Goal: Task Accomplishment & Management: Complete application form

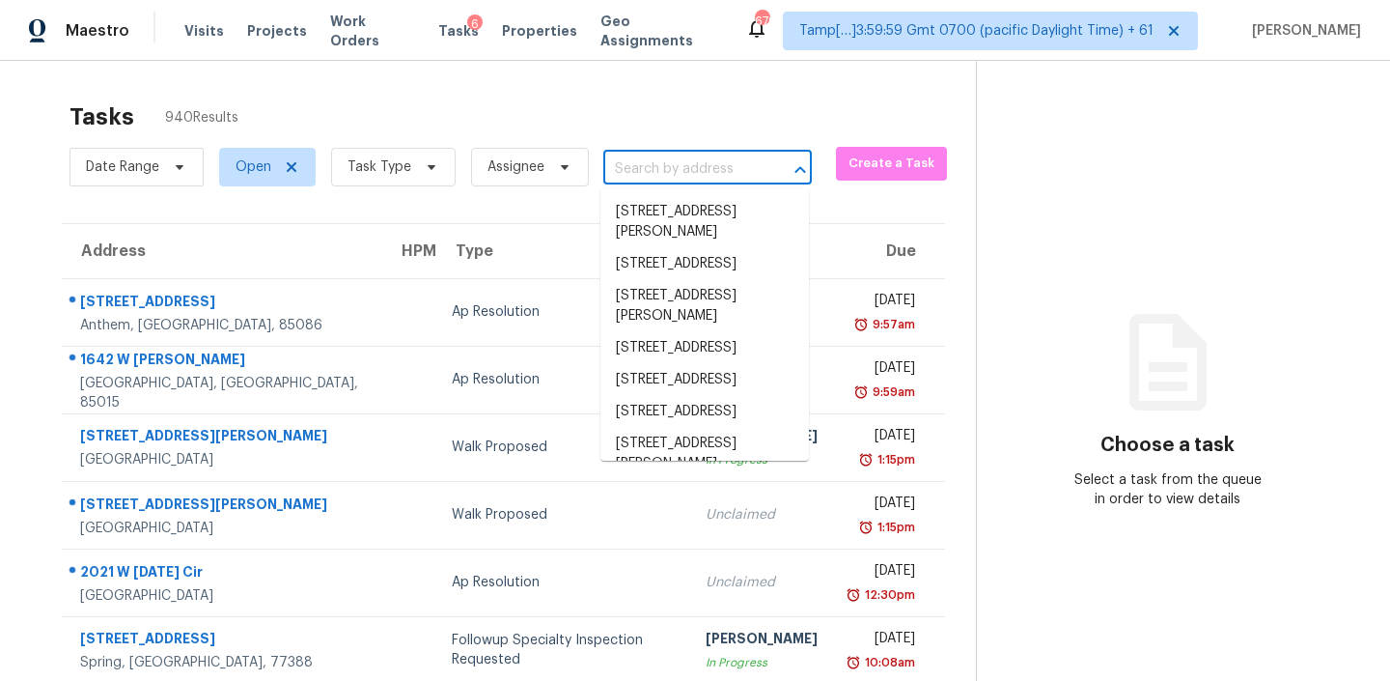
click at [693, 176] on input "text" at bounding box center [680, 169] width 154 height 30
paste input "[STREET_ADDRESS][PERSON_NAME]"
type input "[STREET_ADDRESS][PERSON_NAME]"
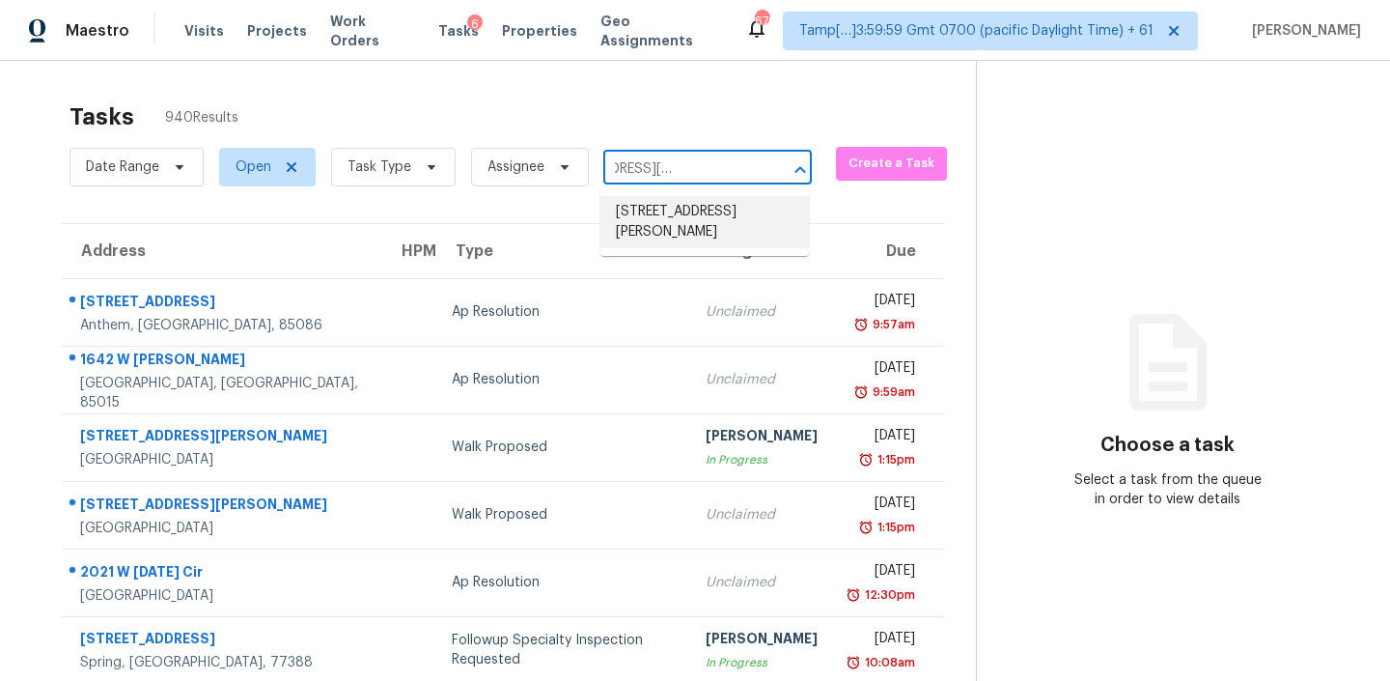
click at [658, 235] on li "[STREET_ADDRESS][PERSON_NAME]" at bounding box center [705, 222] width 209 height 52
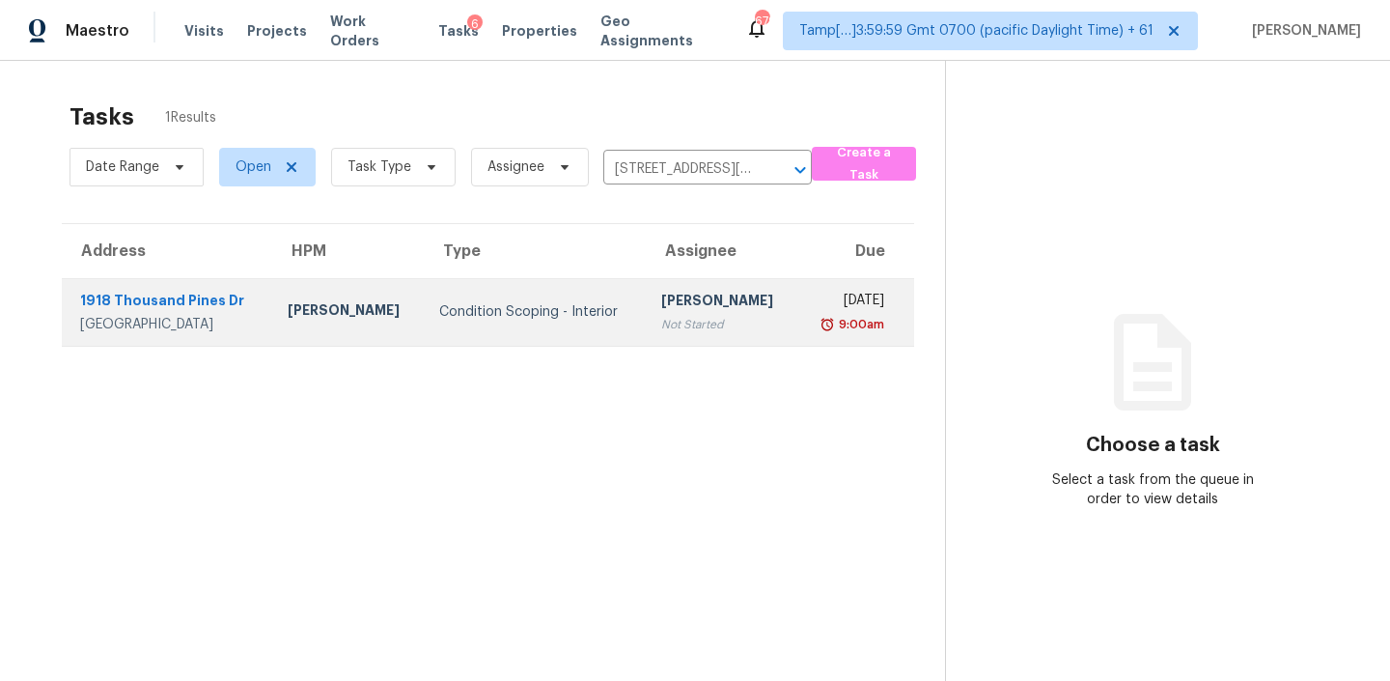
click at [661, 323] on div "Not Started" at bounding box center [721, 324] width 121 height 19
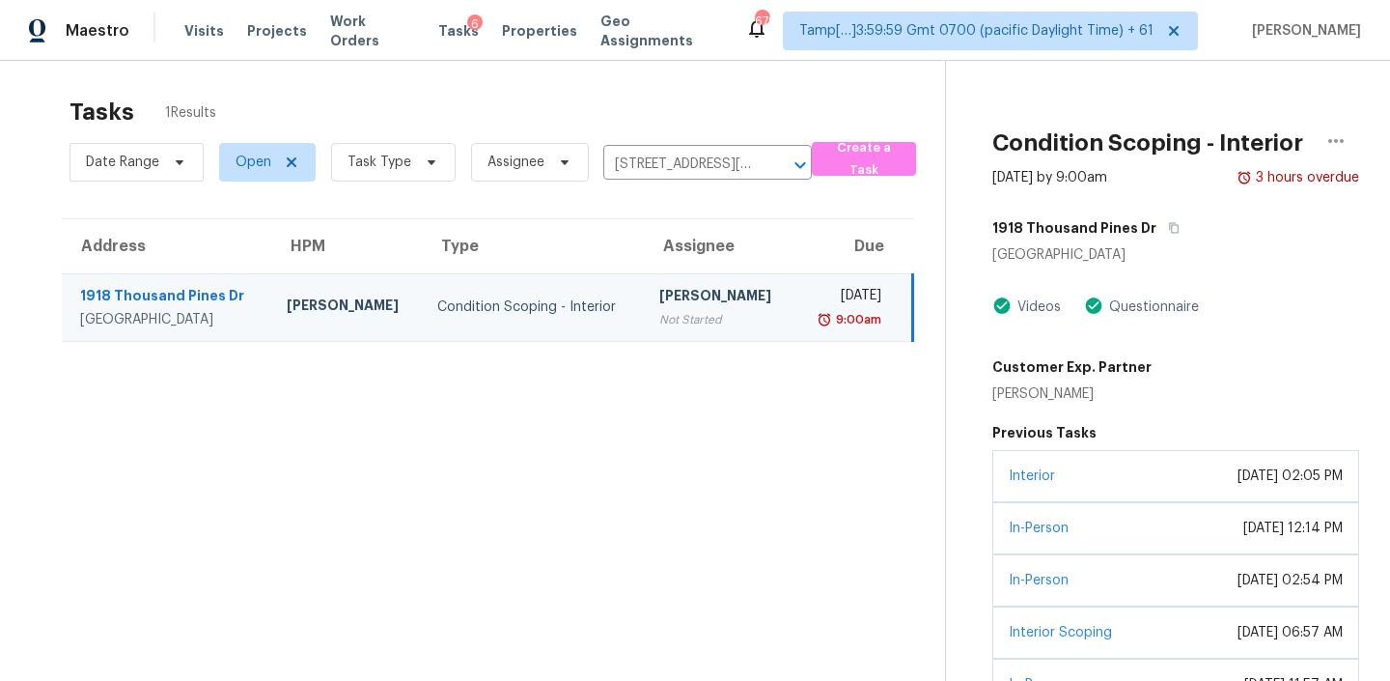
scroll to position [131, 0]
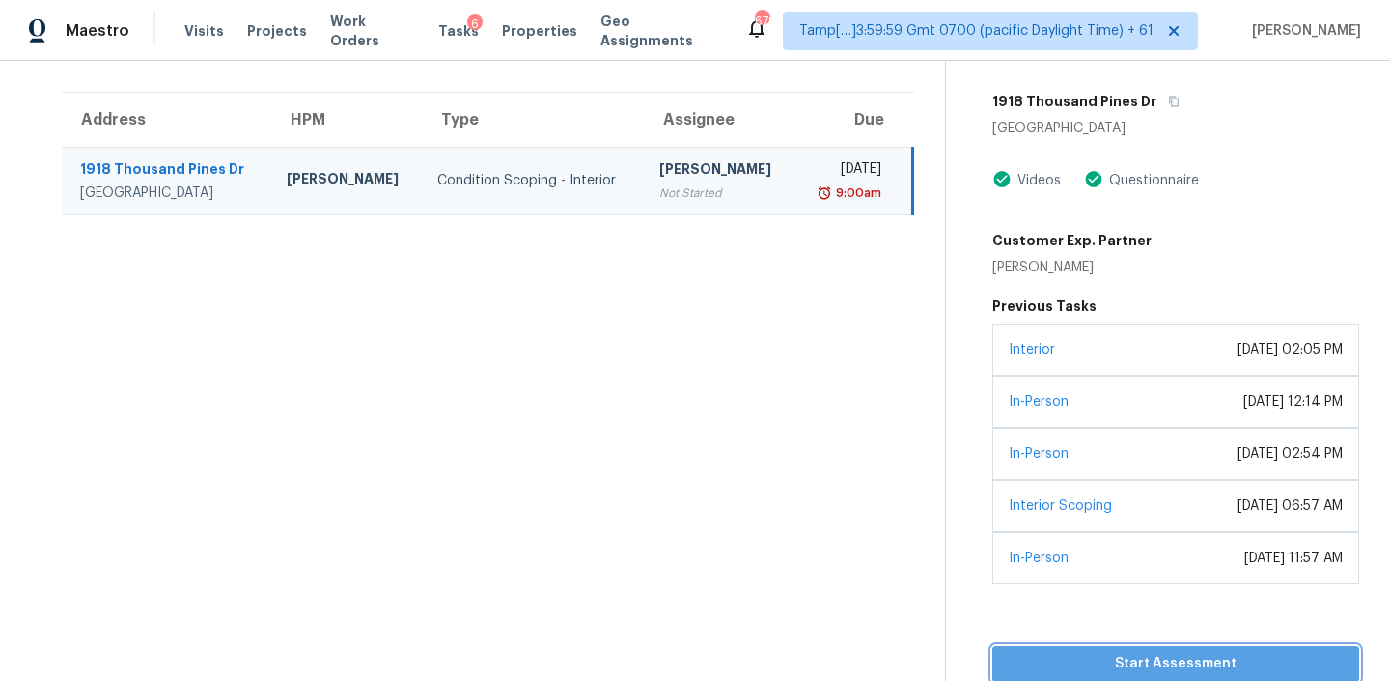
click at [1102, 647] on button "Start Assessment" at bounding box center [1176, 664] width 367 height 36
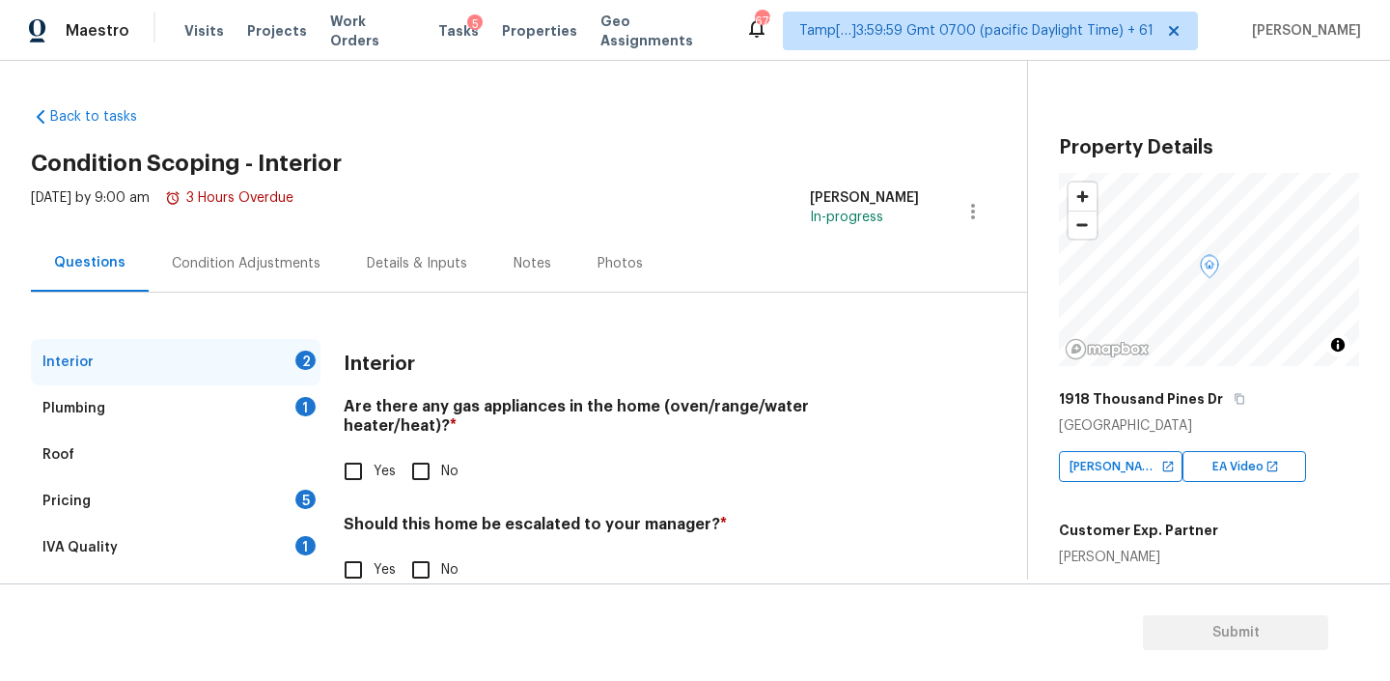
click at [357, 453] on input "Yes" at bounding box center [353, 471] width 41 height 41
checkbox input "true"
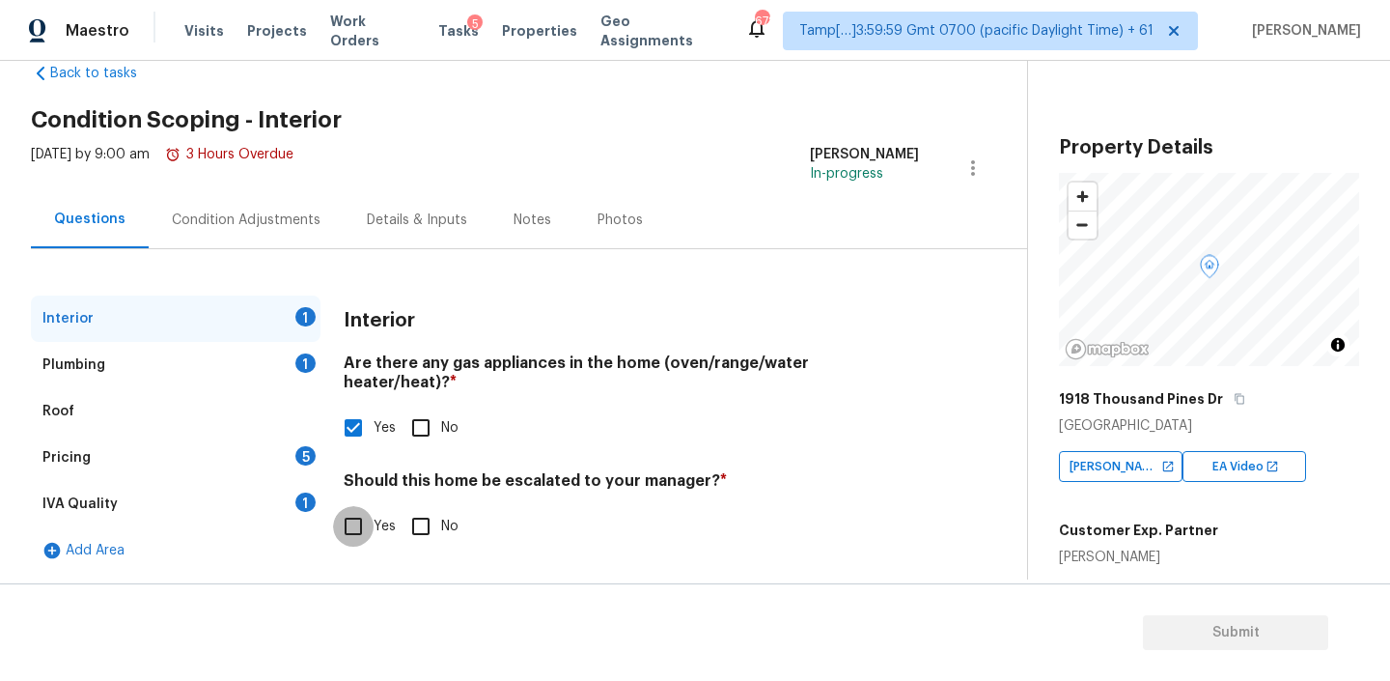
click at [353, 506] on input "Yes" at bounding box center [353, 526] width 41 height 41
checkbox input "true"
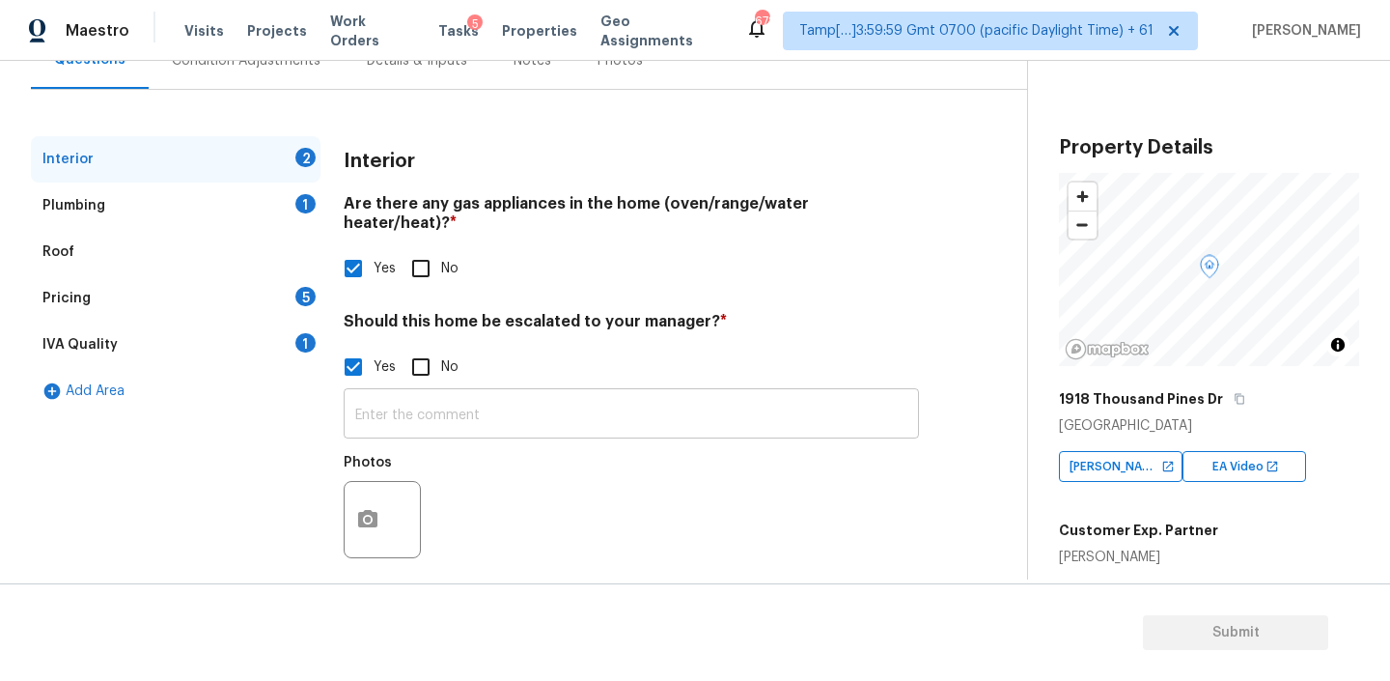
click at [463, 393] on input "text" at bounding box center [631, 415] width 575 height 45
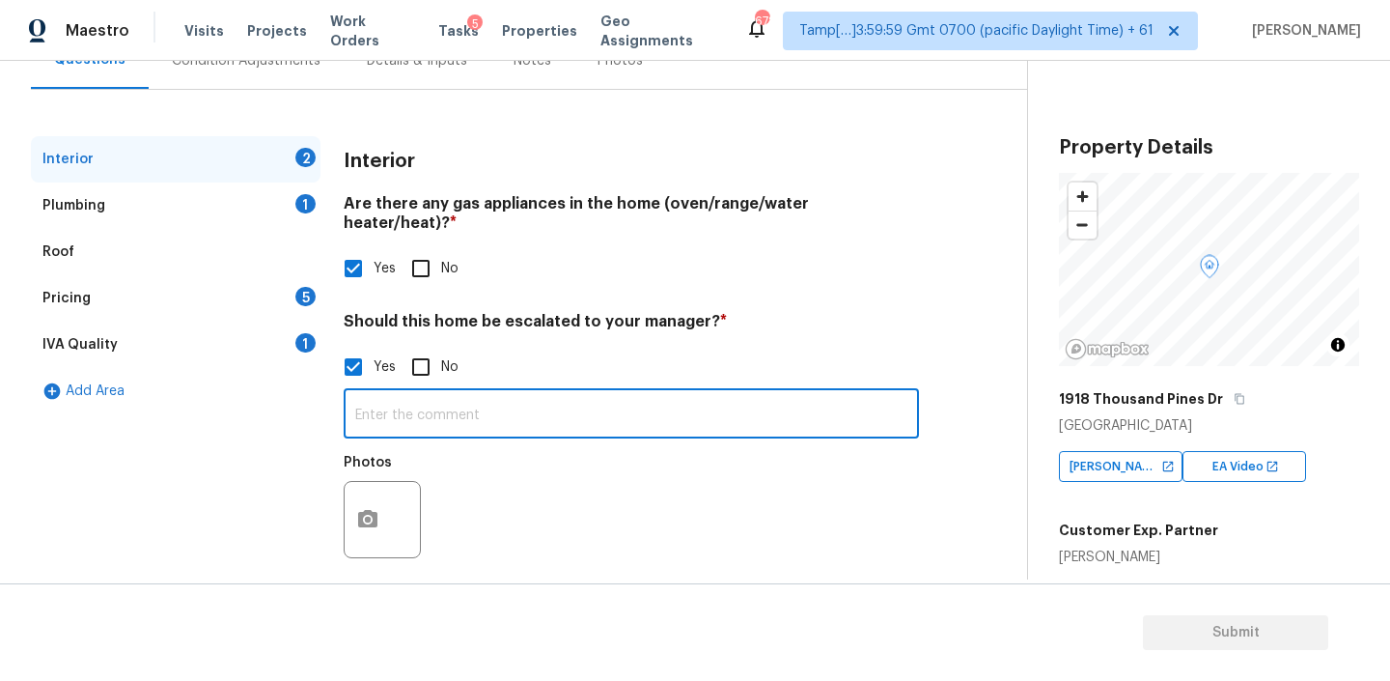
paste input "Potential mold in walls from lack of siding and counter flashing on roofing cor…"
drag, startPoint x: 887, startPoint y: 390, endPoint x: 932, endPoint y: 393, distance: 44.5
click at [932, 393] on div "Interior 1 Plumbing 1 Roof Pricing 5 IVA Quality 1 Add Area Interior Are there …" at bounding box center [506, 364] width 950 height 457
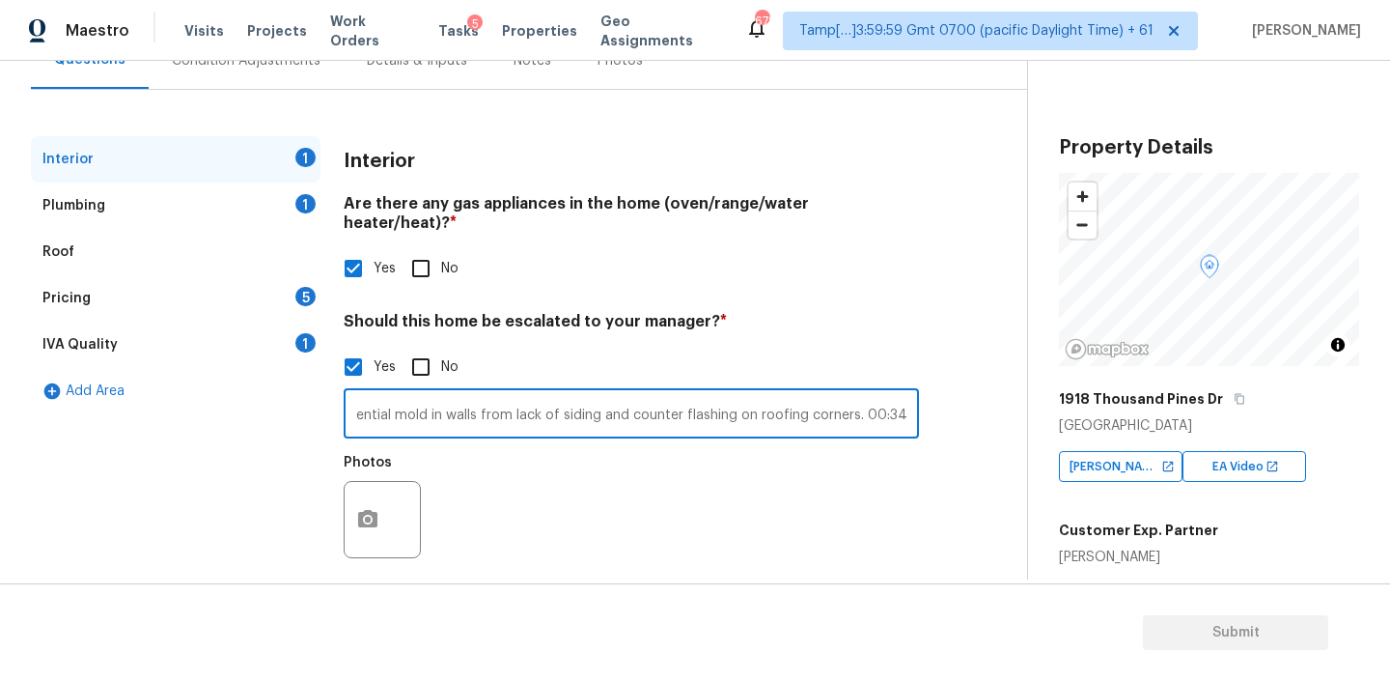
drag, startPoint x: 893, startPoint y: 394, endPoint x: 954, endPoint y: 411, distance: 63.3
click at [954, 411] on div "Interior 1 Plumbing 1 Roof Pricing 5 IVA Quality 1 Add Area Interior Are there …" at bounding box center [506, 364] width 950 height 457
click at [910, 395] on input "Potential mold in walls from lack of siding and counter flashing on roofing cor…" at bounding box center [631, 415] width 575 height 45
click at [888, 394] on input "Potential mold in walls from lack of siding and counter flashing on roofing cor…" at bounding box center [631, 415] width 575 height 45
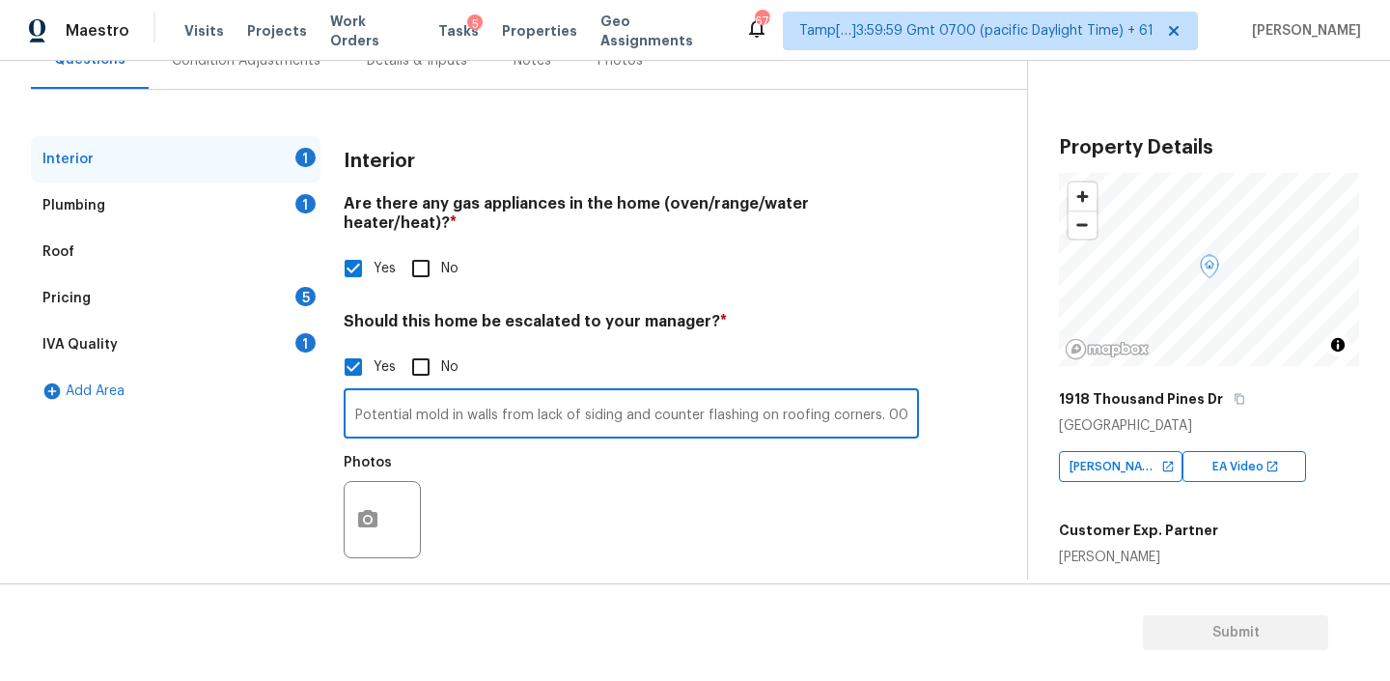
click at [883, 395] on input "Potential mold in walls from lack of siding and counter flashing on roofing cor…" at bounding box center [631, 415] width 575 height 45
type input "Potential mold in walls from lack of siding and counter flashing on roofing cor…"
click at [355, 489] on button "button" at bounding box center [368, 519] width 46 height 75
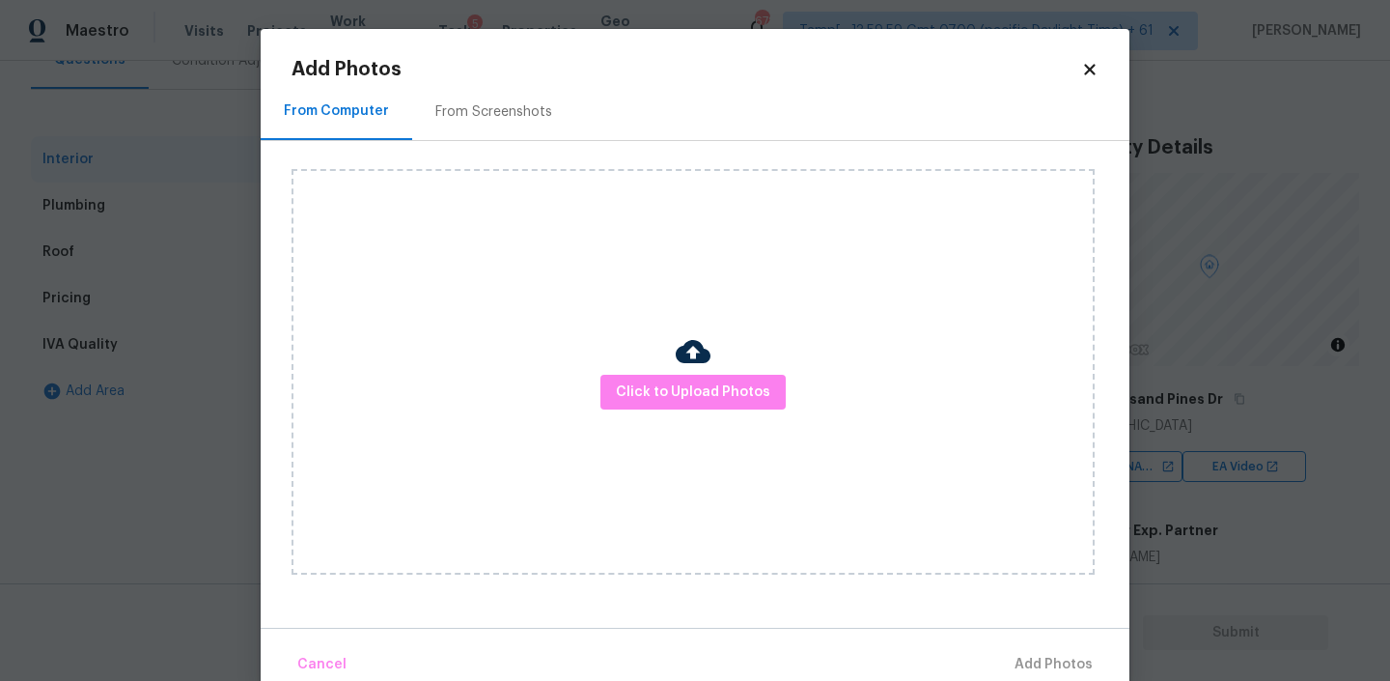
scroll to position [0, 0]
click at [675, 395] on span "Click to Upload Photos" at bounding box center [693, 392] width 154 height 24
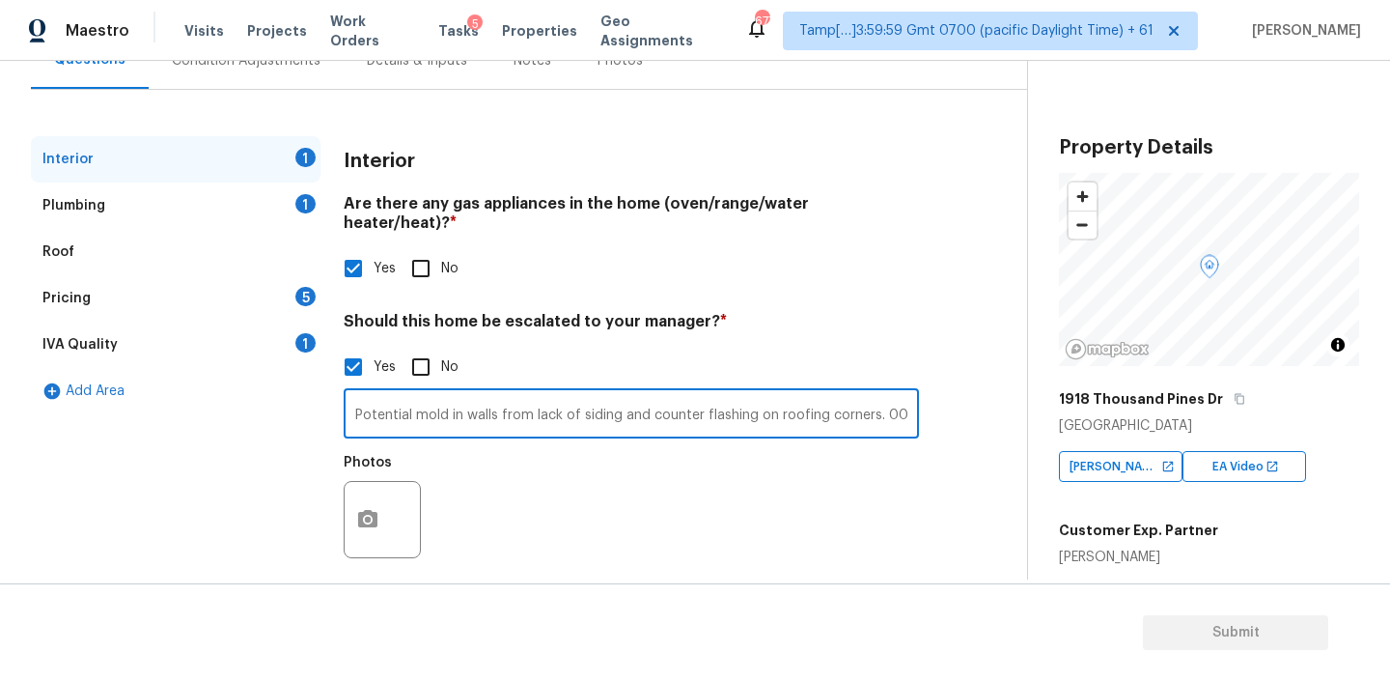
scroll to position [0, 104]
drag, startPoint x: 829, startPoint y: 403, endPoint x: 935, endPoint y: 404, distance: 105.2
click at [935, 404] on div "Interior 1 Plumbing 1 Roof Pricing 5 IVA Quality 1 Add Area Interior Are there …" at bounding box center [506, 364] width 950 height 457
click at [397, 492] on div at bounding box center [382, 519] width 77 height 77
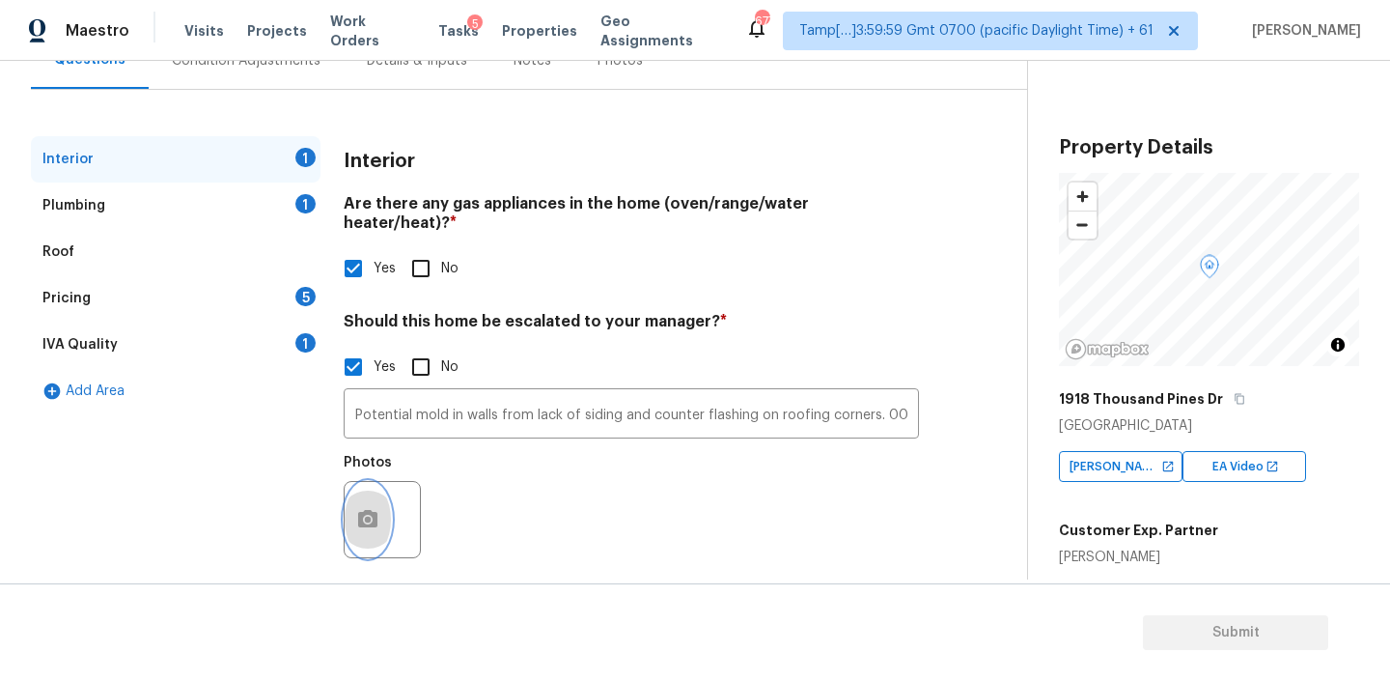
click at [362, 510] on icon "button" at bounding box center [367, 518] width 19 height 17
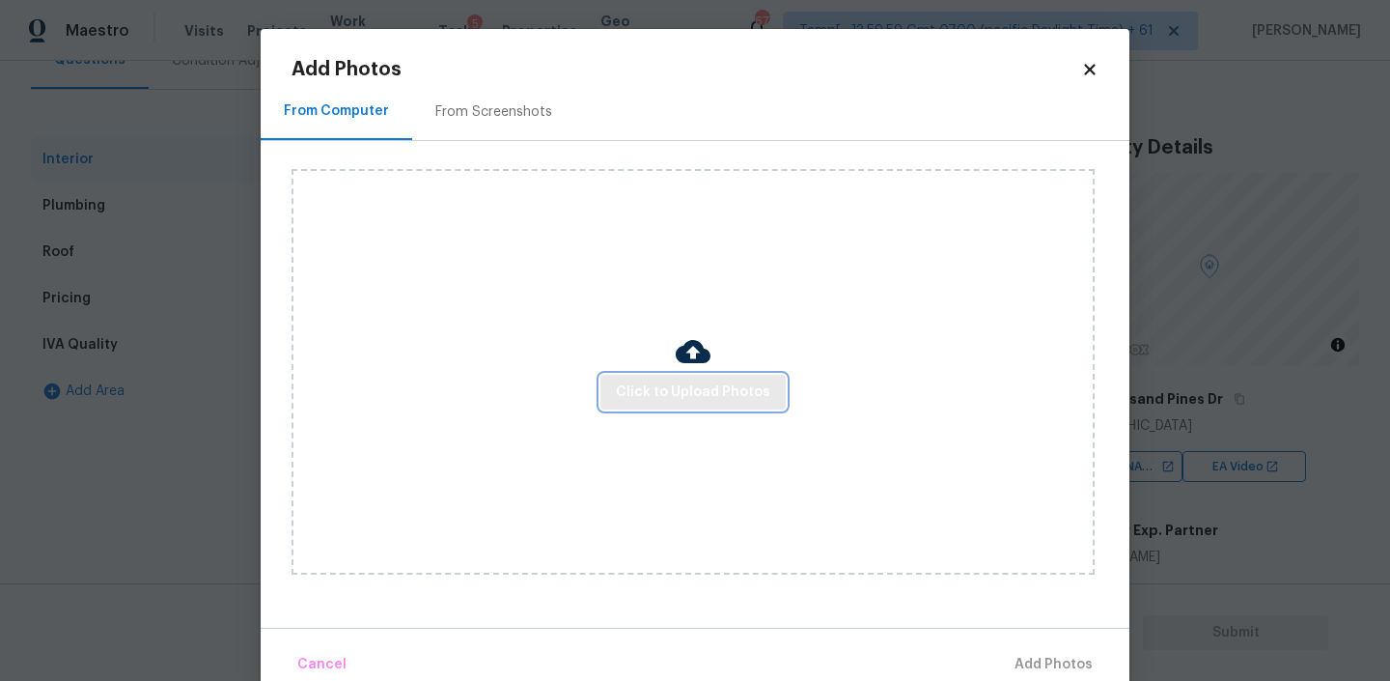
click at [709, 378] on button "Click to Upload Photos" at bounding box center [693, 393] width 185 height 36
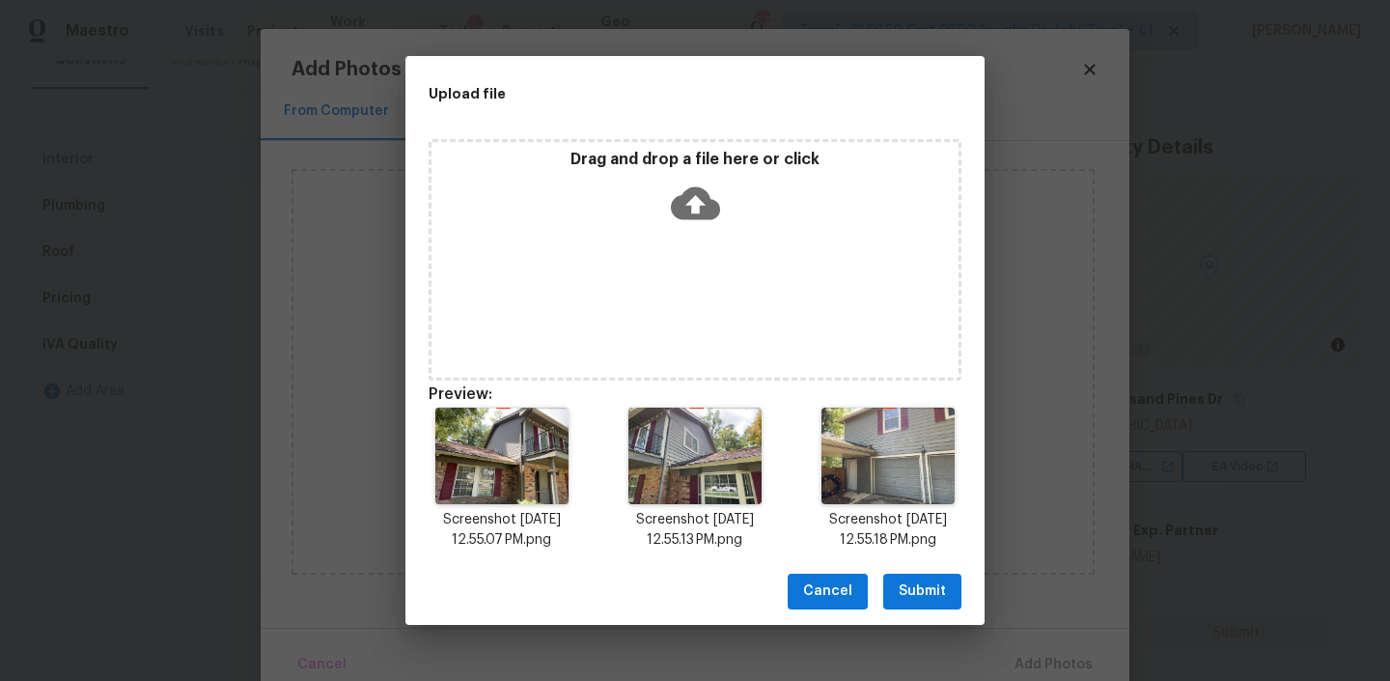
click at [927, 591] on span "Submit" at bounding box center [922, 591] width 47 height 24
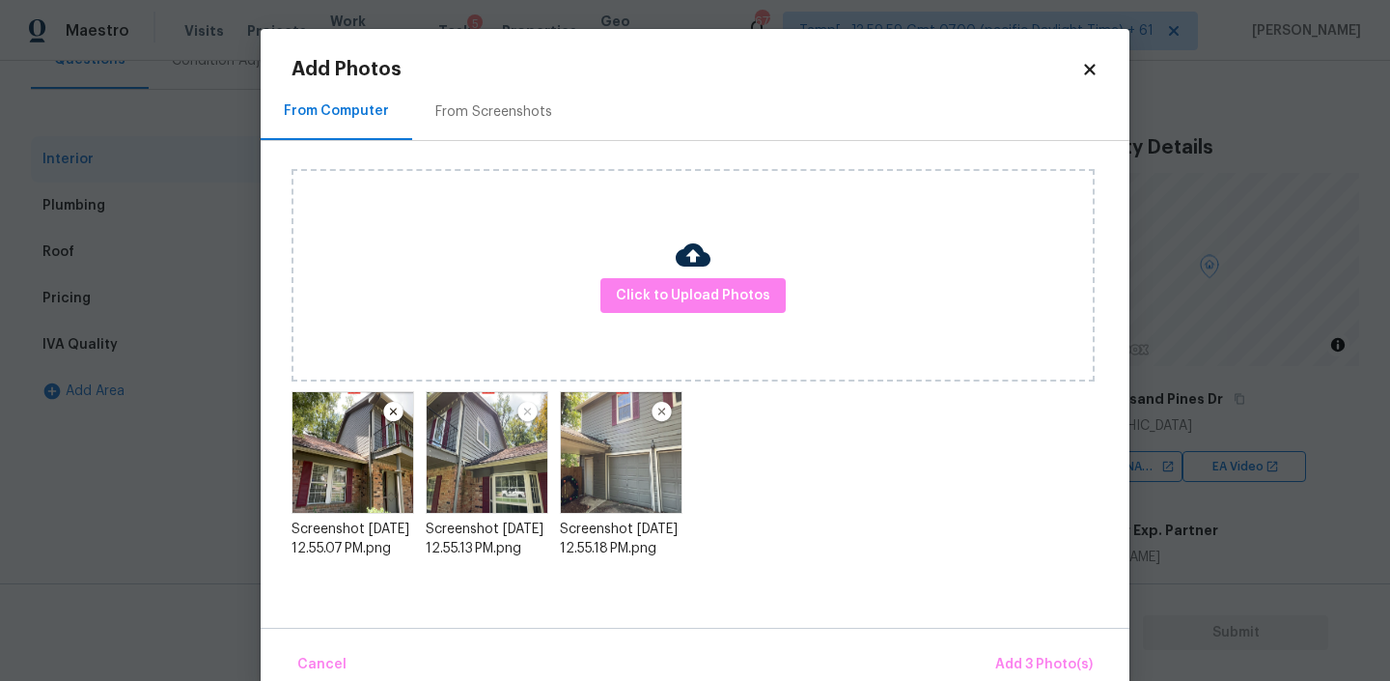
click at [1015, 641] on div "Cancel Add 3 Photo(s)" at bounding box center [695, 657] width 869 height 58
click at [1016, 652] on button "Add 3 Photo(s)" at bounding box center [1044, 665] width 113 height 42
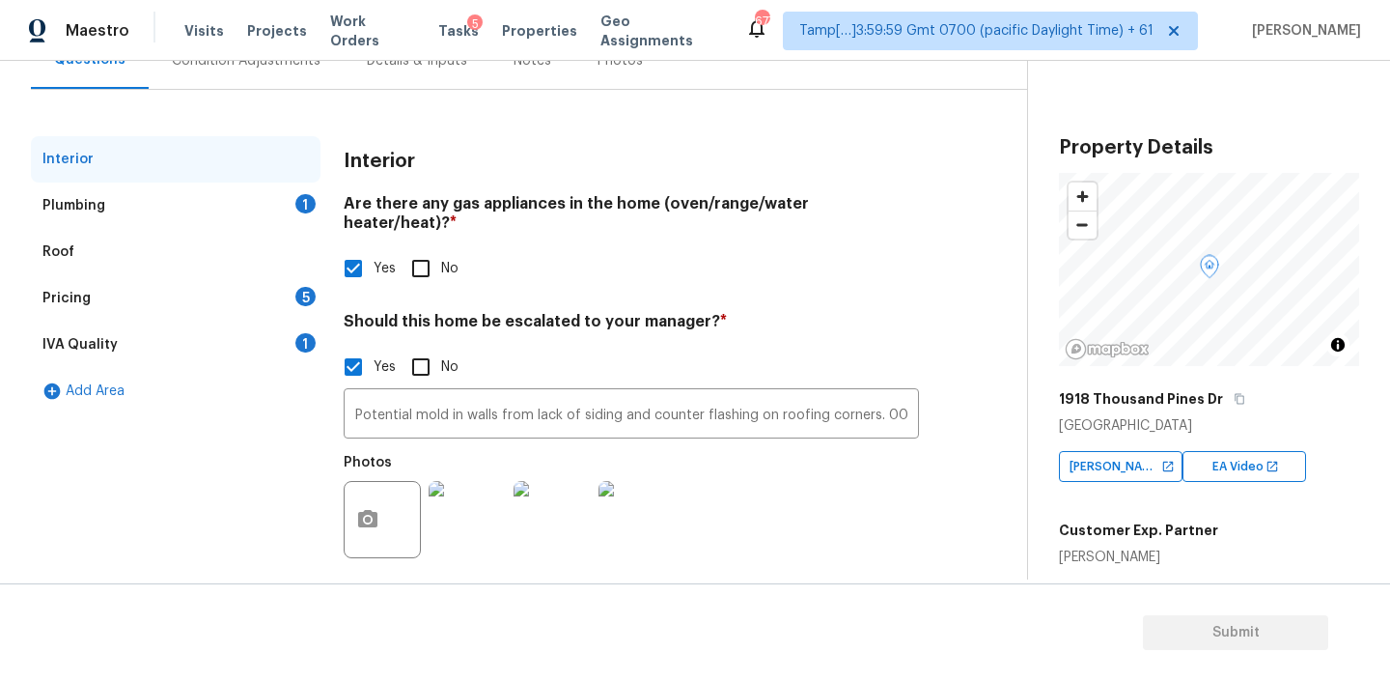
click at [184, 201] on div "Plumbing 1" at bounding box center [176, 205] width 290 height 46
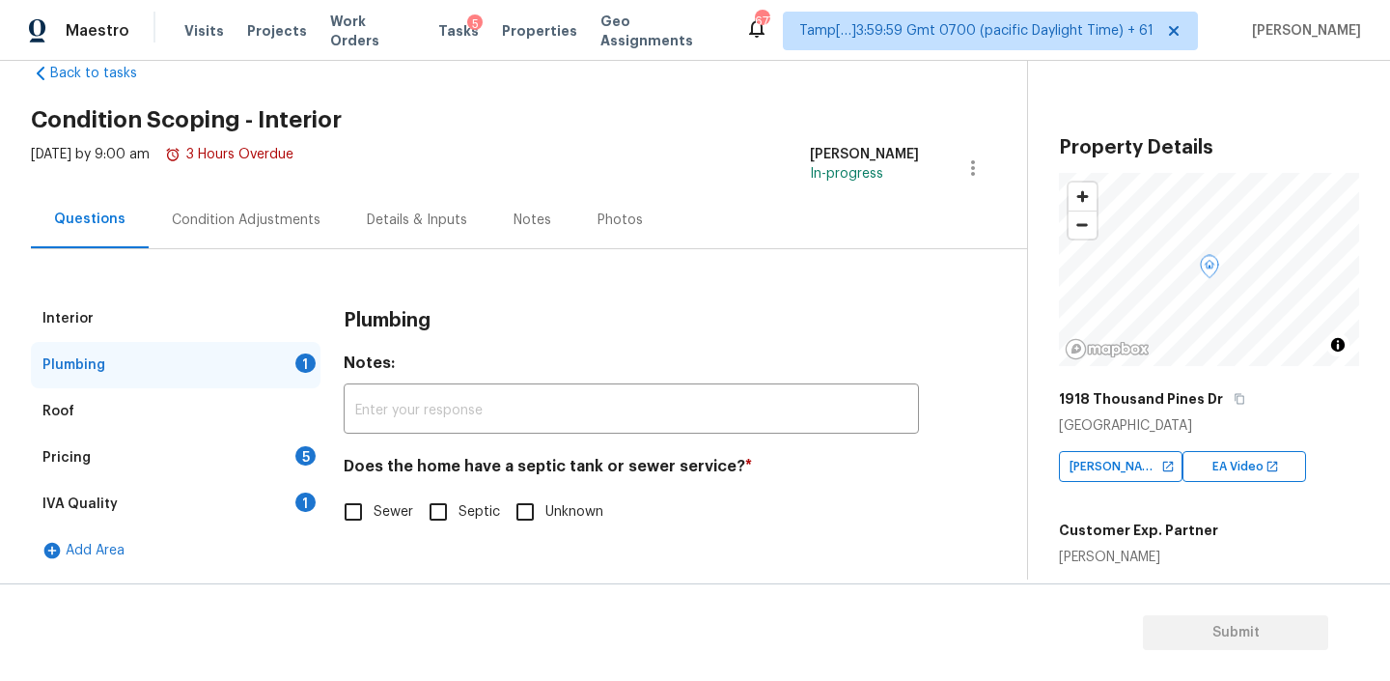
scroll to position [43, 0]
click at [369, 511] on input "Sewer" at bounding box center [353, 511] width 41 height 41
checkbox input "true"
click at [134, 461] on div "Pricing 5" at bounding box center [176, 457] width 290 height 46
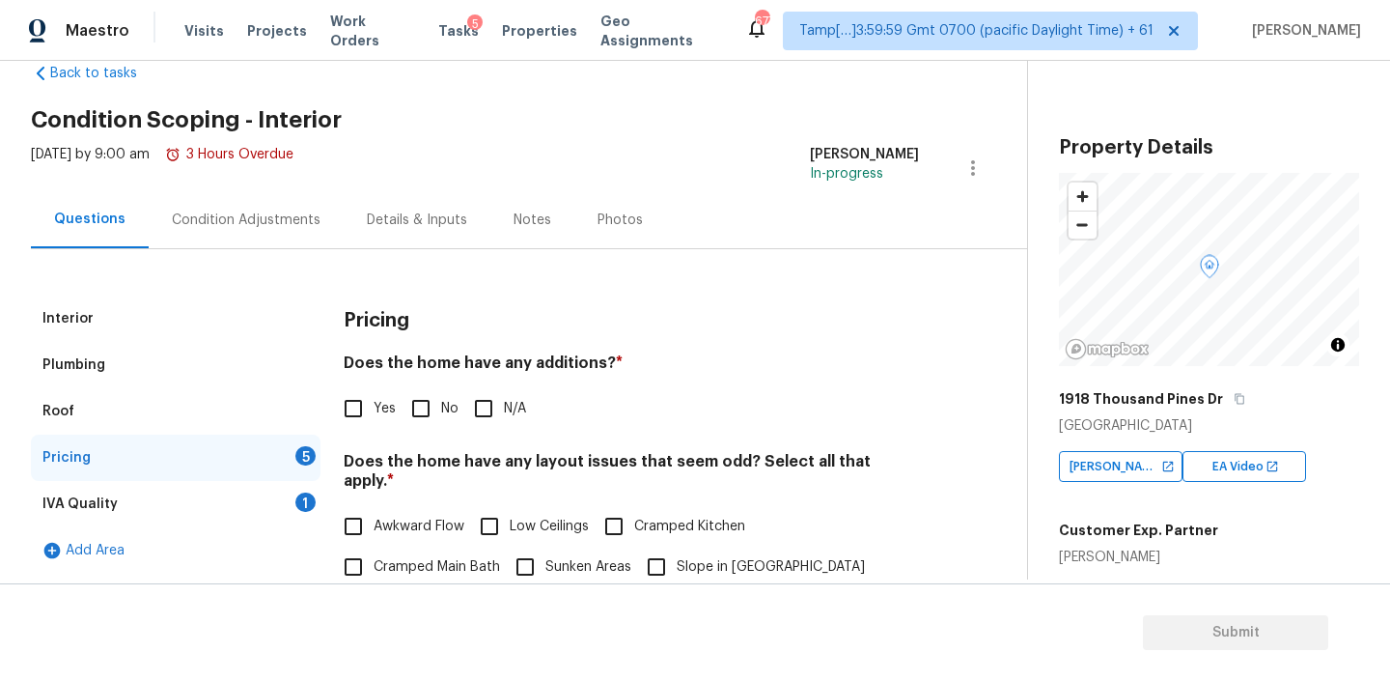
click at [561, 359] on h4 "Does the home have any additions? *" at bounding box center [631, 366] width 575 height 27
copy h4 "additions"
click at [425, 412] on input "No" at bounding box center [421, 408] width 41 height 41
checkbox input "true"
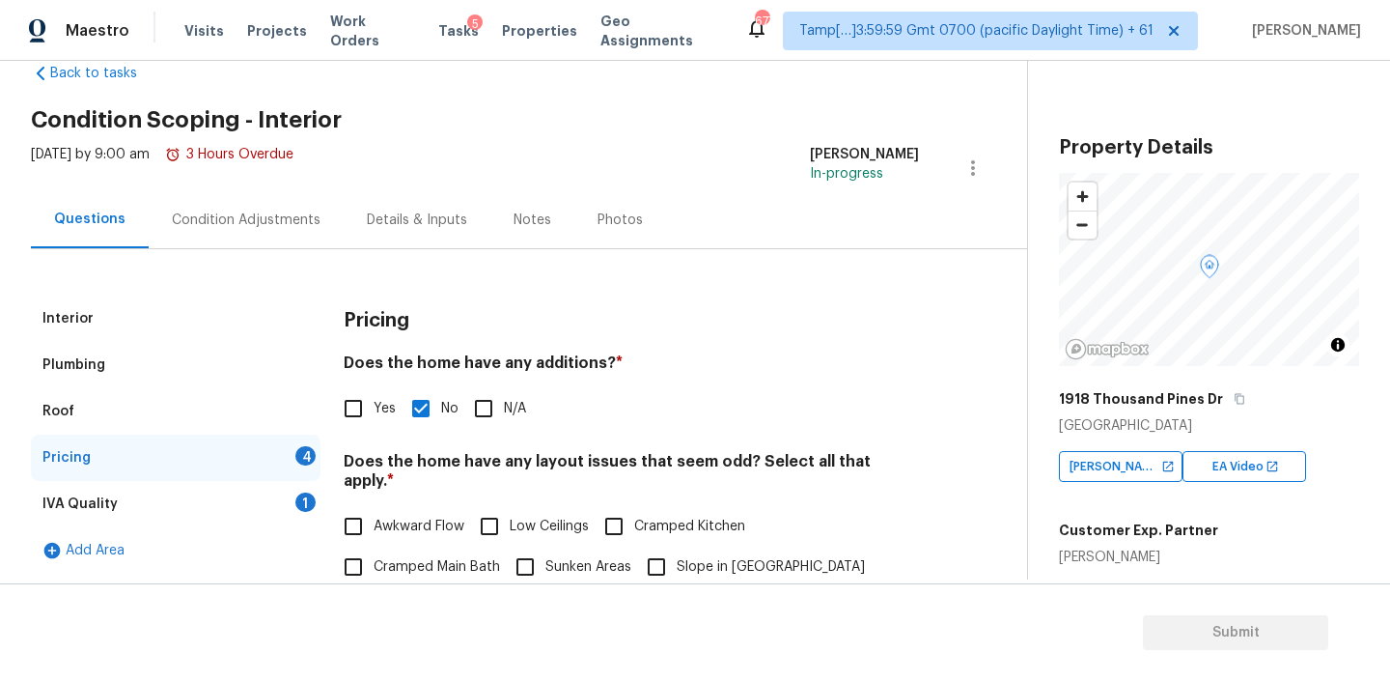
click at [545, 463] on h4 "Does the home have any layout issues that seem odd? Select all that apply. *" at bounding box center [631, 475] width 575 height 46
copy h4 "layout"
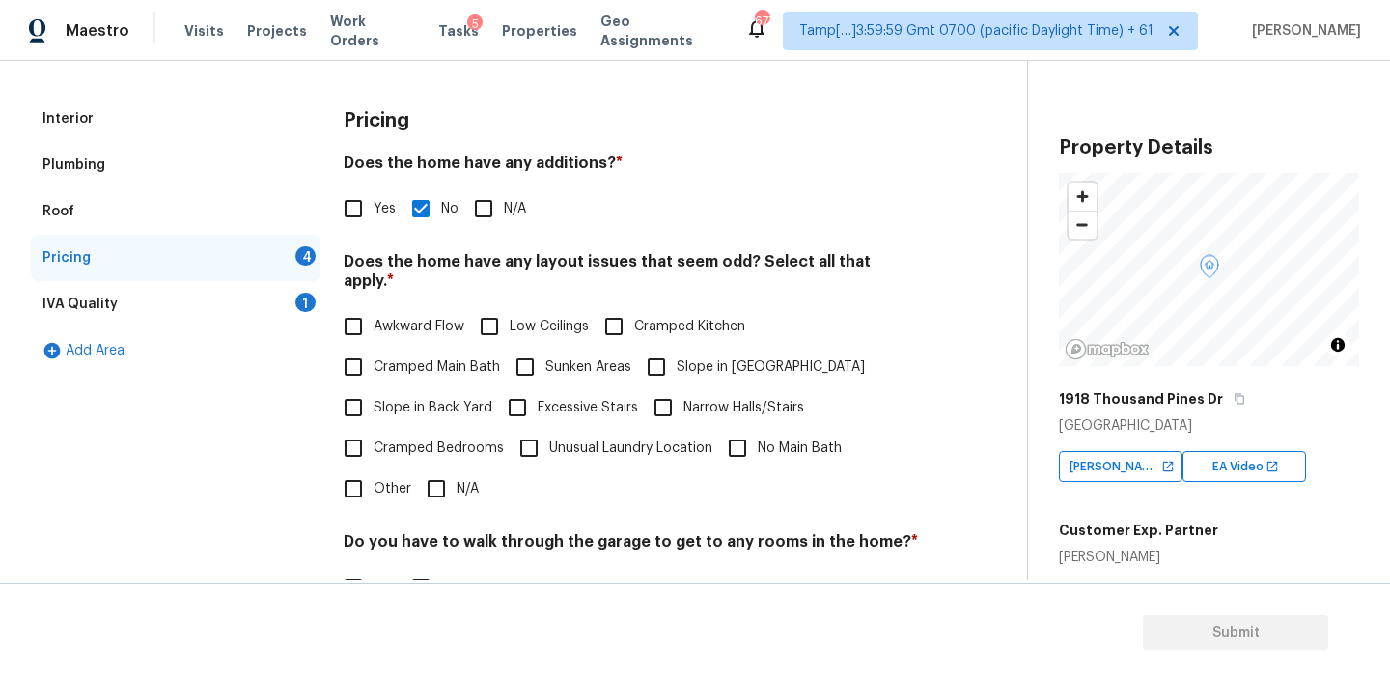
scroll to position [478, 0]
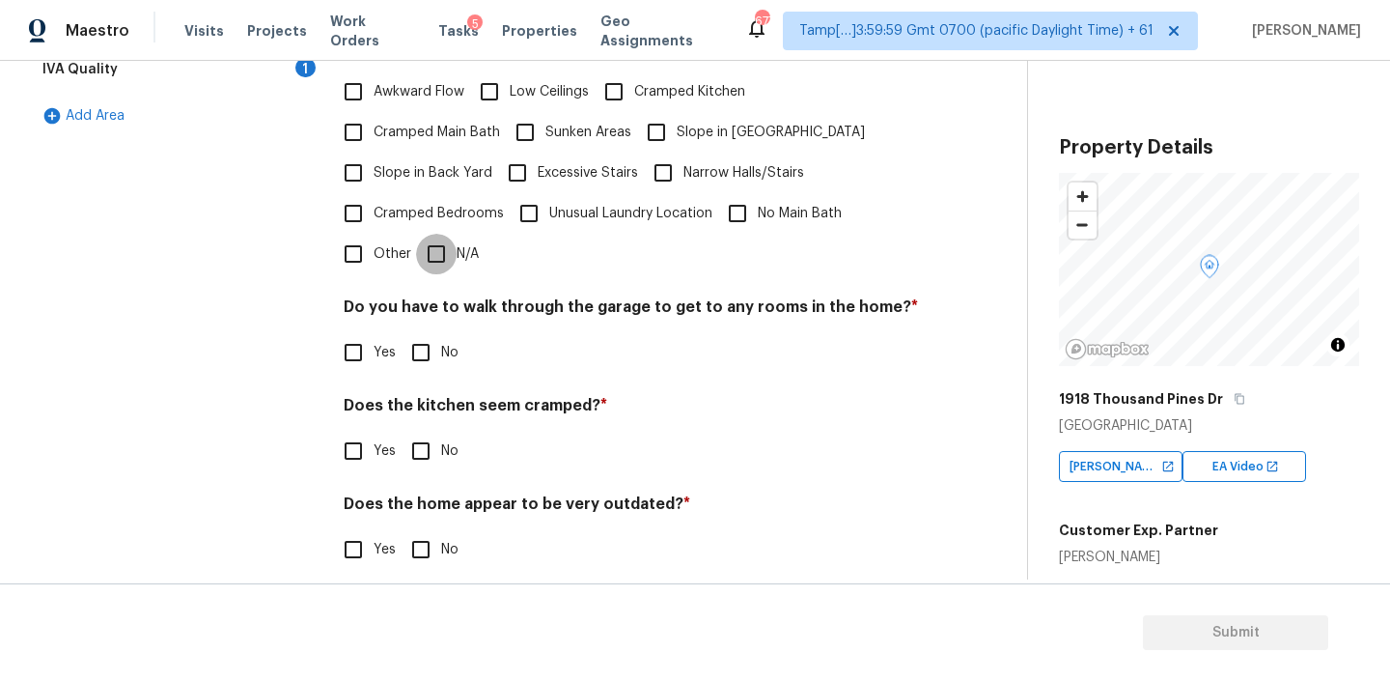
click at [436, 242] on input "N/A" at bounding box center [436, 254] width 41 height 41
checkbox input "true"
click at [419, 352] on input "No" at bounding box center [421, 352] width 41 height 41
checkbox input "true"
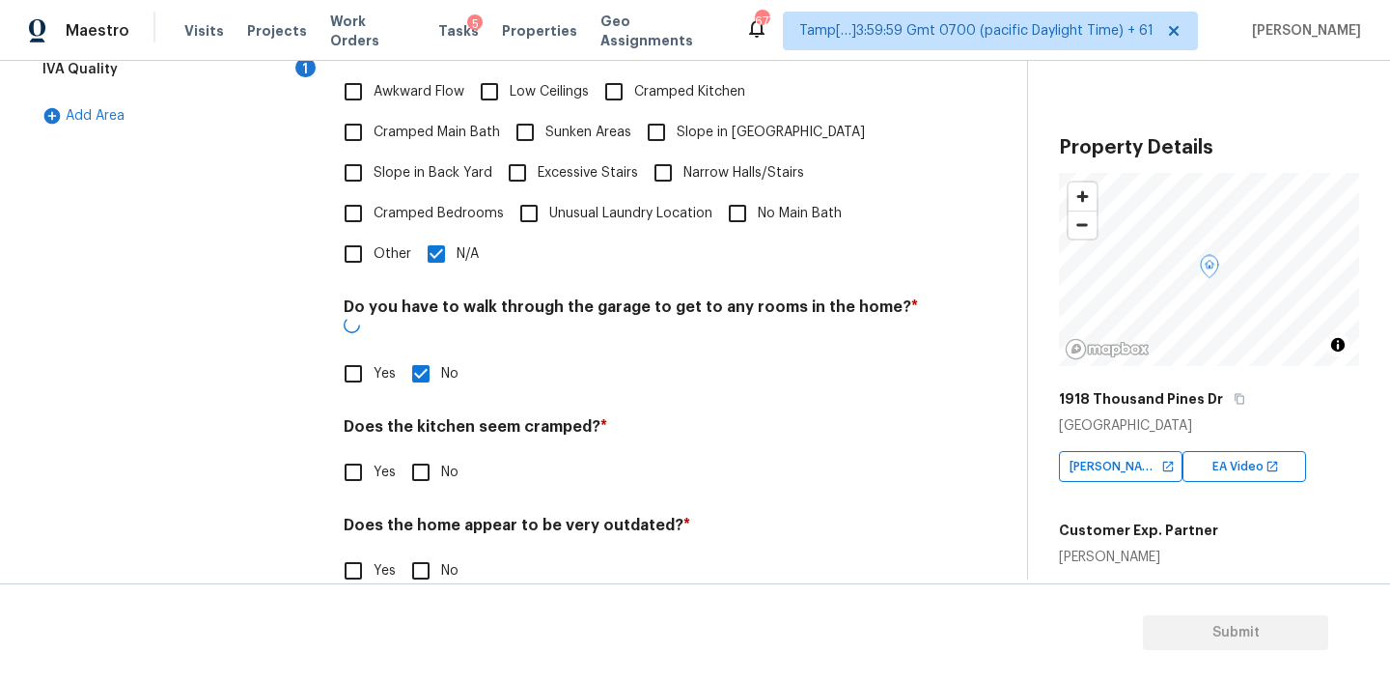
click at [425, 452] on input "No" at bounding box center [421, 472] width 41 height 41
checkbox input "true"
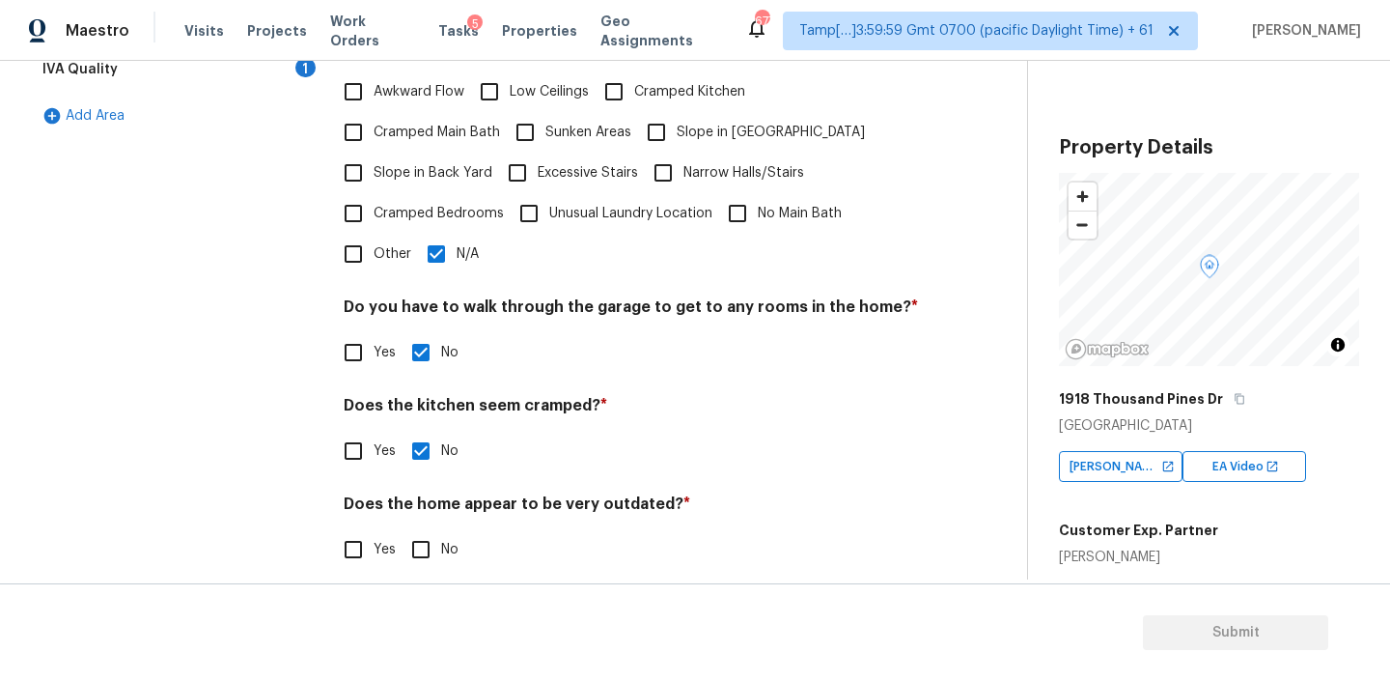
click at [421, 533] on input "No" at bounding box center [421, 549] width 41 height 41
checkbox input "true"
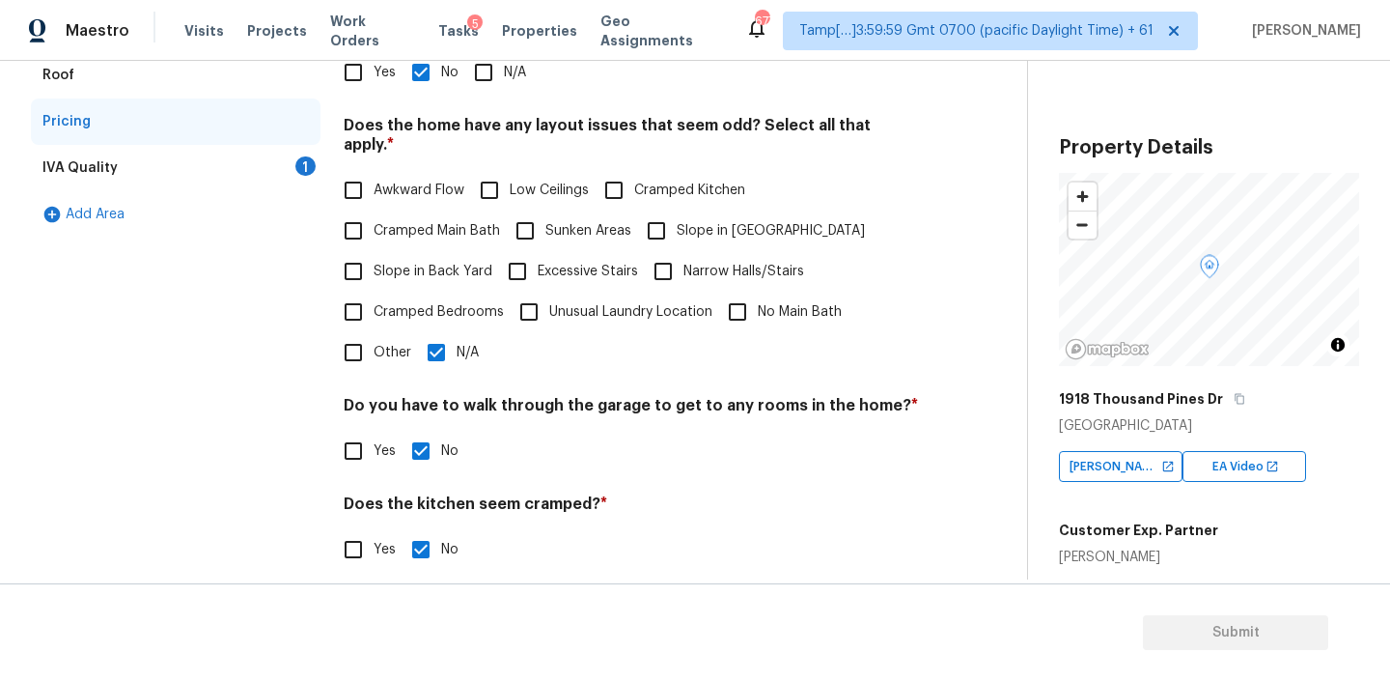
click at [117, 167] on div "IVA Quality 1" at bounding box center [176, 168] width 290 height 46
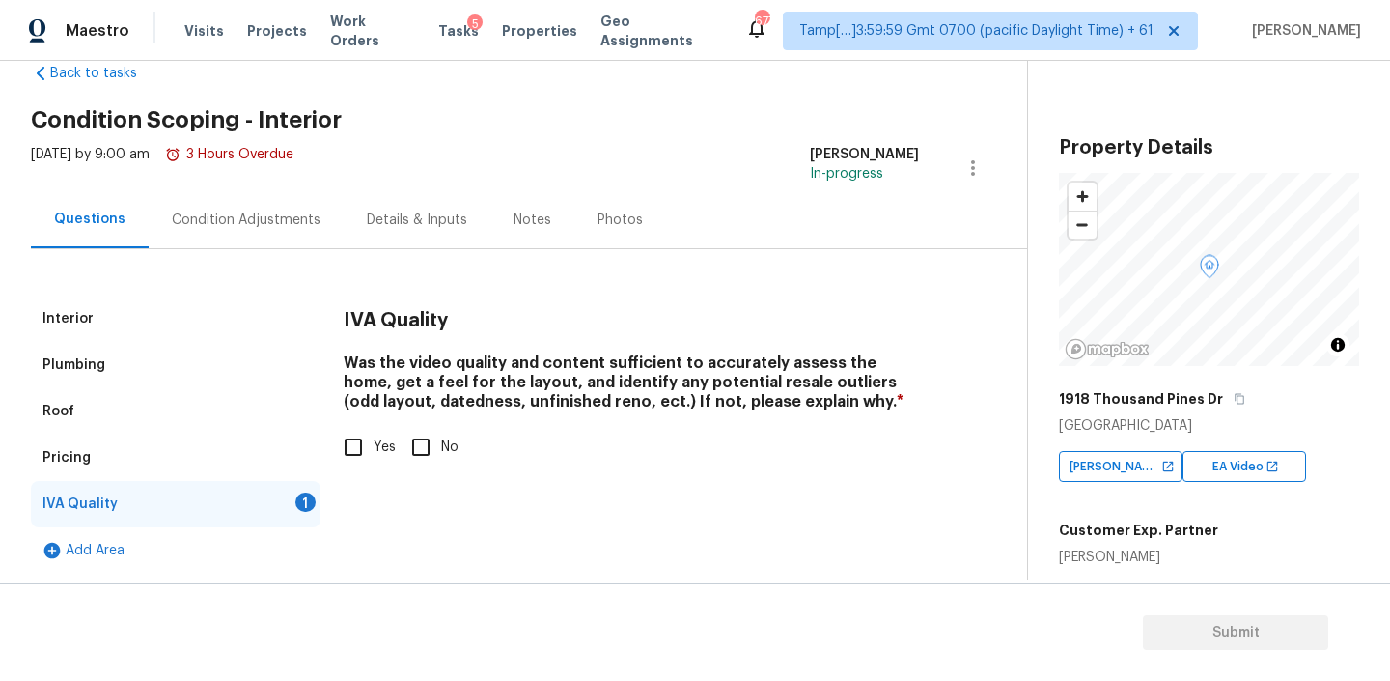
click at [358, 438] on input "Yes" at bounding box center [353, 447] width 41 height 41
checkbox input "true"
click at [236, 236] on div "Condition Adjustments" at bounding box center [246, 219] width 195 height 57
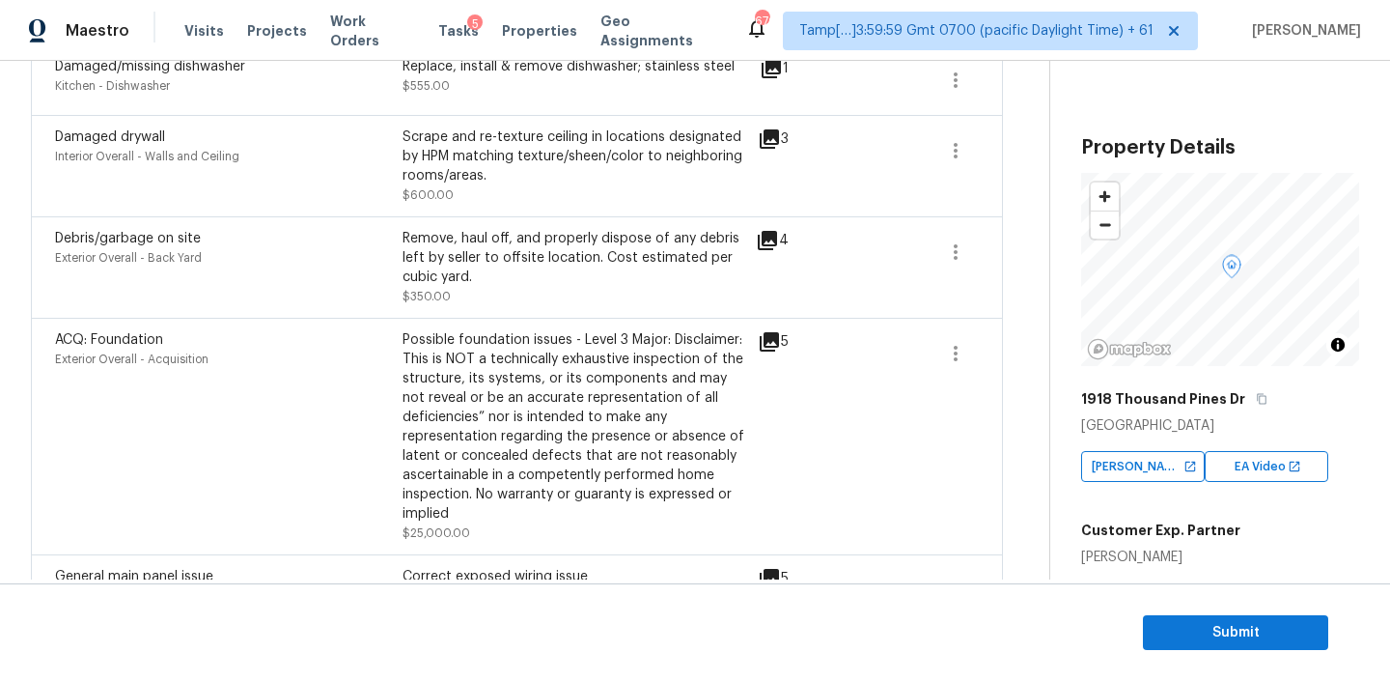
scroll to position [1192, 0]
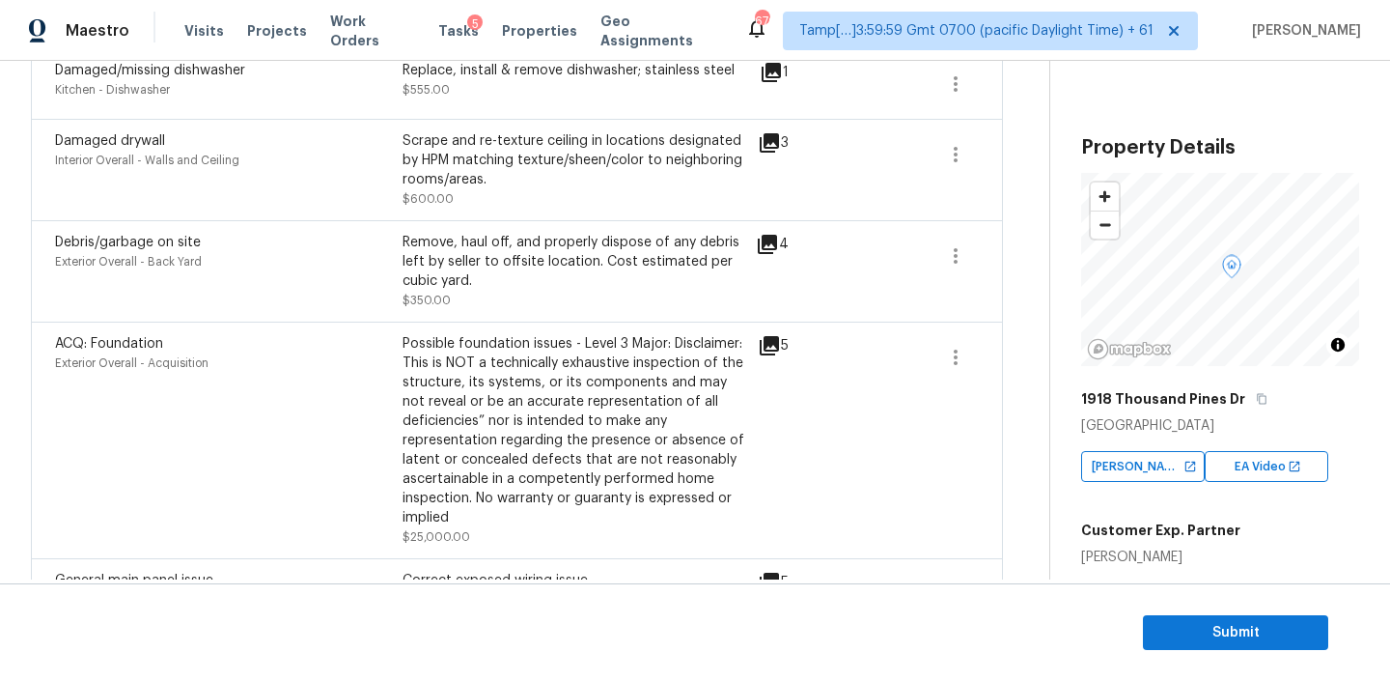
click at [770, 345] on icon at bounding box center [769, 345] width 19 height 19
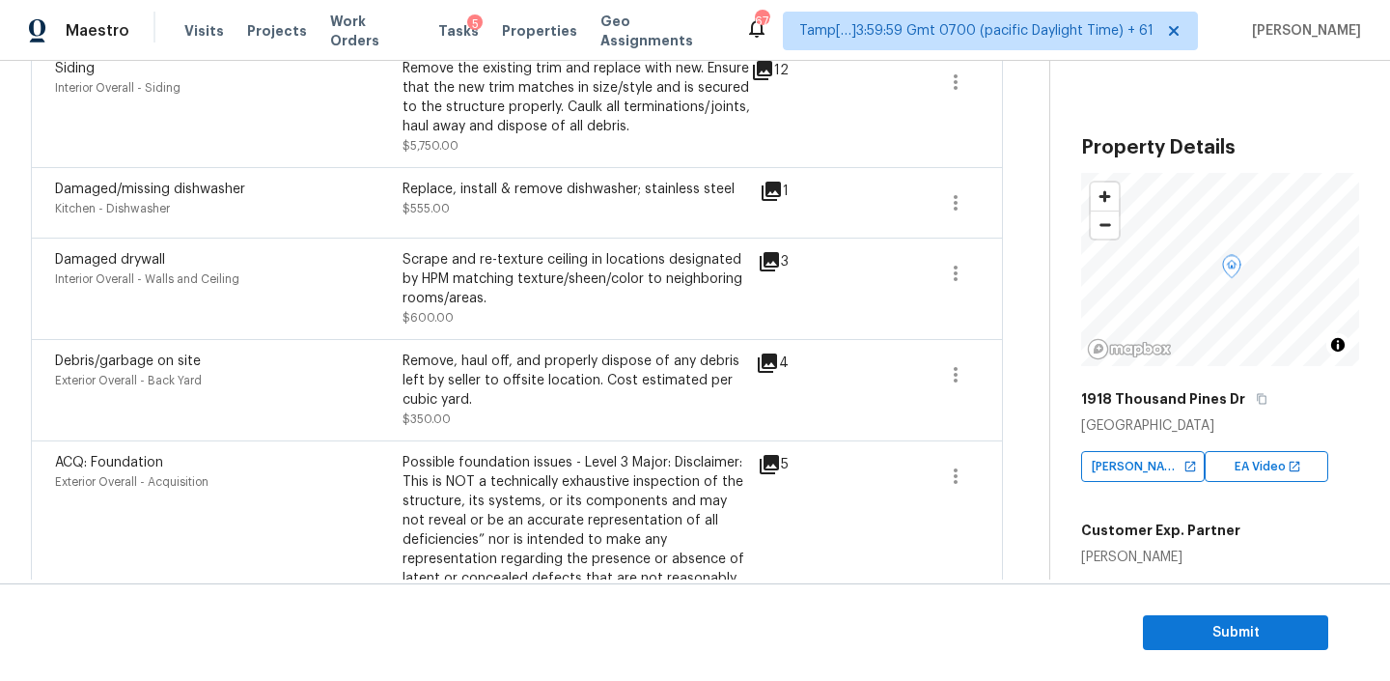
scroll to position [1035, 0]
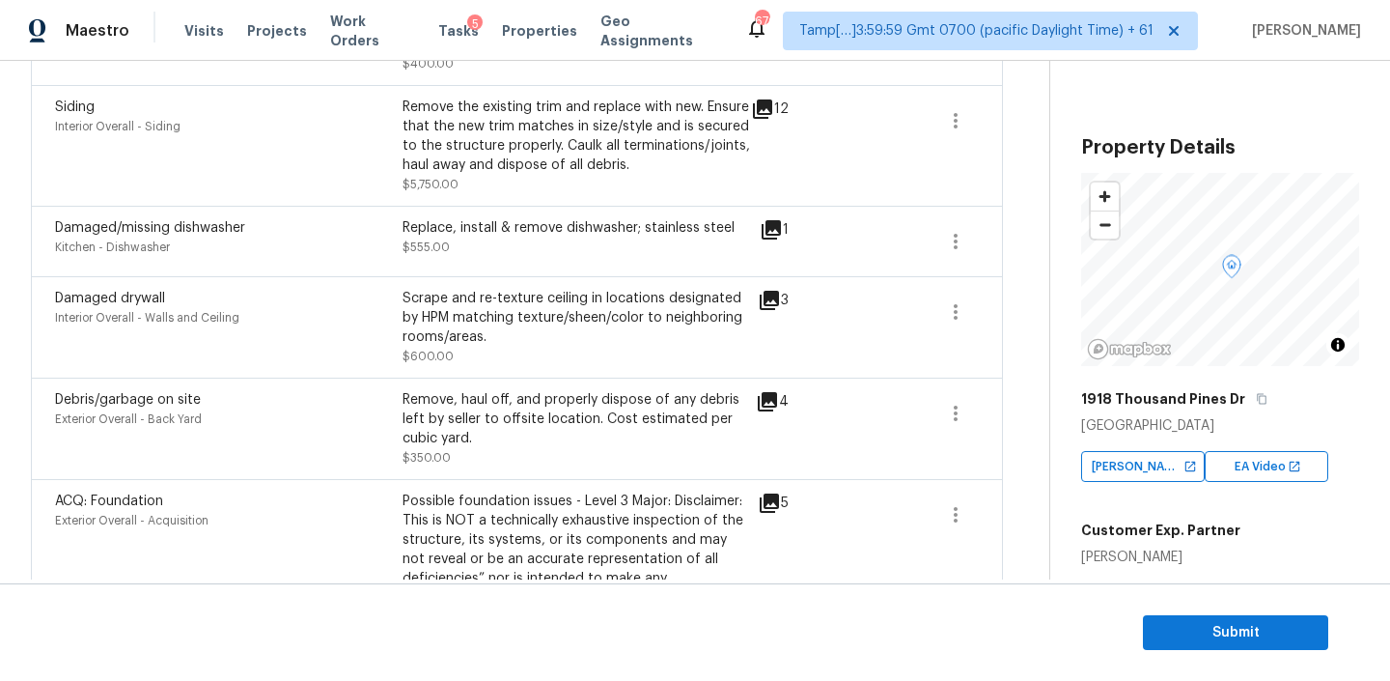
click at [767, 304] on icon at bounding box center [769, 300] width 23 height 23
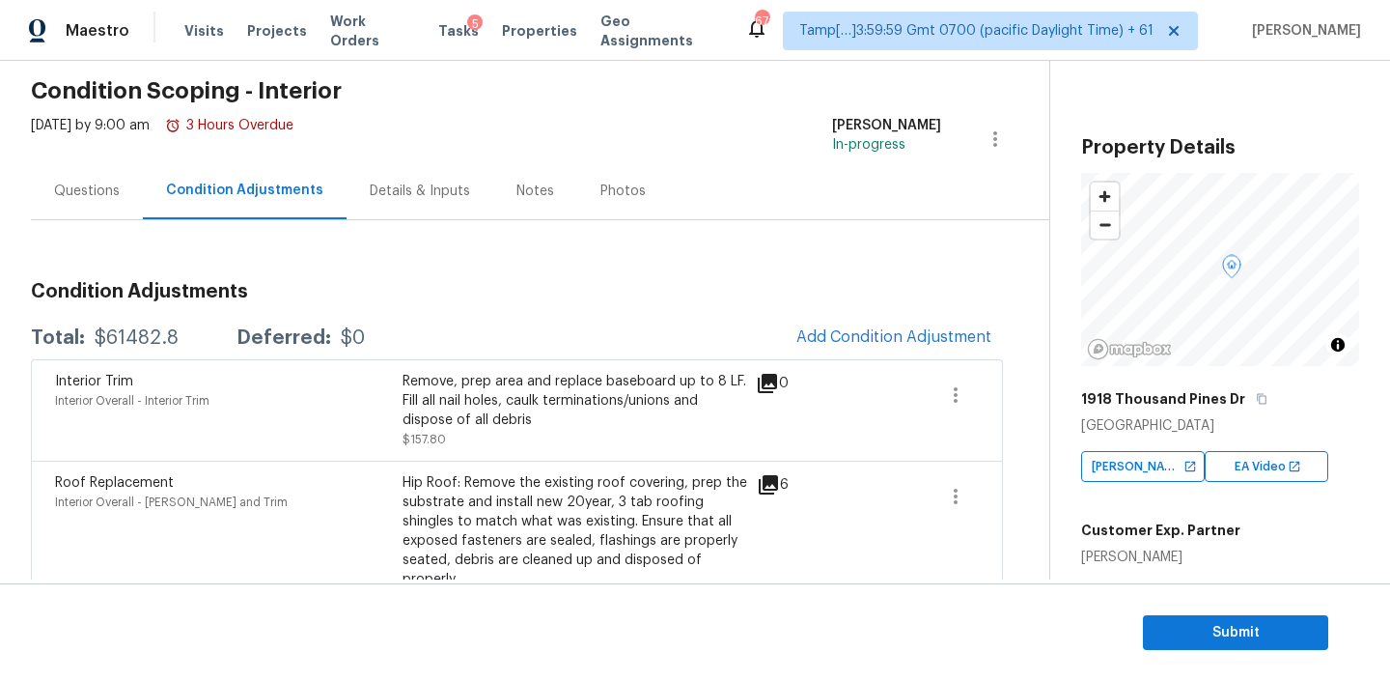
scroll to position [0, 0]
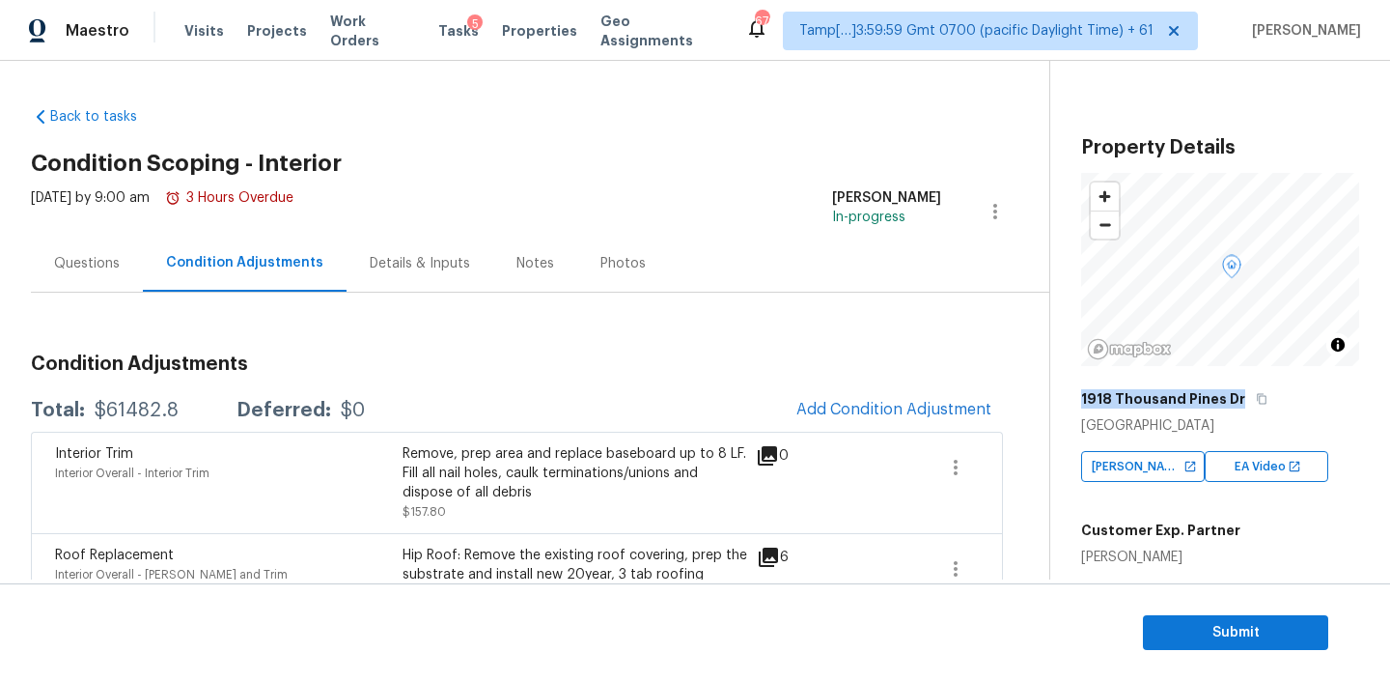
copy h5 "1918 Thousand Pines Dr"
drag, startPoint x: 1232, startPoint y: 399, endPoint x: 1077, endPoint y: 396, distance: 155.5
click at [1077, 396] on div "Property Details © Mapbox © OpenStreetMap Improve this map 1918 Thousand Pines …" at bounding box center [1204, 568] width 309 height 1014
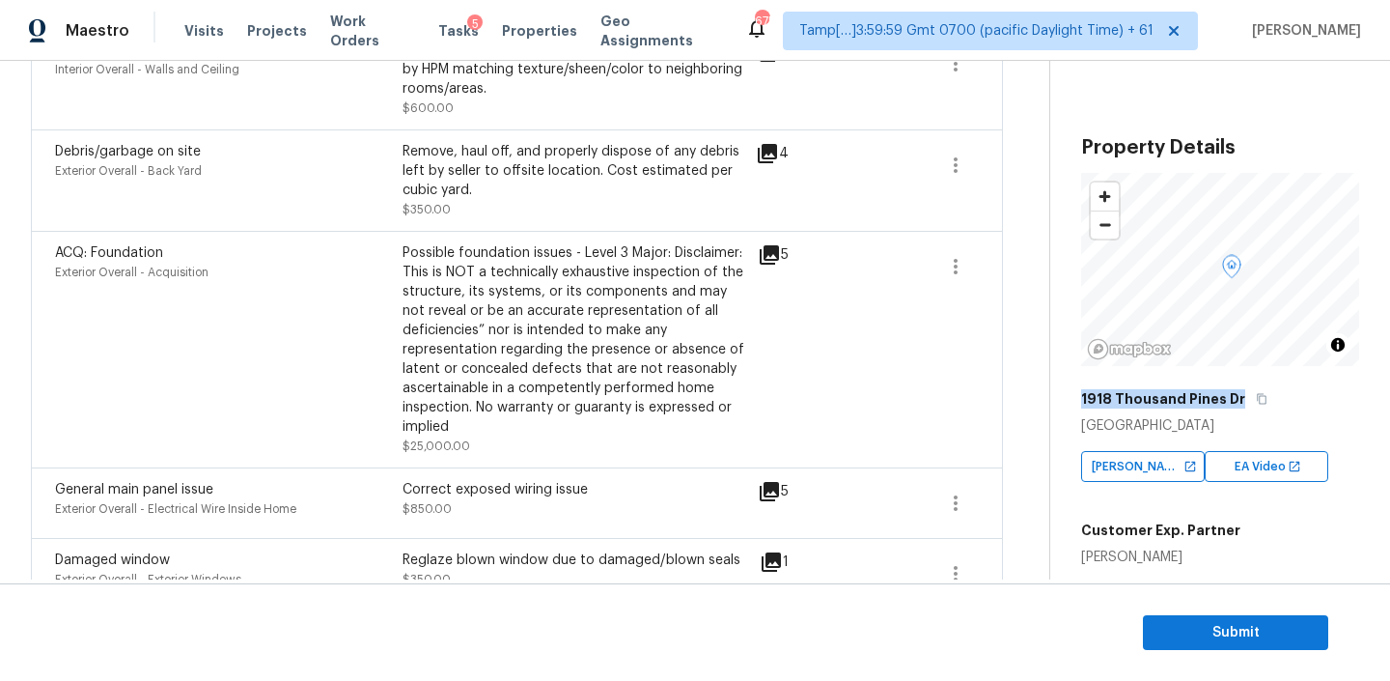
scroll to position [1086, 0]
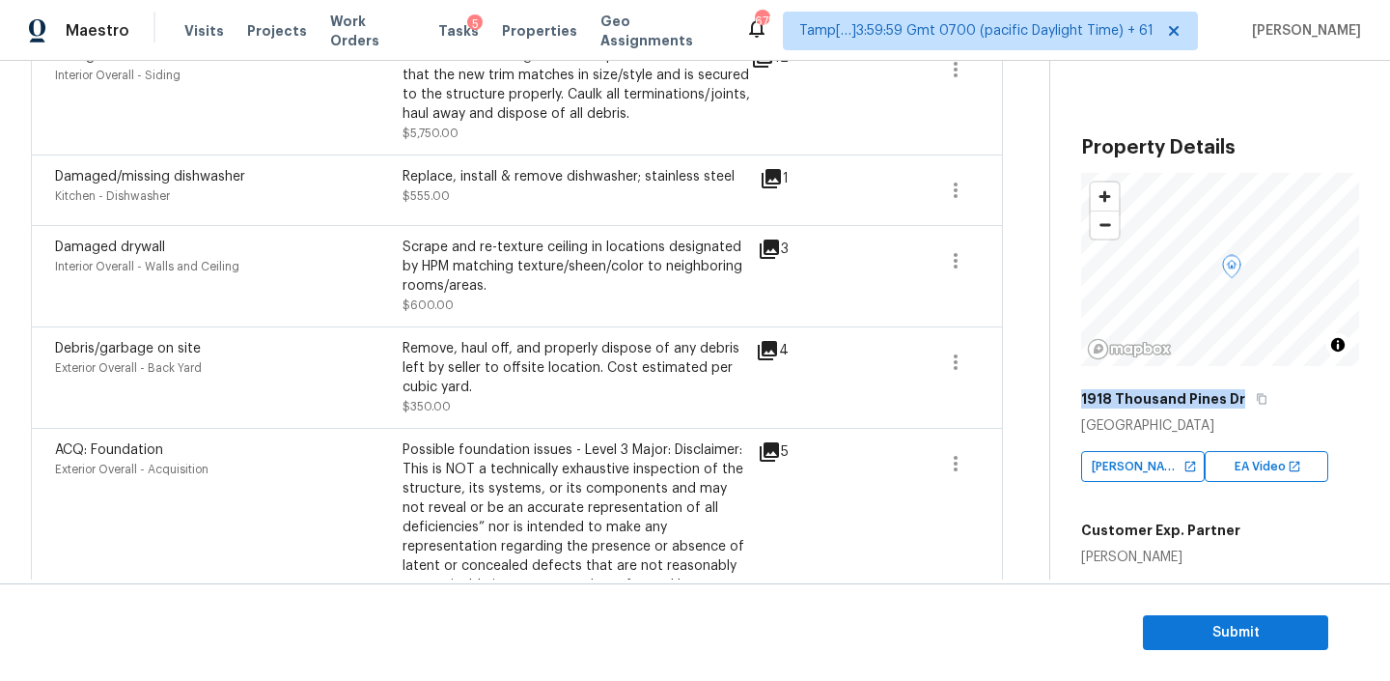
click at [772, 248] on icon at bounding box center [769, 248] width 19 height 19
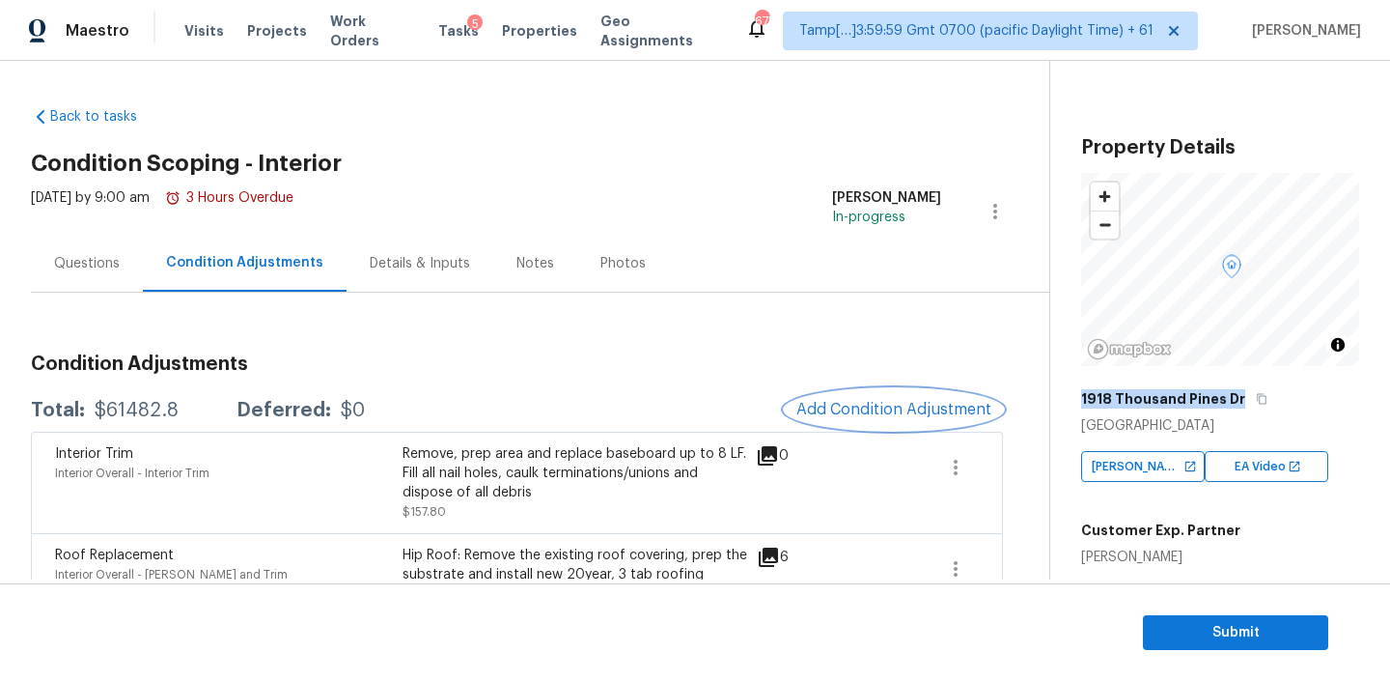
click at [863, 411] on span "Add Condition Adjustment" at bounding box center [894, 409] width 195 height 17
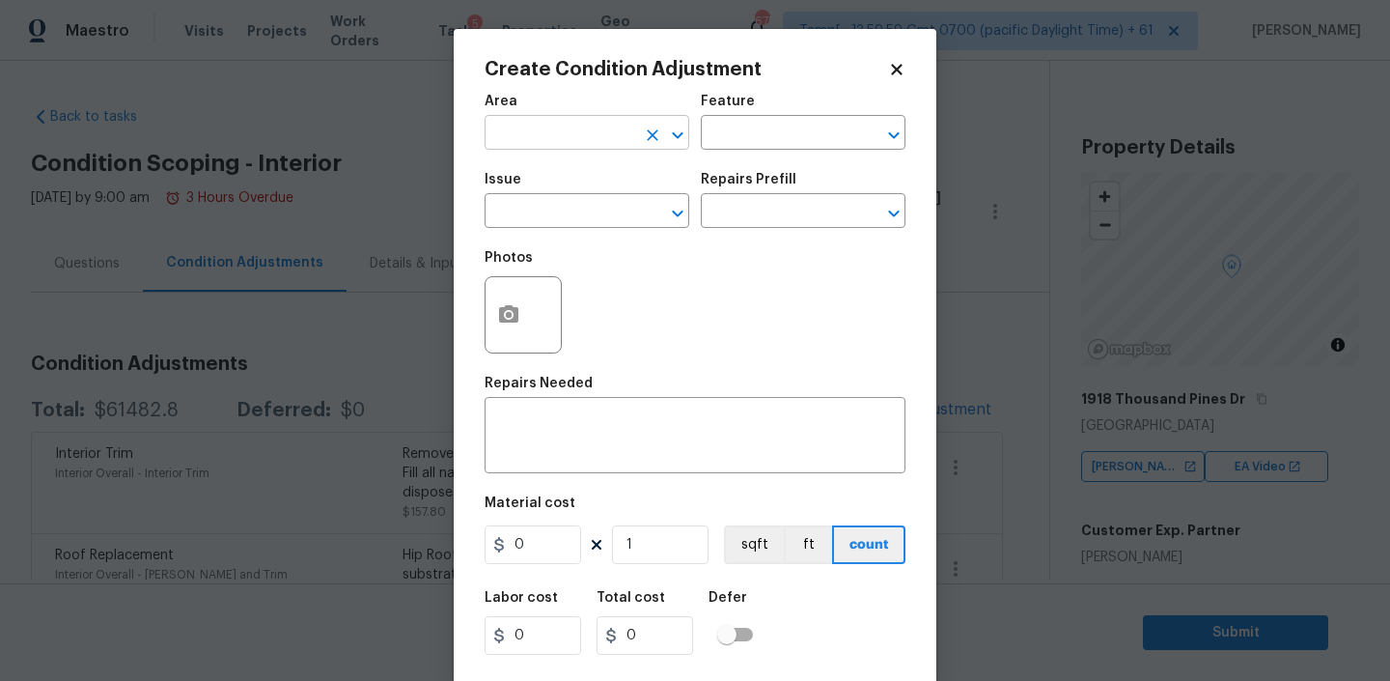
click at [583, 129] on input "text" at bounding box center [560, 135] width 151 height 30
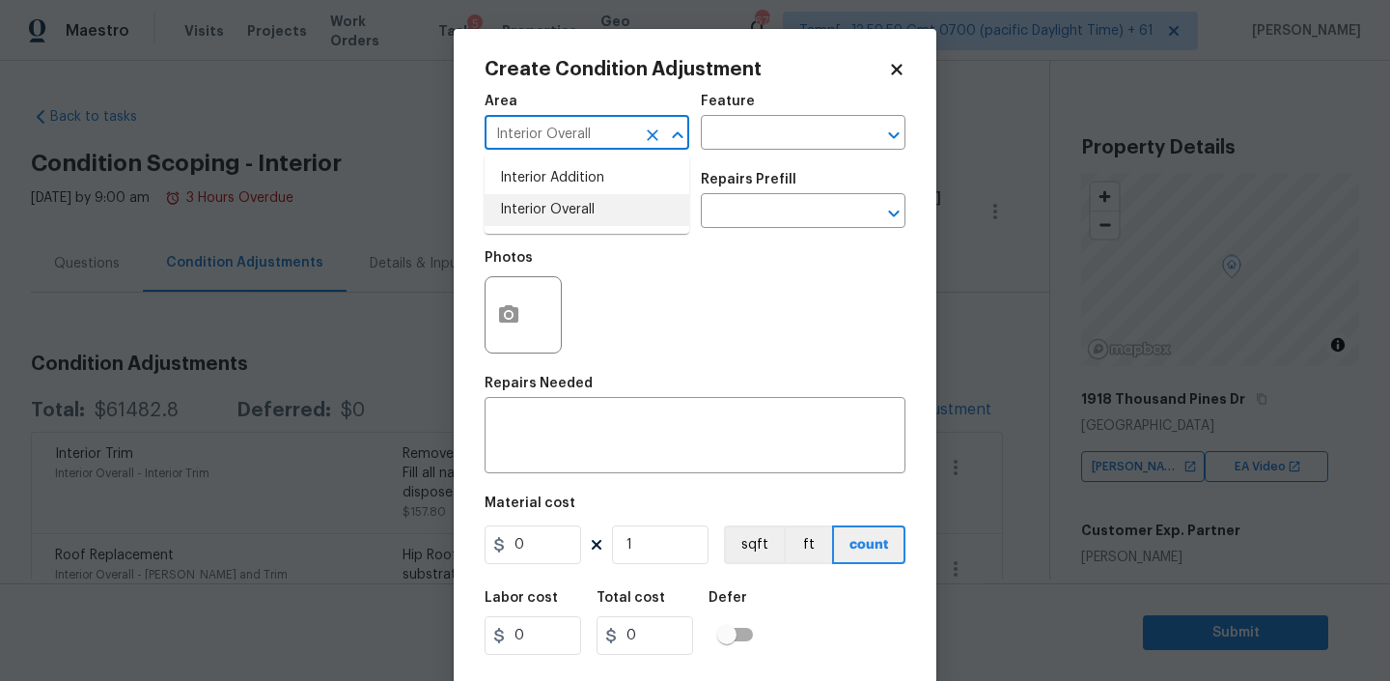
type input "Interior Overall"
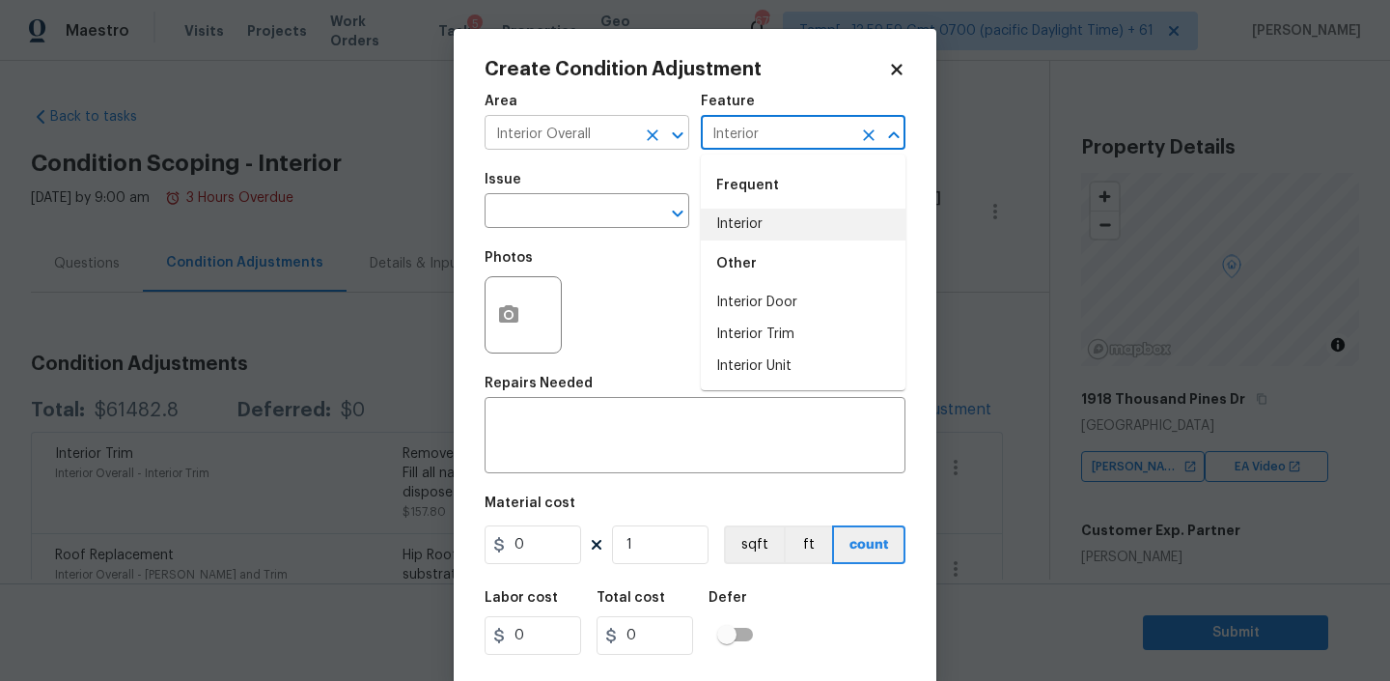
type input "Interior"
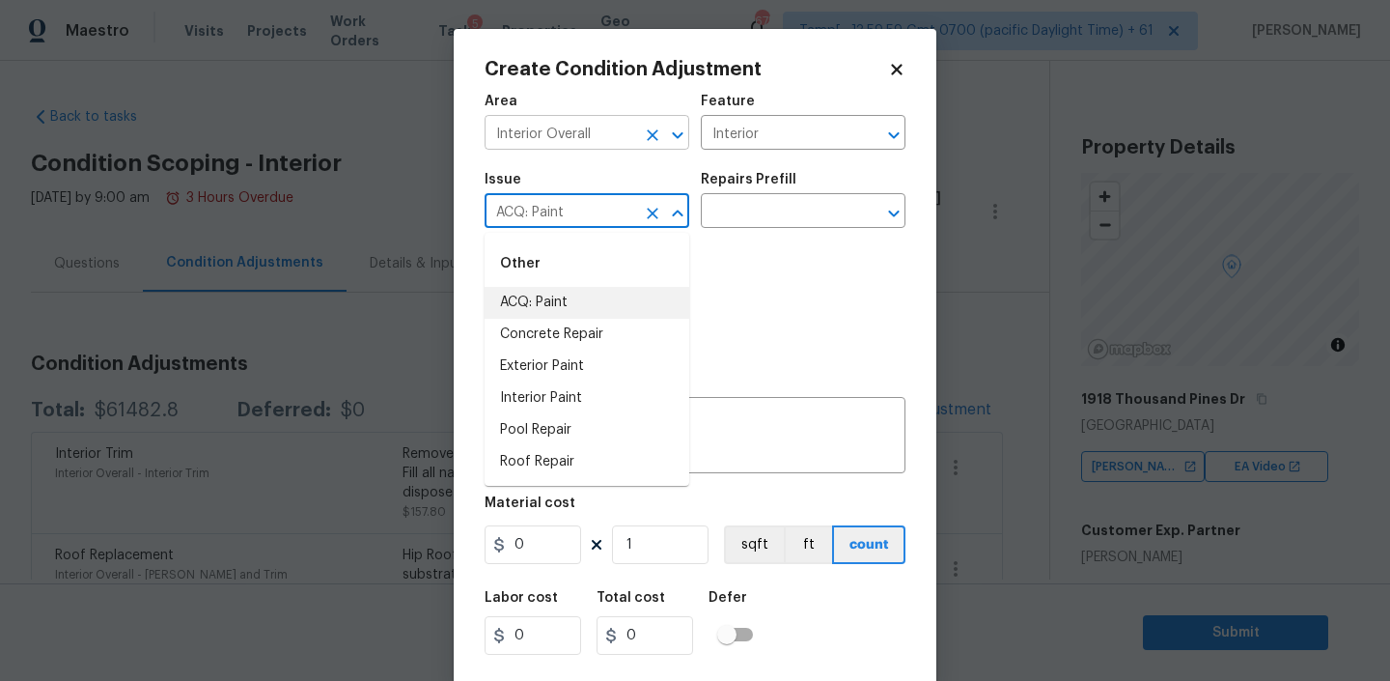
type input "ACQ: Paint"
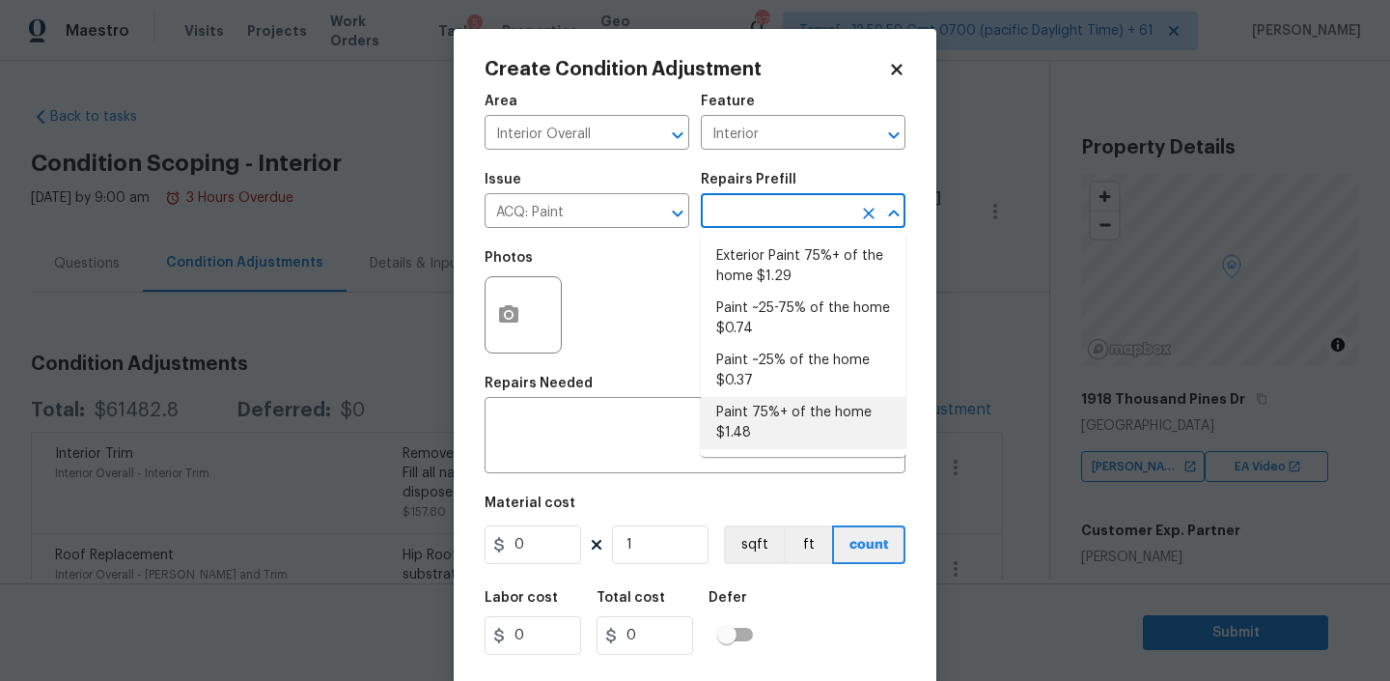
click at [752, 409] on li "Paint 75%+ of the home $1.48" at bounding box center [803, 423] width 205 height 52
type input "Acquisition"
type textarea "Acquisition Scope: 75%+ of the home will likely require interior paint"
type input "1.48"
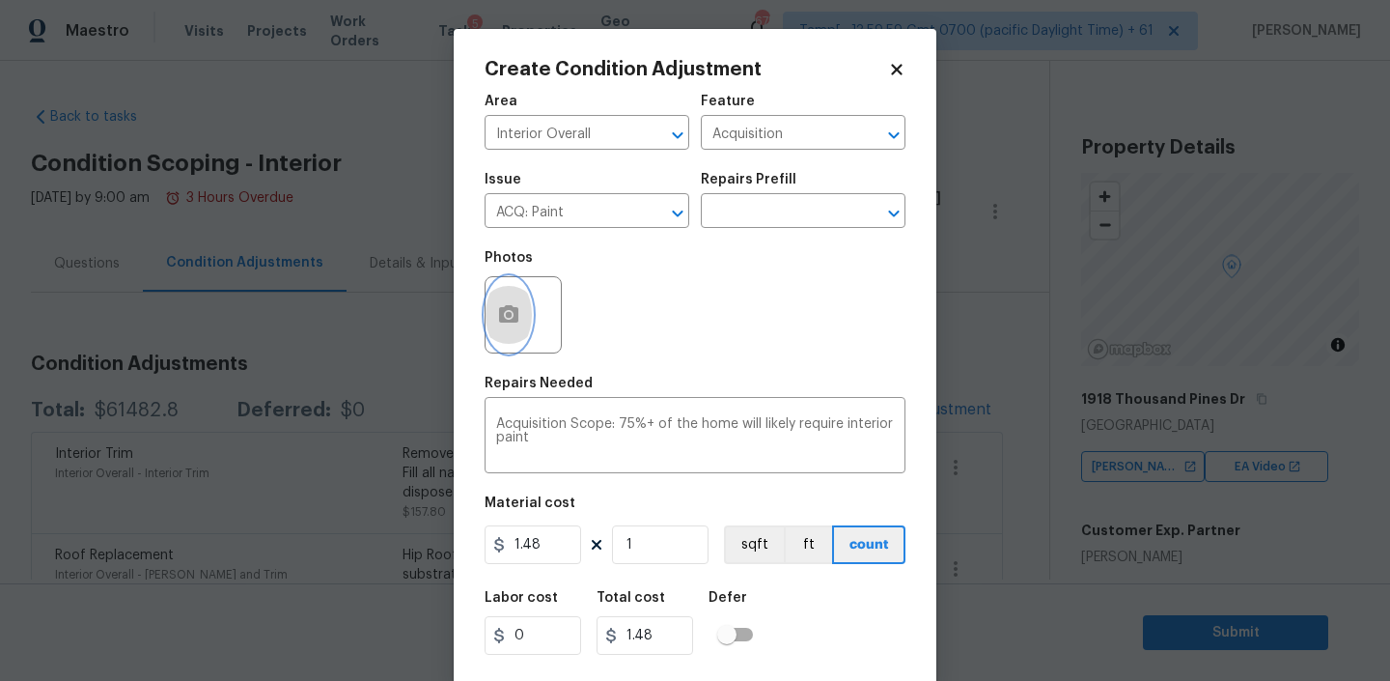
click at [515, 320] on icon "button" at bounding box center [508, 313] width 19 height 17
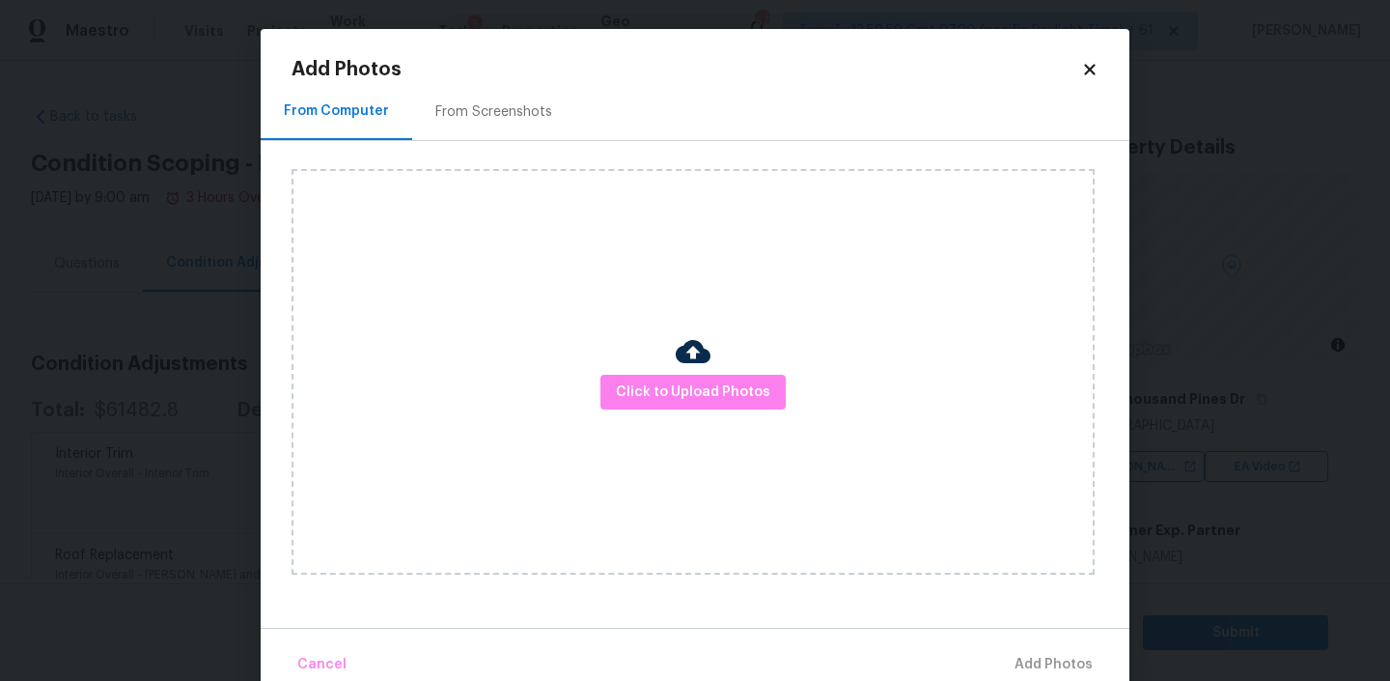
click at [682, 409] on div "Click to Upload Photos" at bounding box center [693, 372] width 803 height 406
click at [682, 396] on span "Click to Upload Photos" at bounding box center [693, 392] width 154 height 24
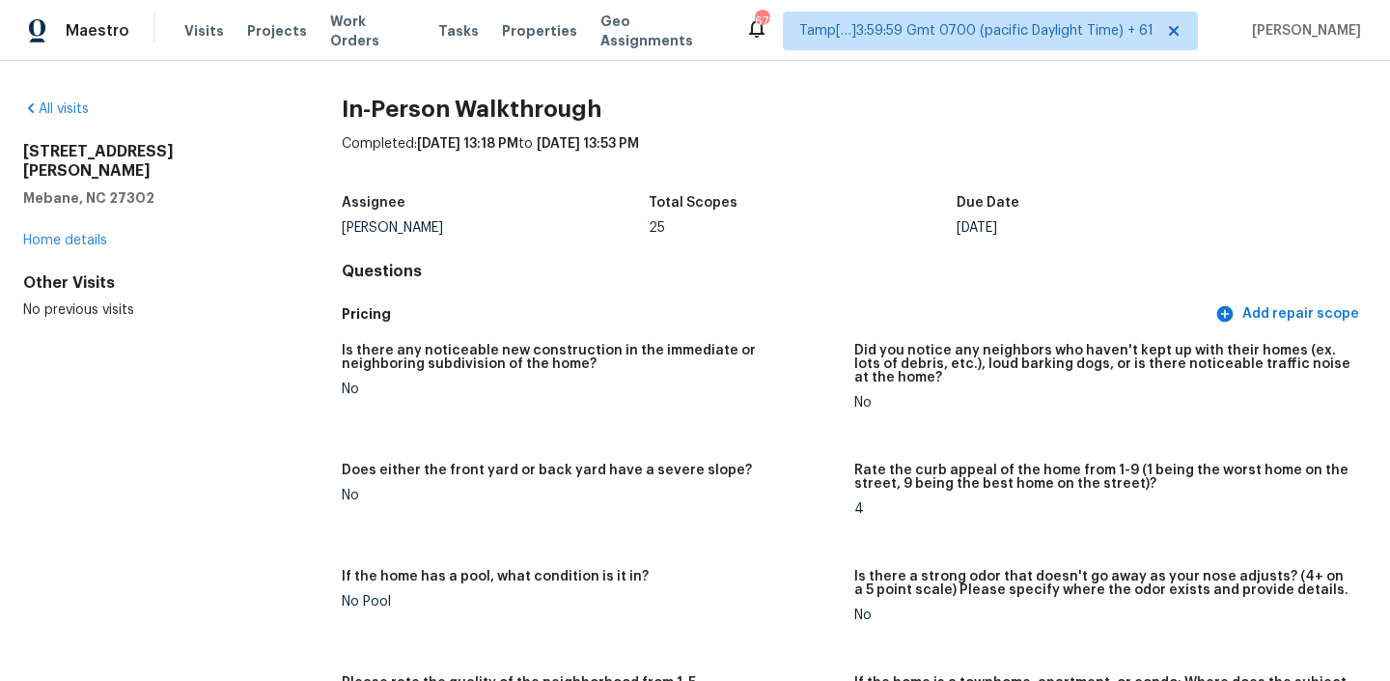
click at [209, 46] on div "Visits Projects Work Orders Tasks Properties Geo Assignments" at bounding box center [464, 31] width 561 height 39
click at [203, 38] on span "Visits" at bounding box center [204, 30] width 40 height 19
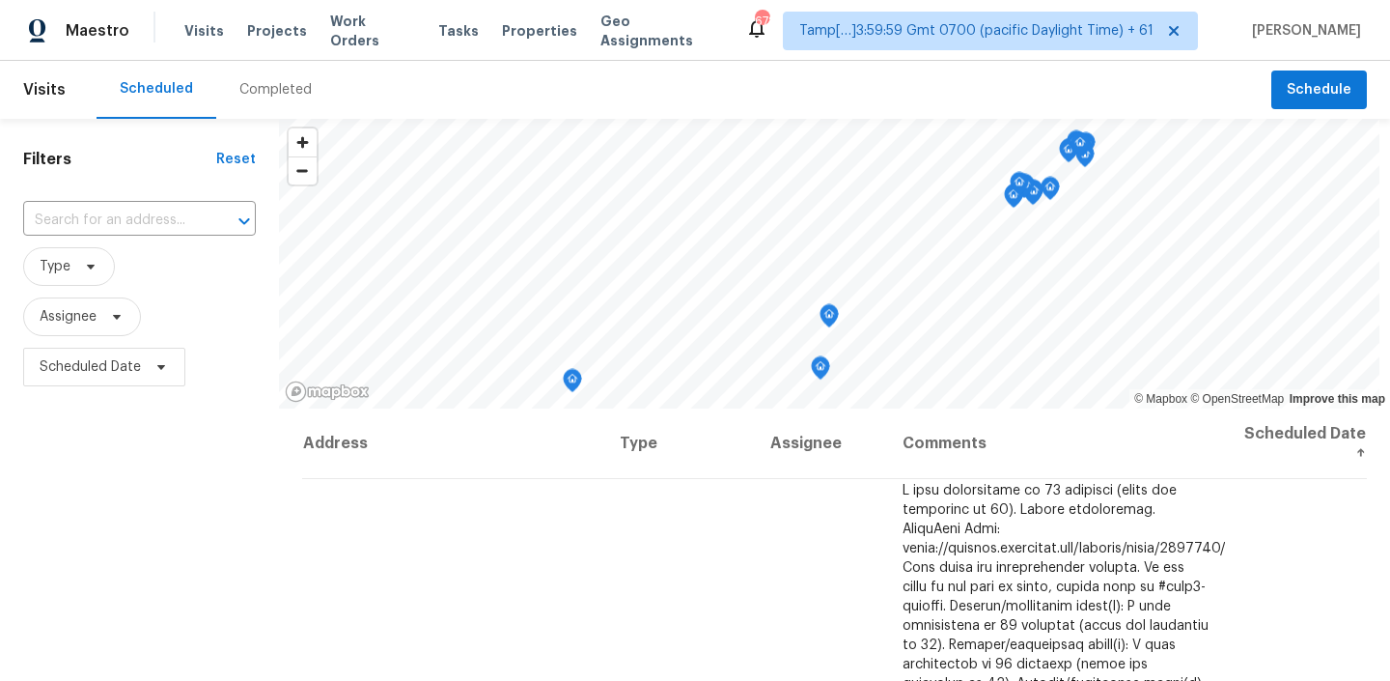
click at [276, 91] on div "Completed" at bounding box center [275, 89] width 72 height 19
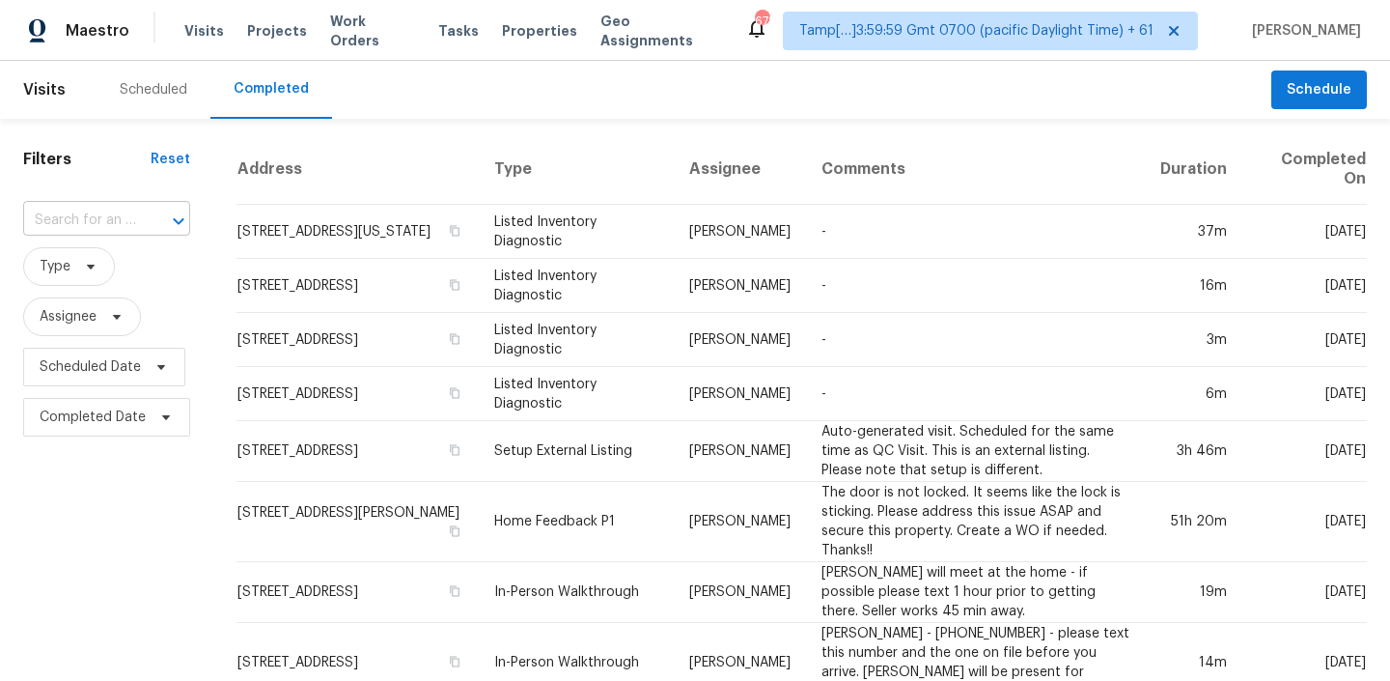
click at [116, 224] on input "text" at bounding box center [79, 221] width 113 height 30
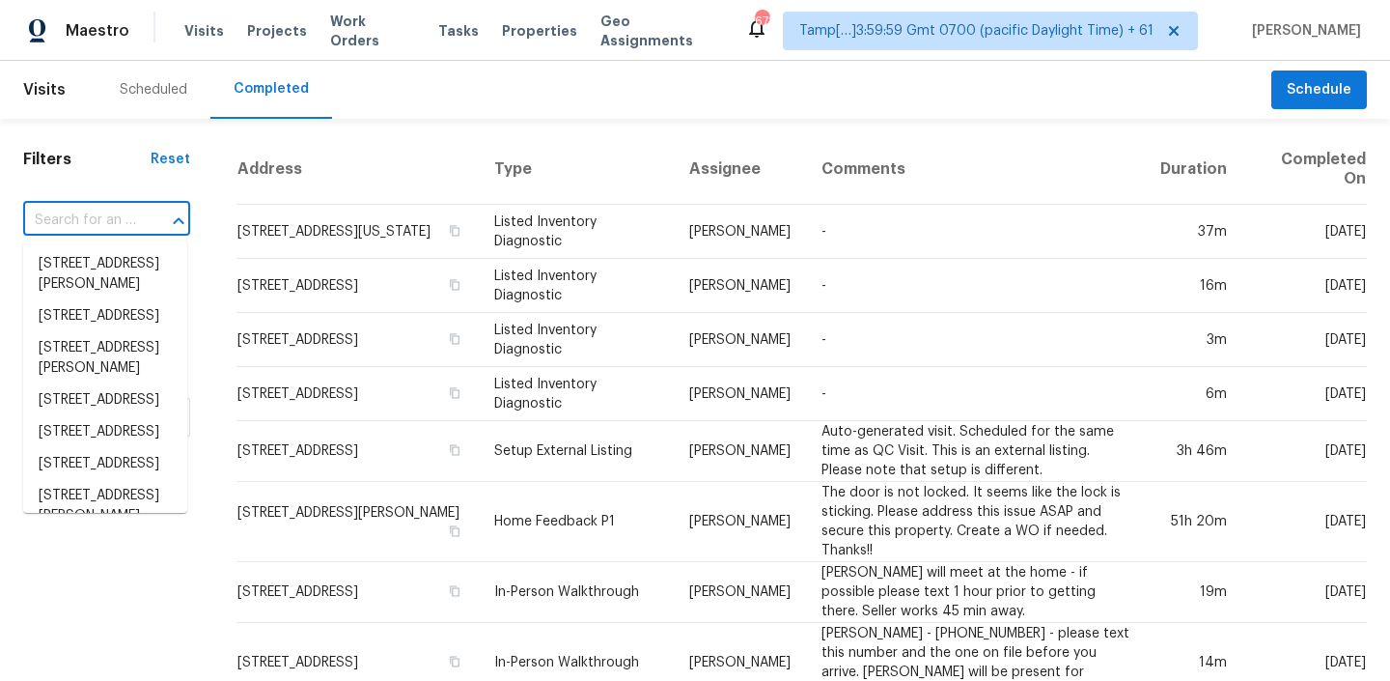
paste input "1918 Thousand Pines Dr Kingwood, TX, 77339"
type input "1918 Thousand Pines Dr Kingwood, TX, 77339"
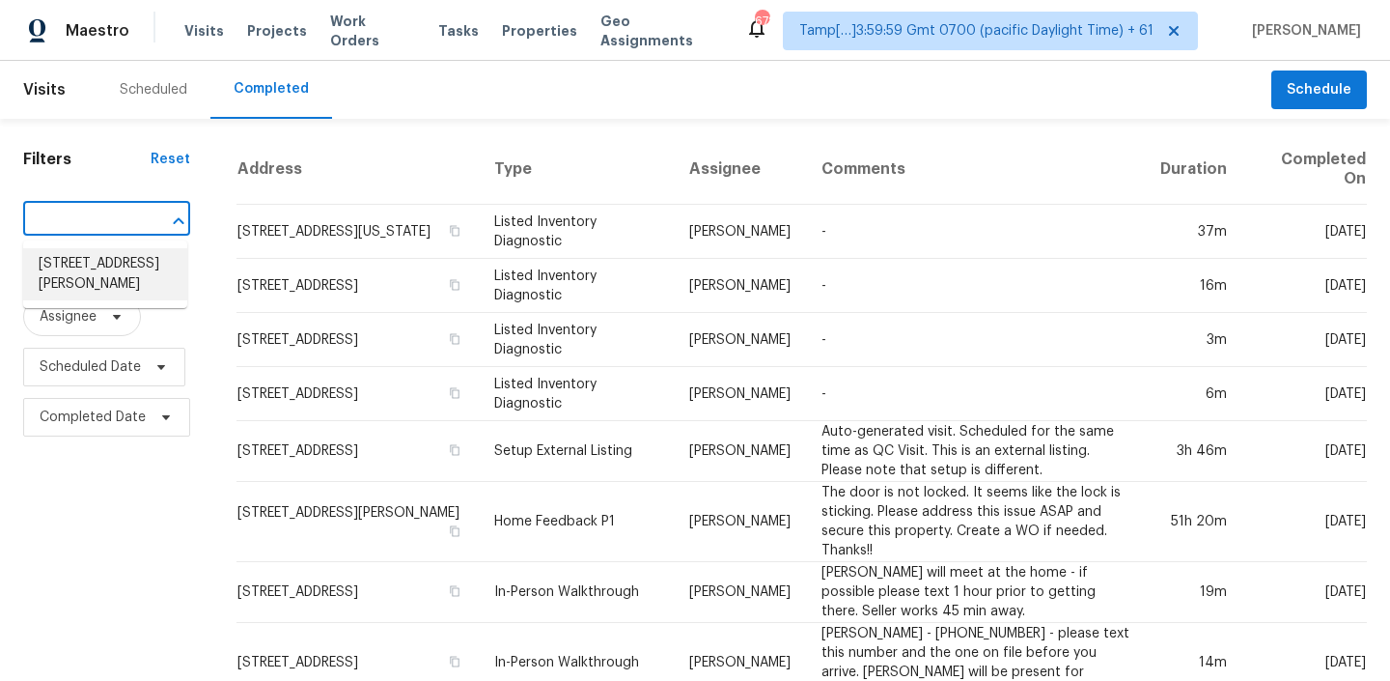
click at [87, 269] on li "1918 Thousand Pines Dr, Kingwood, TX 77339" at bounding box center [105, 274] width 164 height 52
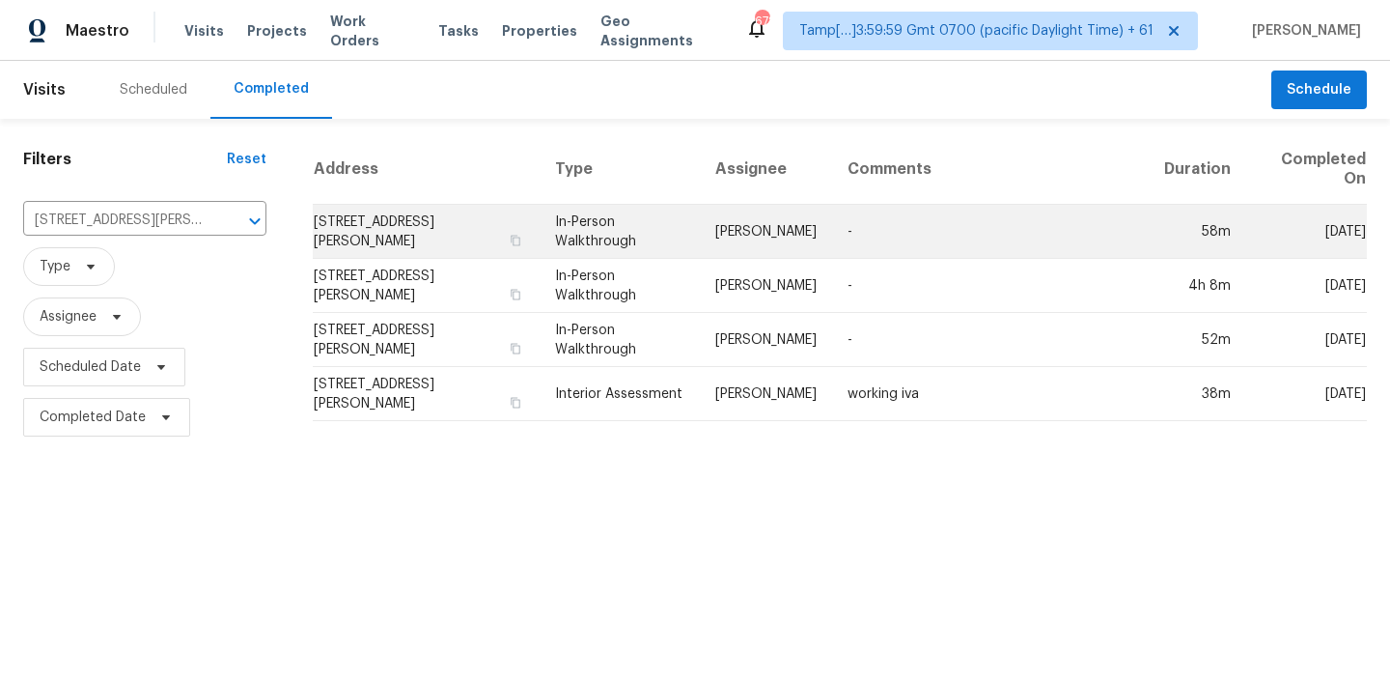
click at [697, 213] on td "In-Person Walkthrough" at bounding box center [620, 232] width 160 height 54
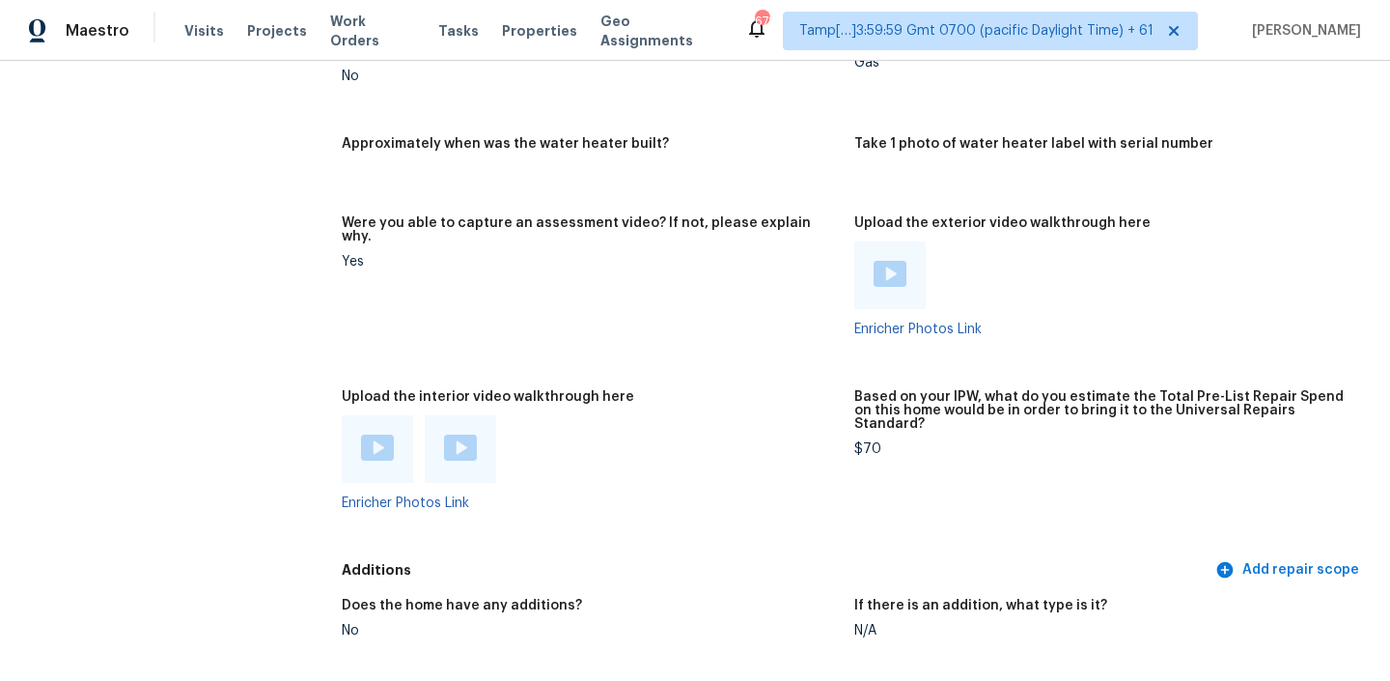
scroll to position [4325, 0]
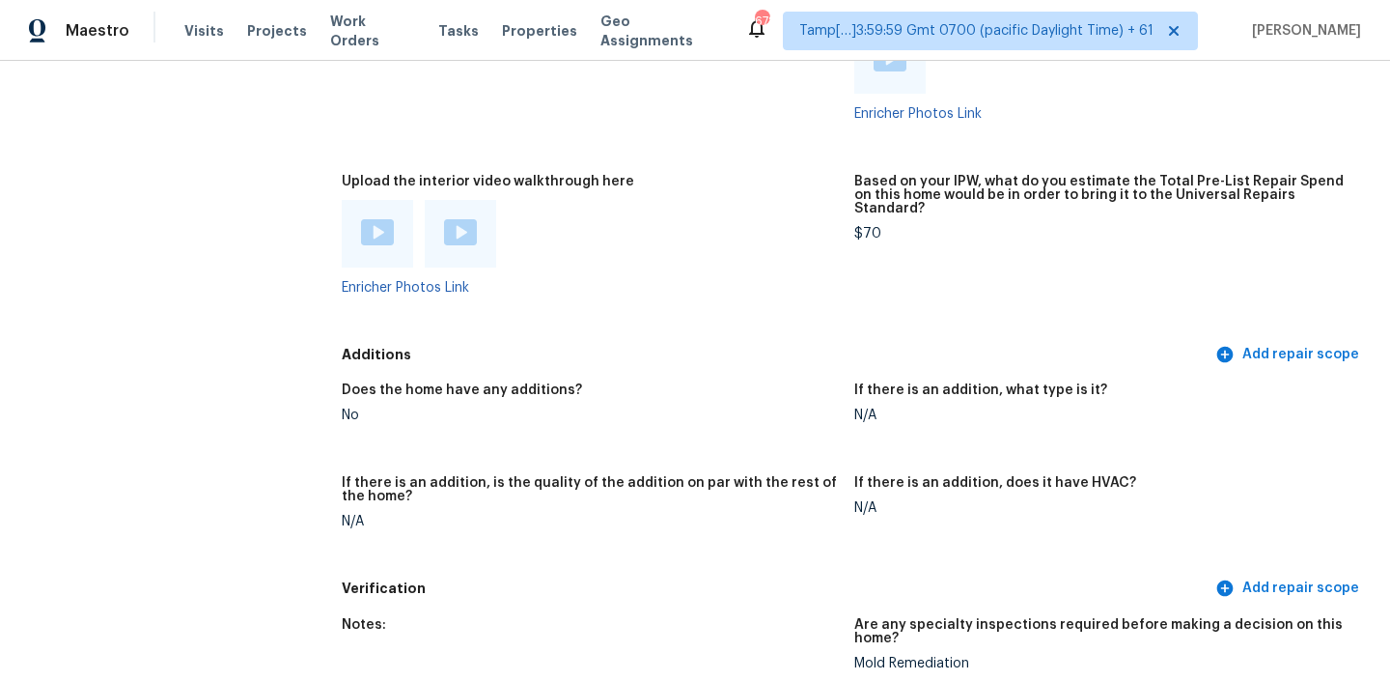
click at [369, 219] on img at bounding box center [377, 232] width 33 height 26
click at [452, 219] on img at bounding box center [460, 232] width 33 height 26
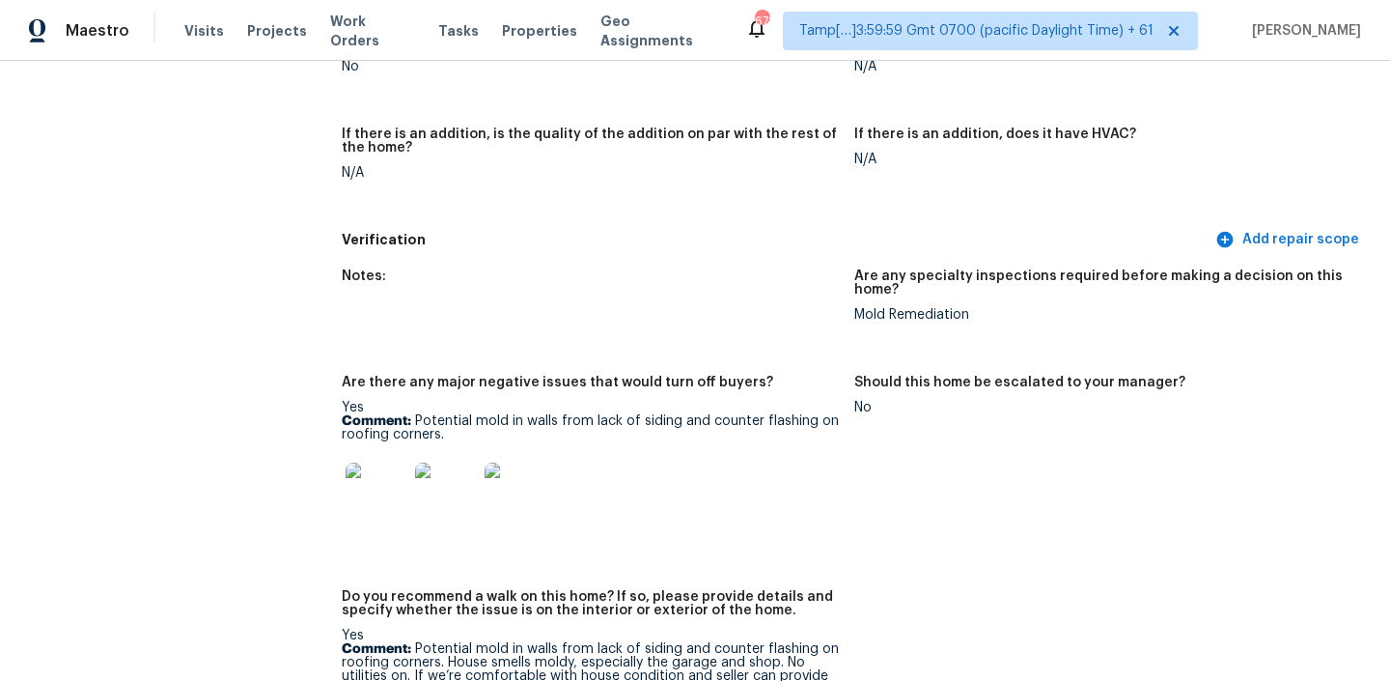
scroll to position [4835, 0]
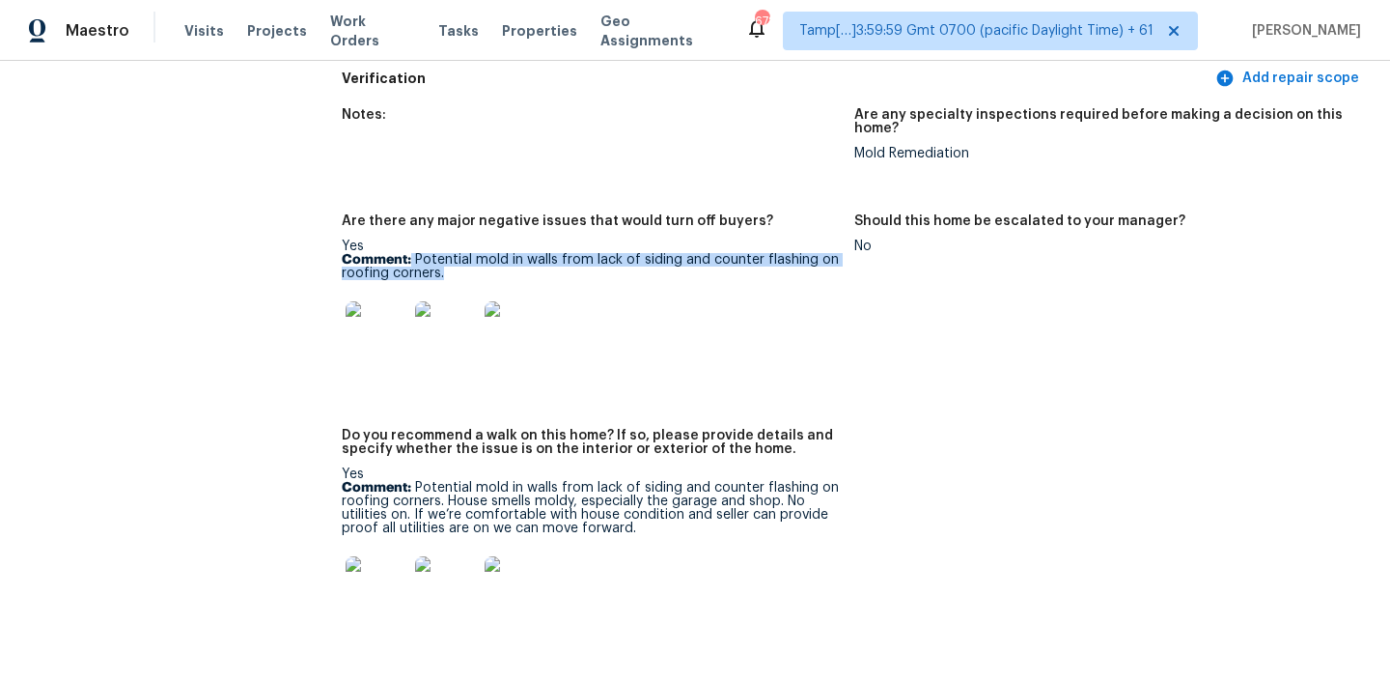
drag, startPoint x: 412, startPoint y: 229, endPoint x: 472, endPoint y: 248, distance: 62.9
click at [472, 253] on p "Comment: Potential mold in walls from lack of siding and counter flashing on ro…" at bounding box center [590, 266] width 497 height 27
copy p "Potential mold in walls from lack of siding and counter flashing on roofing cor…"
click at [370, 307] on img at bounding box center [377, 332] width 62 height 62
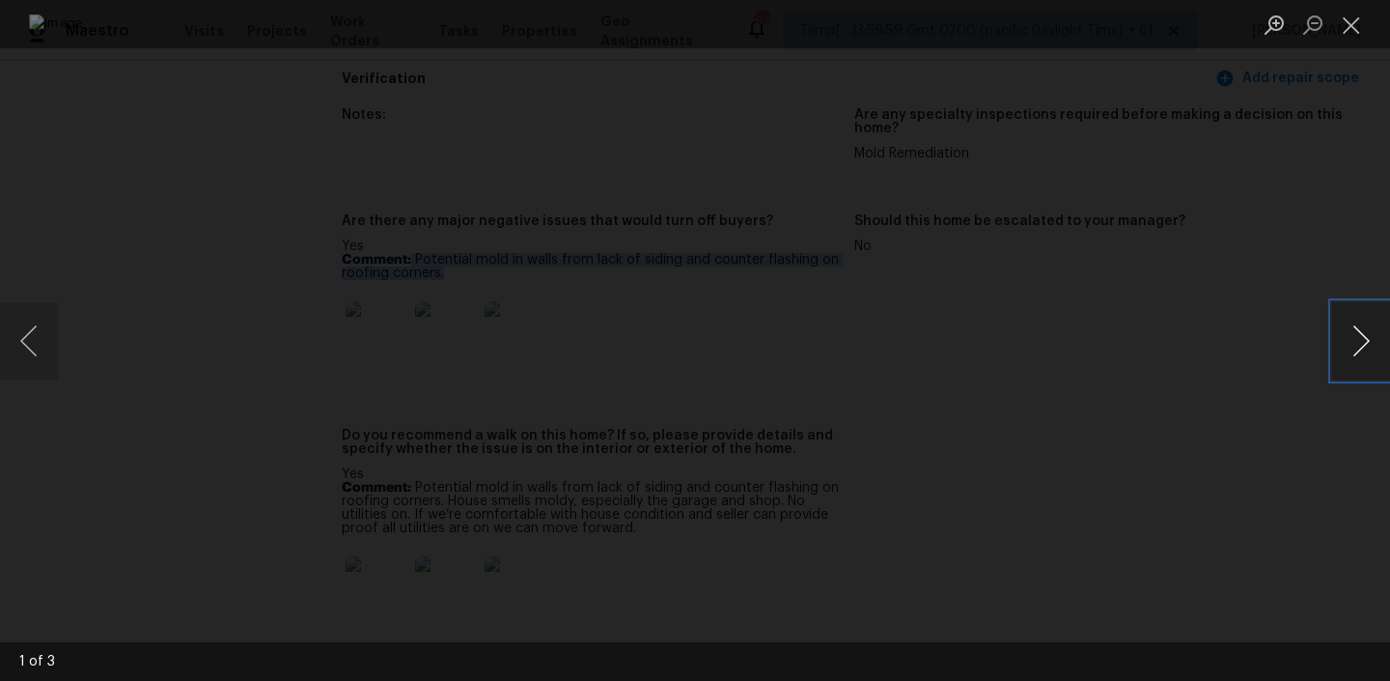
click at [1349, 333] on button "Next image" at bounding box center [1361, 340] width 58 height 77
click at [1354, 337] on button "Next image" at bounding box center [1361, 340] width 58 height 77
click at [23, 330] on button "Previous image" at bounding box center [29, 340] width 58 height 77
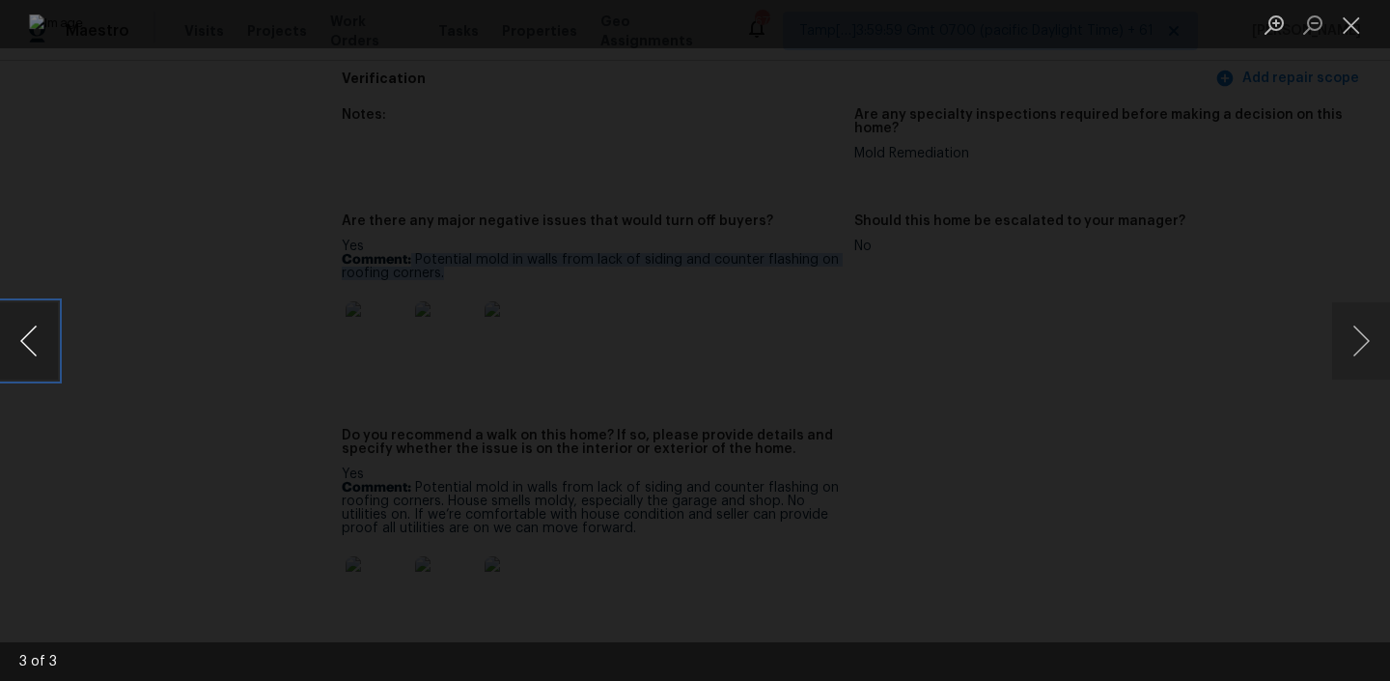
click at [23, 330] on button "Previous image" at bounding box center [29, 340] width 58 height 77
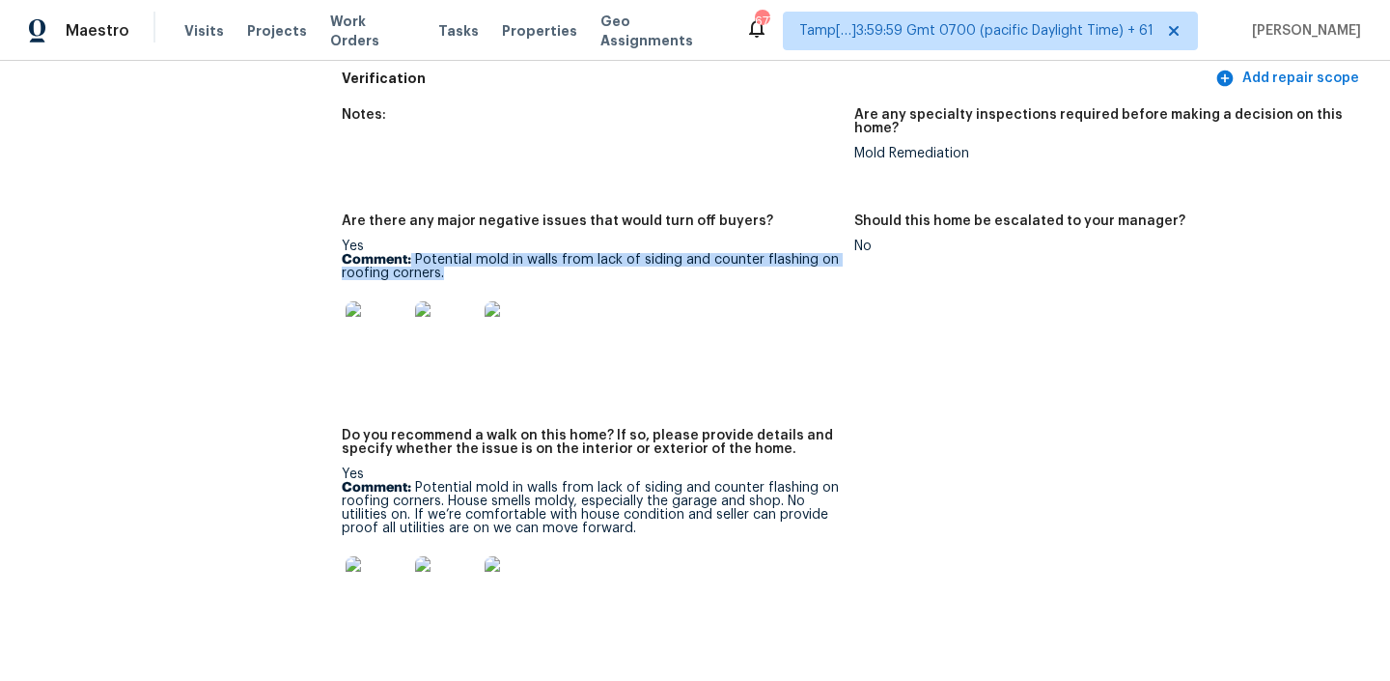
click at [388, 301] on img at bounding box center [377, 332] width 62 height 62
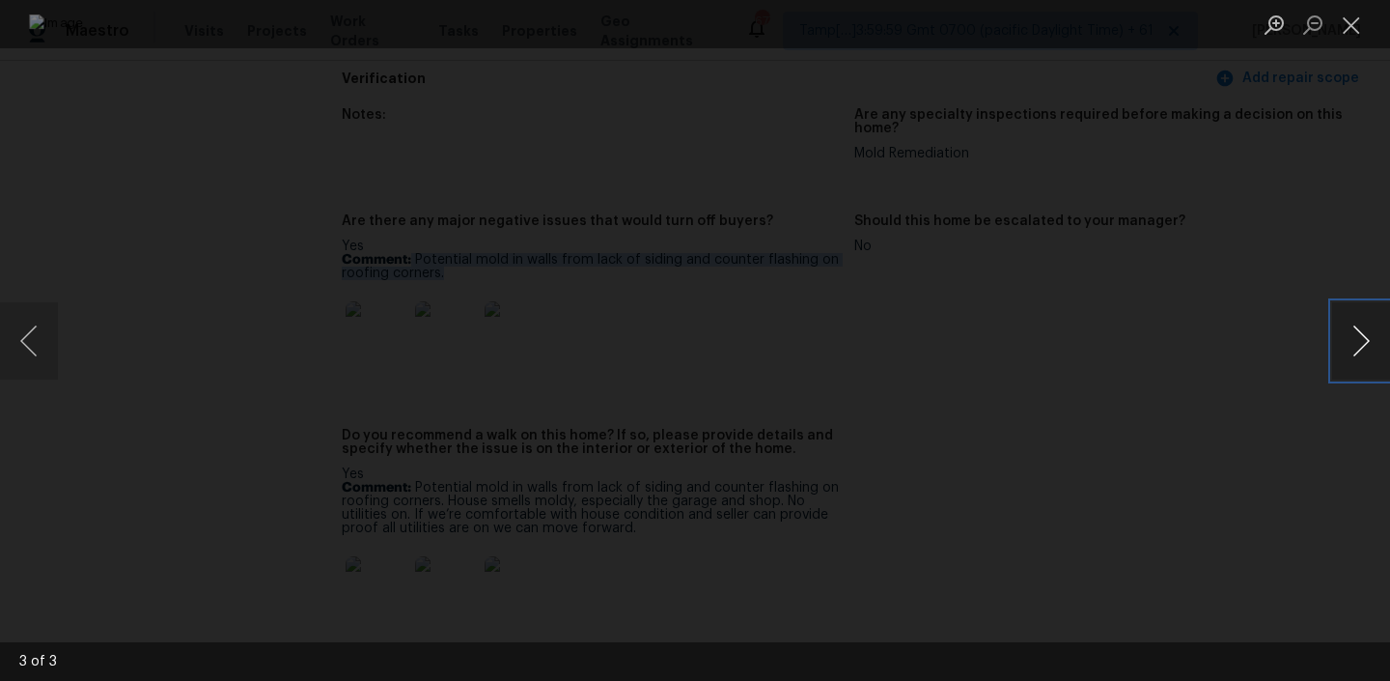
click at [1359, 336] on button "Next image" at bounding box center [1361, 340] width 58 height 77
click at [14, 330] on button "Previous image" at bounding box center [29, 340] width 58 height 77
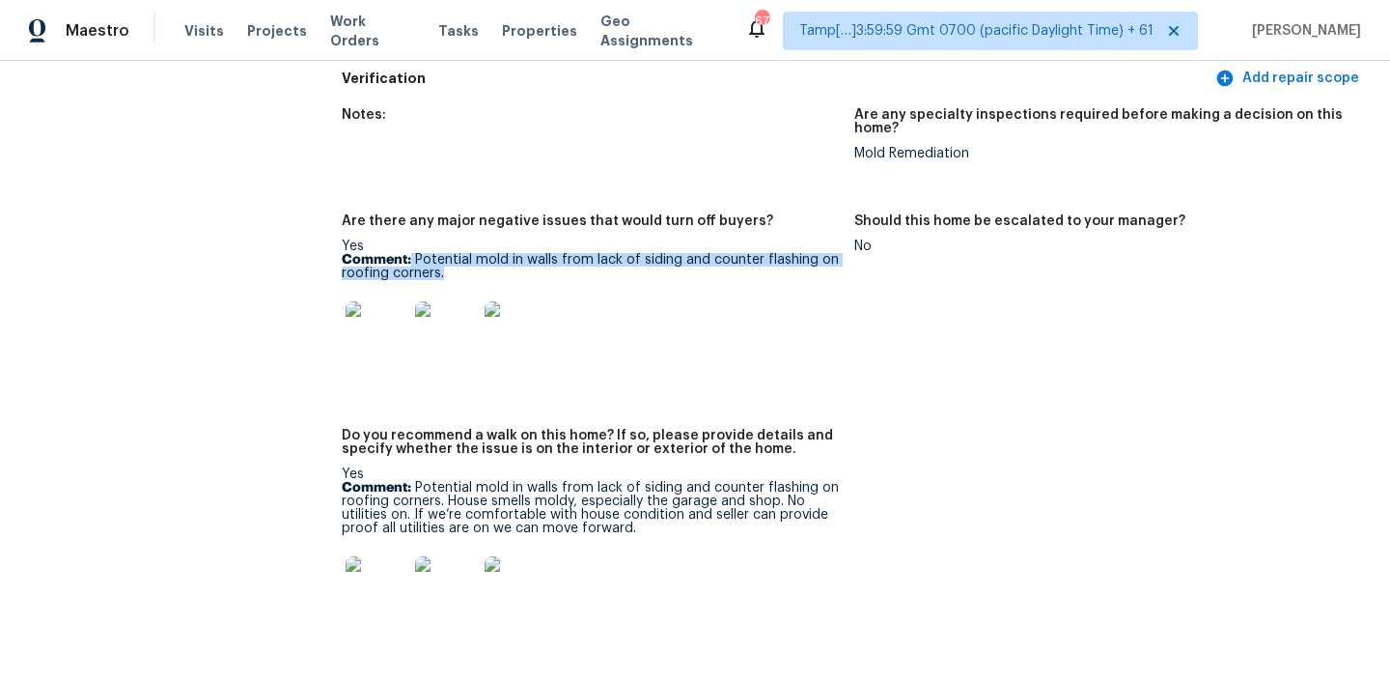
click at [368, 301] on img at bounding box center [377, 332] width 62 height 62
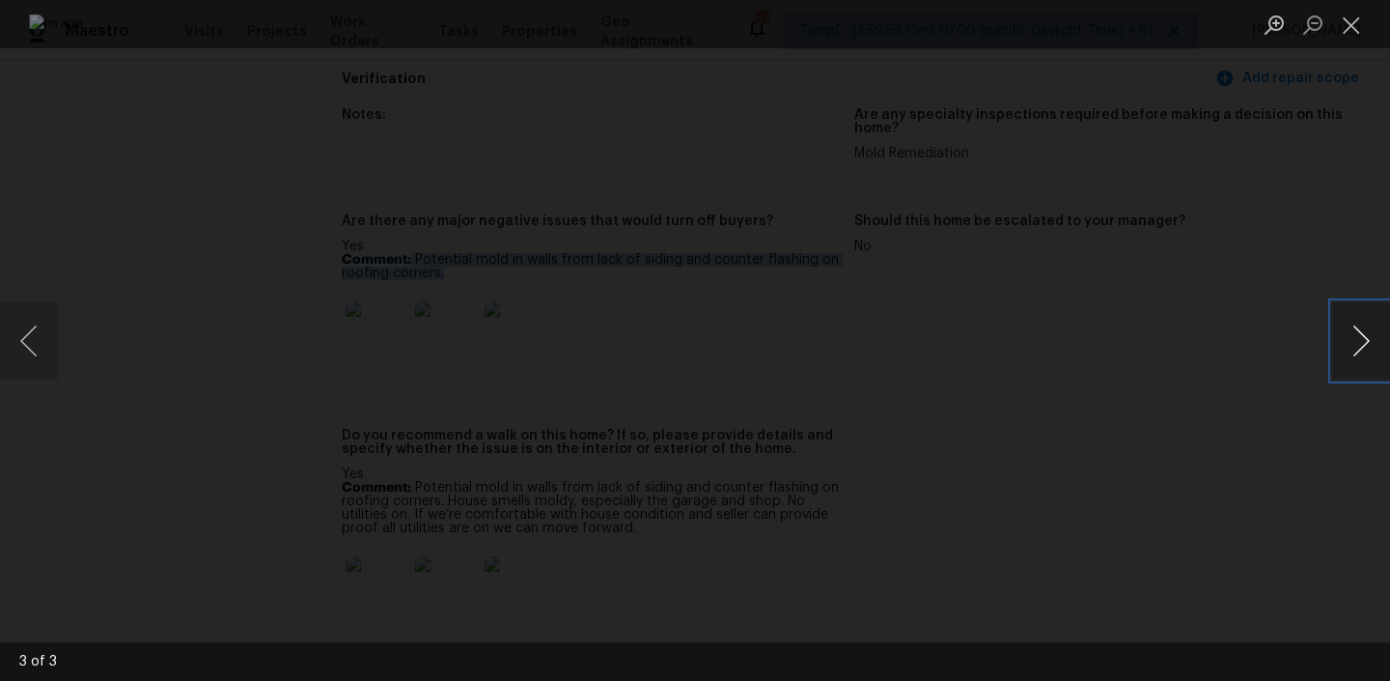
click at [1348, 346] on button "Next image" at bounding box center [1361, 340] width 58 height 77
click at [1349, 317] on button "Next image" at bounding box center [1361, 340] width 58 height 77
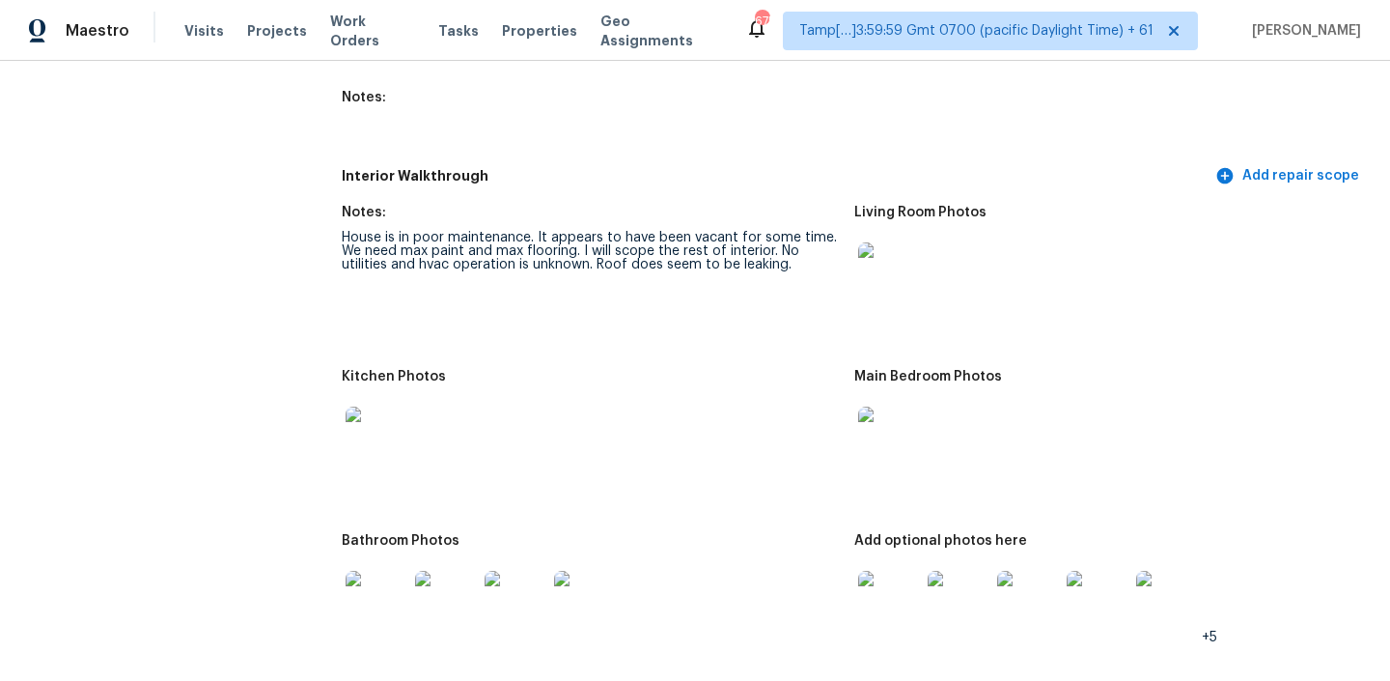
scroll to position [2411, 0]
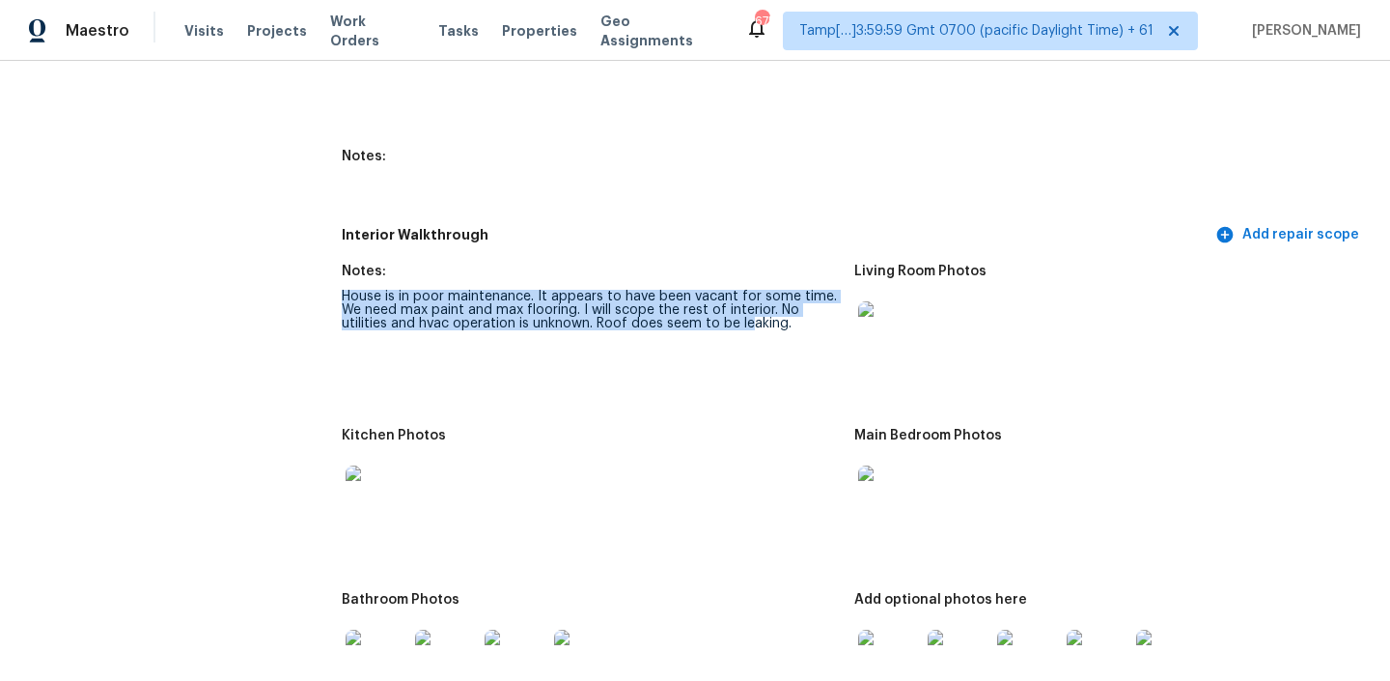
drag, startPoint x: 340, startPoint y: 280, endPoint x: 745, endPoint y: 315, distance: 407.0
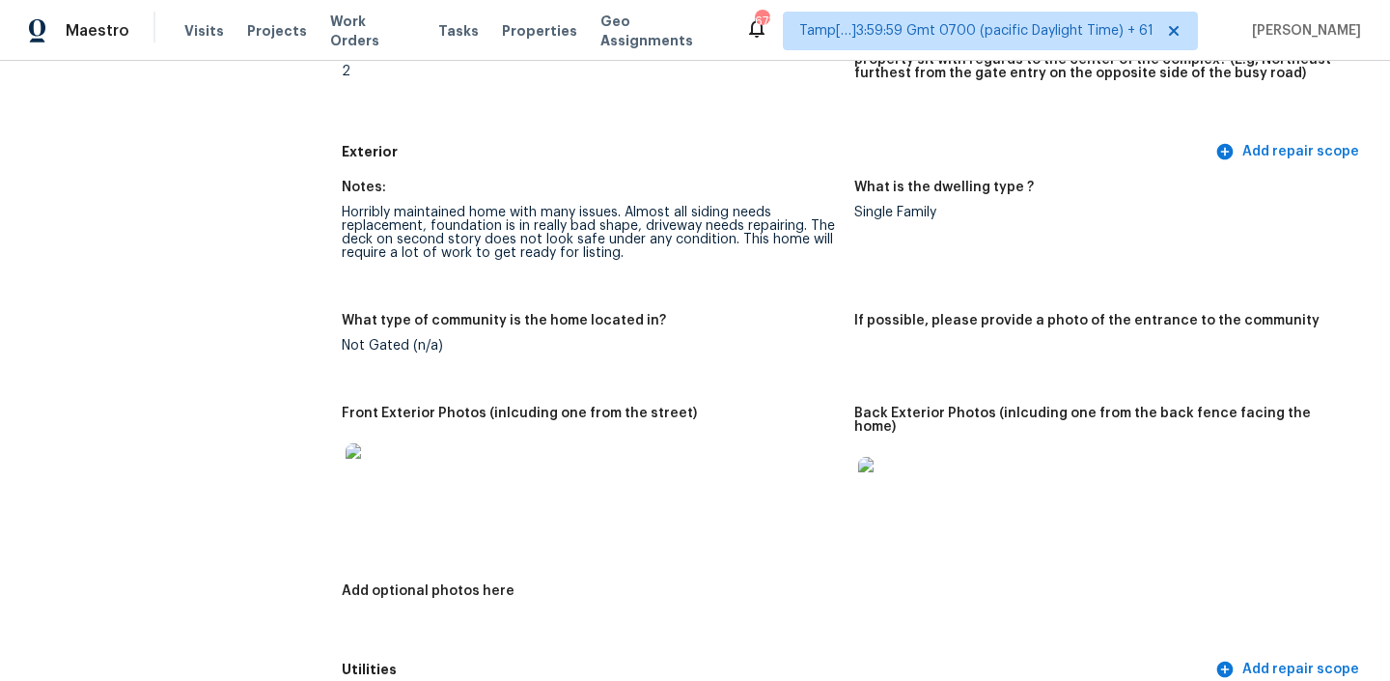
scroll to position [566, 0]
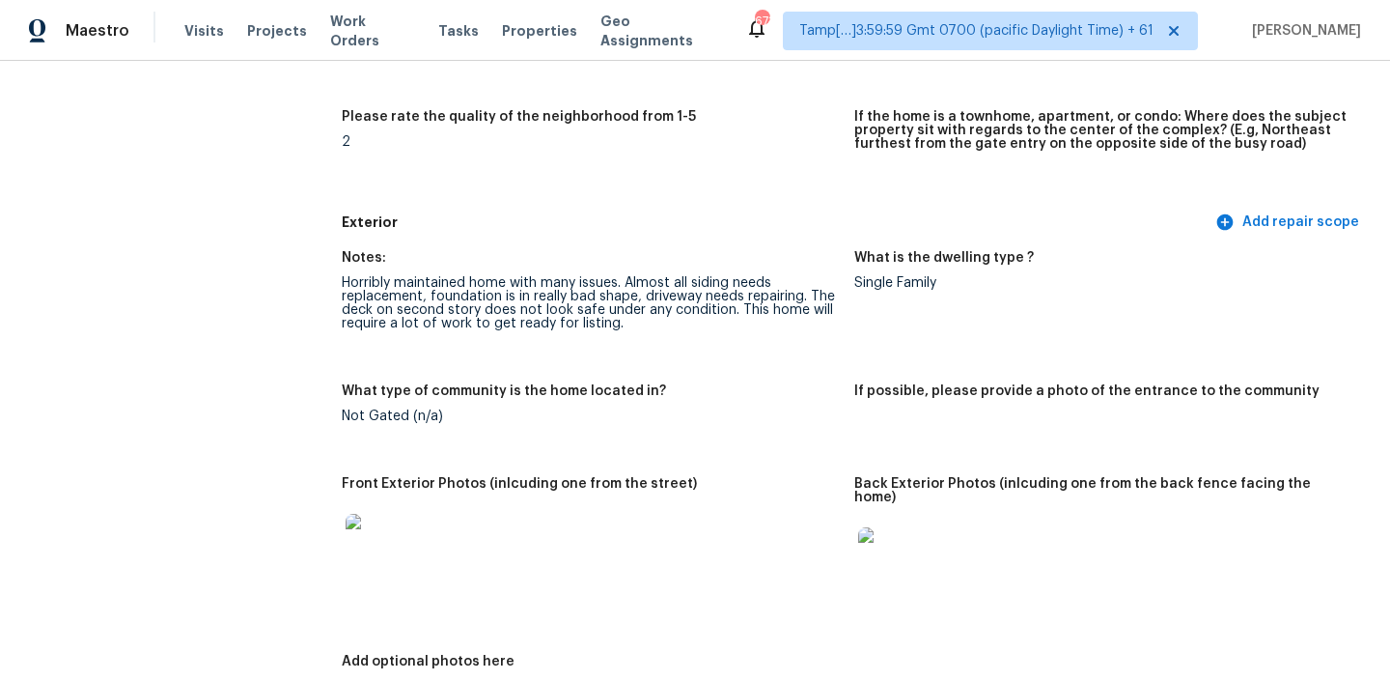
click at [351, 290] on div "Horribly maintained home with many issues. Almost all siding needs replacement,…" at bounding box center [590, 303] width 497 height 54
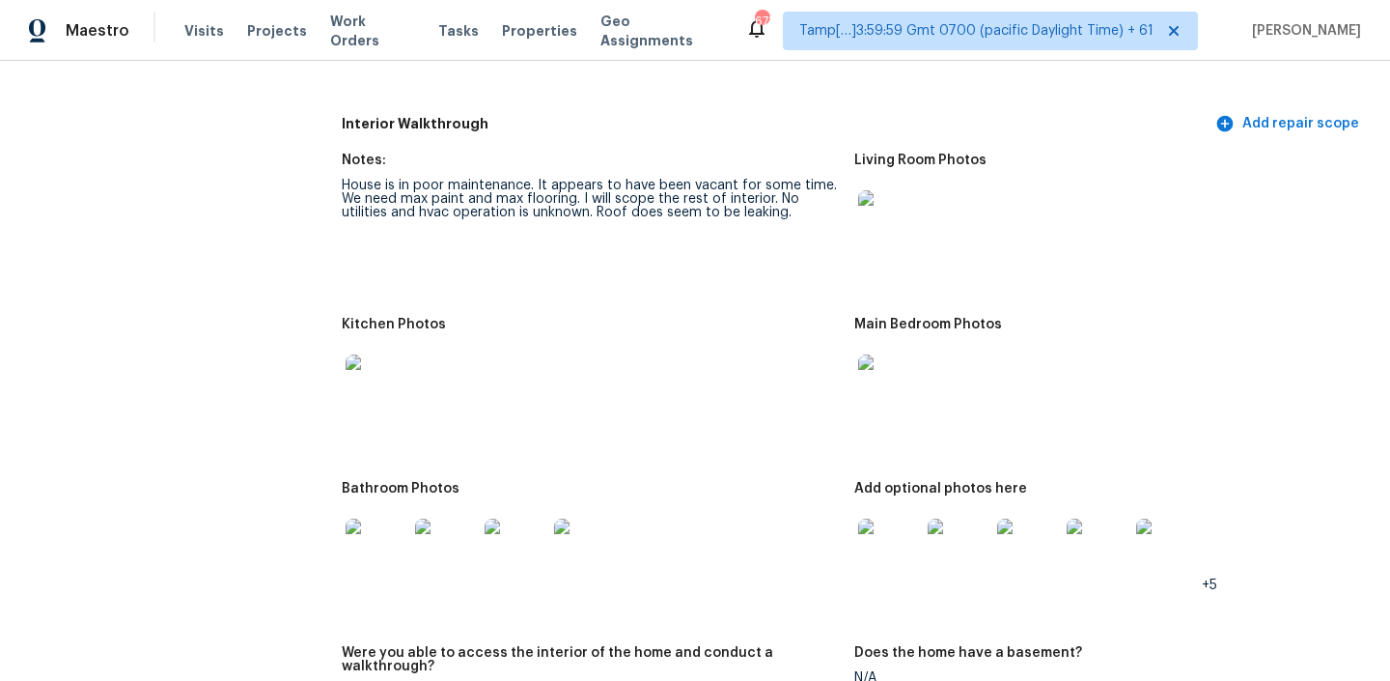
scroll to position [2452, 0]
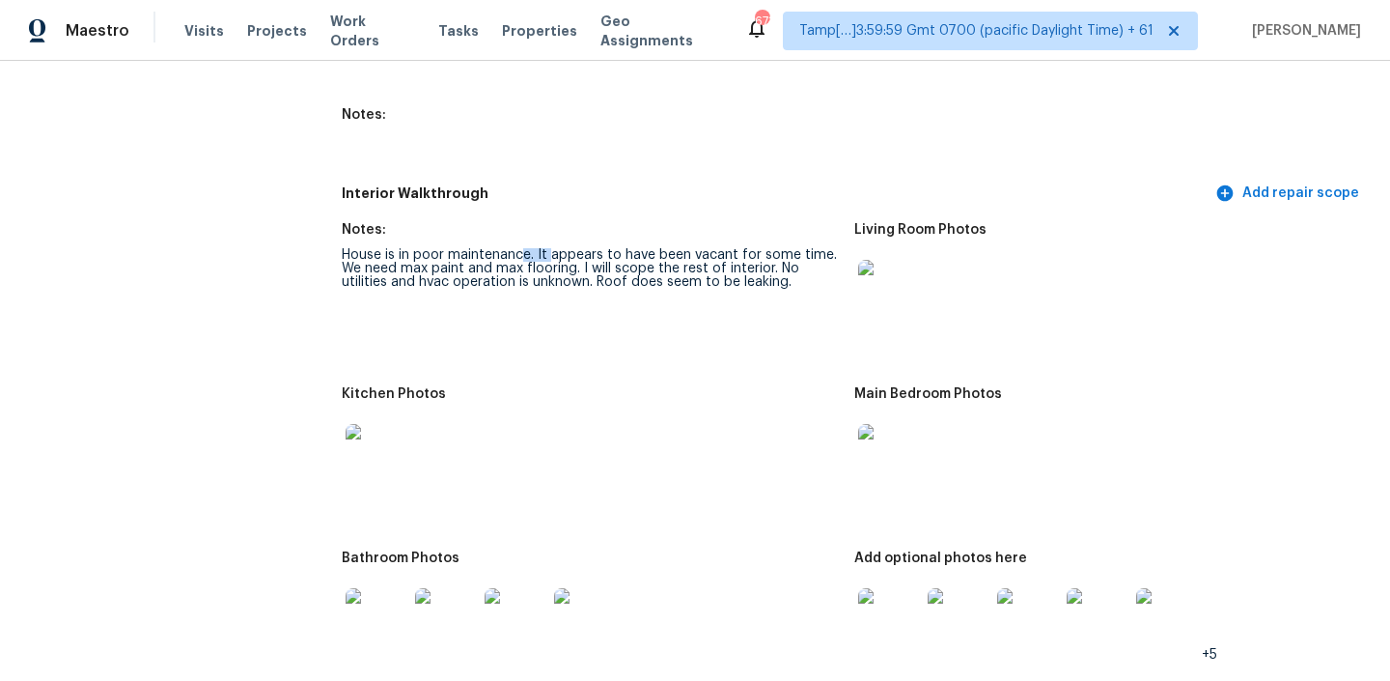
drag, startPoint x: 342, startPoint y: 242, endPoint x: 524, endPoint y: 238, distance: 182.5
click at [524, 248] on div "House is in poor maintenance. It appears to have been vacant for some time. We …" at bounding box center [590, 268] width 497 height 41
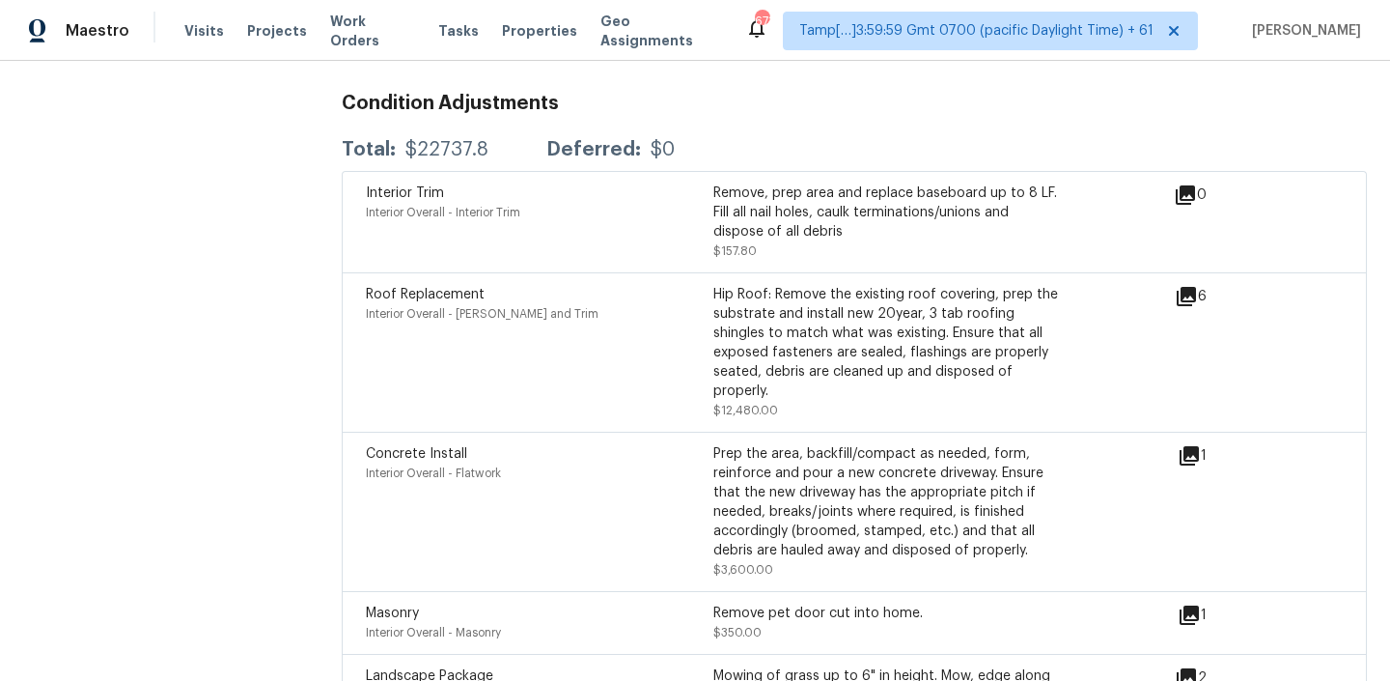
scroll to position [5449, 0]
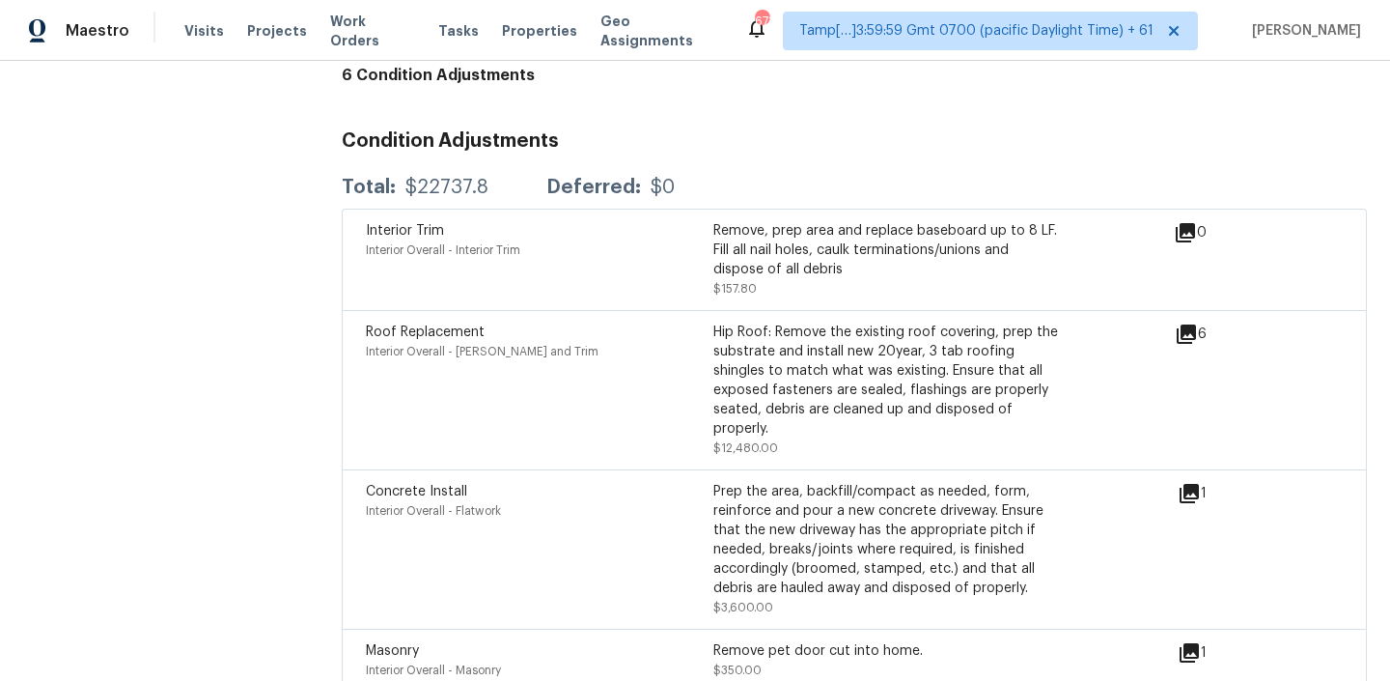
click at [1191, 643] on icon at bounding box center [1189, 652] width 19 height 19
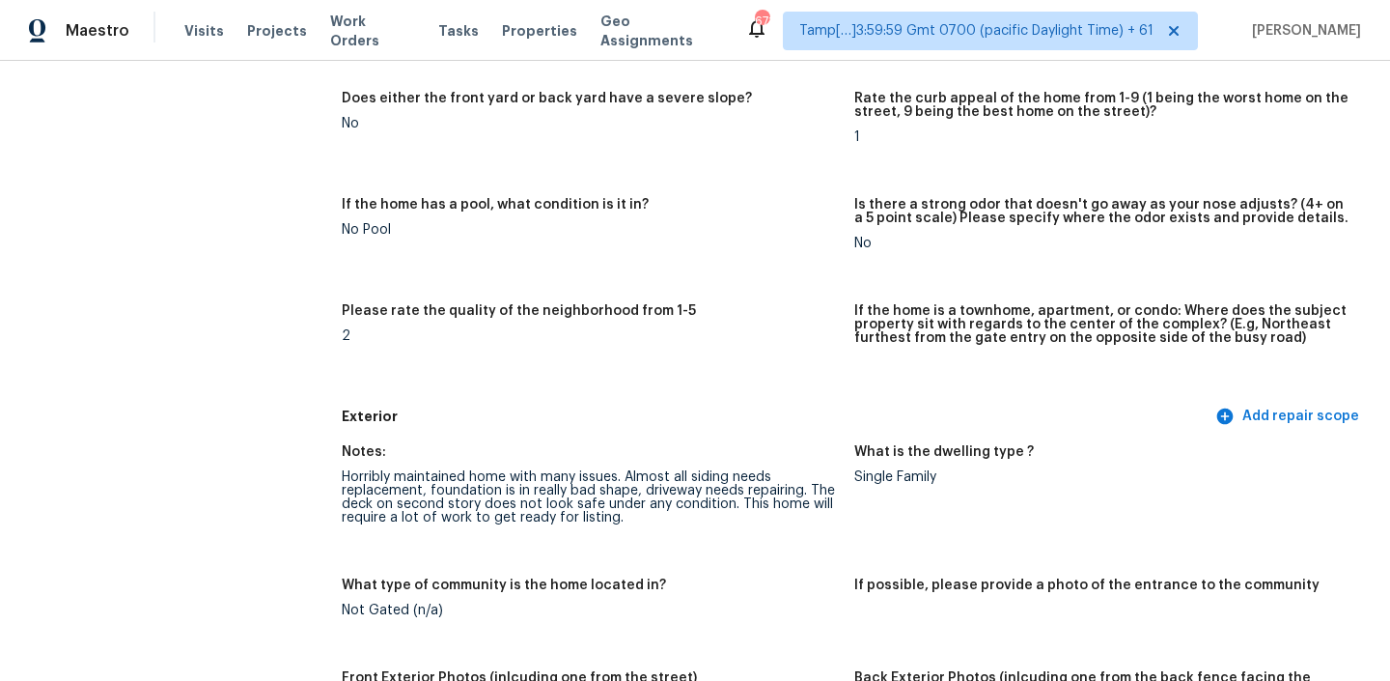
scroll to position [554, 0]
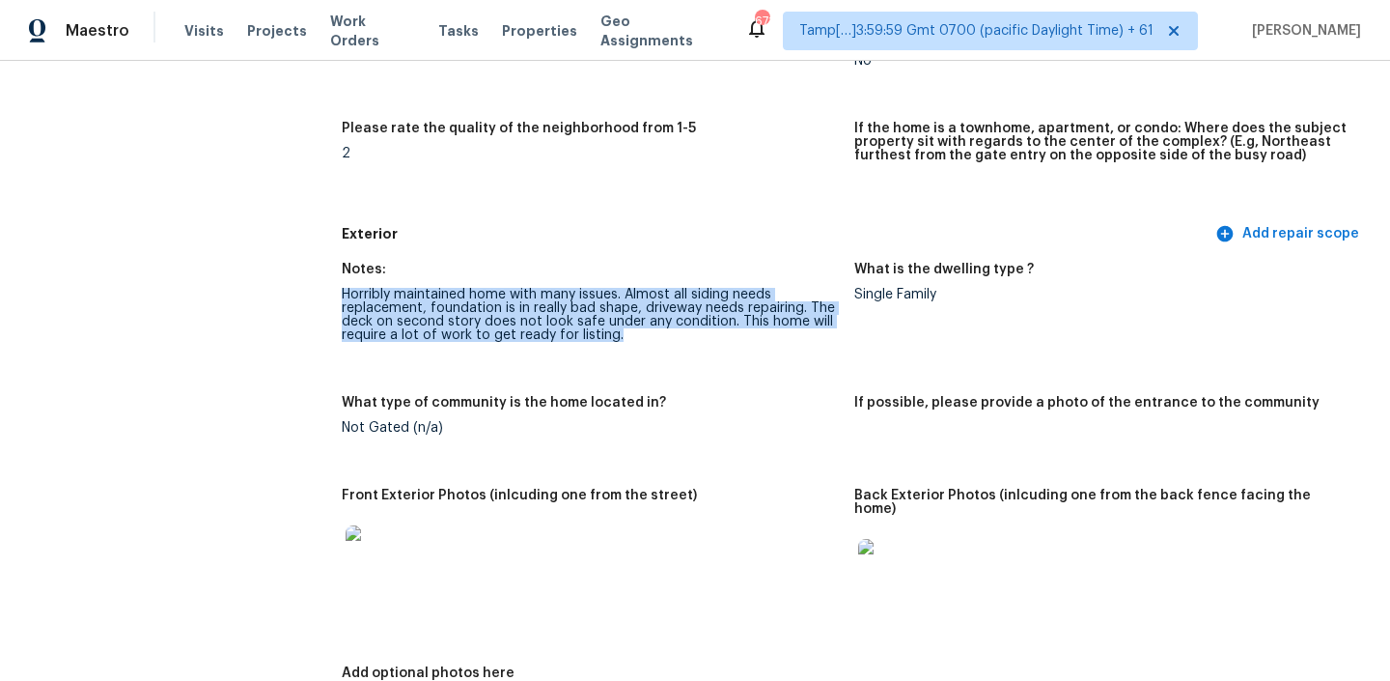
drag, startPoint x: 346, startPoint y: 300, endPoint x: 622, endPoint y: 344, distance: 279.5
click at [622, 344] on figure "Notes: Horribly maintained home with many issues. Almost all siding needs repla…" at bounding box center [598, 318] width 513 height 110
copy div "Horribly maintained home with many issues. Almost all siding needs replacement,…"
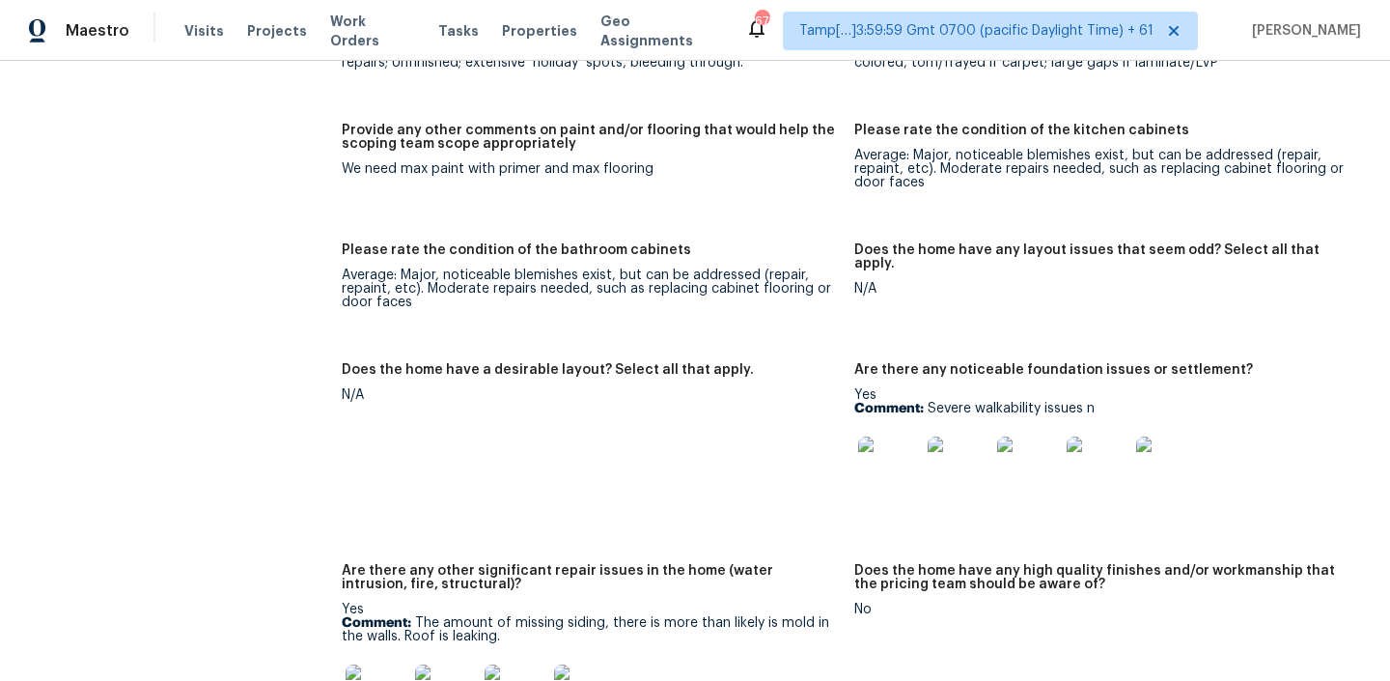
scroll to position [3295, 0]
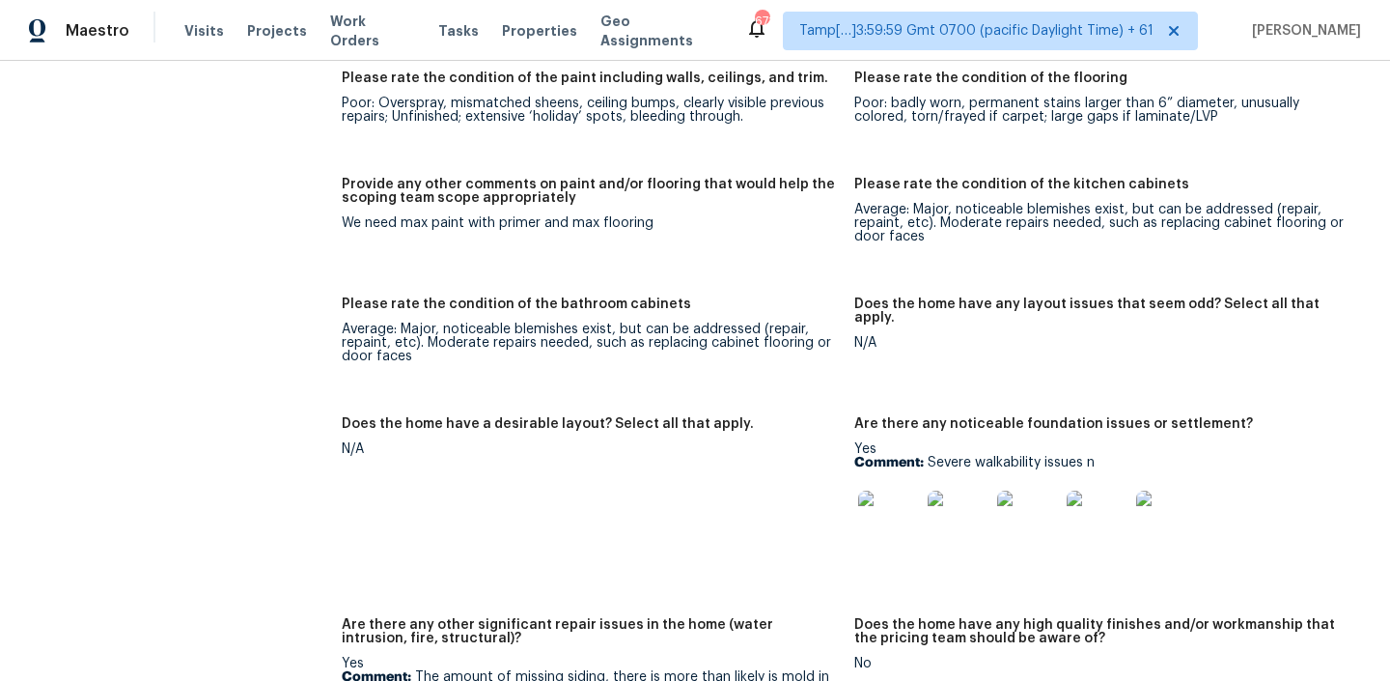
click at [877, 507] on img at bounding box center [889, 521] width 62 height 62
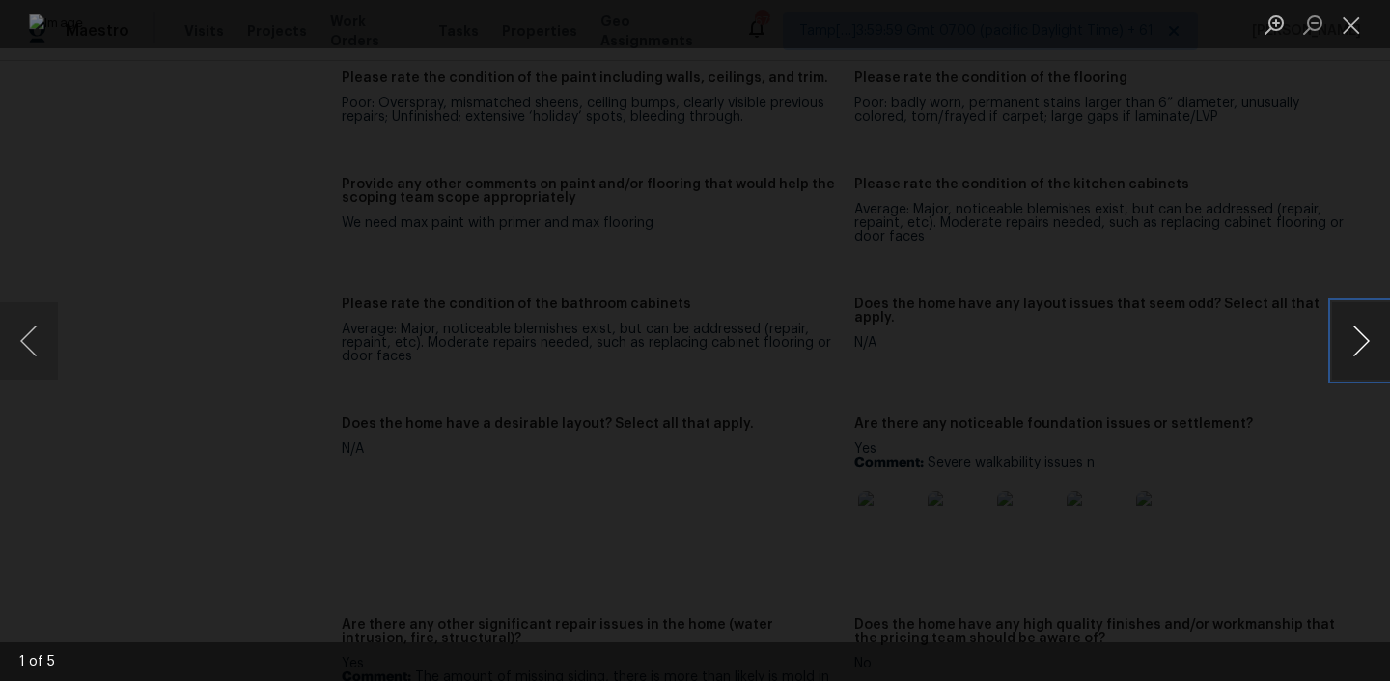
click at [1352, 334] on button "Next image" at bounding box center [1361, 340] width 58 height 77
click at [46, 336] on button "Previous image" at bounding box center [29, 340] width 58 height 77
click at [25, 324] on button "Previous image" at bounding box center [29, 340] width 58 height 77
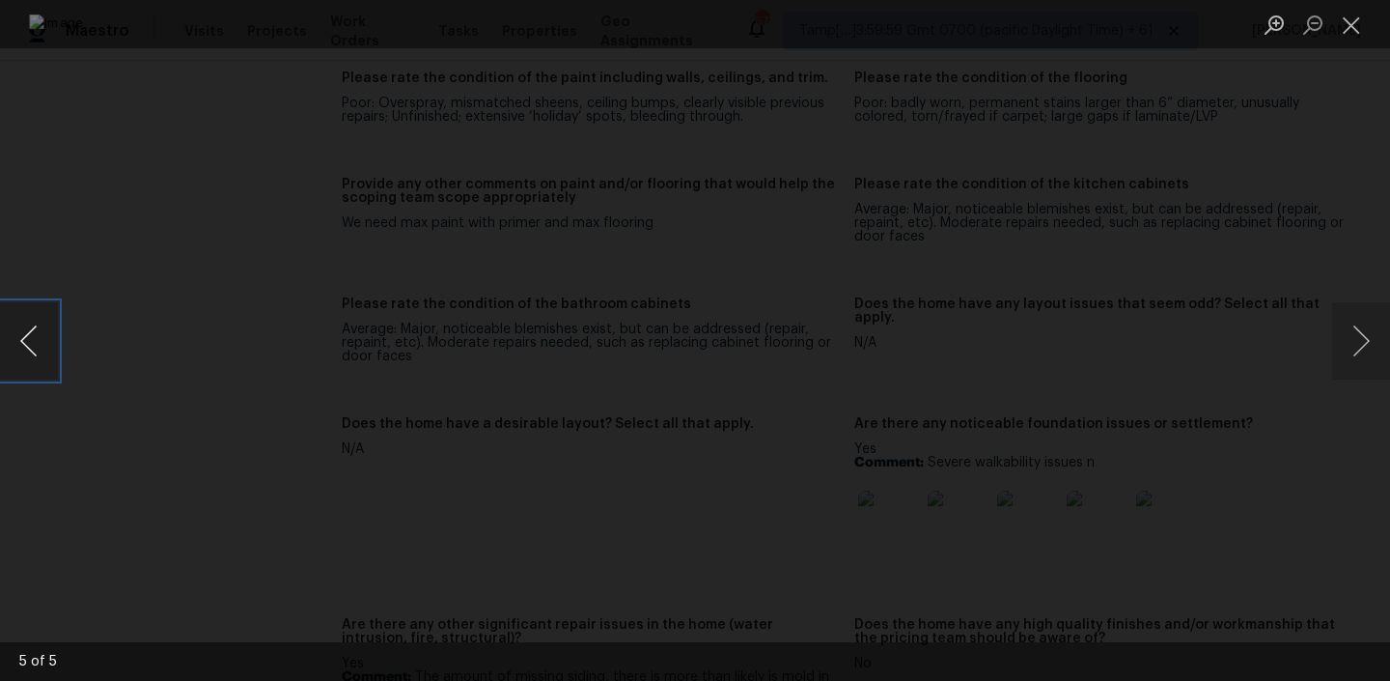
click at [25, 324] on button "Previous image" at bounding box center [29, 340] width 58 height 77
click at [1352, 341] on button "Next image" at bounding box center [1361, 340] width 58 height 77
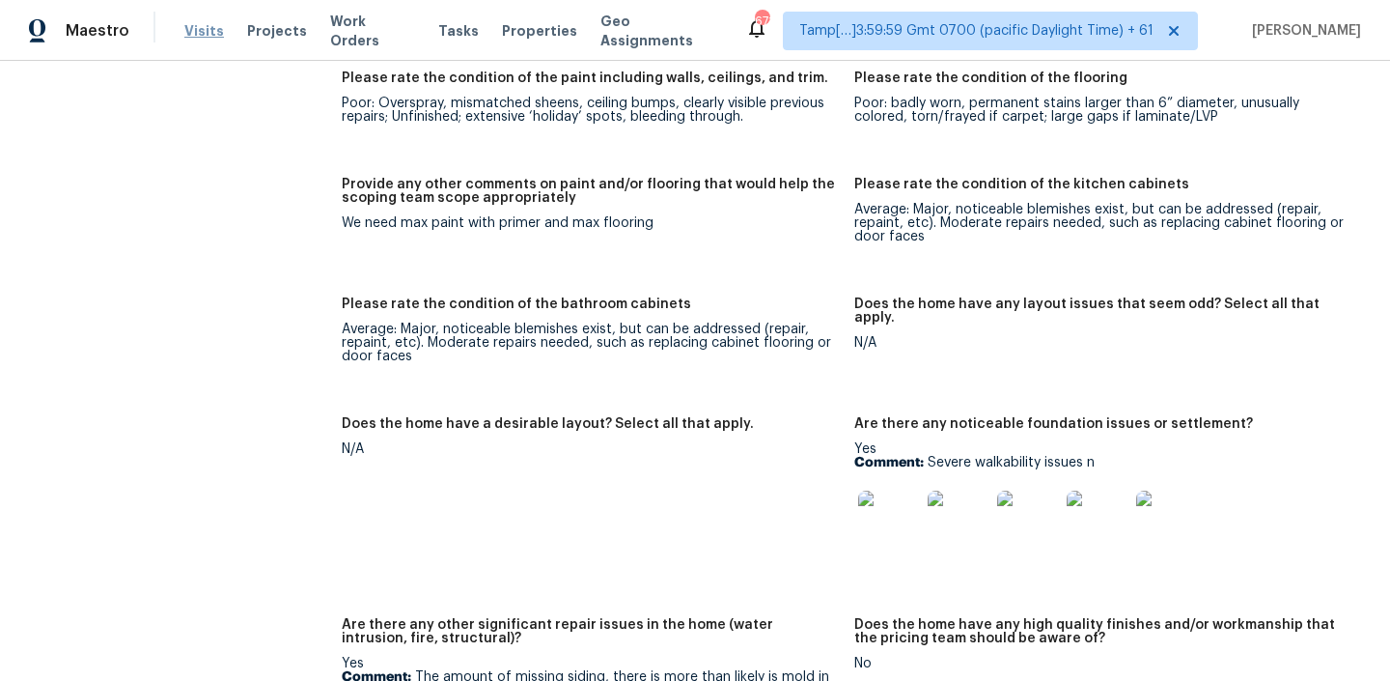
click at [203, 40] on span "Visits" at bounding box center [204, 30] width 40 height 19
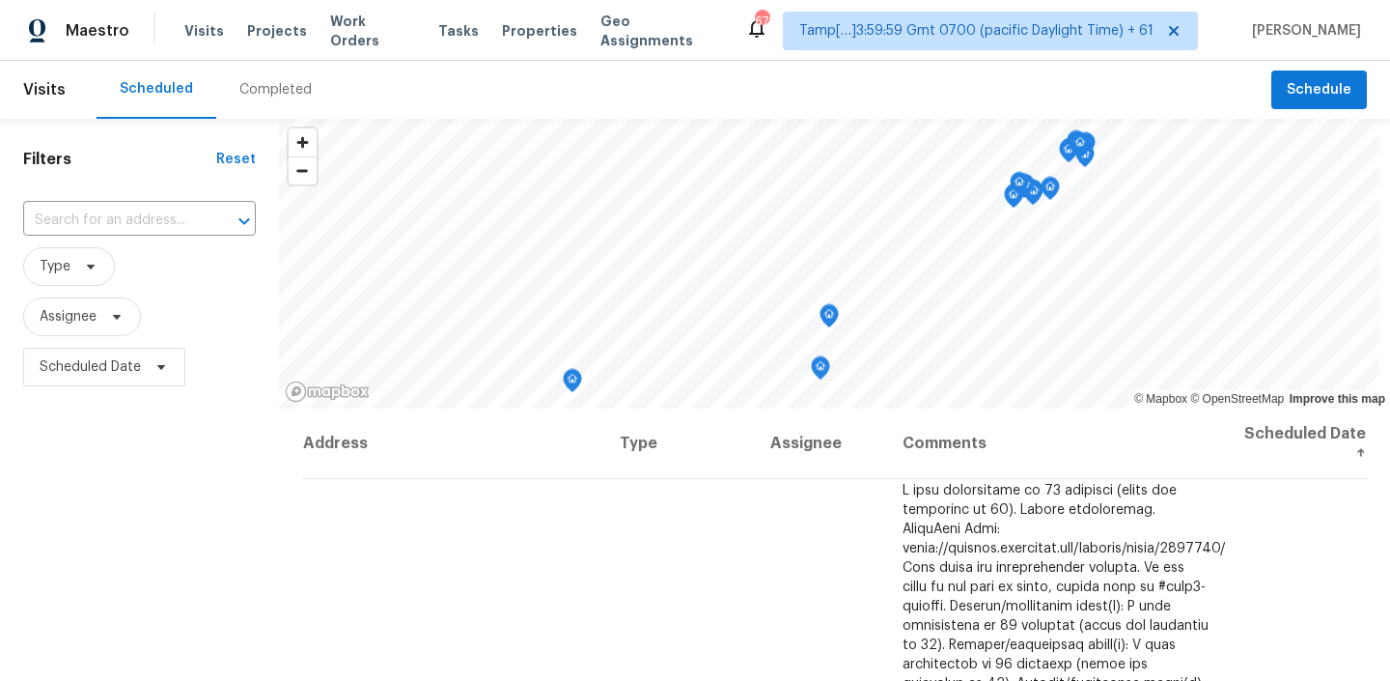
click at [290, 80] on div "Completed" at bounding box center [275, 89] width 72 height 19
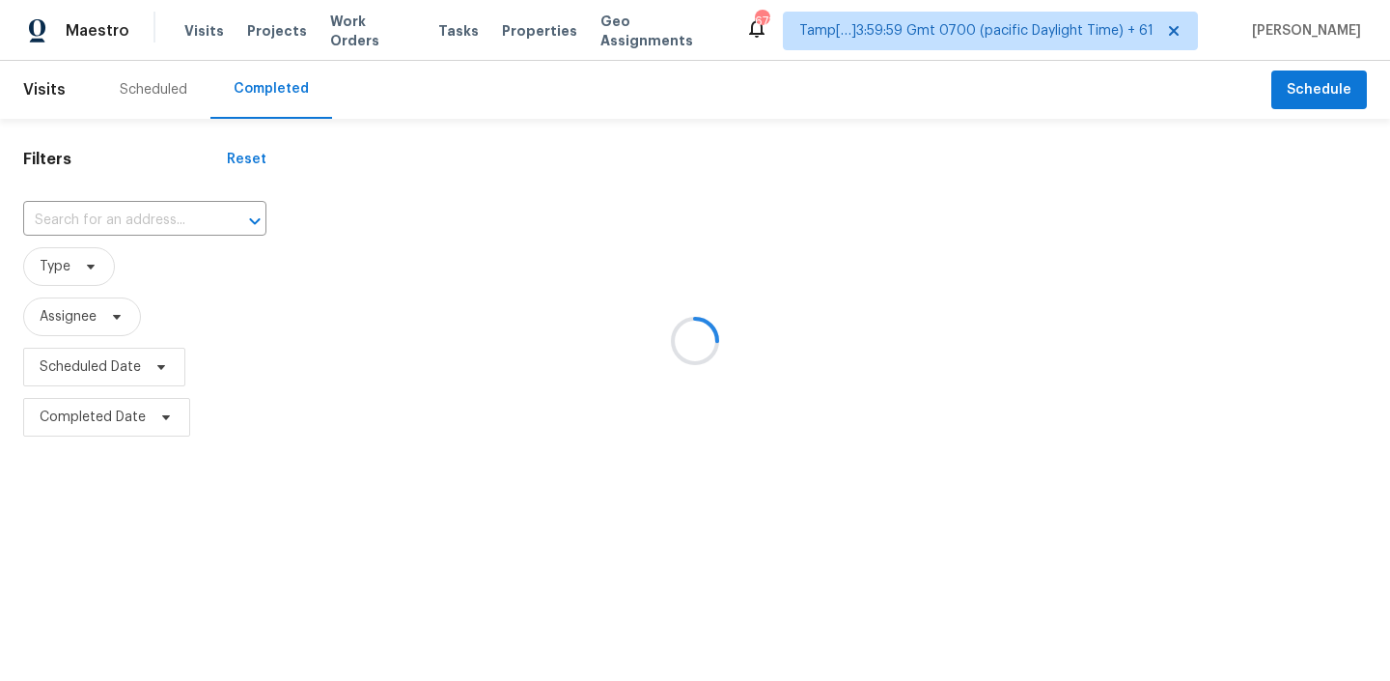
click at [105, 211] on div at bounding box center [695, 340] width 1390 height 681
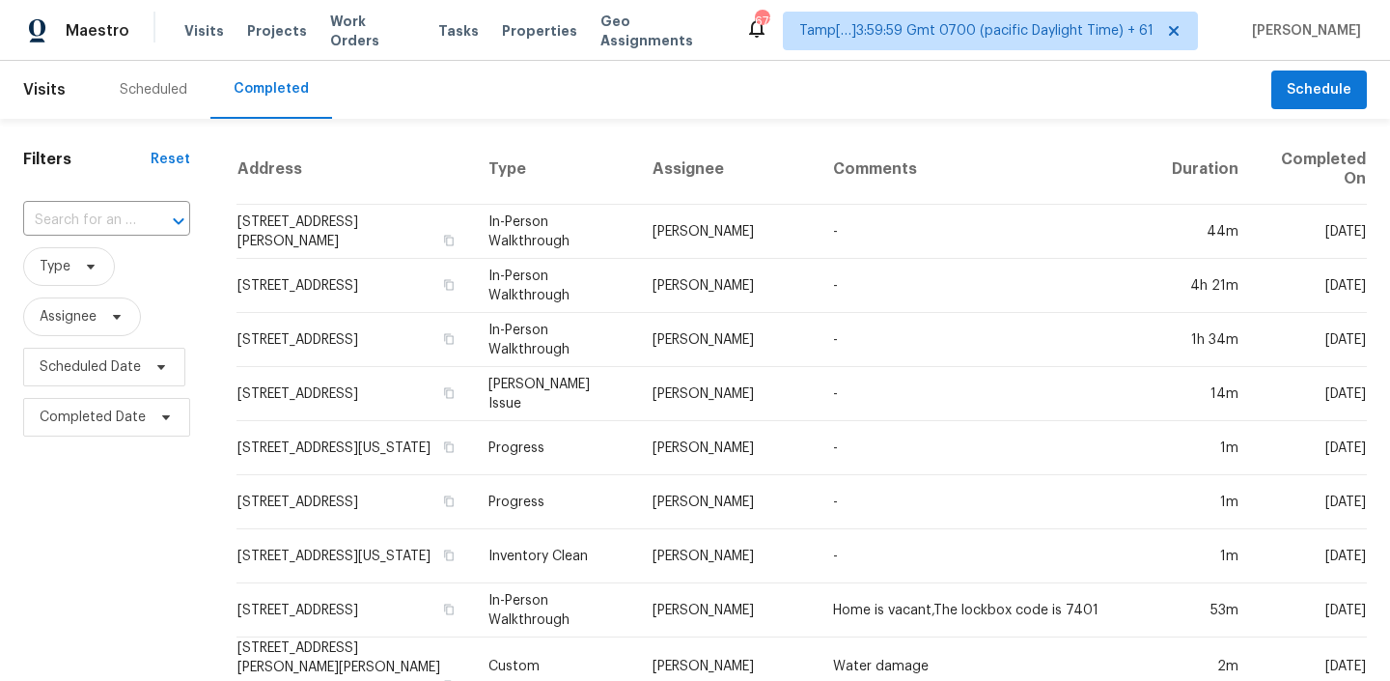
click at [105, 211] on input "text" at bounding box center [79, 221] width 113 height 30
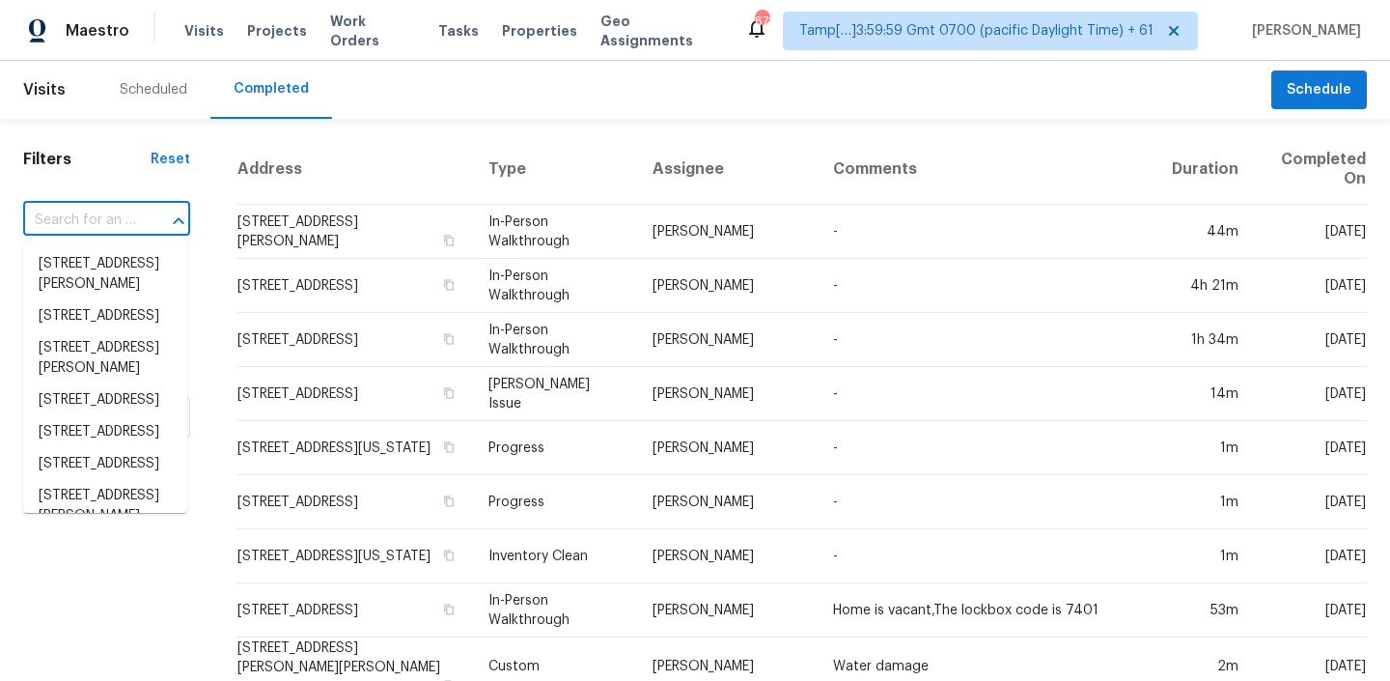
paste input "828 W Nocturne Dr Nashville, TN, 37207"
type input "828 W Nocturne Dr Nashville, TN, 37207"
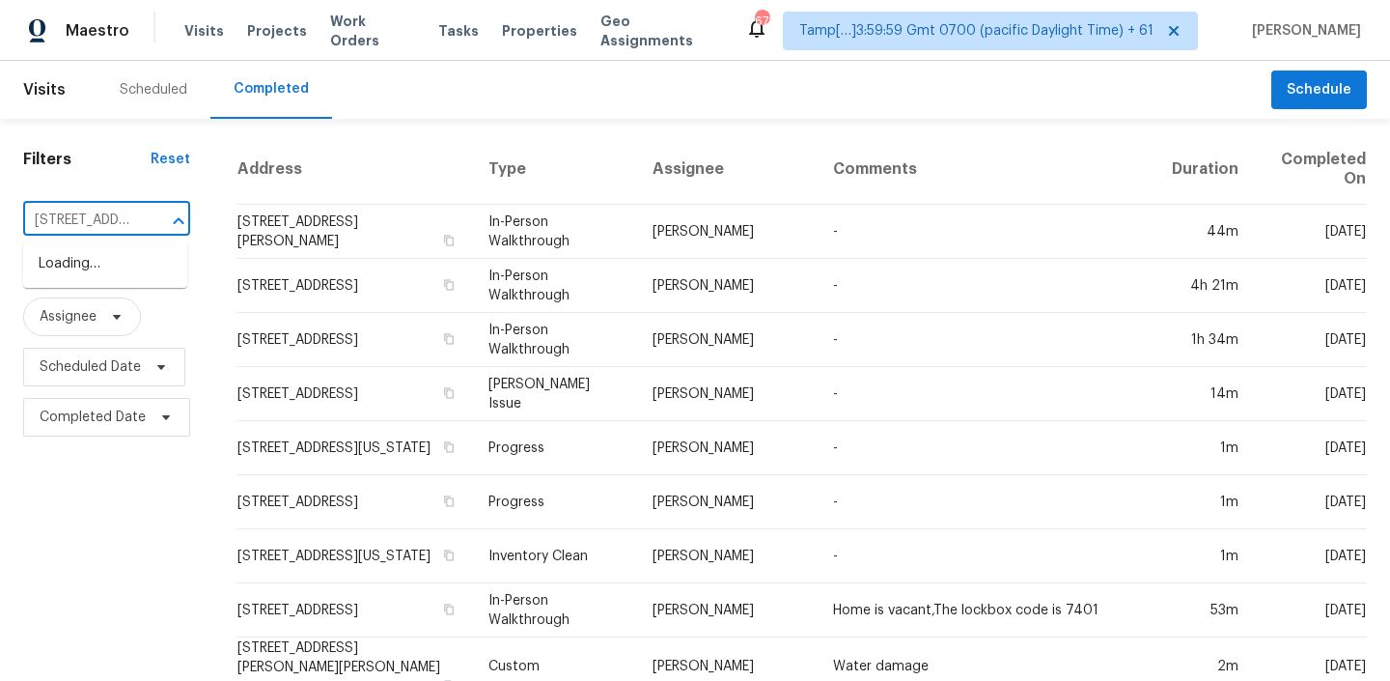
scroll to position [0, 152]
click at [86, 275] on li "828 W Nocturne Dr, Nashville, TN 37207" at bounding box center [105, 264] width 164 height 32
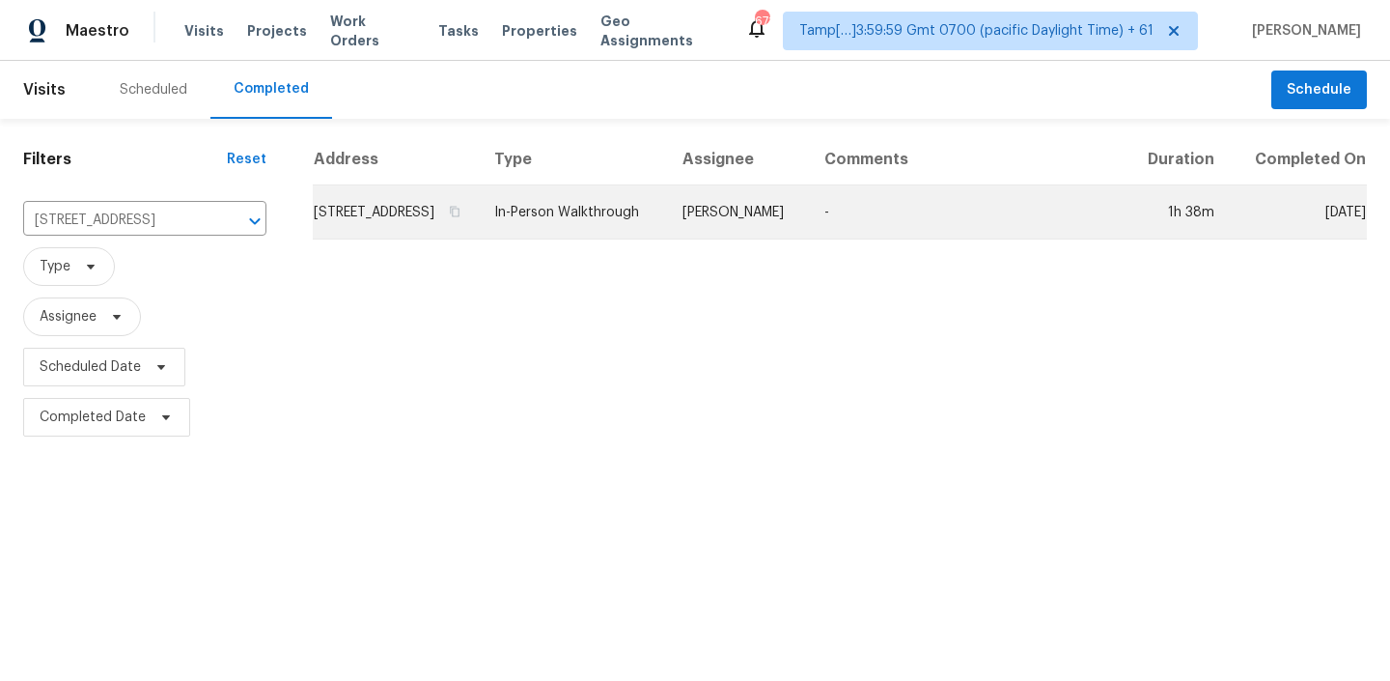
click at [593, 238] on td "In-Person Walkthrough" at bounding box center [573, 212] width 188 height 54
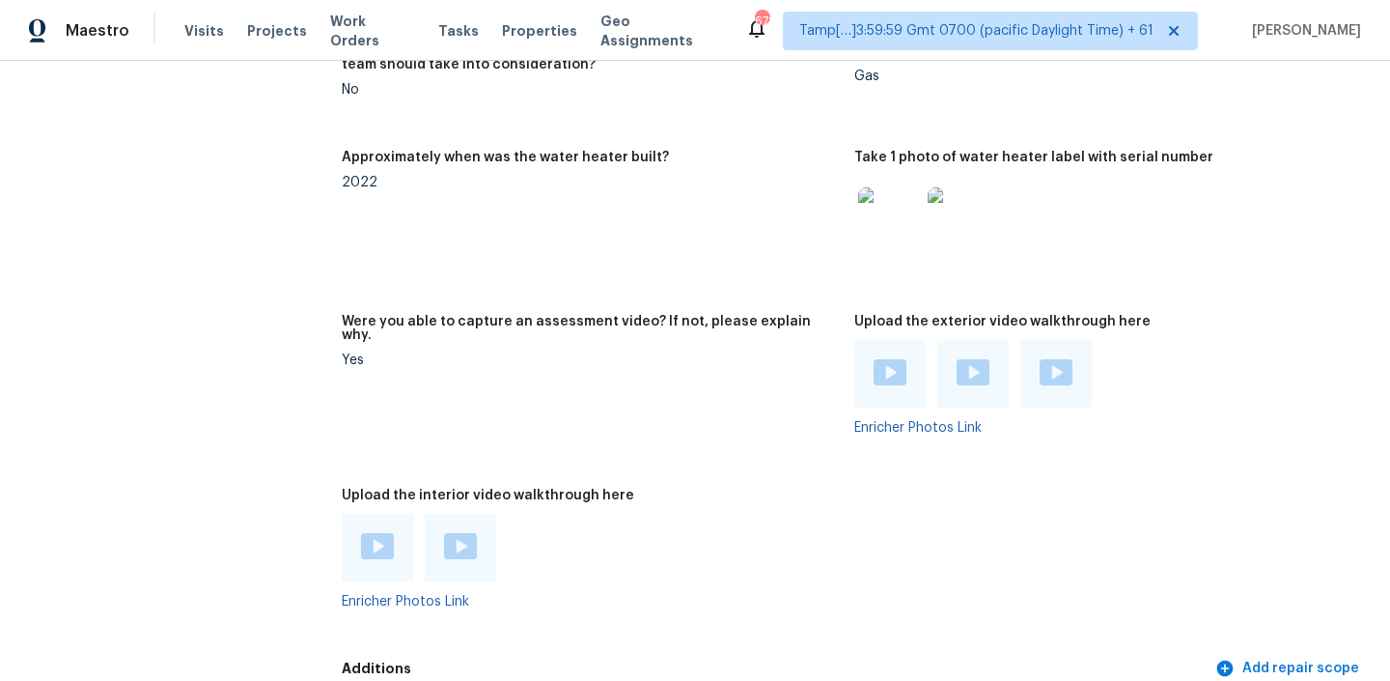
scroll to position [4041, 0]
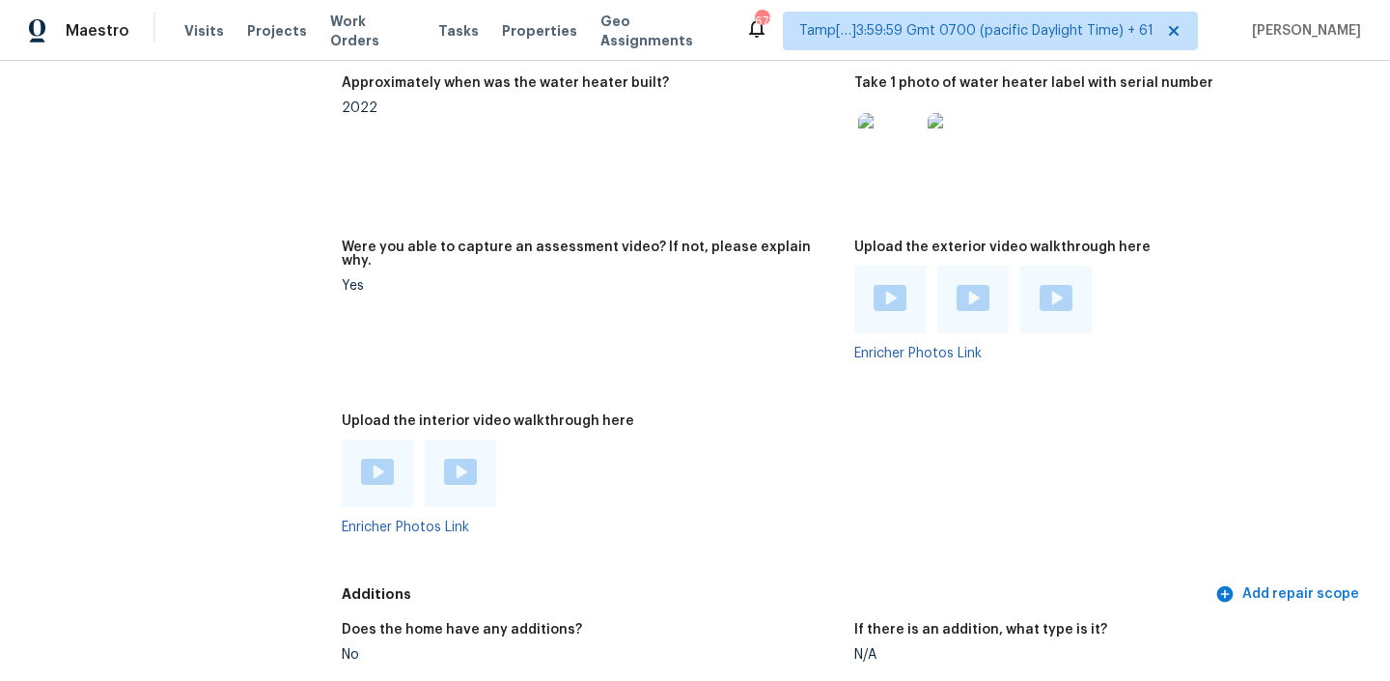
click at [381, 459] on img at bounding box center [377, 472] width 33 height 26
click at [472, 459] on img at bounding box center [460, 472] width 33 height 26
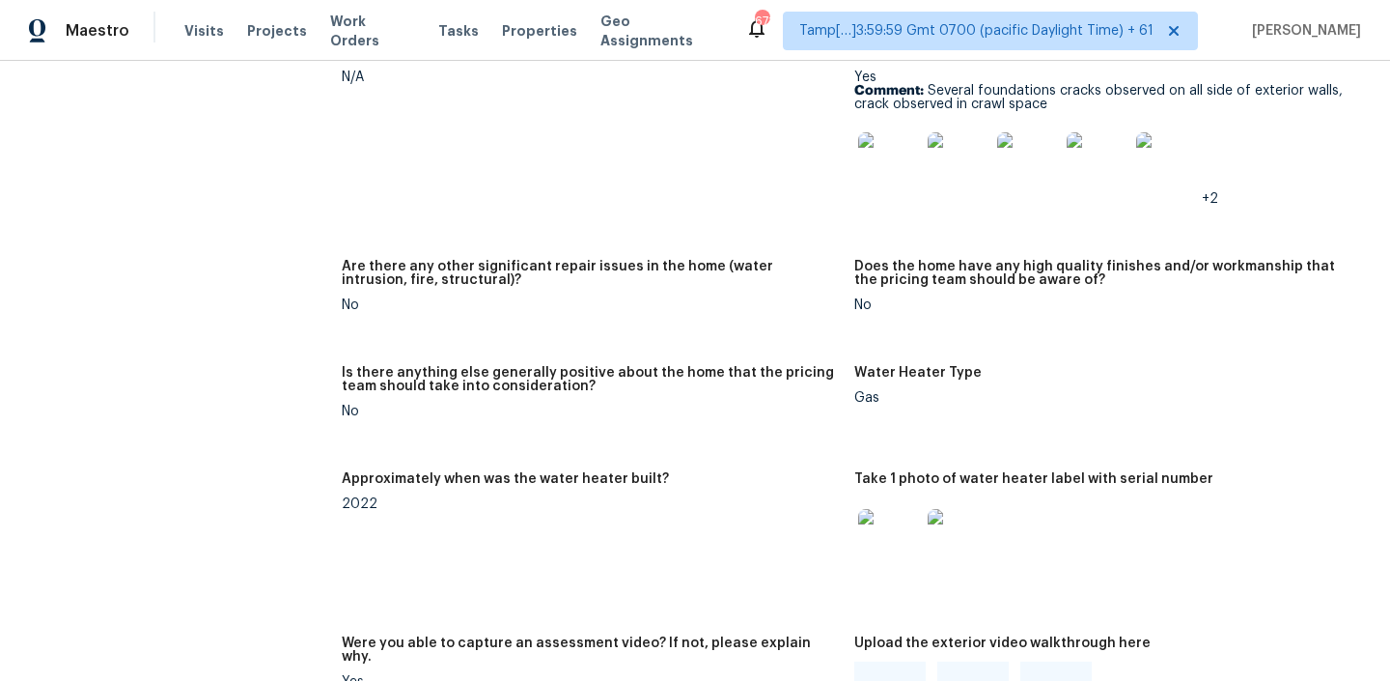
scroll to position [4612, 0]
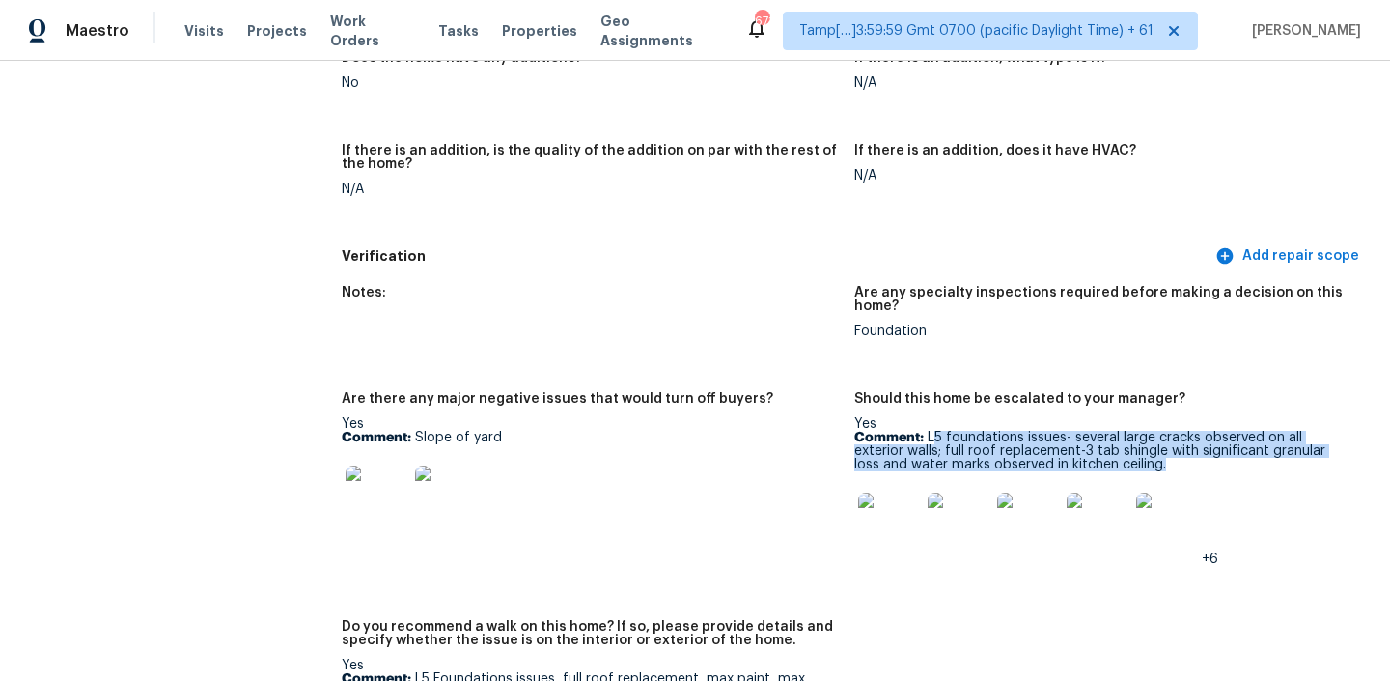
drag, startPoint x: 933, startPoint y: 406, endPoint x: 1110, endPoint y: 433, distance: 179.7
click at [1110, 433] on p "Comment: L5 foundations issues- several large cracks observed on all exterior w…" at bounding box center [1102, 451] width 497 height 41
copy p "L5 foundations issues- several large cracks observed on all exterior walls; ful…"
drag, startPoint x: 930, startPoint y: 407, endPoint x: 1112, endPoint y: 437, distance: 184.9
click at [1112, 437] on p "Comment: L5 foundations issues- several large cracks observed on all exterior w…" at bounding box center [1102, 451] width 497 height 41
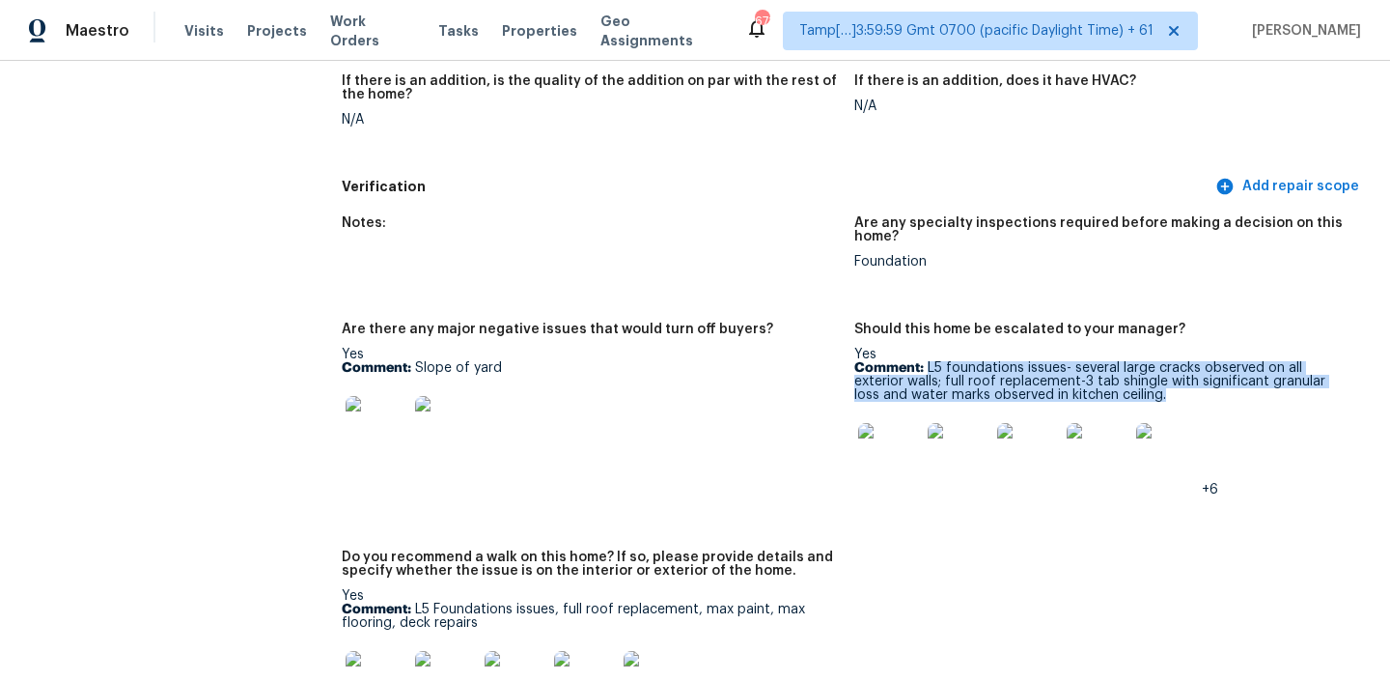
scroll to position [4744, 0]
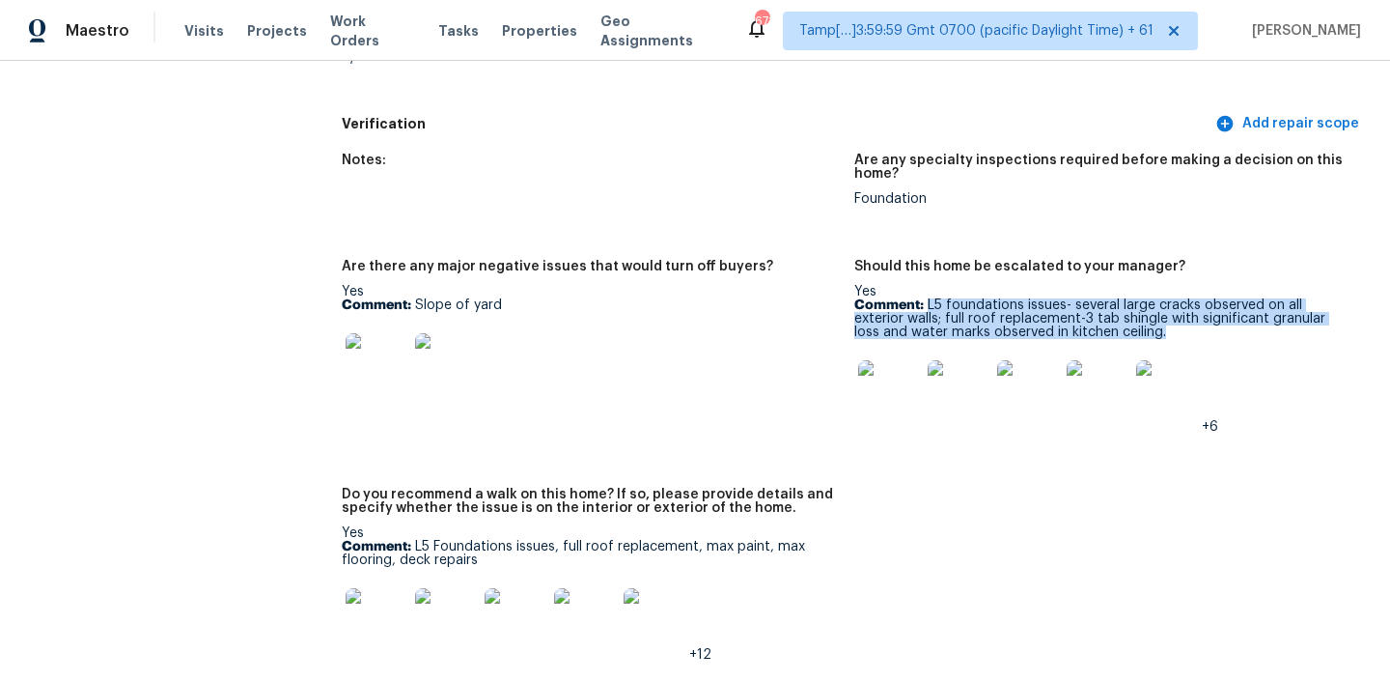
click at [883, 378] on img at bounding box center [889, 391] width 62 height 62
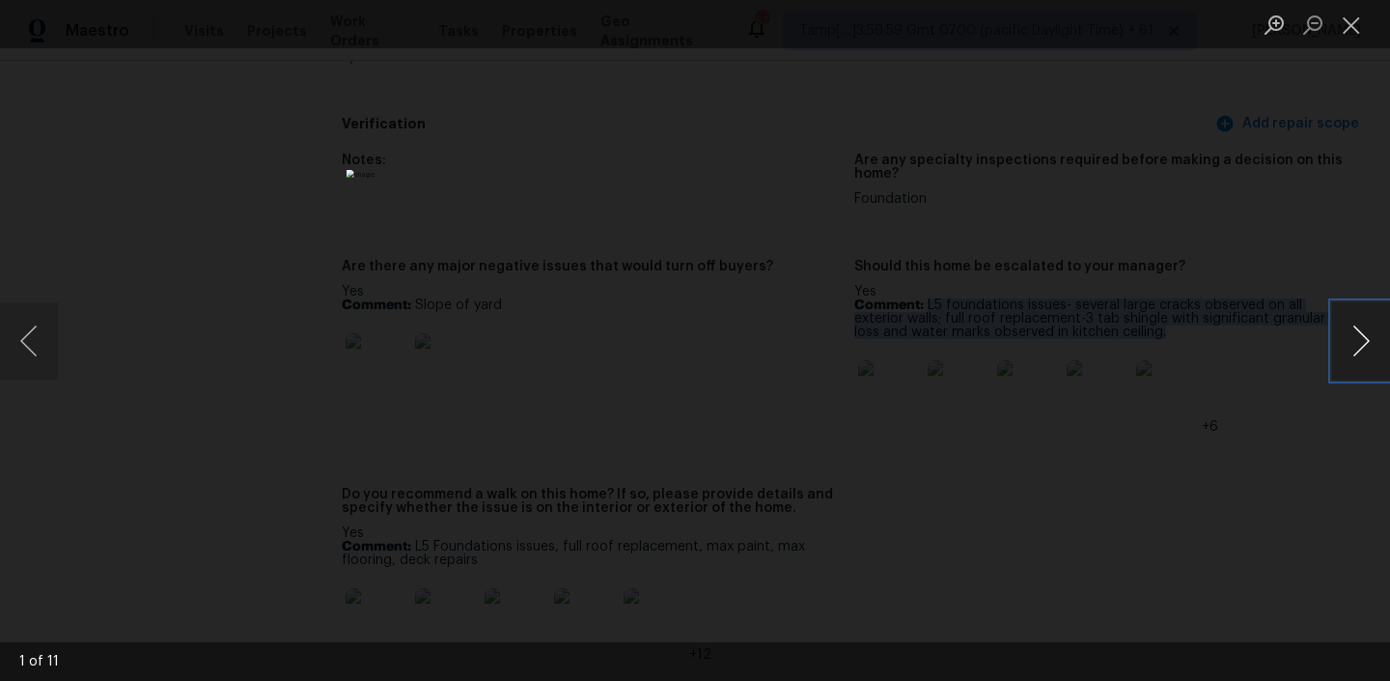
click at [1342, 327] on button "Next image" at bounding box center [1361, 340] width 58 height 77
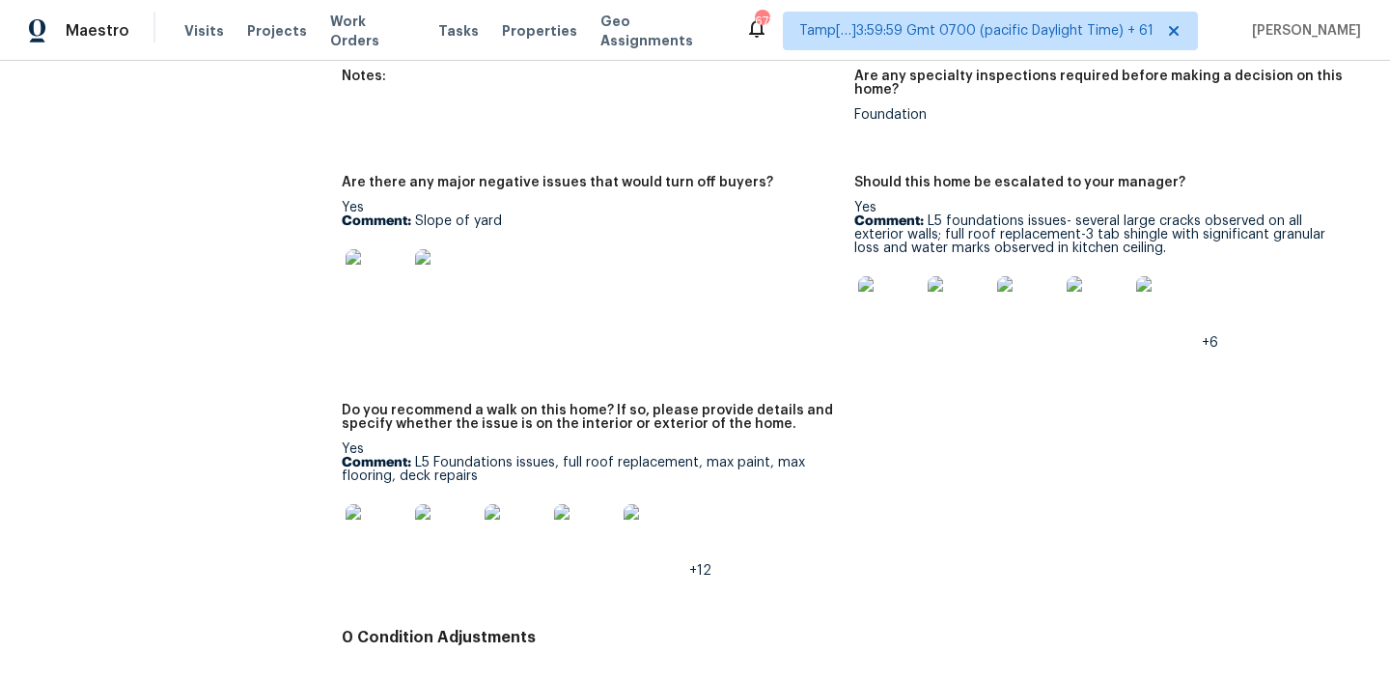
scroll to position [4940, 0]
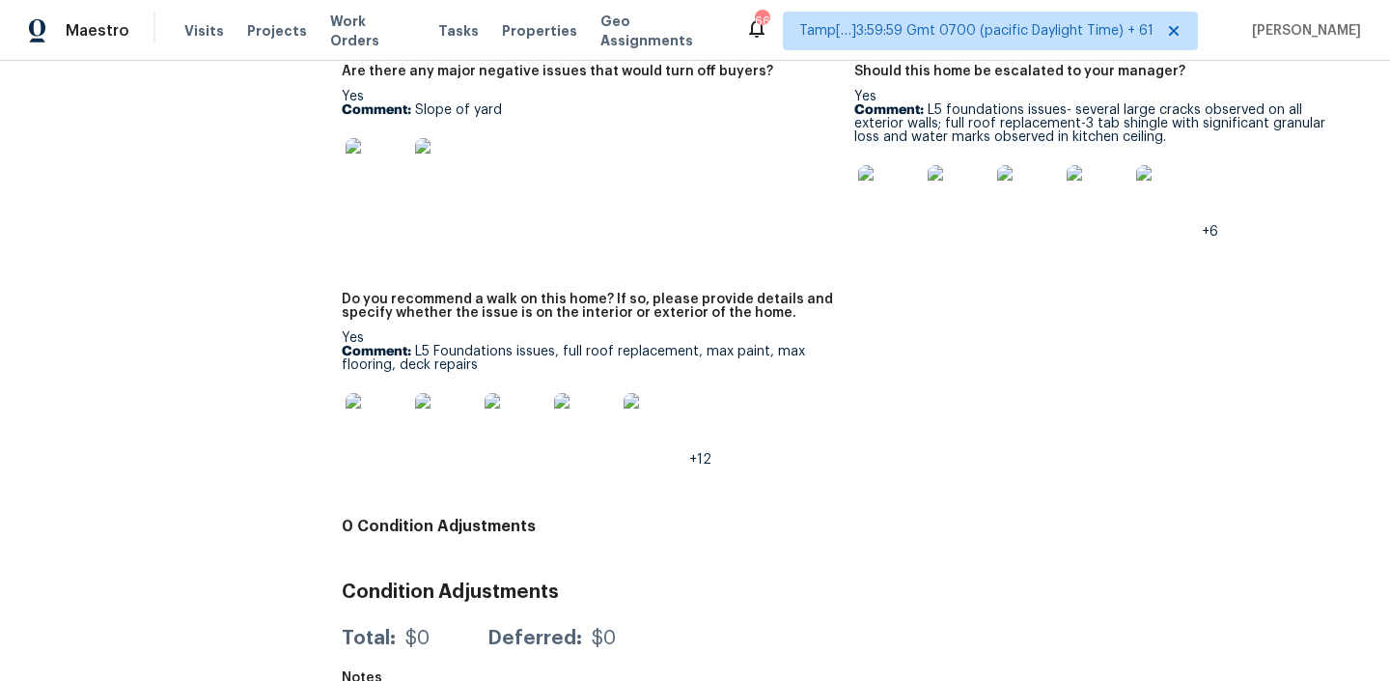
click at [343, 401] on div at bounding box center [377, 423] width 70 height 85
click at [378, 397] on img at bounding box center [377, 424] width 62 height 62
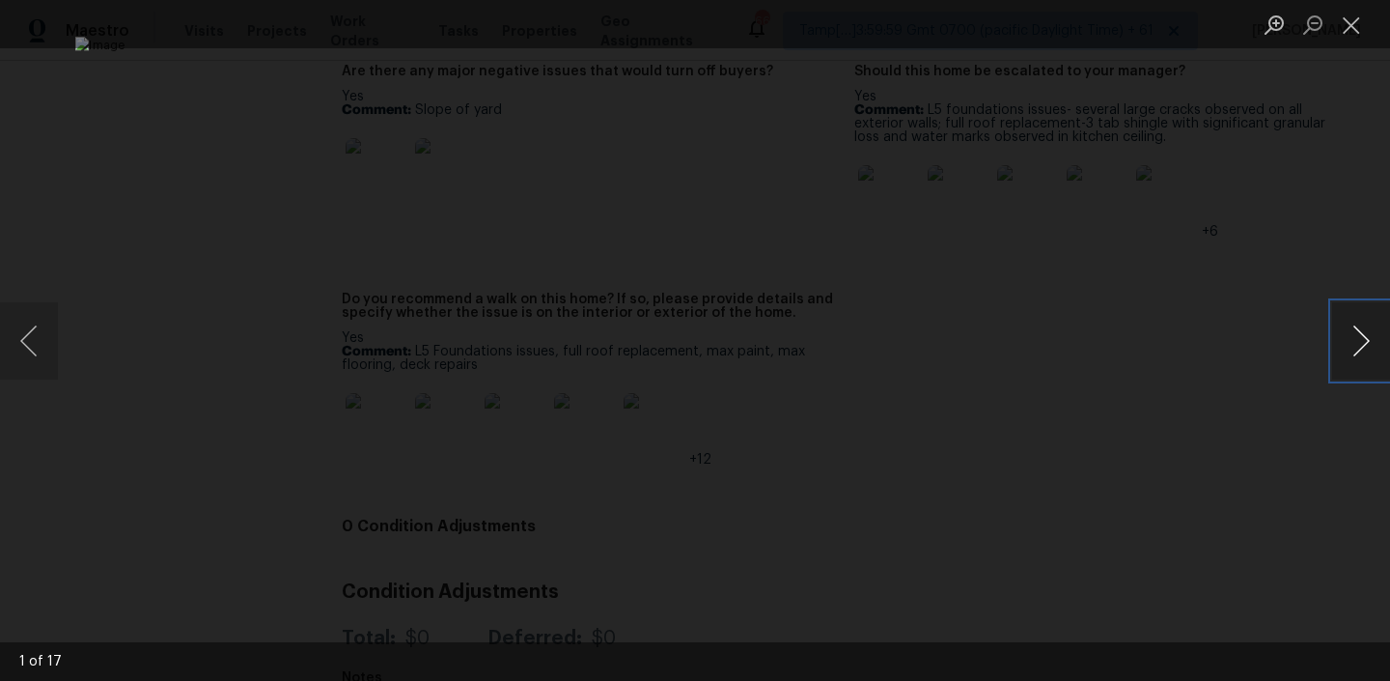
click at [1358, 331] on button "Next image" at bounding box center [1361, 340] width 58 height 77
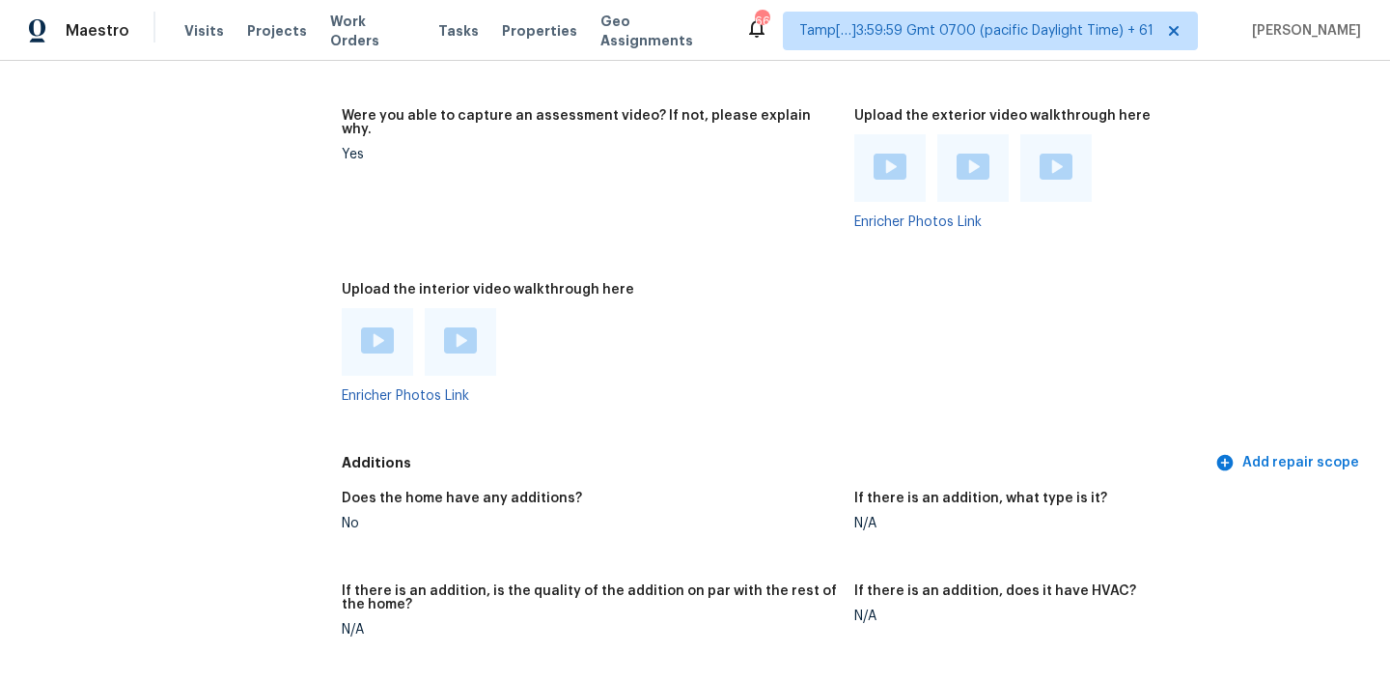
scroll to position [4142, 0]
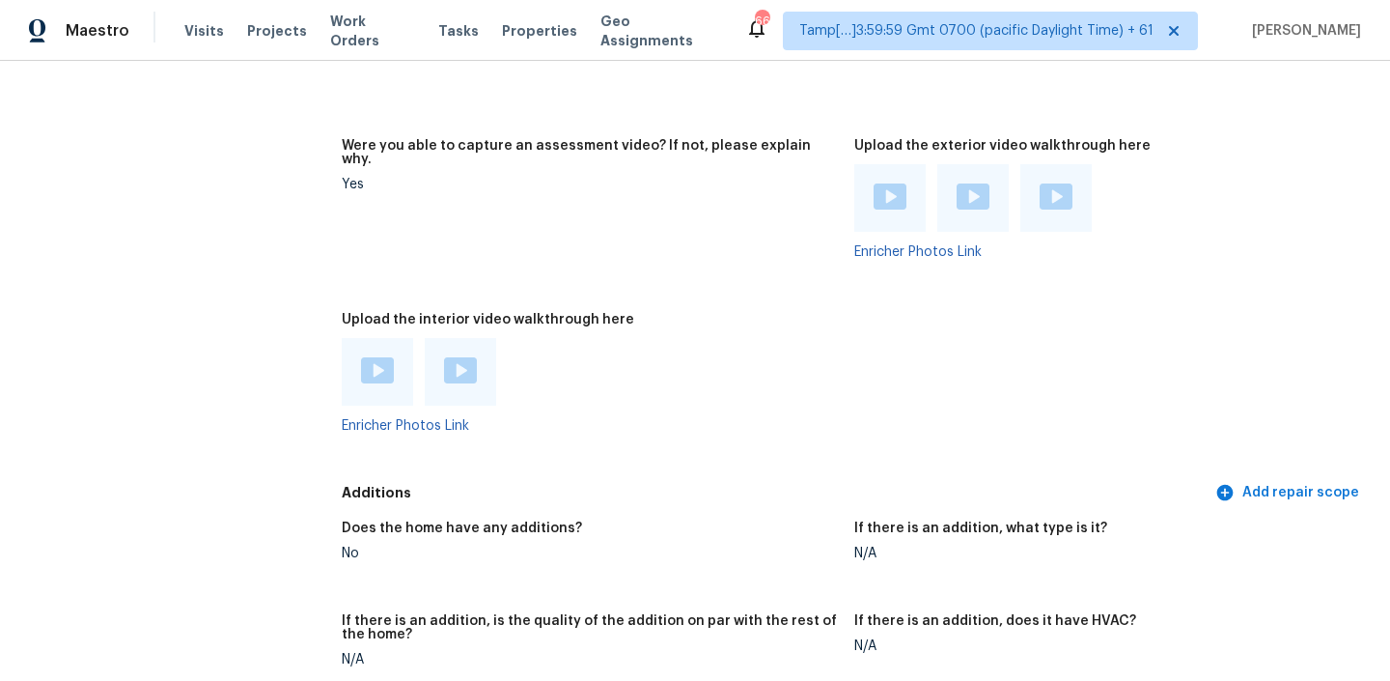
click at [460, 357] on img at bounding box center [460, 370] width 33 height 26
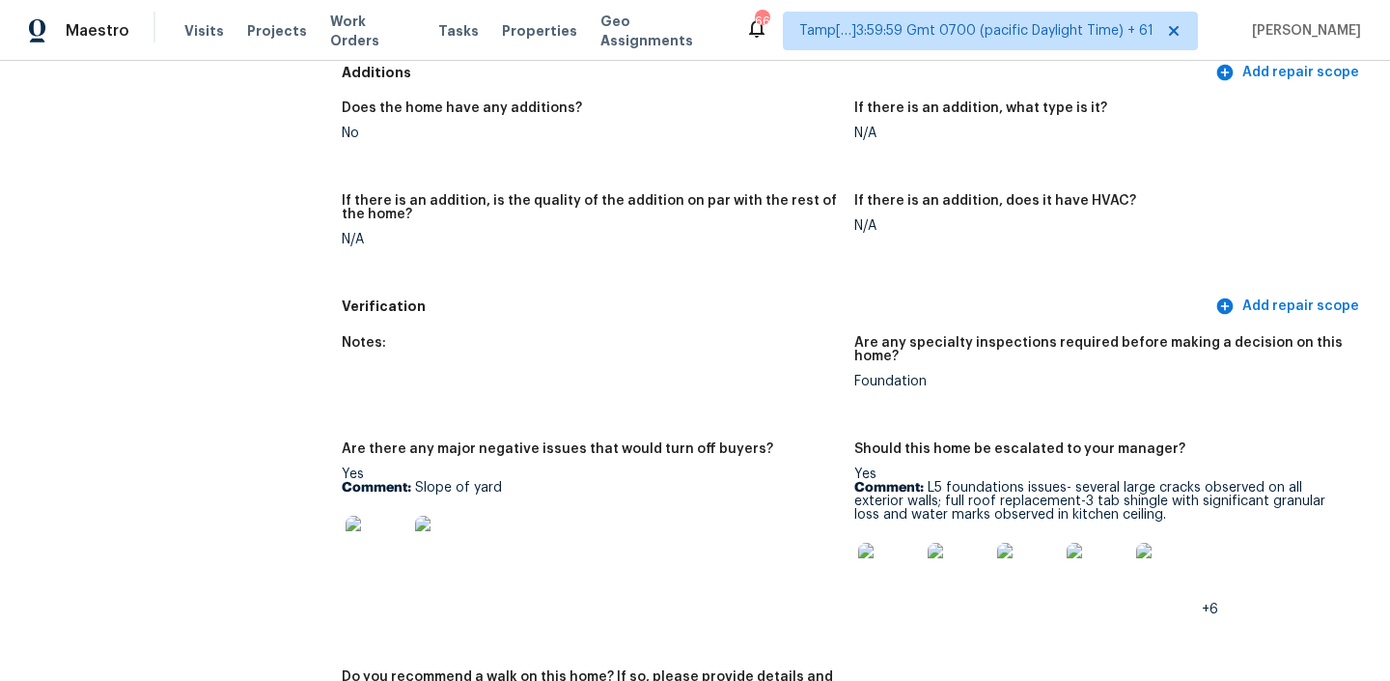
scroll to position [4592, 0]
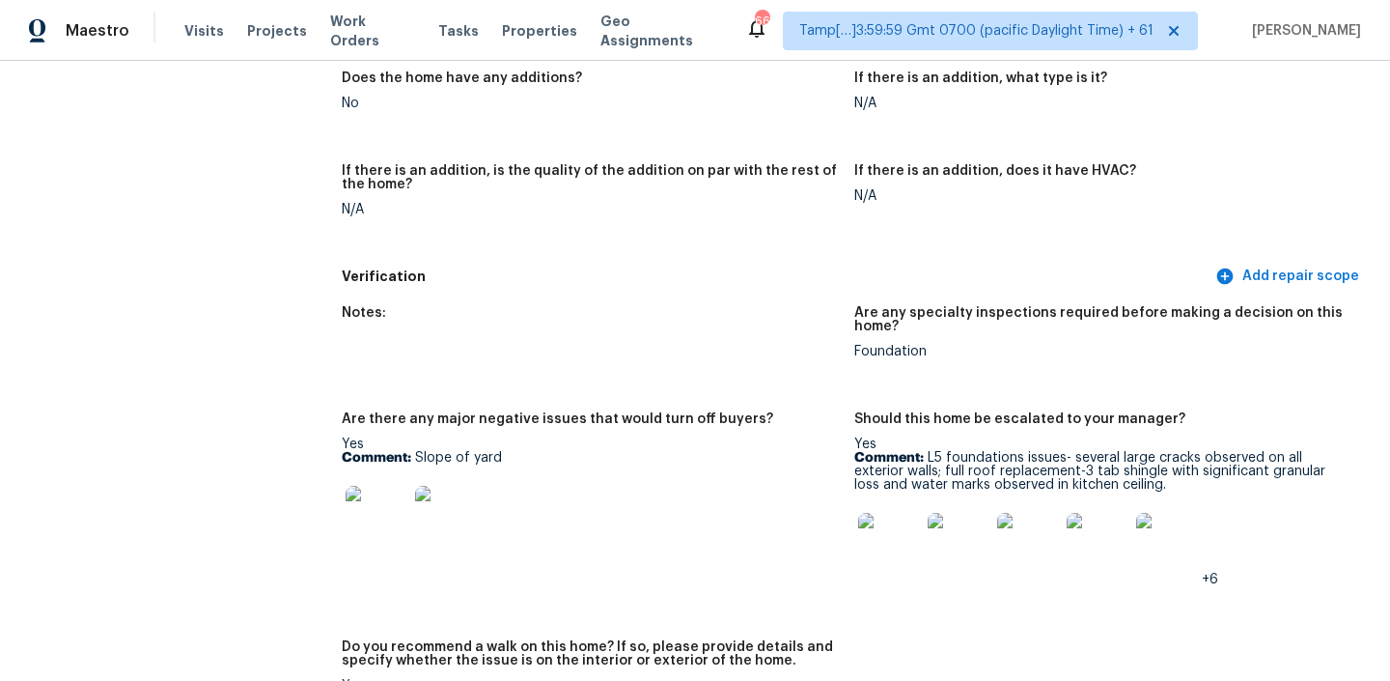
click at [890, 518] on img at bounding box center [889, 544] width 62 height 62
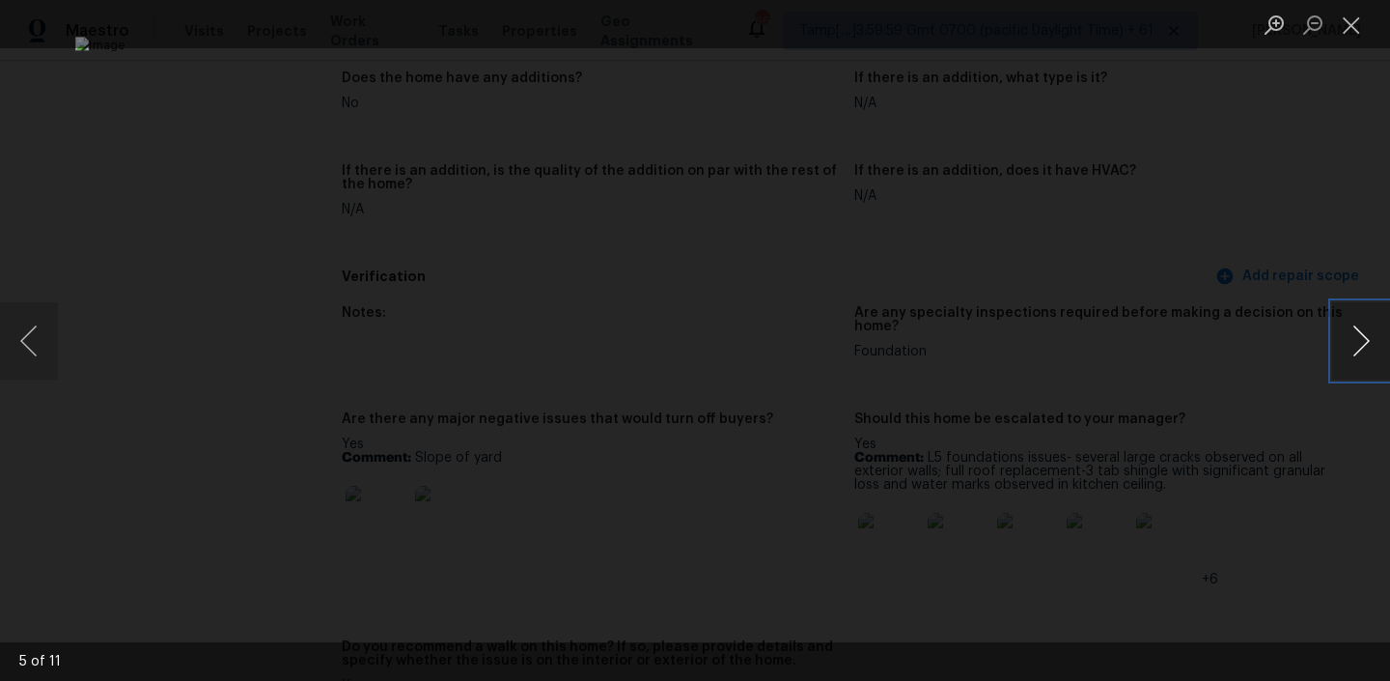
click at [1367, 349] on button "Next image" at bounding box center [1361, 340] width 58 height 77
click at [1355, 353] on button "Next image" at bounding box center [1361, 340] width 58 height 77
click at [1372, 327] on button "Next image" at bounding box center [1361, 340] width 58 height 77
click at [1365, 340] on button "Next image" at bounding box center [1361, 340] width 58 height 77
click at [1341, 342] on button "Next image" at bounding box center [1361, 340] width 58 height 77
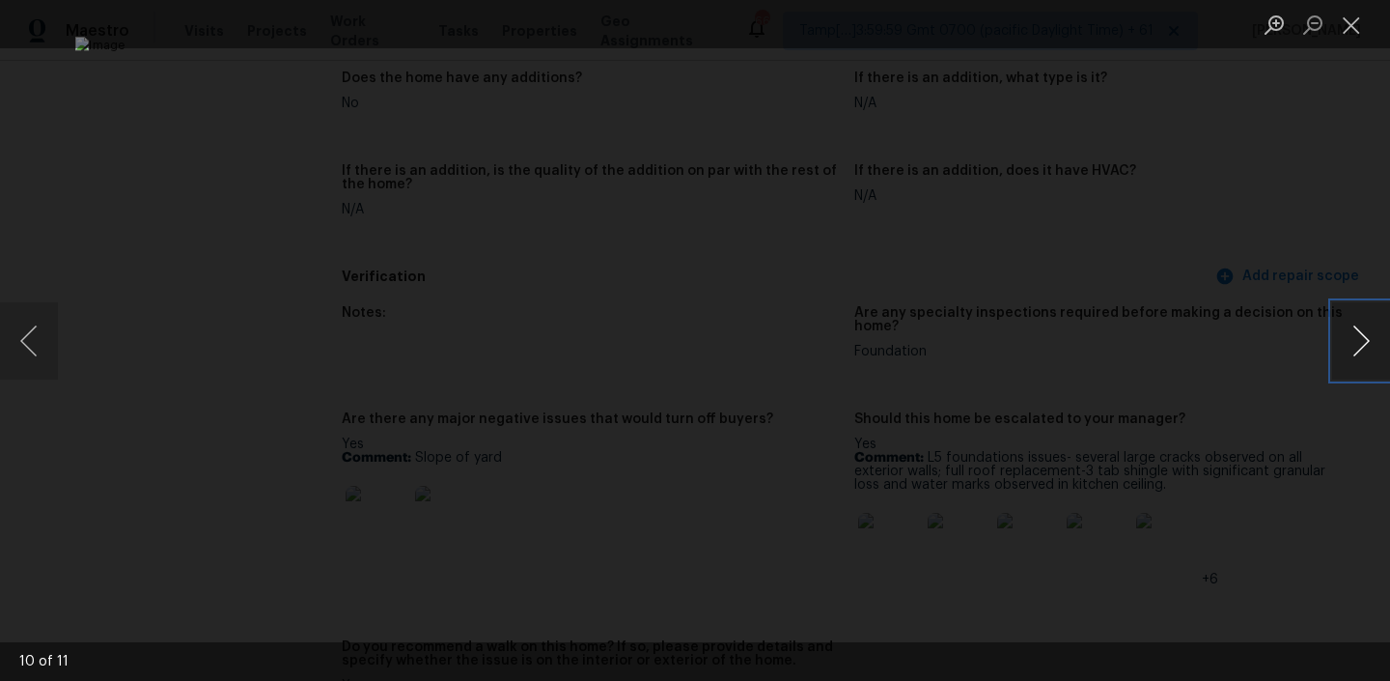
click at [1341, 342] on button "Next image" at bounding box center [1361, 340] width 58 height 77
click at [26, 339] on button "Previous image" at bounding box center [29, 340] width 58 height 77
click at [49, 320] on button "Previous image" at bounding box center [29, 340] width 58 height 77
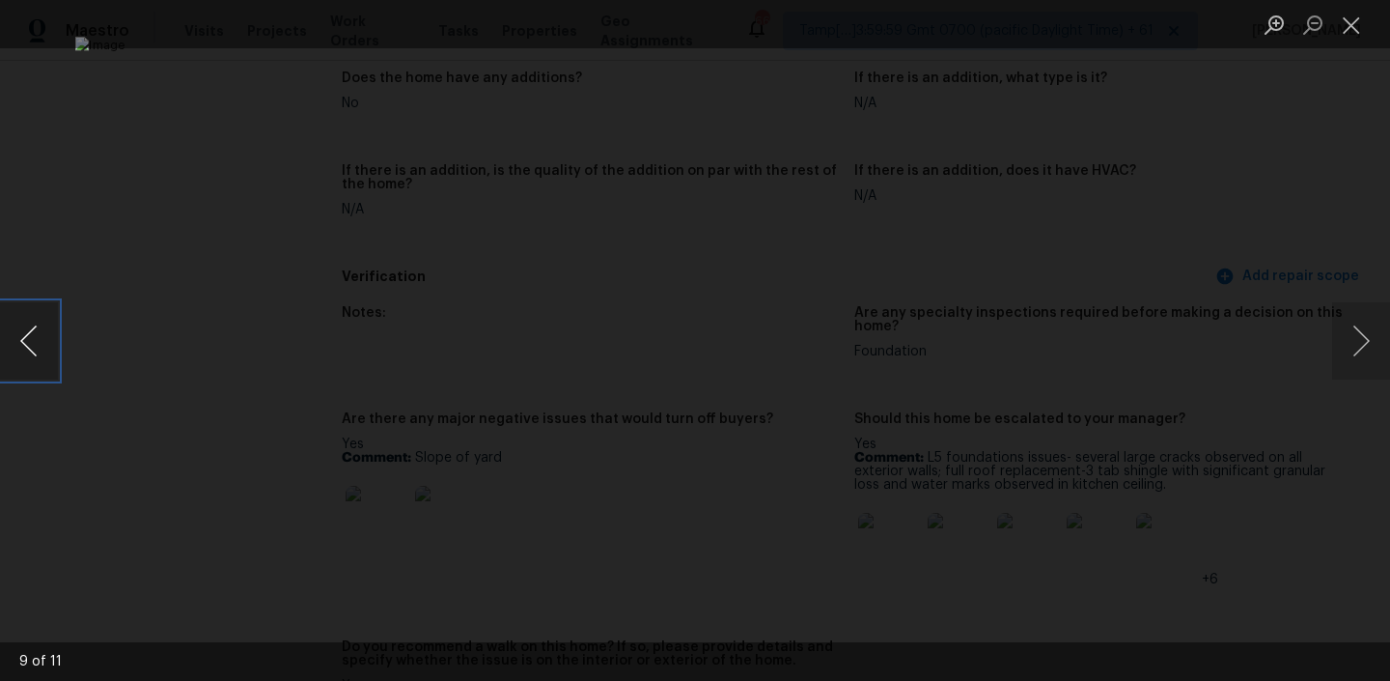
click at [38, 331] on button "Previous image" at bounding box center [29, 340] width 58 height 77
click at [1343, 344] on button "Next image" at bounding box center [1361, 340] width 58 height 77
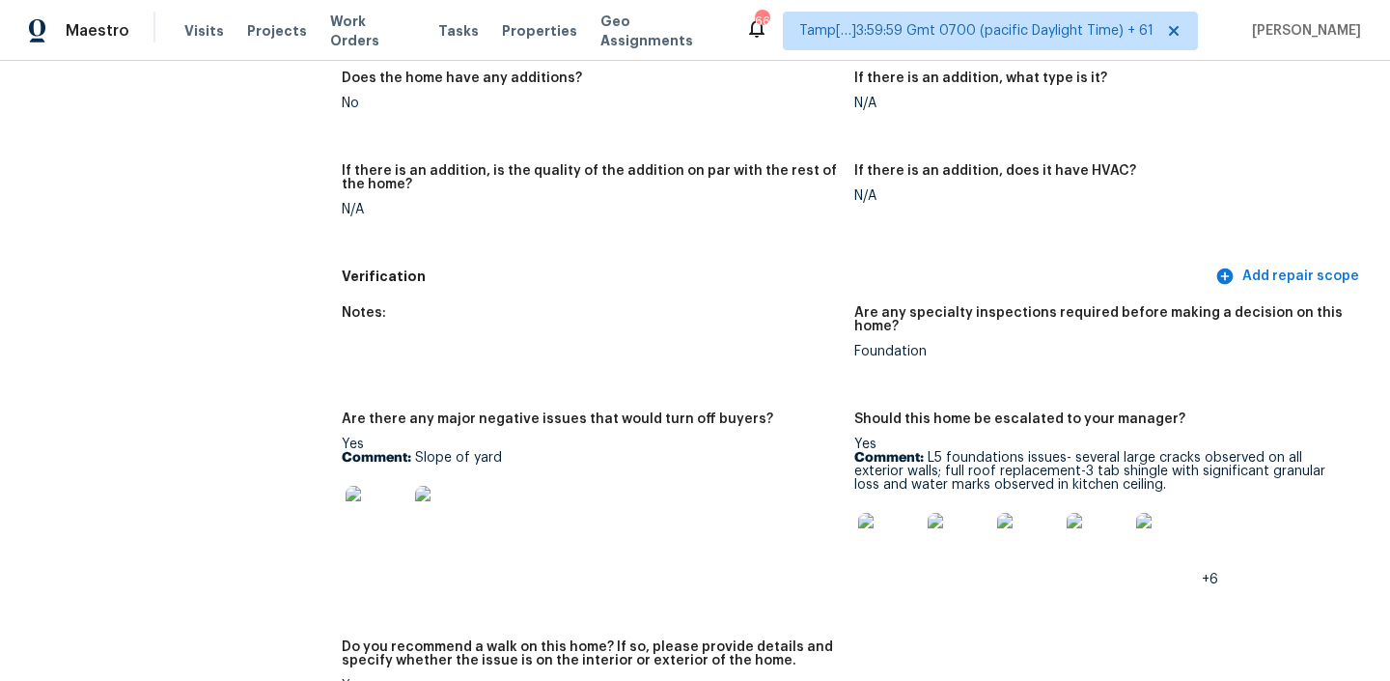
click at [1158, 518] on img at bounding box center [1167, 544] width 62 height 62
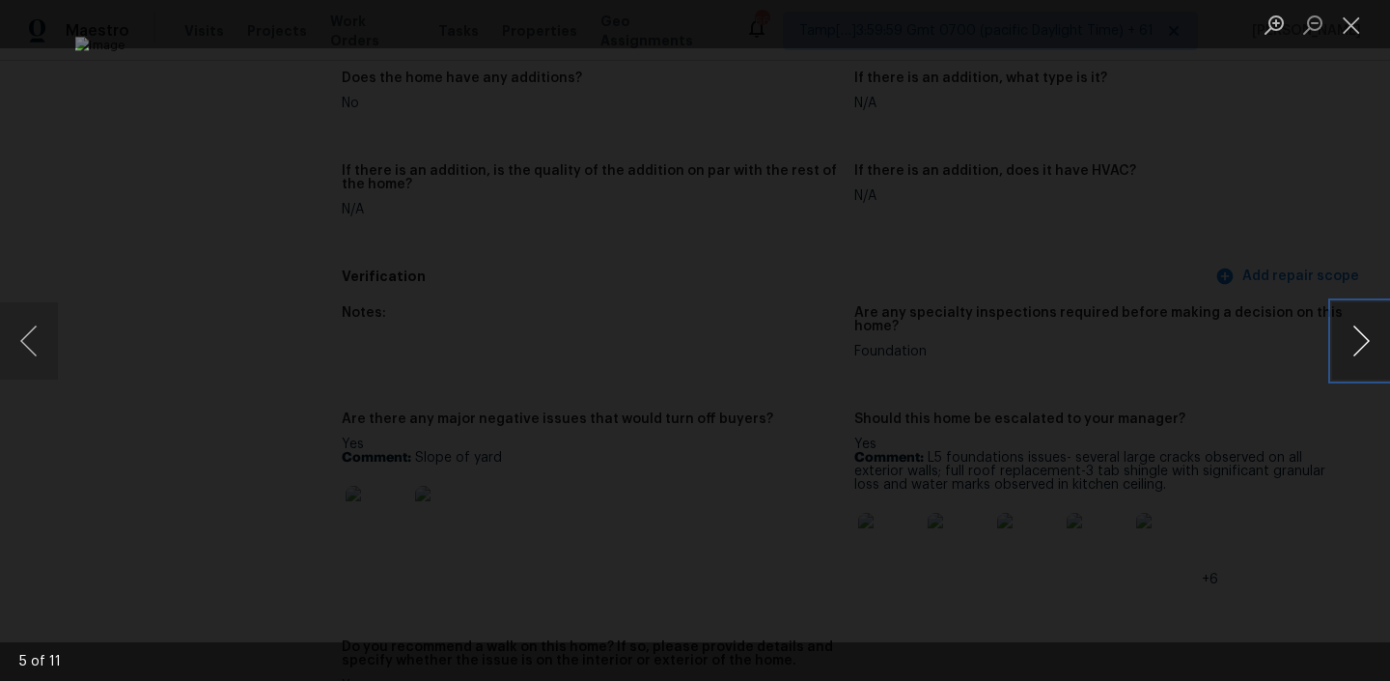
click at [1353, 345] on button "Next image" at bounding box center [1361, 340] width 58 height 77
click at [1359, 349] on button "Next image" at bounding box center [1361, 340] width 58 height 77
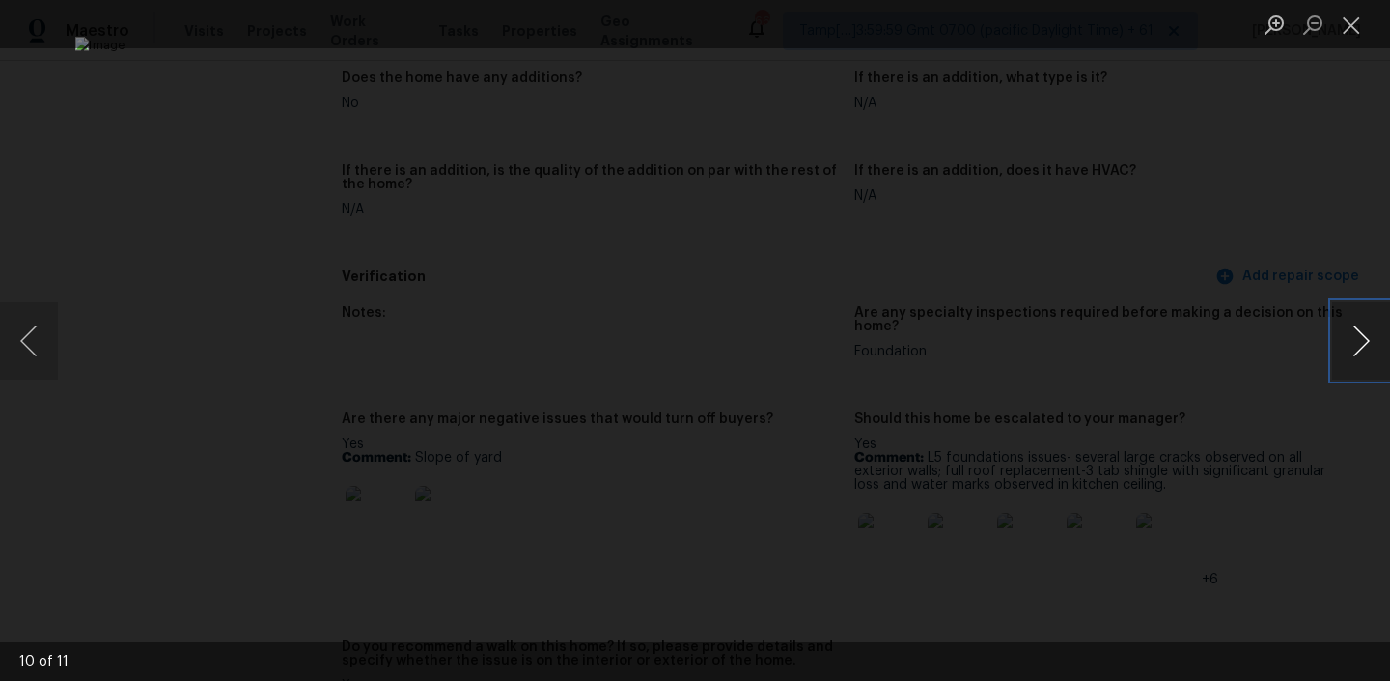
click at [1359, 349] on button "Next image" at bounding box center [1361, 340] width 58 height 77
click at [18, 343] on button "Previous image" at bounding box center [29, 340] width 58 height 77
click at [1370, 337] on button "Next image" at bounding box center [1361, 340] width 58 height 77
click at [1366, 315] on button "Next image" at bounding box center [1361, 340] width 58 height 77
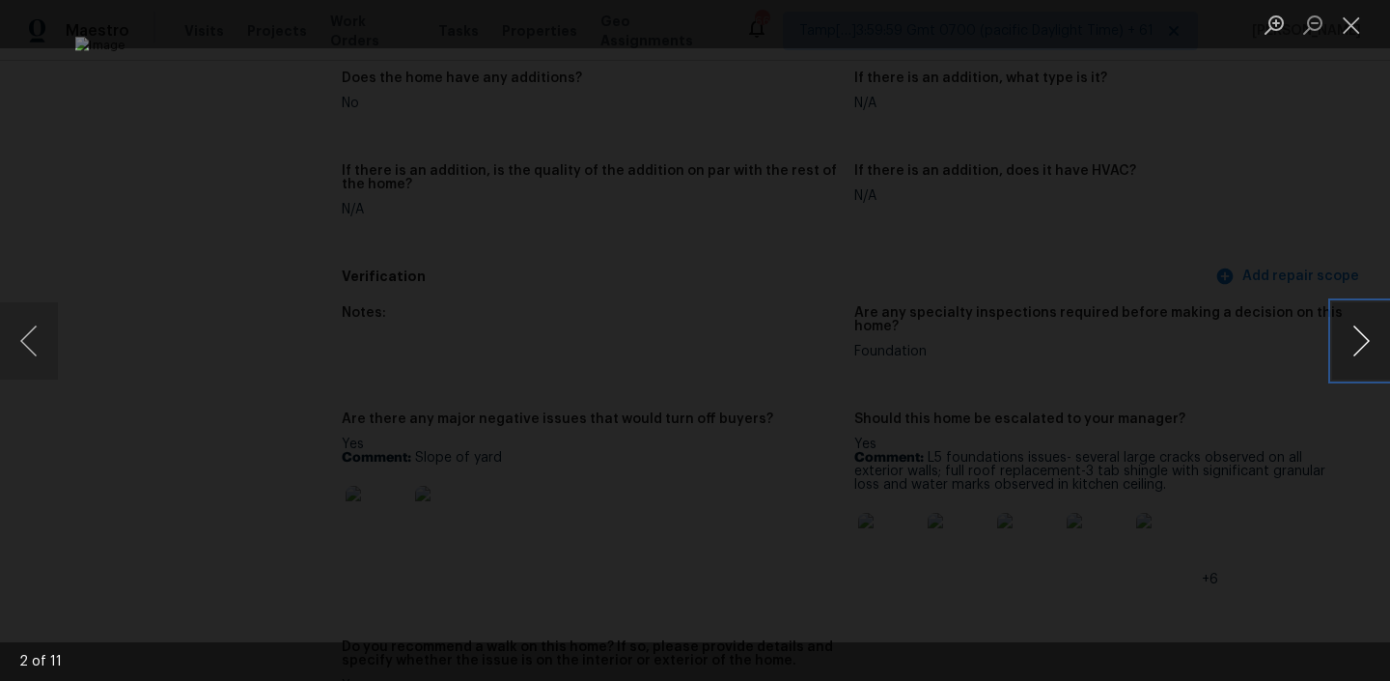
click at [1375, 346] on button "Next image" at bounding box center [1361, 340] width 58 height 77
click at [26, 322] on button "Previous image" at bounding box center [29, 340] width 58 height 77
click at [1346, 328] on button "Next image" at bounding box center [1361, 340] width 58 height 77
click at [1350, 340] on button "Next image" at bounding box center [1361, 340] width 58 height 77
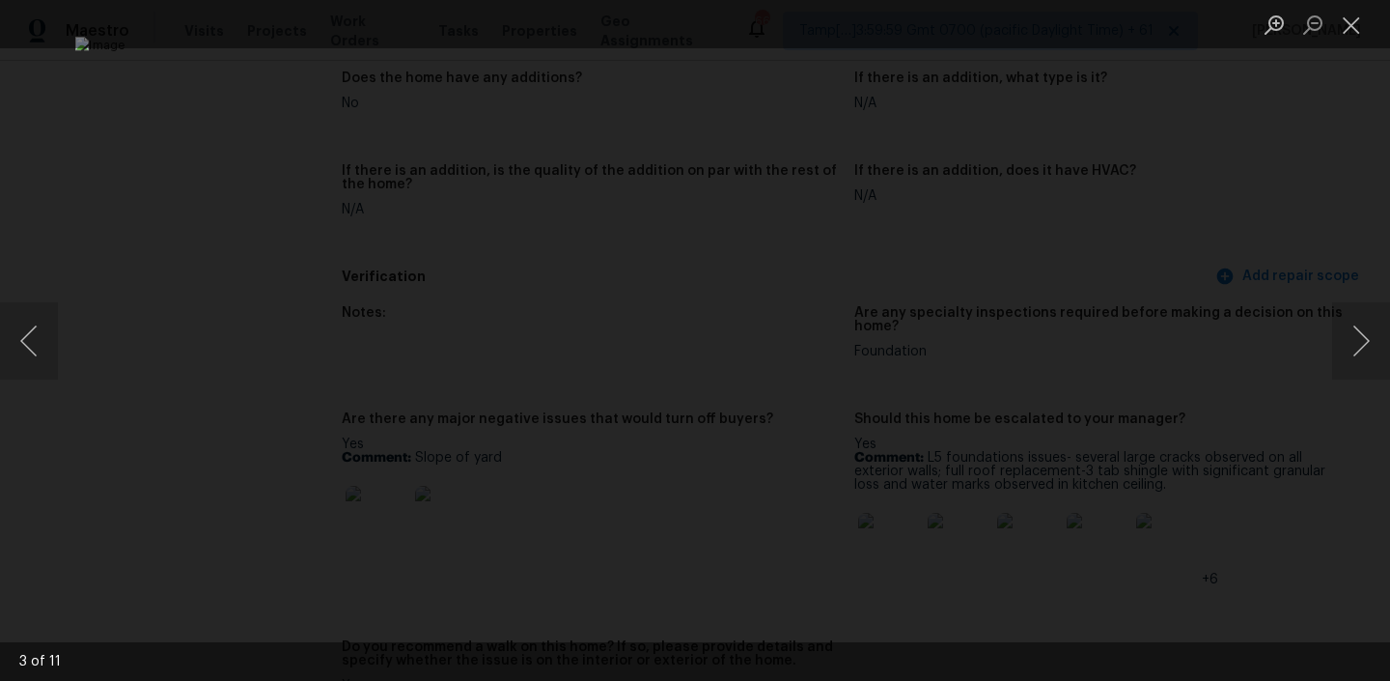
click at [1331, 340] on div "Lightbox" at bounding box center [695, 340] width 1390 height 681
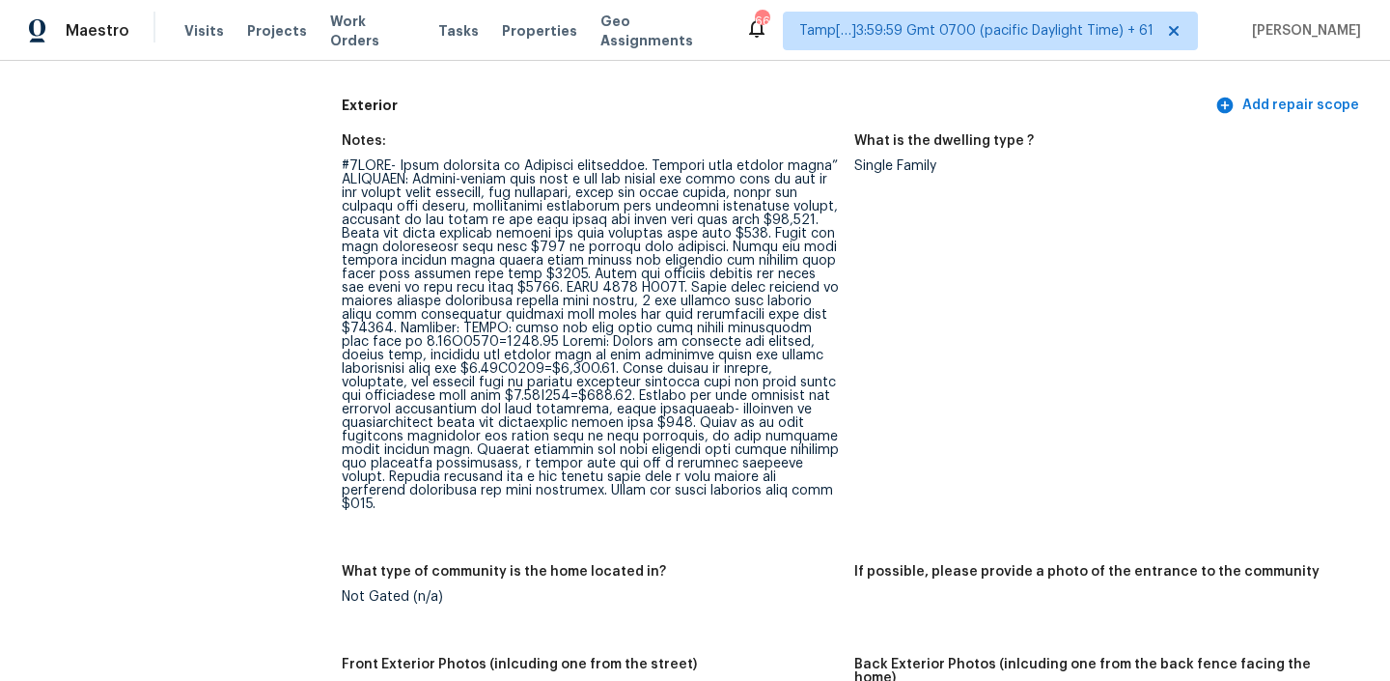
scroll to position [719, 0]
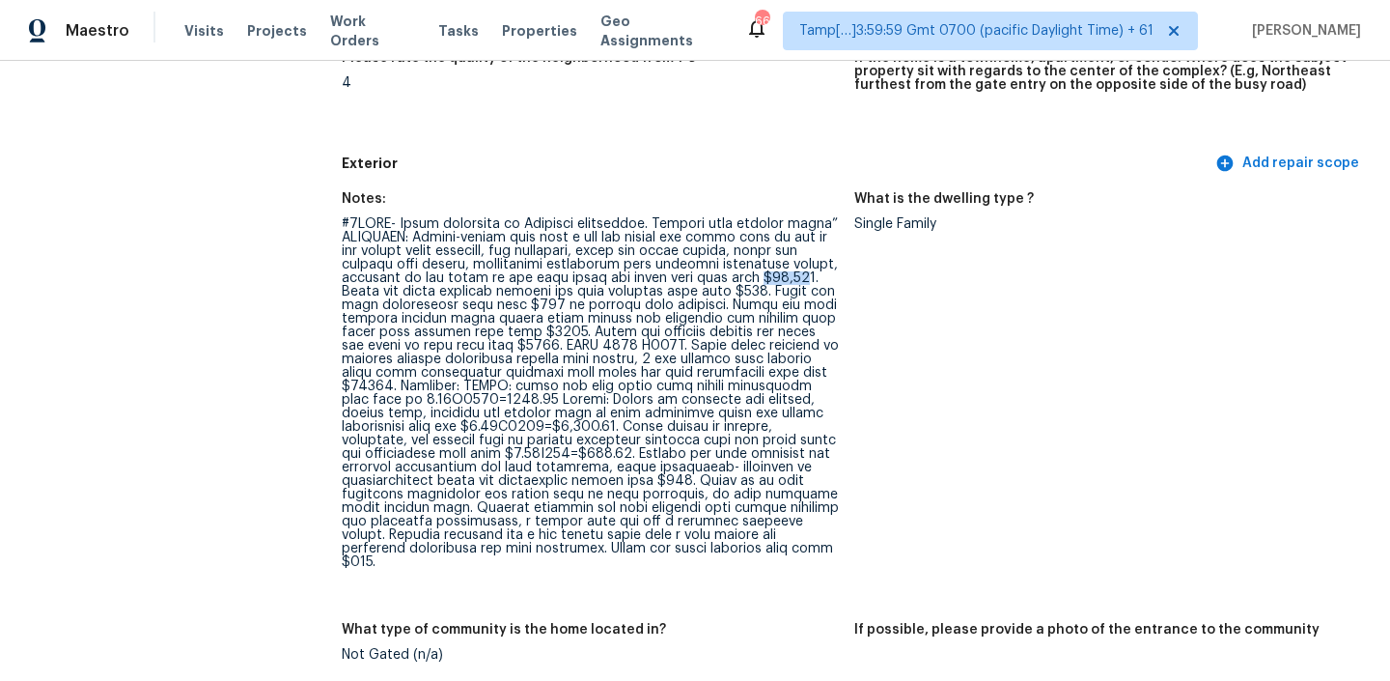
drag, startPoint x: 343, startPoint y: 293, endPoint x: 386, endPoint y: 290, distance: 43.5
click at [386, 290] on div at bounding box center [590, 392] width 497 height 351
drag, startPoint x: 787, startPoint y: 290, endPoint x: 839, endPoint y: 290, distance: 52.1
click at [839, 290] on figure "Notes:" at bounding box center [598, 395] width 513 height 407
click at [583, 334] on div at bounding box center [590, 392] width 497 height 351
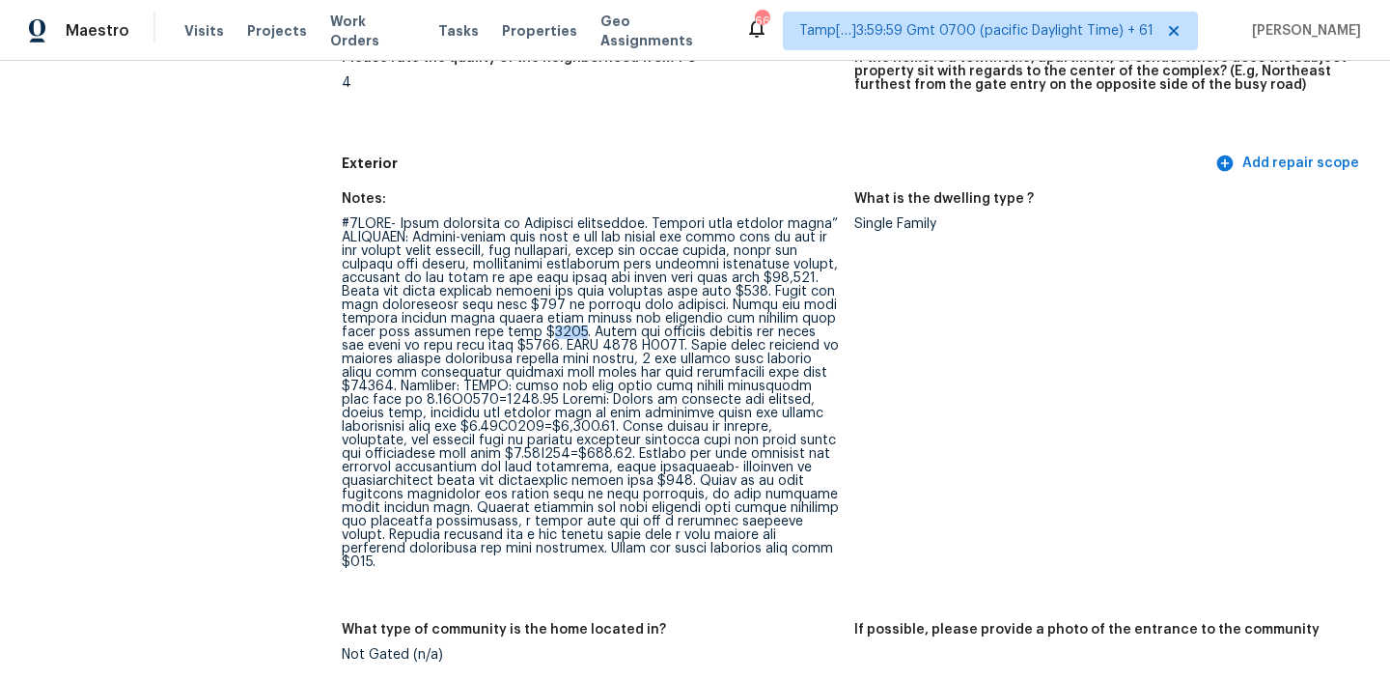
click at [583, 334] on div at bounding box center [590, 392] width 497 height 351
click at [581, 347] on div at bounding box center [590, 392] width 497 height 351
drag, startPoint x: 605, startPoint y: 384, endPoint x: 801, endPoint y: 385, distance: 196.0
click at [802, 386] on div at bounding box center [590, 392] width 497 height 351
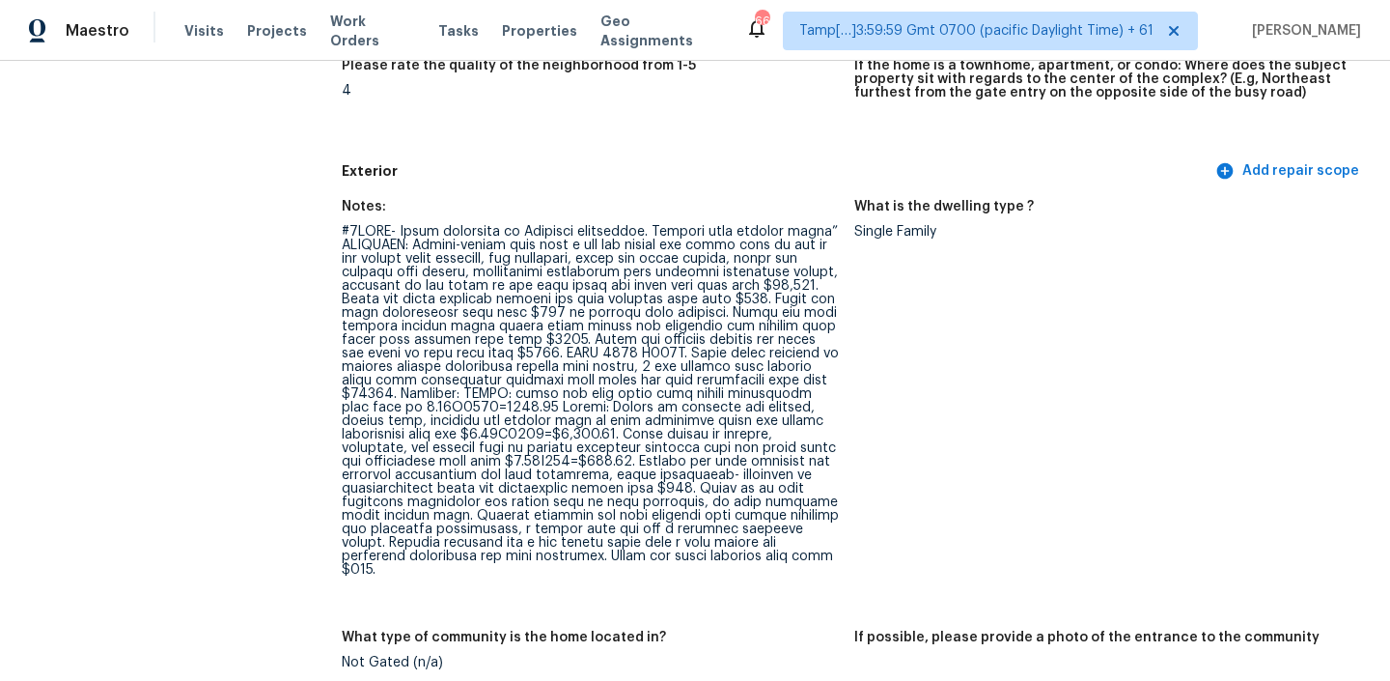
scroll to position [708, 0]
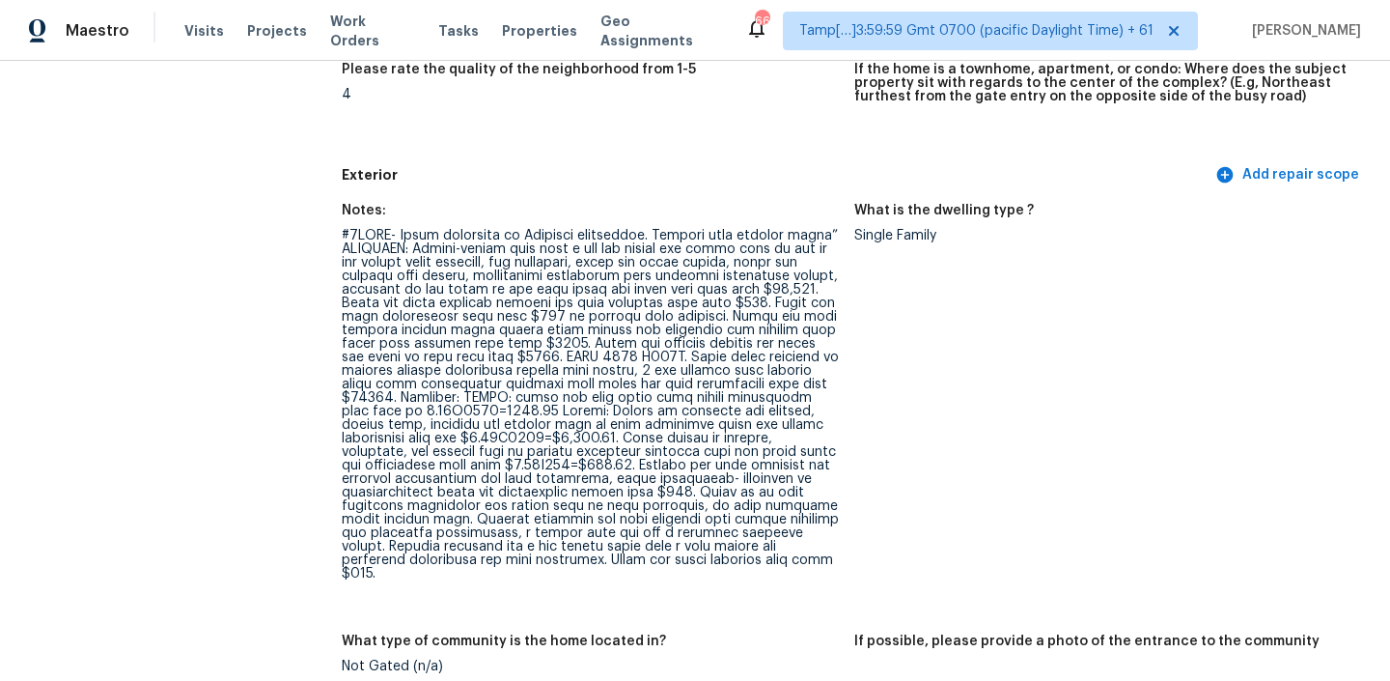
click at [740, 277] on div at bounding box center [590, 404] width 497 height 351
click at [379, 303] on div at bounding box center [590, 404] width 497 height 351
drag, startPoint x: 526, startPoint y: 297, endPoint x: 722, endPoint y: 296, distance: 196.0
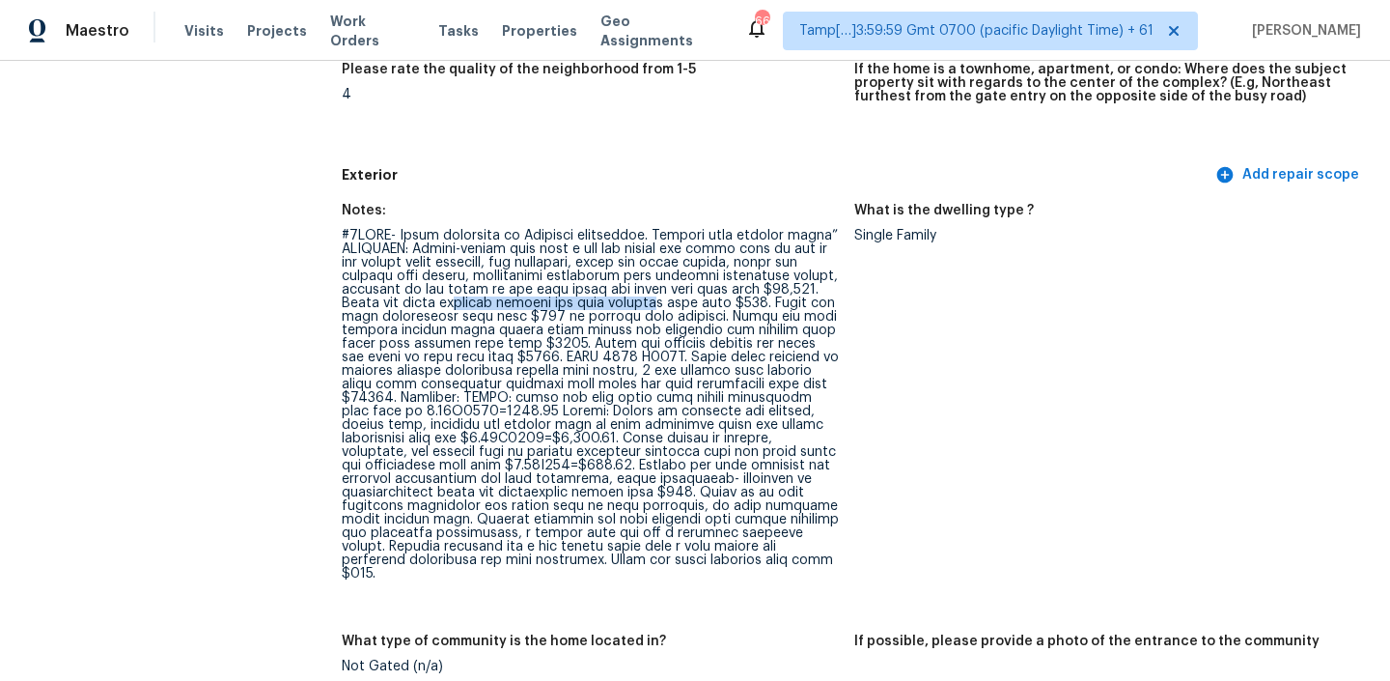
click at [722, 296] on div at bounding box center [590, 404] width 497 height 351
drag, startPoint x: 452, startPoint y: 317, endPoint x: 546, endPoint y: 319, distance: 93.7
click at [546, 319] on div at bounding box center [590, 404] width 497 height 351
click at [607, 319] on div at bounding box center [590, 404] width 497 height 351
drag, startPoint x: 649, startPoint y: 318, endPoint x: 785, endPoint y: 317, distance: 136.1
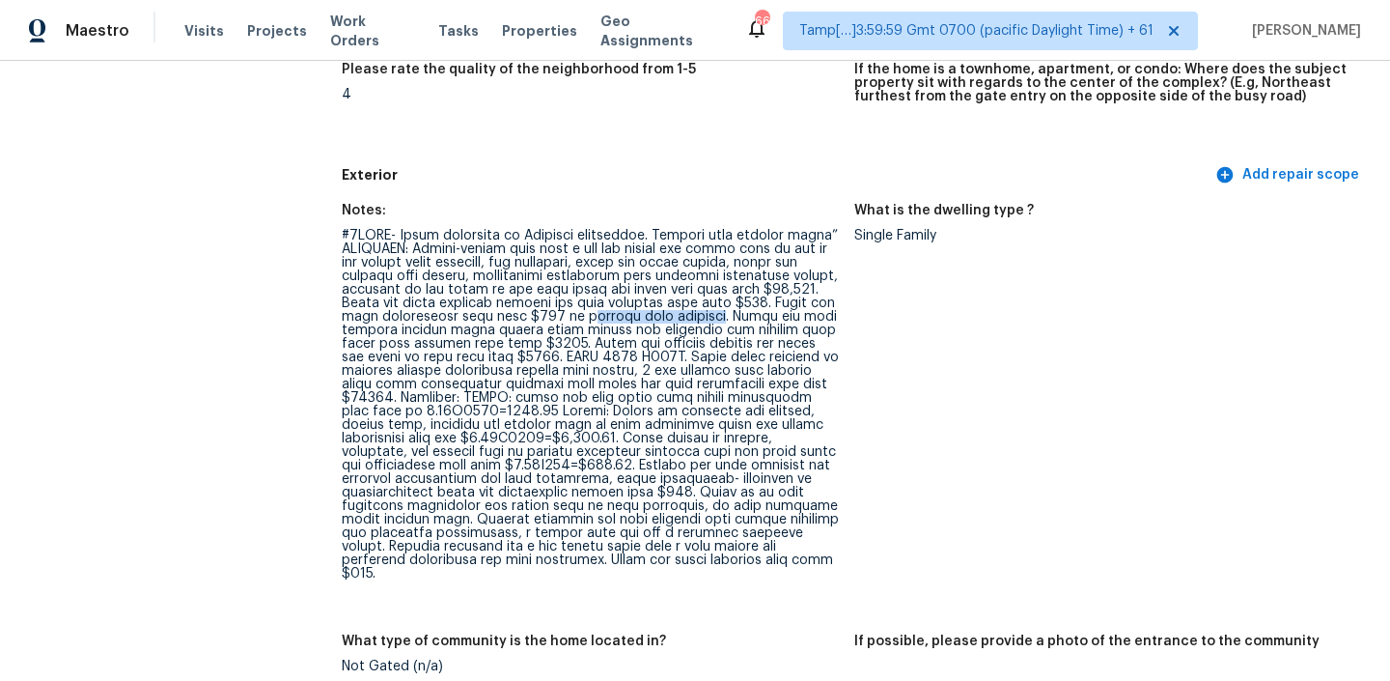
click at [785, 318] on div at bounding box center [590, 404] width 497 height 351
click at [587, 347] on div at bounding box center [590, 404] width 497 height 351
drag, startPoint x: 423, startPoint y: 399, endPoint x: 350, endPoint y: 397, distance: 72.4
click at [350, 397] on div at bounding box center [590, 404] width 497 height 351
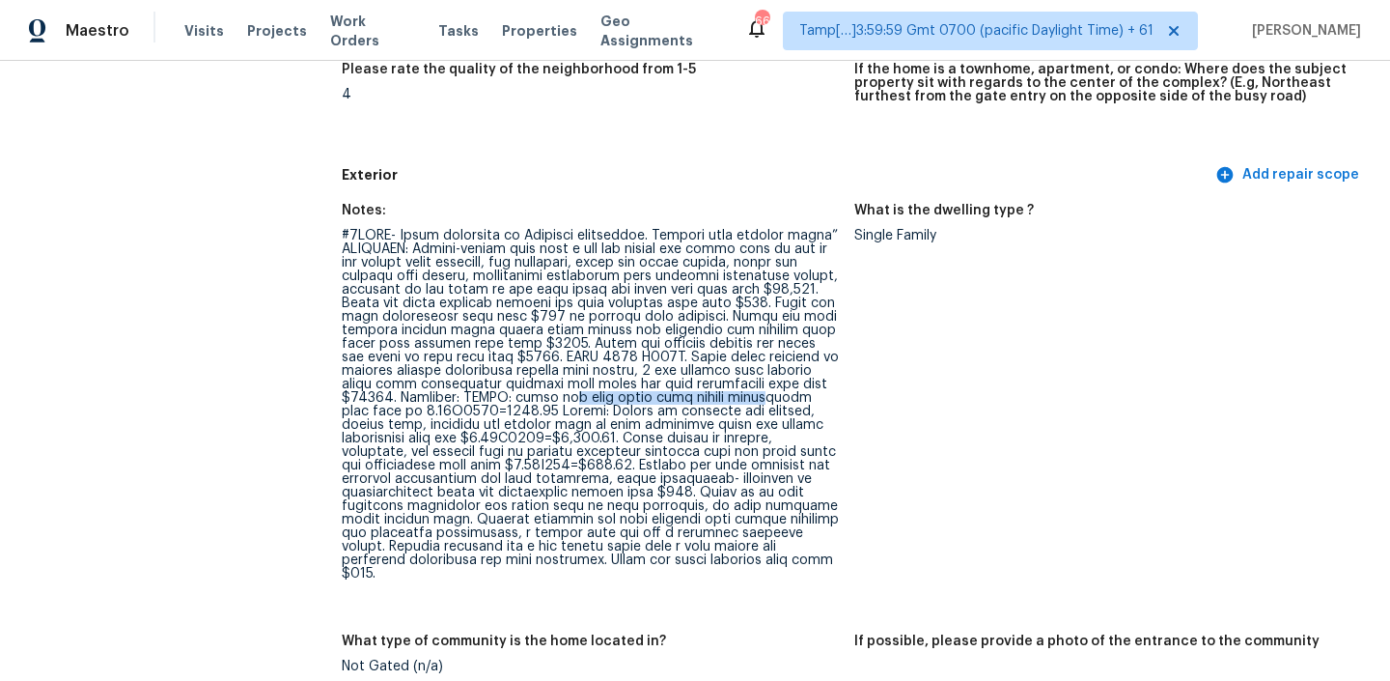
drag, startPoint x: 580, startPoint y: 396, endPoint x: 750, endPoint y: 394, distance: 169.9
click at [752, 395] on div at bounding box center [590, 404] width 497 height 351
drag, startPoint x: 466, startPoint y: 408, endPoint x: 517, endPoint y: 408, distance: 50.2
click at [517, 408] on div at bounding box center [590, 404] width 497 height 351
drag, startPoint x: 548, startPoint y: 437, endPoint x: 608, endPoint y: 438, distance: 59.9
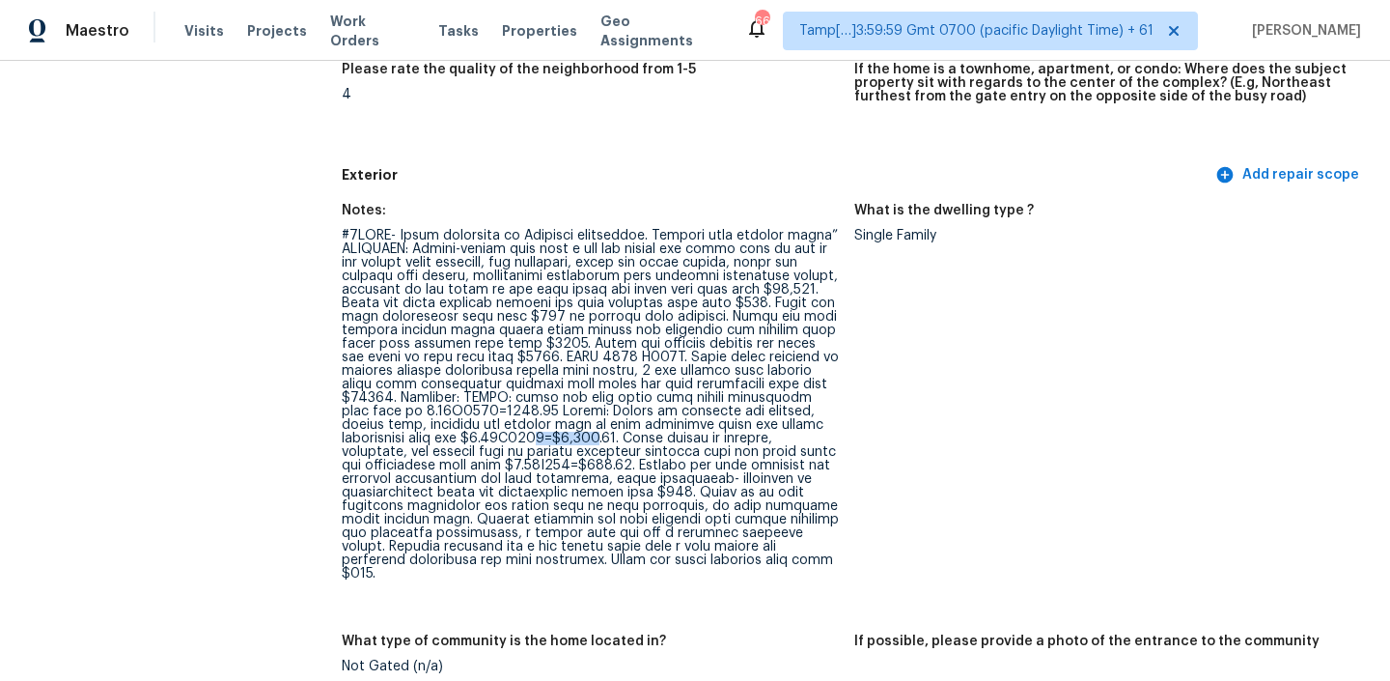
click at [608, 438] on div at bounding box center [590, 404] width 497 height 351
drag, startPoint x: 446, startPoint y: 452, endPoint x: 490, endPoint y: 452, distance: 44.4
click at [490, 452] on div at bounding box center [590, 404] width 497 height 351
drag, startPoint x: 577, startPoint y: 463, endPoint x: 624, endPoint y: 463, distance: 46.3
click at [624, 463] on div at bounding box center [590, 404] width 497 height 351
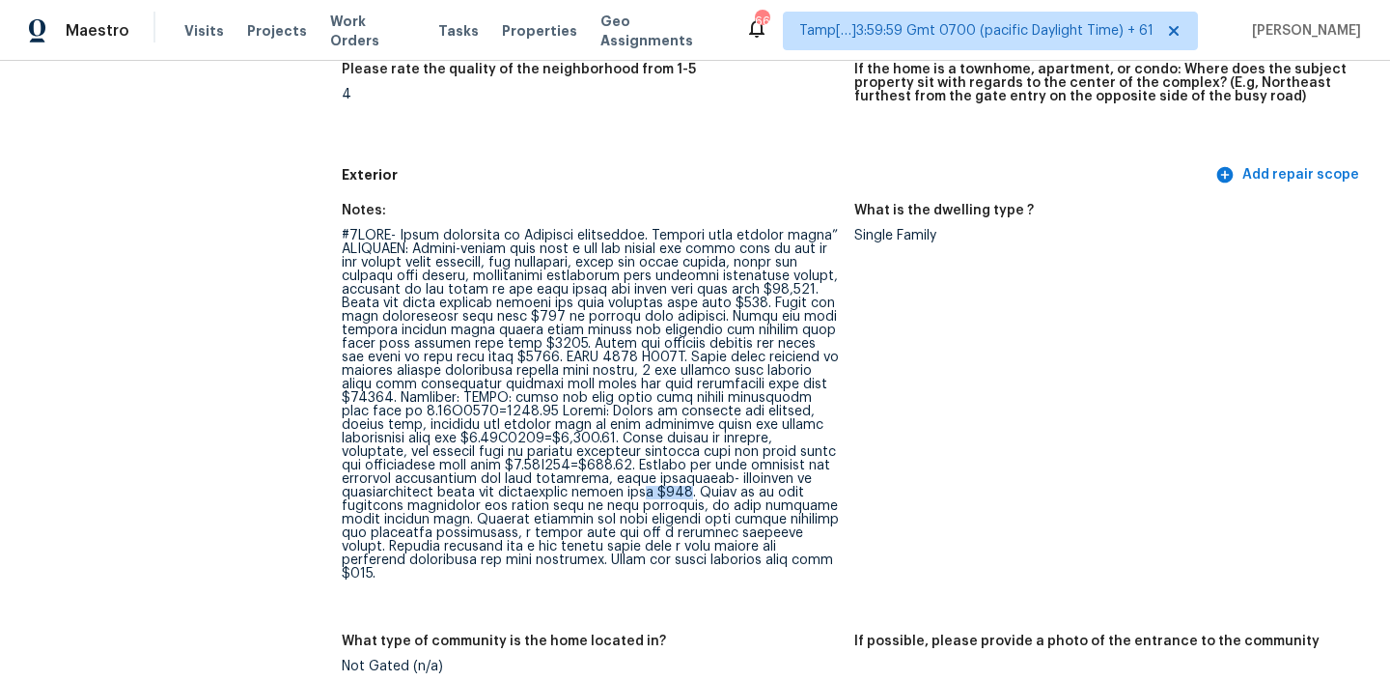
drag, startPoint x: 741, startPoint y: 492, endPoint x: 782, endPoint y: 492, distance: 41.5
click at [782, 492] on div at bounding box center [590, 404] width 497 height 351
drag, startPoint x: 745, startPoint y: 558, endPoint x: 873, endPoint y: 556, distance: 127.5
click at [873, 556] on div "Notes: What is the dwelling type ? Single Family What type of community is the …" at bounding box center [854, 624] width 1025 height 865
click at [443, 582] on figure "Notes:" at bounding box center [598, 407] width 513 height 407
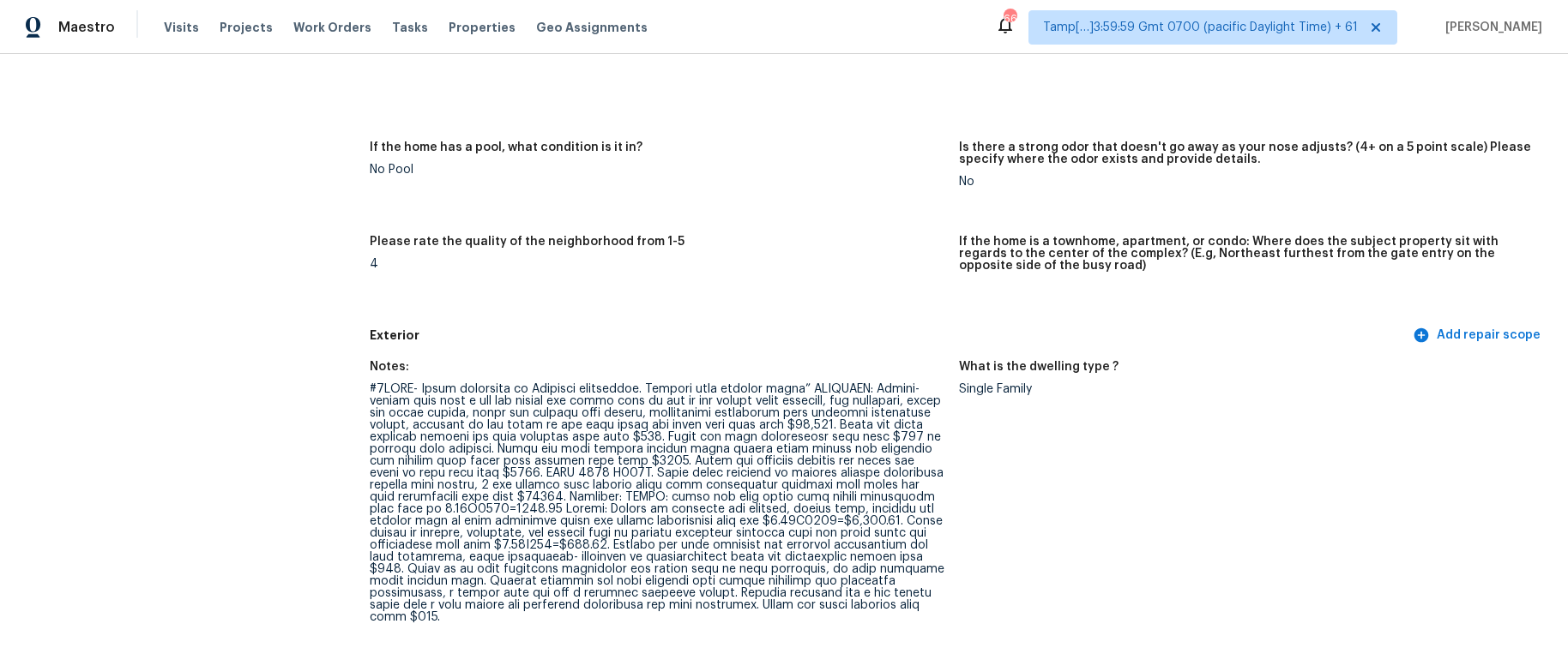
scroll to position [571, 0]
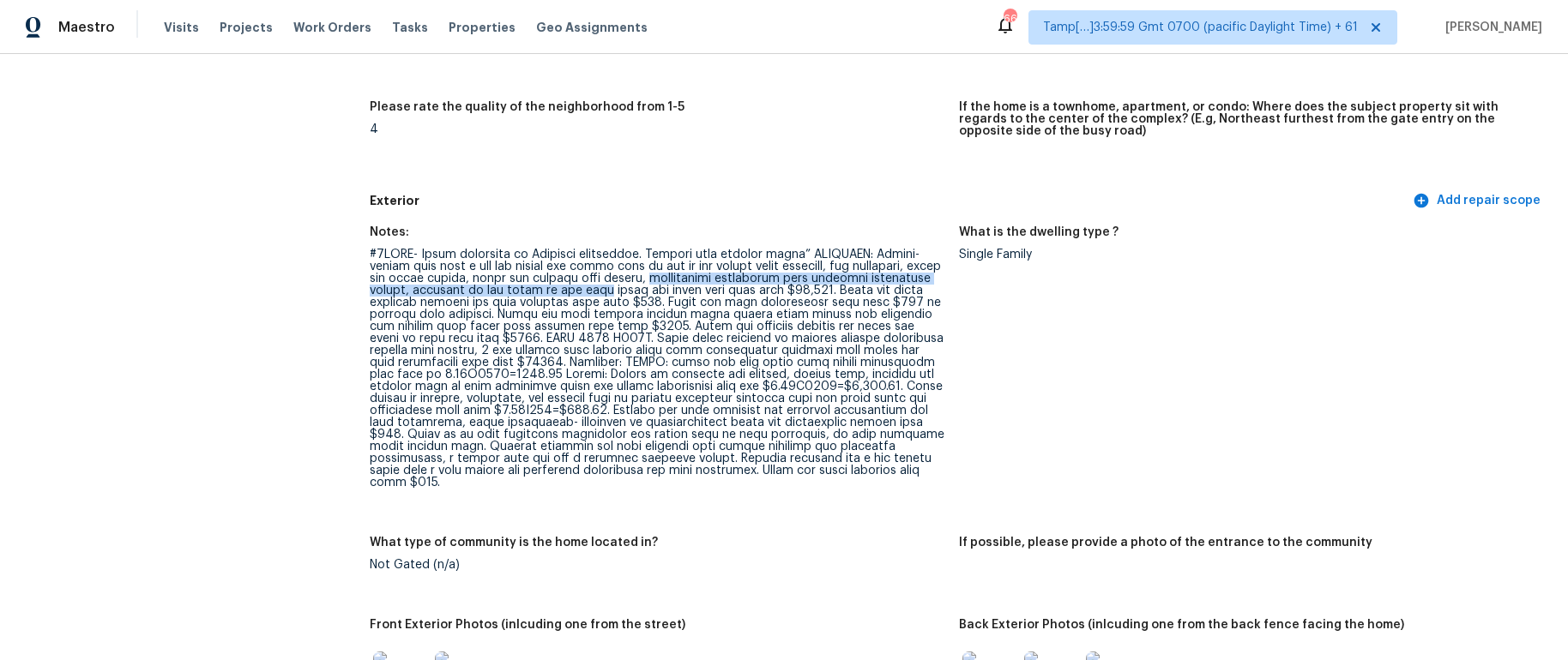
drag, startPoint x: 666, startPoint y: 279, endPoint x: 604, endPoint y: 291, distance: 63.2
click at [604, 291] on div at bounding box center [657, 369] width 575 height 240
copy div "cinderblock foundation with multiple foundation cracks, observed on all sides o…"
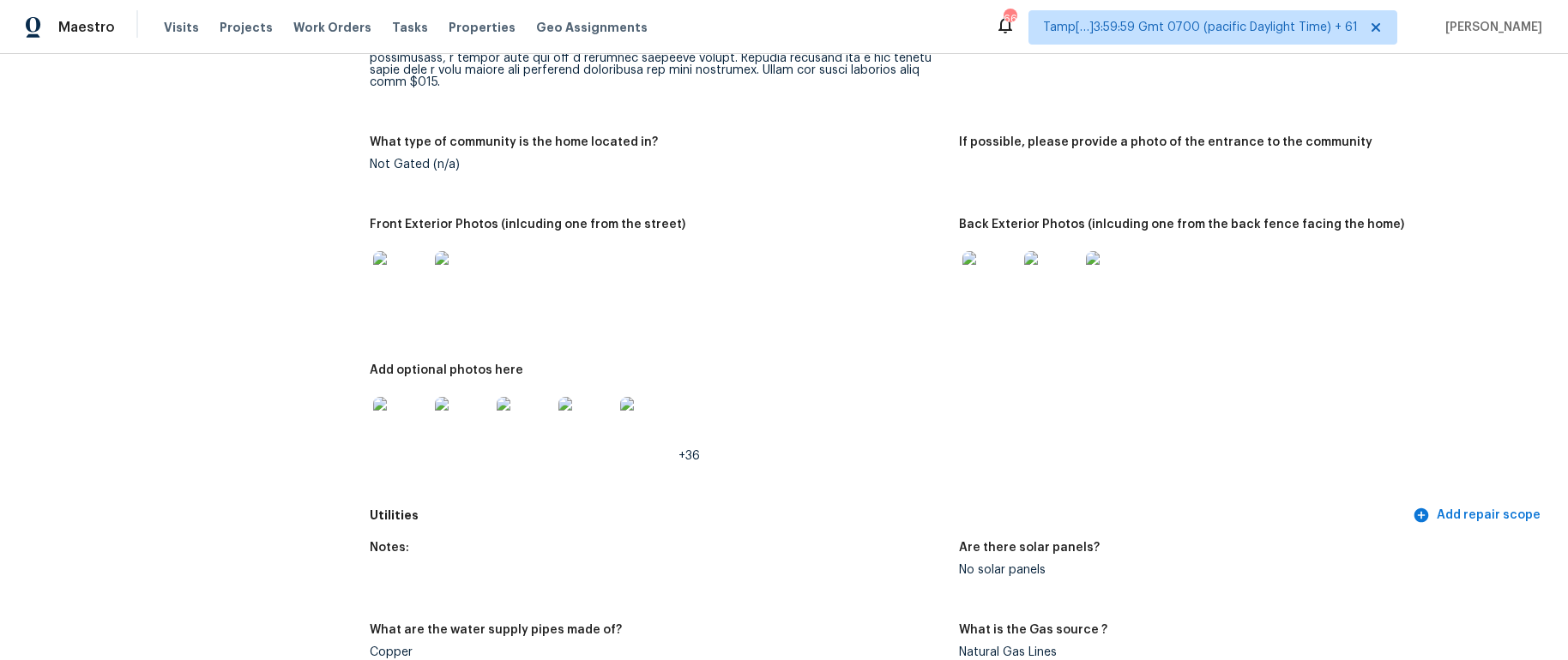
scroll to position [616, 0]
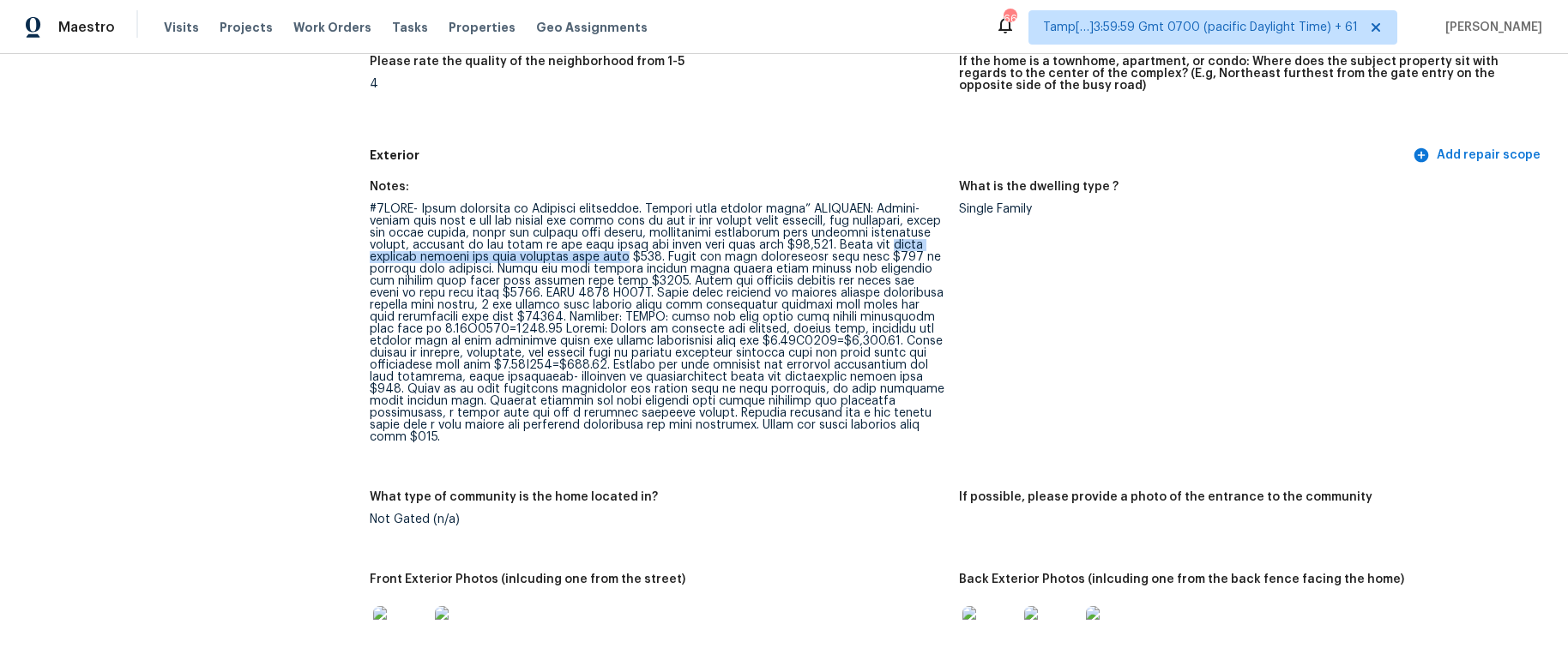
drag, startPoint x: 887, startPoint y: 244, endPoint x: 620, endPoint y: 256, distance: 267.3
click at [620, 256] on div at bounding box center [657, 323] width 575 height 240
copy div "house pressure washing and flat surfaces hold back"
drag, startPoint x: 719, startPoint y: 258, endPoint x: 880, endPoint y: 252, distance: 161.1
click at [880, 252] on div at bounding box center [657, 323] width 575 height 240
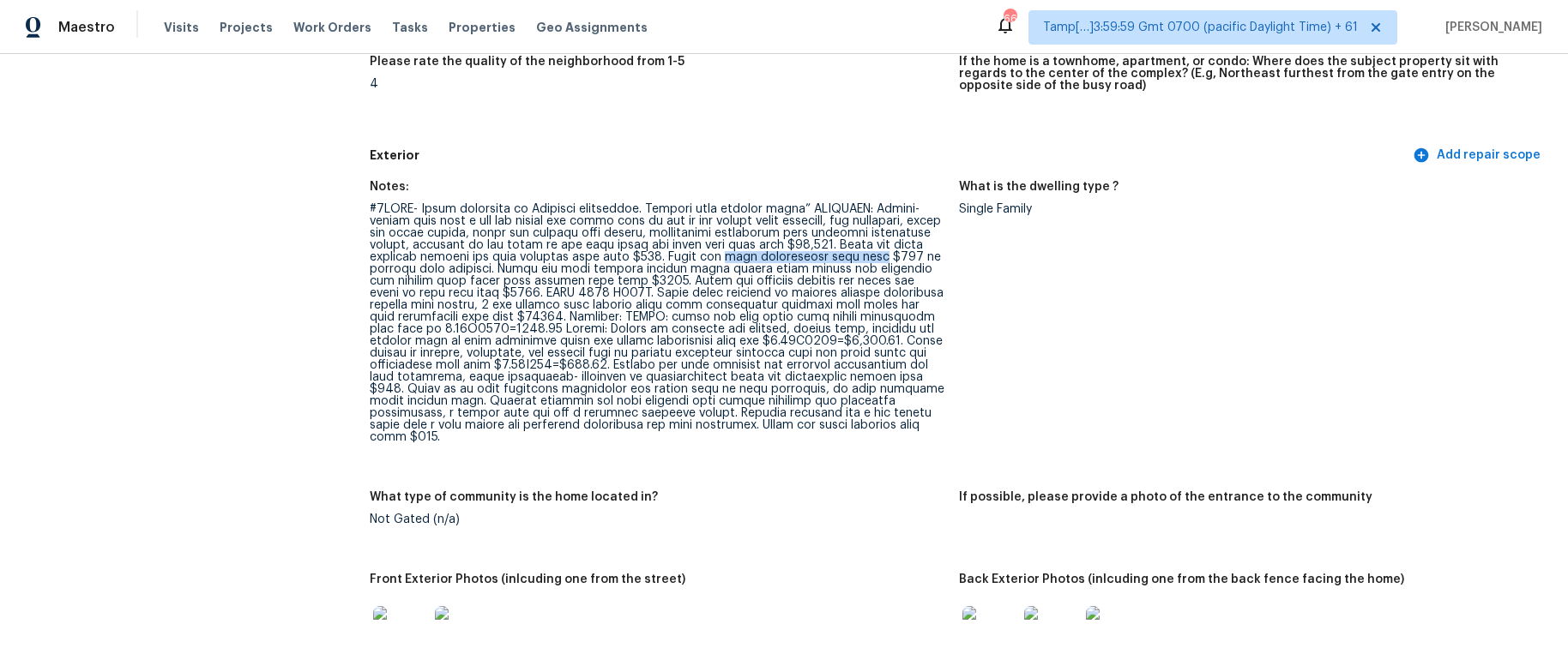
copy div "yard maintenance hold back"
drag, startPoint x: 370, startPoint y: 269, endPoint x: 500, endPoint y: 267, distance: 130.0
click at [500, 267] on div at bounding box center [657, 323] width 575 height 240
copy div "include bush trimming."
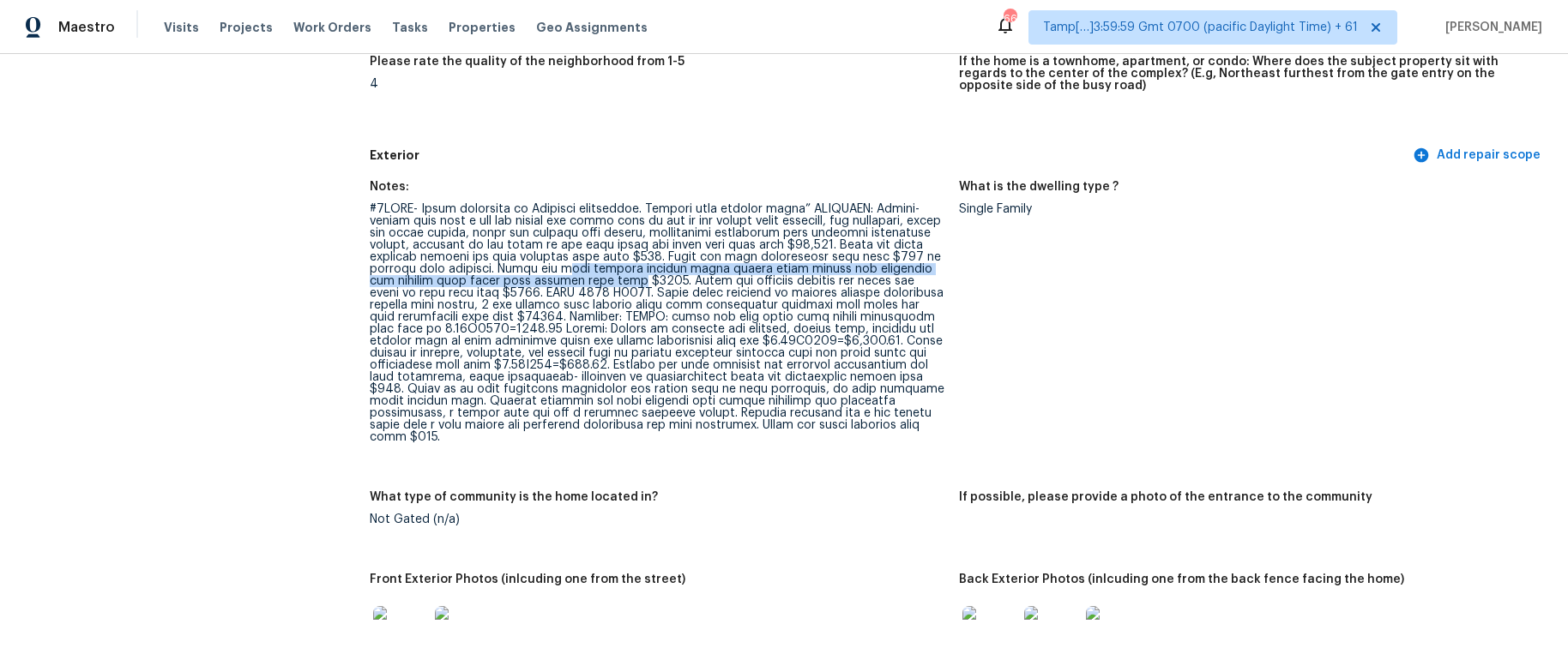
drag, startPoint x: 565, startPoint y: 270, endPoint x: 609, endPoint y: 285, distance: 46.5
click at [609, 285] on div at bounding box center [657, 323] width 575 height 240
copy div "eck repairs support brace needed under stairs for stability and several deck bo…"
drag, startPoint x: 562, startPoint y: 268, endPoint x: 611, endPoint y: 280, distance: 50.4
click at [611, 280] on div at bounding box center [657, 323] width 575 height 240
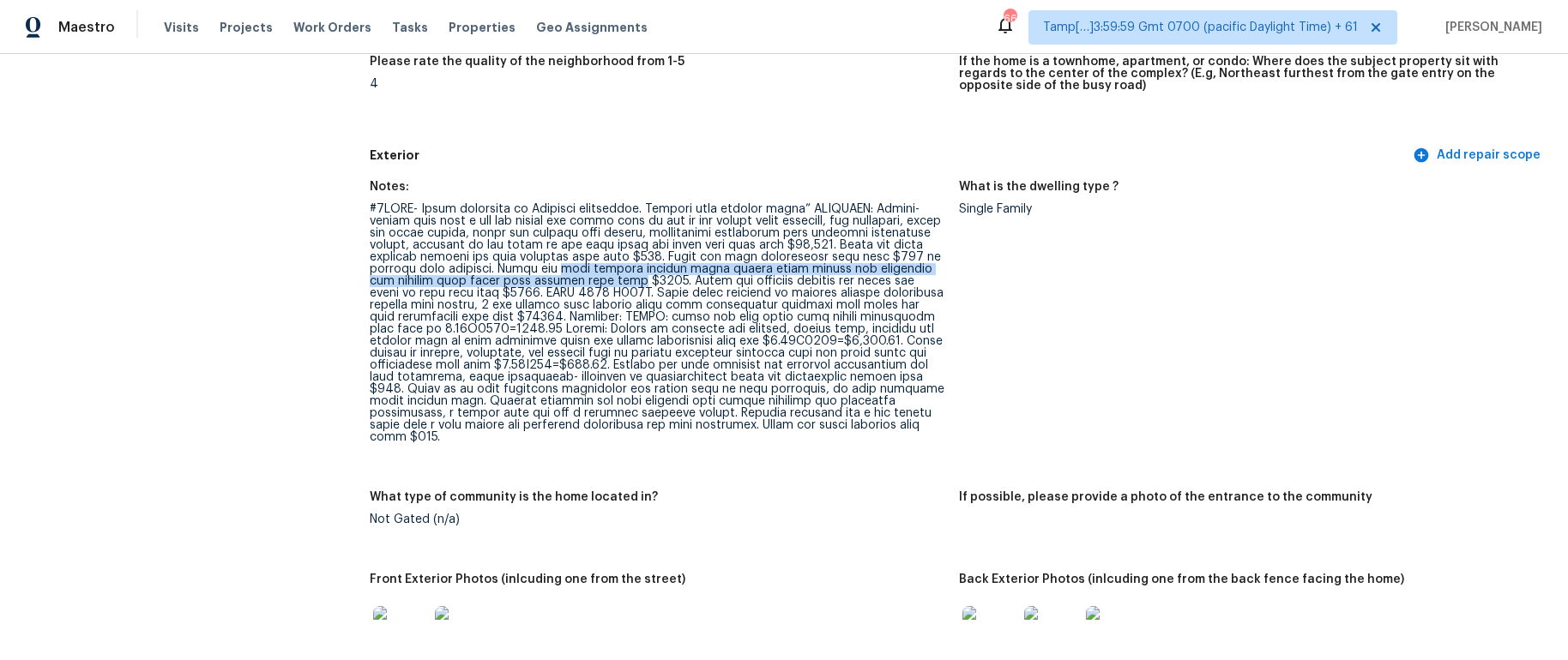
copy div "deck repairs support brace needed under stairs for stability and several deck b…"
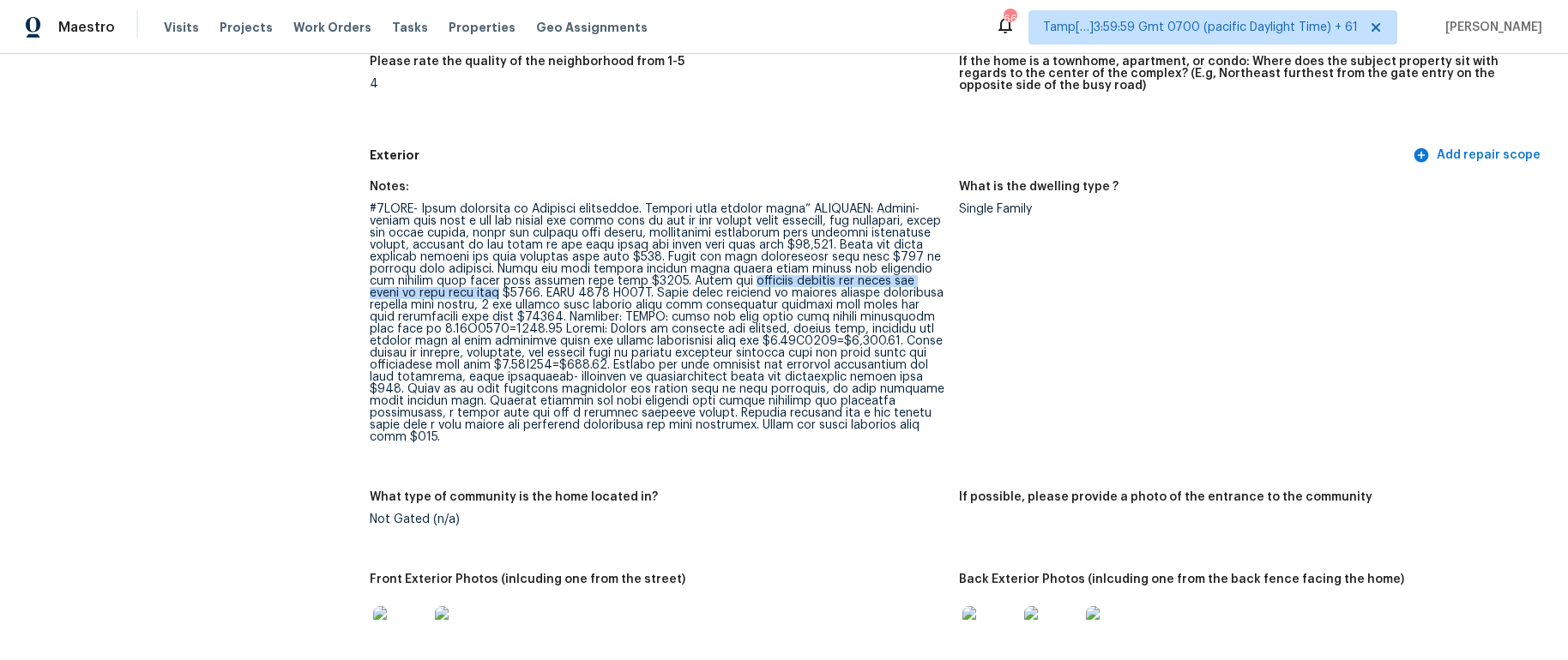
drag, startPoint x: 718, startPoint y: 279, endPoint x: 455, endPoint y: 291, distance: 263.3
click at [455, 291] on div at bounding box center [657, 323] width 575 height 240
copy div "pressure washing and scope for paint of deck hold back"
click at [641, 299] on div at bounding box center [657, 323] width 575 height 240
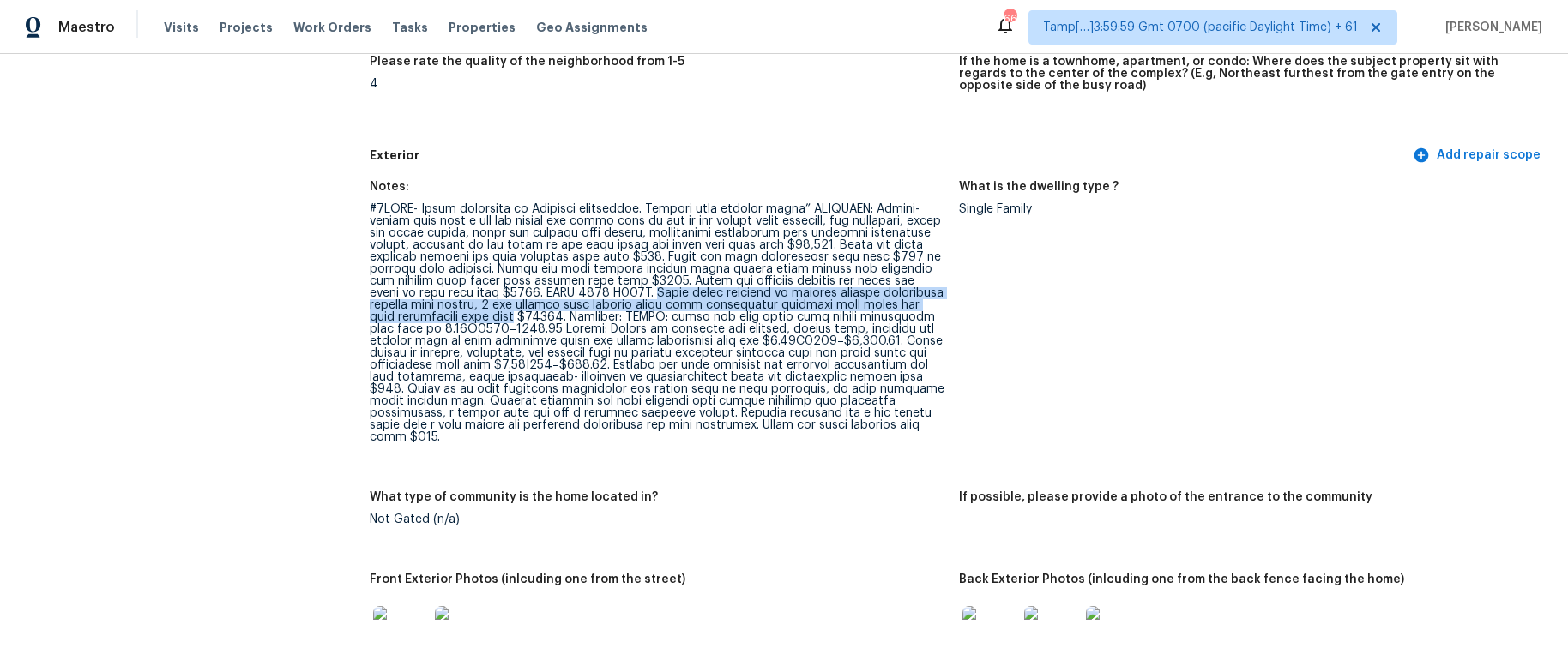
drag, startPoint x: 613, startPoint y: 290, endPoint x: 424, endPoint y: 312, distance: 190.3
click at [424, 312] on div at bounding box center [657, 323] width 575 height 240
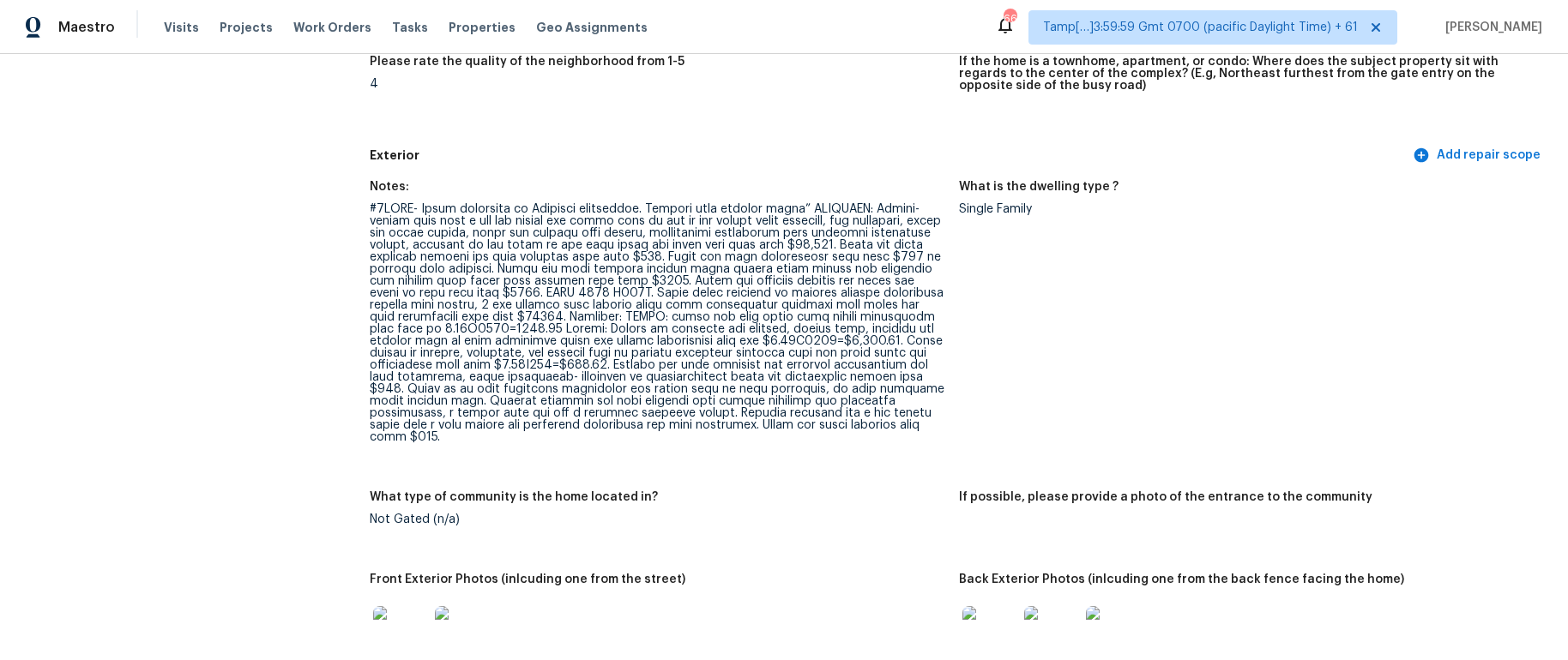
click at [604, 314] on div at bounding box center [657, 323] width 575 height 240
drag, startPoint x: 620, startPoint y: 314, endPoint x: 863, endPoint y: 321, distance: 243.1
click at [863, 321] on div at bounding box center [657, 323] width 575 height 240
click at [622, 316] on div at bounding box center [657, 323] width 575 height 240
drag, startPoint x: 622, startPoint y: 315, endPoint x: 858, endPoint y: 317, distance: 236.0
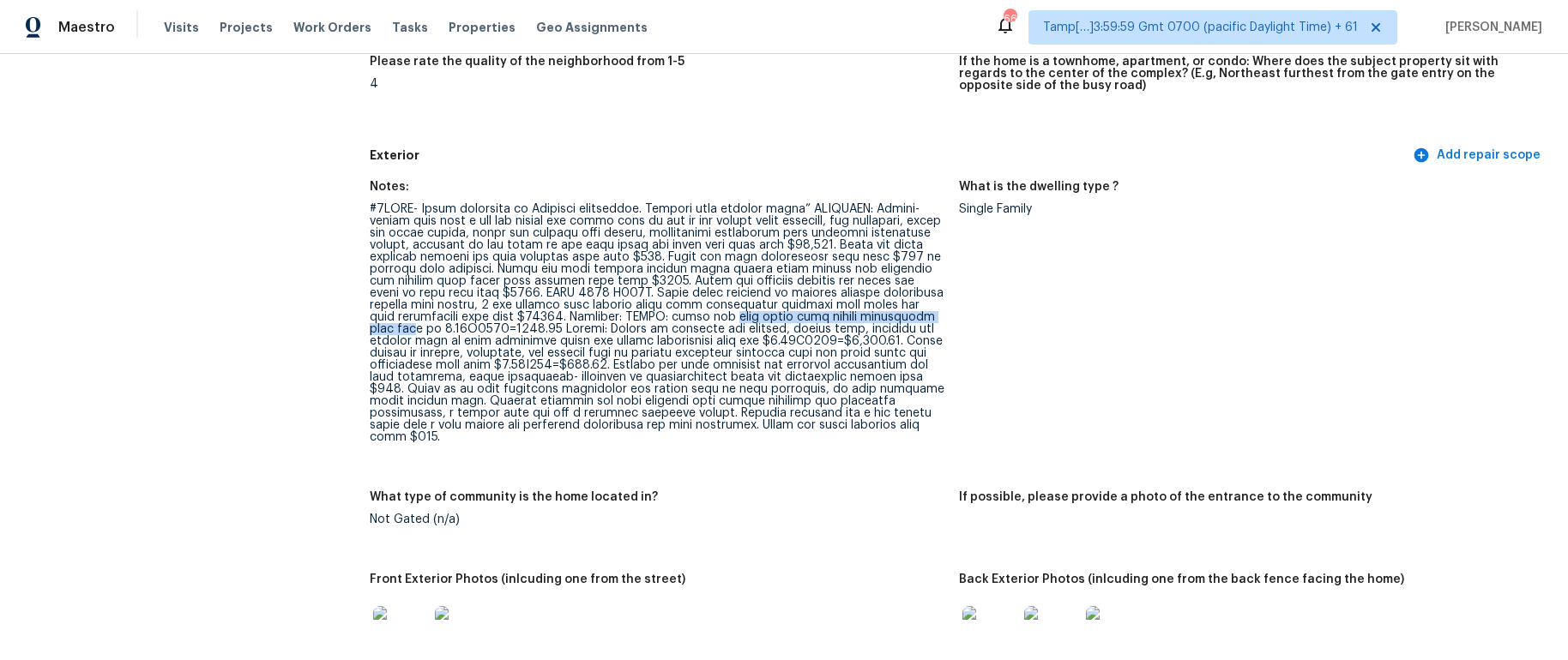
click at [858, 317] on div at bounding box center [657, 323] width 575 height 240
click at [448, 324] on div at bounding box center [657, 323] width 575 height 240
click at [452, 328] on div at bounding box center [657, 323] width 575 height 240
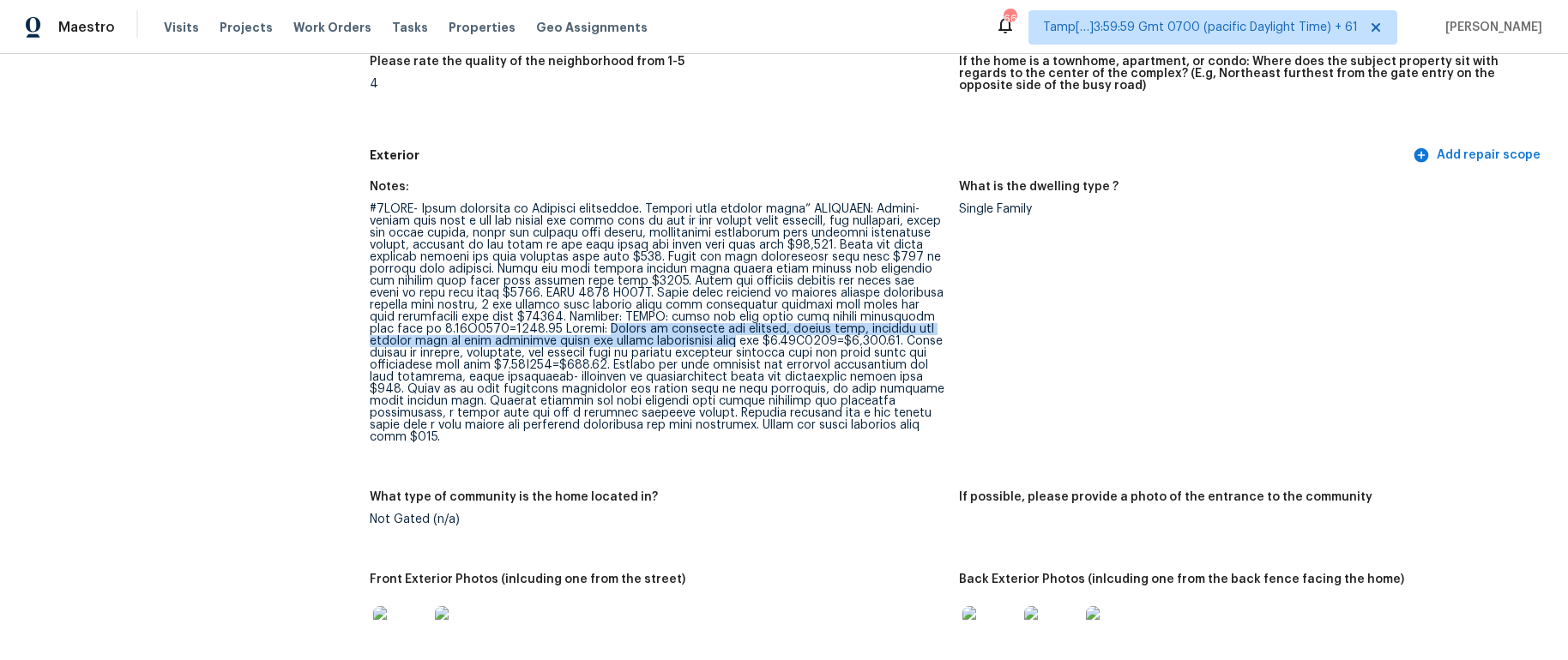
drag, startPoint x: 529, startPoint y: 329, endPoint x: 665, endPoint y: 342, distance: 136.6
click at [665, 342] on div at bounding box center [657, 323] width 575 height 240
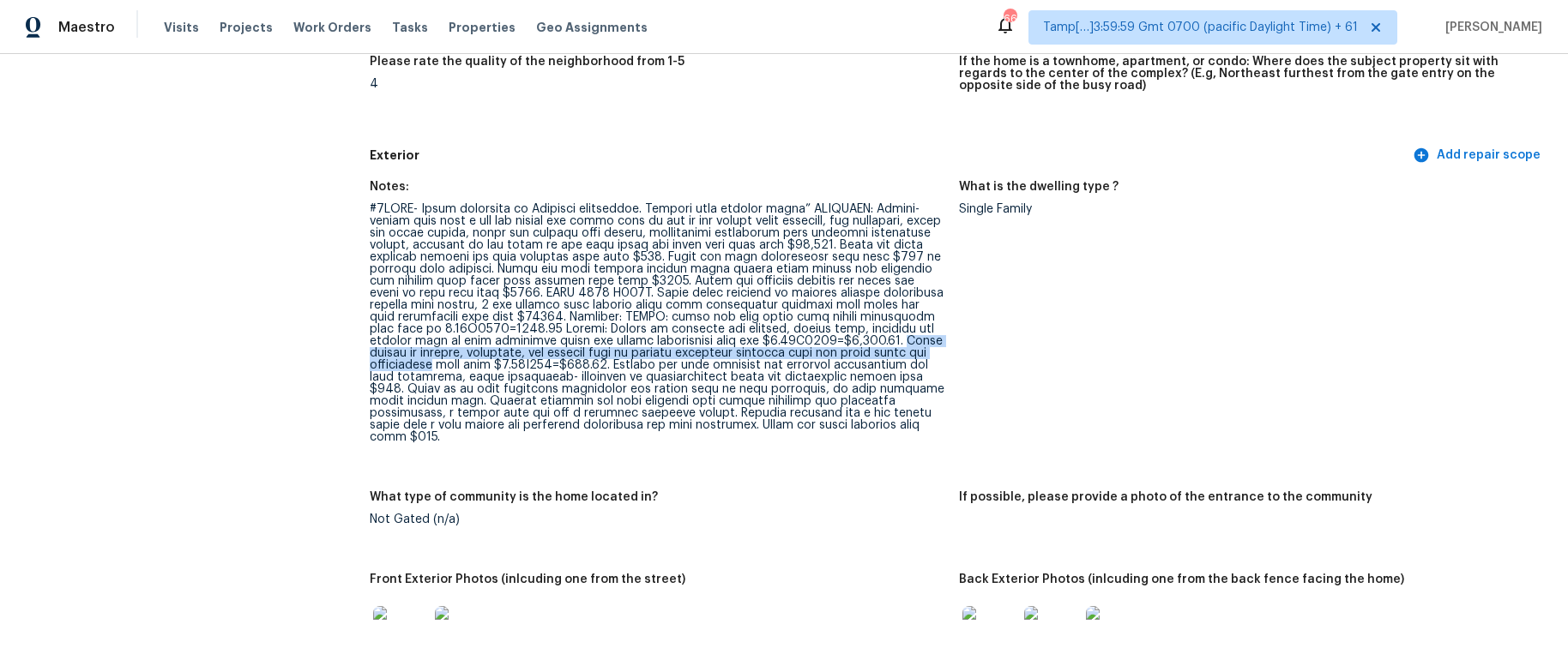
drag, startPoint x: 831, startPoint y: 338, endPoint x: 442, endPoint y: 362, distance: 389.7
click at [442, 362] on div at bounding box center [657, 323] width 575 height 240
click at [620, 364] on div at bounding box center [657, 323] width 575 height 240
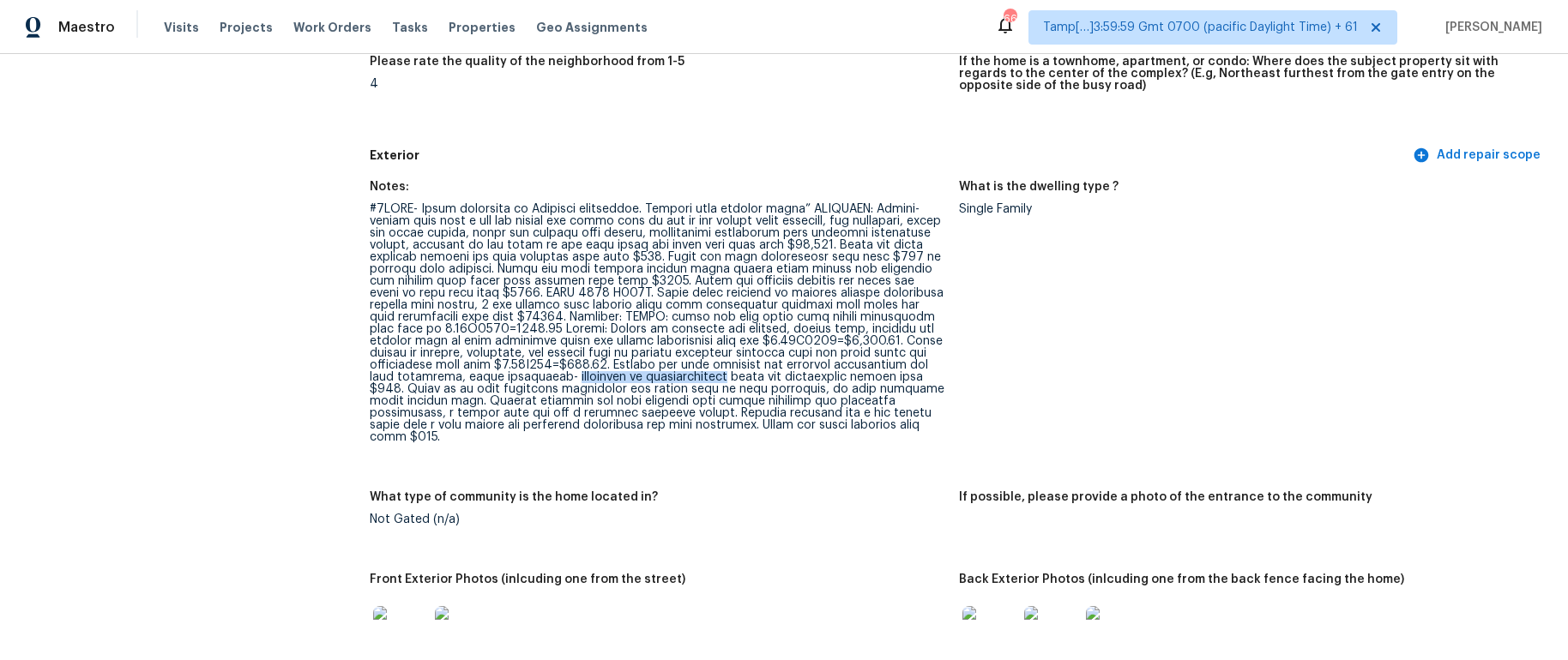
drag, startPoint x: 565, startPoint y: 380, endPoint x: 722, endPoint y: 377, distance: 157.0
click at [722, 377] on div at bounding box center [657, 323] width 575 height 240
drag, startPoint x: 843, startPoint y: 428, endPoint x: 925, endPoint y: 427, distance: 82.0
click at [925, 427] on div at bounding box center [657, 323] width 575 height 240
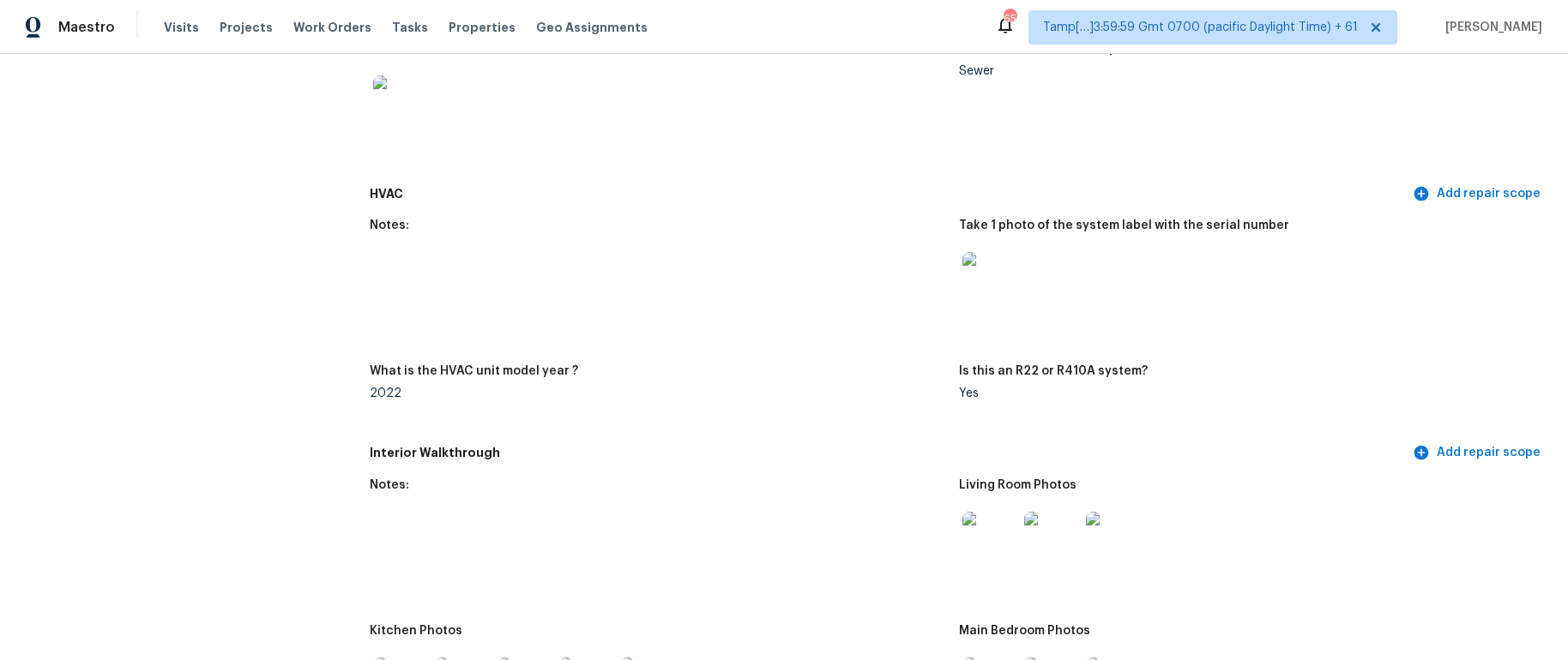
scroll to position [0, 0]
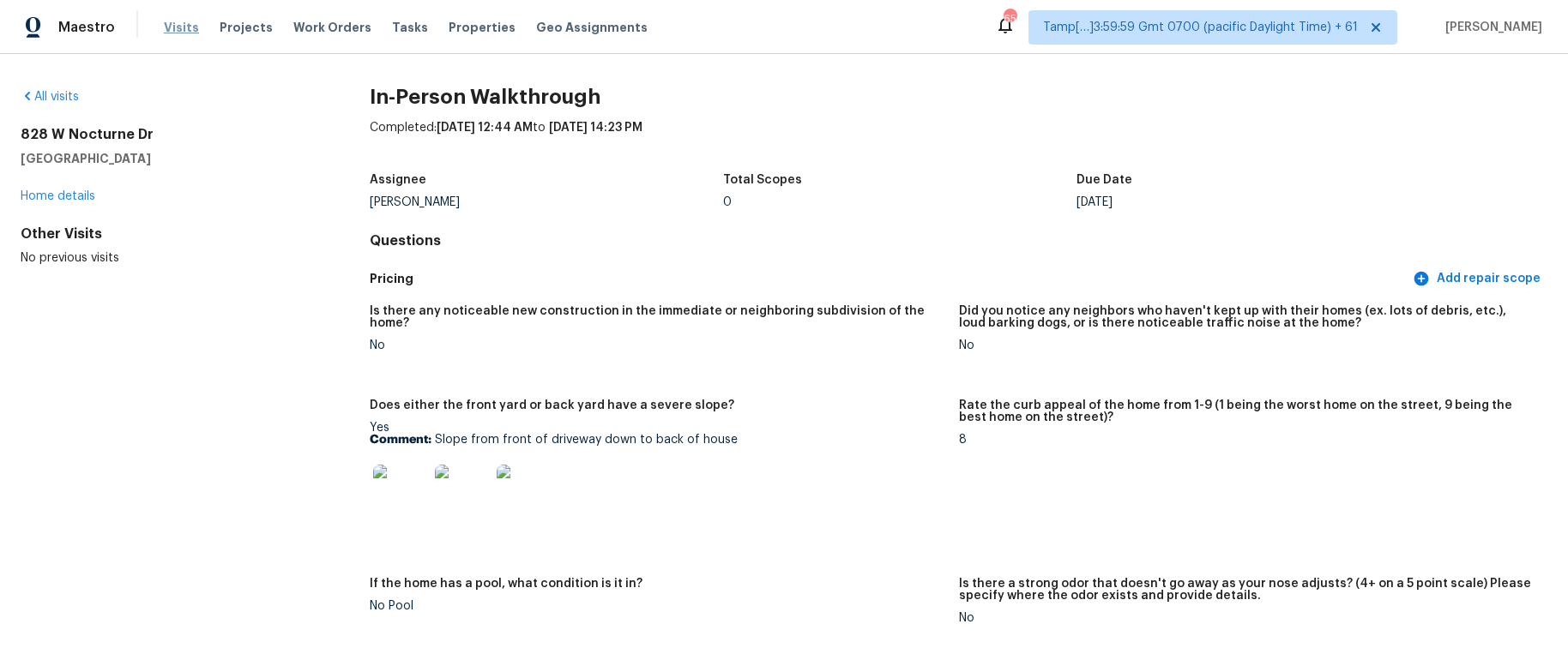
click at [174, 25] on span "Visits" at bounding box center [181, 27] width 36 height 17
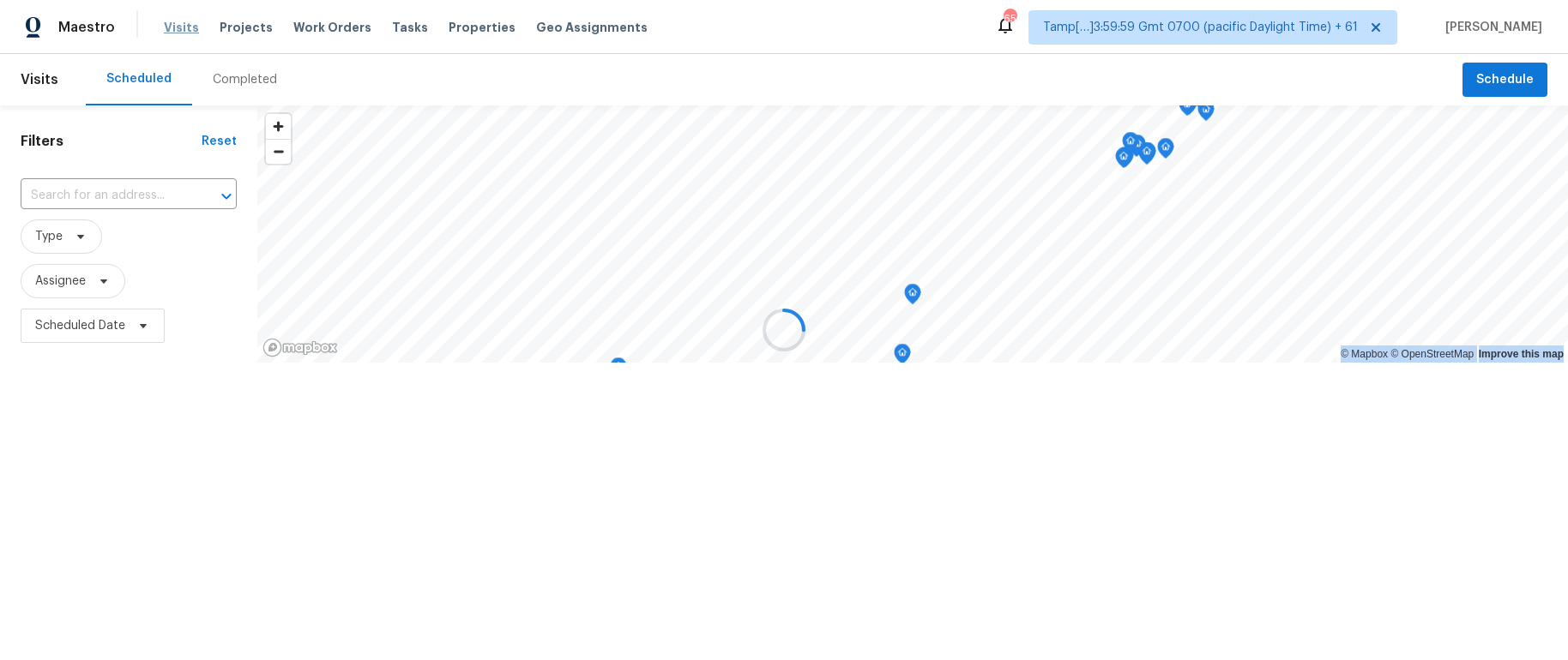
click at [174, 25] on div at bounding box center [784, 330] width 1568 height 660
click at [238, 78] on div at bounding box center [784, 330] width 1568 height 660
click at [238, 78] on div "Completed" at bounding box center [244, 79] width 64 height 17
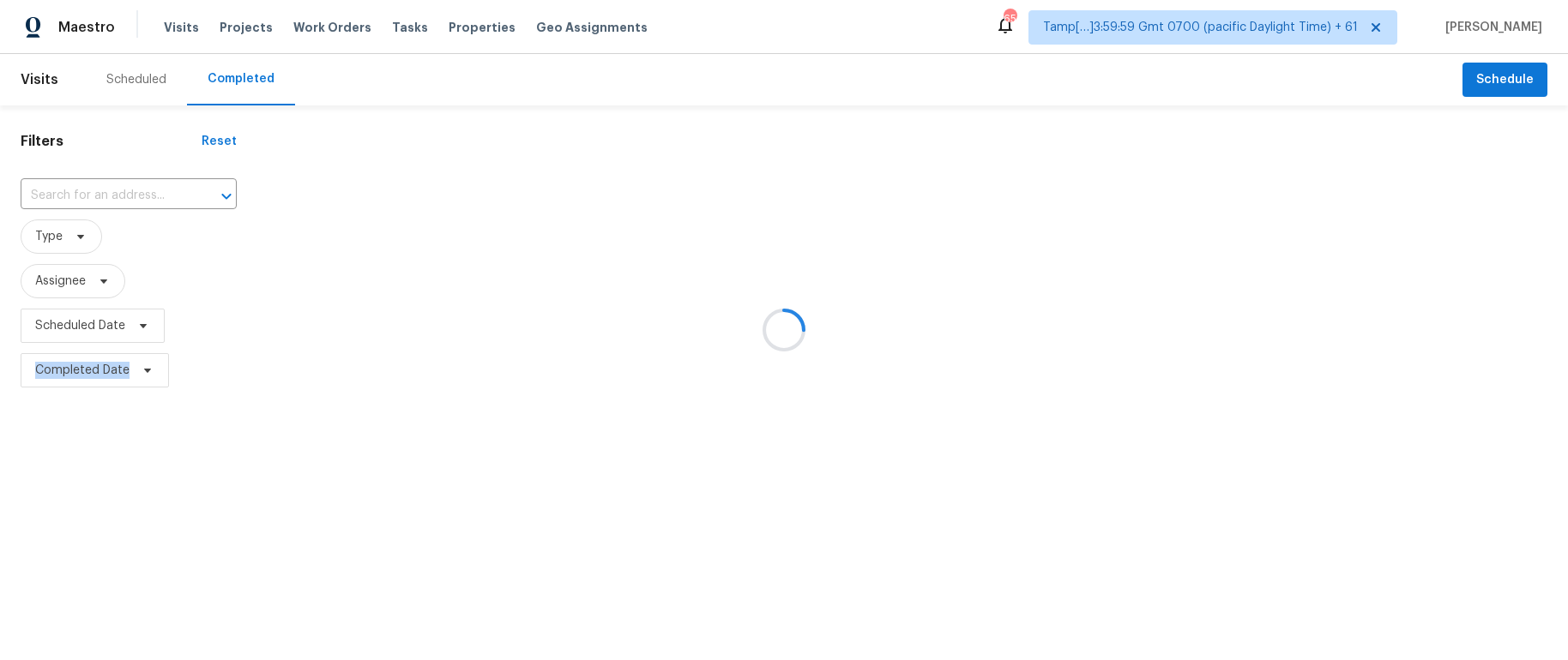
click at [238, 78] on div at bounding box center [784, 330] width 1568 height 660
click at [124, 199] on div at bounding box center [784, 330] width 1568 height 660
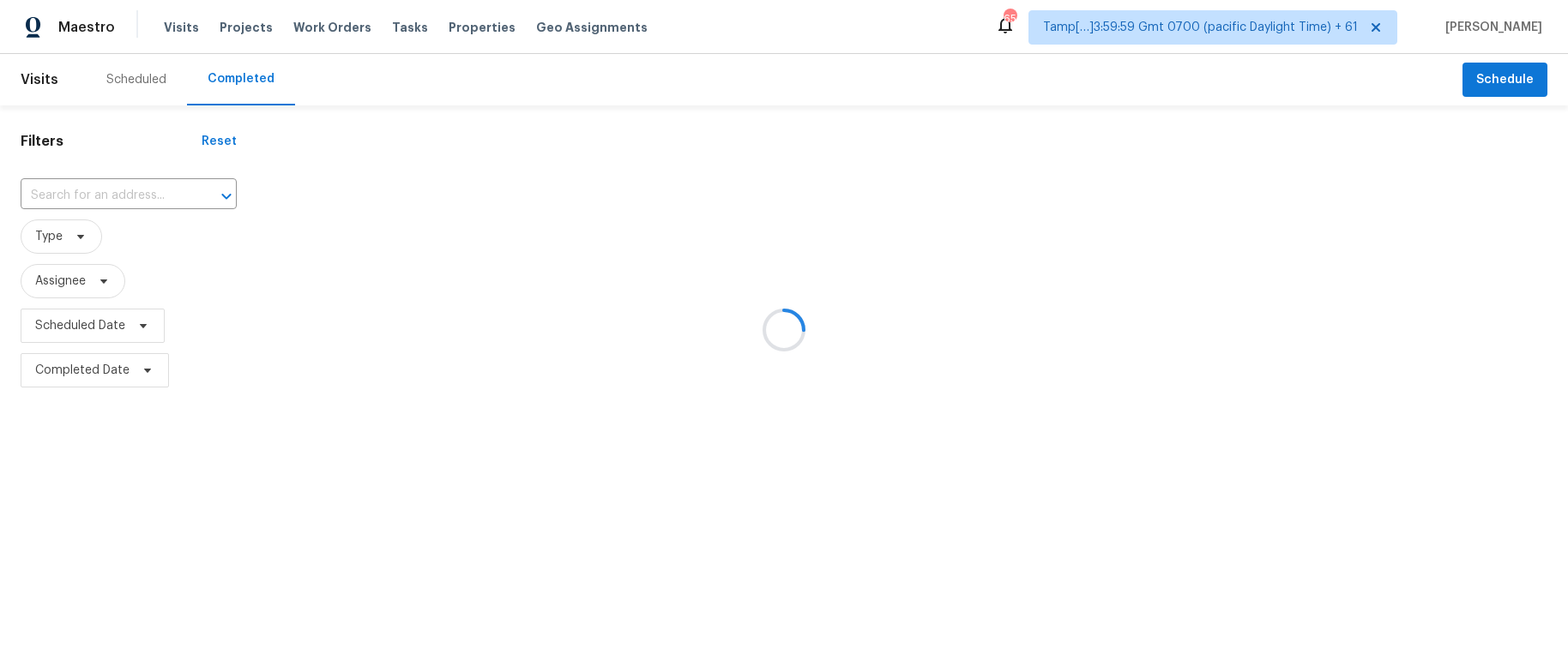
click at [112, 192] on div at bounding box center [784, 330] width 1568 height 660
click at [112, 192] on input "text" at bounding box center [104, 196] width 168 height 27
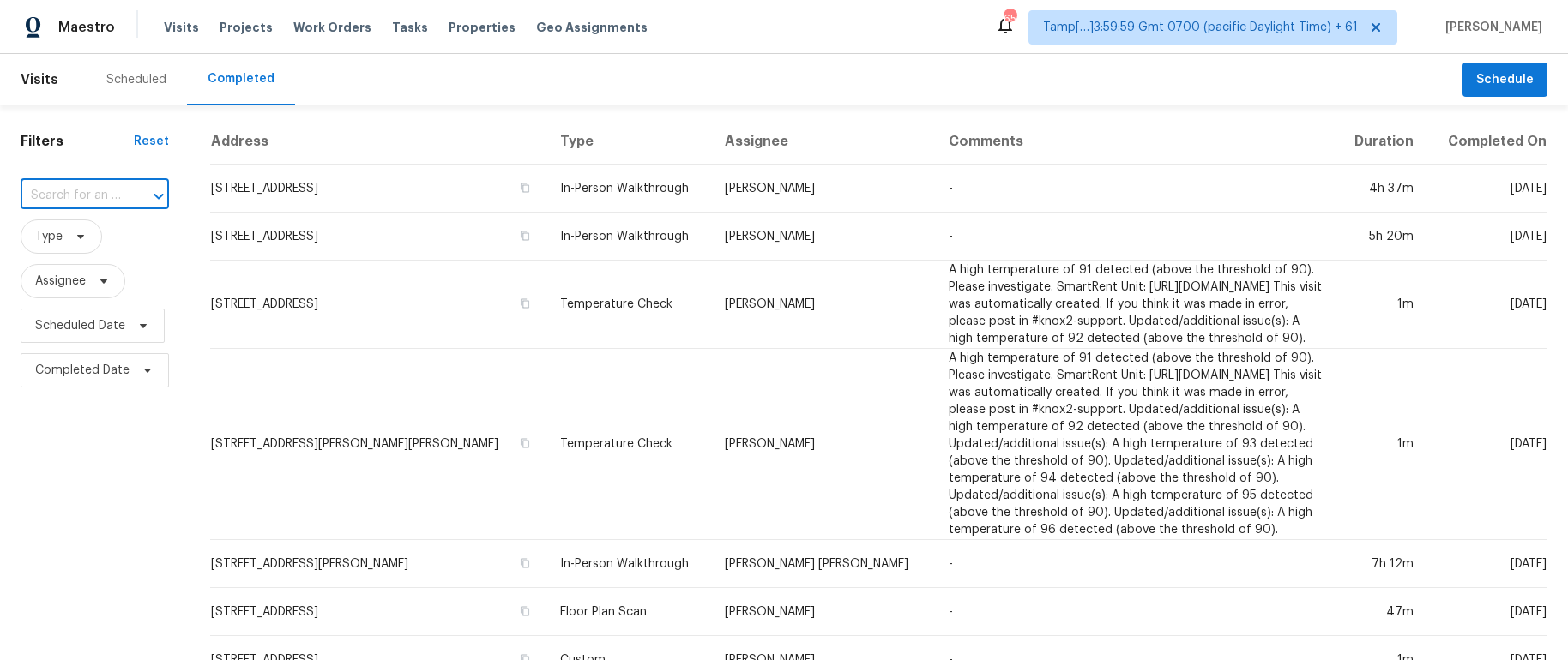
click at [112, 190] on input "text" at bounding box center [70, 196] width 100 height 27
paste input "412 Contentment Dr Locust, NC, 28097"
type input "412 Contentment Dr Locust, NC, 28097"
click at [65, 239] on li "412 Contentment Dr, Locust, NC 28097" at bounding box center [93, 234] width 146 height 28
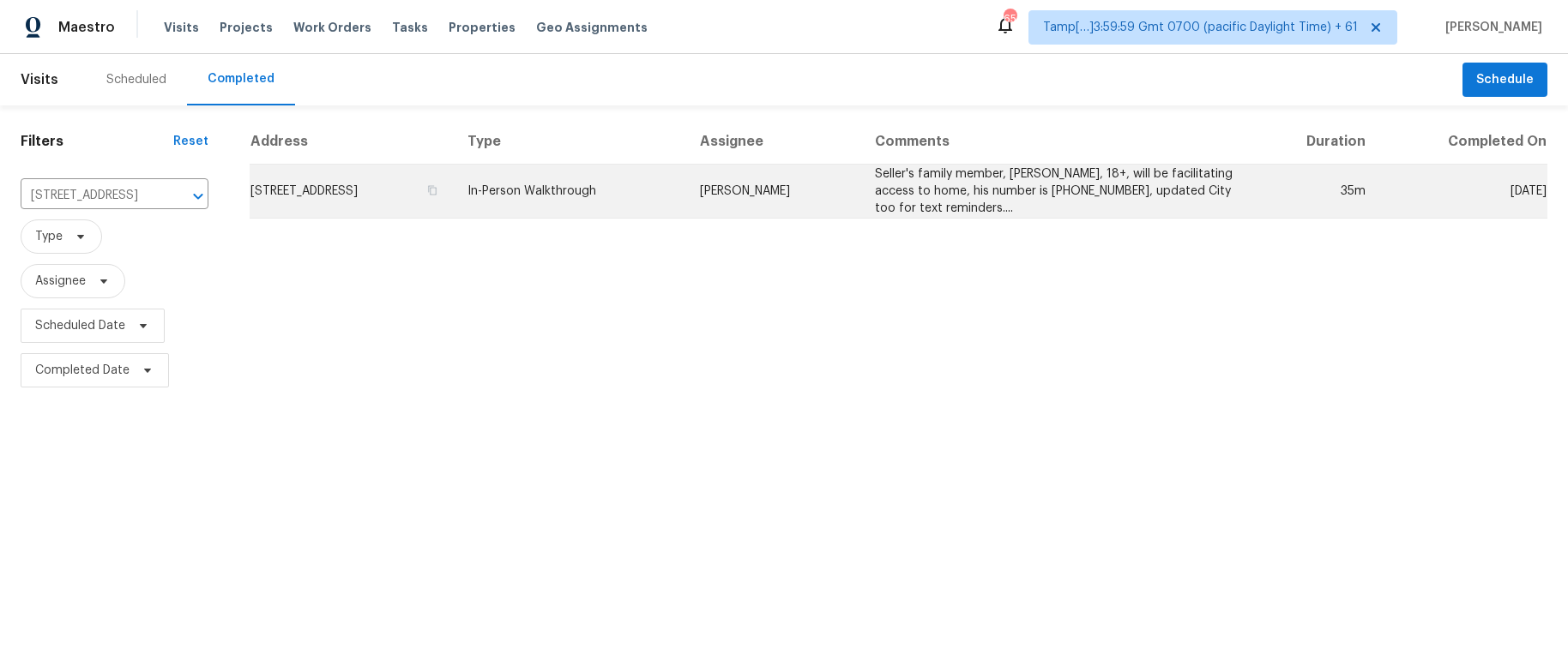
click at [632, 205] on td "In-Person Walkthrough" at bounding box center [570, 191] width 233 height 54
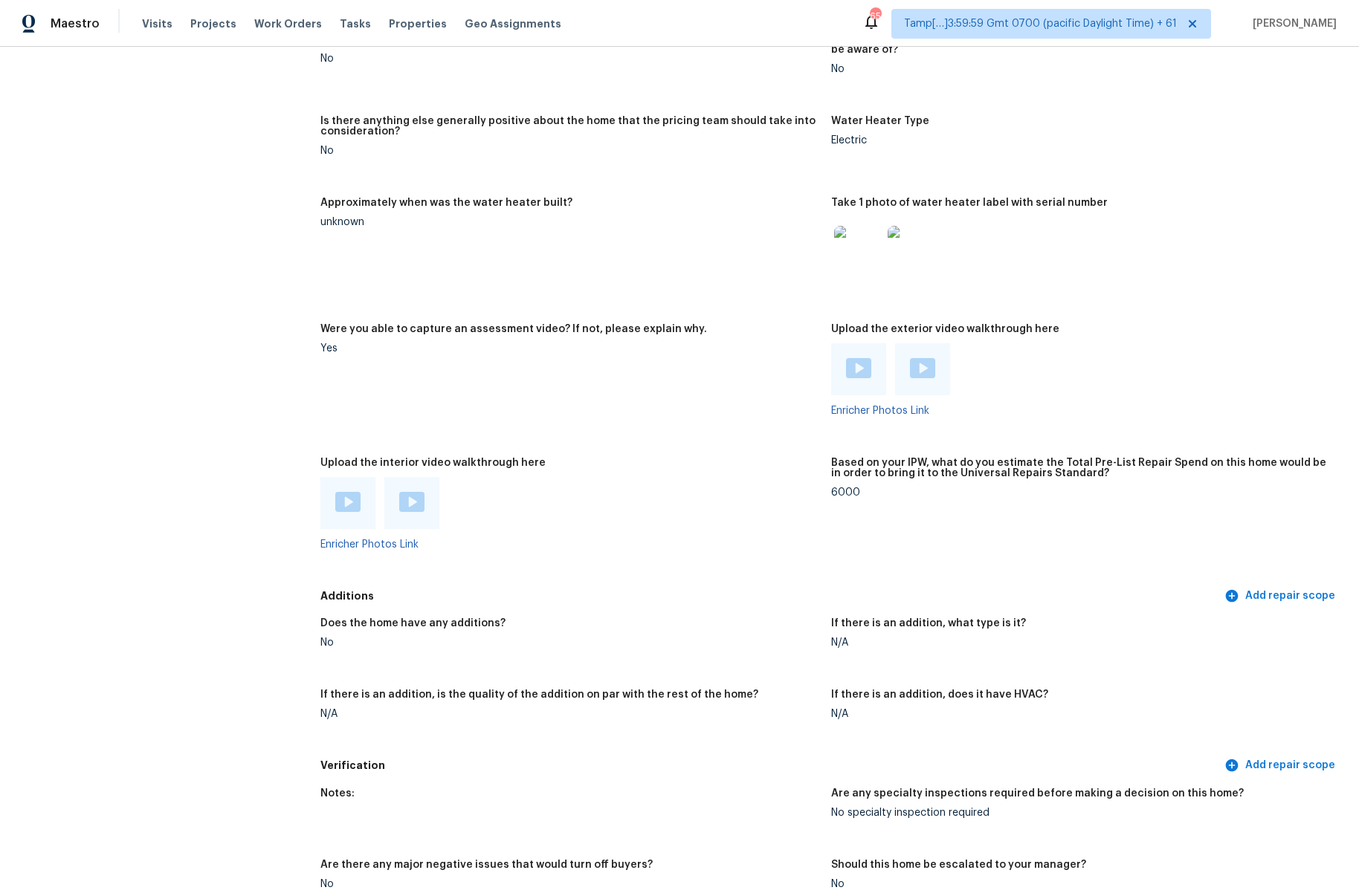
scroll to position [2574, 0]
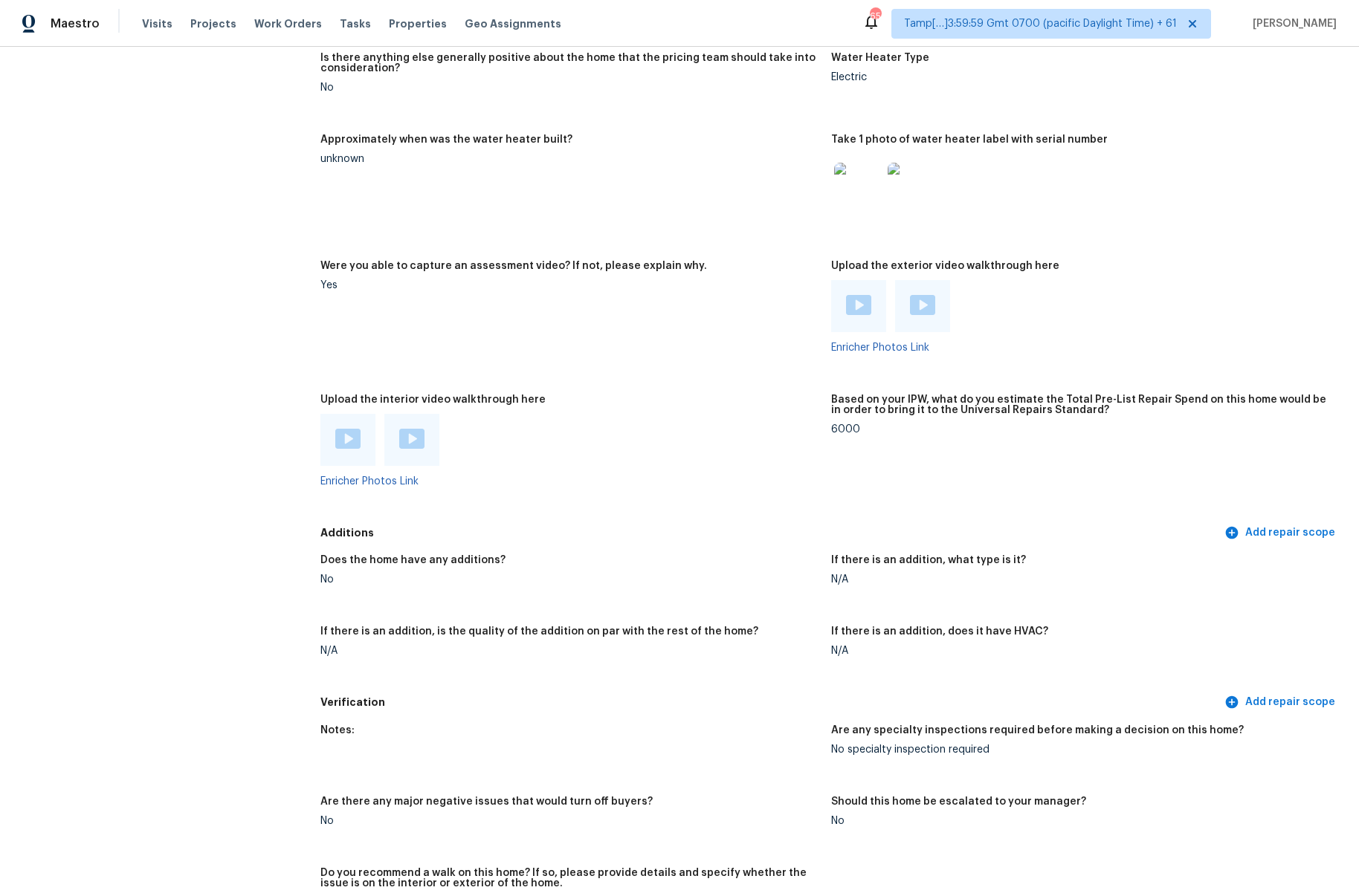
click at [340, 432] on img at bounding box center [347, 439] width 25 height 20
click at [413, 429] on img at bounding box center [411, 439] width 25 height 20
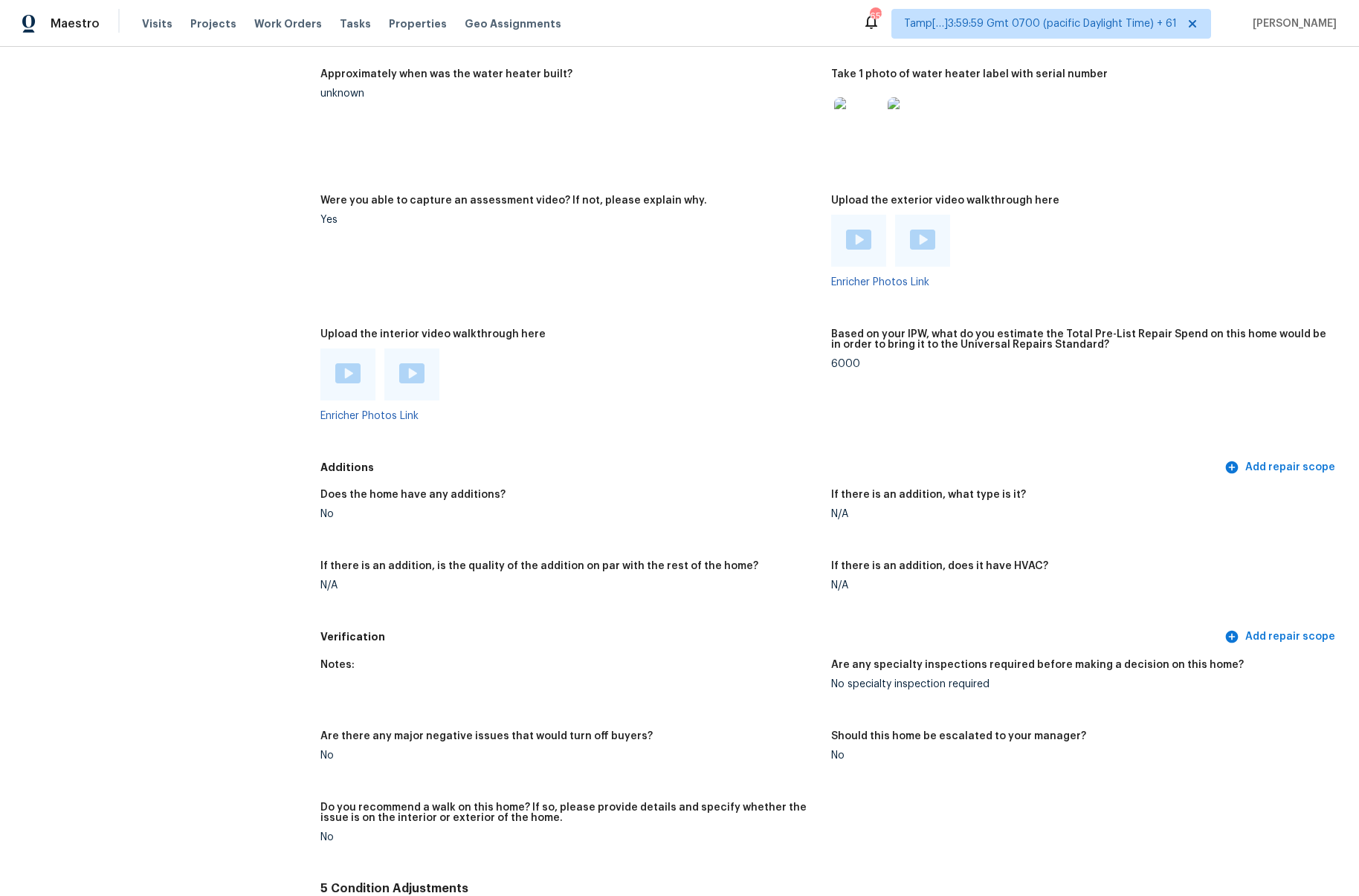
scroll to position [2613, 0]
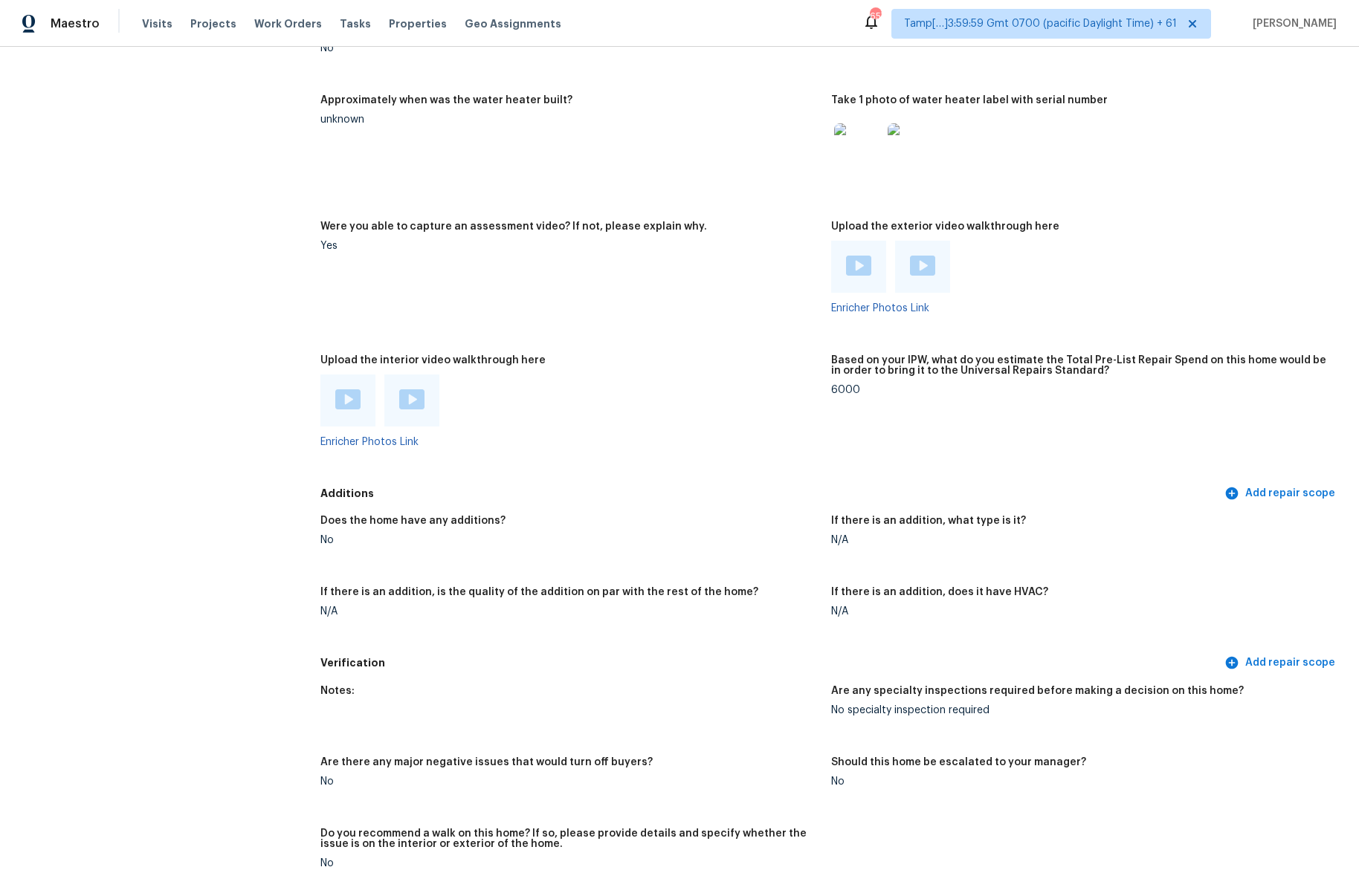
click at [347, 389] on img at bounding box center [347, 400] width 25 height 20
click at [401, 396] on img at bounding box center [411, 400] width 25 height 20
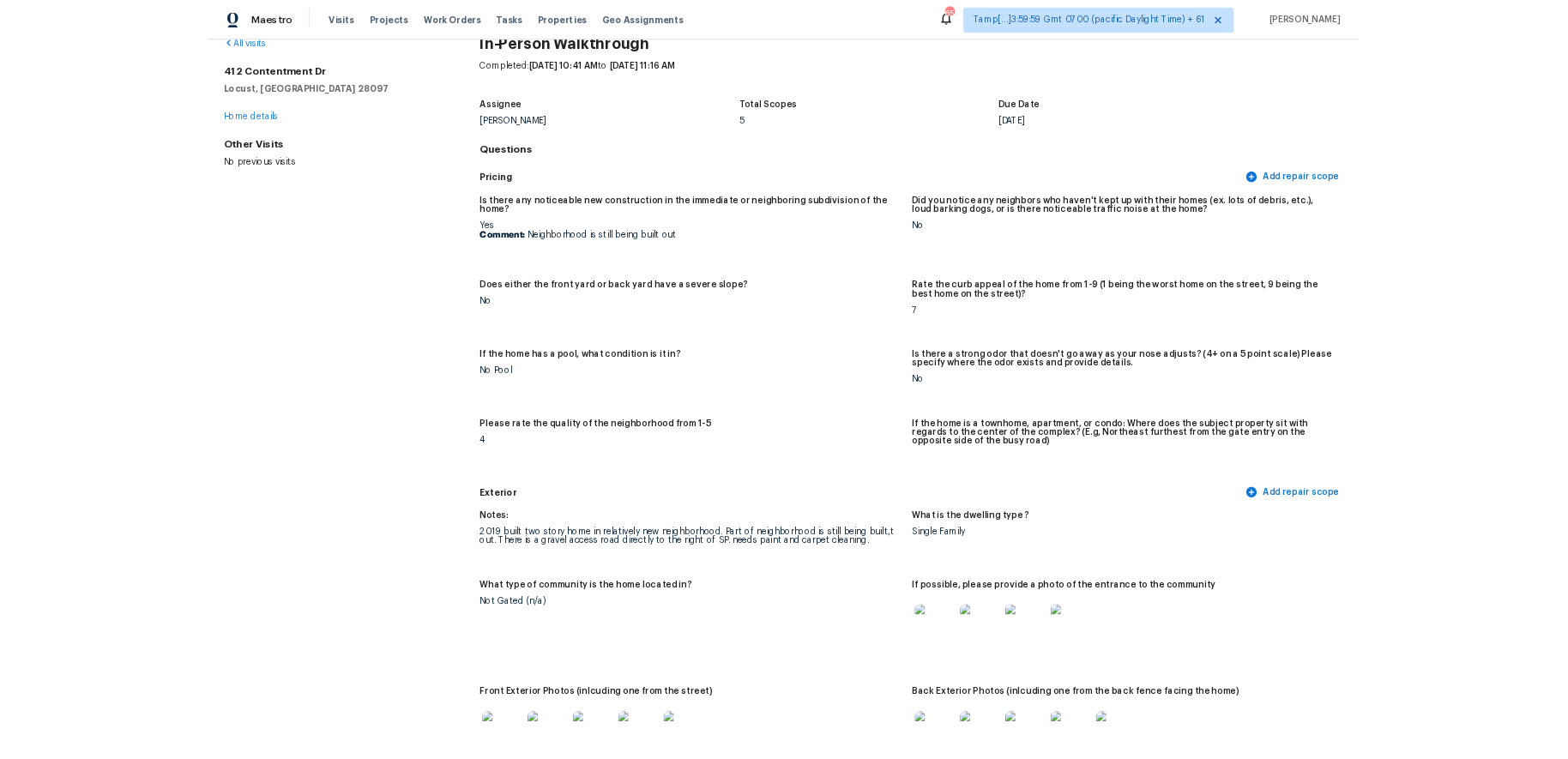
scroll to position [0, 0]
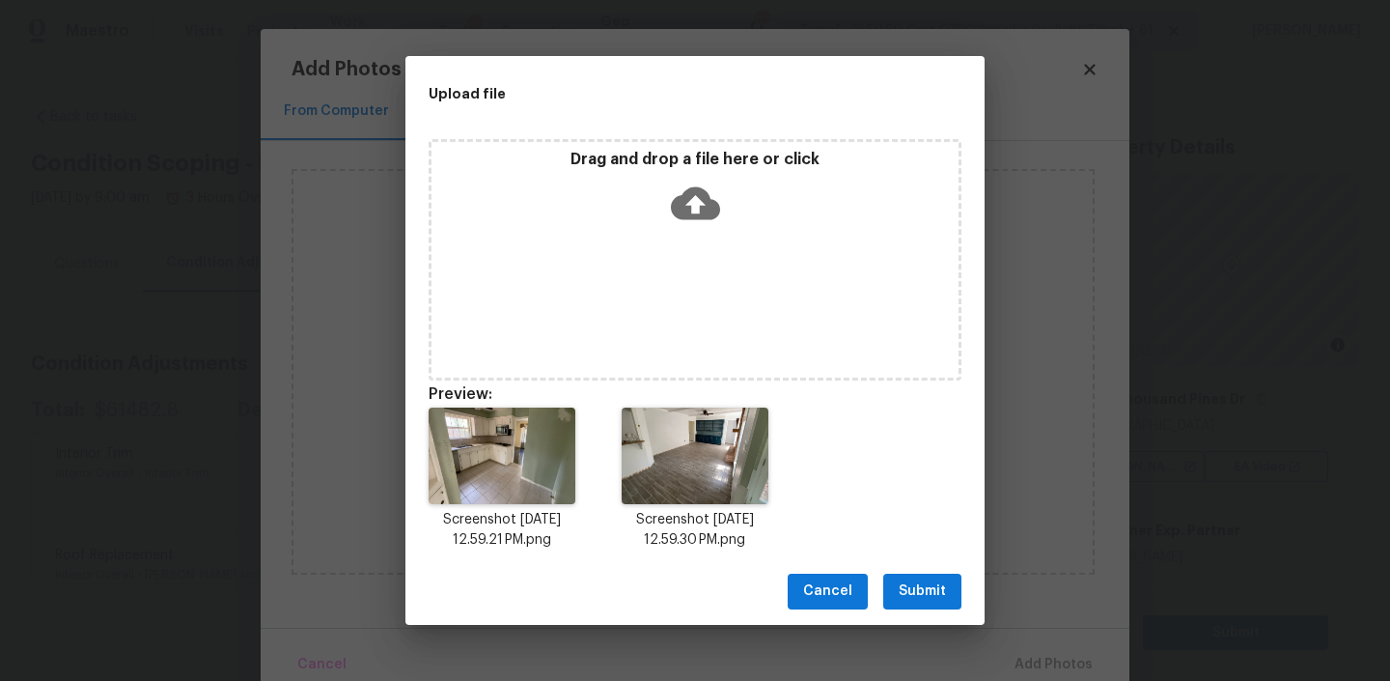
click at [926, 587] on span "Submit" at bounding box center [922, 591] width 47 height 24
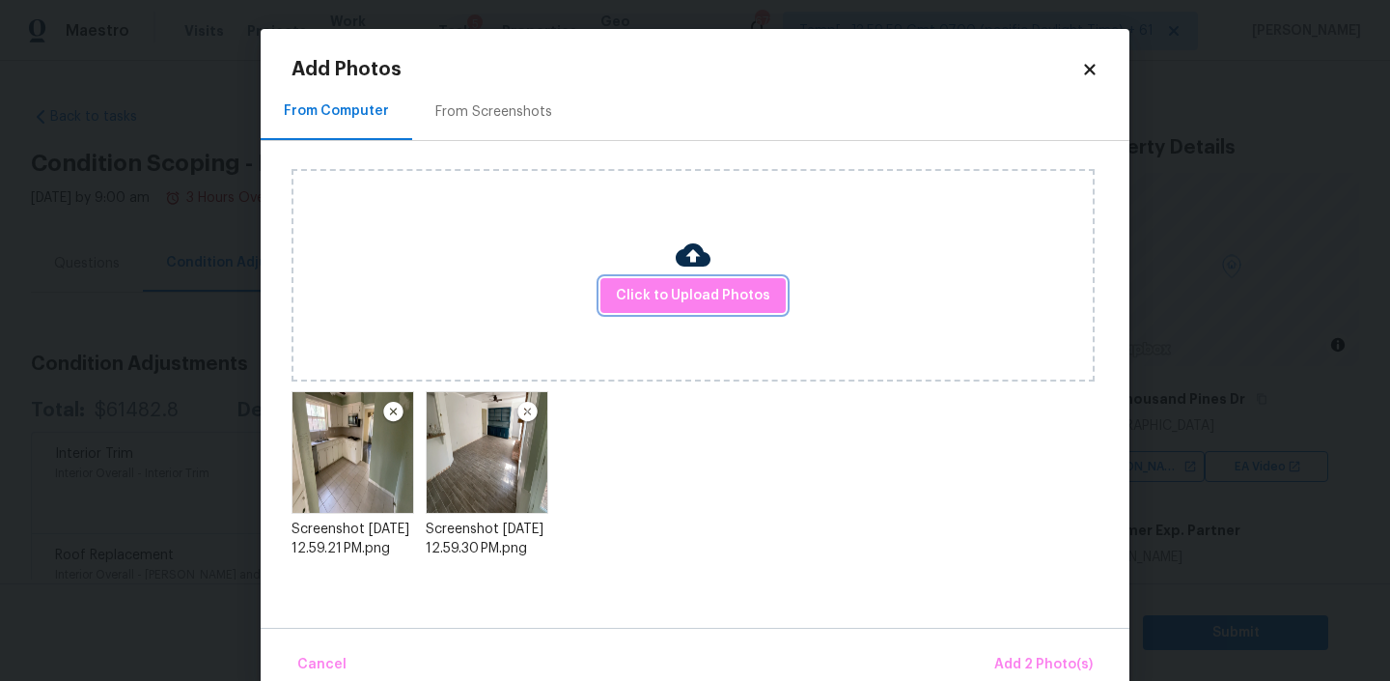
scroll to position [34, 0]
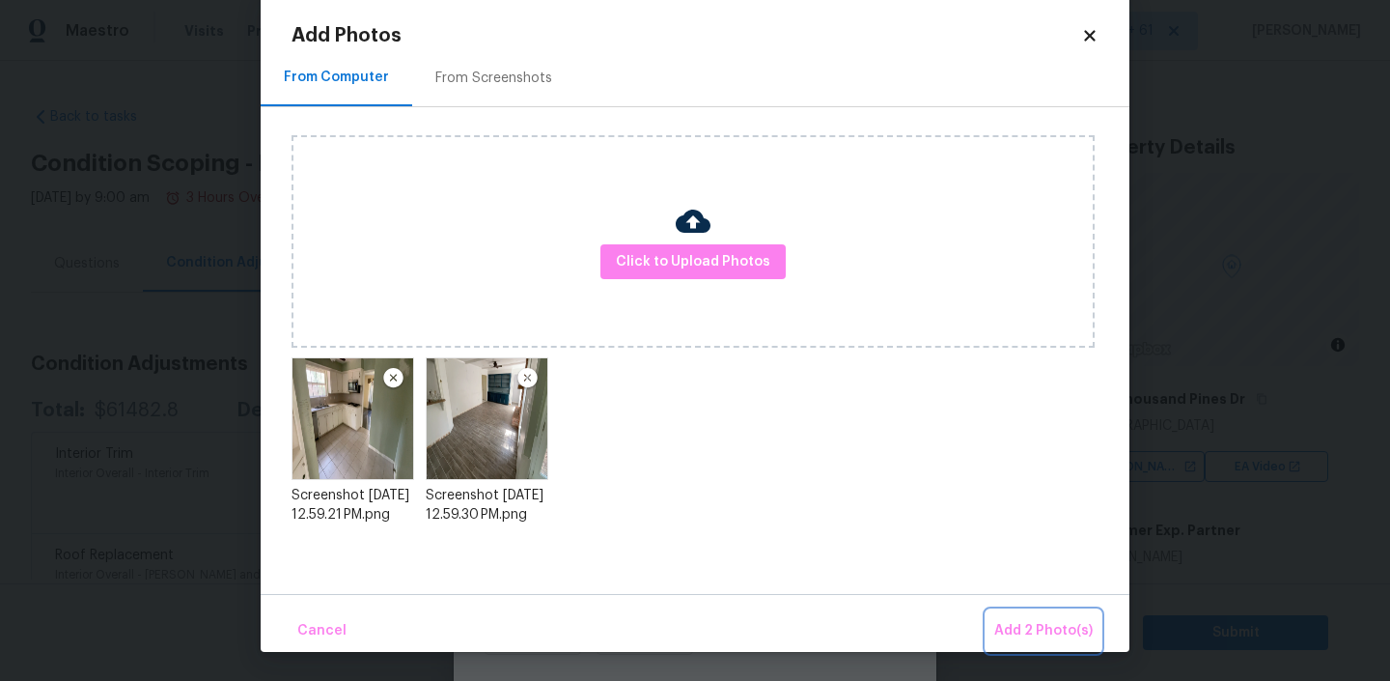
click at [1037, 622] on span "Add 2 Photo(s)" at bounding box center [1043, 631] width 98 height 24
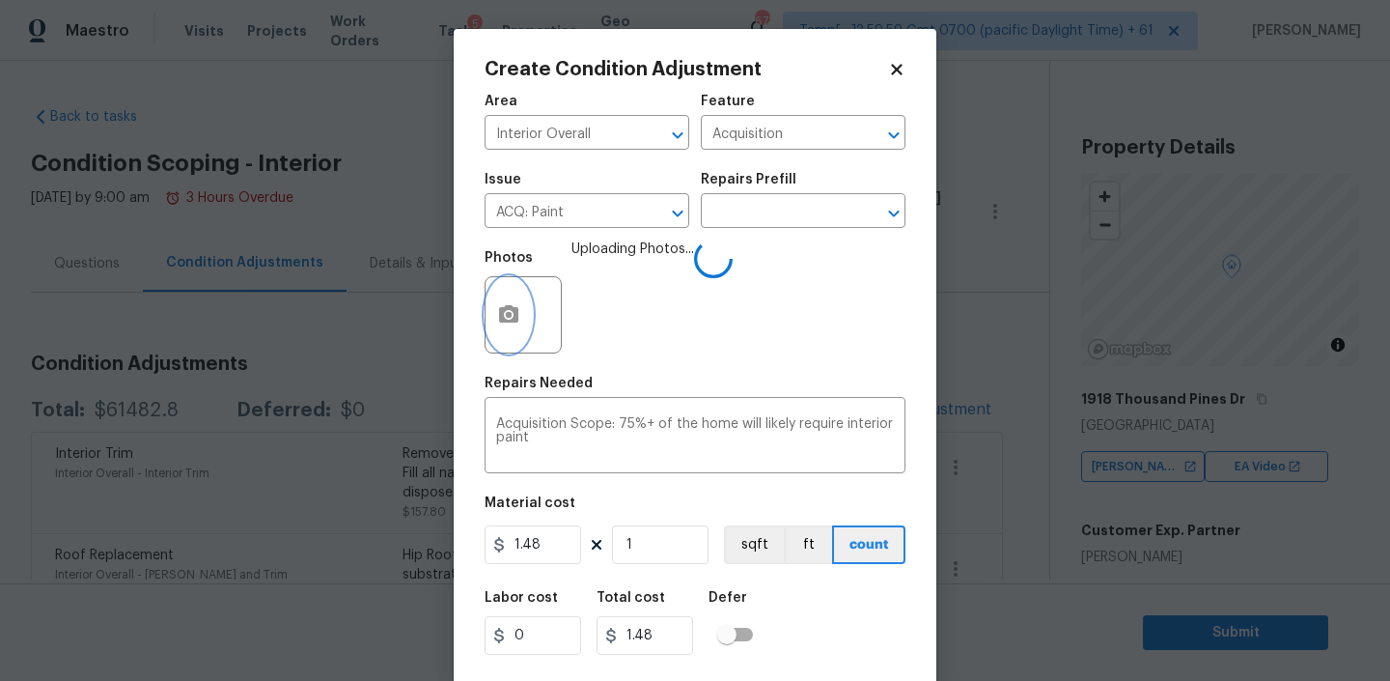
scroll to position [41, 0]
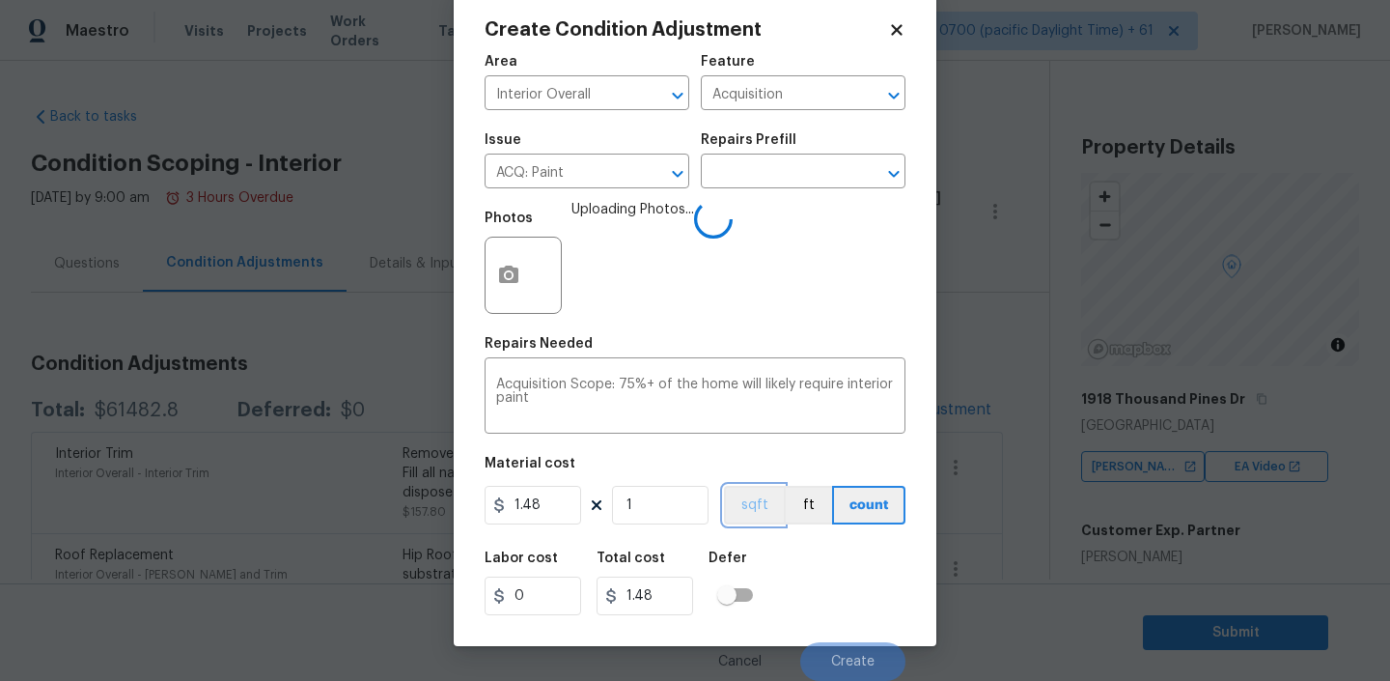
click at [737, 492] on button "sqft" at bounding box center [754, 505] width 60 height 39
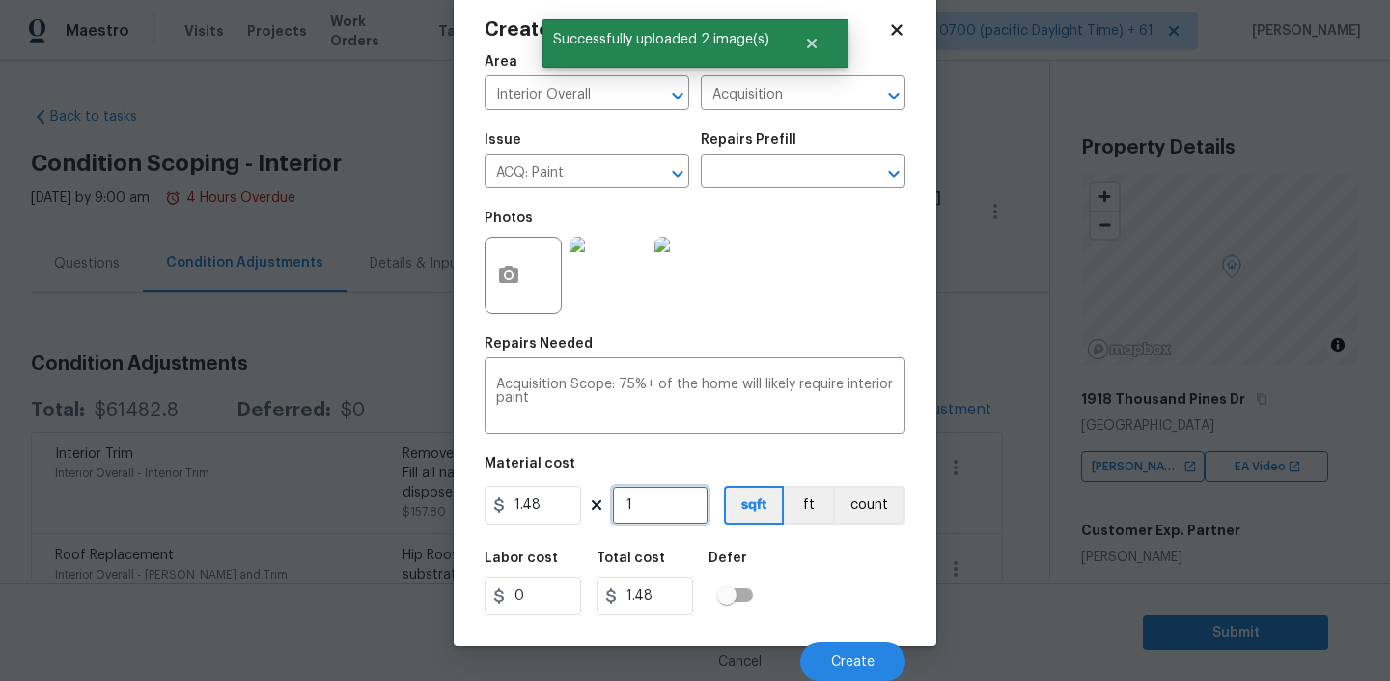
click at [651, 508] on input "1" at bounding box center [660, 505] width 97 height 39
type input "2"
type input "2.96"
type input "21"
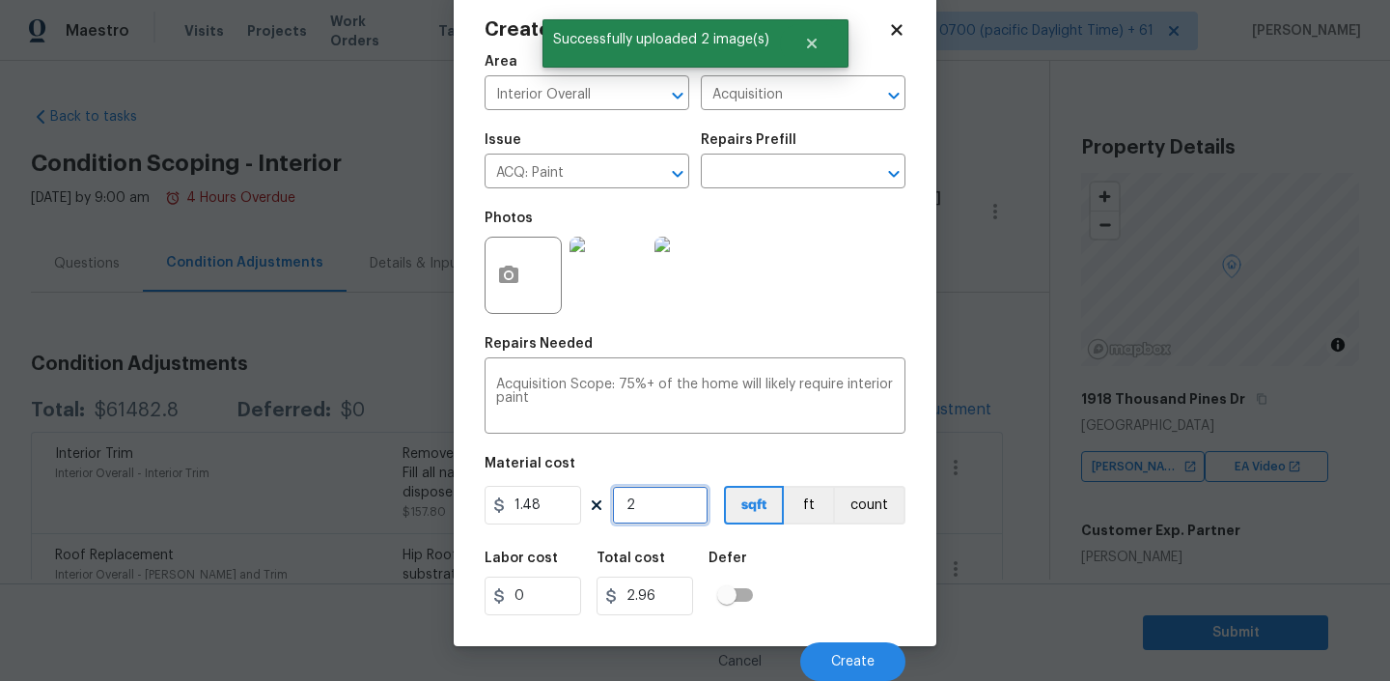
type input "31.08"
type input "215"
type input "318.2"
type input "2157"
type input "3192.36"
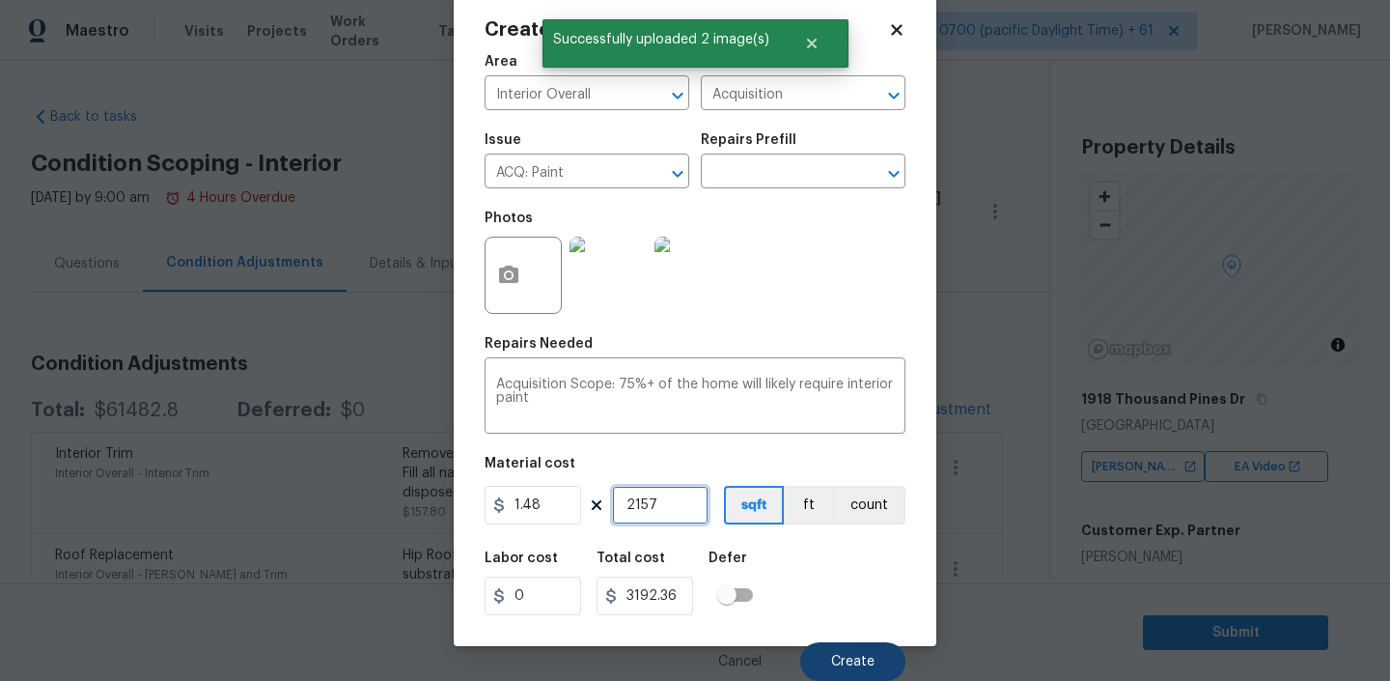
type input "2157"
click at [839, 646] on button "Create" at bounding box center [852, 661] width 105 height 39
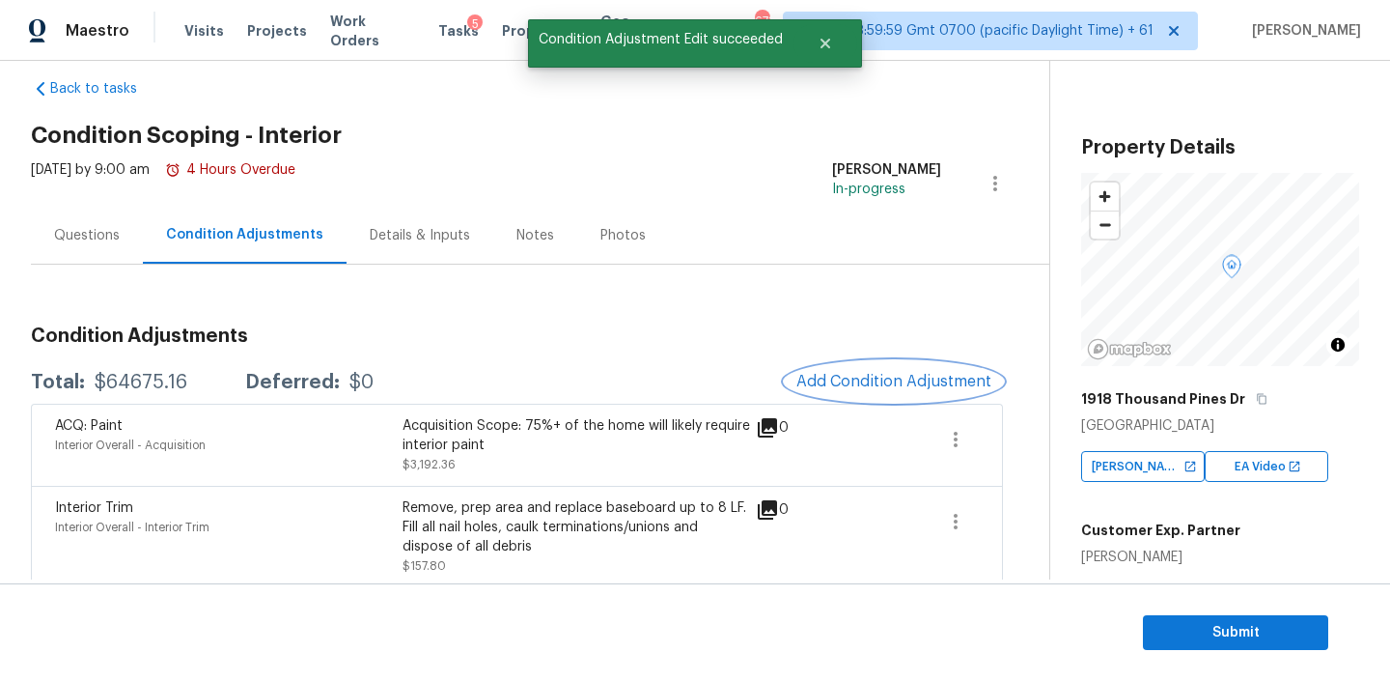
scroll to position [42, 0]
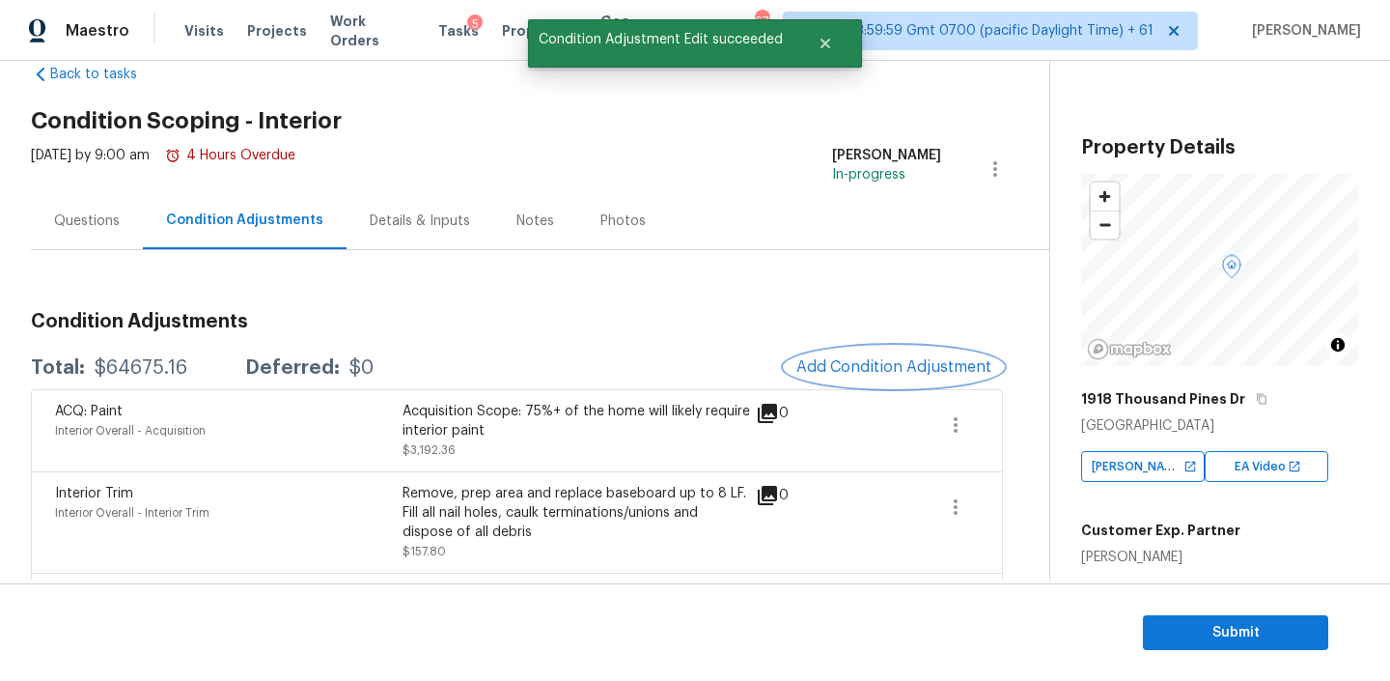
click at [891, 379] on button "Add Condition Adjustment" at bounding box center [894, 367] width 218 height 41
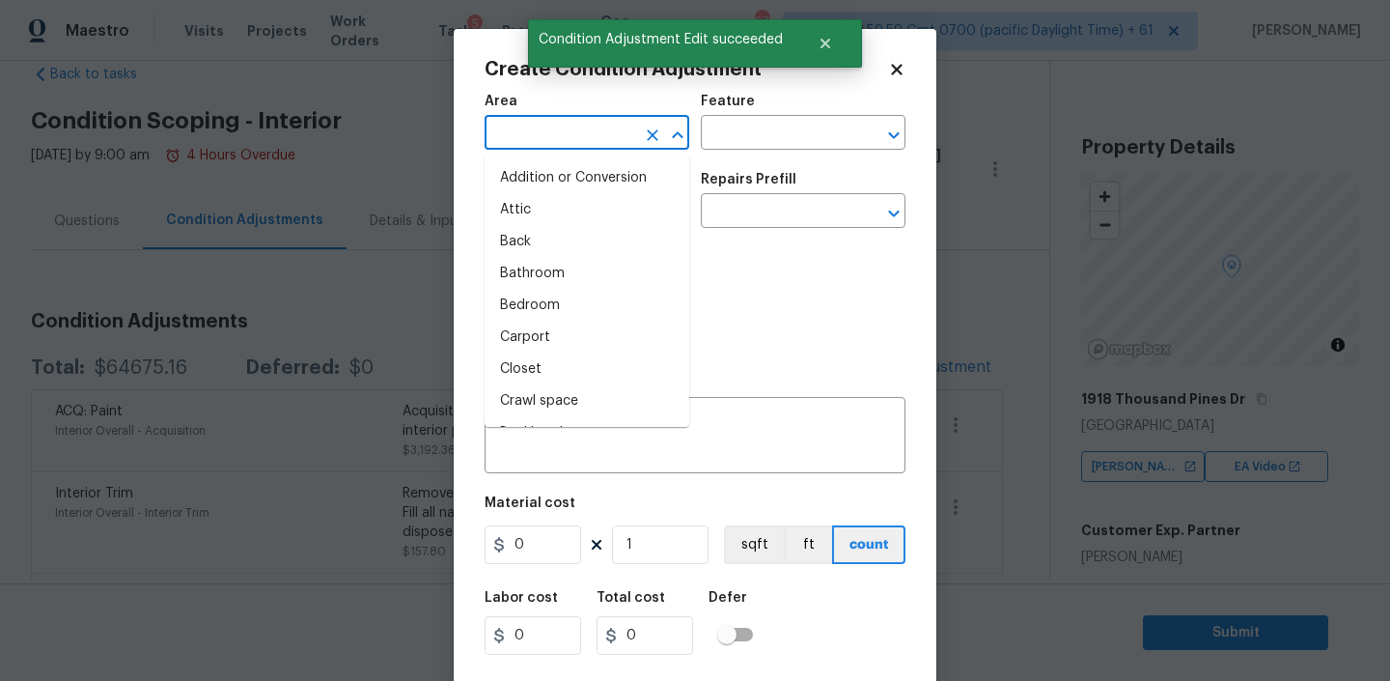
click at [608, 137] on input "text" at bounding box center [560, 135] width 151 height 30
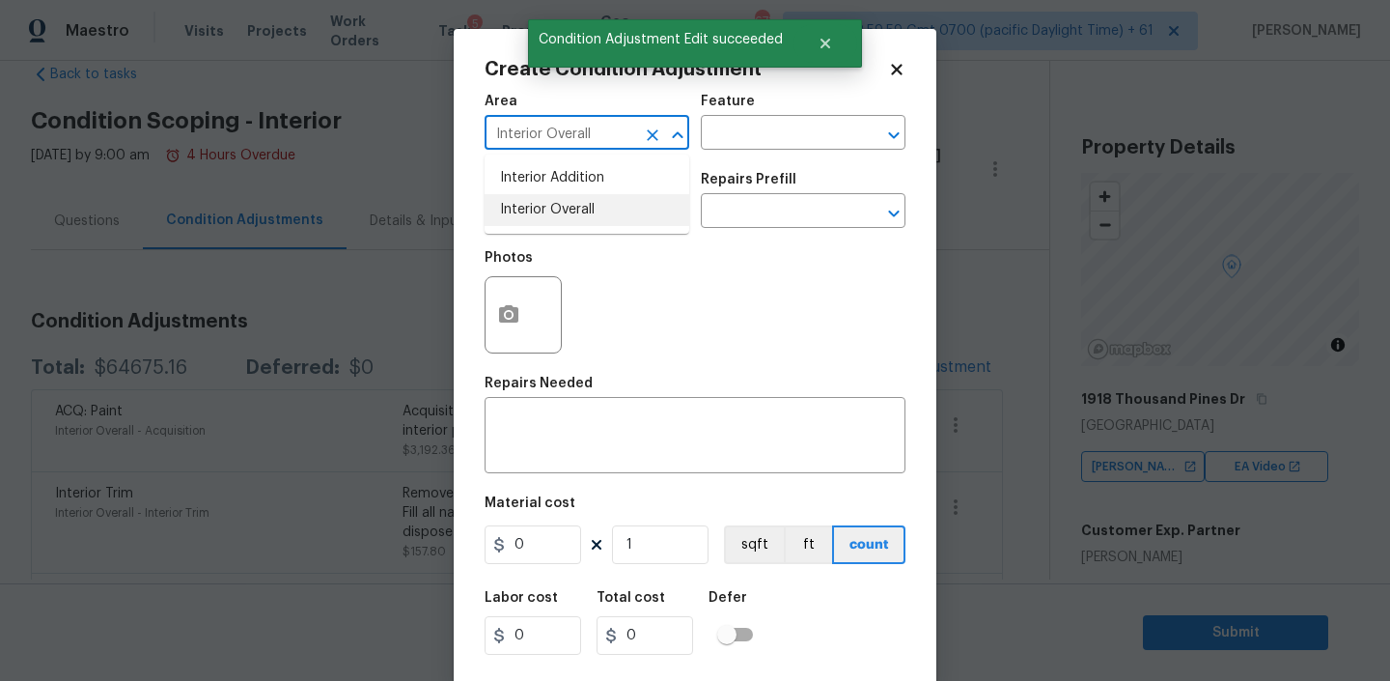
type input "Interior Overall"
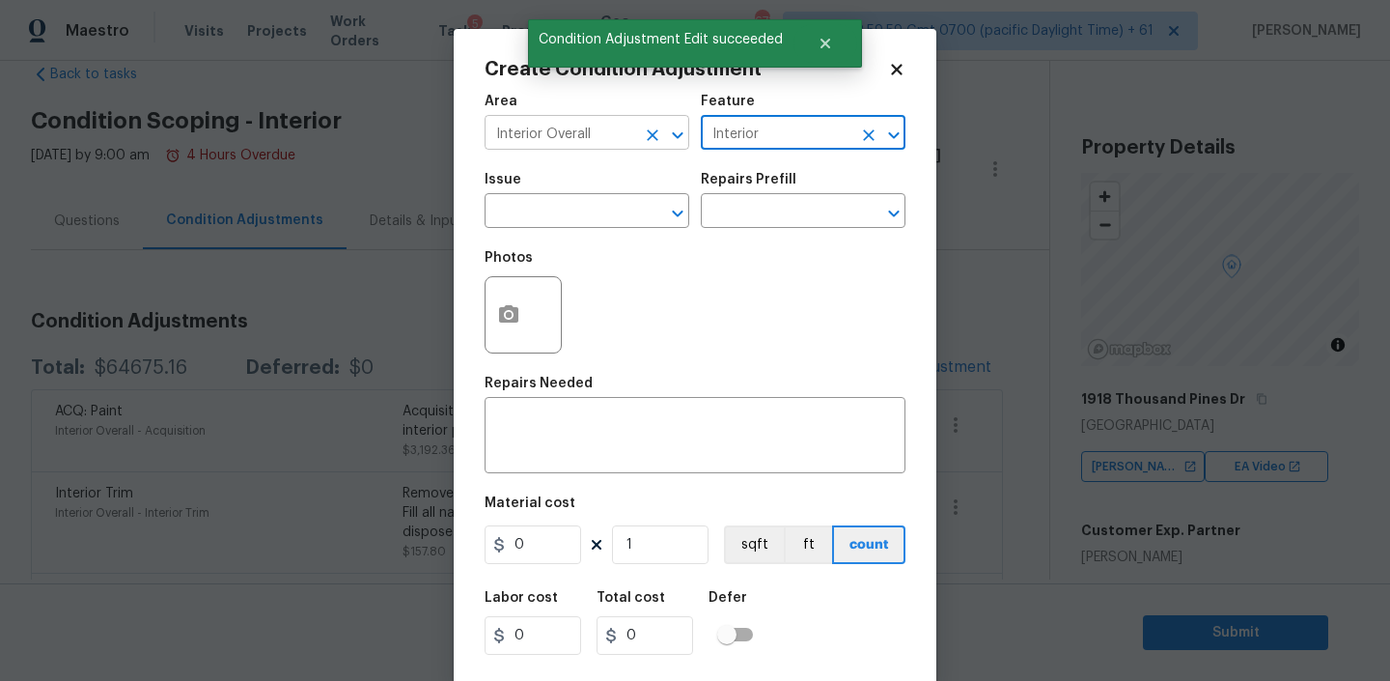
type input "Interior"
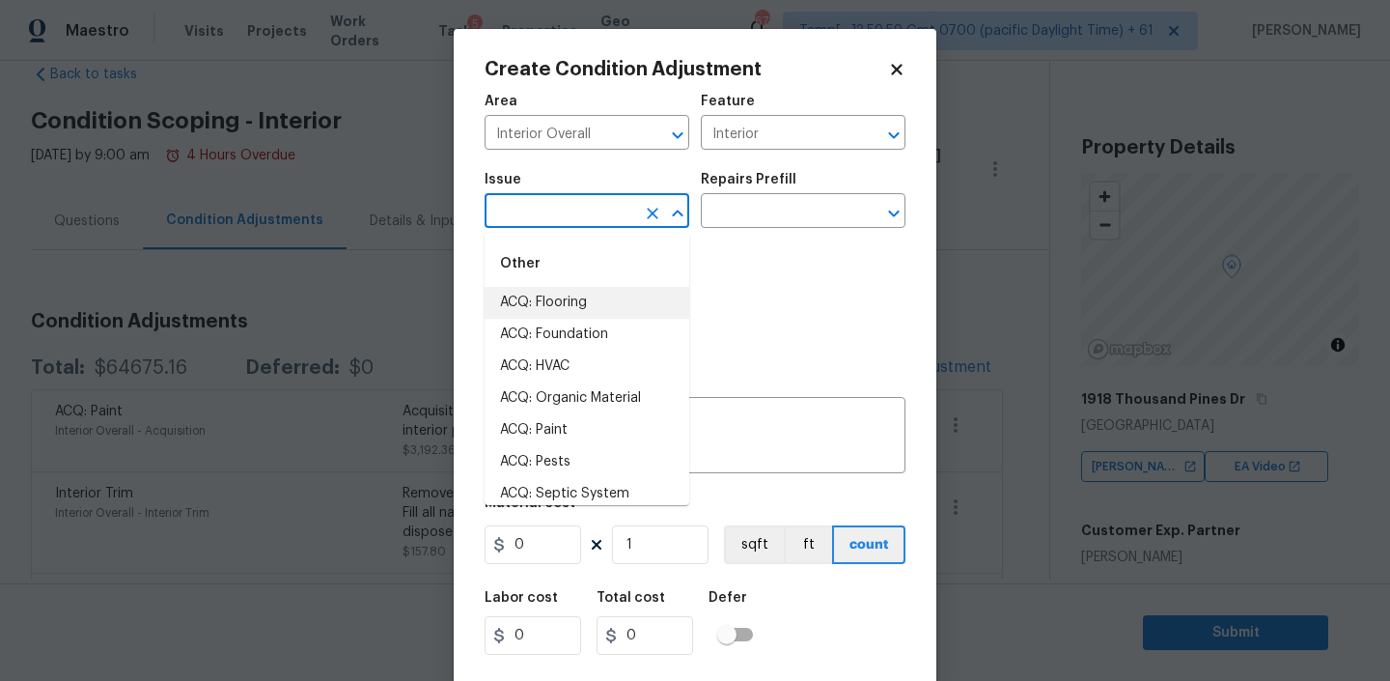
click at [564, 307] on li "ACQ: Flooring" at bounding box center [587, 303] width 205 height 32
type input "ACQ: Flooring"
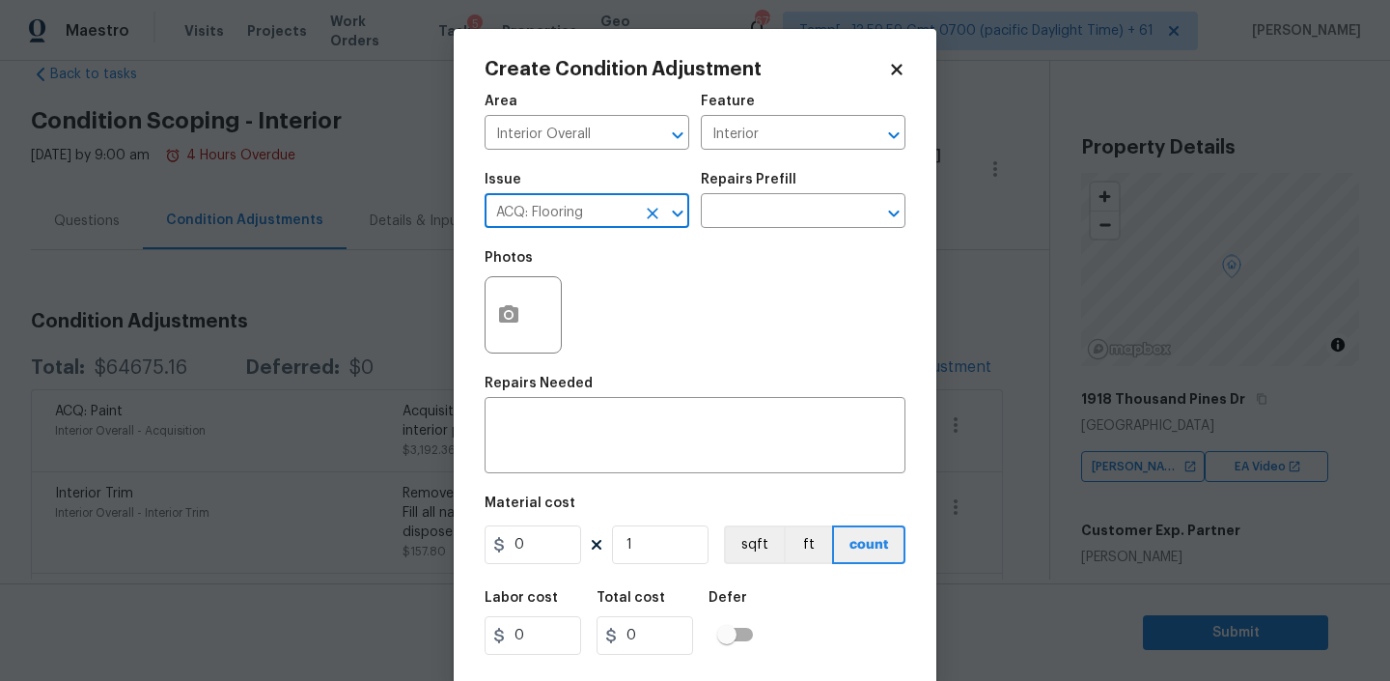
click at [792, 230] on div "Issue ACQ: Flooring ​ Repairs Prefill ​" at bounding box center [695, 200] width 421 height 78
click at [787, 212] on input "text" at bounding box center [776, 213] width 151 height 30
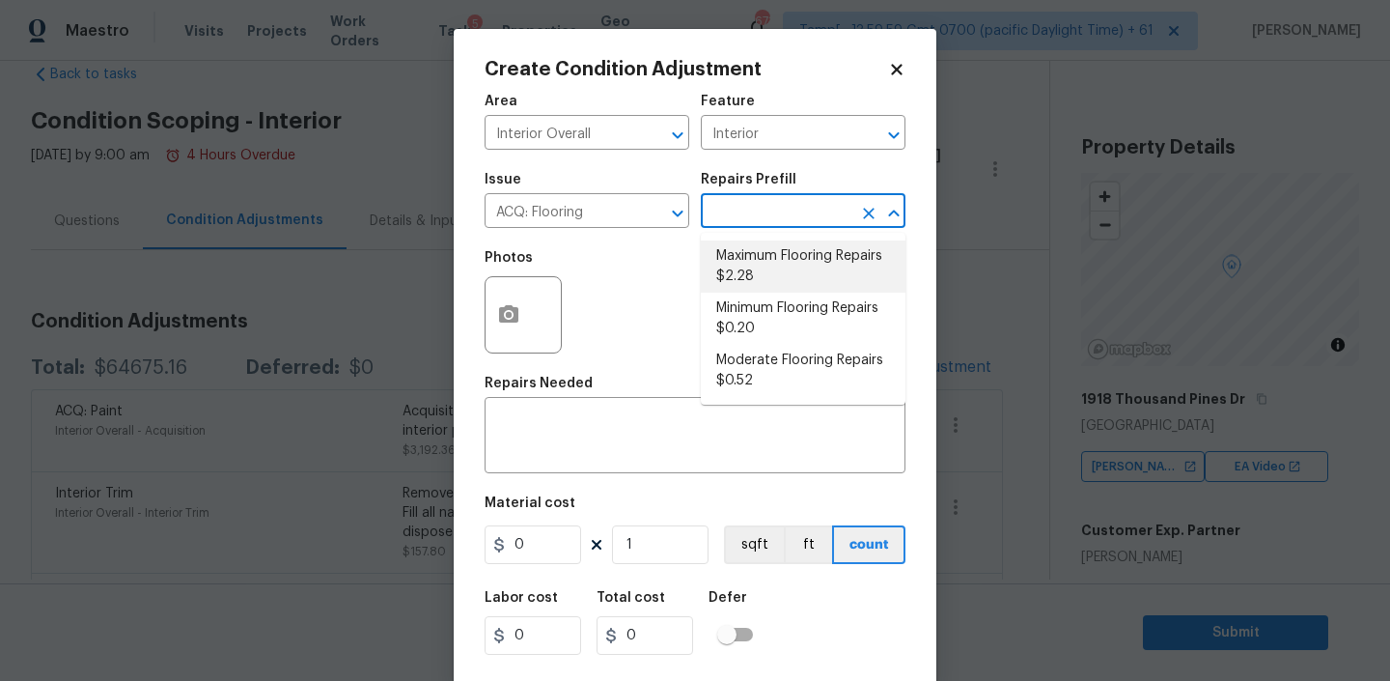
click at [766, 270] on li "Maximum Flooring Repairs $2.28" at bounding box center [803, 266] width 205 height 52
type input "Acquisition"
type textarea "Acquisition Scope: Maximum flooring repairs"
type input "2.28"
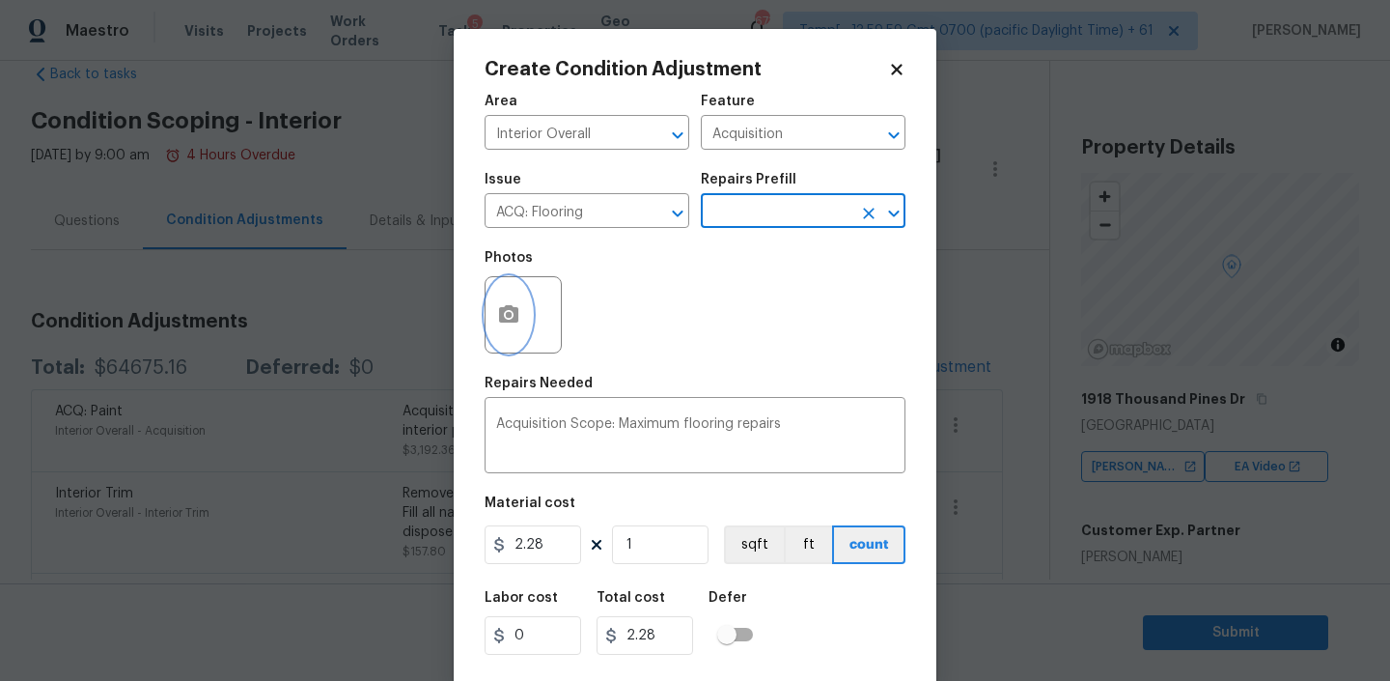
click at [517, 304] on icon "button" at bounding box center [508, 314] width 23 height 23
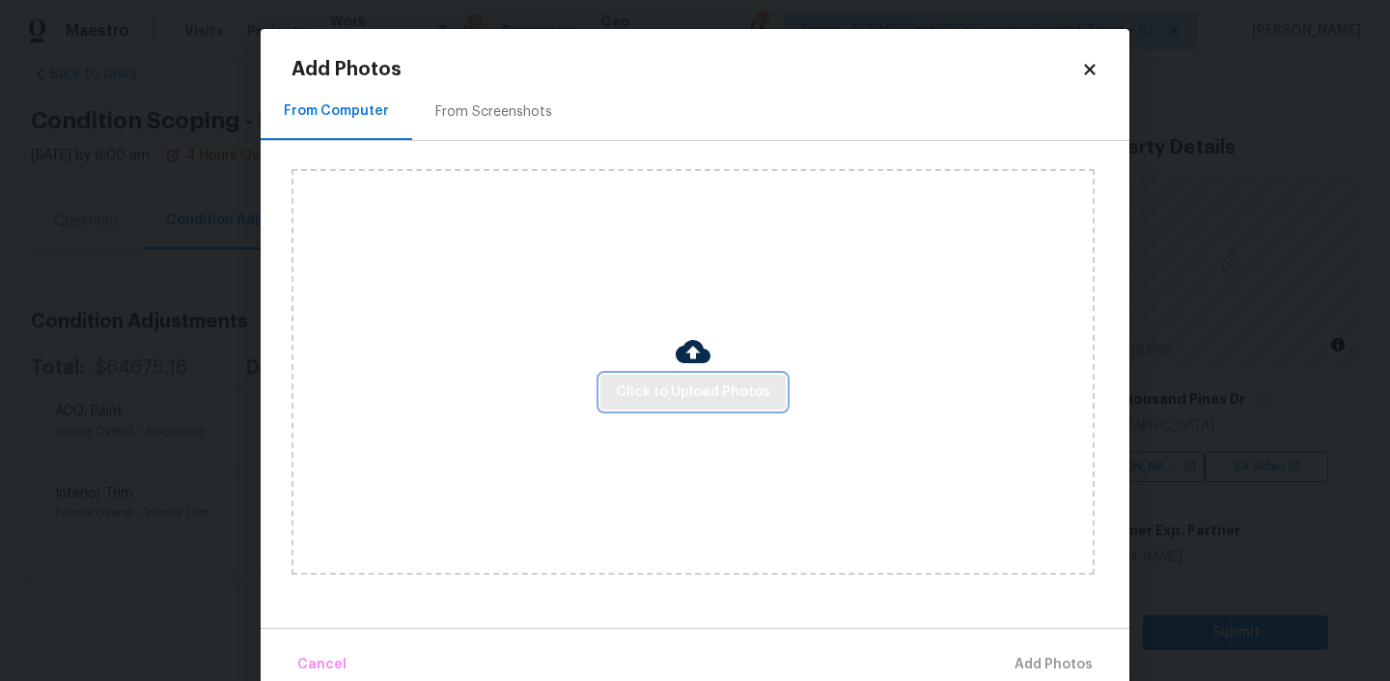
click at [672, 393] on span "Click to Upload Photos" at bounding box center [693, 392] width 154 height 24
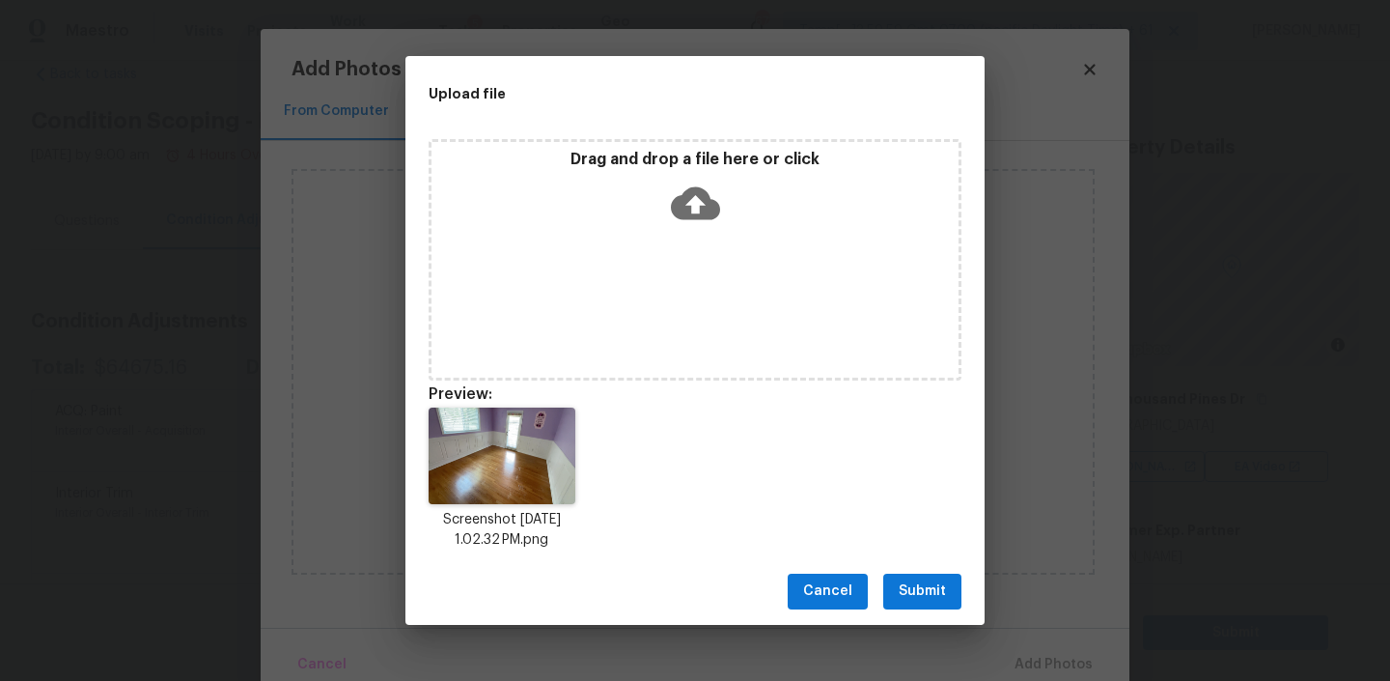
click at [909, 593] on span "Submit" at bounding box center [922, 591] width 47 height 24
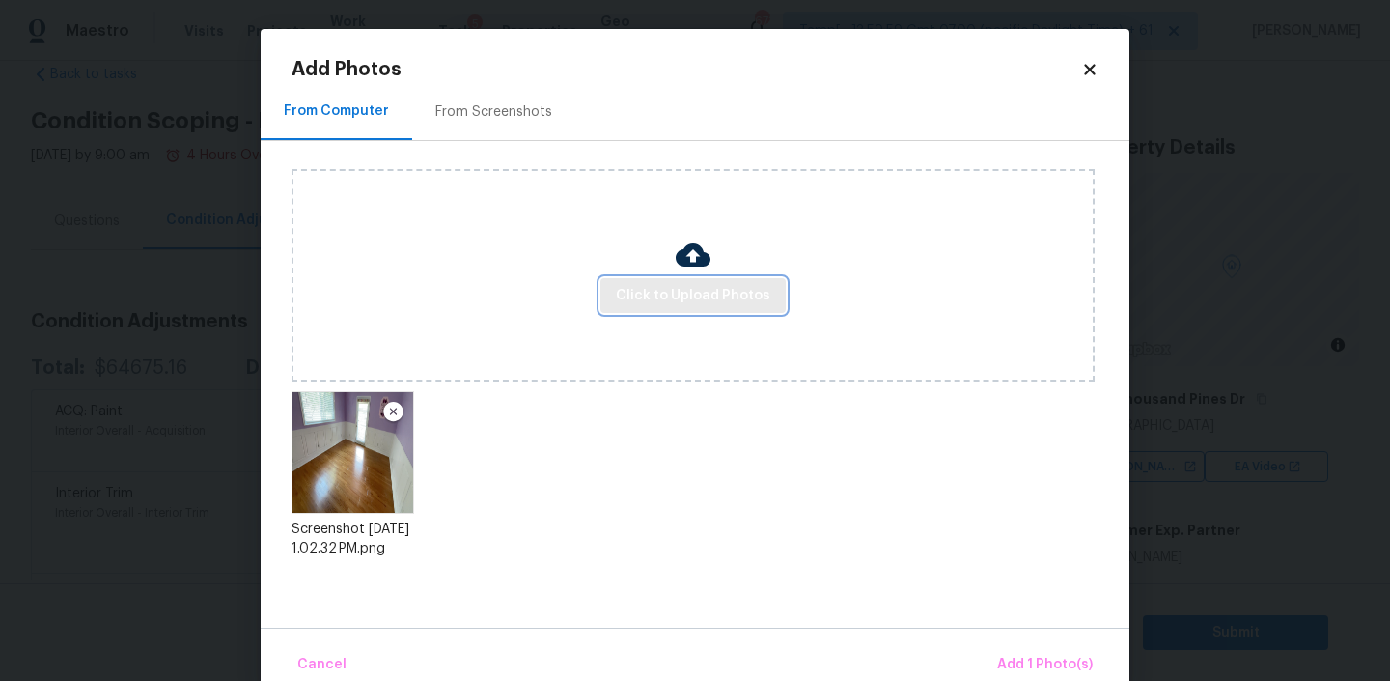
click at [678, 292] on span "Click to Upload Photos" at bounding box center [693, 296] width 154 height 24
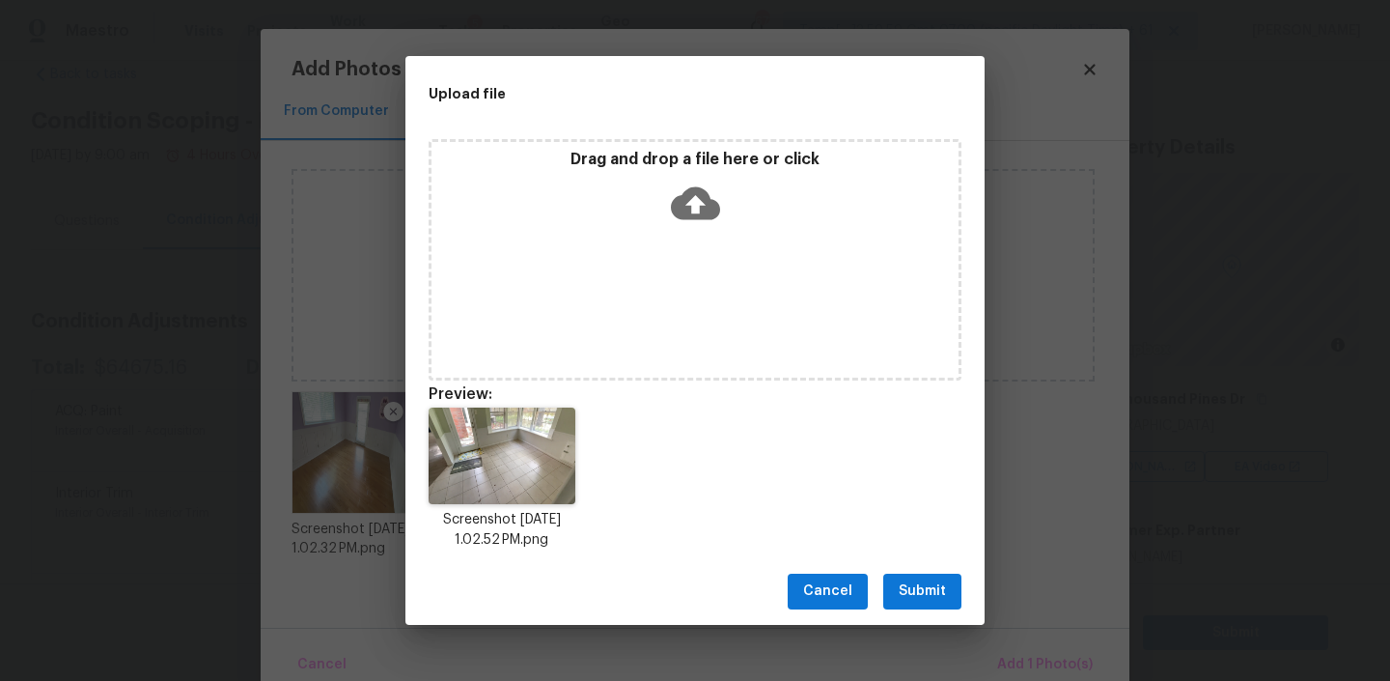
click at [931, 579] on span "Submit" at bounding box center [922, 591] width 47 height 24
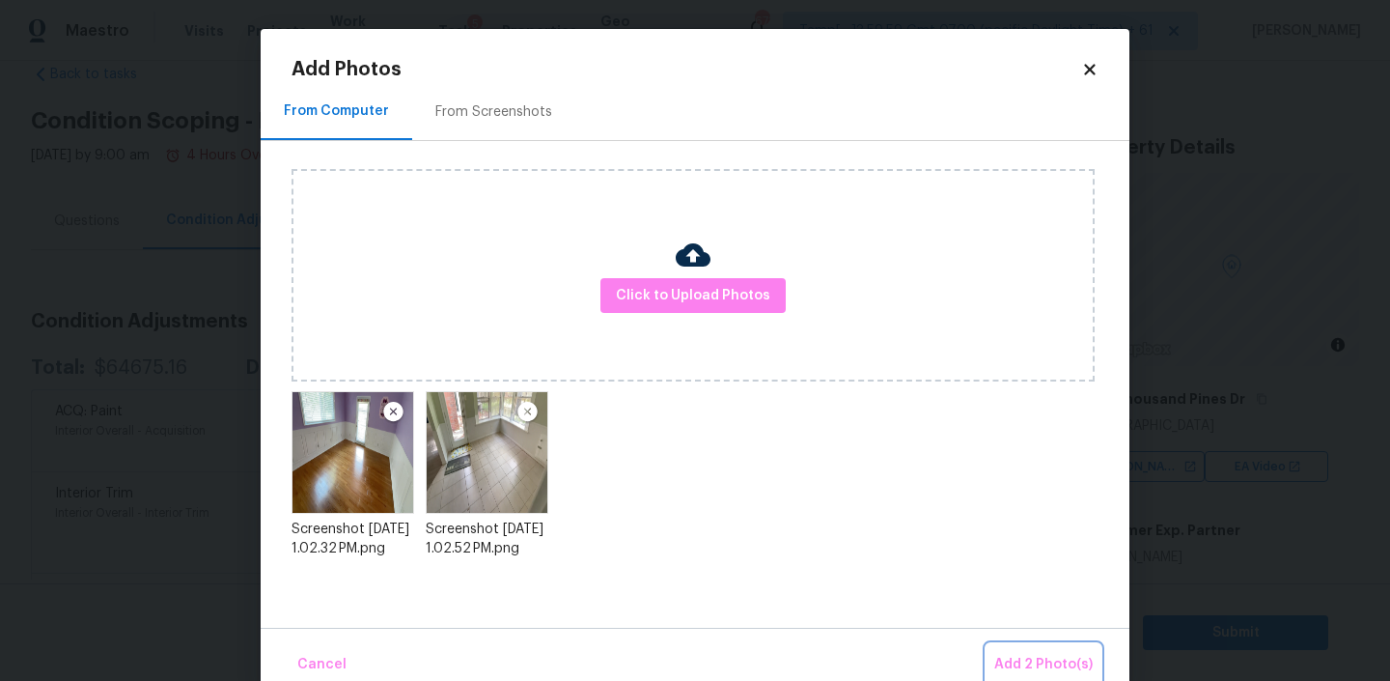
click at [1017, 657] on span "Add 2 Photo(s)" at bounding box center [1043, 665] width 98 height 24
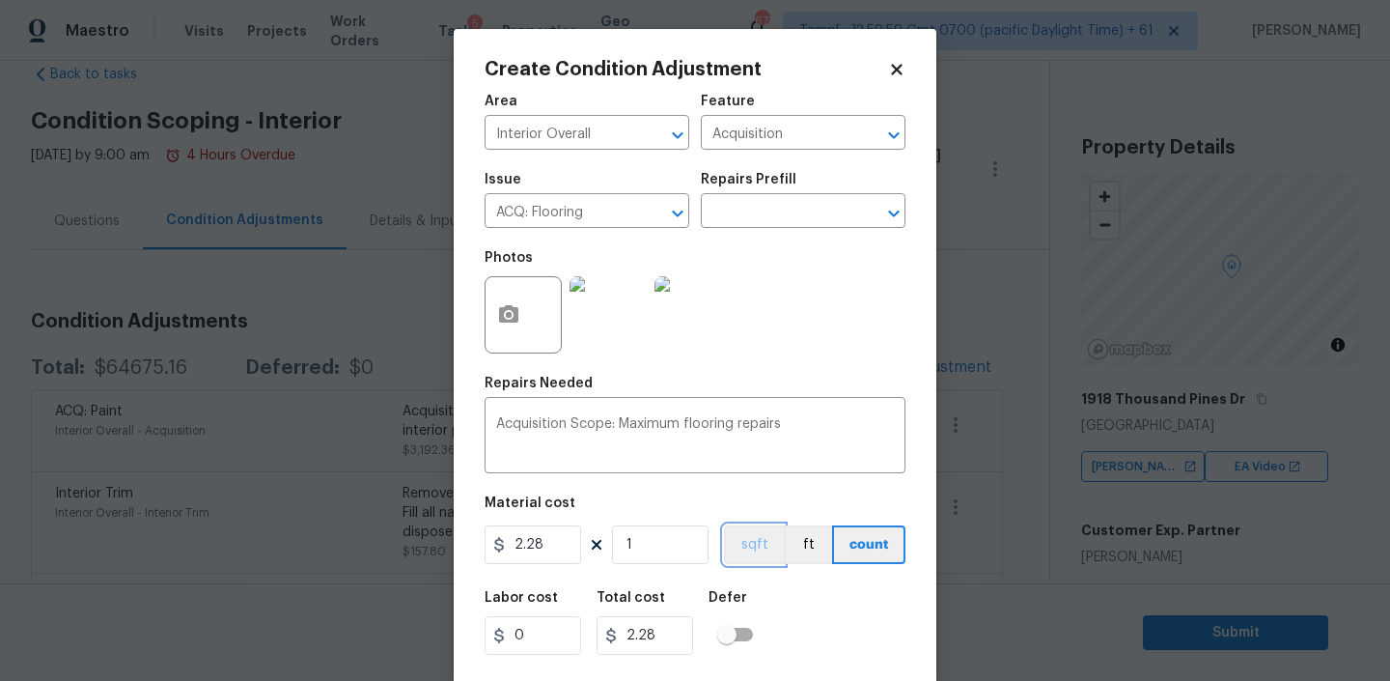
click at [742, 550] on button "sqft" at bounding box center [754, 544] width 60 height 39
click at [641, 533] on input "1" at bounding box center [660, 544] width 97 height 39
type input "2"
type input "4.56"
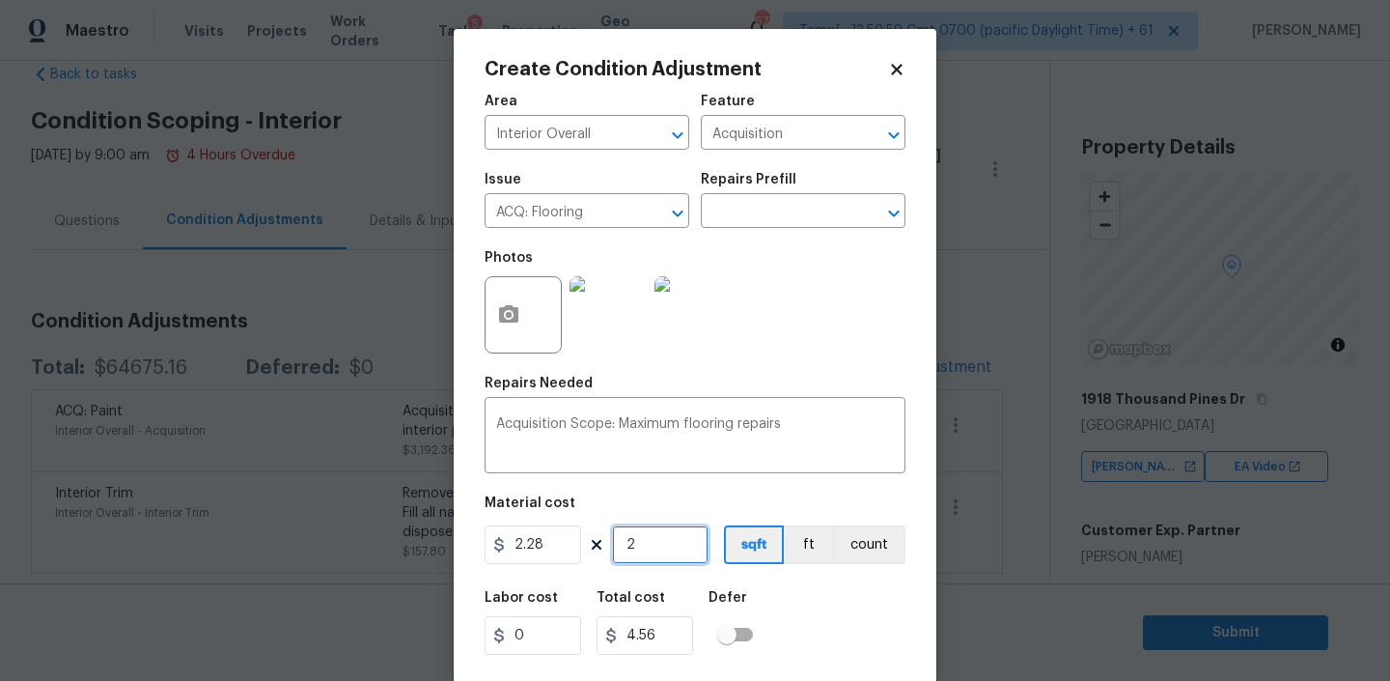
type input "21"
type input "47.88"
type input "215"
type input "490.2"
type input "2157"
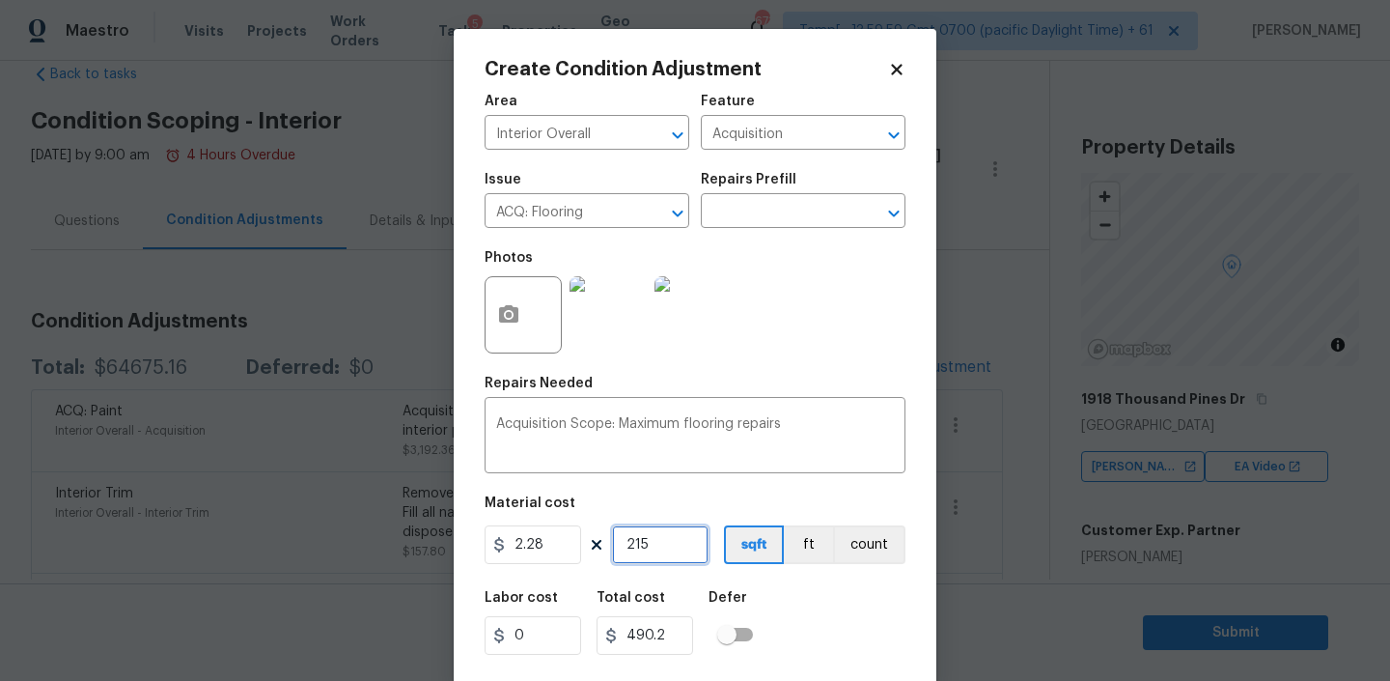
type input "4917.96"
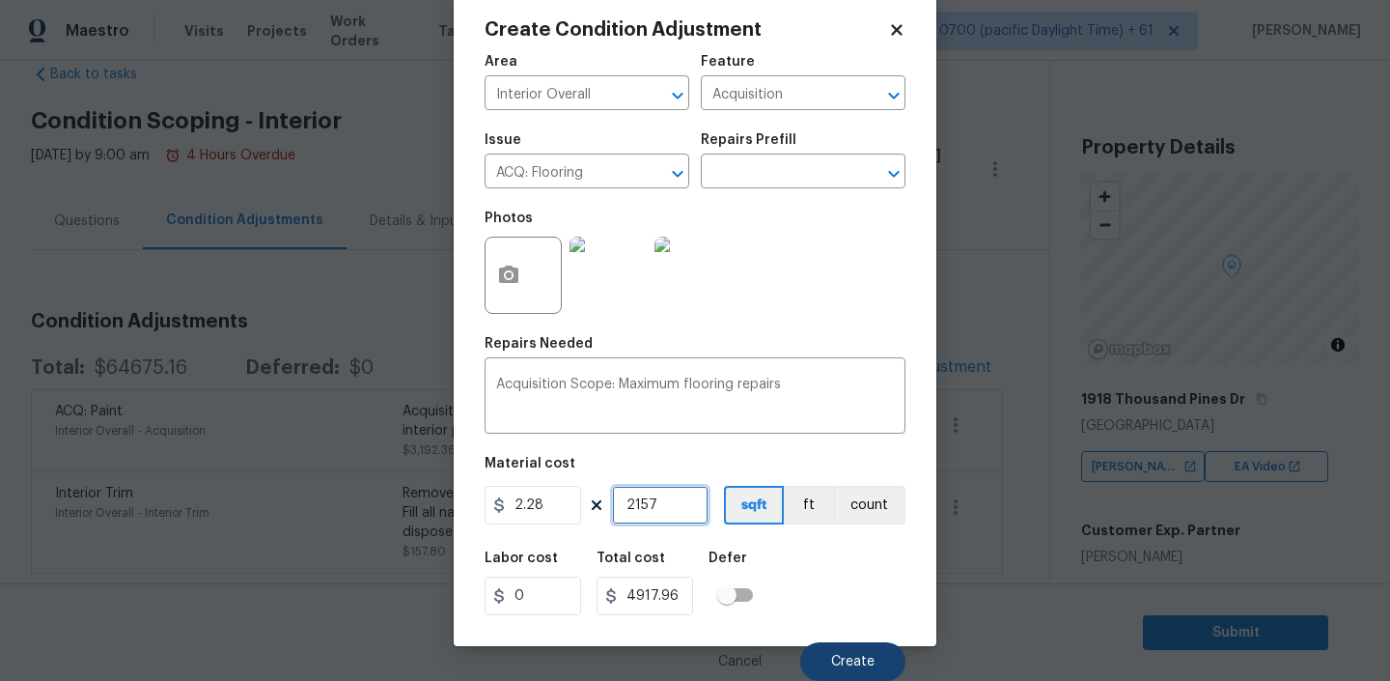
type input "2157"
click at [850, 657] on span "Create" at bounding box center [852, 662] width 43 height 14
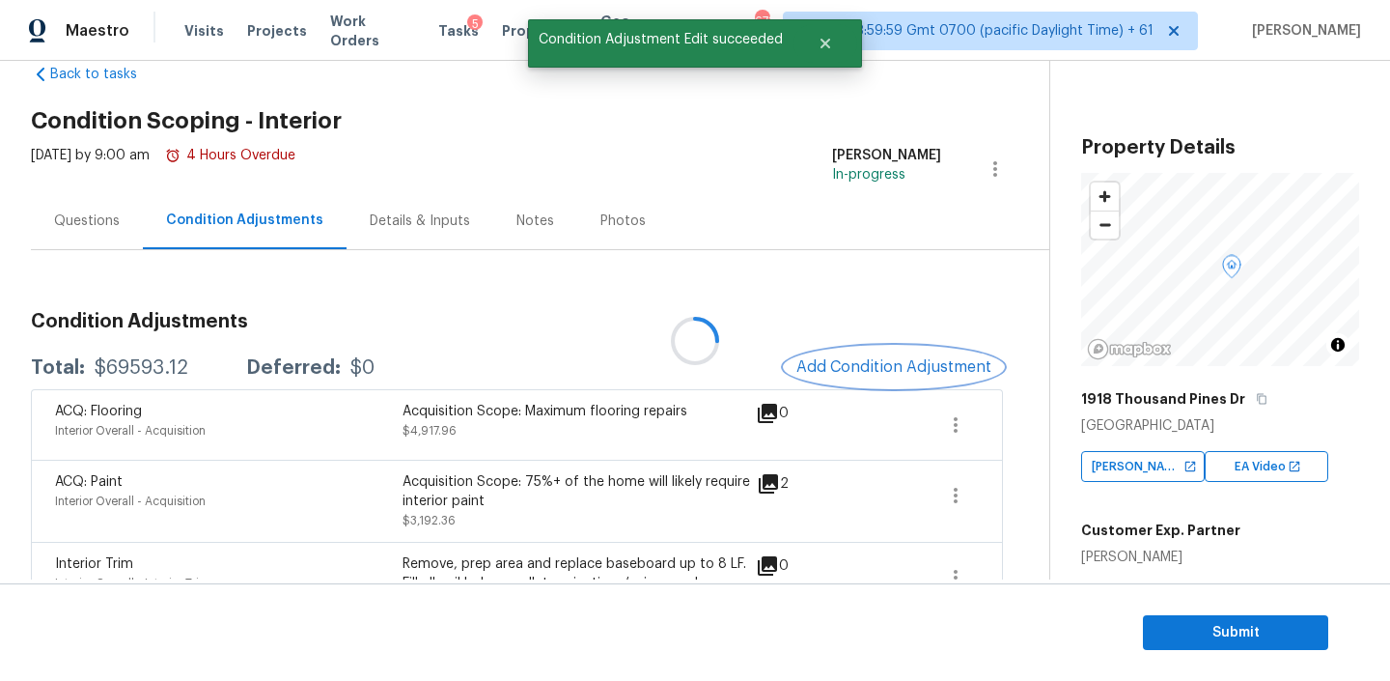
scroll to position [0, 0]
click at [896, 378] on button "Add Condition Adjustment" at bounding box center [894, 367] width 218 height 41
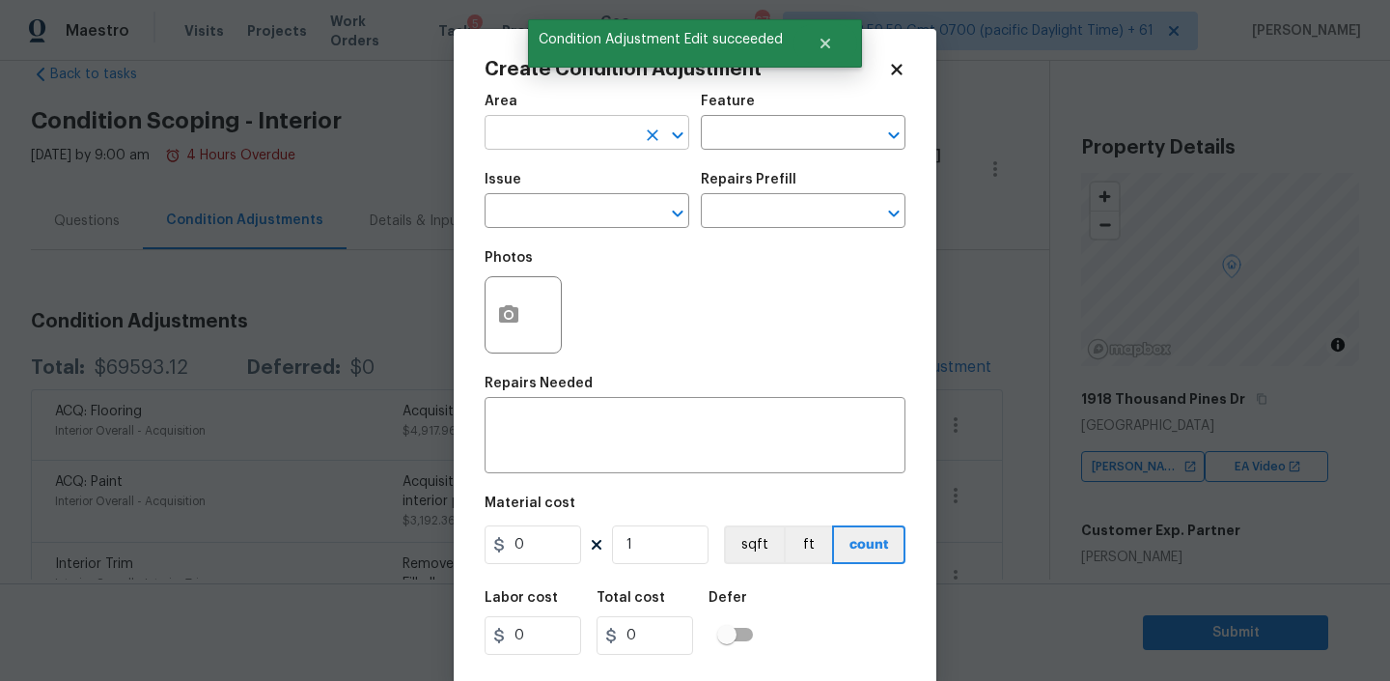
click at [609, 135] on input "text" at bounding box center [560, 135] width 151 height 30
type input "Interior Overall"
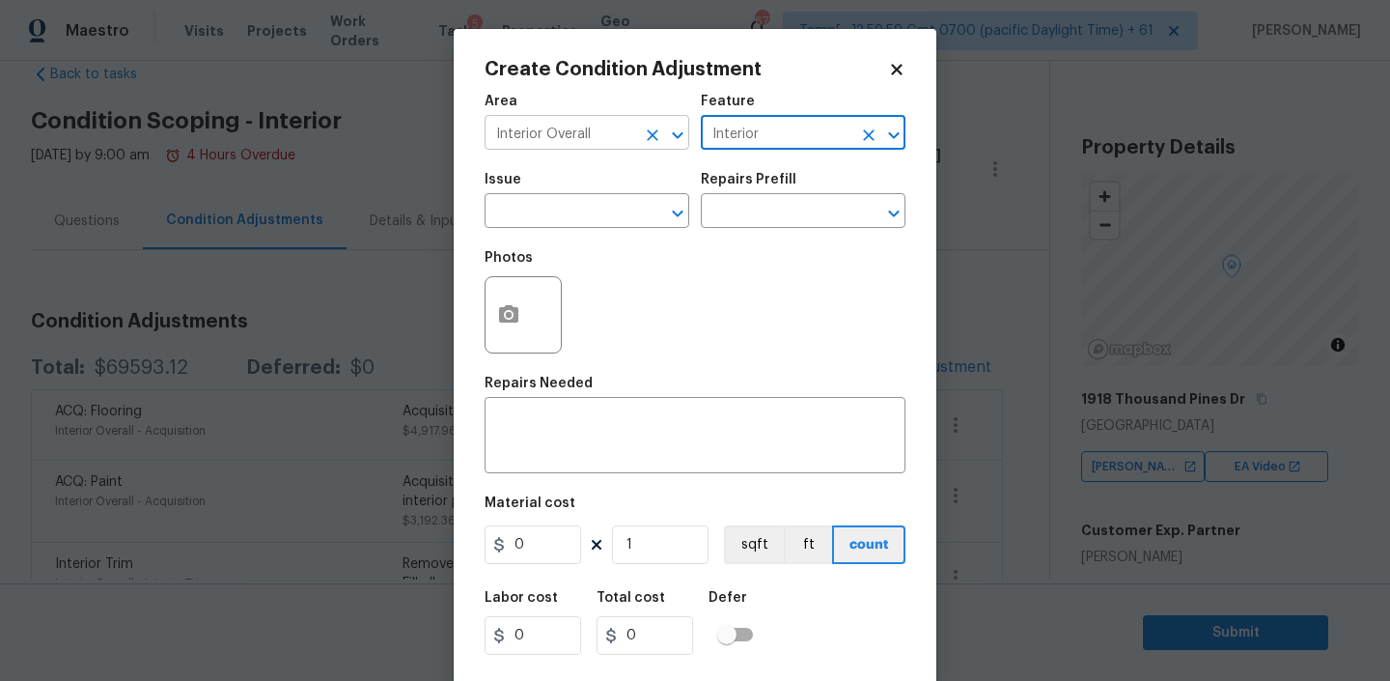
type input "Interior"
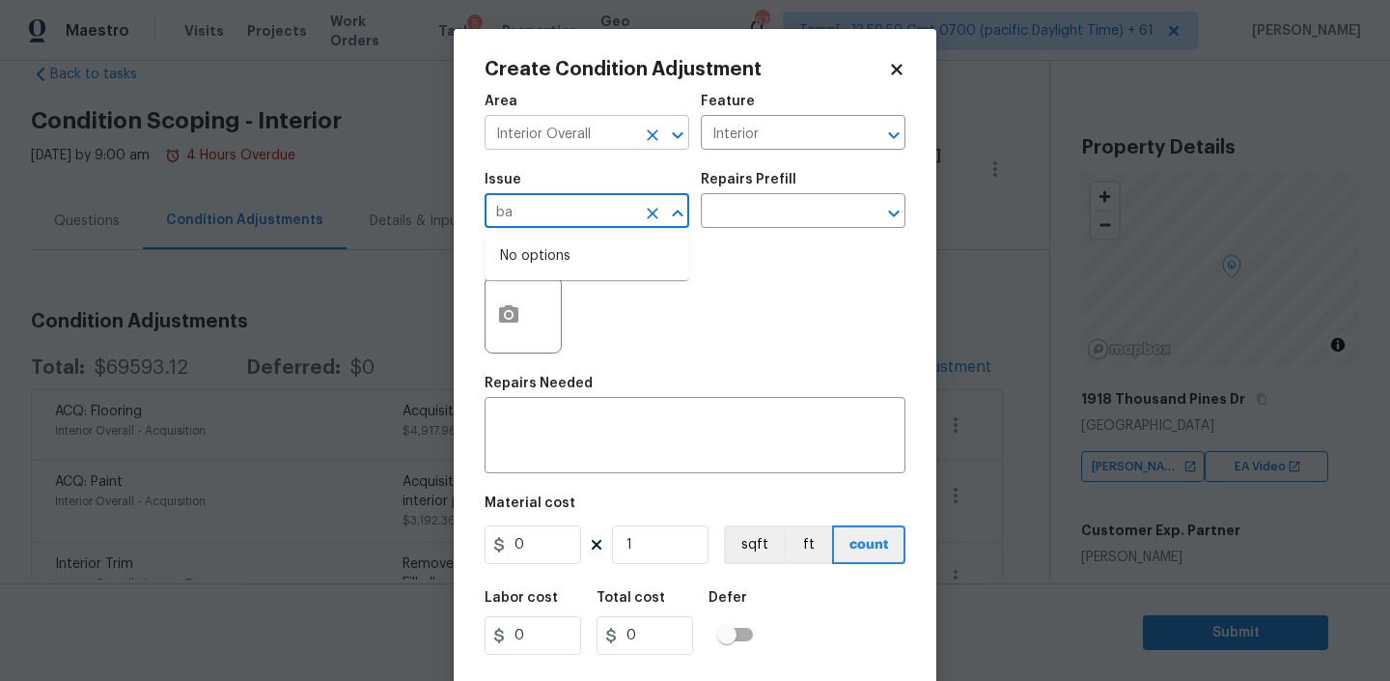
type input "b"
type input "w"
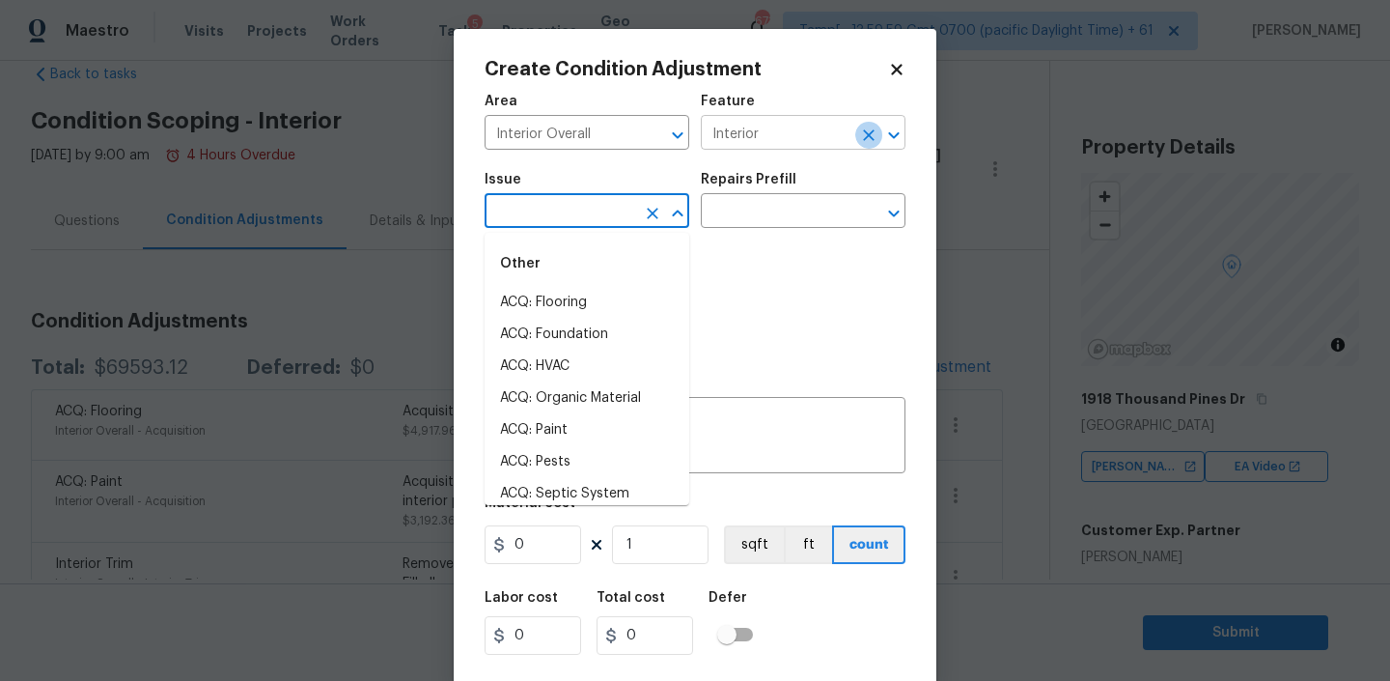
click at [869, 133] on icon "Clear" at bounding box center [869, 135] width 12 height 12
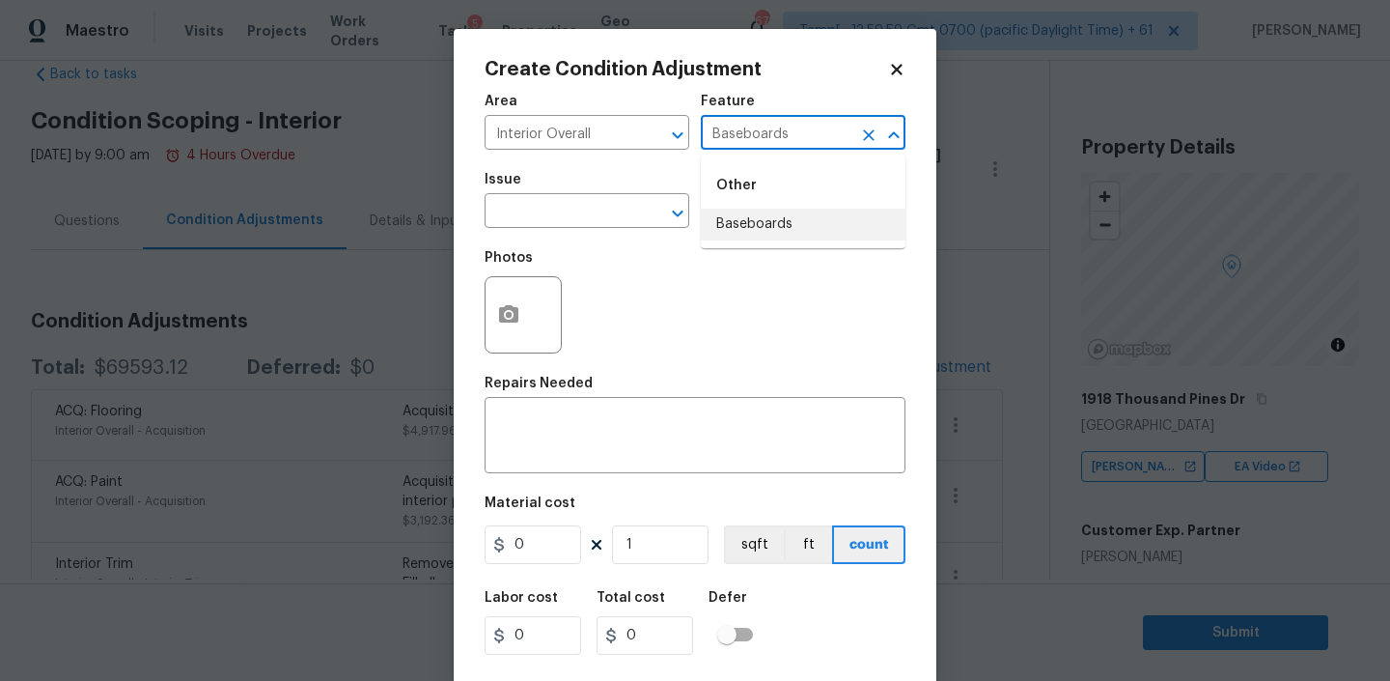
type input "Baseboards"
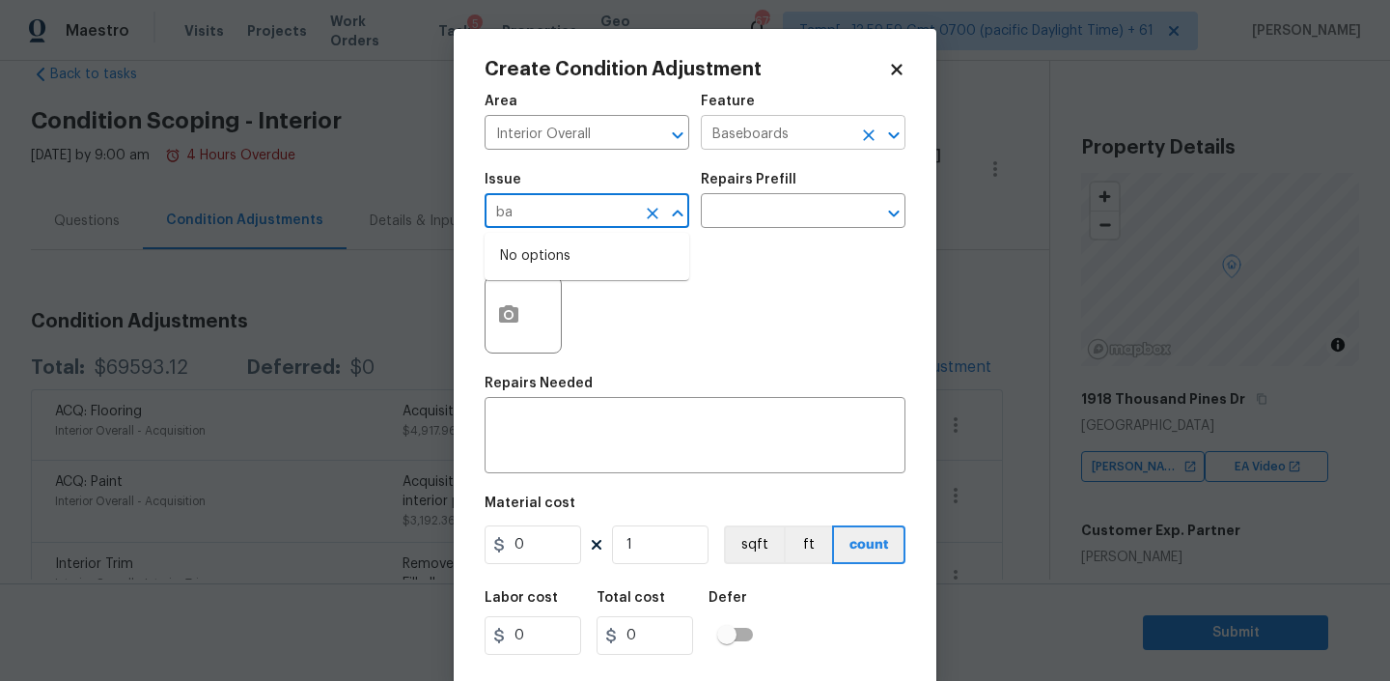
type input "b"
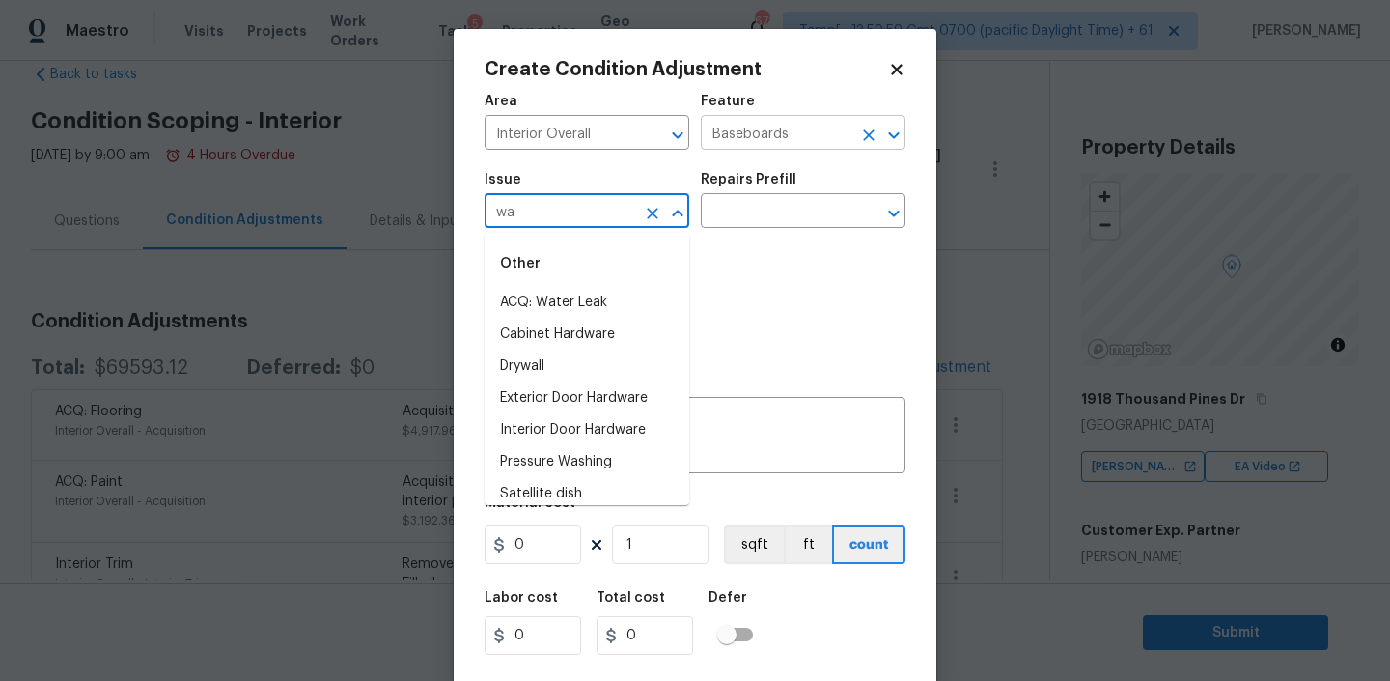
type input "w"
click at [868, 200] on div at bounding box center [880, 213] width 50 height 27
click at [614, 215] on input "text" at bounding box center [560, 213] width 151 height 30
type input "w"
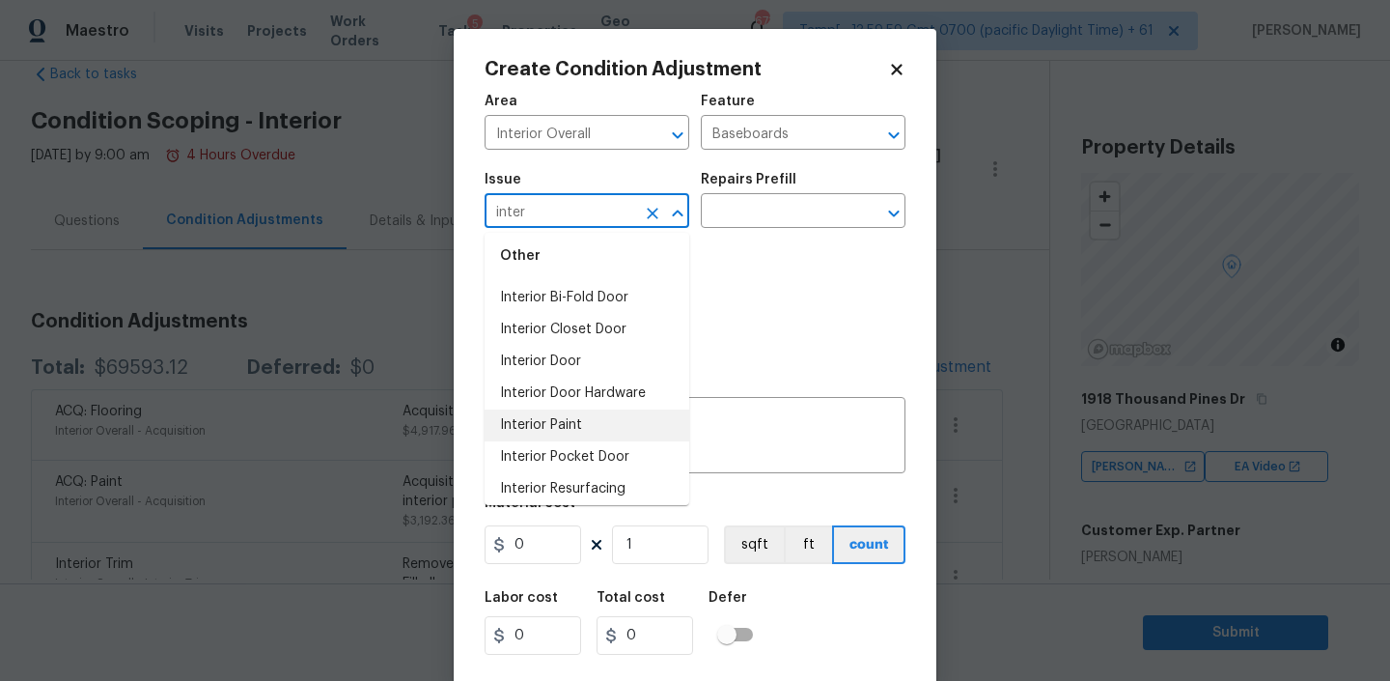
scroll to position [69, 0]
type input "inter"
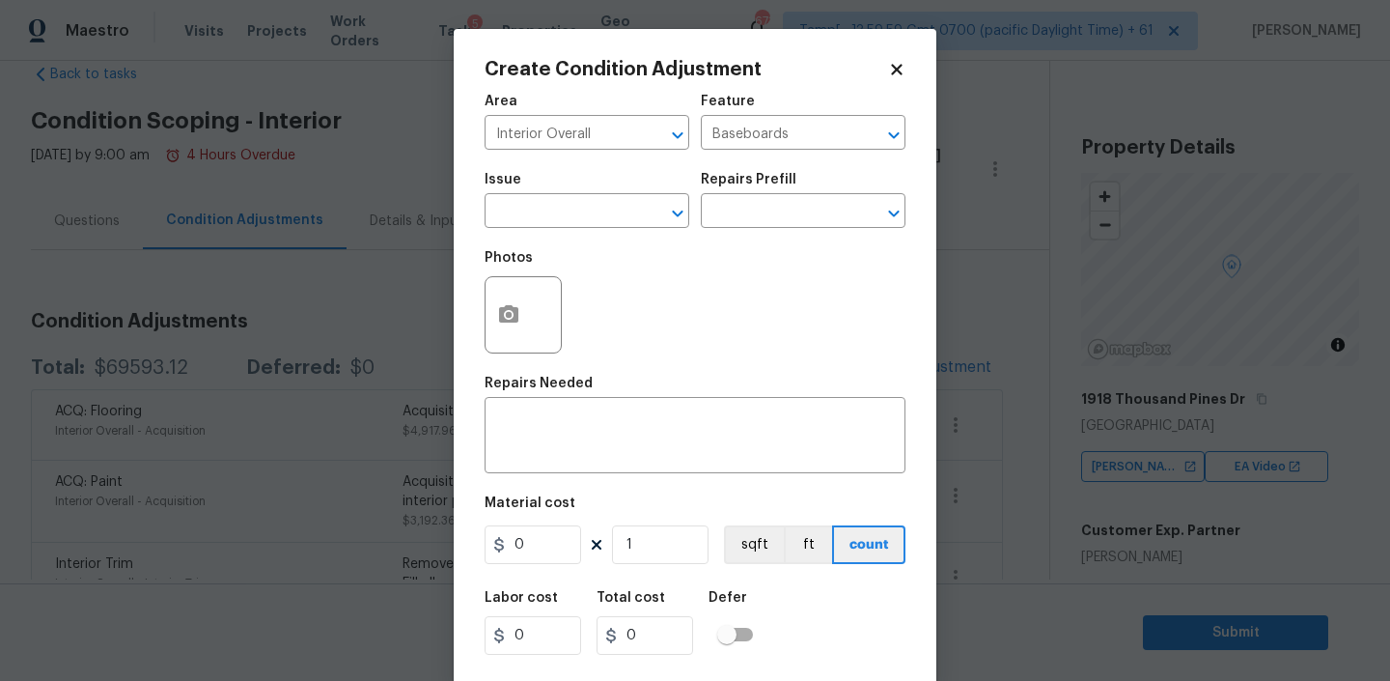
click at [754, 277] on div "Photos" at bounding box center [695, 302] width 421 height 126
click at [600, 220] on input "text" at bounding box center [560, 213] width 151 height 30
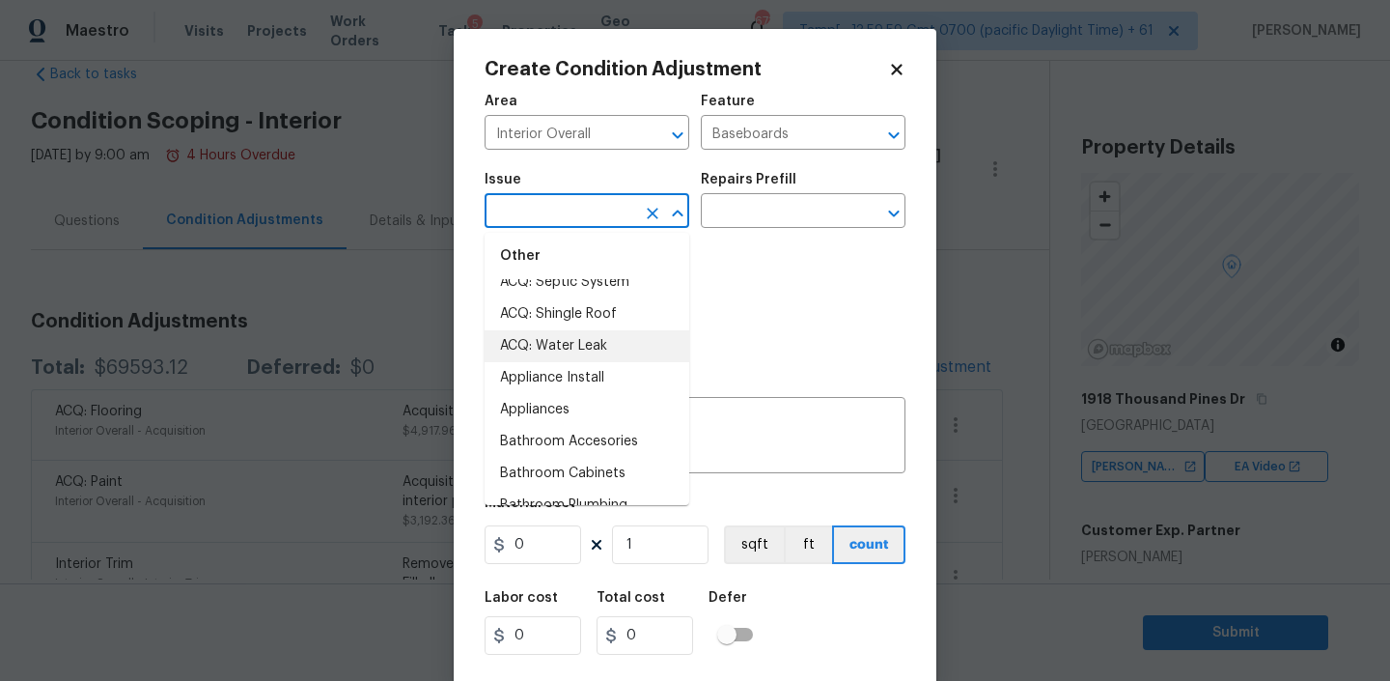
scroll to position [221, 0]
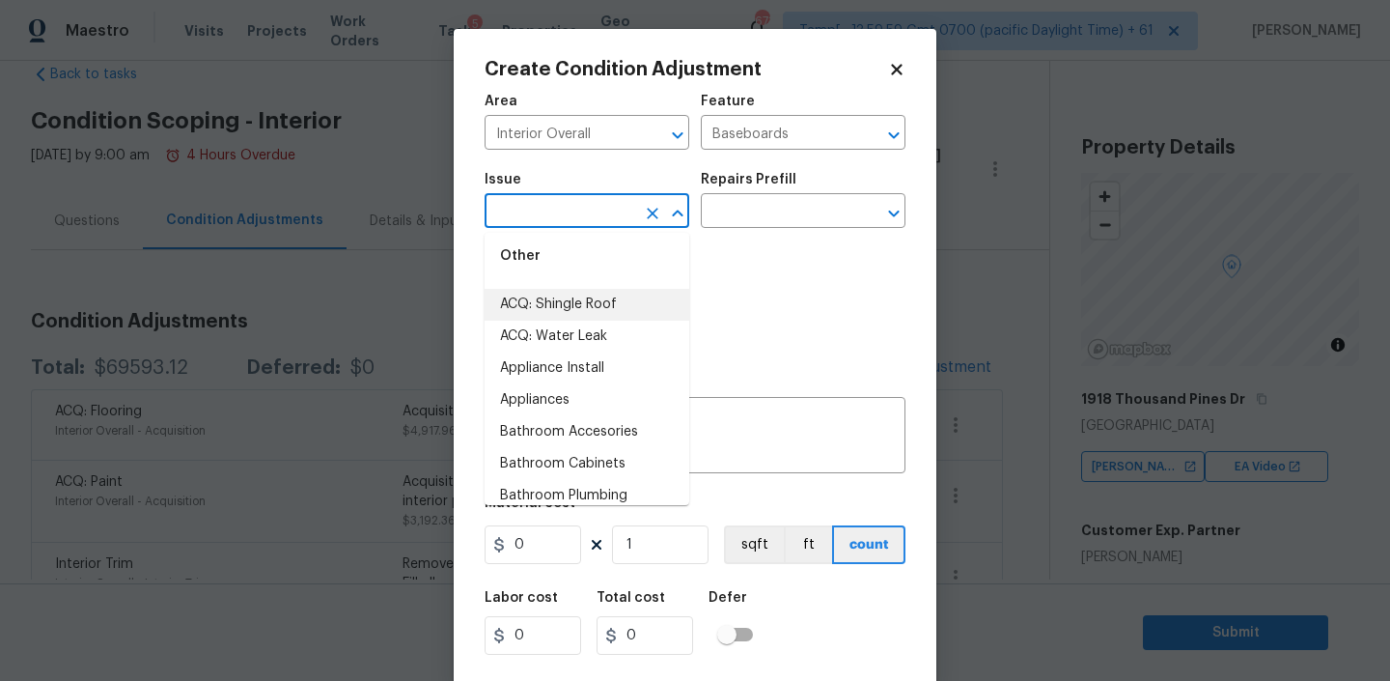
click at [597, 221] on input "text" at bounding box center [560, 213] width 151 height 30
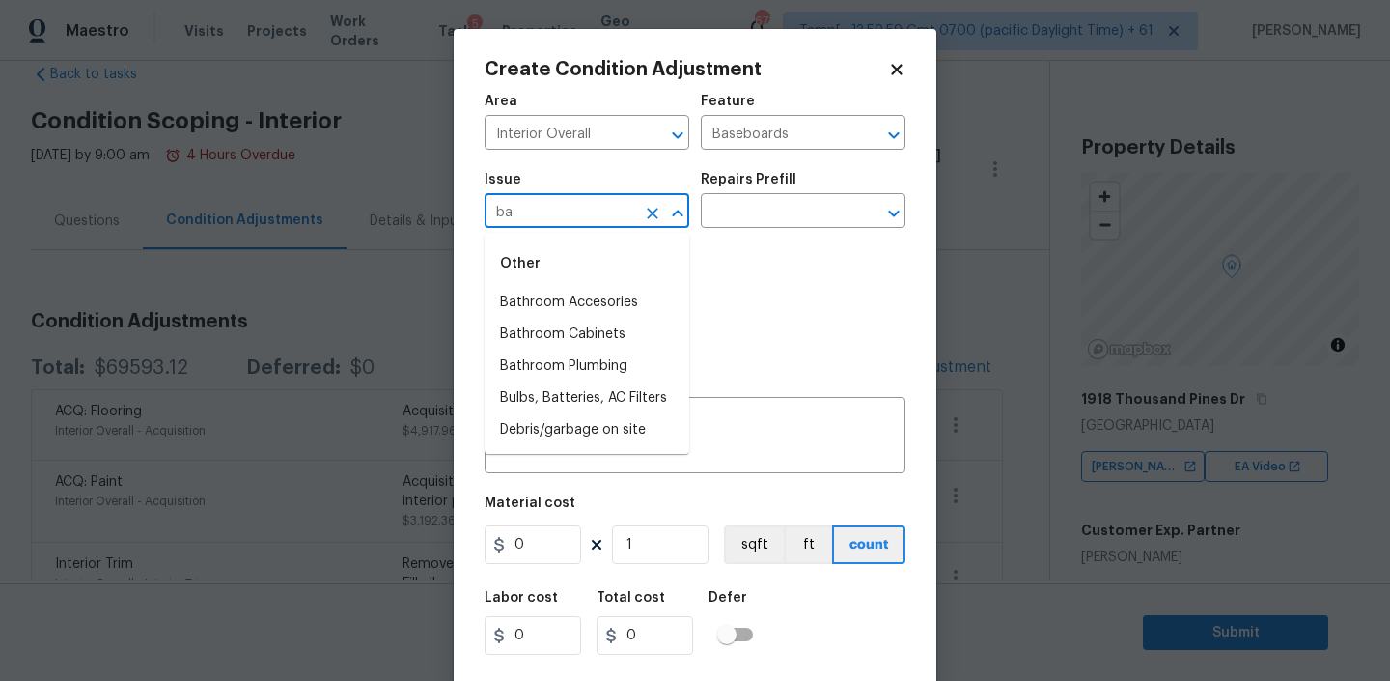
type input "b"
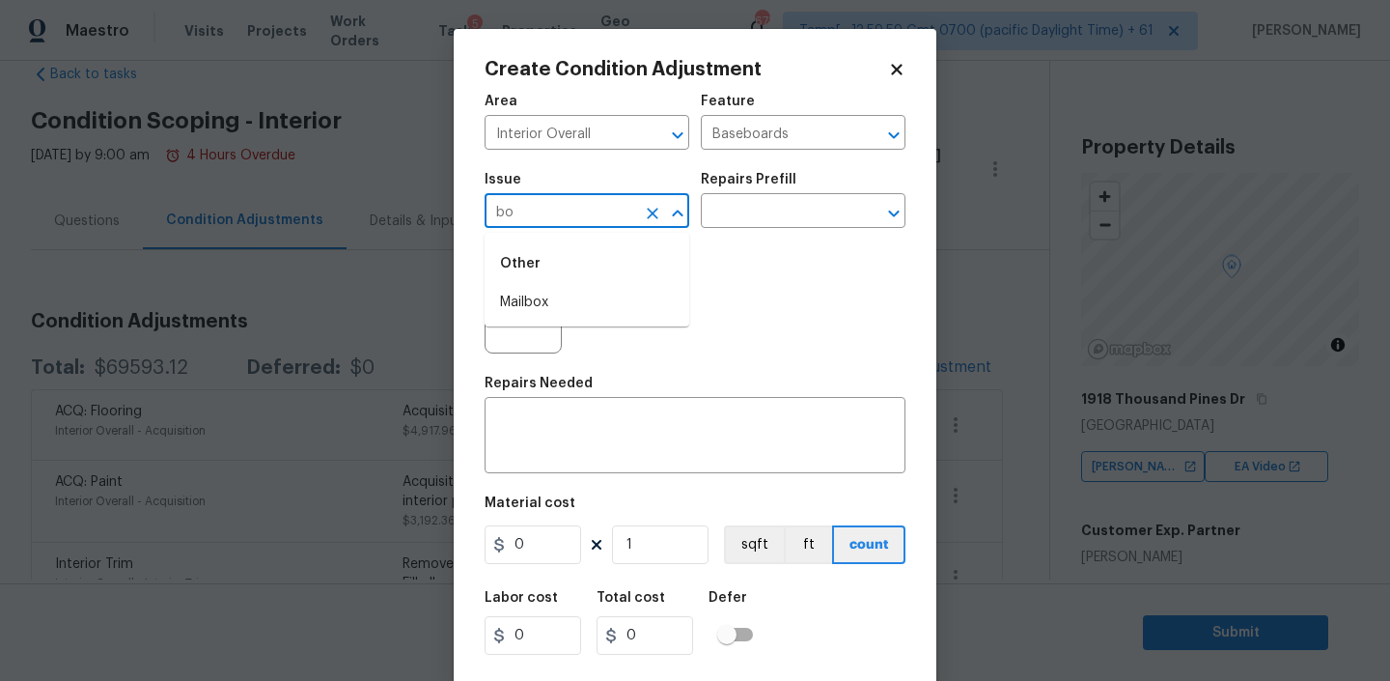
type input "b"
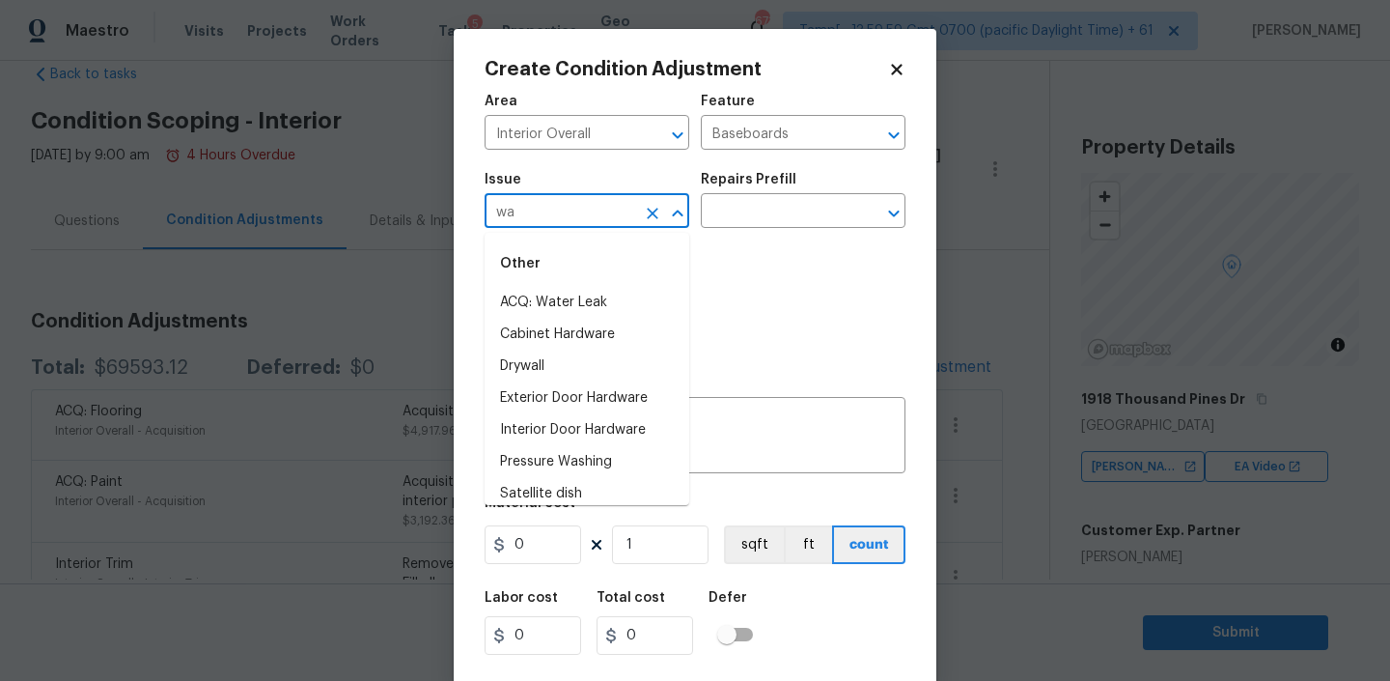
type input "w"
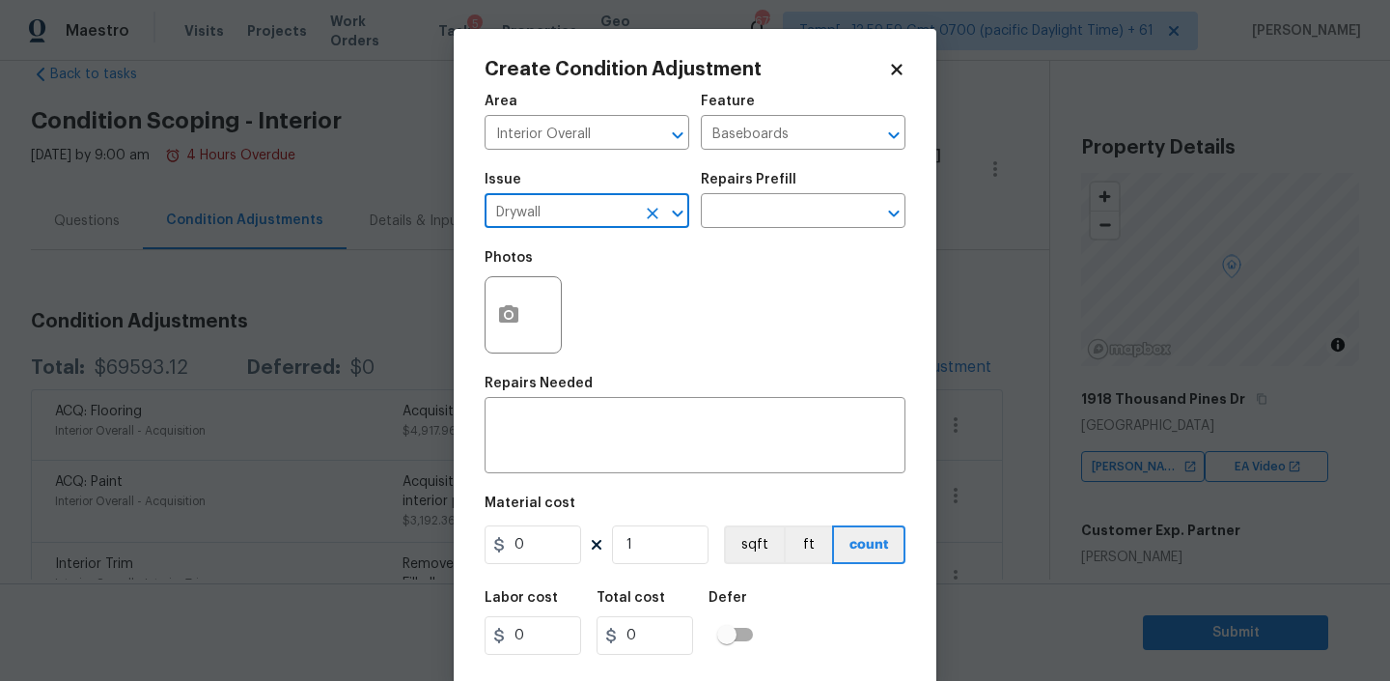
type input "Drywall"
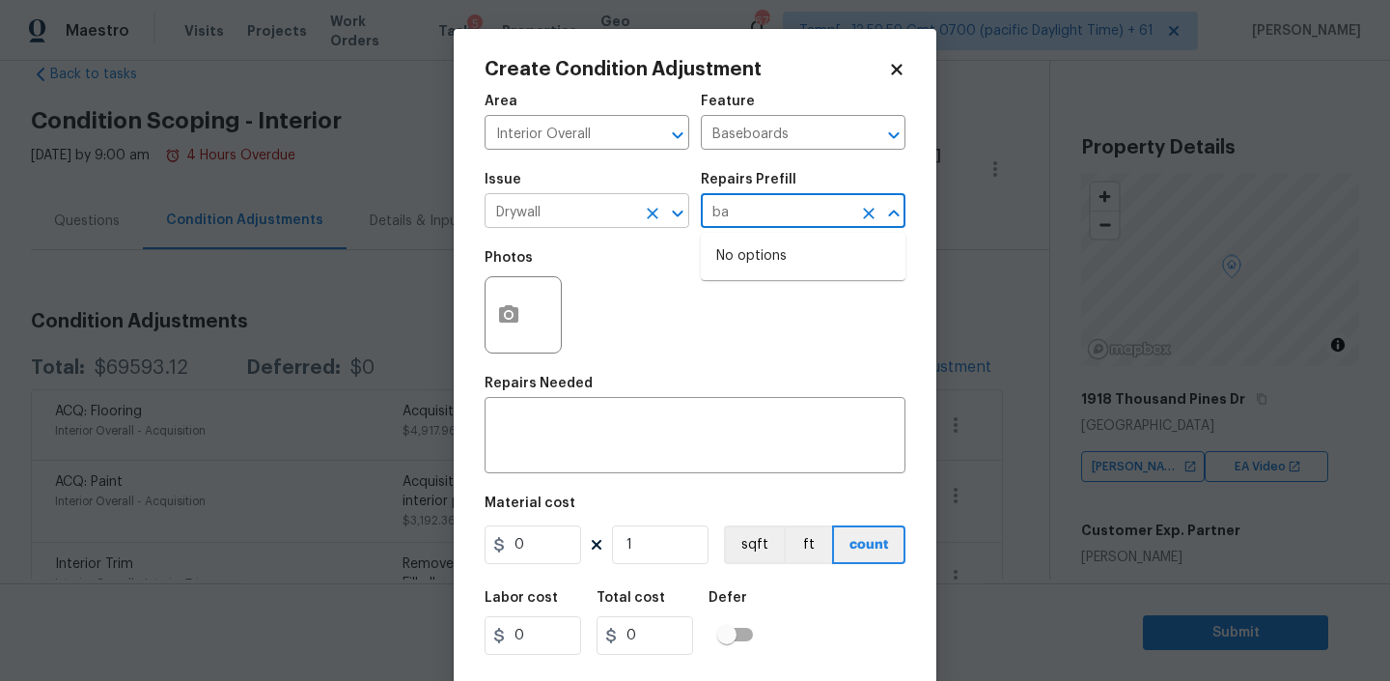
type input "b"
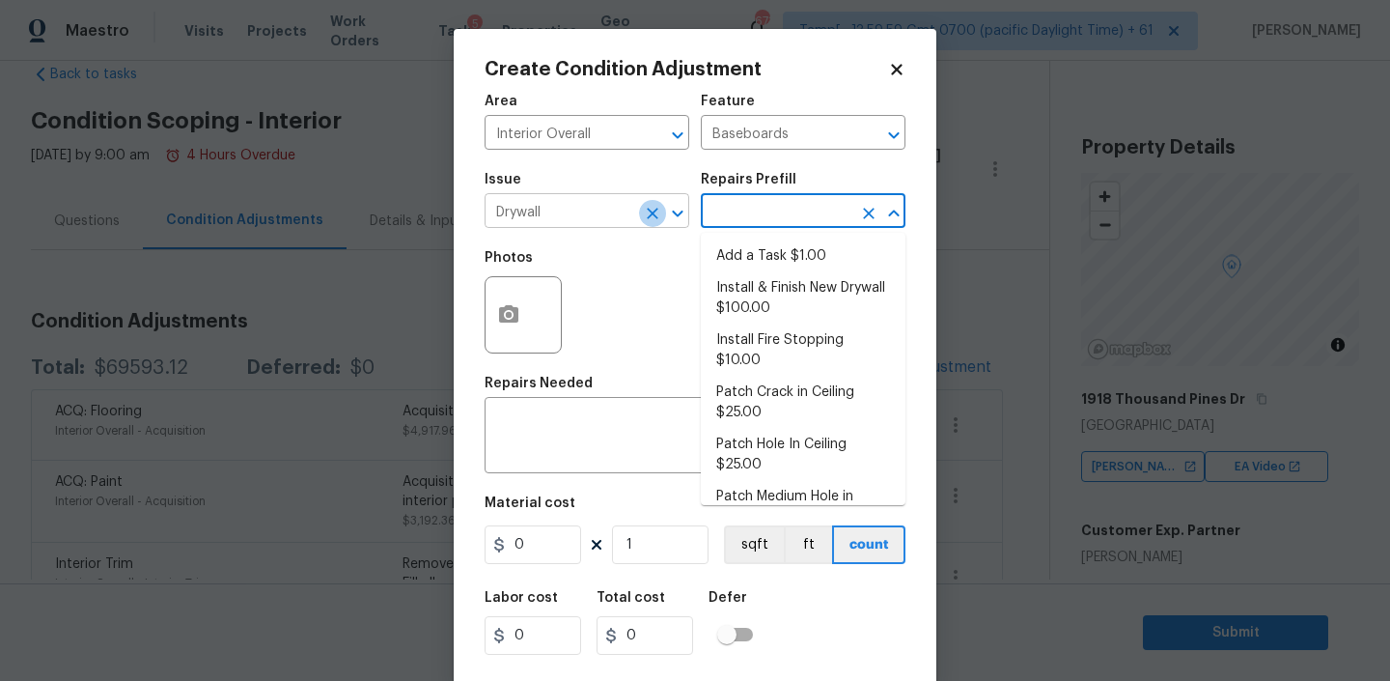
click at [655, 214] on icon "Clear" at bounding box center [653, 214] width 12 height 12
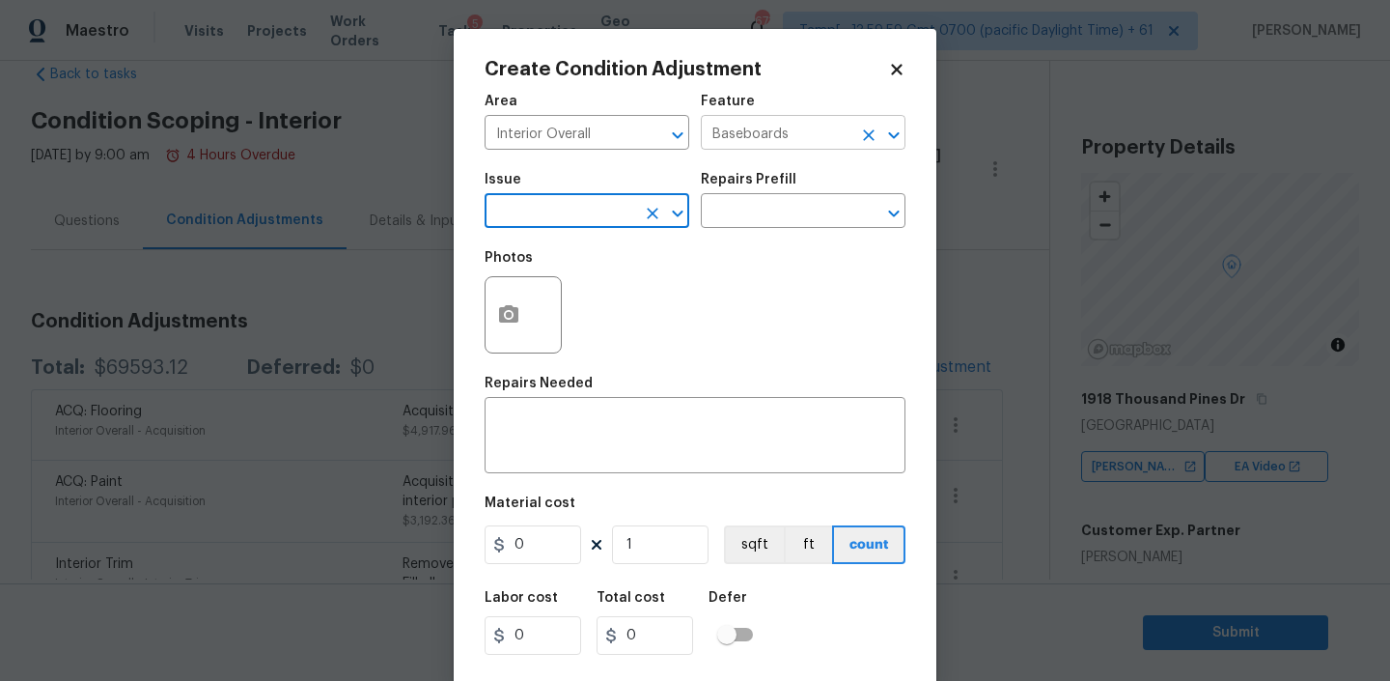
click at [865, 135] on icon "Clear" at bounding box center [868, 135] width 19 height 19
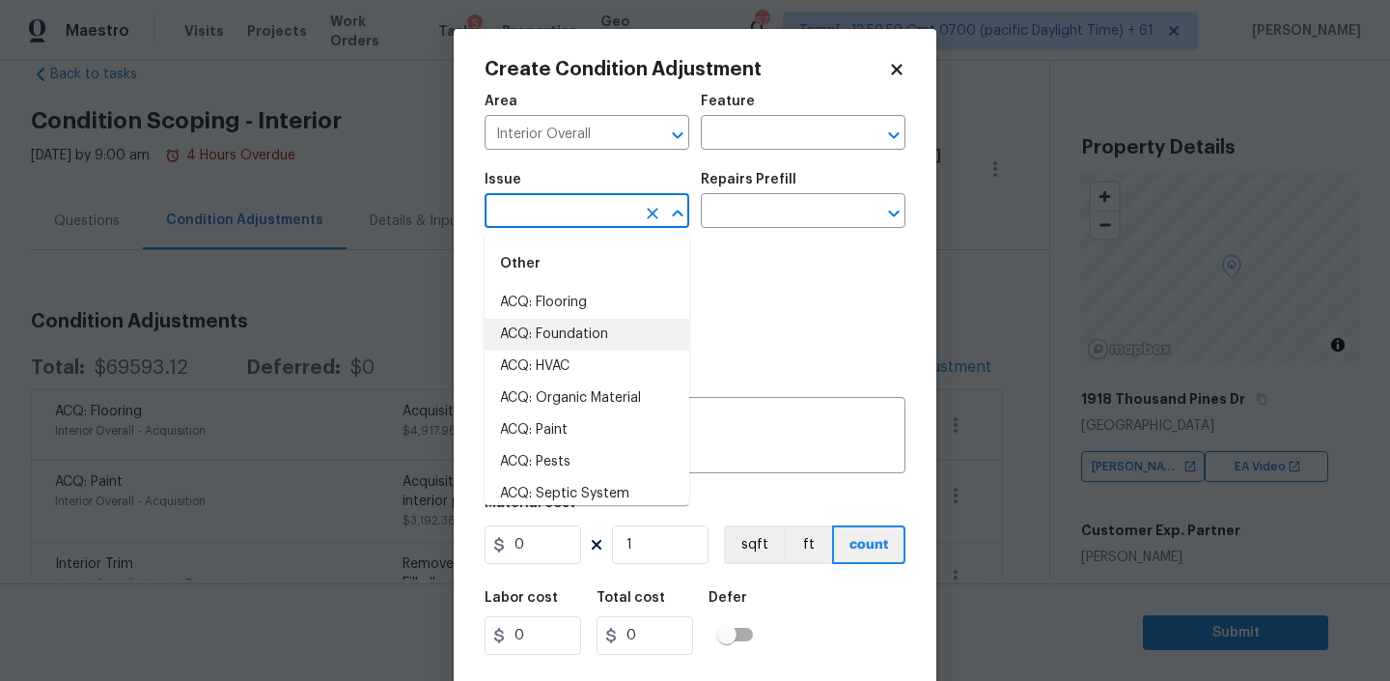
click at [581, 216] on input "text" at bounding box center [560, 213] width 151 height 30
type input "b"
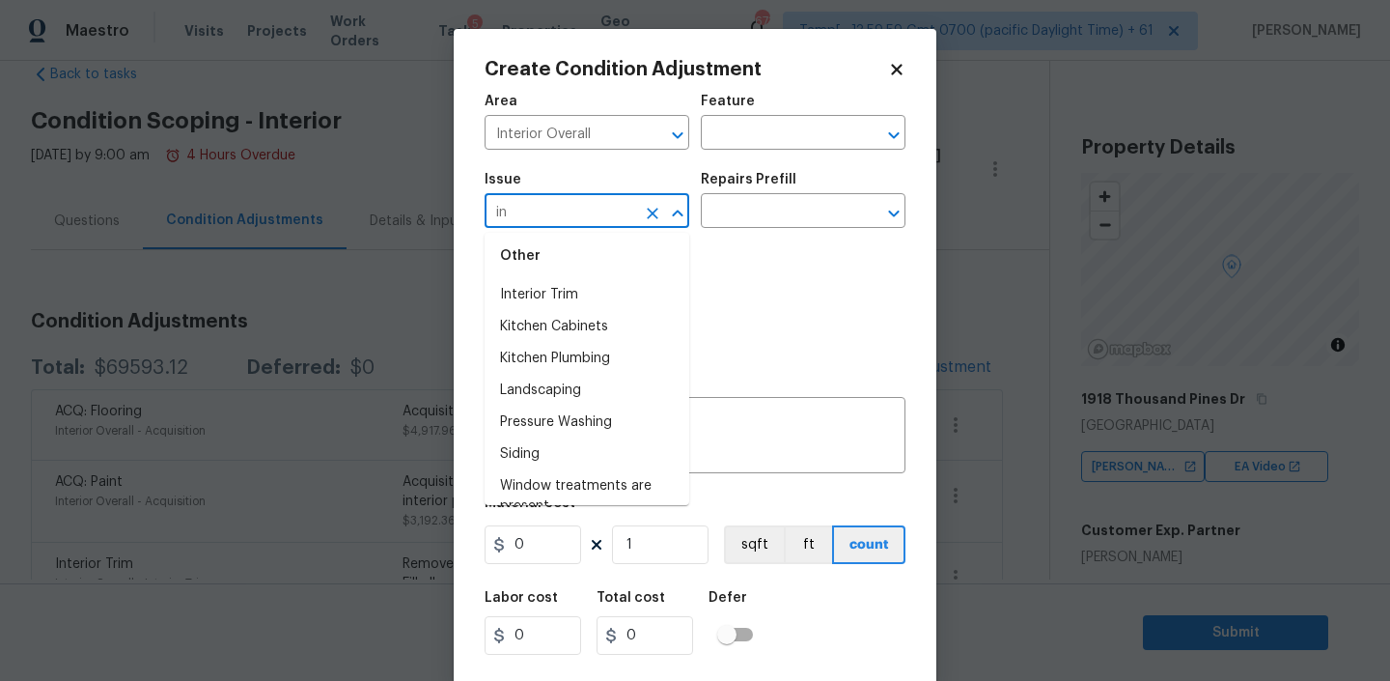
scroll to position [1145, 0]
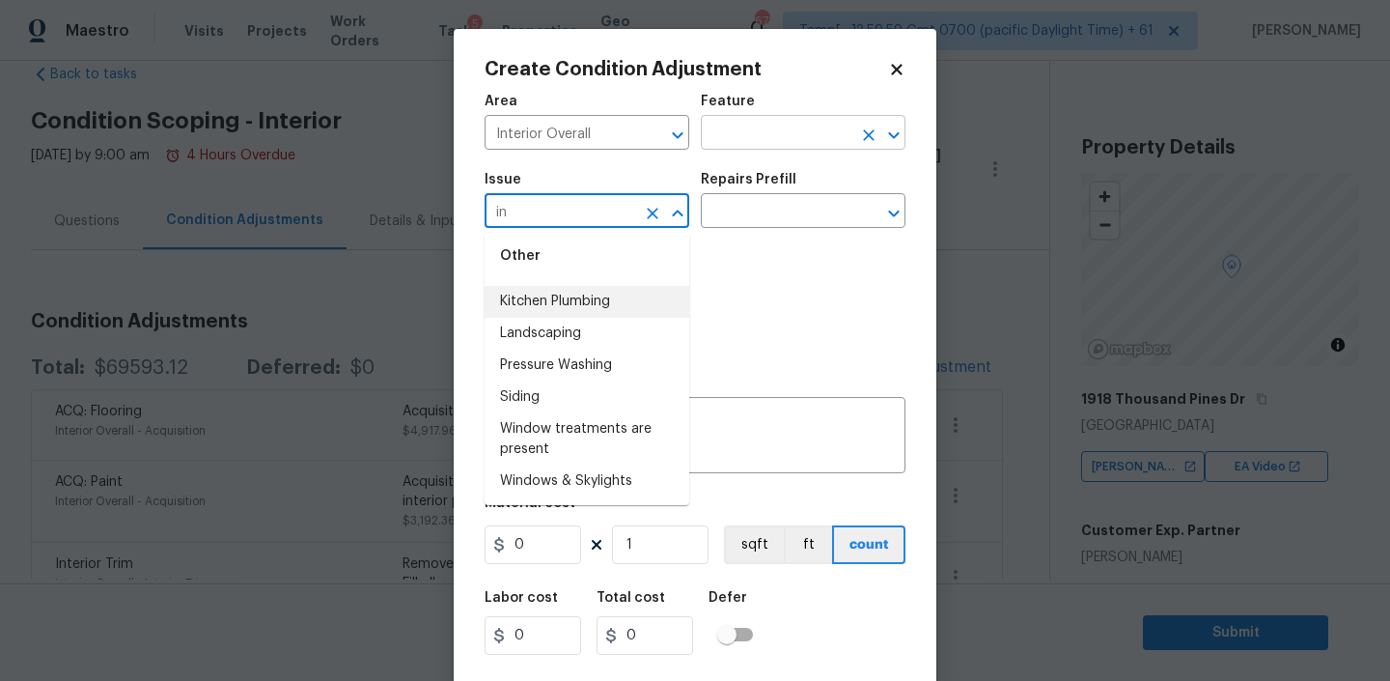
type input "in"
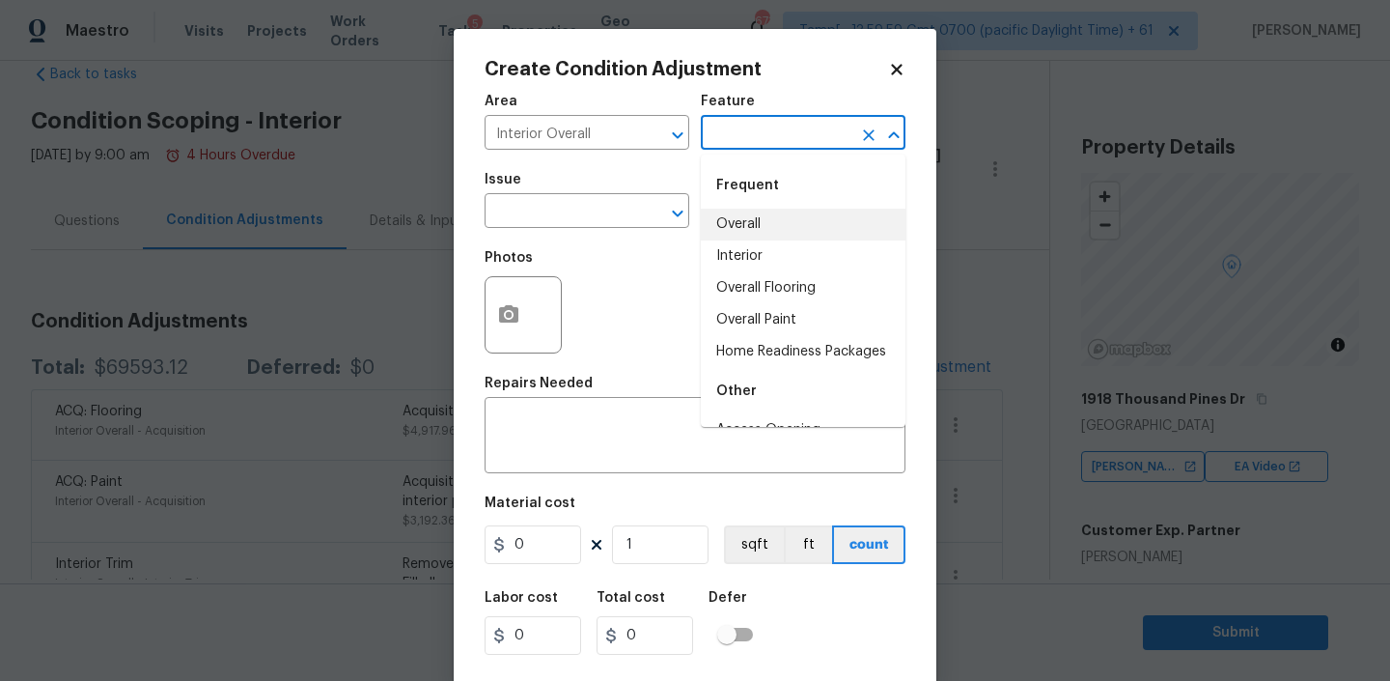
click at [754, 135] on input "text" at bounding box center [776, 135] width 151 height 30
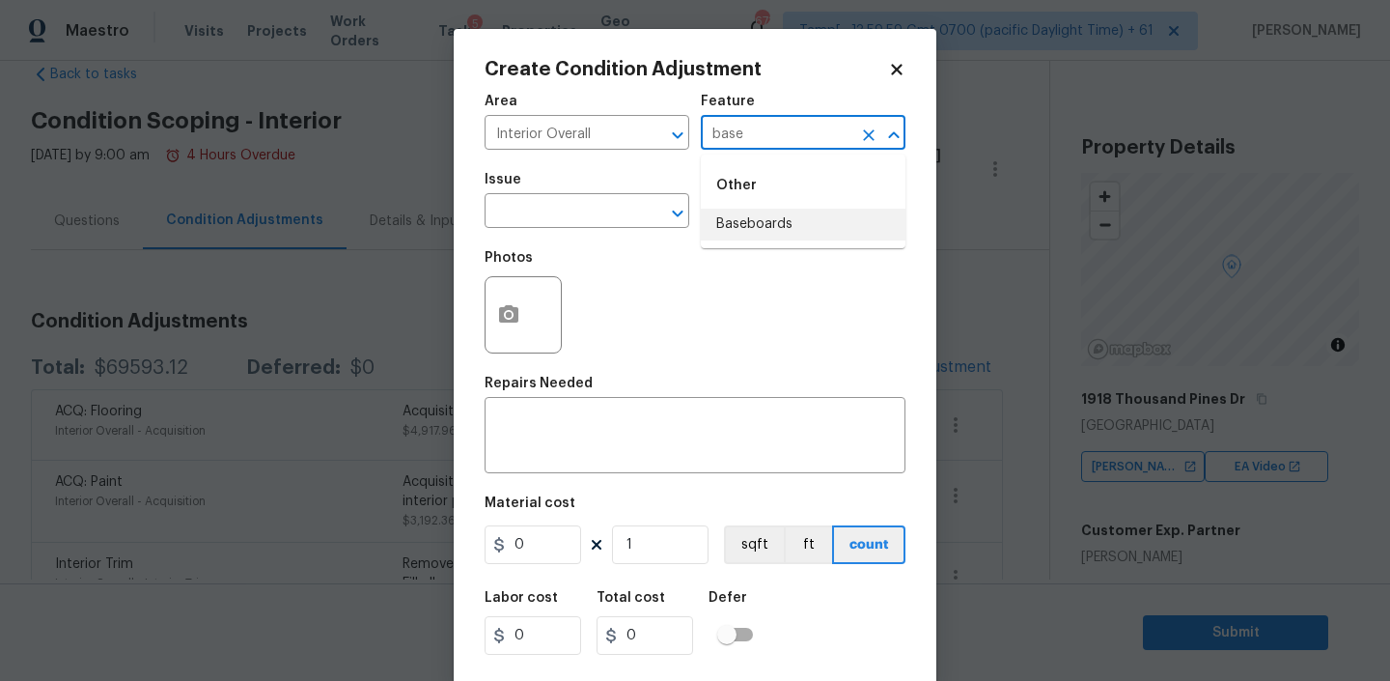
click at [755, 218] on li "Baseboards" at bounding box center [803, 225] width 205 height 32
type input "Baseboards"
click at [540, 423] on textarea at bounding box center [695, 437] width 398 height 41
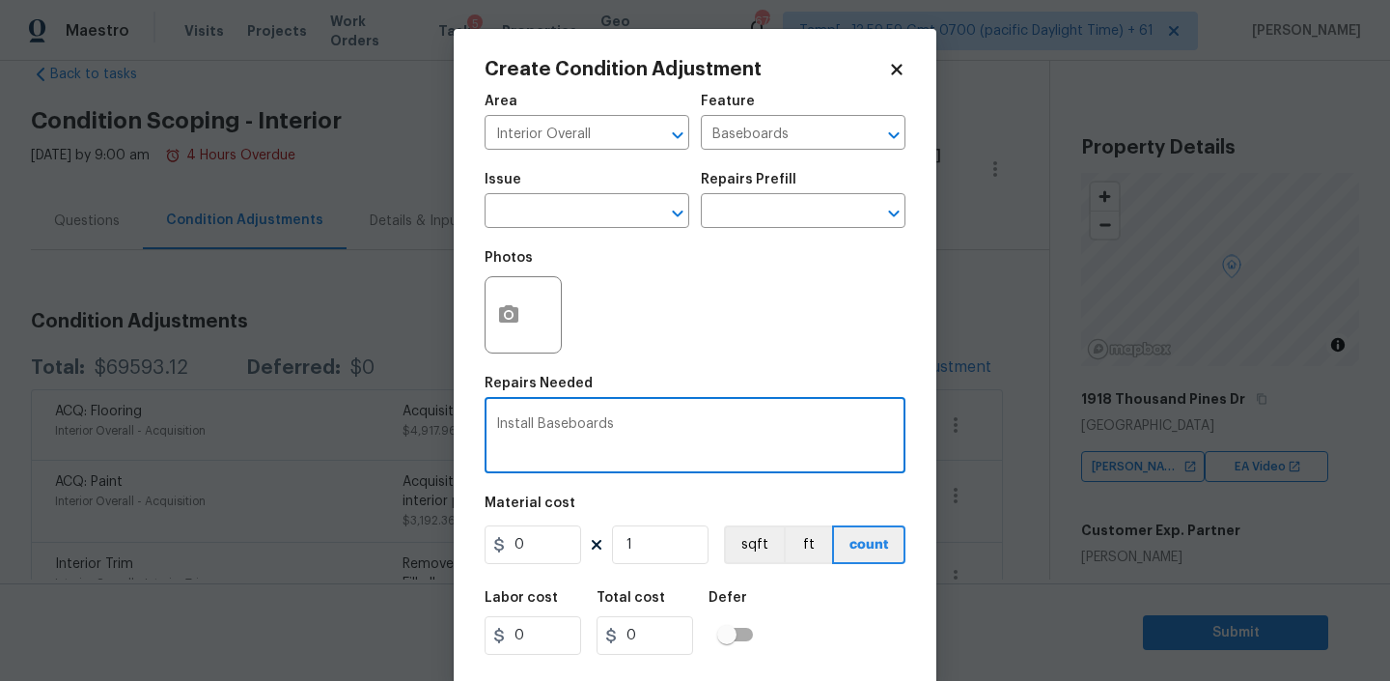
type textarea "Install Baseboards"
click at [540, 556] on input "0" at bounding box center [533, 544] width 97 height 39
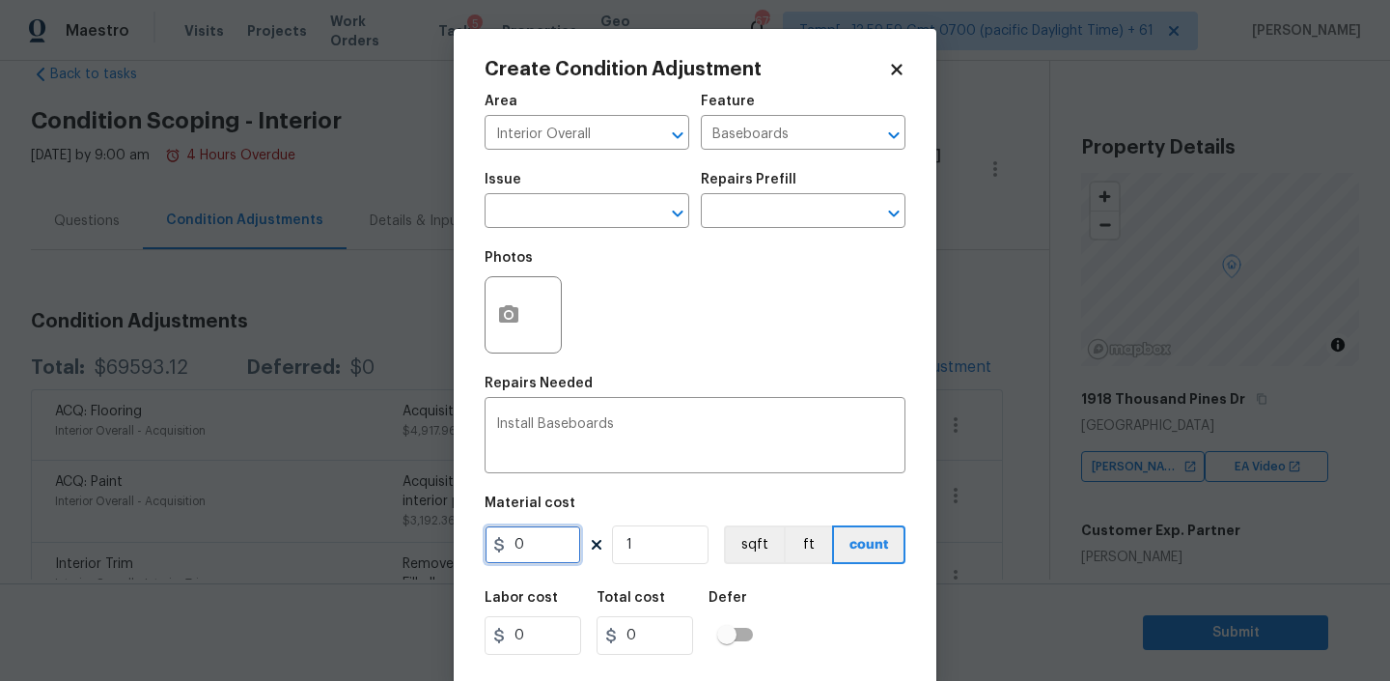
click at [540, 556] on input "0" at bounding box center [533, 544] width 97 height 39
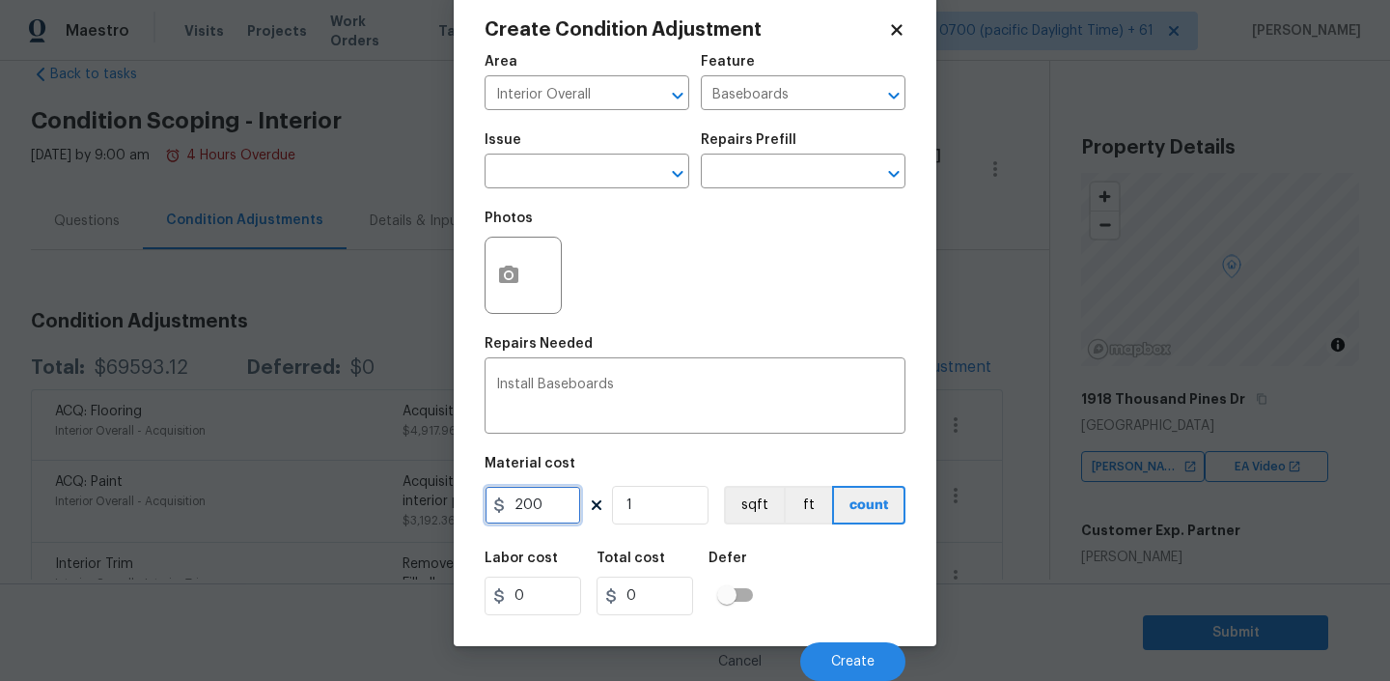
type input "200"
click at [532, 286] on div at bounding box center [523, 275] width 77 height 77
click at [507, 274] on circle "button" at bounding box center [509, 275] width 6 height 6
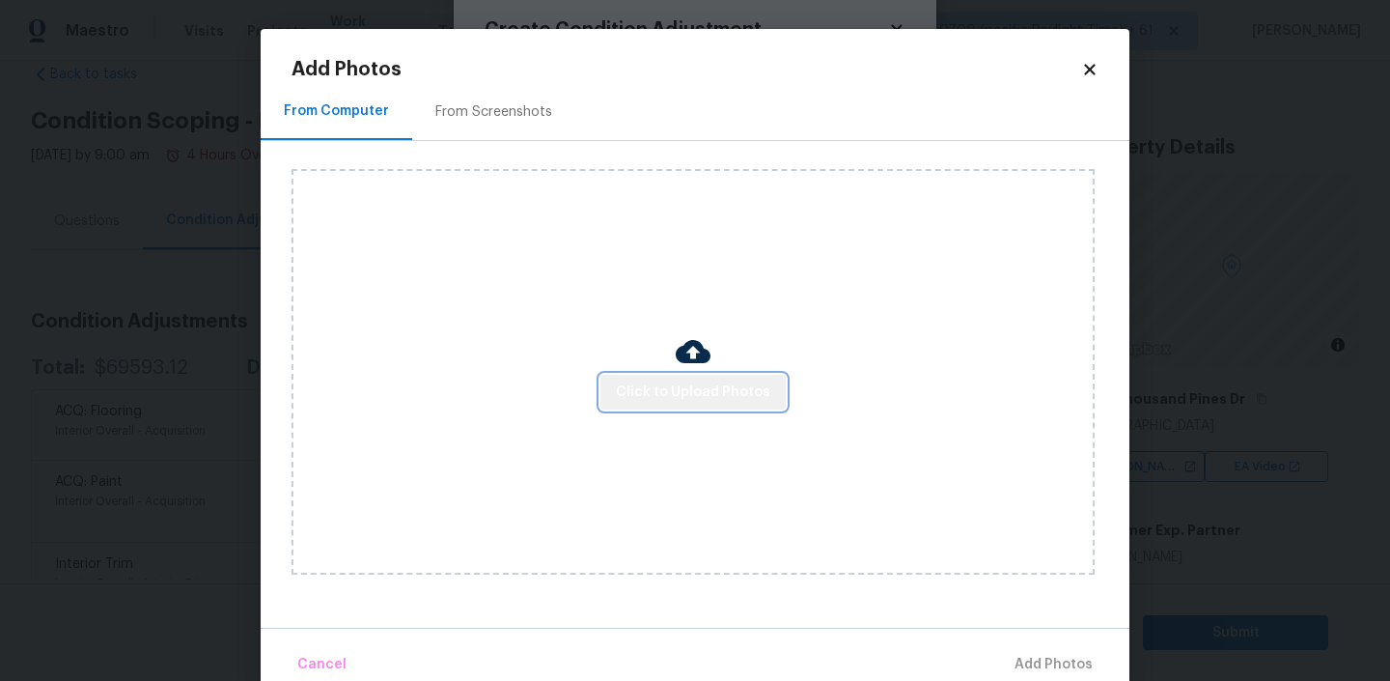
click at [713, 392] on span "Click to Upload Photos" at bounding box center [693, 392] width 154 height 24
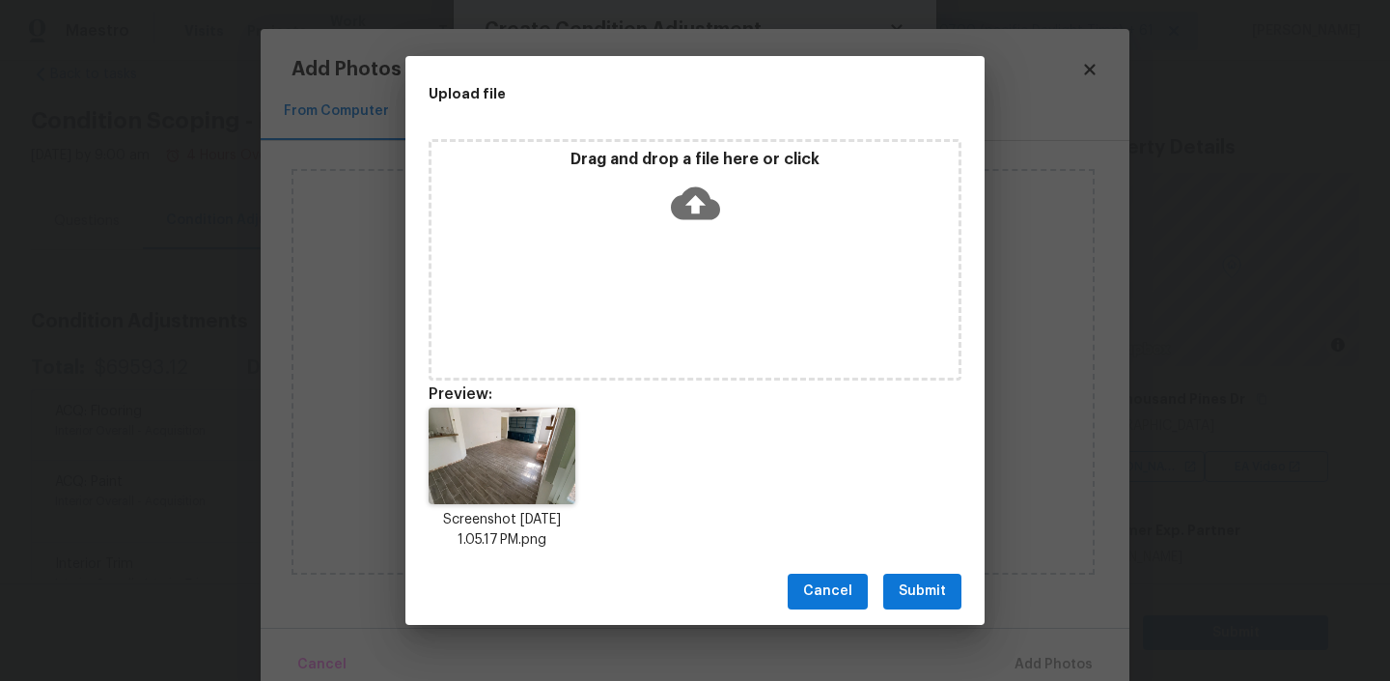
click at [925, 596] on span "Submit" at bounding box center [922, 591] width 47 height 24
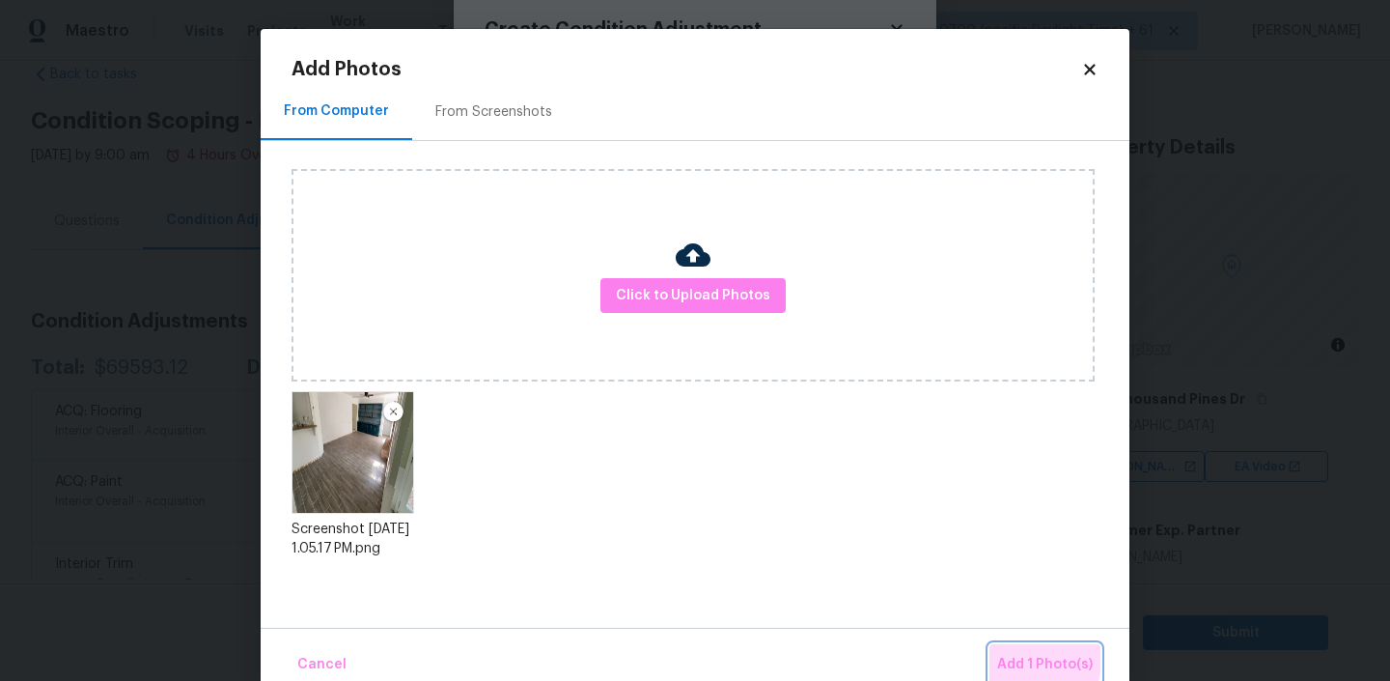
click at [994, 657] on button "Add 1 Photo(s)" at bounding box center [1045, 665] width 111 height 42
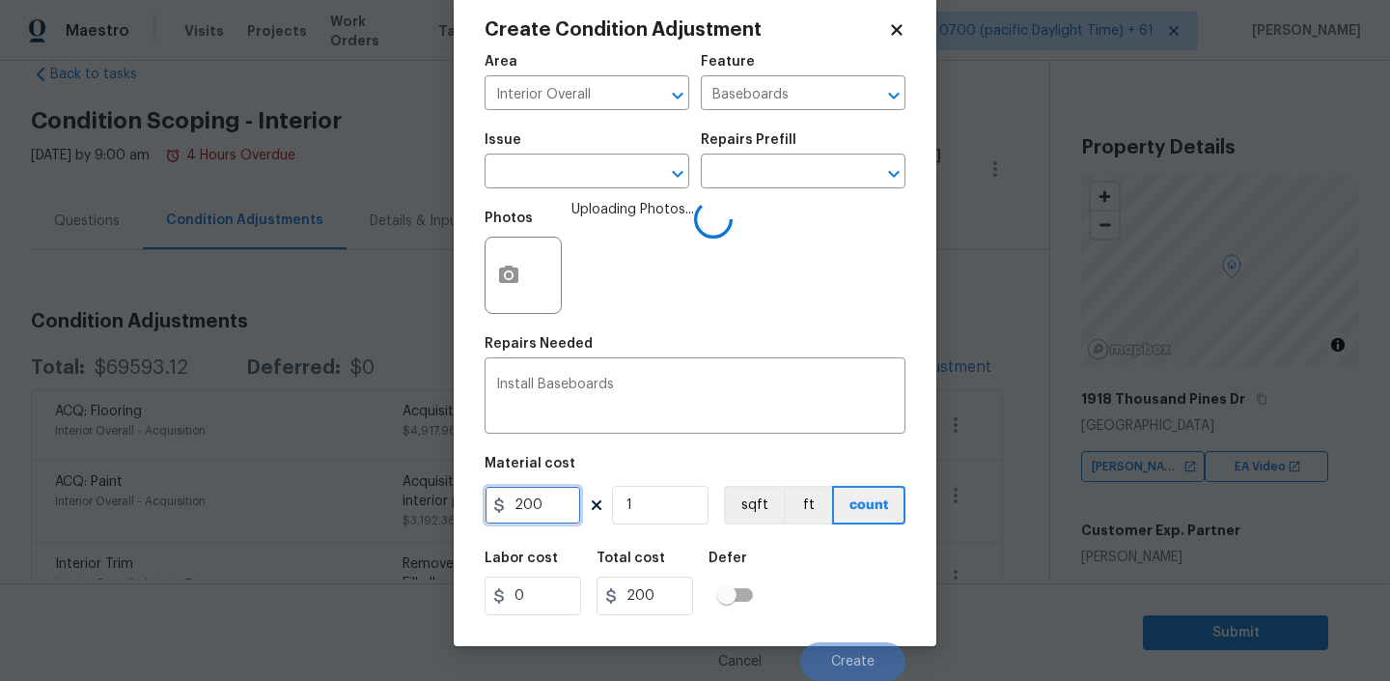
click at [545, 499] on input "200" at bounding box center [533, 505] width 97 height 39
type input "100"
click at [849, 559] on div "Labor cost 0 Total cost 100 Defer" at bounding box center [695, 583] width 421 height 87
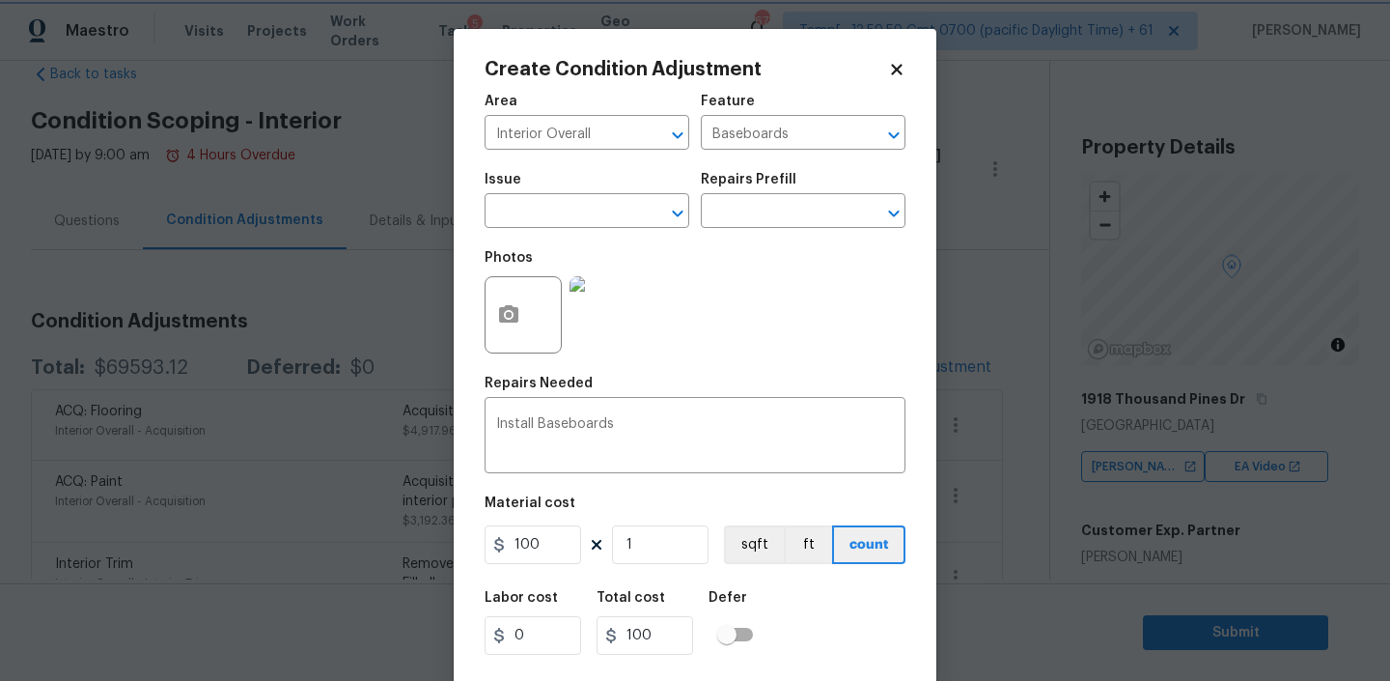
scroll to position [41, 0]
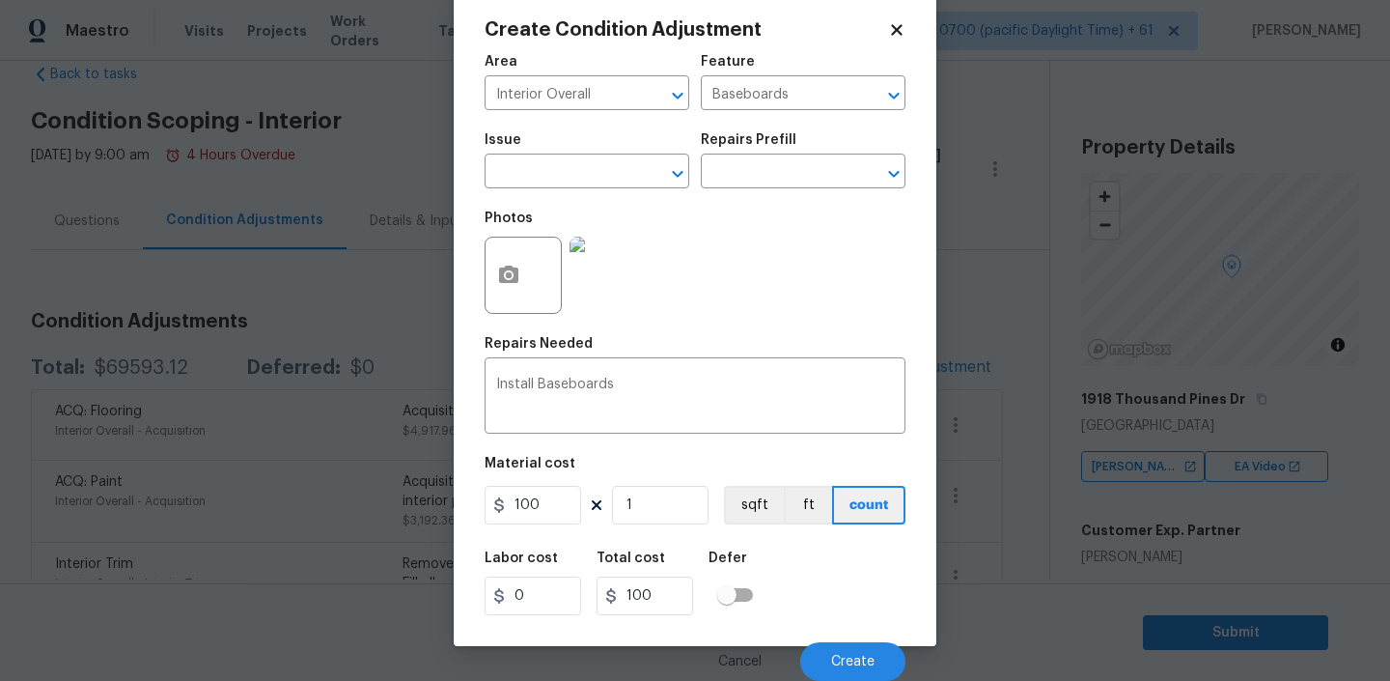
click at [893, 31] on icon at bounding box center [896, 29] width 11 height 11
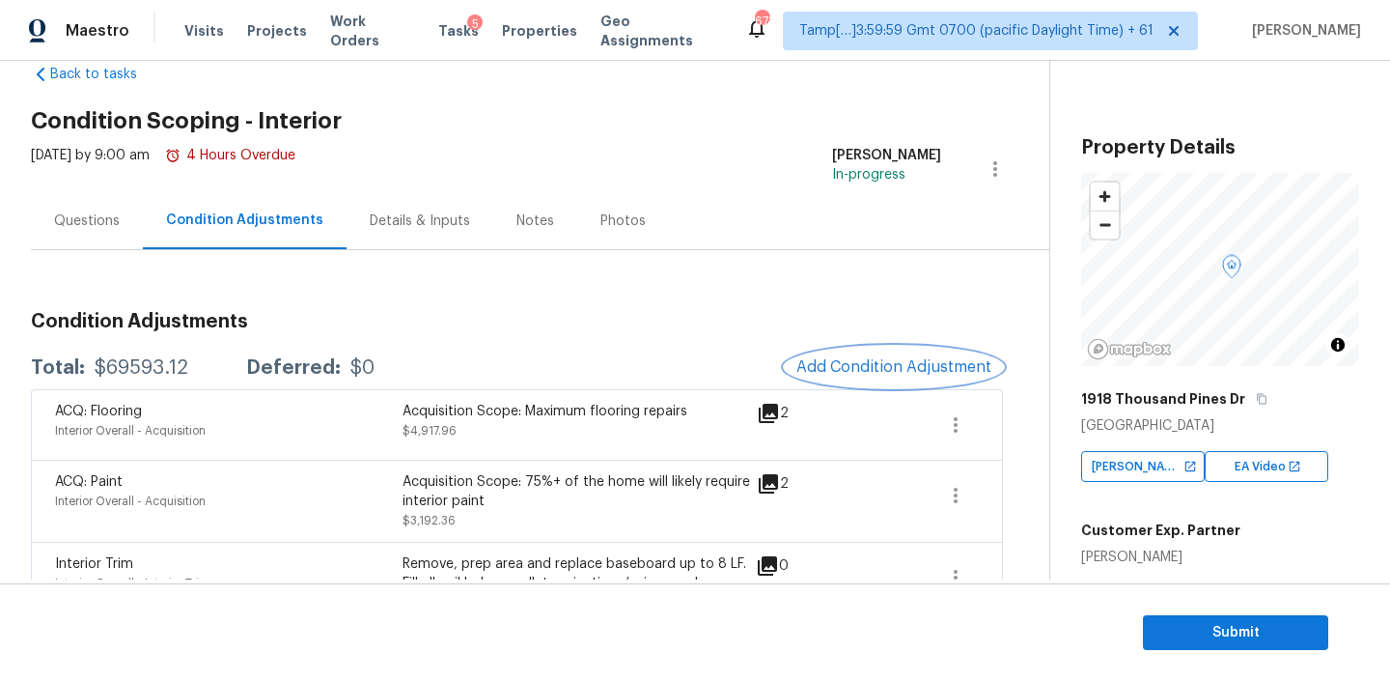
scroll to position [182, 0]
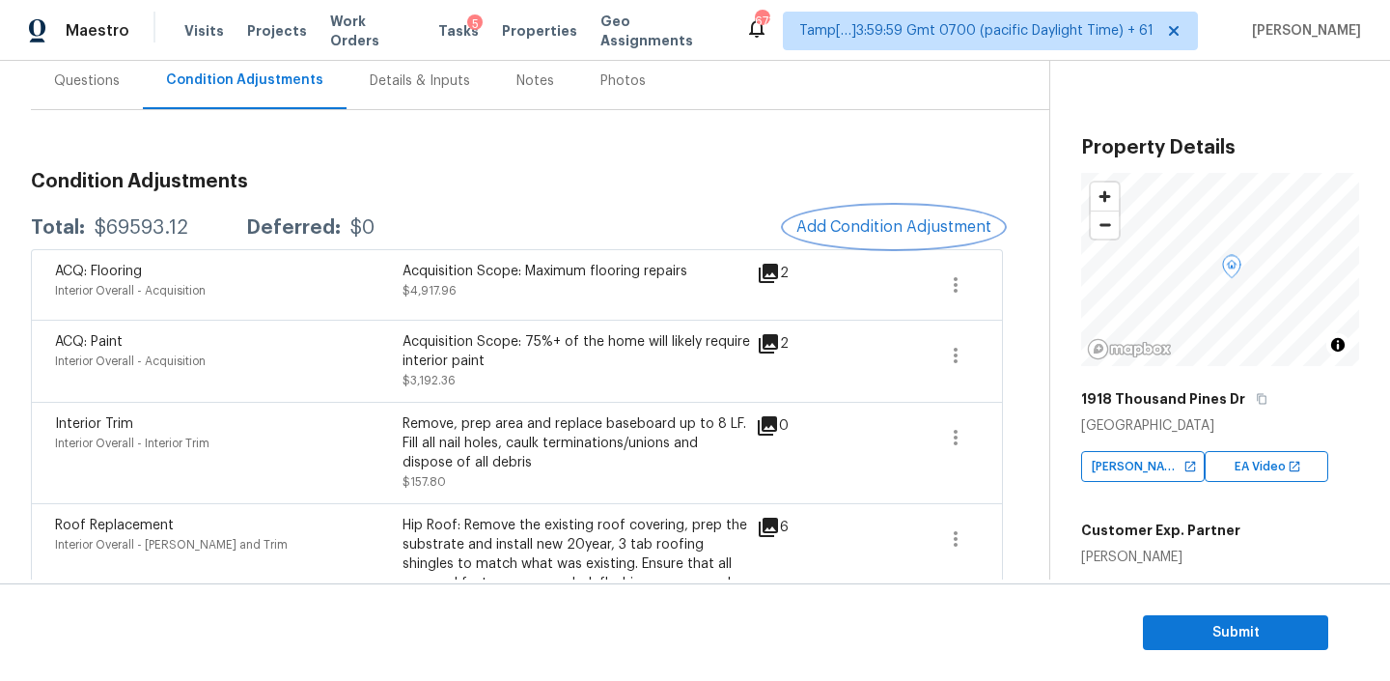
click at [903, 223] on span "Add Condition Adjustment" at bounding box center [894, 226] width 195 height 17
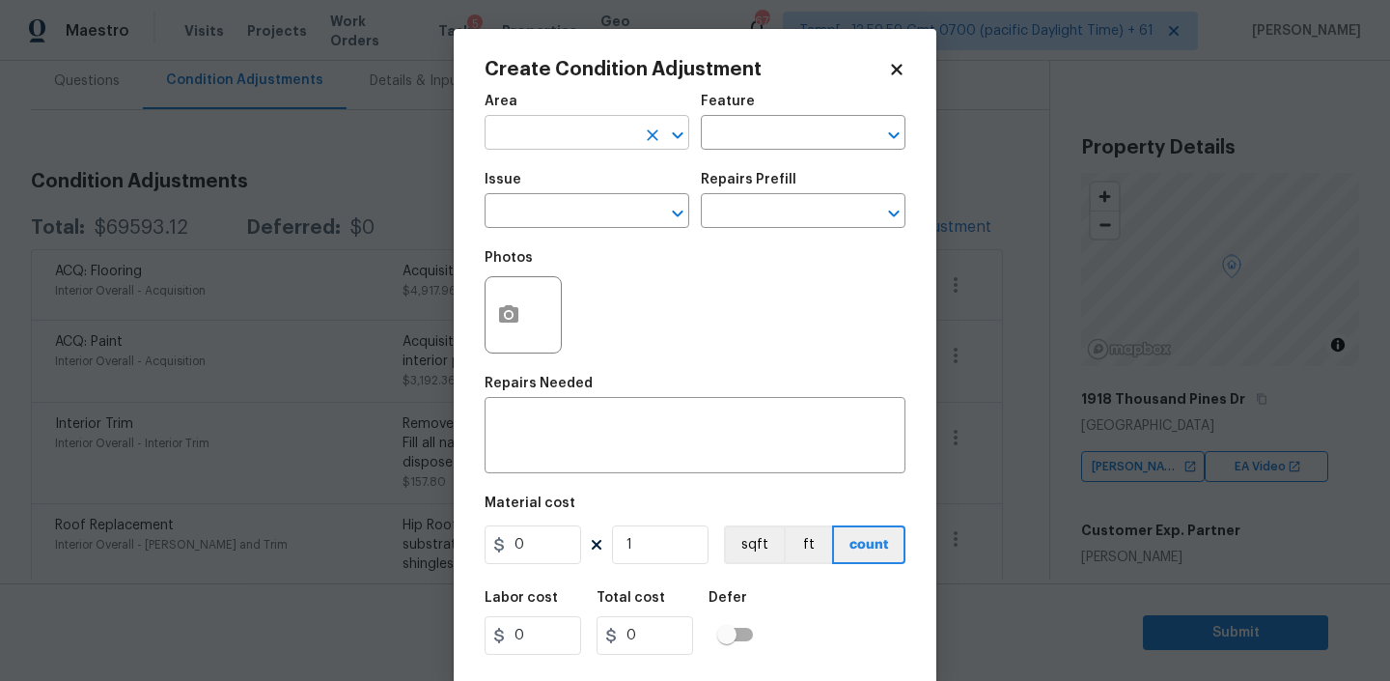
click at [583, 143] on input "text" at bounding box center [560, 135] width 151 height 30
type input "Interior Overall"
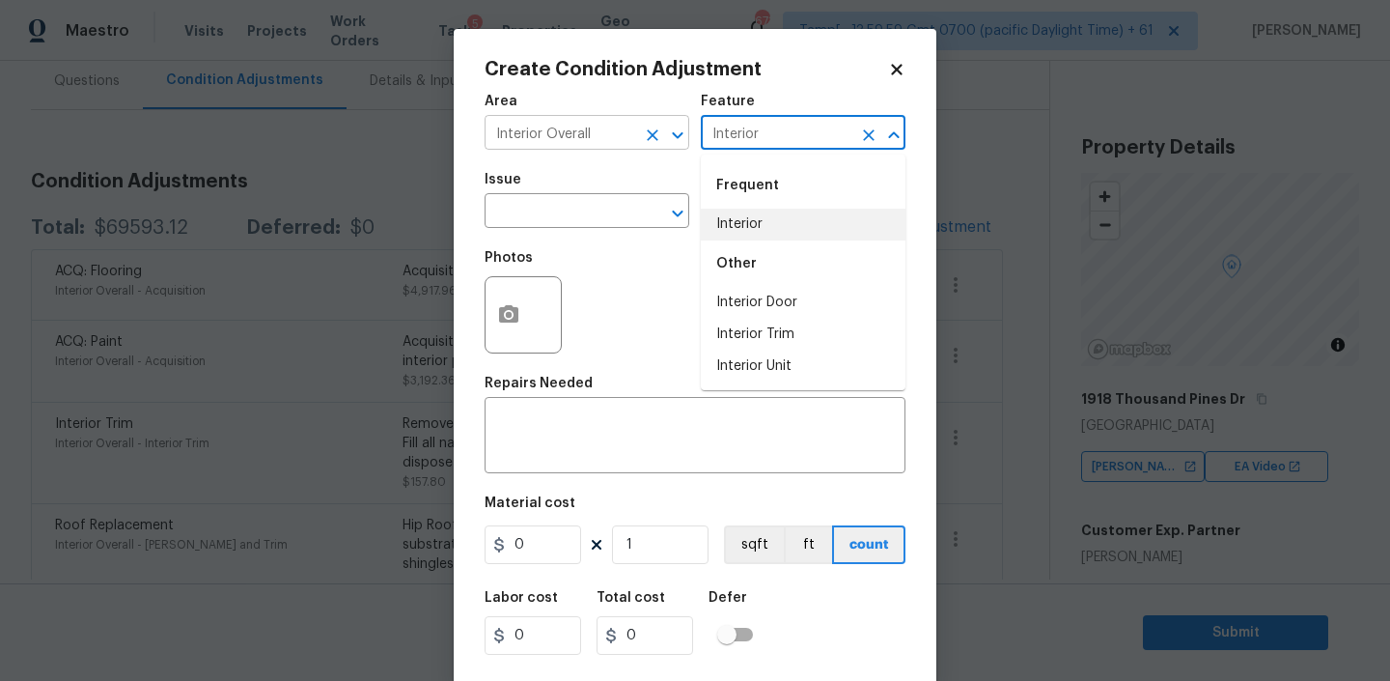
type input "Interior"
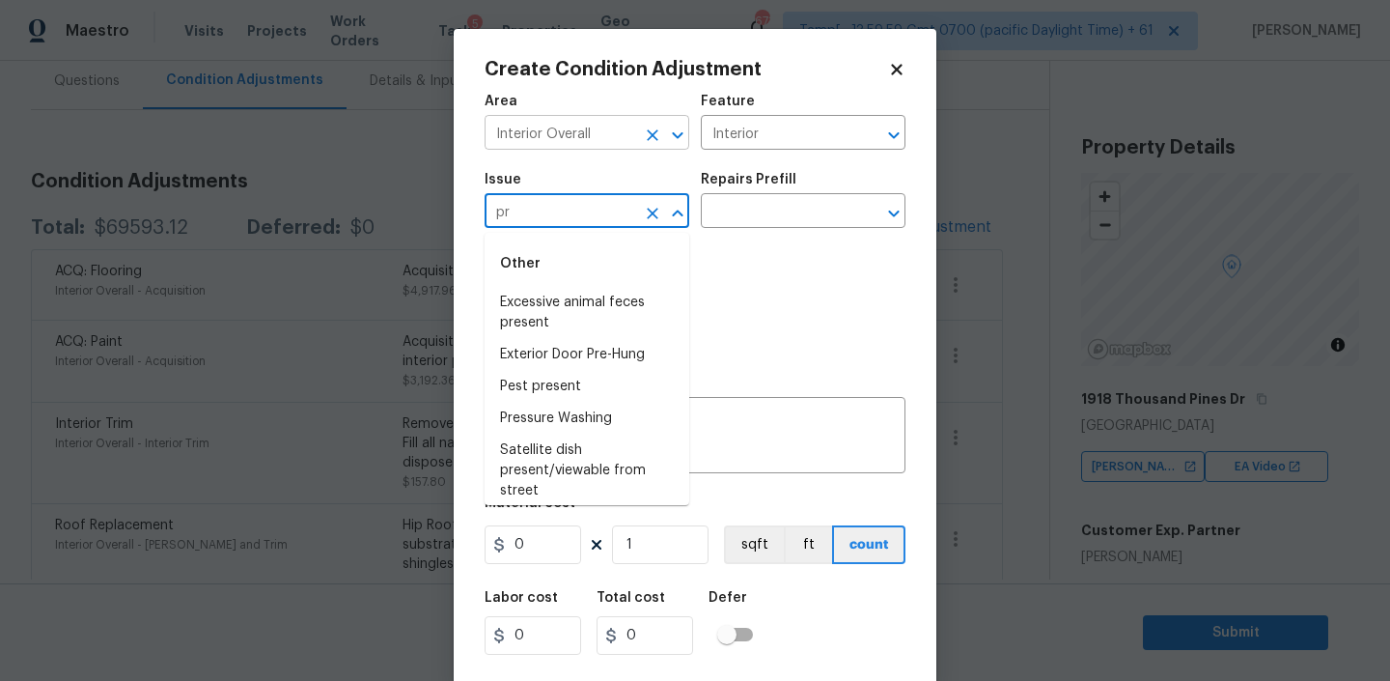
type input "p"
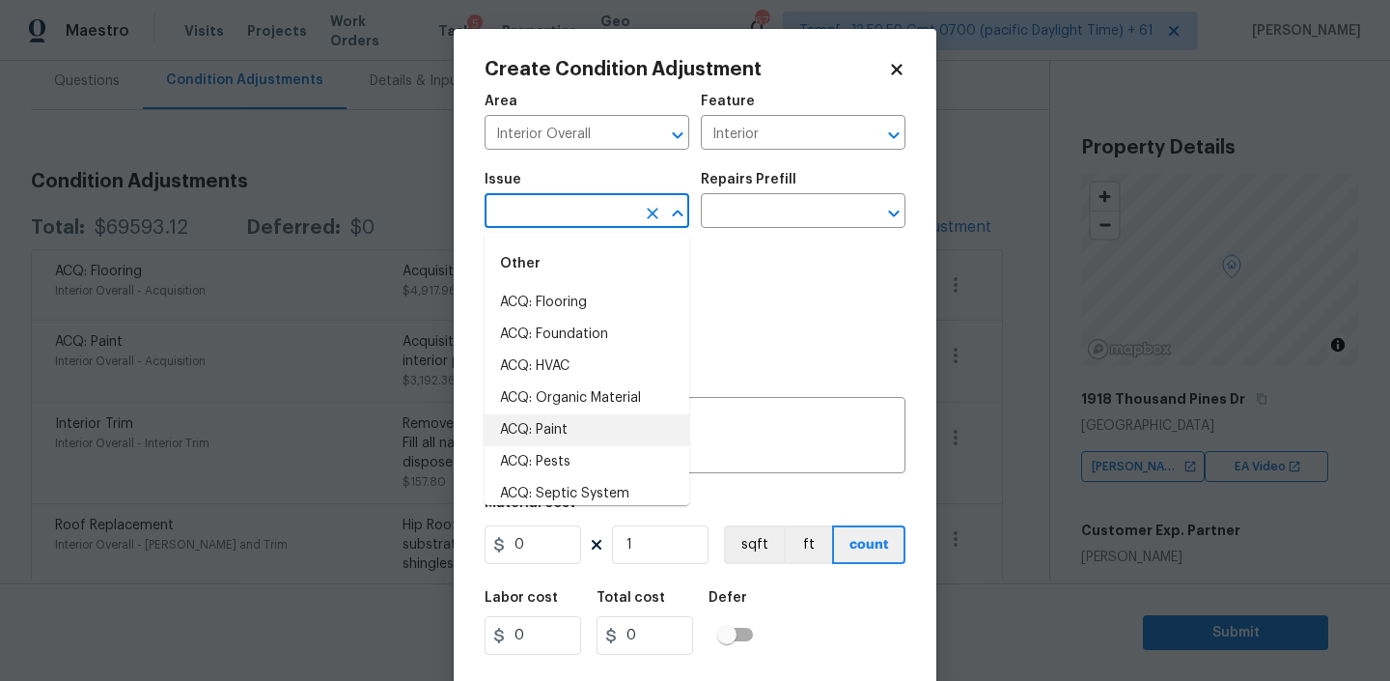
click at [546, 423] on li "ACQ: Paint" at bounding box center [587, 430] width 205 height 32
type input "ACQ: Paint"
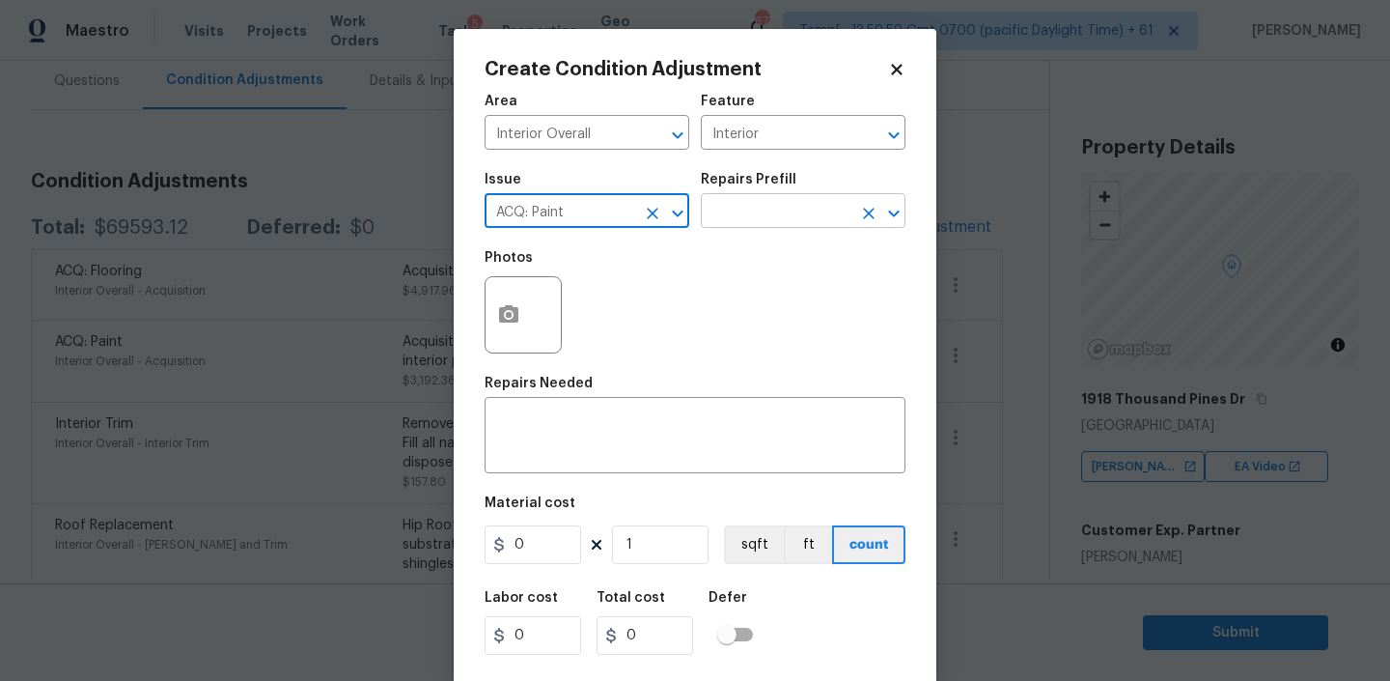
click at [731, 201] on input "text" at bounding box center [776, 213] width 151 height 30
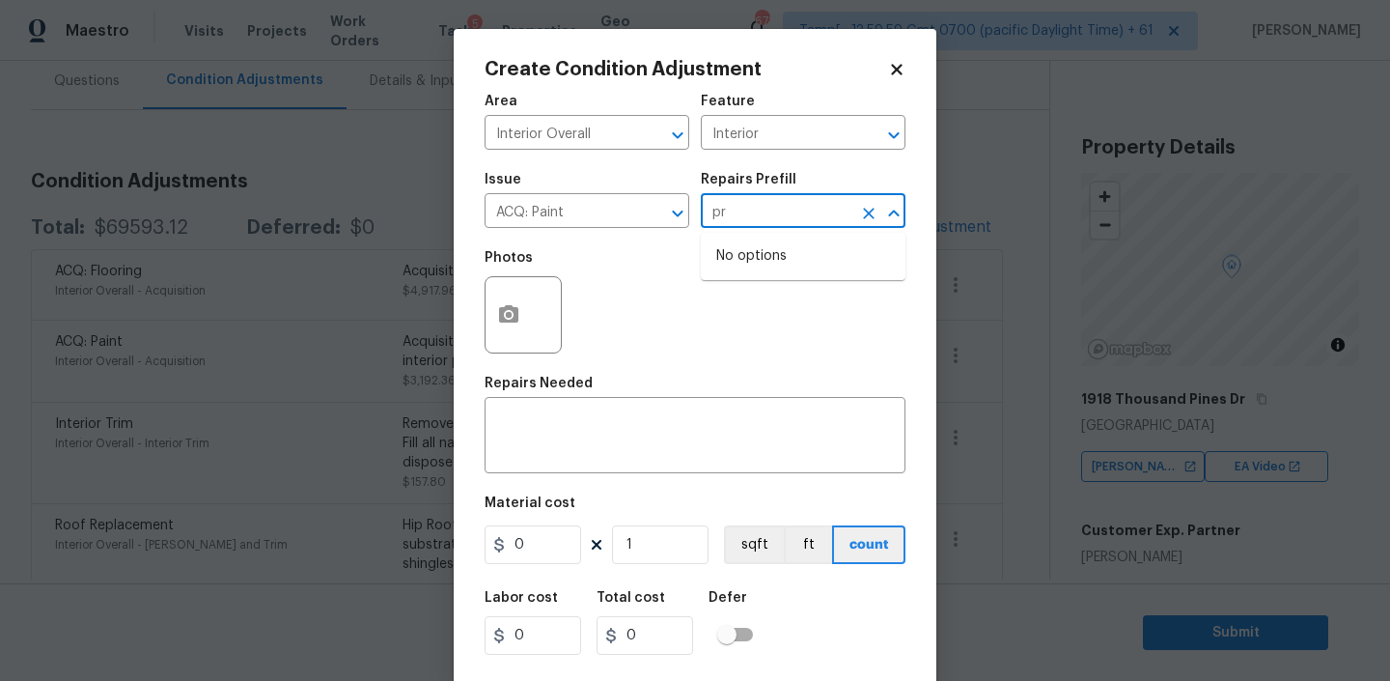
type input "p"
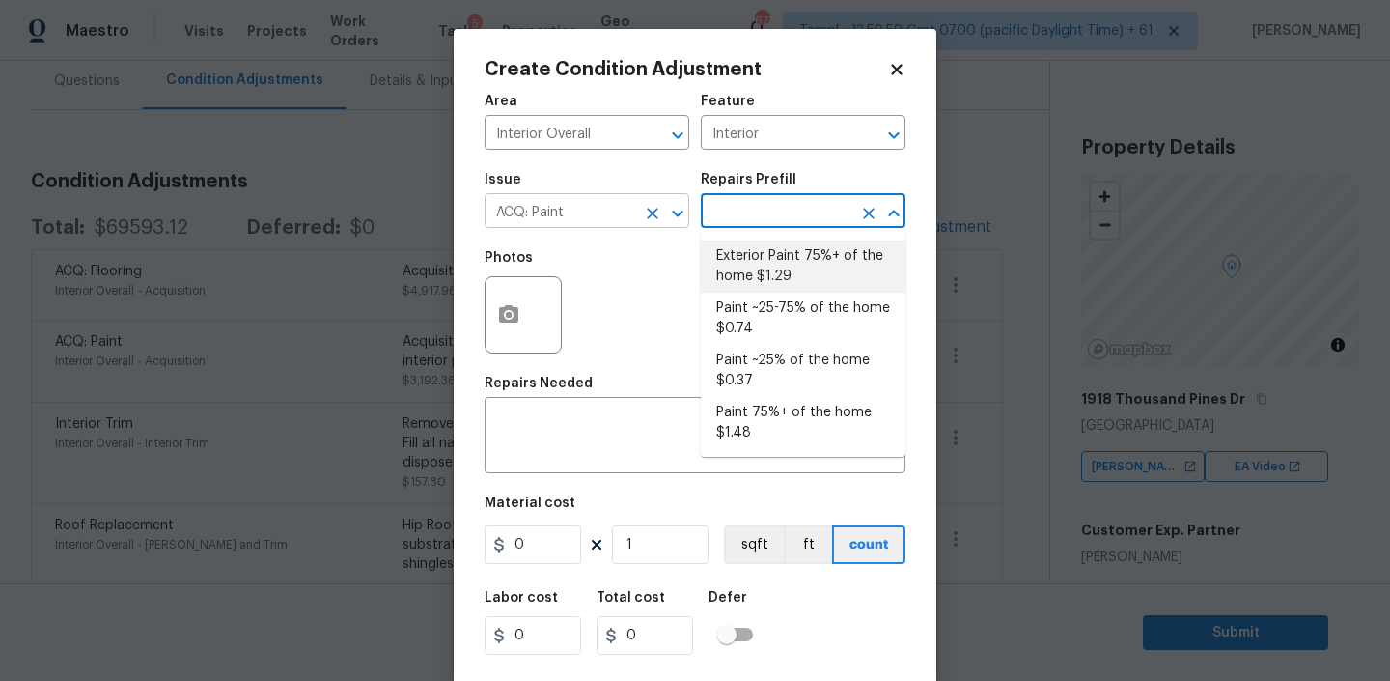
click at [654, 212] on icon "Clear" at bounding box center [653, 214] width 12 height 12
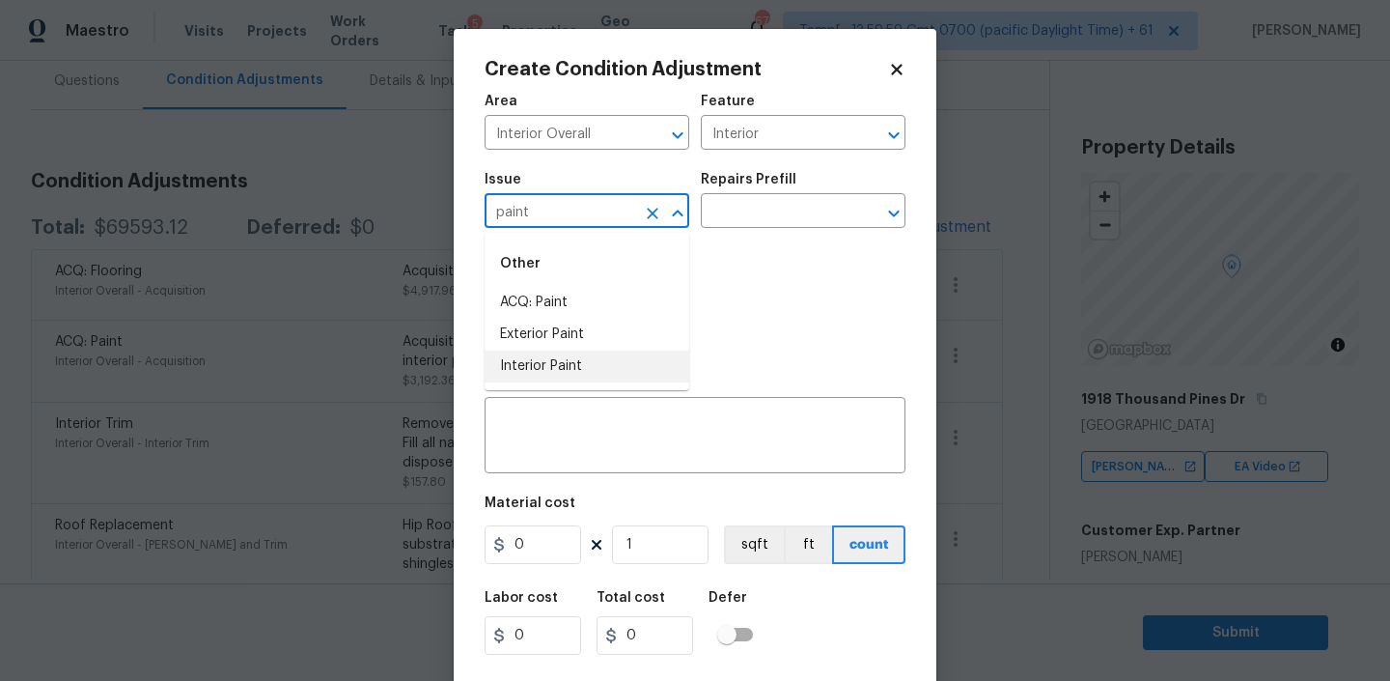
click at [520, 370] on li "Interior Paint" at bounding box center [587, 366] width 205 height 32
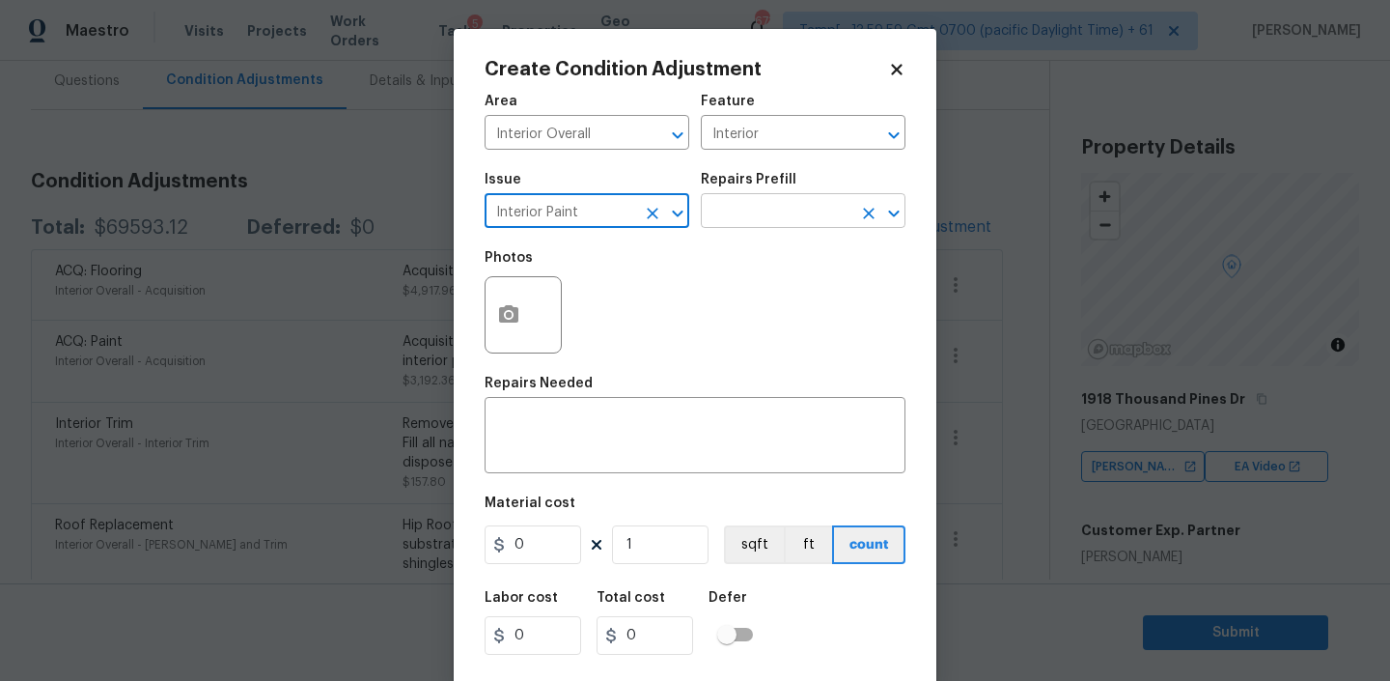
type input "Interior Paint"
click at [779, 201] on input "text" at bounding box center [776, 213] width 151 height 30
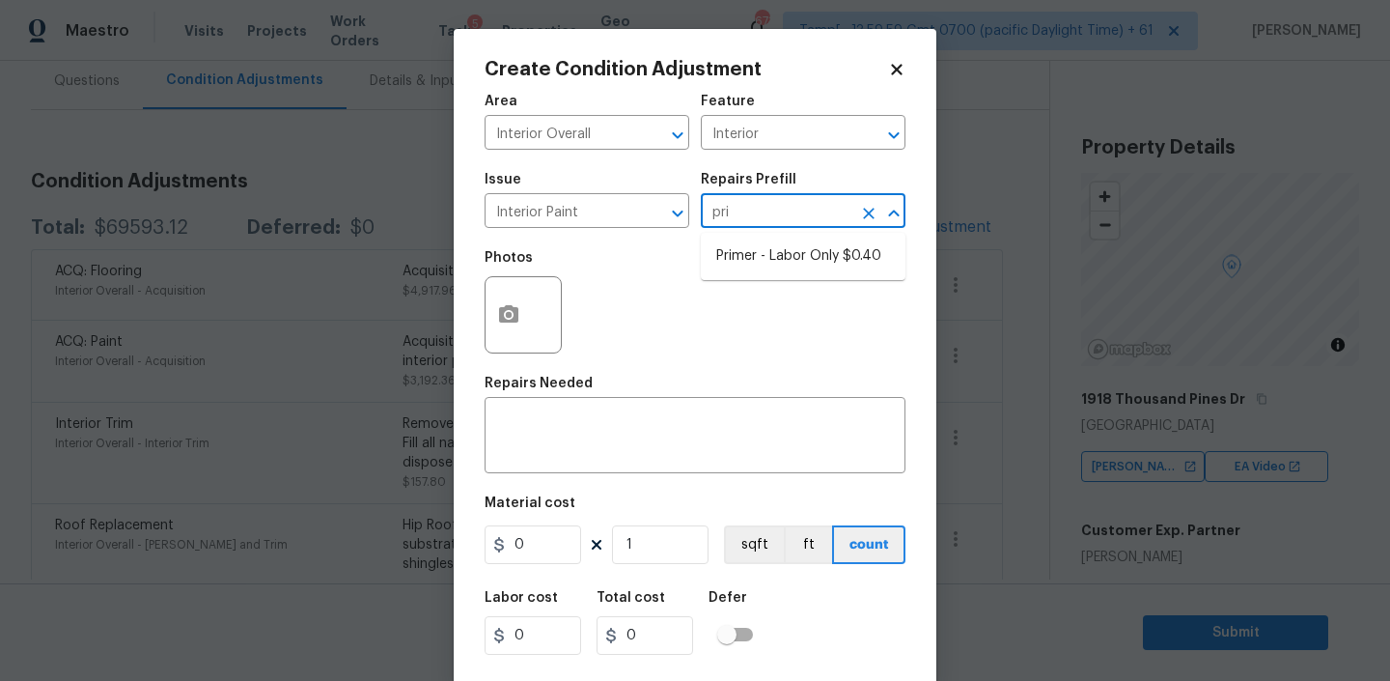
type input "prim"
click at [781, 257] on li "Primer - Labor Only $0.40" at bounding box center [803, 256] width 205 height 32
type input "Overall Paint"
type textarea "Interior primer - PRIMER PROVIDED BY OPENDOOR - All nails, screws, drywall anch…"
type input "0.4"
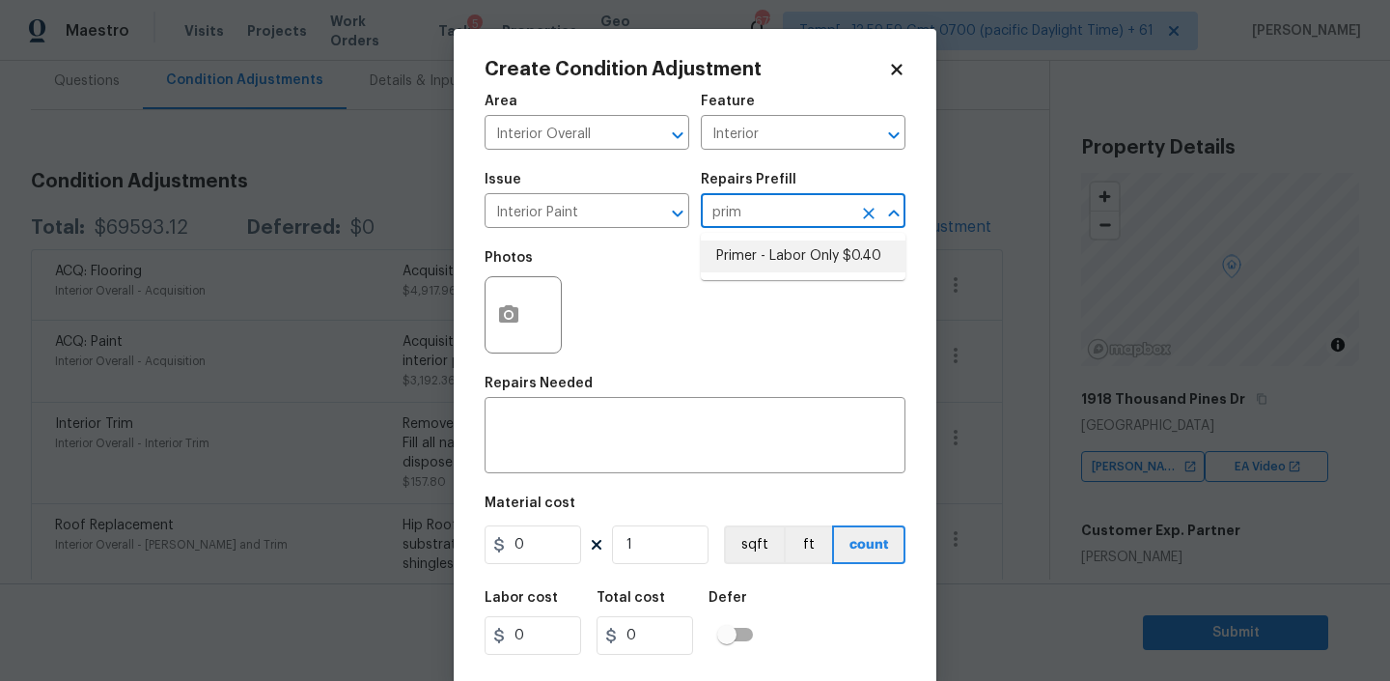
type input "0.4"
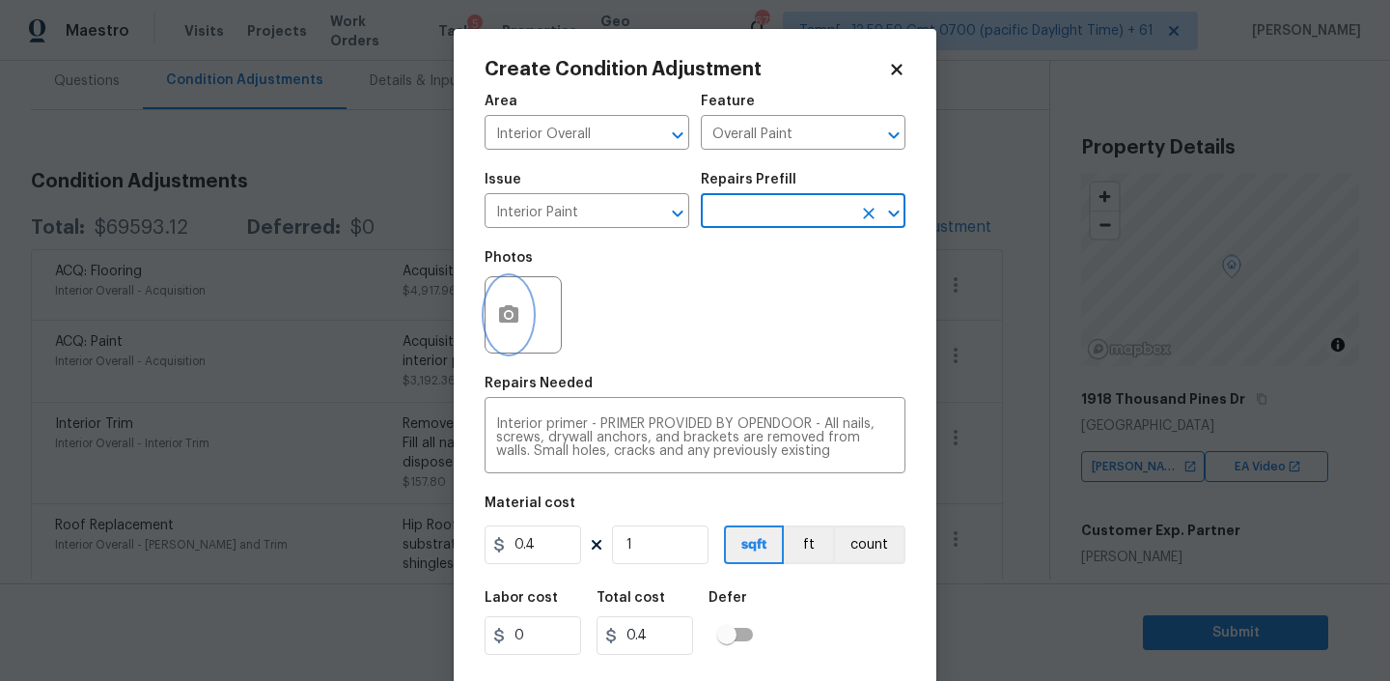
click at [500, 312] on icon "button" at bounding box center [508, 313] width 19 height 17
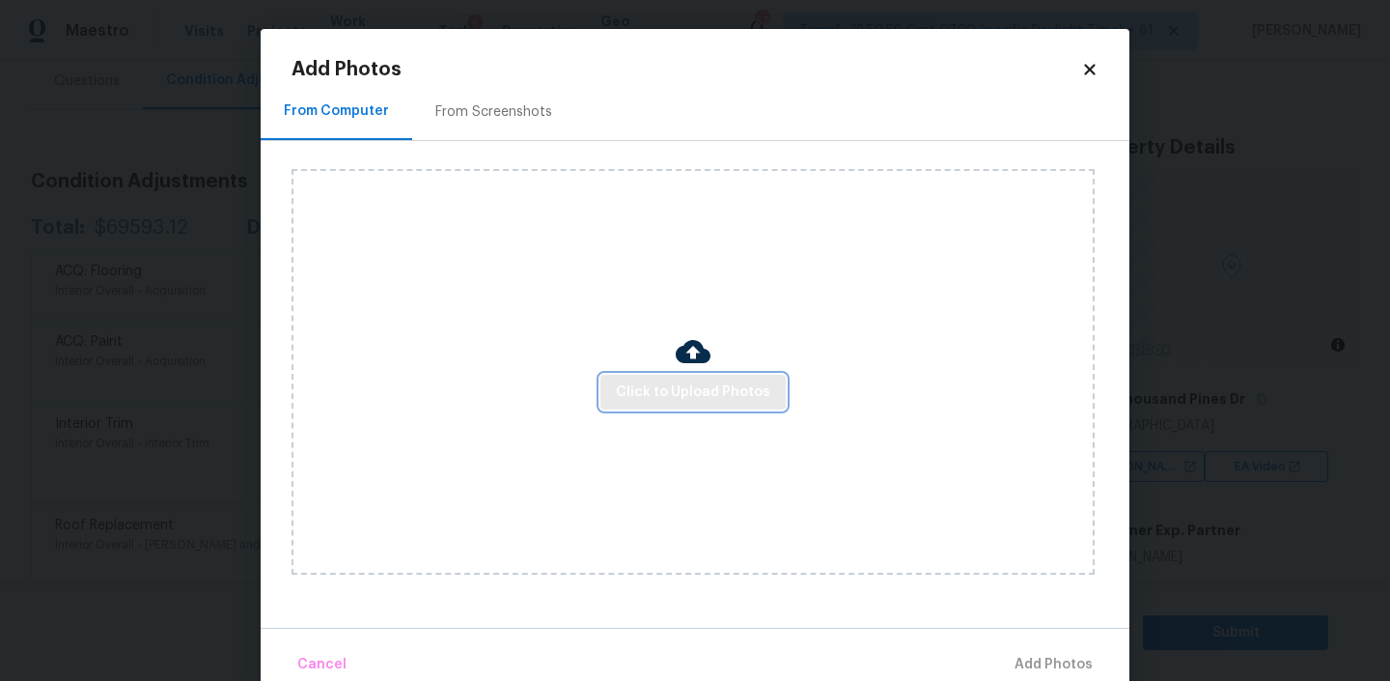
click at [677, 382] on span "Click to Upload Photos" at bounding box center [693, 392] width 154 height 24
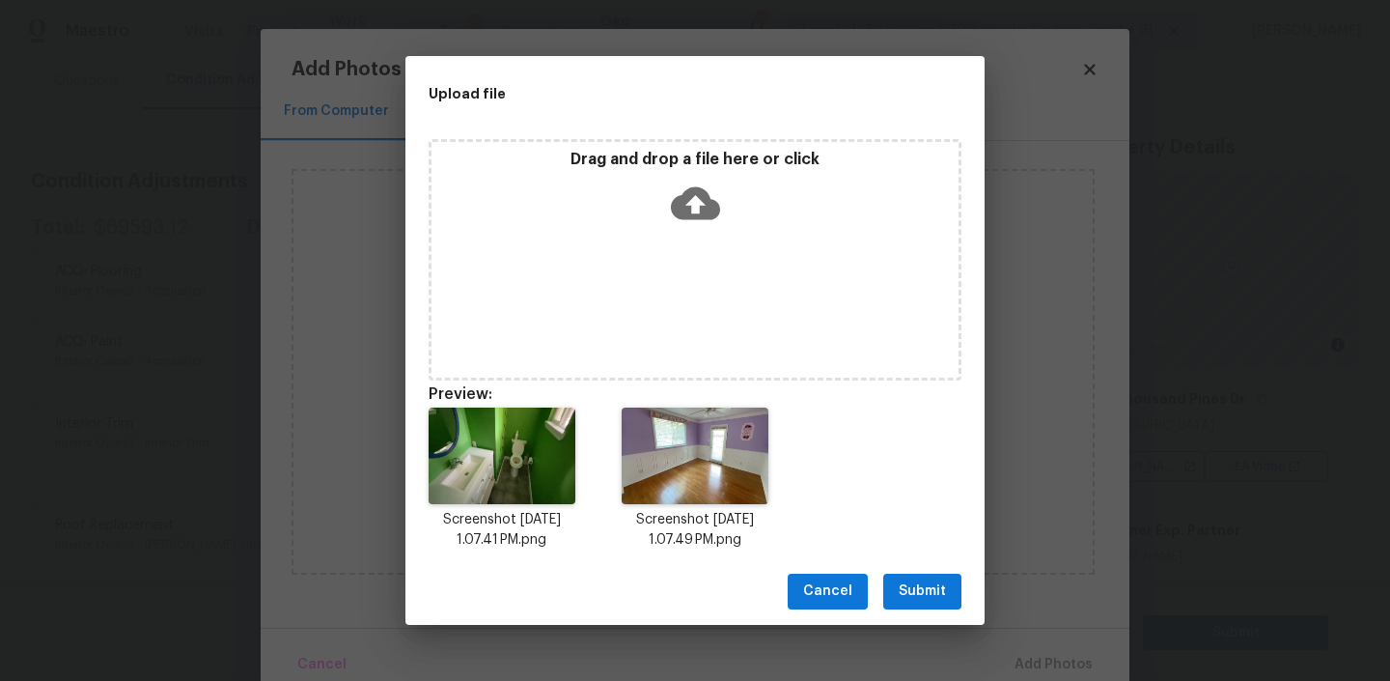
click at [918, 587] on span "Submit" at bounding box center [922, 591] width 47 height 24
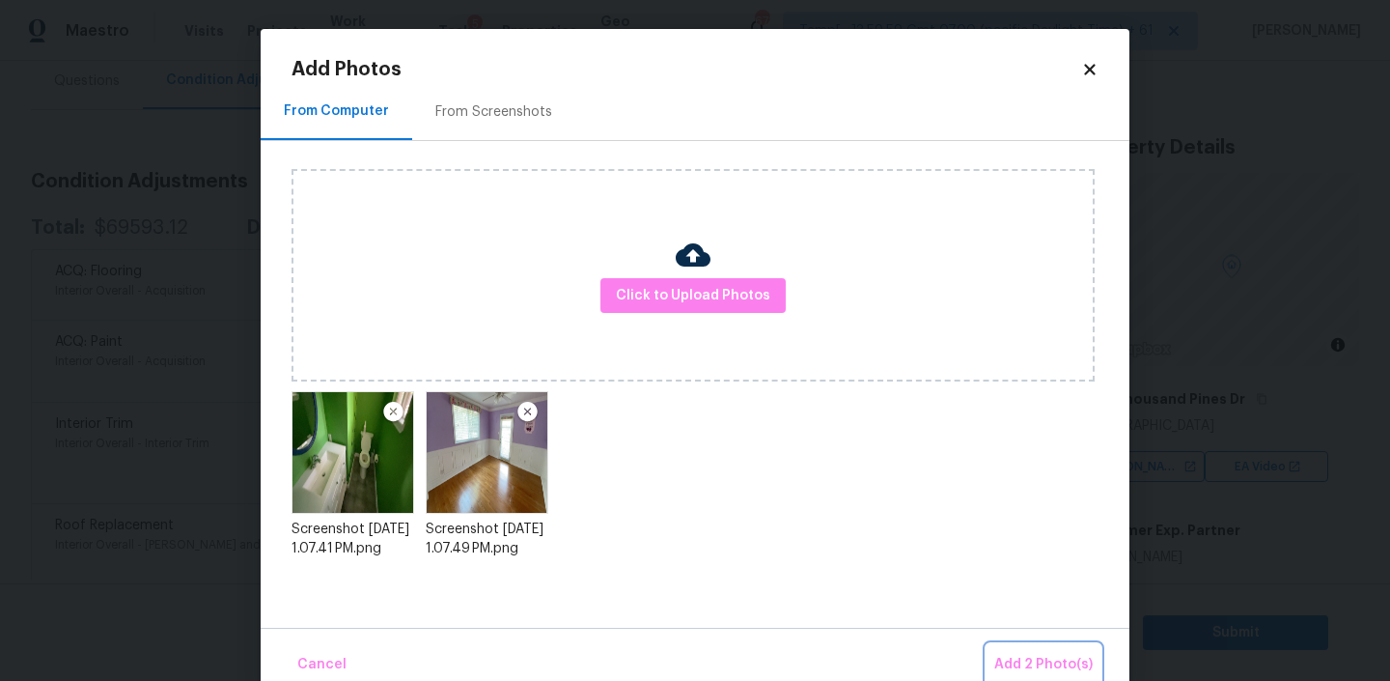
click at [1025, 659] on span "Add 2 Photo(s)" at bounding box center [1043, 665] width 98 height 24
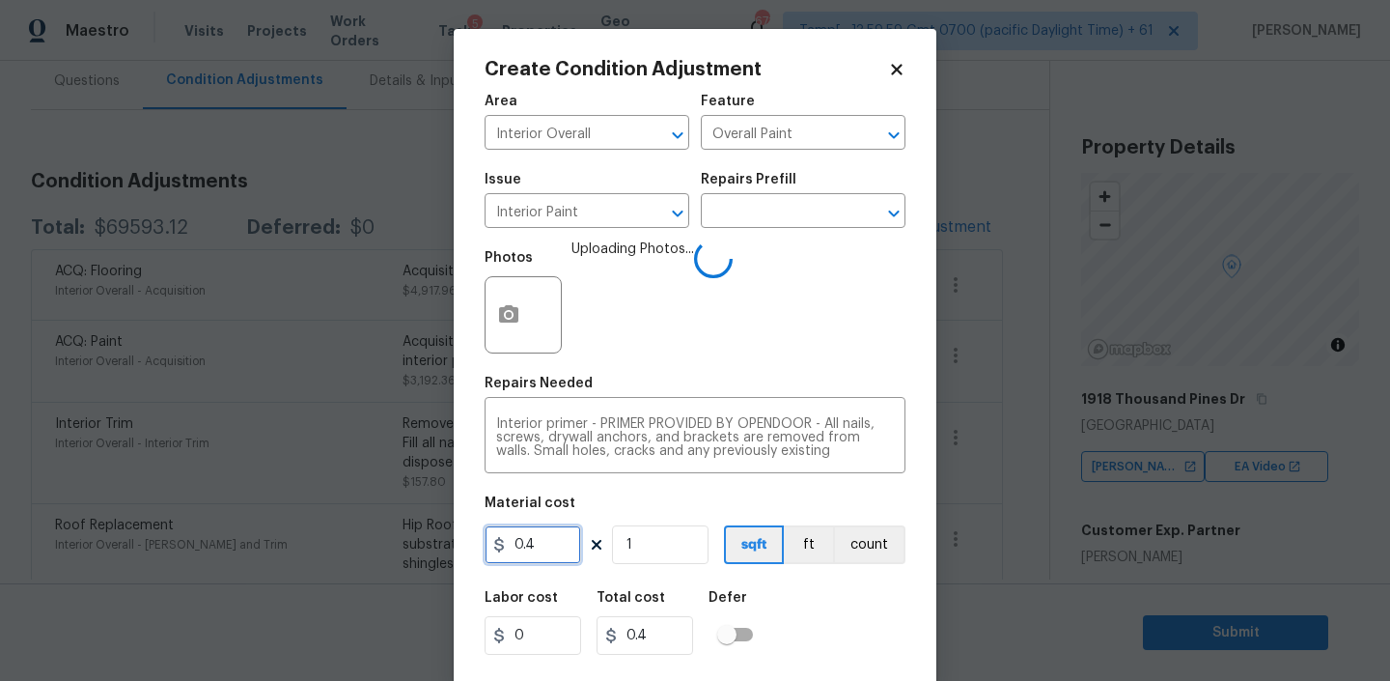
click at [548, 532] on input "0.4" at bounding box center [533, 544] width 97 height 39
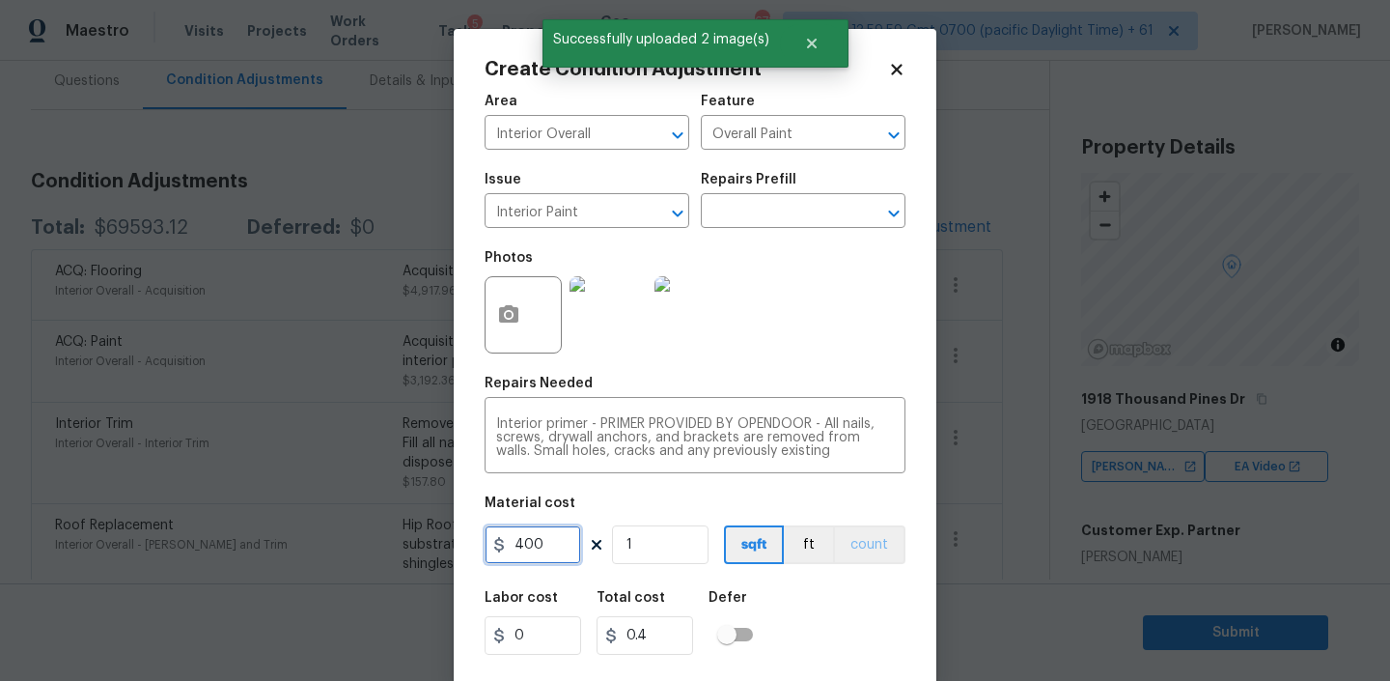
type input "400"
click at [857, 553] on button "count" at bounding box center [869, 544] width 72 height 39
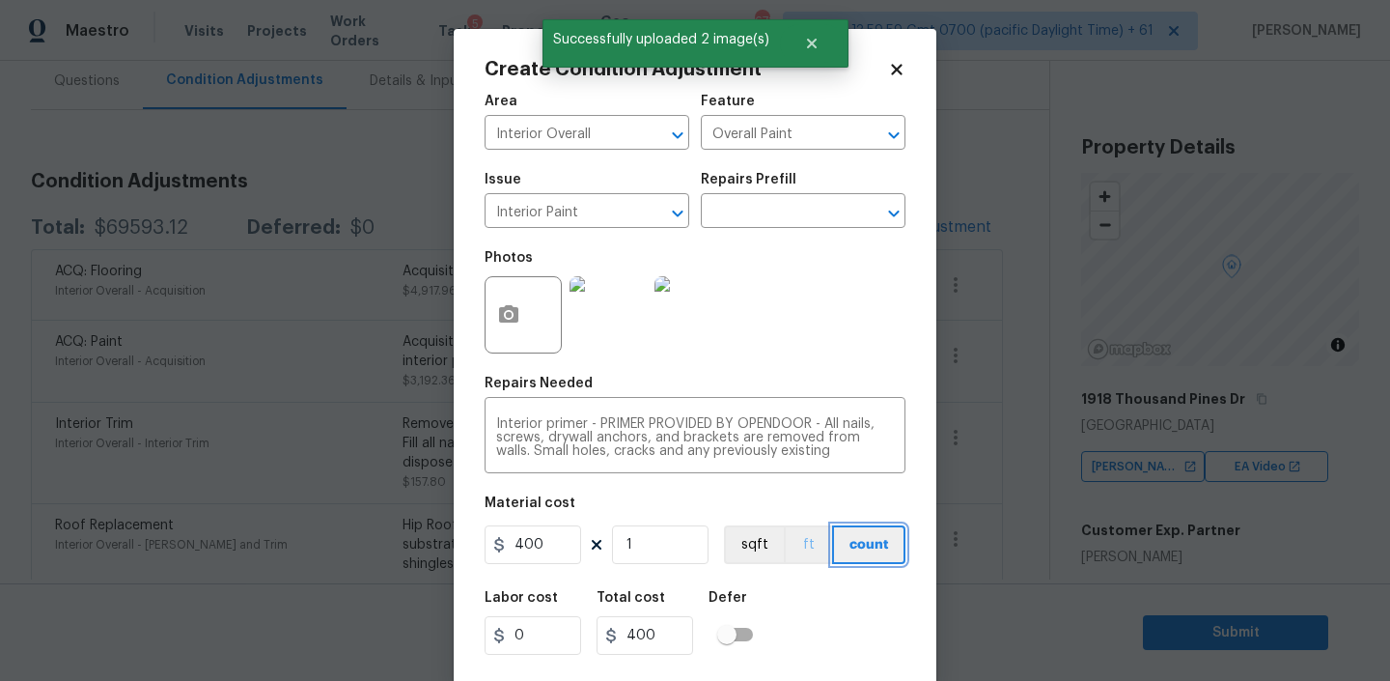
scroll to position [41, 0]
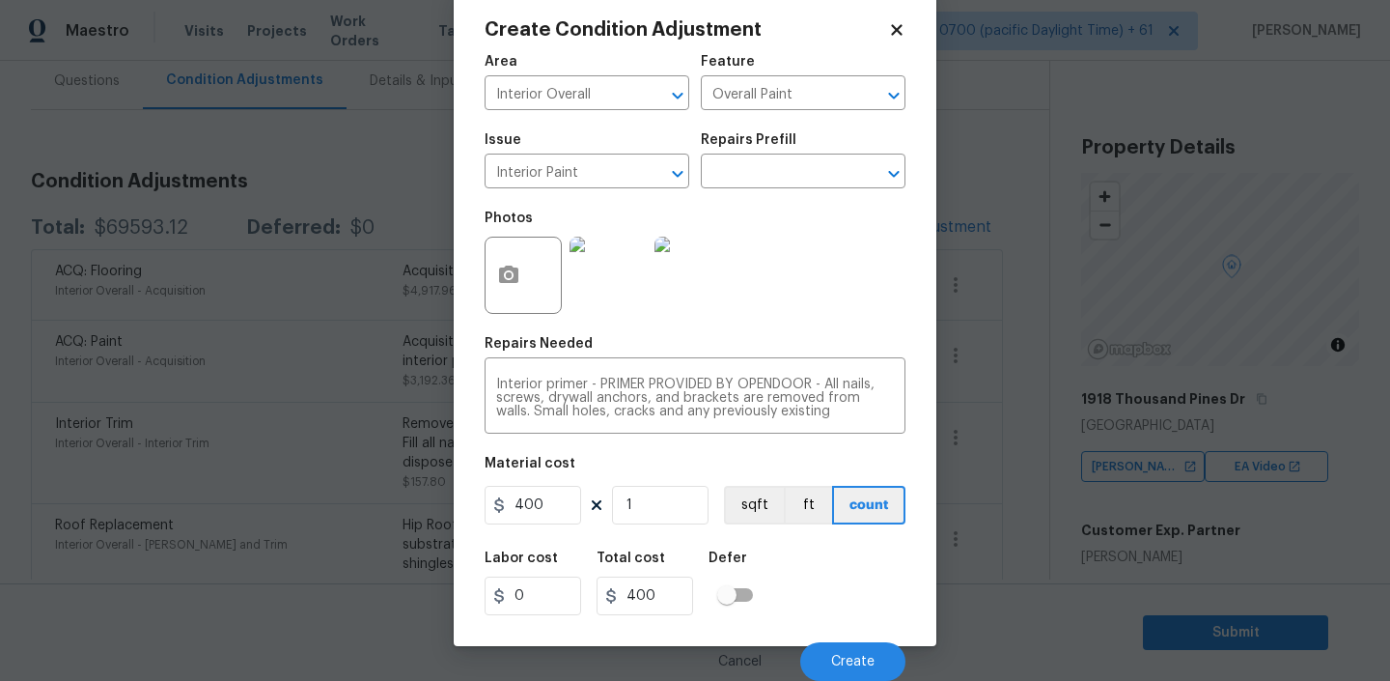
click at [531, 262] on div at bounding box center [523, 275] width 77 height 77
click at [520, 267] on button "button" at bounding box center [509, 275] width 46 height 75
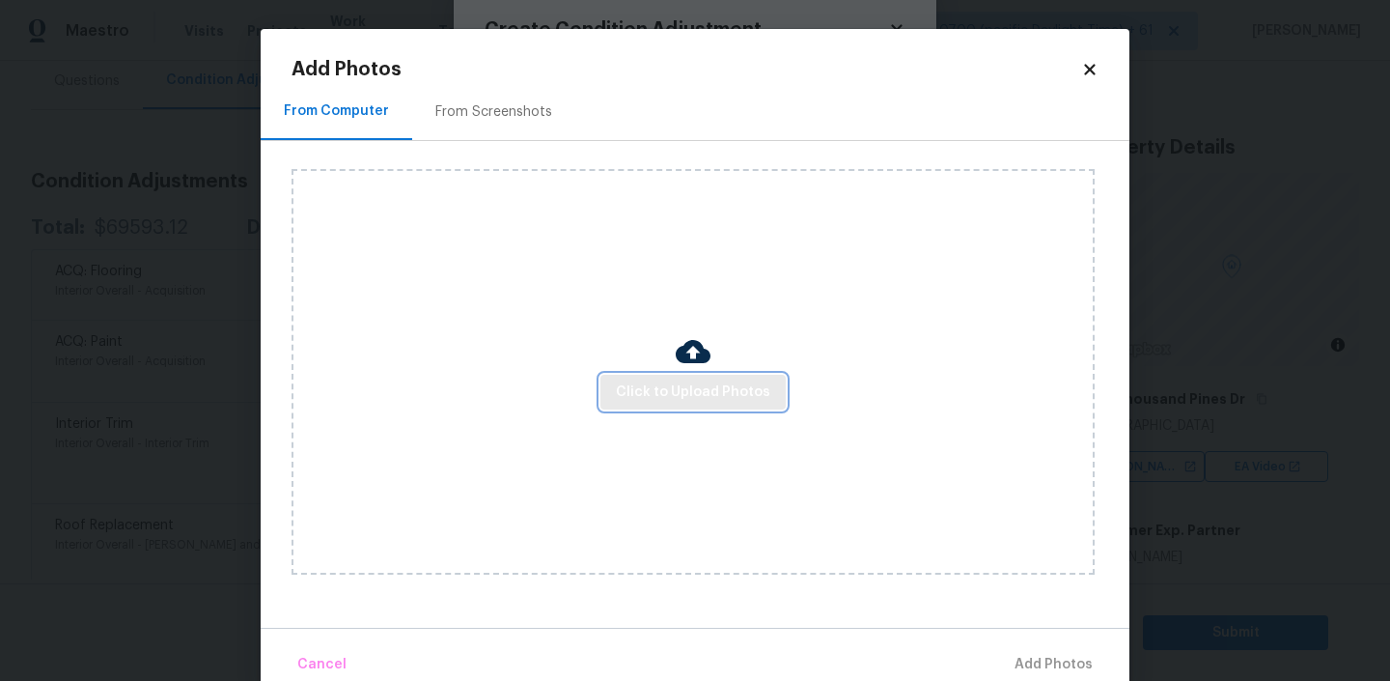
click at [711, 377] on button "Click to Upload Photos" at bounding box center [693, 393] width 185 height 36
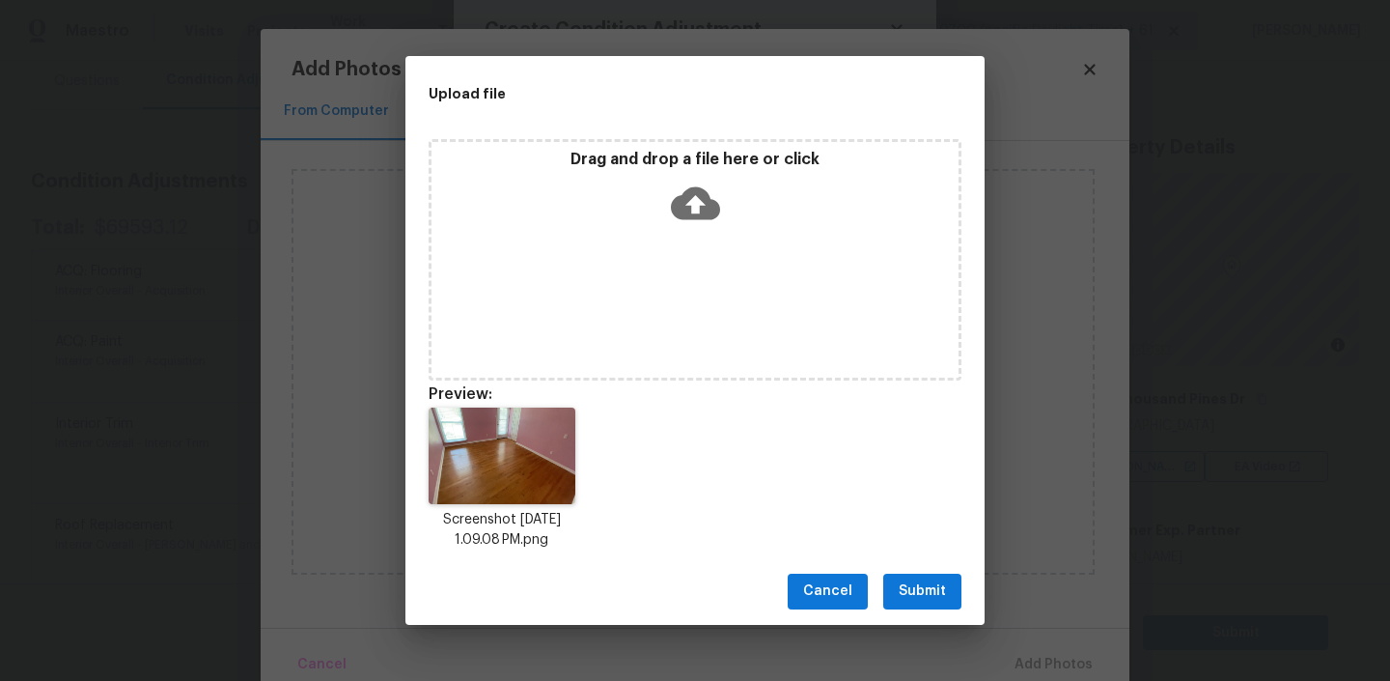
click at [921, 589] on span "Submit" at bounding box center [922, 591] width 47 height 24
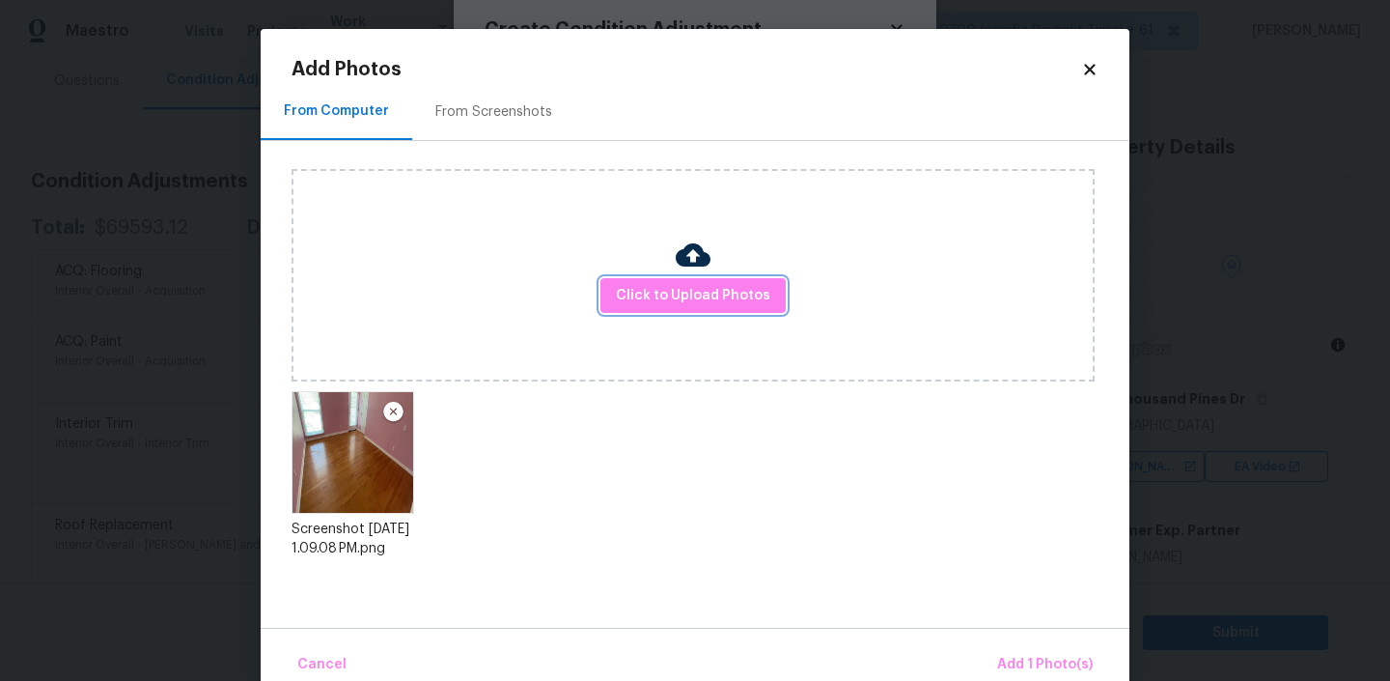
scroll to position [34, 0]
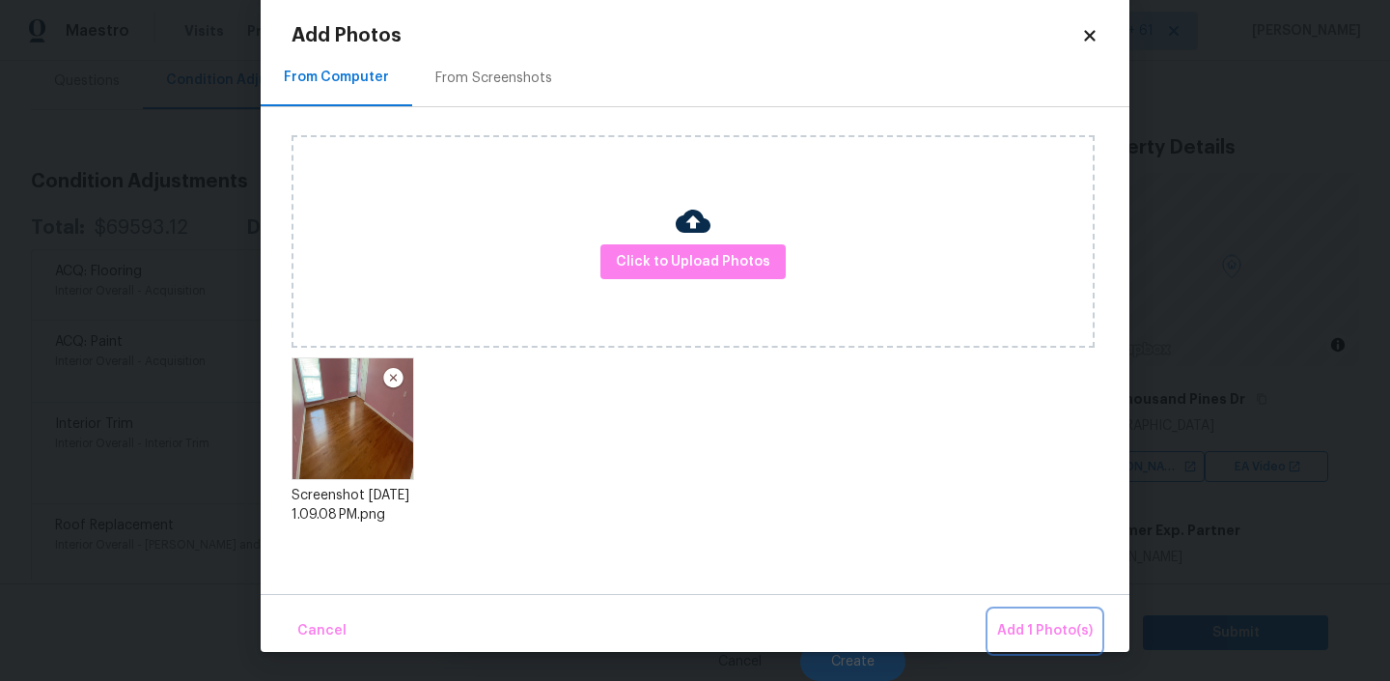
click at [1030, 629] on span "Add 1 Photo(s)" at bounding box center [1045, 631] width 96 height 24
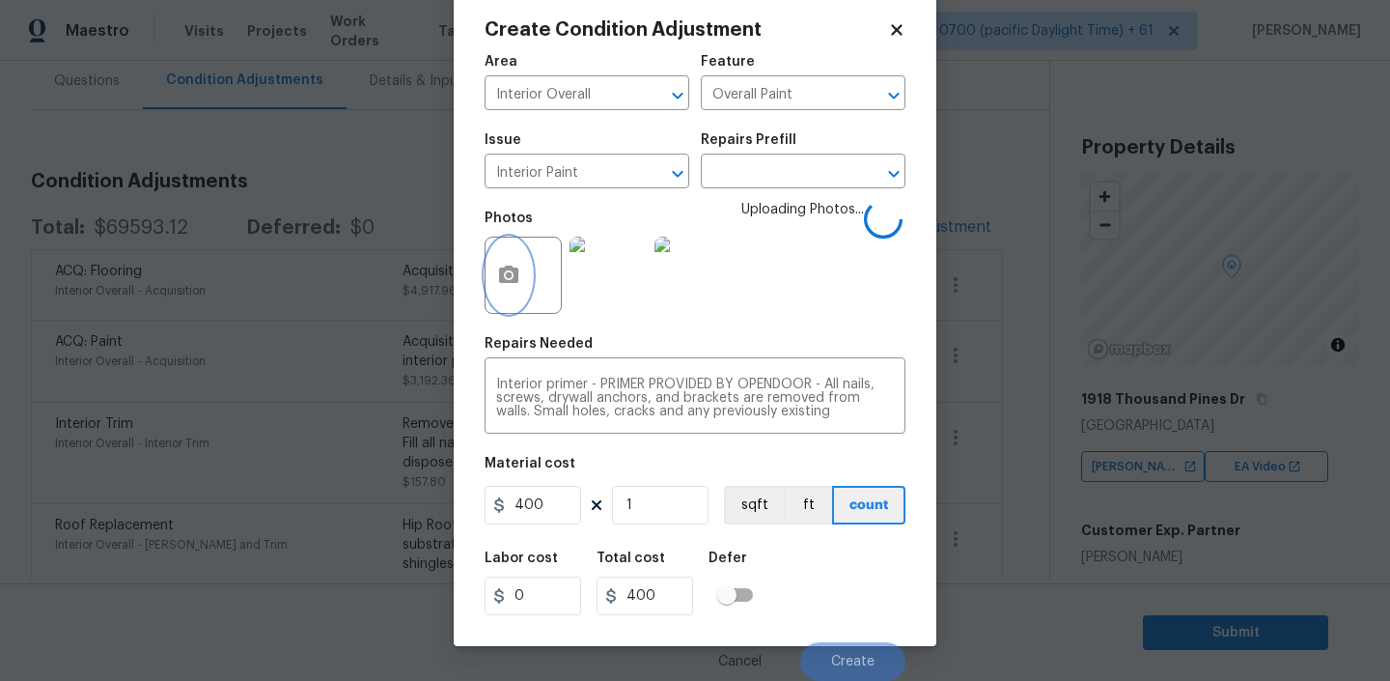
scroll to position [0, 0]
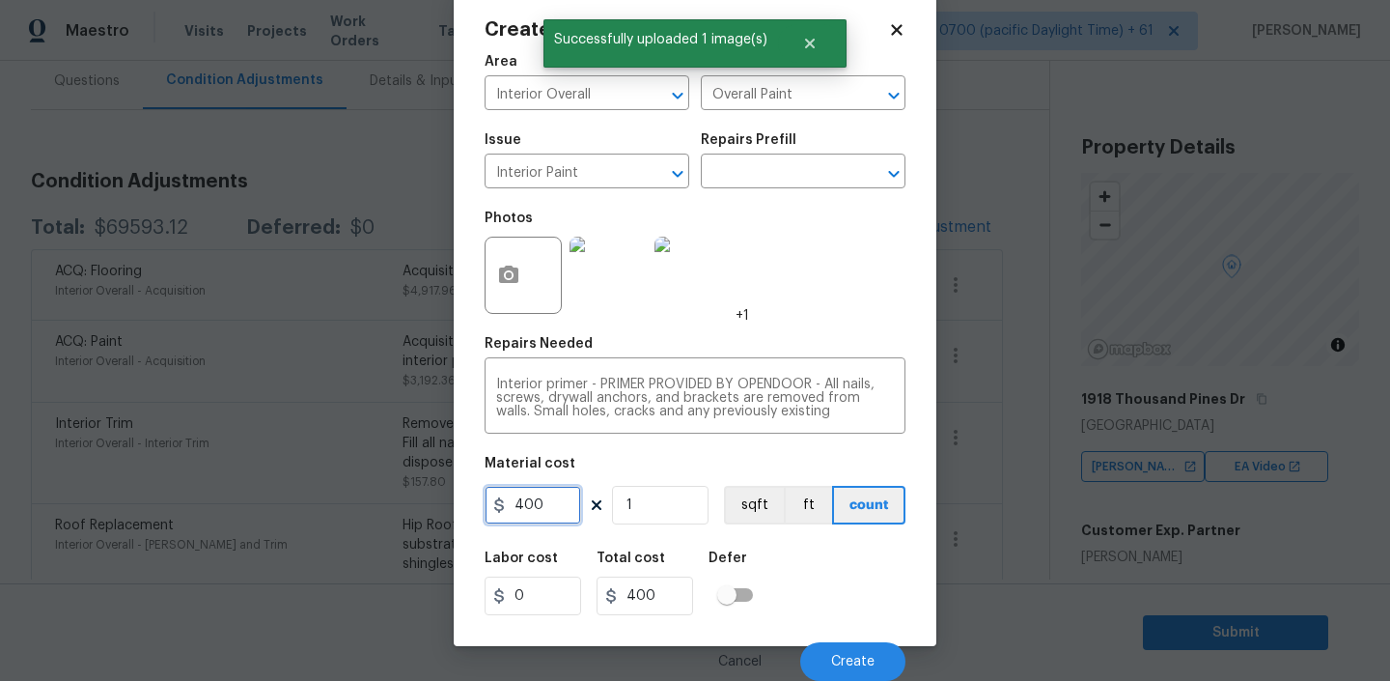
click at [546, 505] on input "400" at bounding box center [533, 505] width 97 height 39
type input "600"
click at [800, 569] on div "Labor cost 0 Total cost 600 Defer" at bounding box center [695, 583] width 421 height 87
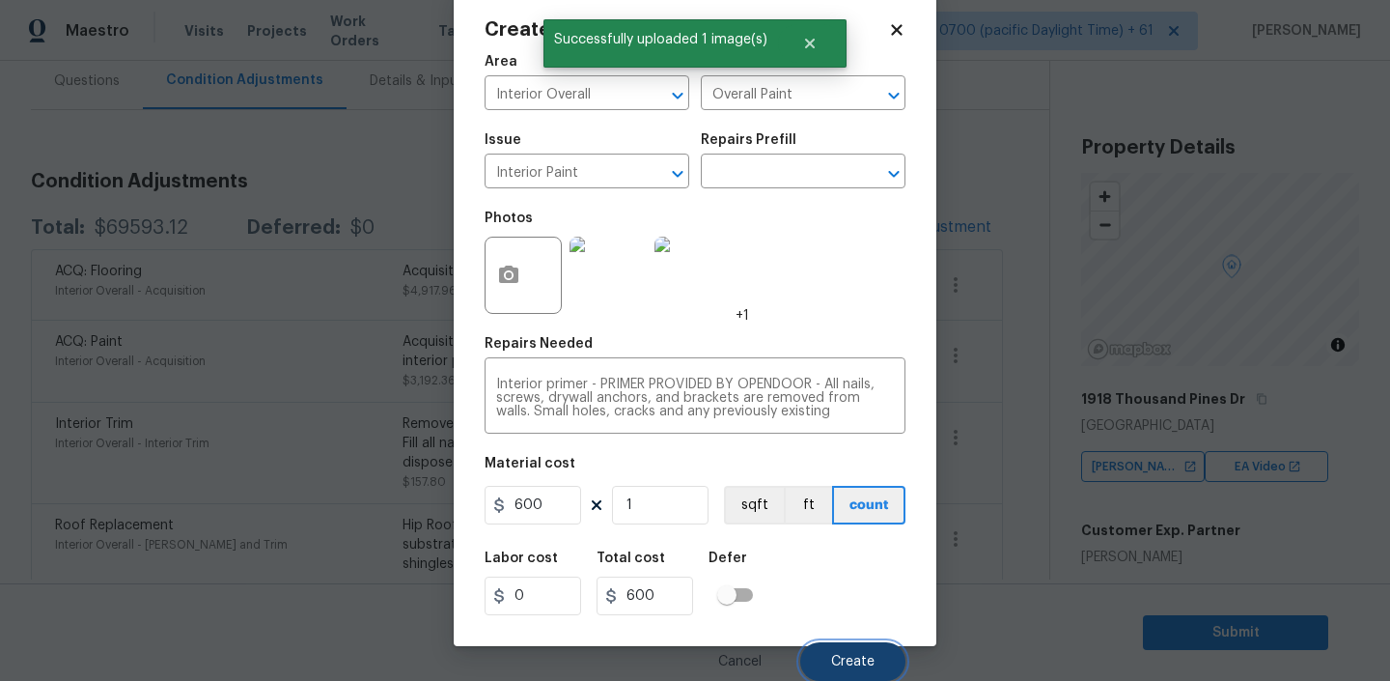
click at [837, 648] on button "Create" at bounding box center [852, 661] width 105 height 39
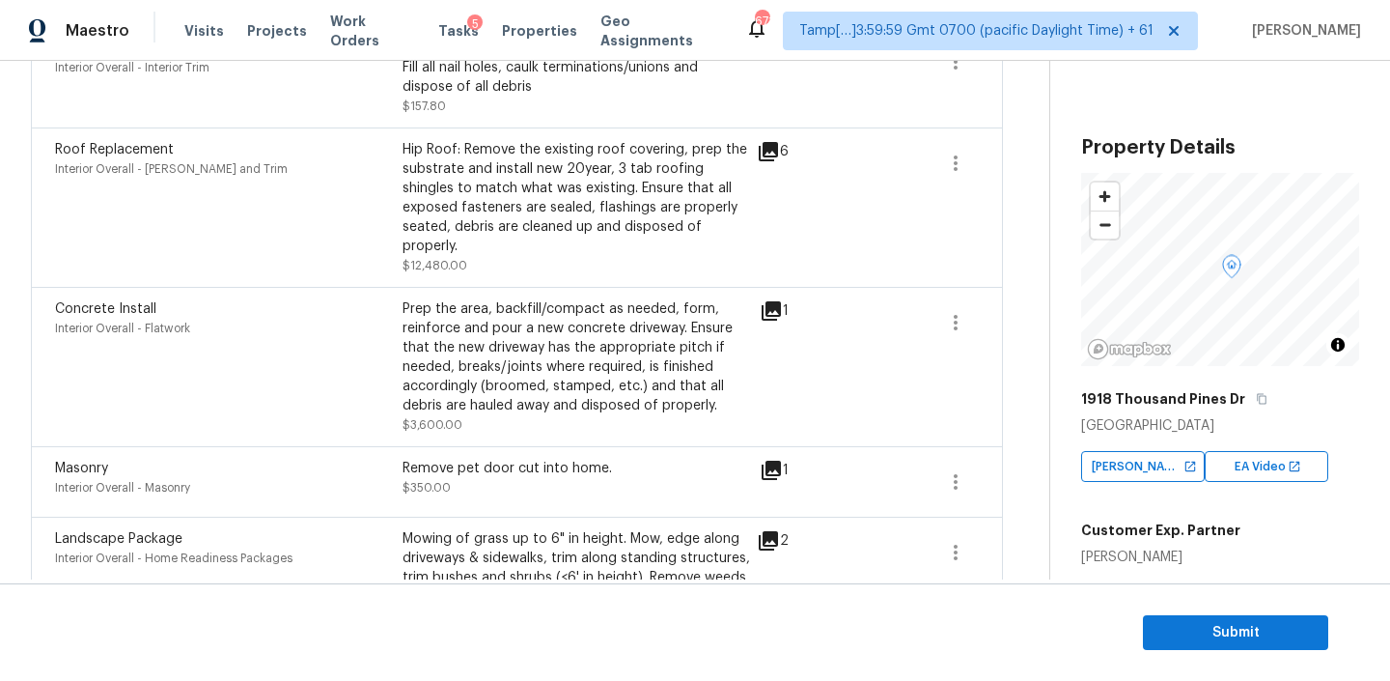
scroll to position [714, 0]
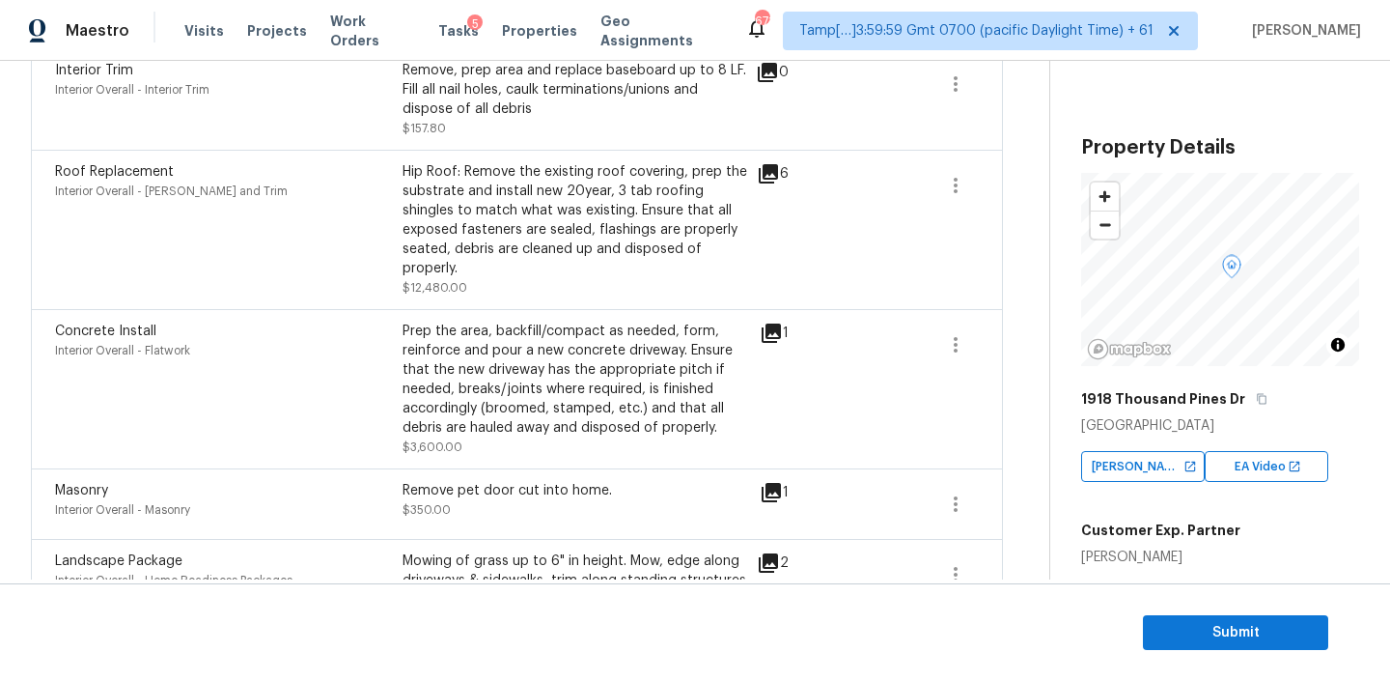
click at [770, 171] on icon at bounding box center [768, 173] width 19 height 19
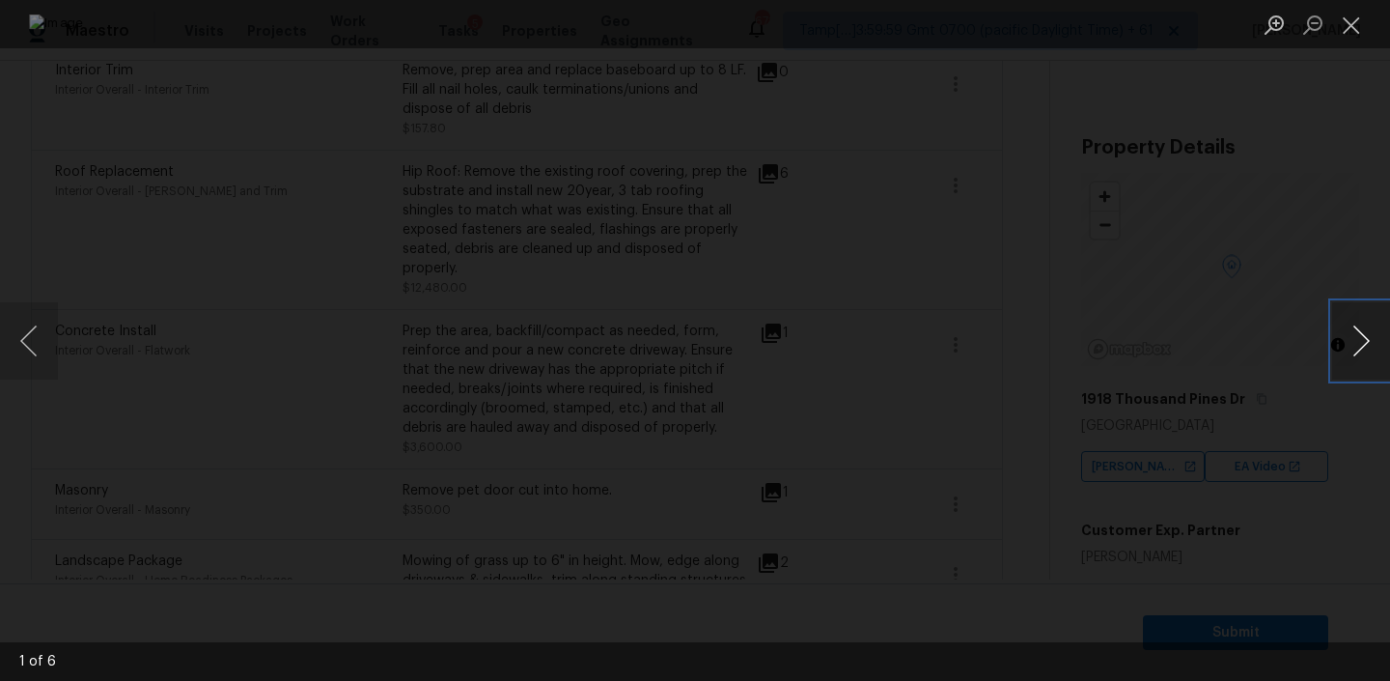
click at [1346, 331] on button "Next image" at bounding box center [1361, 340] width 58 height 77
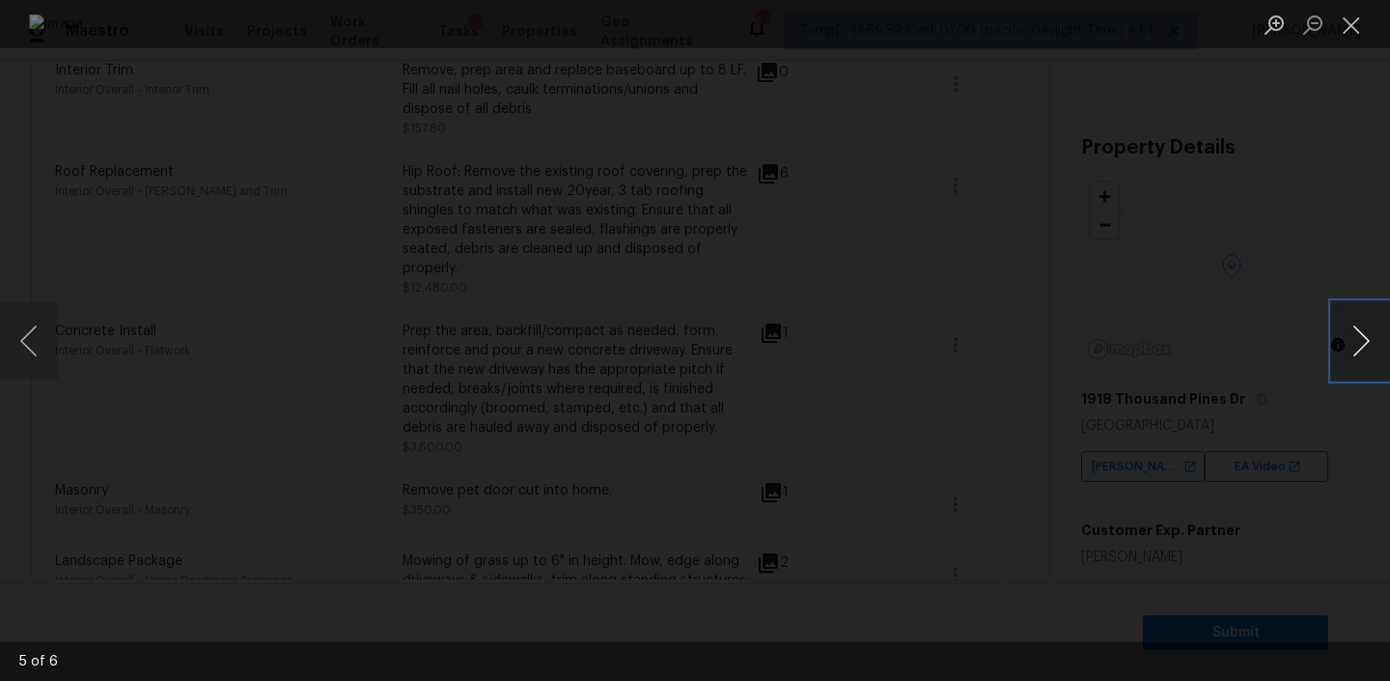
click at [1346, 331] on button "Next image" at bounding box center [1361, 340] width 58 height 77
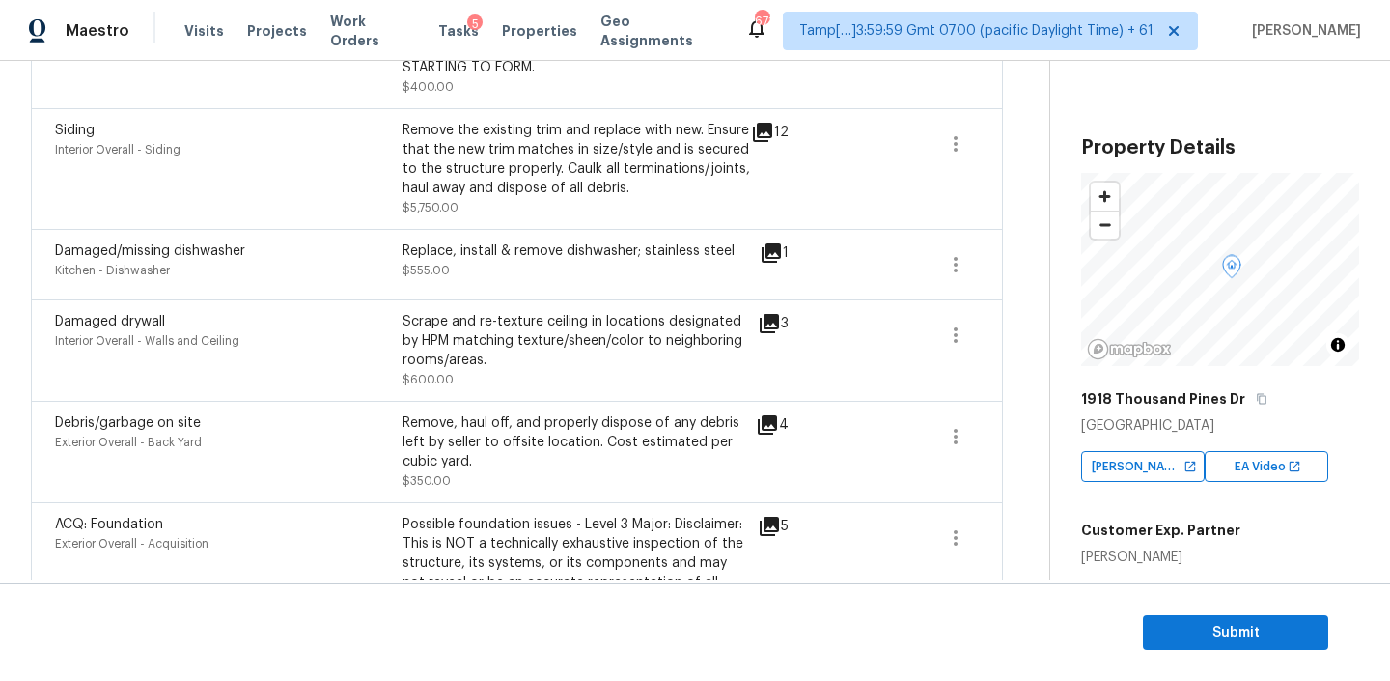
scroll to position [1354, 0]
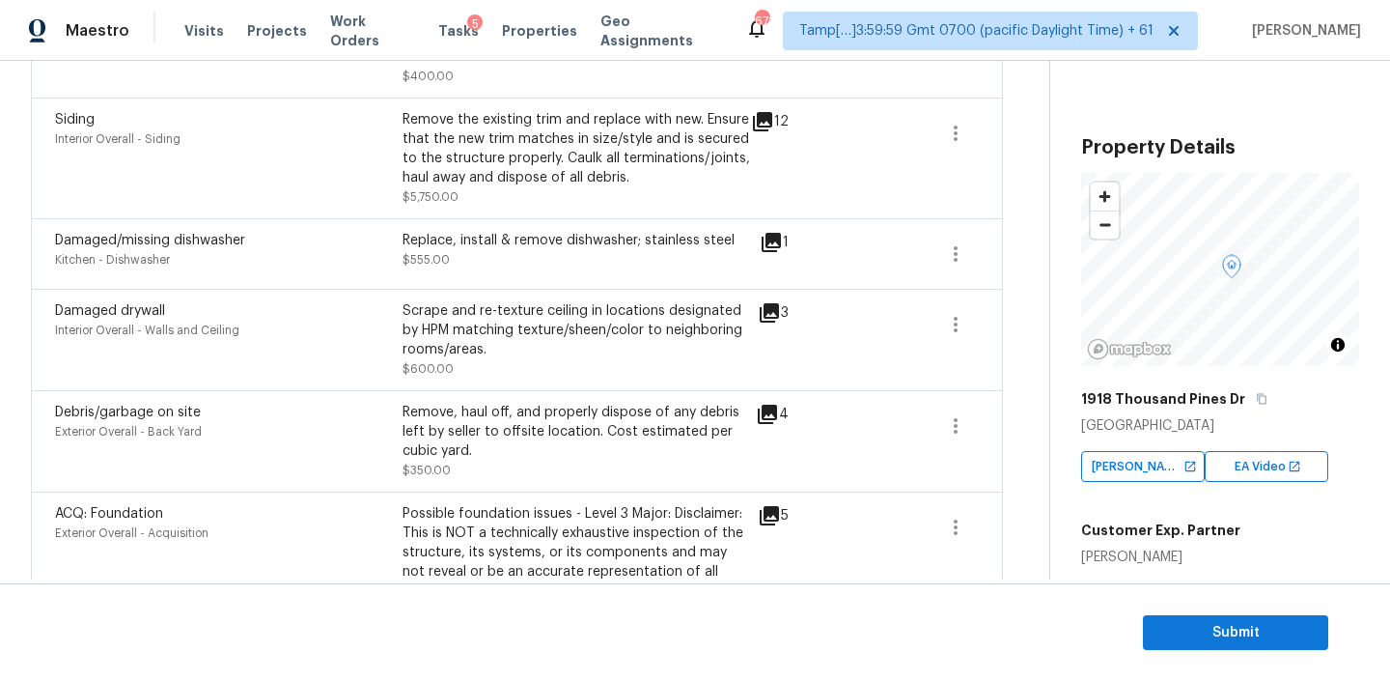
click at [767, 310] on icon at bounding box center [769, 312] width 19 height 19
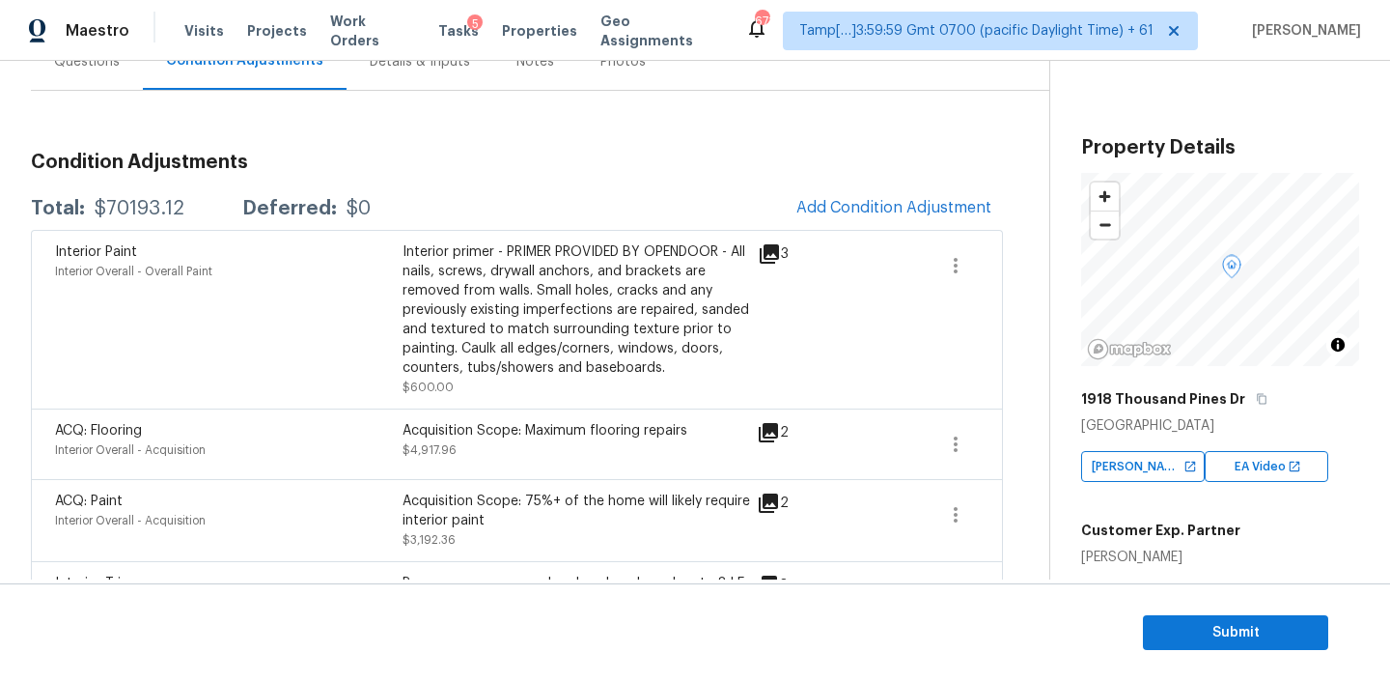
scroll to position [0, 0]
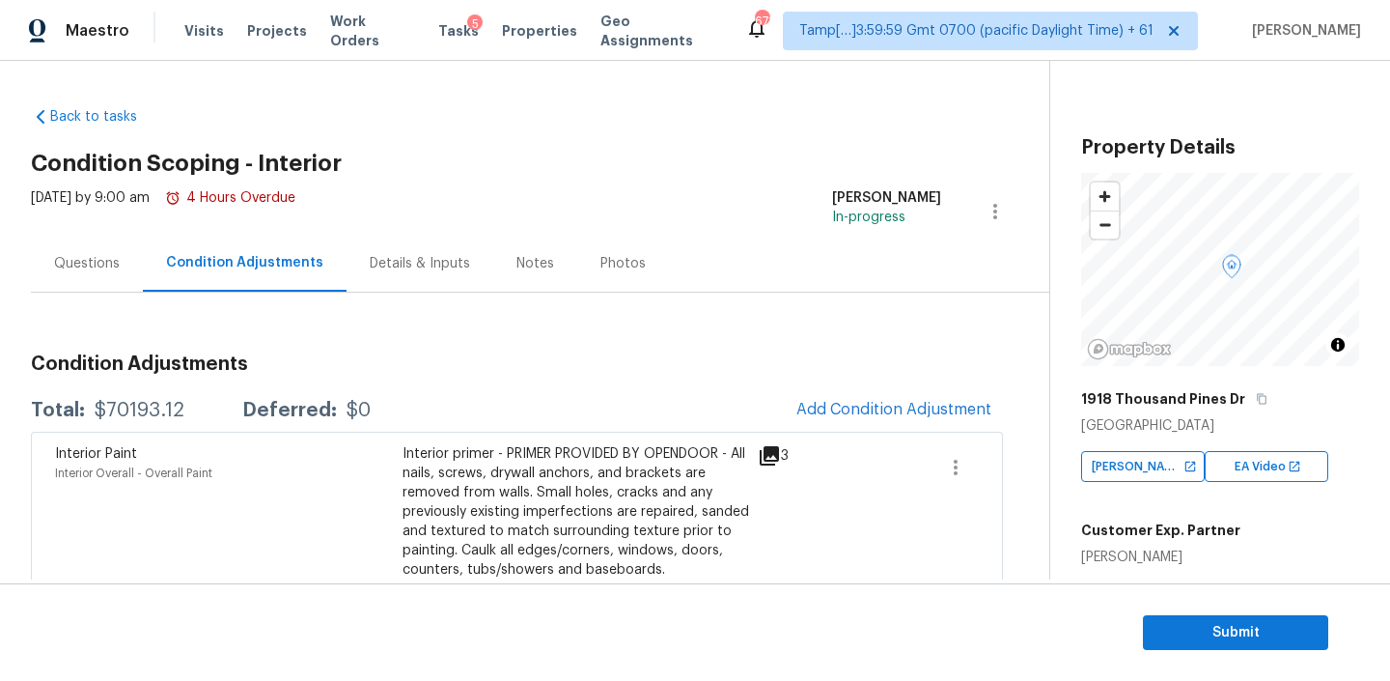
click at [102, 260] on div "Questions" at bounding box center [87, 263] width 66 height 19
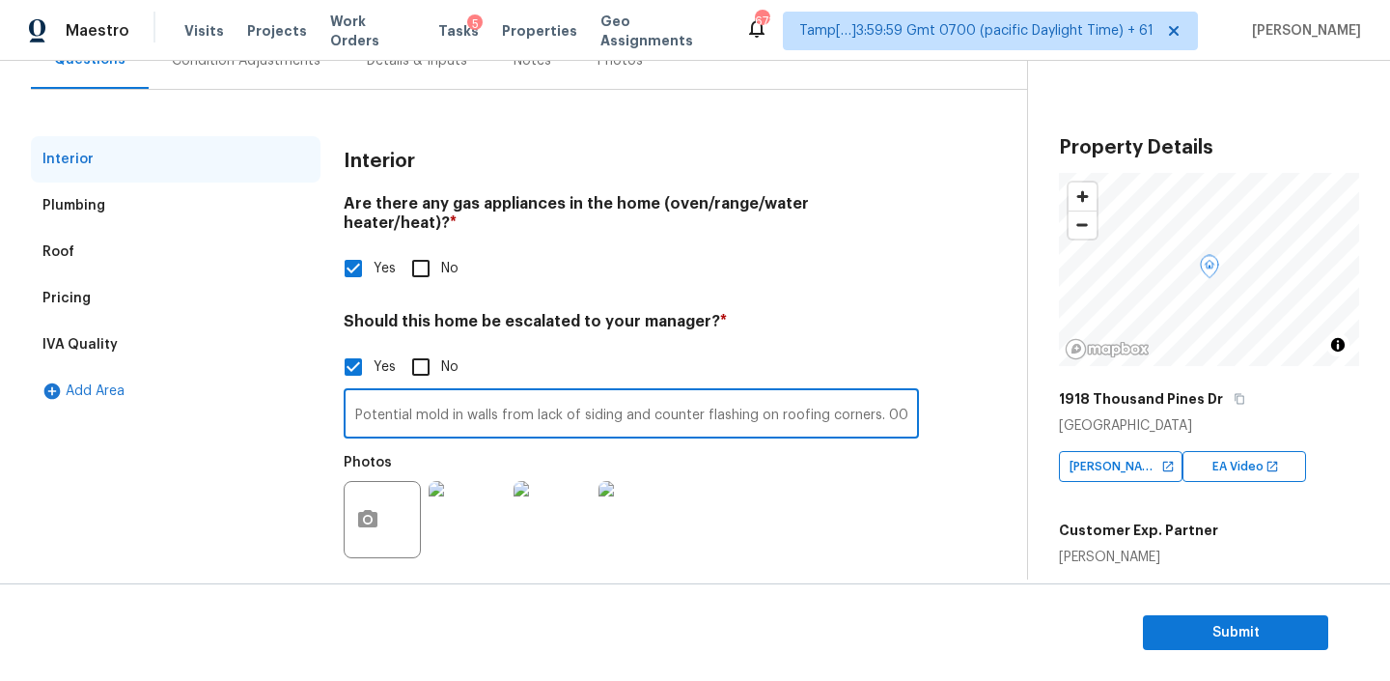
scroll to position [0, 104]
drag, startPoint x: 691, startPoint y: 388, endPoint x: 911, endPoint y: 402, distance: 220.5
click at [911, 402] on input "Potential mold in walls from lack of siding and counter flashing on roofing cor…" at bounding box center [631, 415] width 575 height 45
click at [464, 404] on input "Potential mold in walls from lack of siding and counter flashing on roofing cor…" at bounding box center [631, 415] width 575 height 45
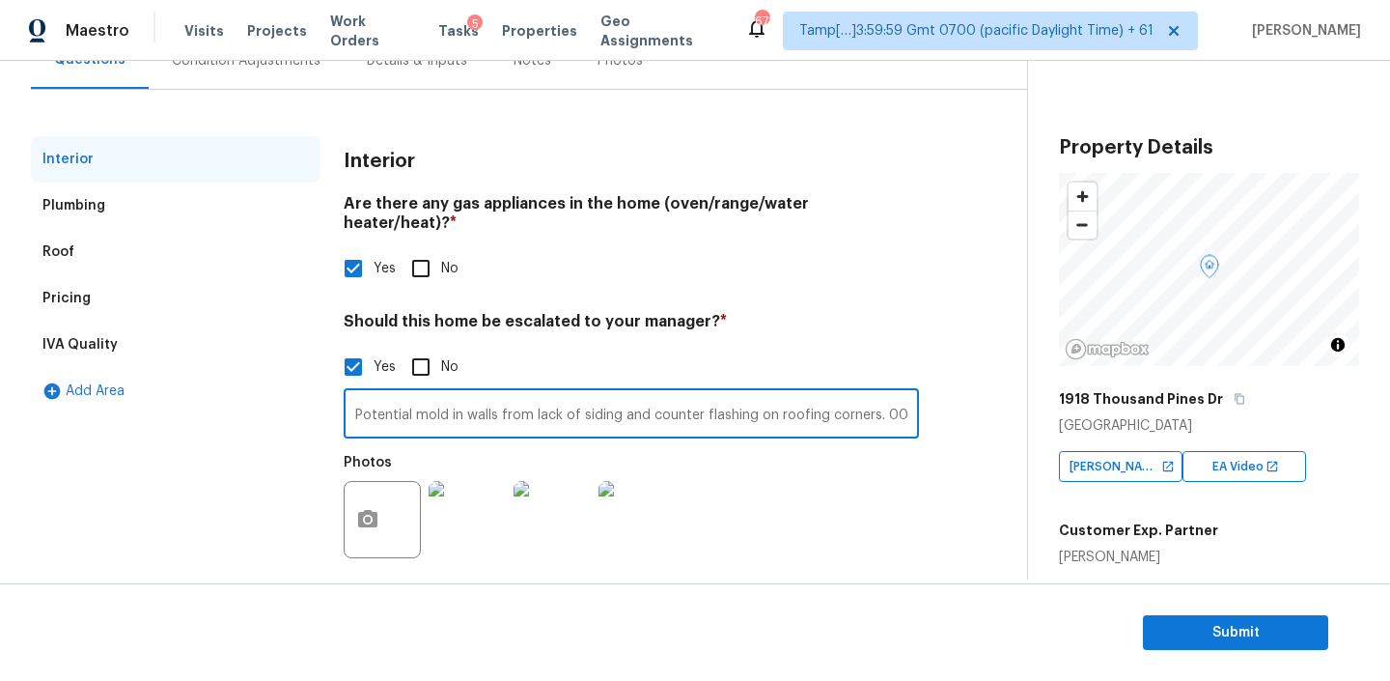
click at [884, 395] on input "Potential mold in walls from lack of siding and counter flashing on roofing cor…" at bounding box center [631, 415] width 575 height 45
paste input "Horribly maintained home with many issues. Almost all siding needs replacement,…"
drag, startPoint x: 863, startPoint y: 396, endPoint x: 941, endPoint y: 402, distance: 78.4
click at [941, 402] on div "Interior Plumbing Roof Pricing IVA Quality Add Area Interior Are there any gas …" at bounding box center [506, 364] width 950 height 457
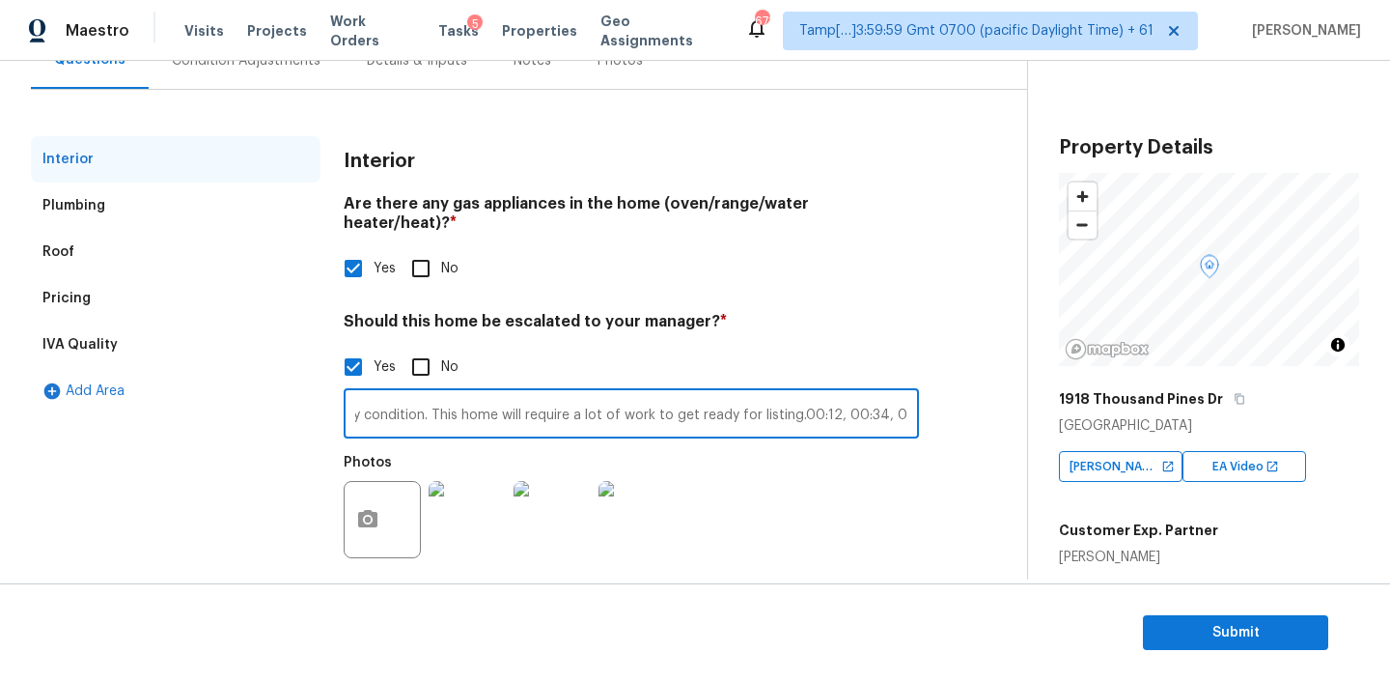
scroll to position [0, 0]
drag, startPoint x: 705, startPoint y: 405, endPoint x: 910, endPoint y: 387, distance: 206.4
click at [910, 393] on input "Potential mold in walls from lack of siding and counter flashing on roofing cor…" at bounding box center [631, 415] width 575 height 45
drag, startPoint x: 868, startPoint y: 404, endPoint x: 908, endPoint y: 404, distance: 39.6
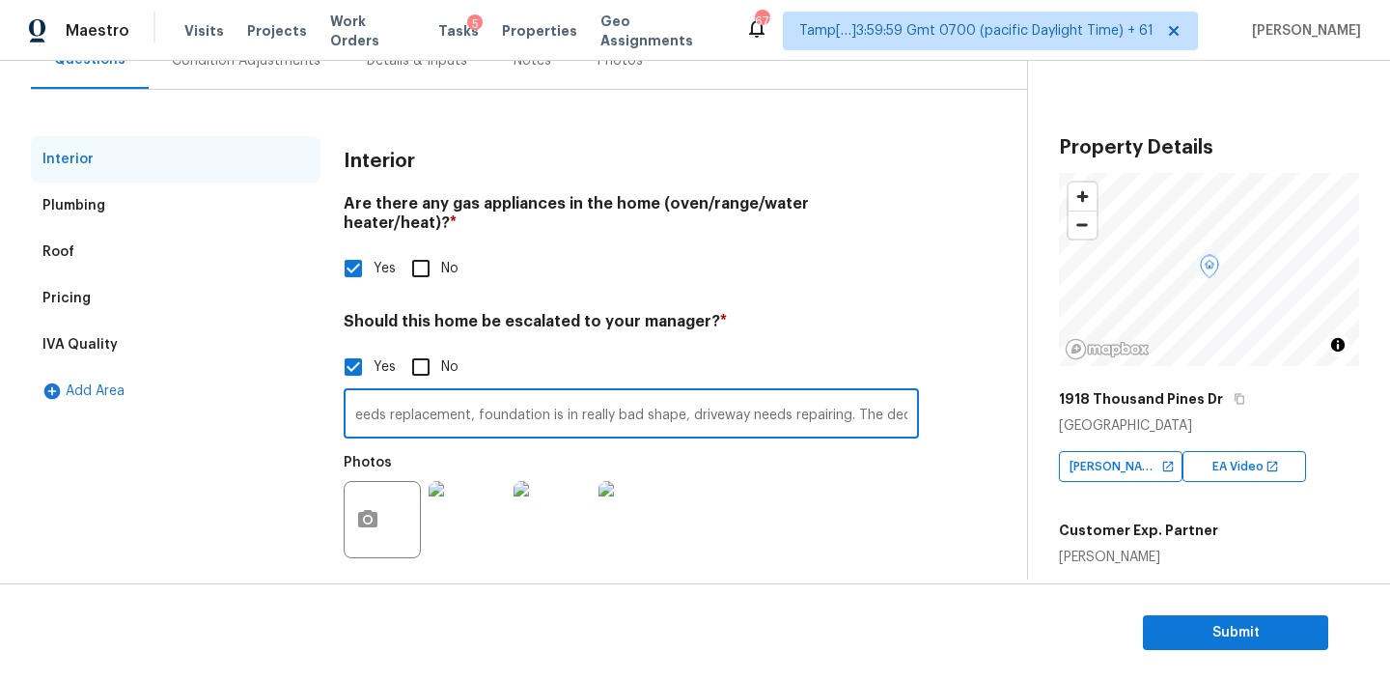
click at [908, 404] on input "Potential mold in walls from lack of siding and counter flashing on roofing cor…" at bounding box center [631, 415] width 575 height 45
drag, startPoint x: 878, startPoint y: 395, endPoint x: 945, endPoint y: 398, distance: 67.6
click at [945, 398] on div "Interior Plumbing Roof Pricing IVA Quality Add Area Interior Are there any gas …" at bounding box center [506, 364] width 950 height 457
click at [427, 393] on input "deck on second story does not look safe under any condition. This home will req…" at bounding box center [631, 415] width 575 height 45
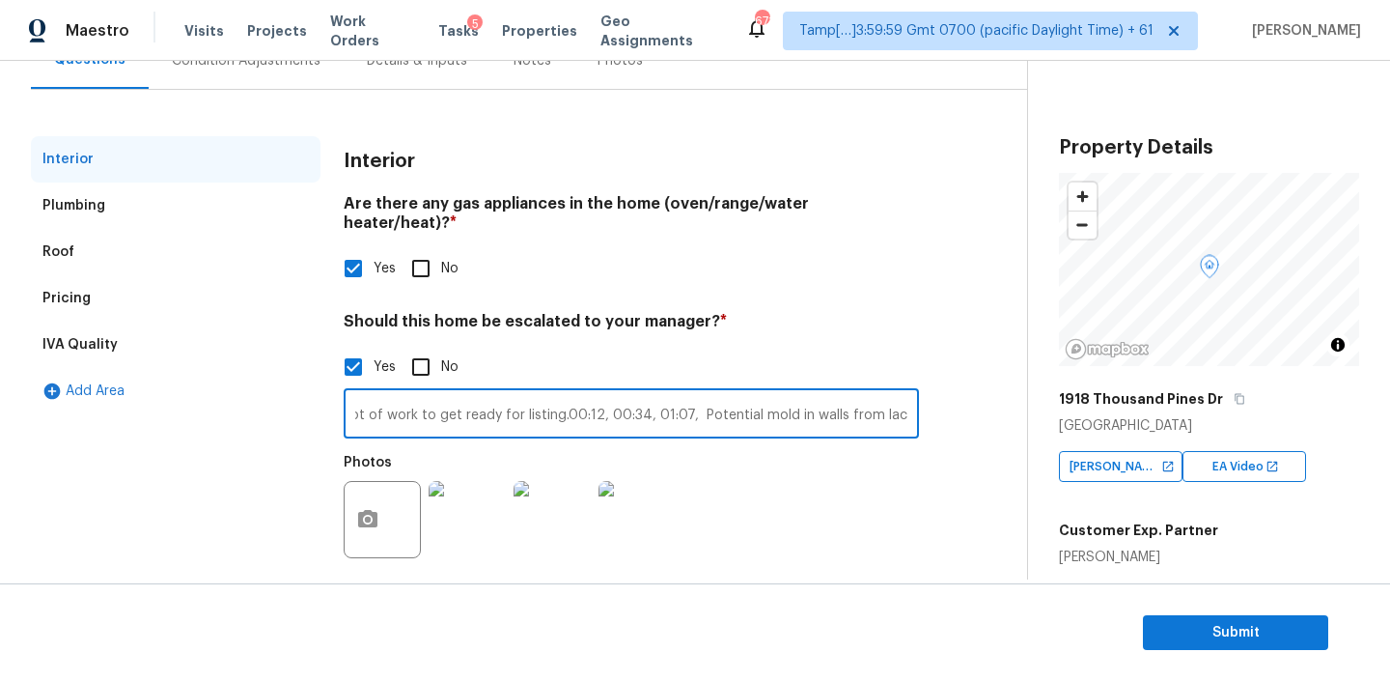
scroll to position [0, 561]
click at [679, 396] on input "Potential mold in walls from lack of siding and counter flashing on roofing cor…" at bounding box center [631, 415] width 575 height 45
click at [908, 398] on input "Potential mold in walls from lack of siding and counter flashing on roofing cor…" at bounding box center [631, 415] width 575 height 45
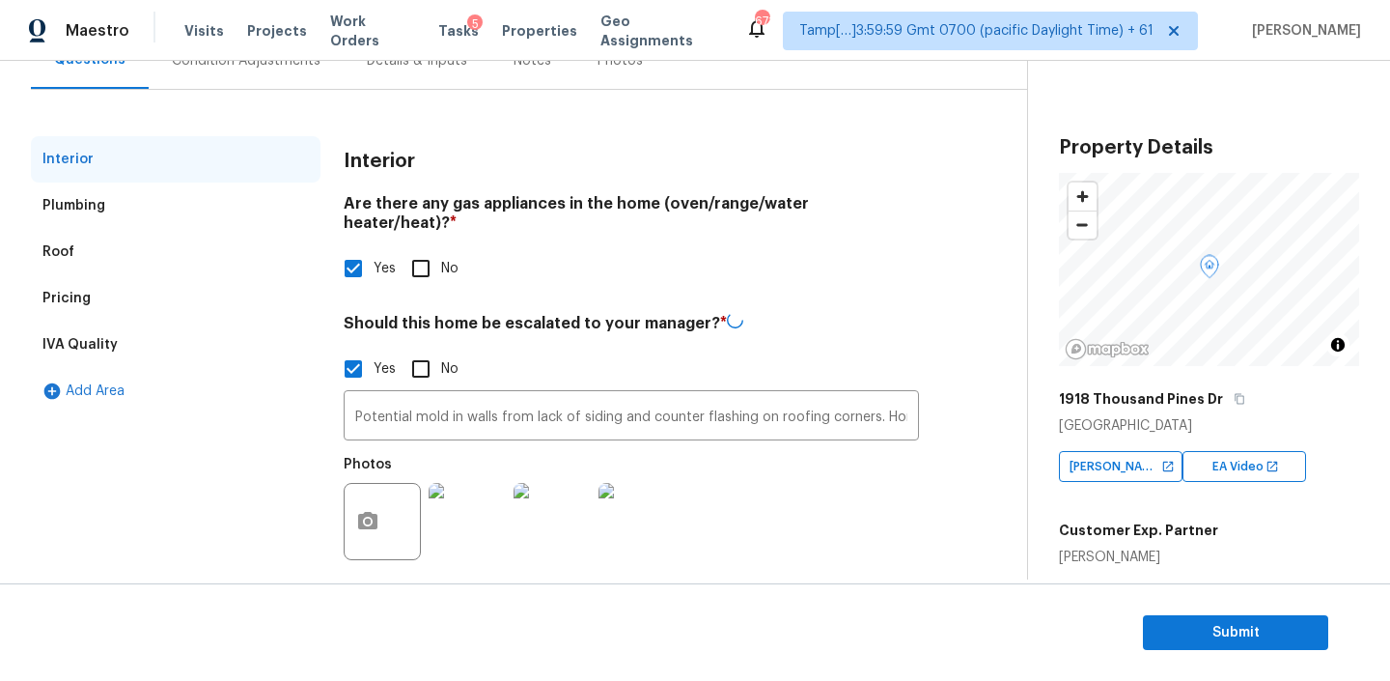
click at [397, 504] on div at bounding box center [382, 521] width 77 height 77
click at [374, 510] on icon "button" at bounding box center [367, 518] width 19 height 17
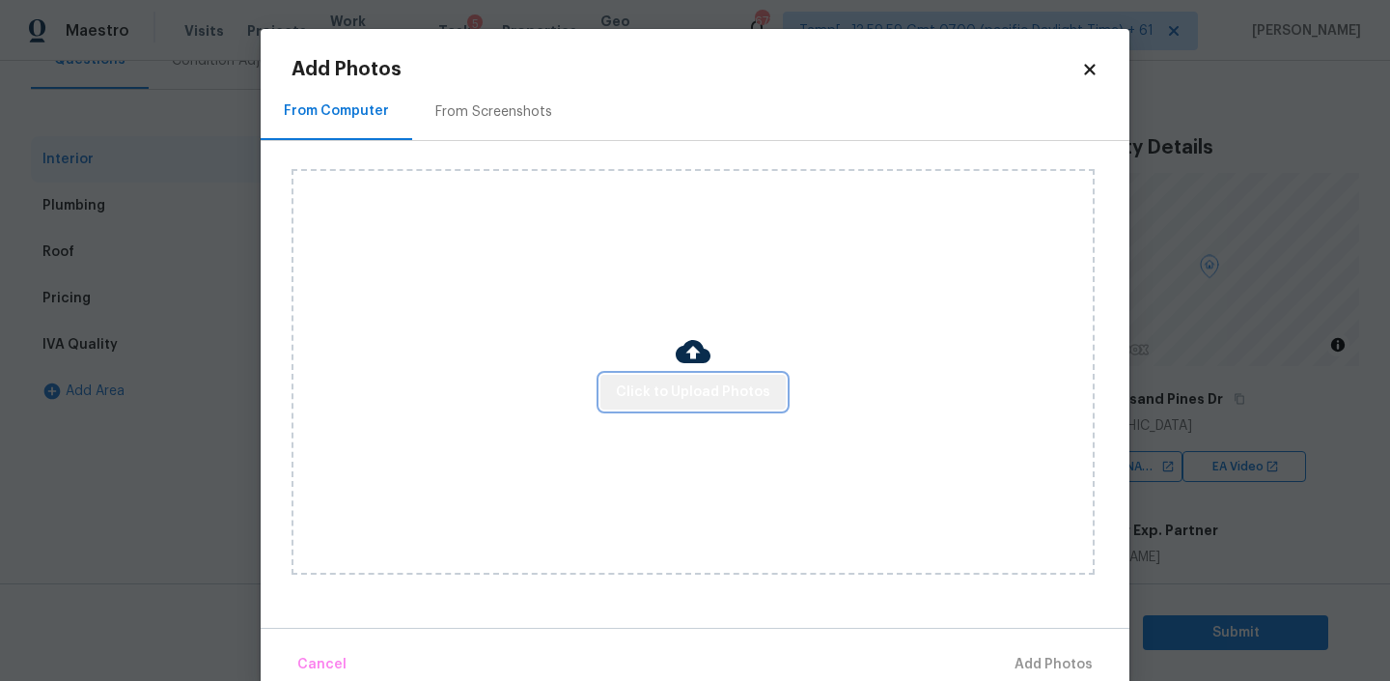
click at [702, 387] on span "Click to Upload Photos" at bounding box center [693, 392] width 154 height 24
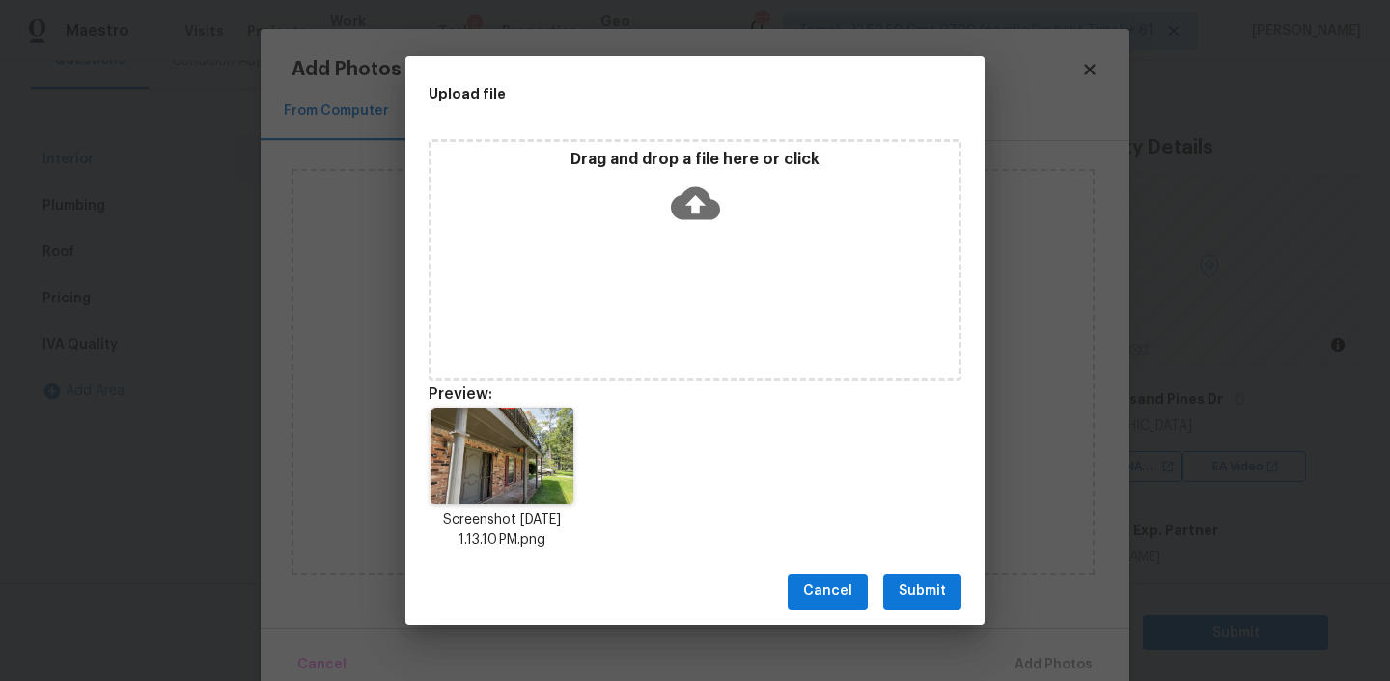
click at [949, 596] on button "Submit" at bounding box center [922, 592] width 78 height 36
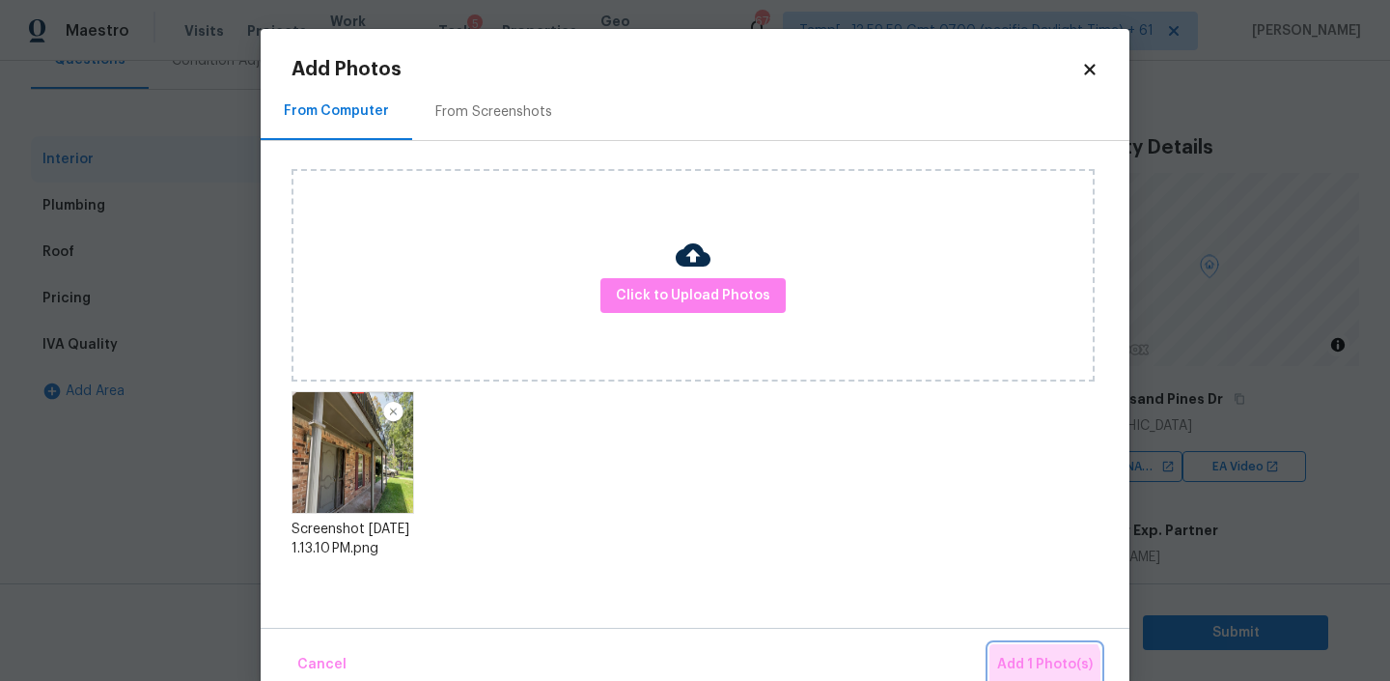
click at [1045, 670] on span "Add 1 Photo(s)" at bounding box center [1045, 665] width 96 height 24
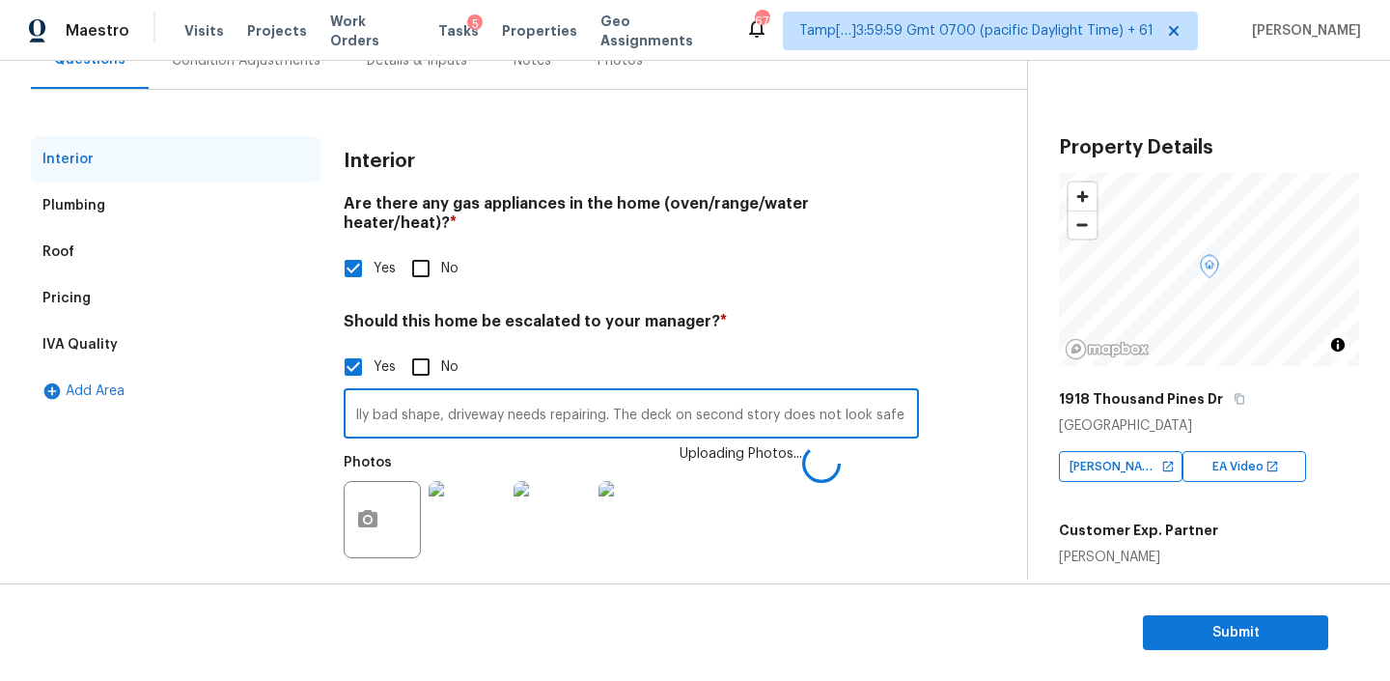
scroll to position [0, 1790]
drag, startPoint x: 856, startPoint y: 394, endPoint x: 946, endPoint y: 402, distance: 90.1
click at [946, 402] on div "Interior Plumbing Roof Pricing IVA Quality Add Area Interior Are there any gas …" at bounding box center [506, 365] width 950 height 459
click at [820, 393] on input "Potential mold in walls from lack of siding and counter flashing on roofing cor…" at bounding box center [631, 415] width 575 height 45
type input "Potential mold in walls from lack of siding and counter flashing on roofing cor…"
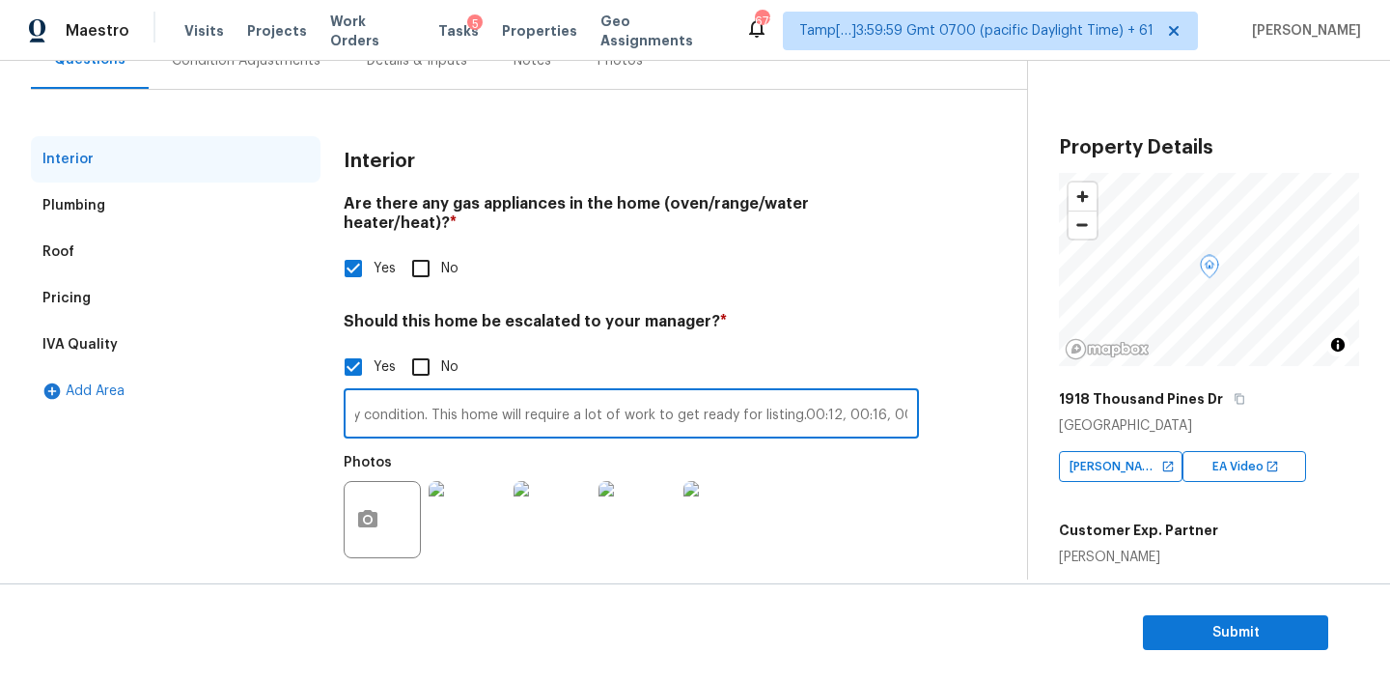
click at [855, 511] on div "Photos" at bounding box center [631, 507] width 575 height 126
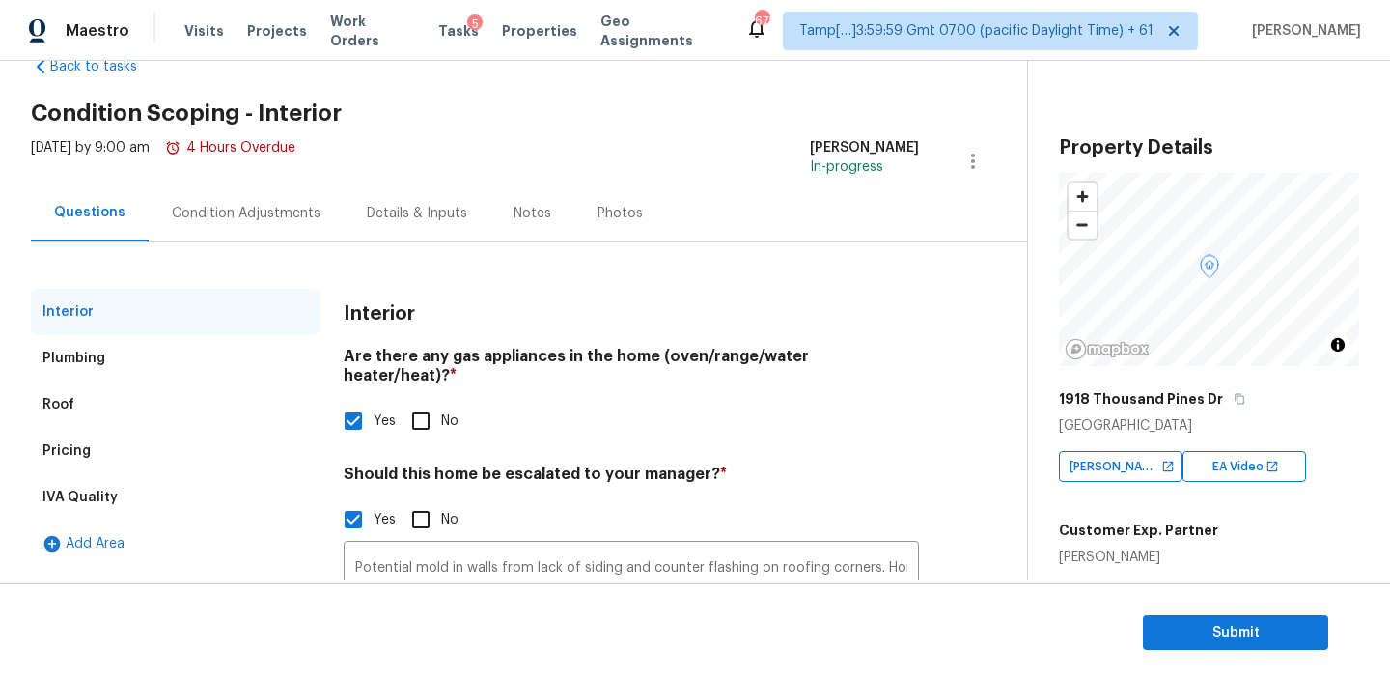
scroll to position [0, 0]
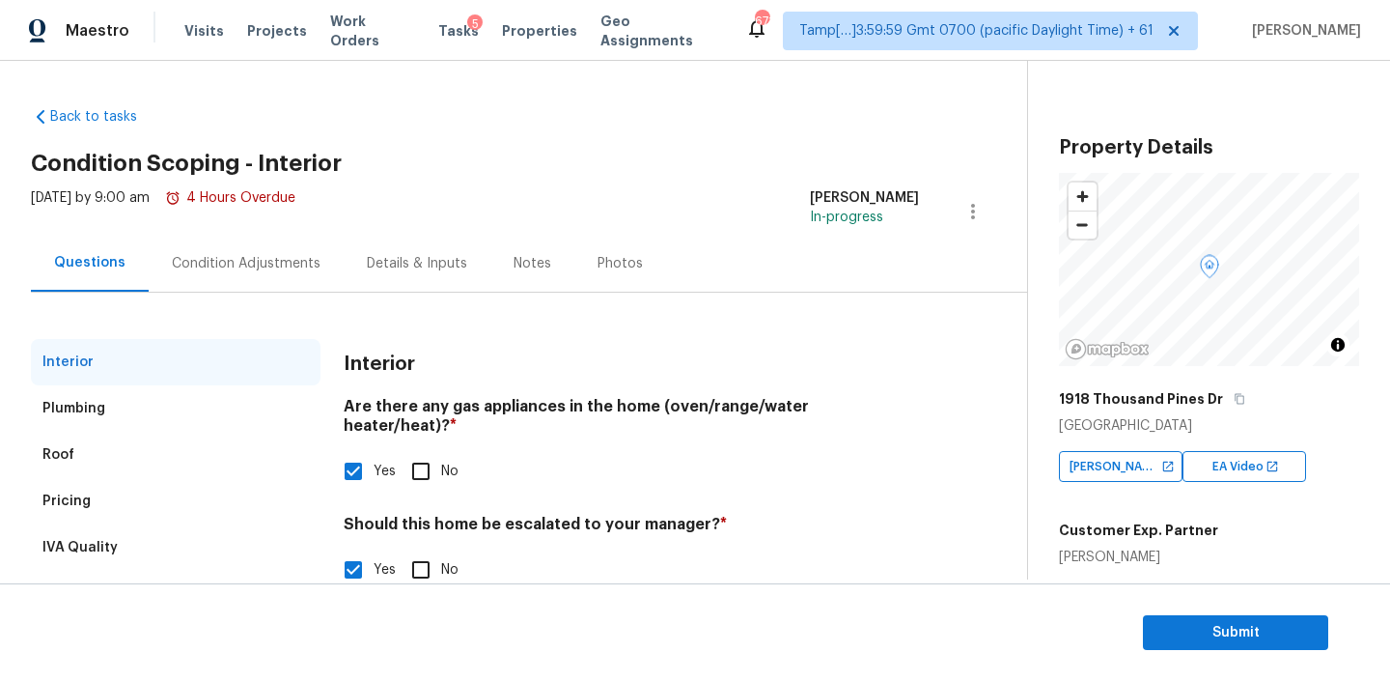
click at [241, 265] on div "Condition Adjustments" at bounding box center [246, 263] width 149 height 19
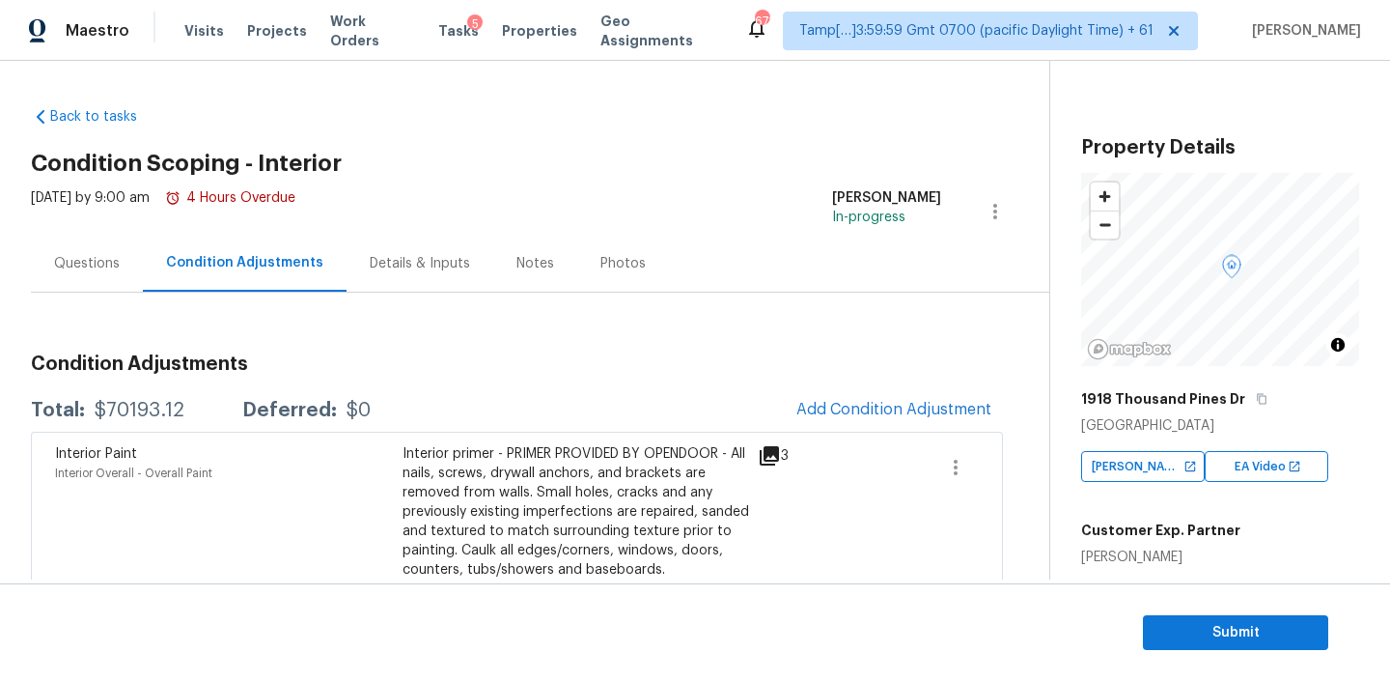
click at [430, 270] on div "Details & Inputs" at bounding box center [420, 263] width 100 height 19
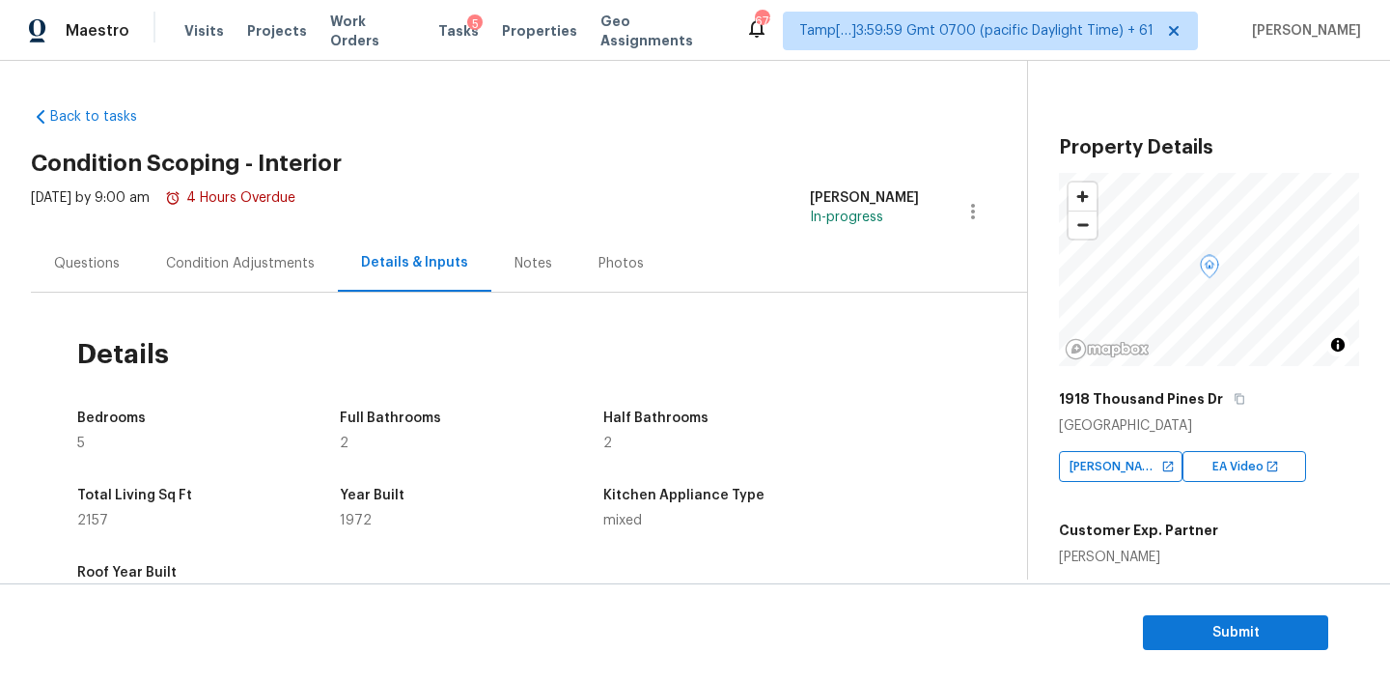
click at [520, 273] on div "Notes" at bounding box center [533, 263] width 84 height 57
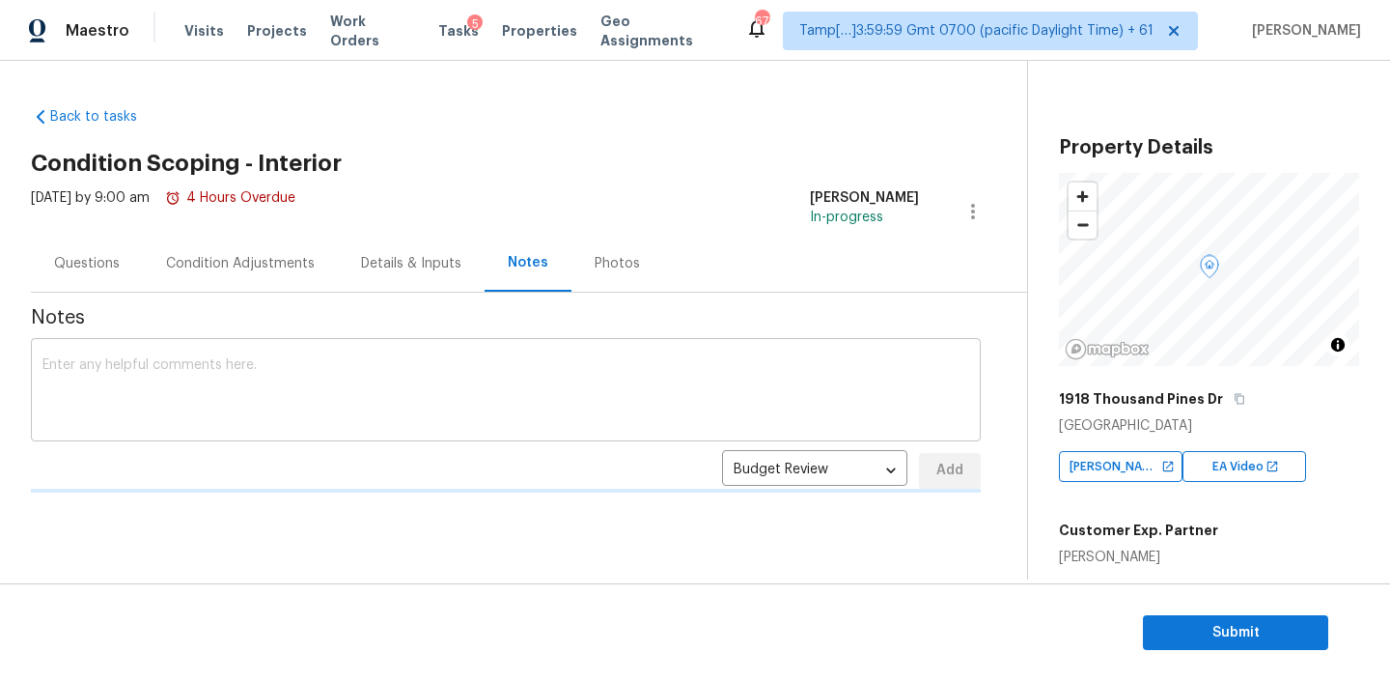
click at [275, 375] on textarea at bounding box center [505, 392] width 927 height 68
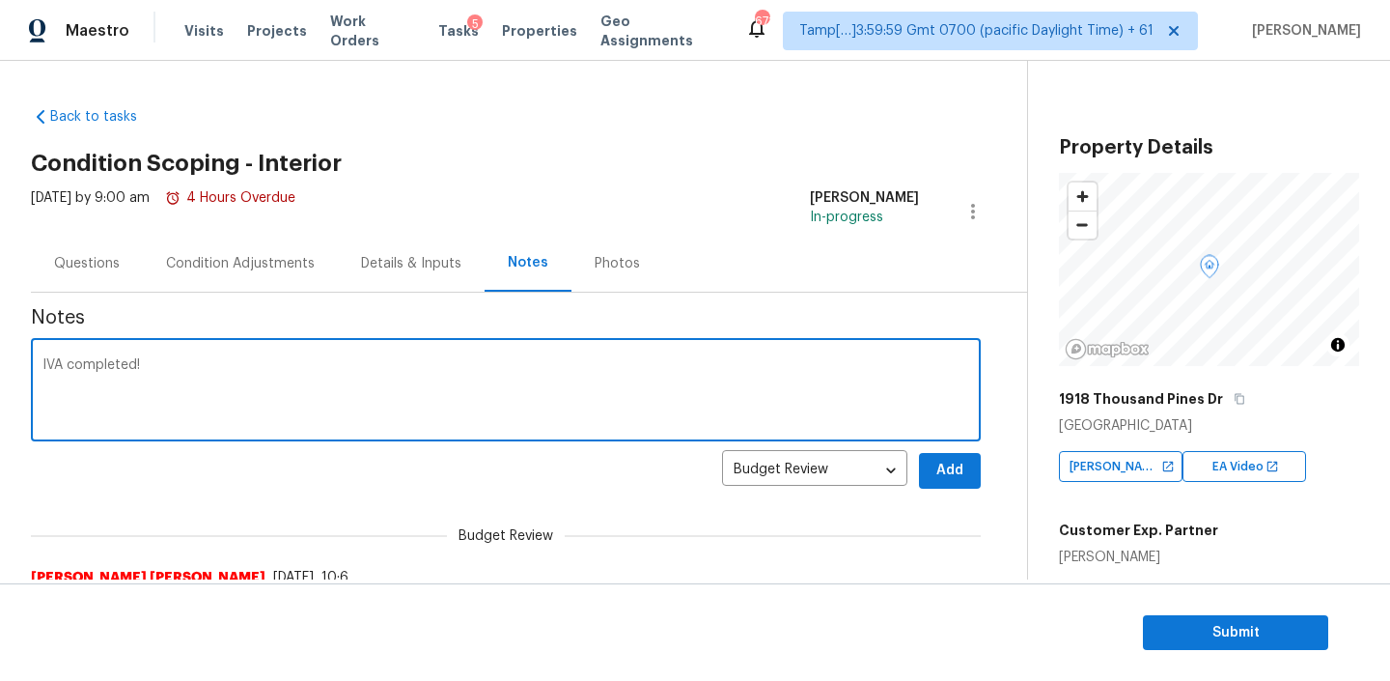
type textarea "IVA completed!"
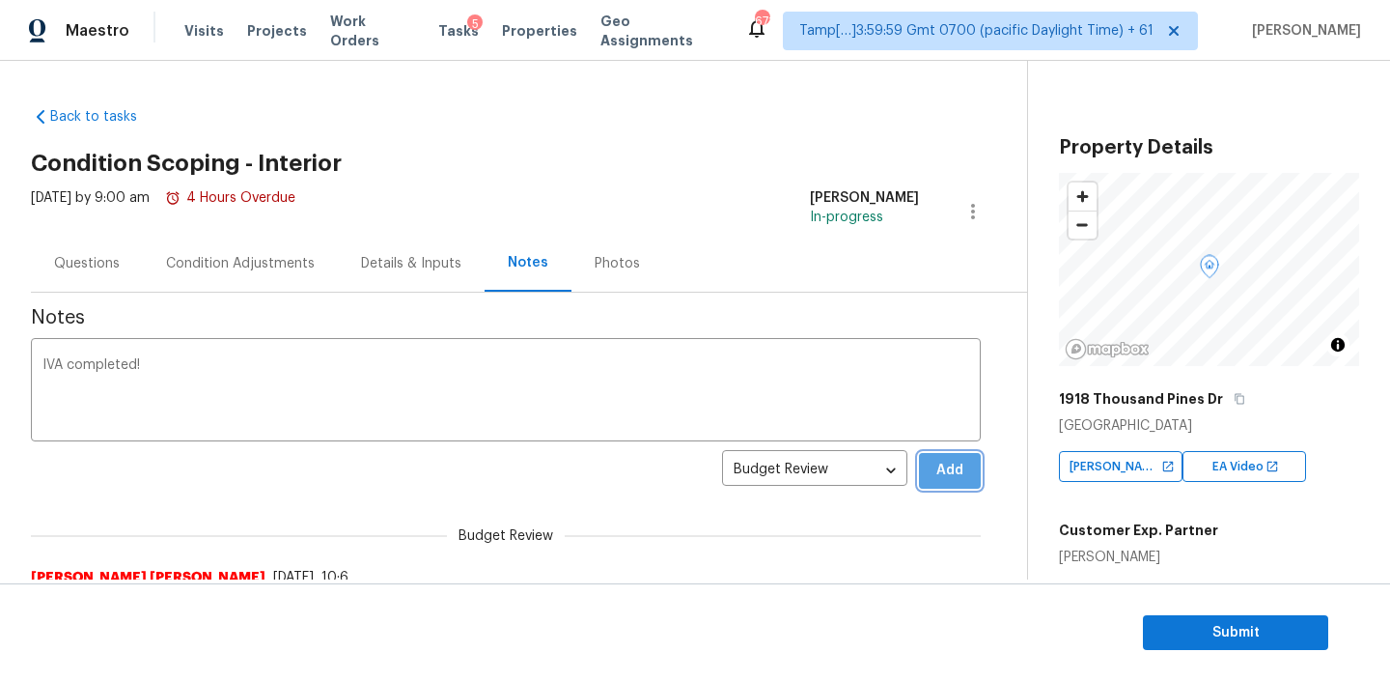
click at [955, 462] on span "Add" at bounding box center [950, 471] width 31 height 24
click at [246, 257] on div "Condition Adjustments" at bounding box center [240, 263] width 149 height 19
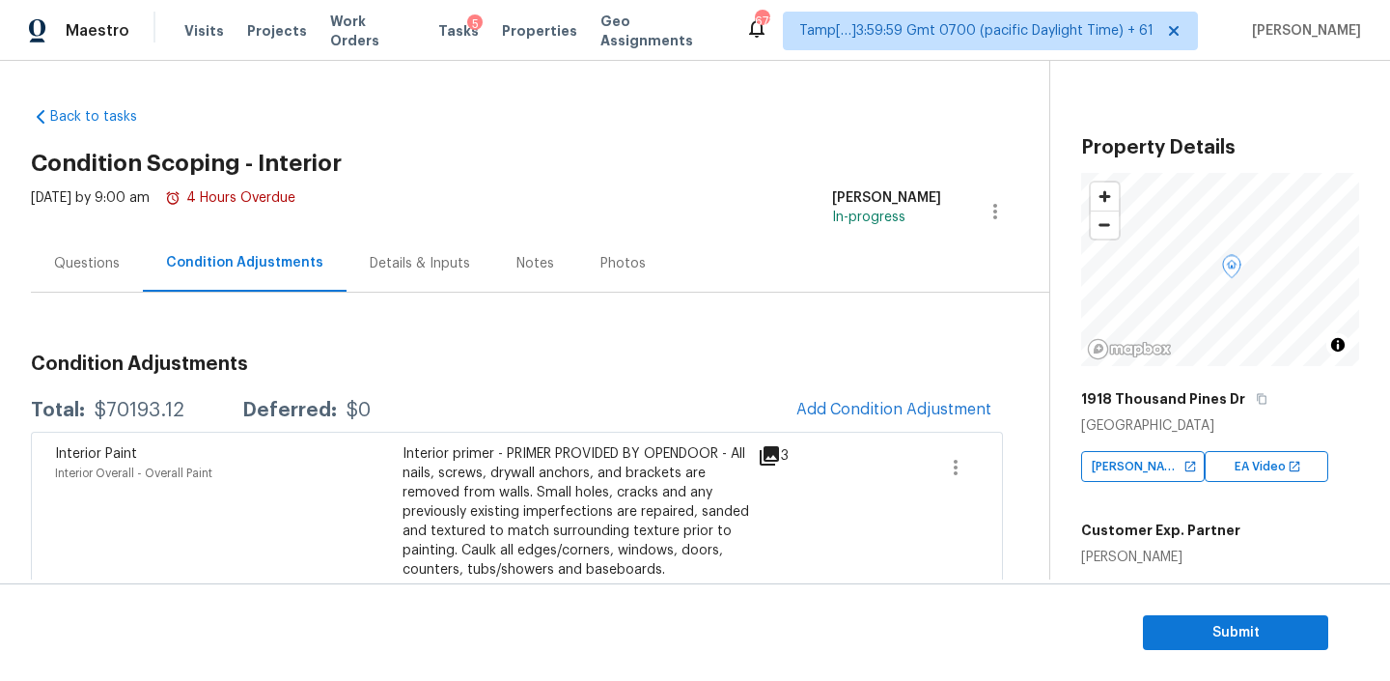
click at [86, 254] on div "Questions" at bounding box center [87, 263] width 66 height 19
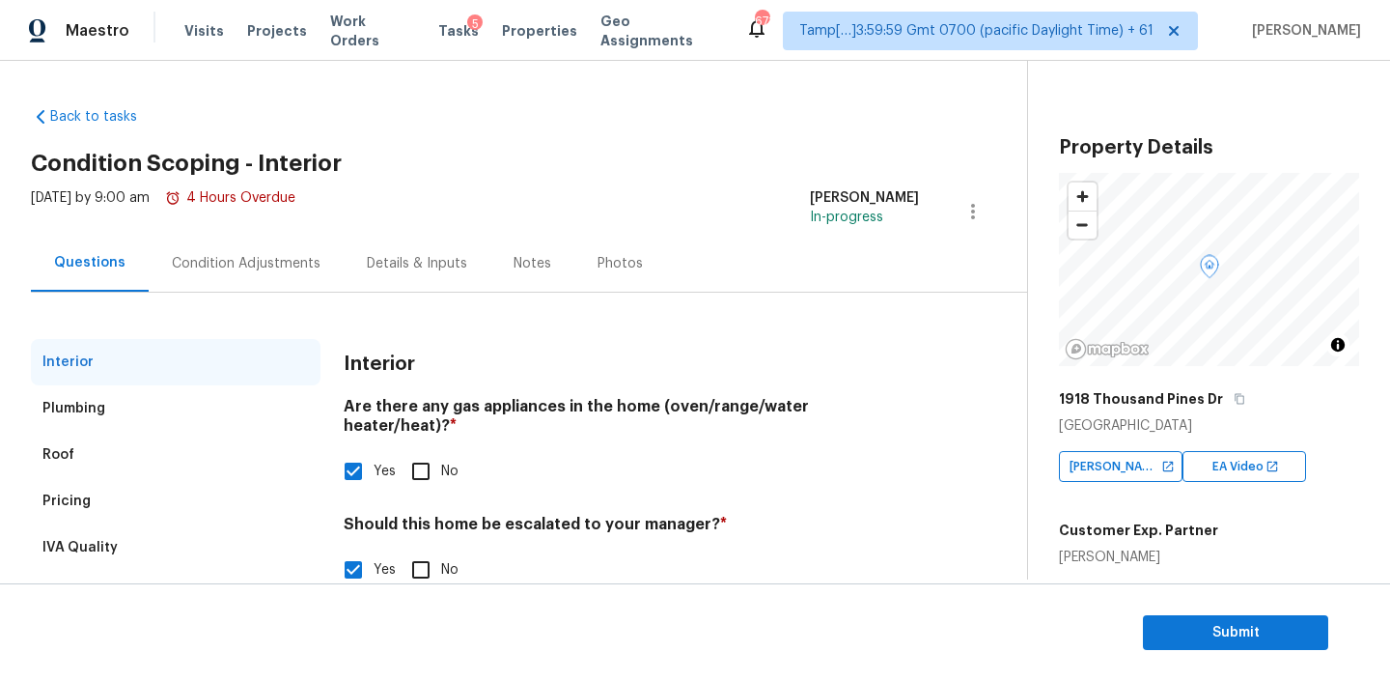
click at [256, 258] on div "Condition Adjustments" at bounding box center [246, 263] width 149 height 19
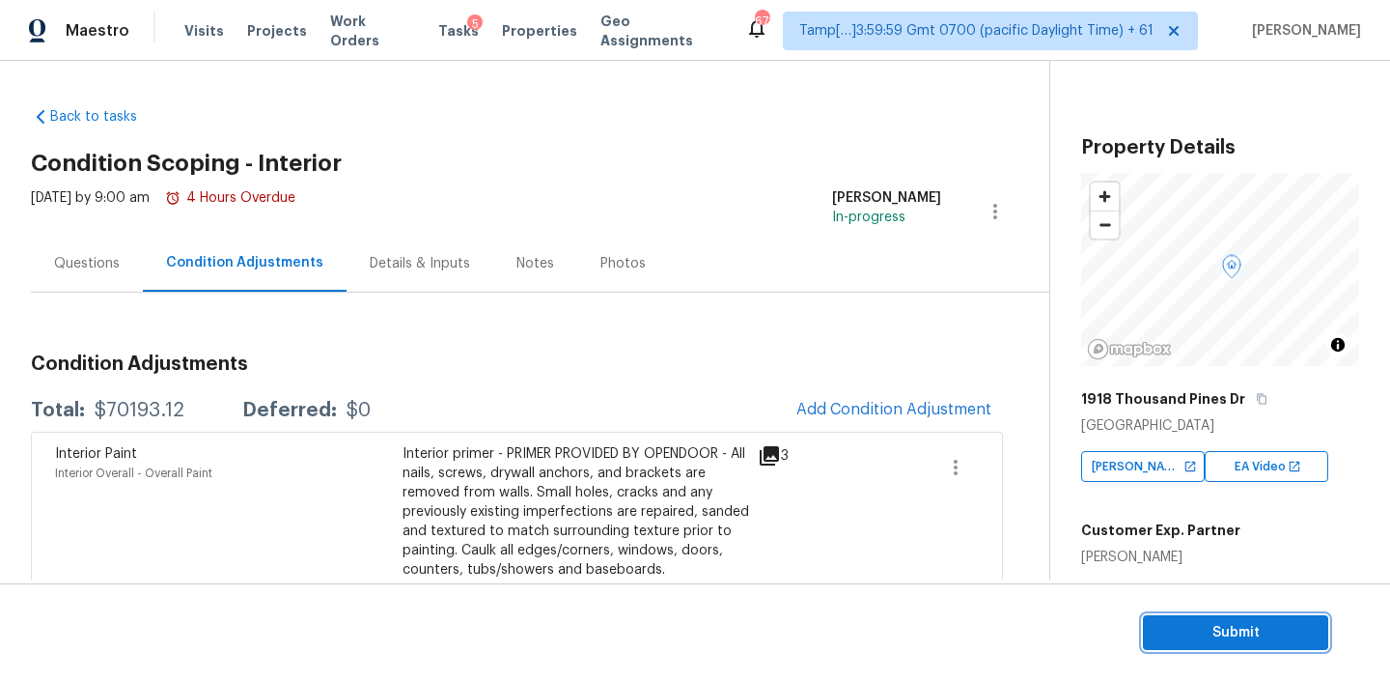
click at [1233, 625] on span "Submit" at bounding box center [1236, 633] width 154 height 24
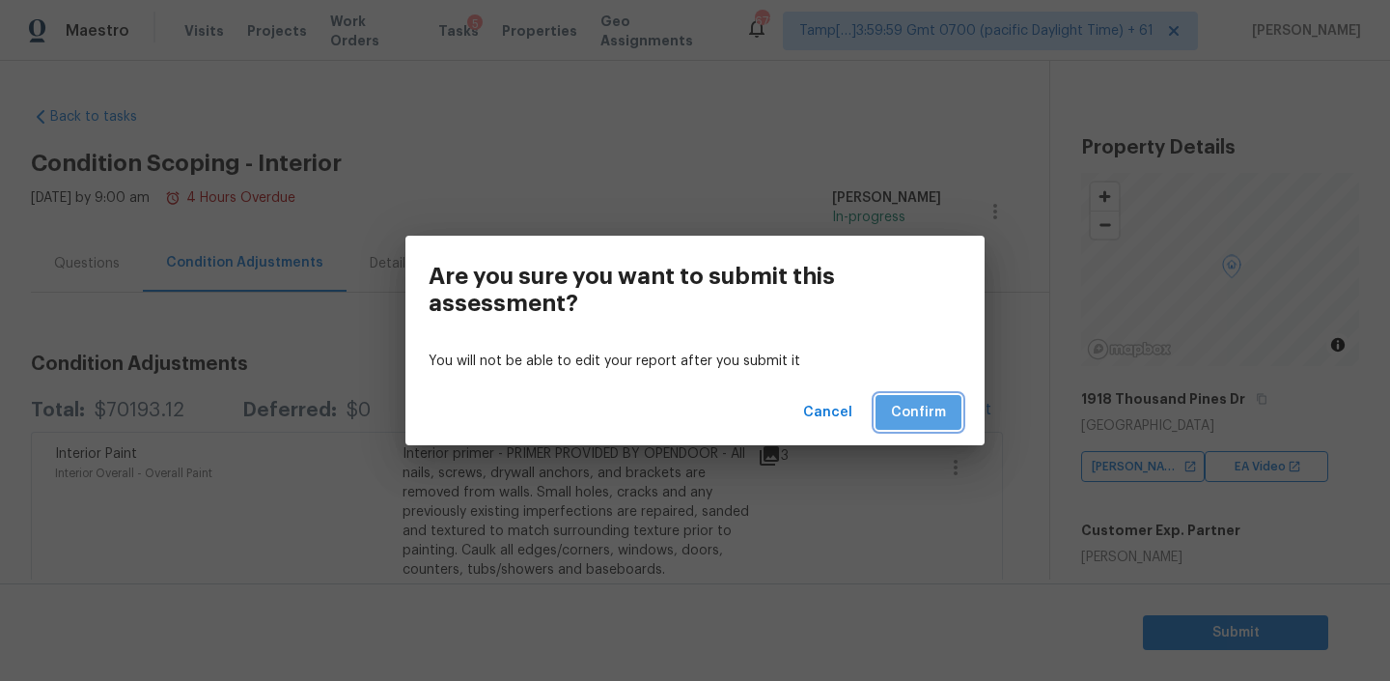
click at [904, 411] on span "Confirm" at bounding box center [918, 413] width 55 height 24
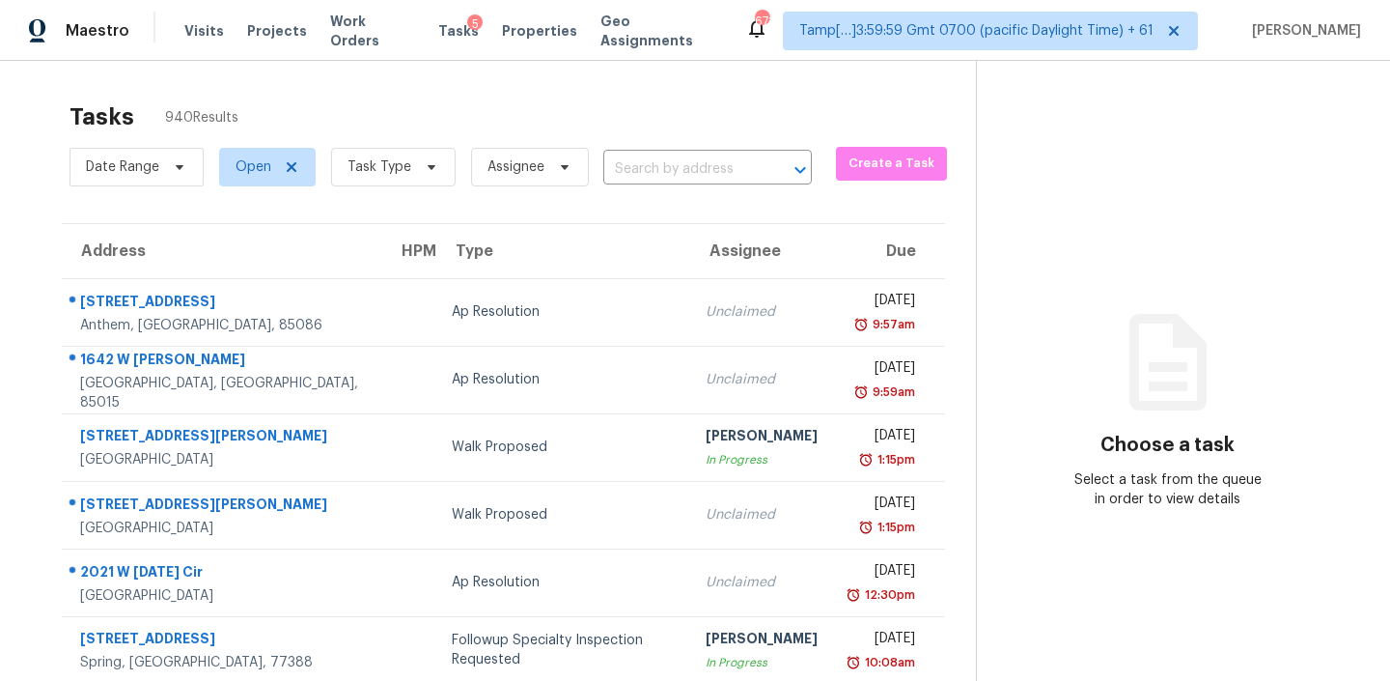
click at [655, 167] on input "text" at bounding box center [680, 169] width 154 height 30
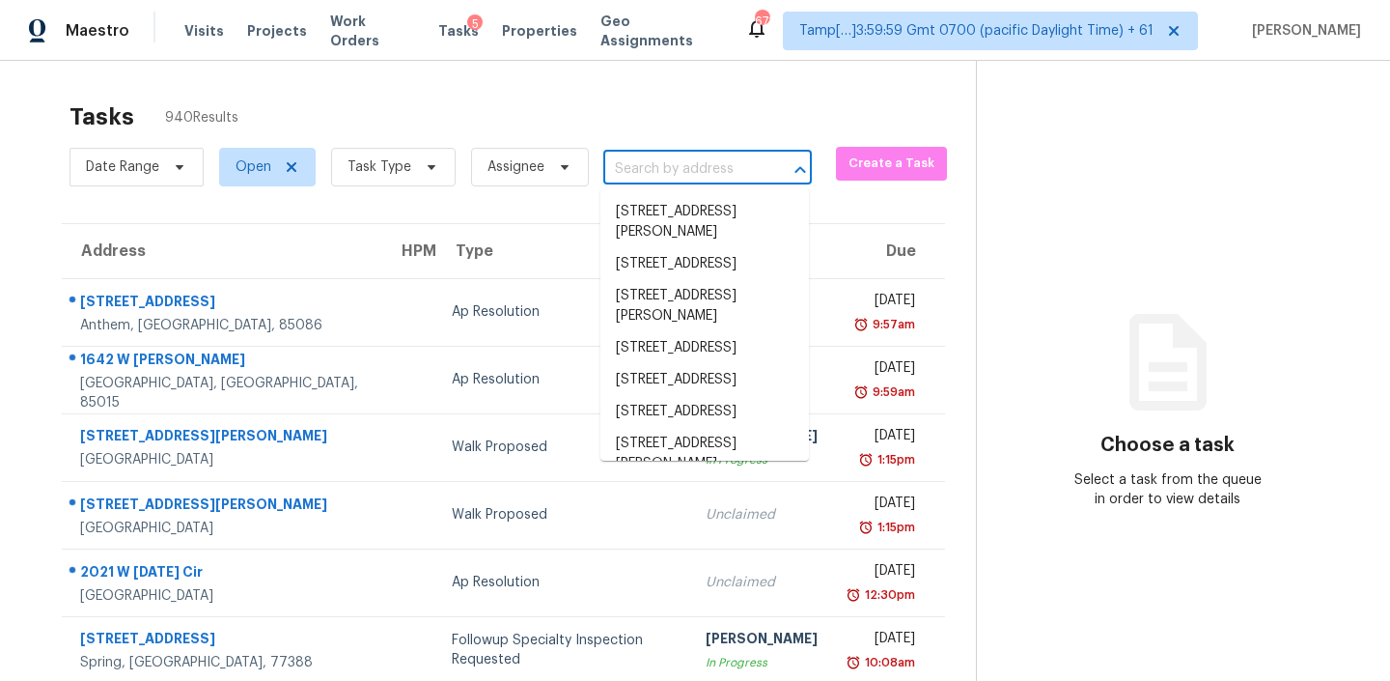
paste input "828 W Nocturne Dr Nashville, TN, 37207"
type input "828 W Nocturne Dr Nashville, TN, 37207"
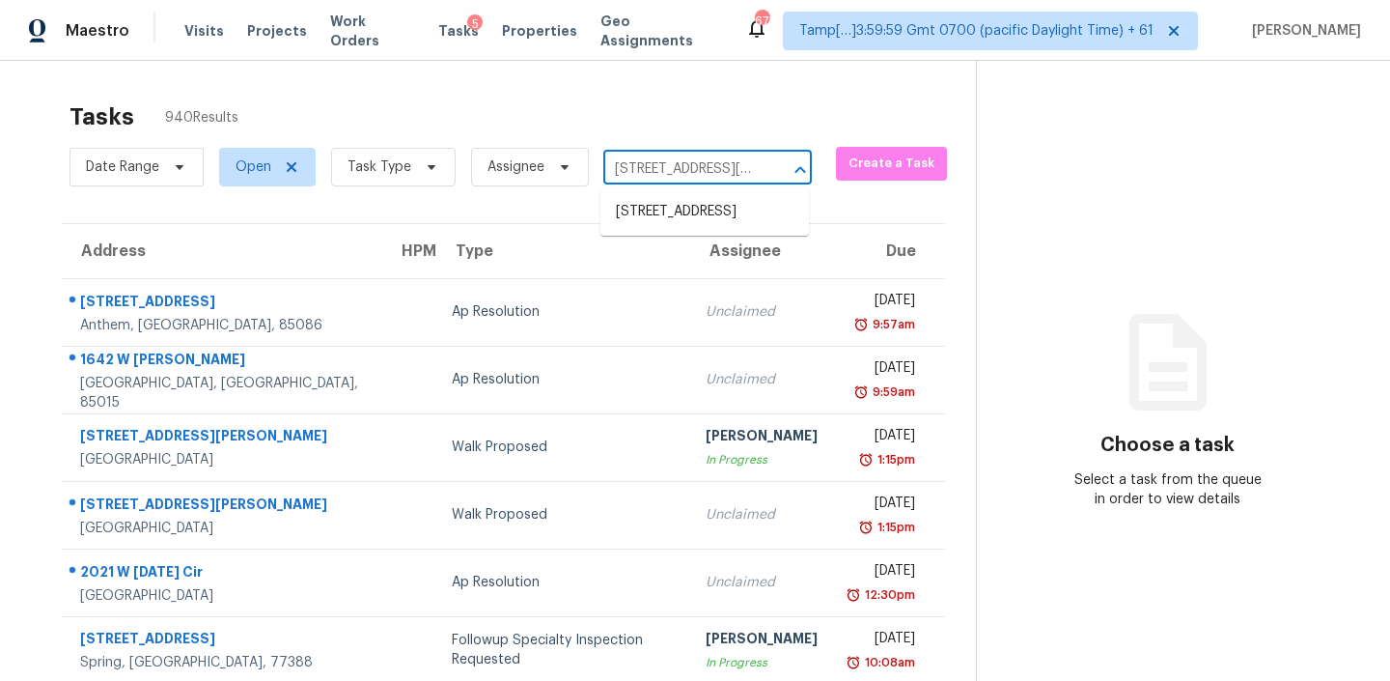
scroll to position [0, 108]
click at [663, 228] on li "828 W Nocturne Dr, Nashville, TN 37207" at bounding box center [705, 212] width 209 height 32
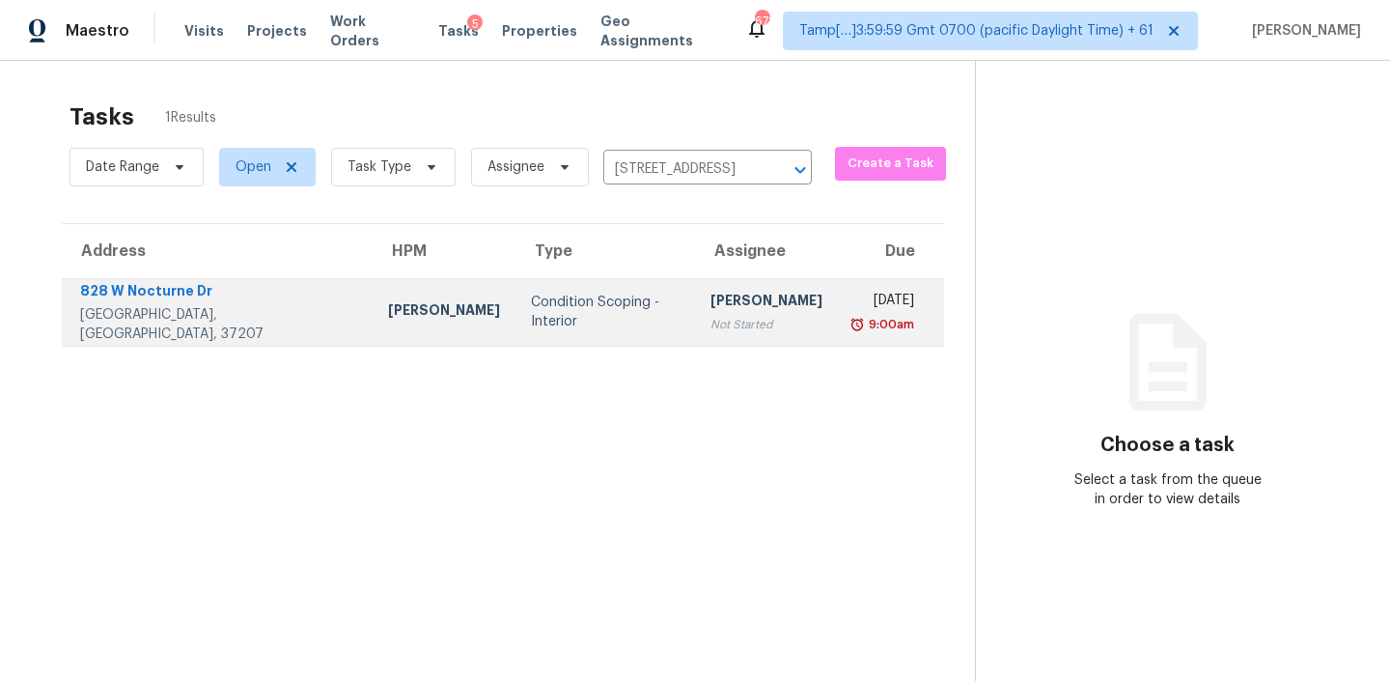
click at [711, 310] on div "[PERSON_NAME]" at bounding box center [767, 303] width 112 height 24
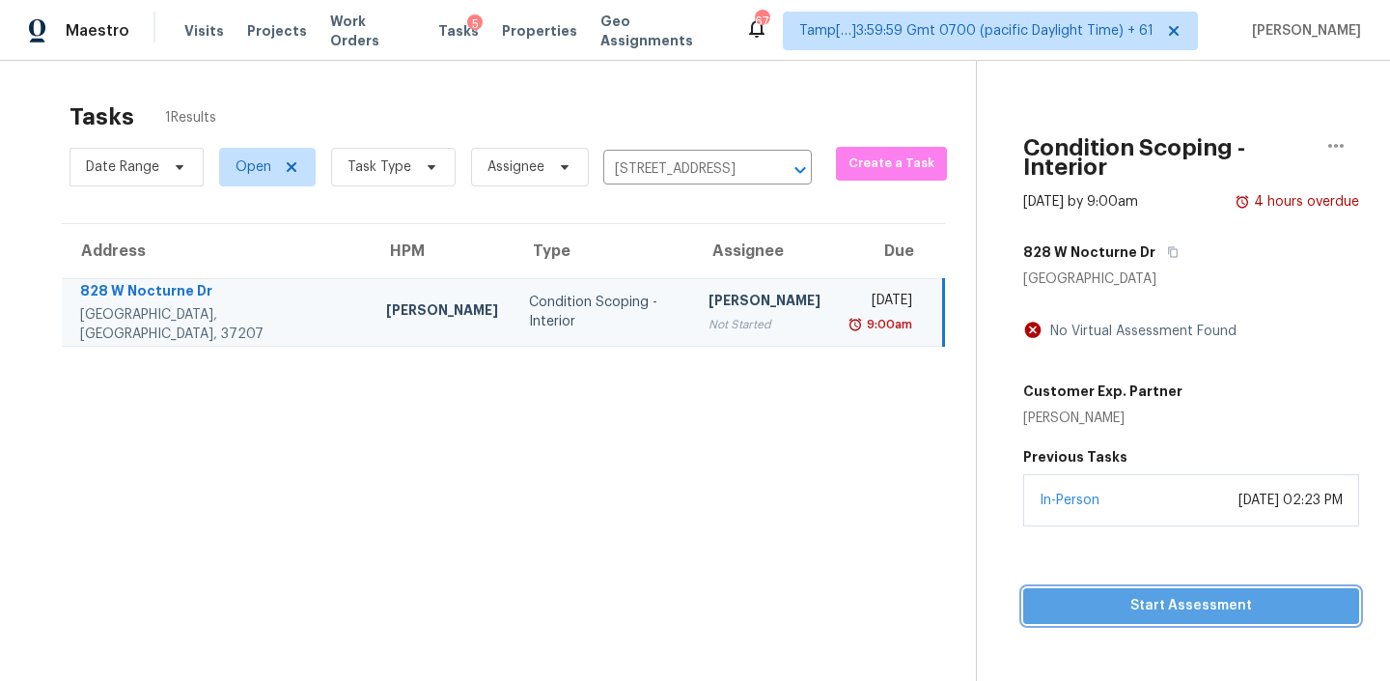
click at [1087, 588] on button "Start Assessment" at bounding box center [1191, 606] width 336 height 36
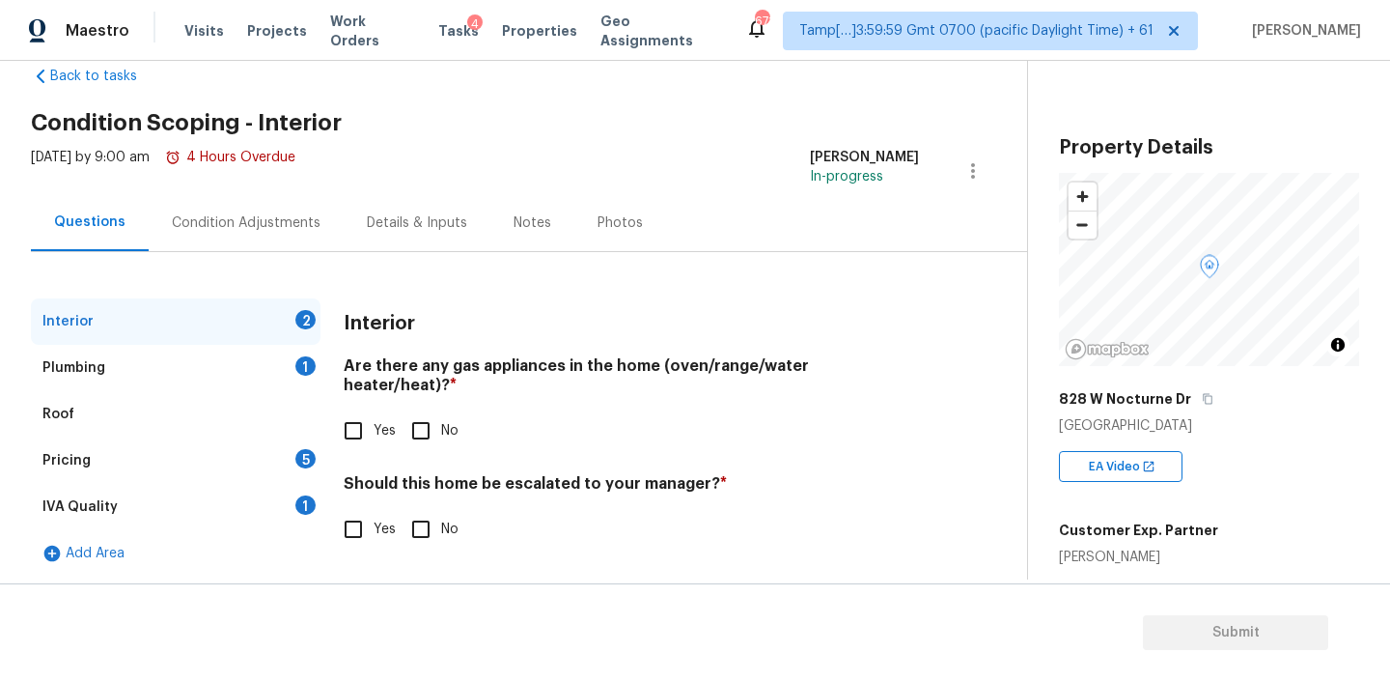
scroll to position [43, 0]
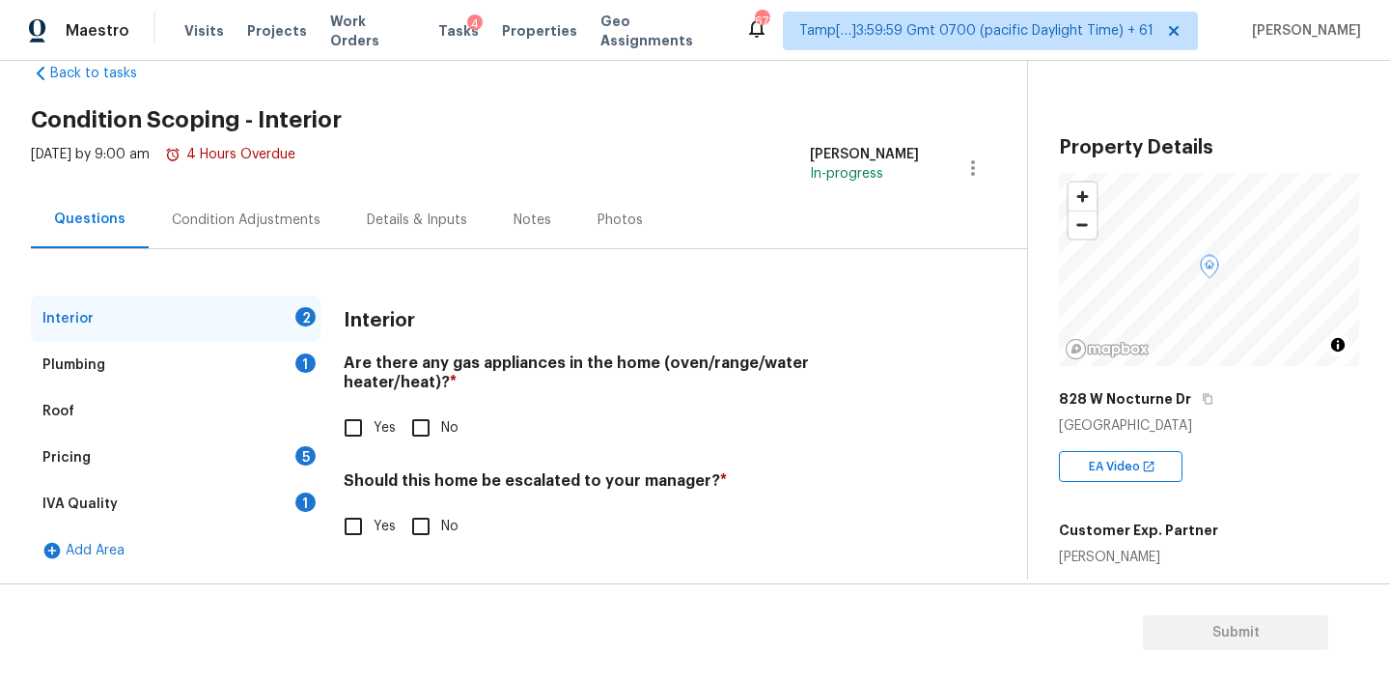
click at [355, 422] on input "Yes" at bounding box center [353, 427] width 41 height 41
checkbox input "true"
click at [359, 512] on input "Yes" at bounding box center [353, 528] width 41 height 41
checkbox input "true"
click at [428, 552] on input "text" at bounding box center [631, 574] width 575 height 45
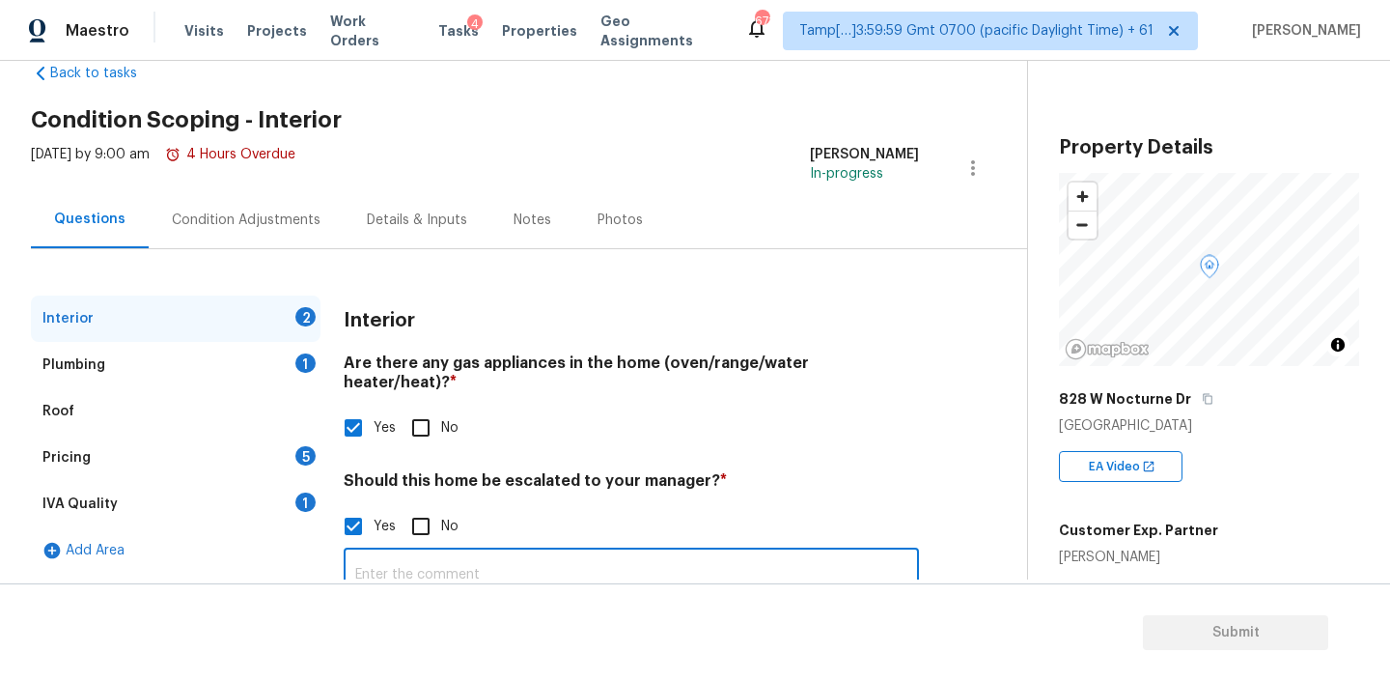
paste input "L5 foundations issues- several large cracks observed on all exterior walls; ful…"
type input "L5 foundations issues- several large cracks observed on all exterior walls; ful…"
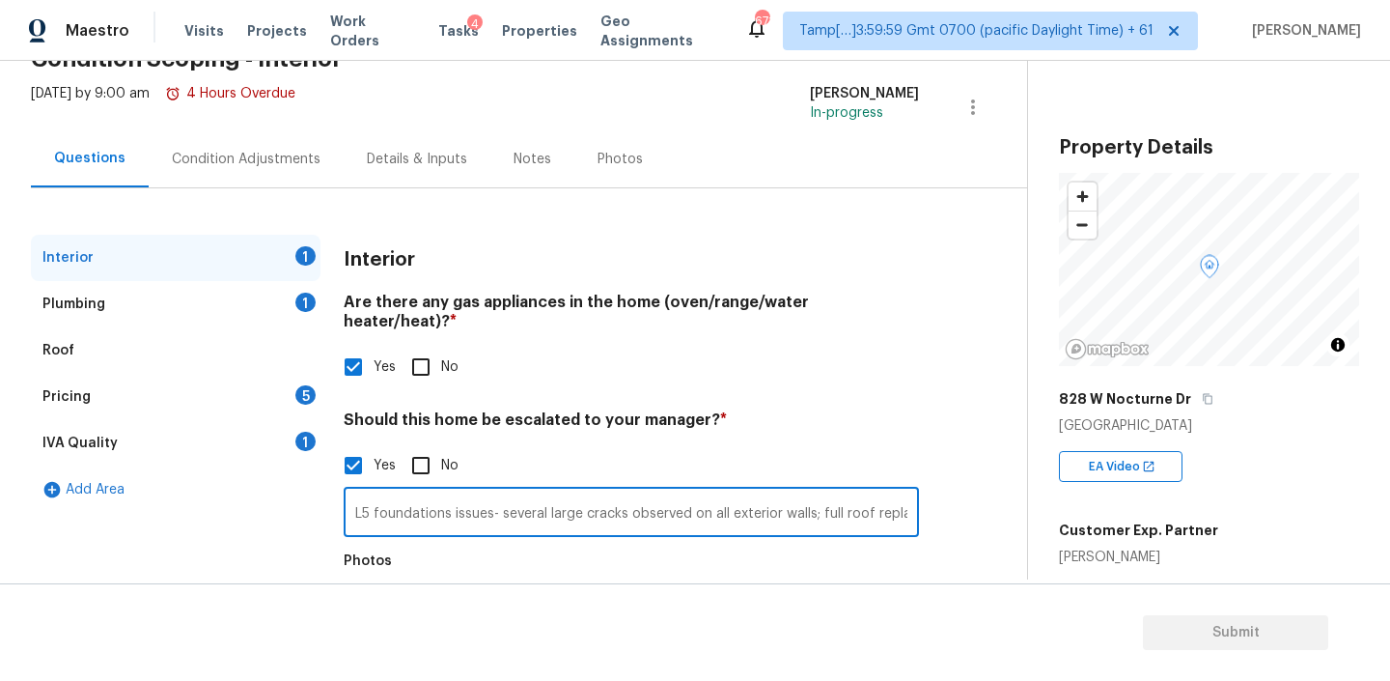
scroll to position [0, 0]
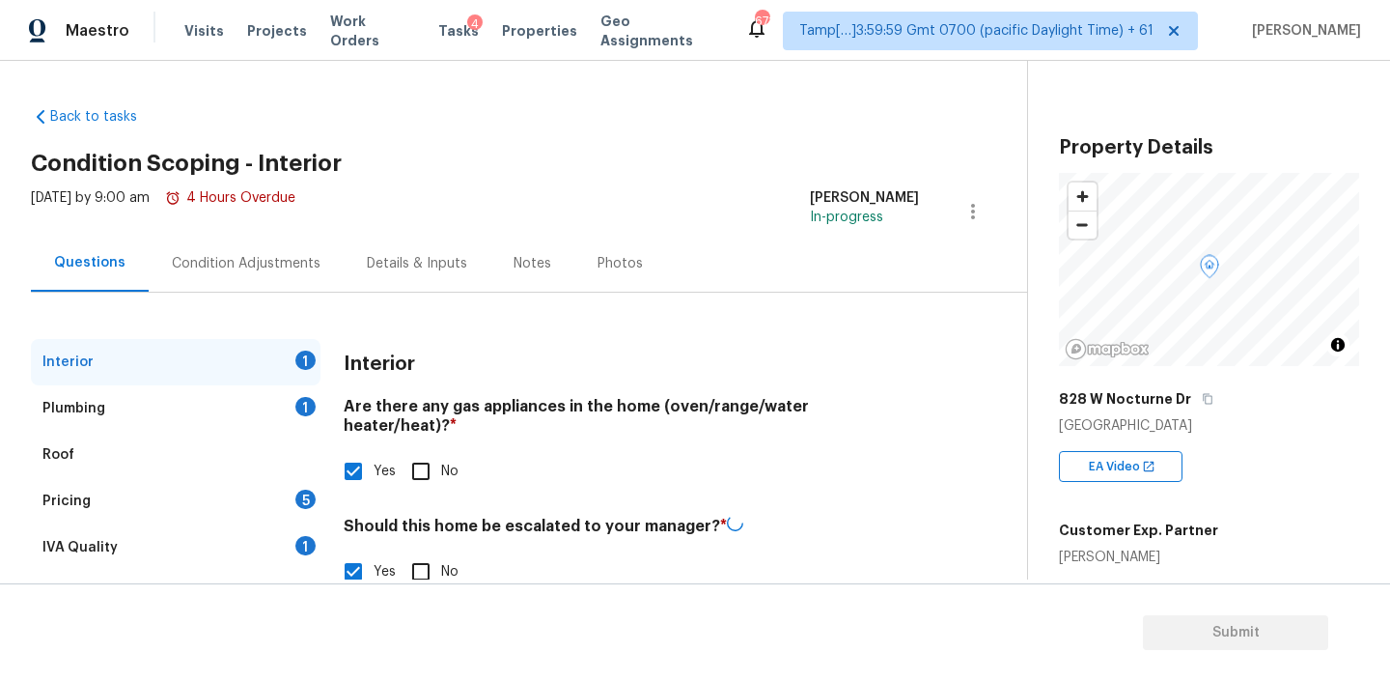
click at [148, 420] on div "Plumbing 1" at bounding box center [176, 408] width 290 height 46
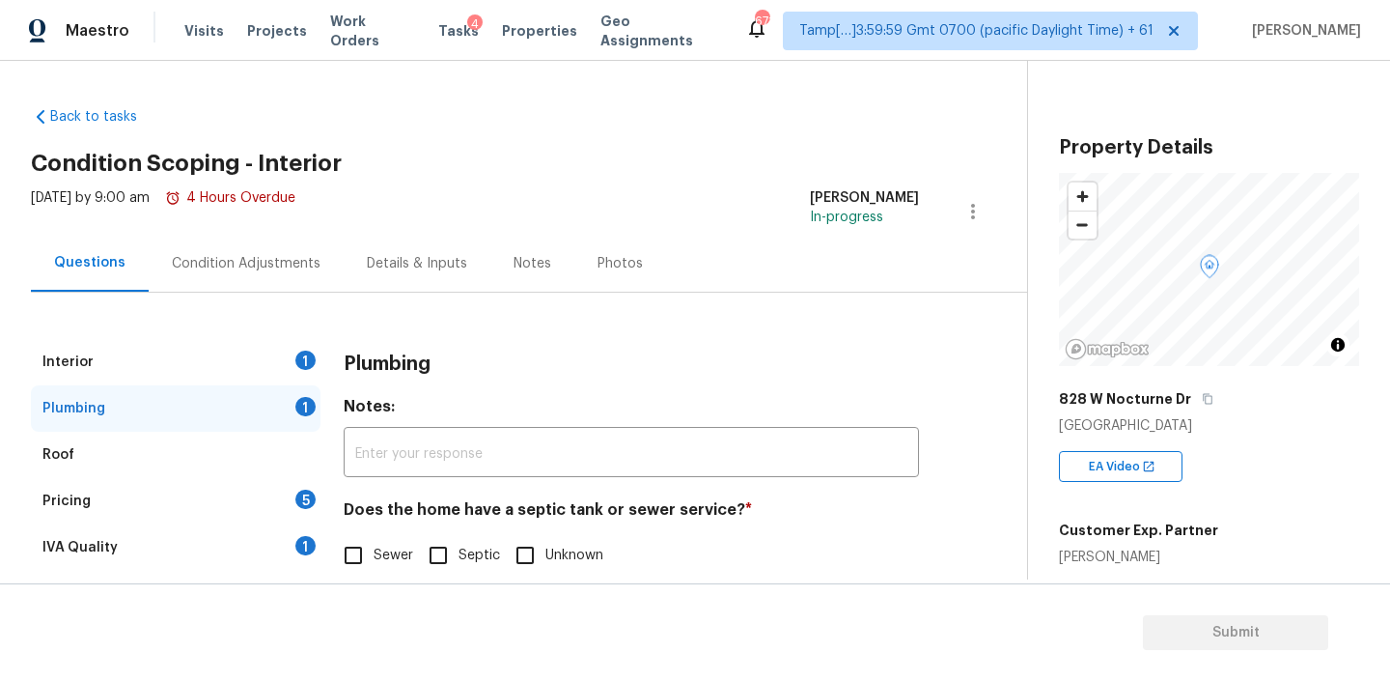
click at [360, 552] on input "Sewer" at bounding box center [353, 555] width 41 height 41
checkbox input "true"
click at [167, 494] on div "Pricing 5" at bounding box center [176, 501] width 290 height 46
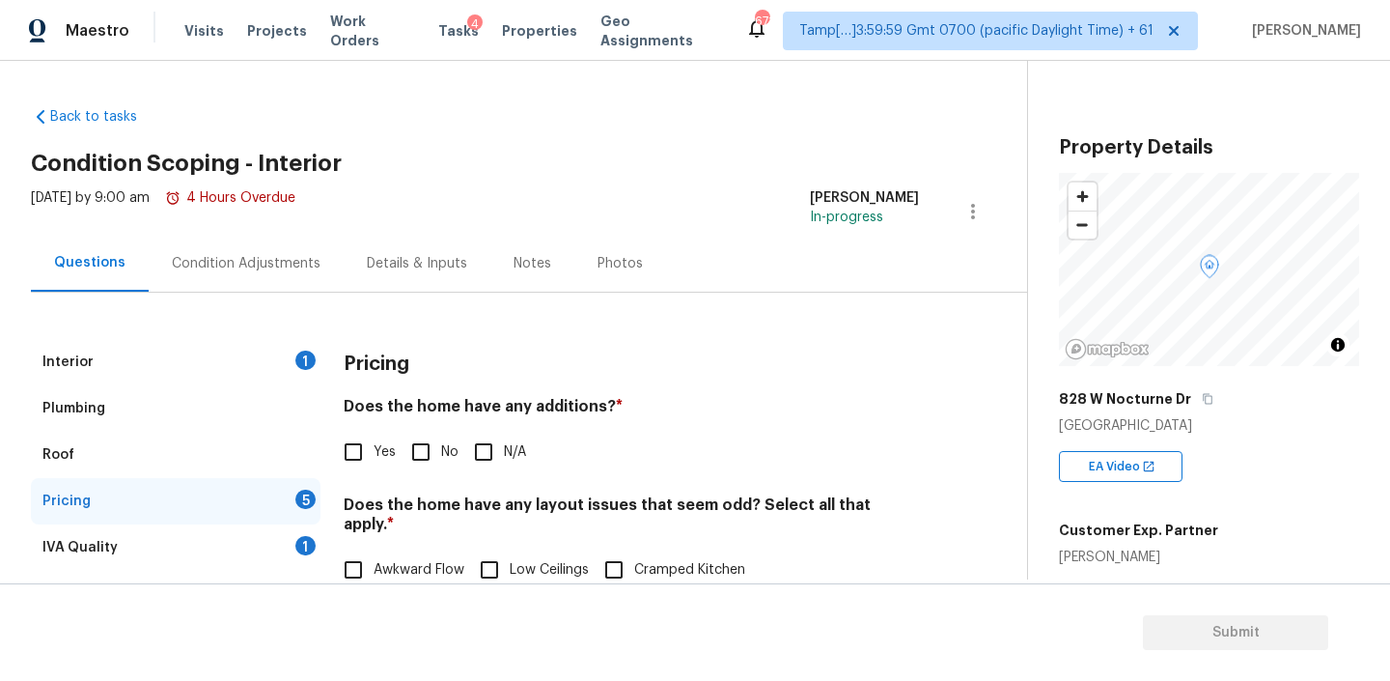
click at [549, 406] on h4 "Does the home have any additions? *" at bounding box center [631, 410] width 575 height 27
copy h4 "additions"
click at [424, 456] on input "No" at bounding box center [421, 452] width 41 height 41
checkbox input "true"
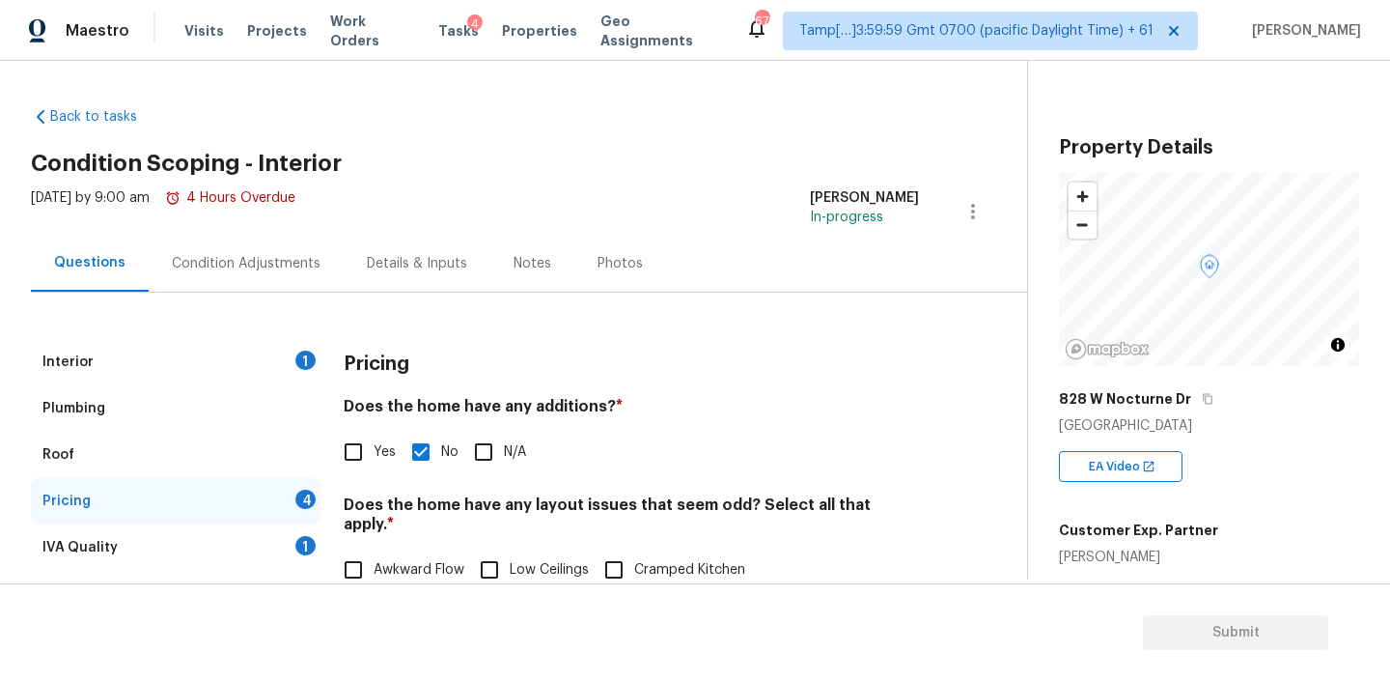
click at [560, 506] on h4 "Does the home have any layout issues that seem odd? Select all that apply. *" at bounding box center [631, 518] width 575 height 46
copy h4 "layout"
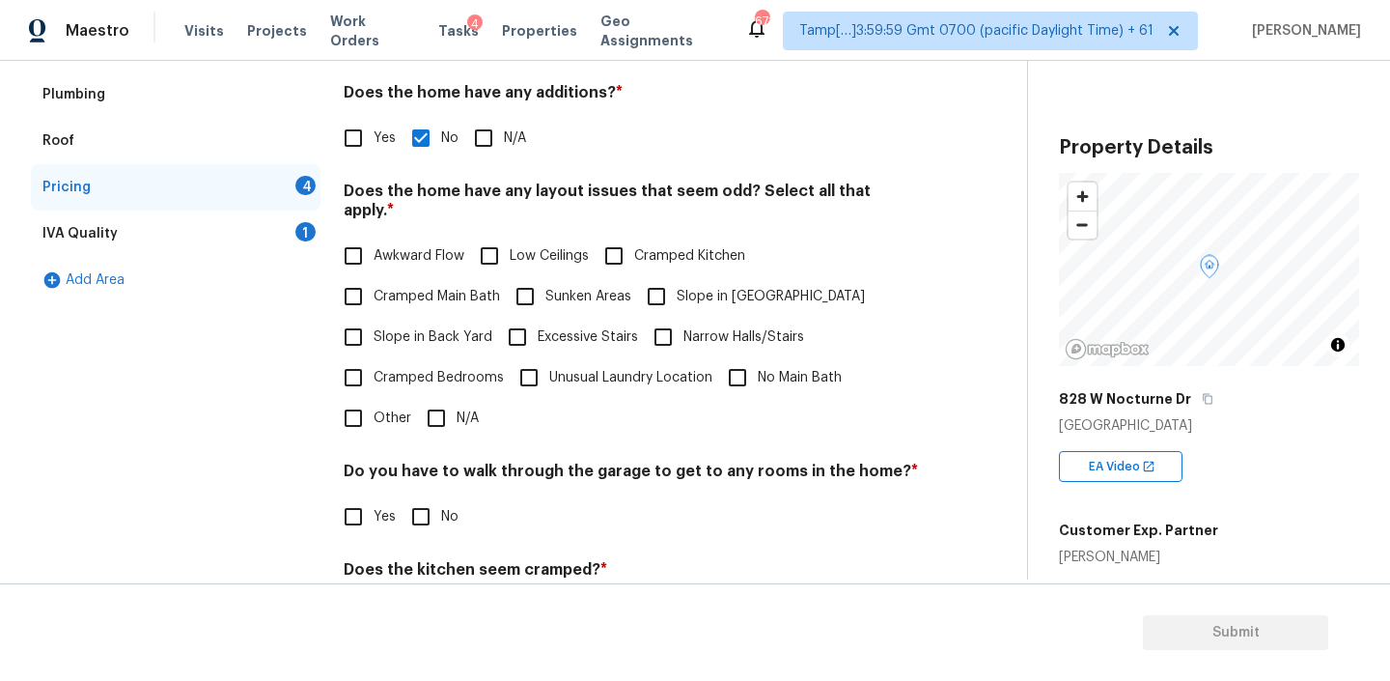
scroll to position [340, 0]
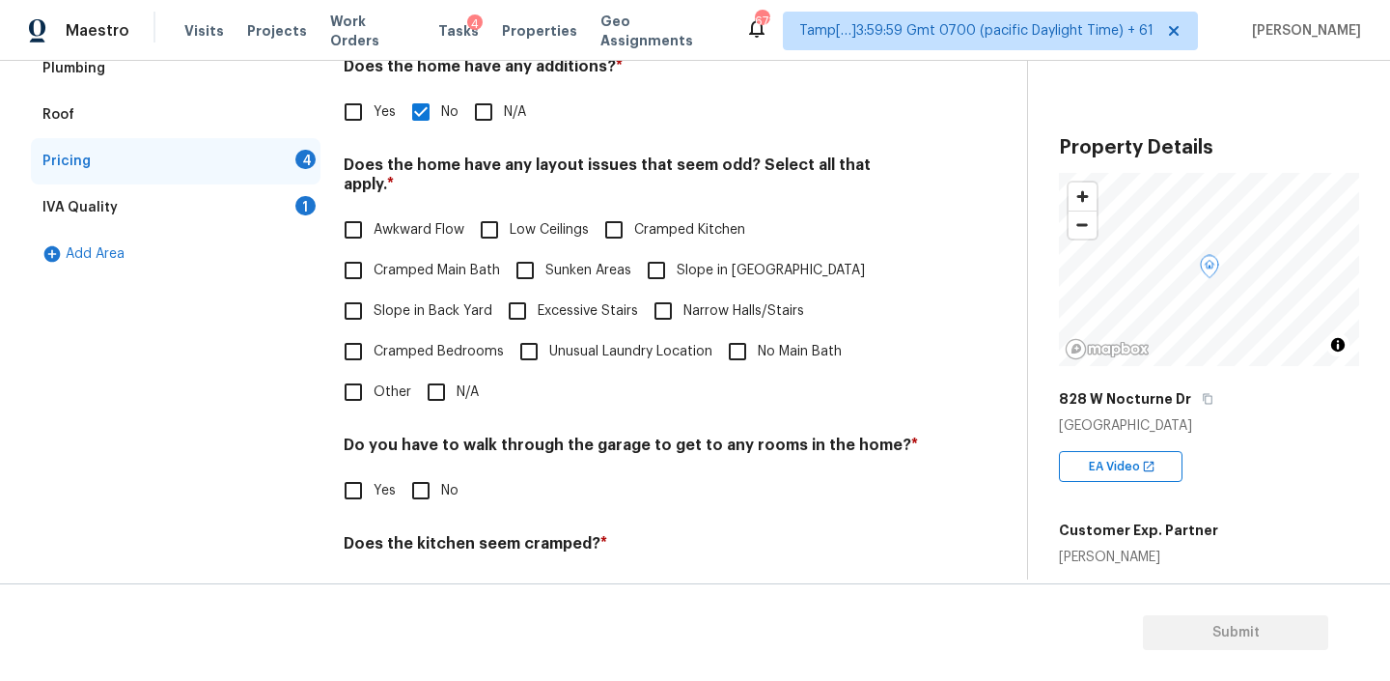
click at [442, 378] on input "N/A" at bounding box center [436, 392] width 41 height 41
checkbox input "true"
click at [424, 475] on input "No" at bounding box center [421, 492] width 41 height 41
checkbox input "true"
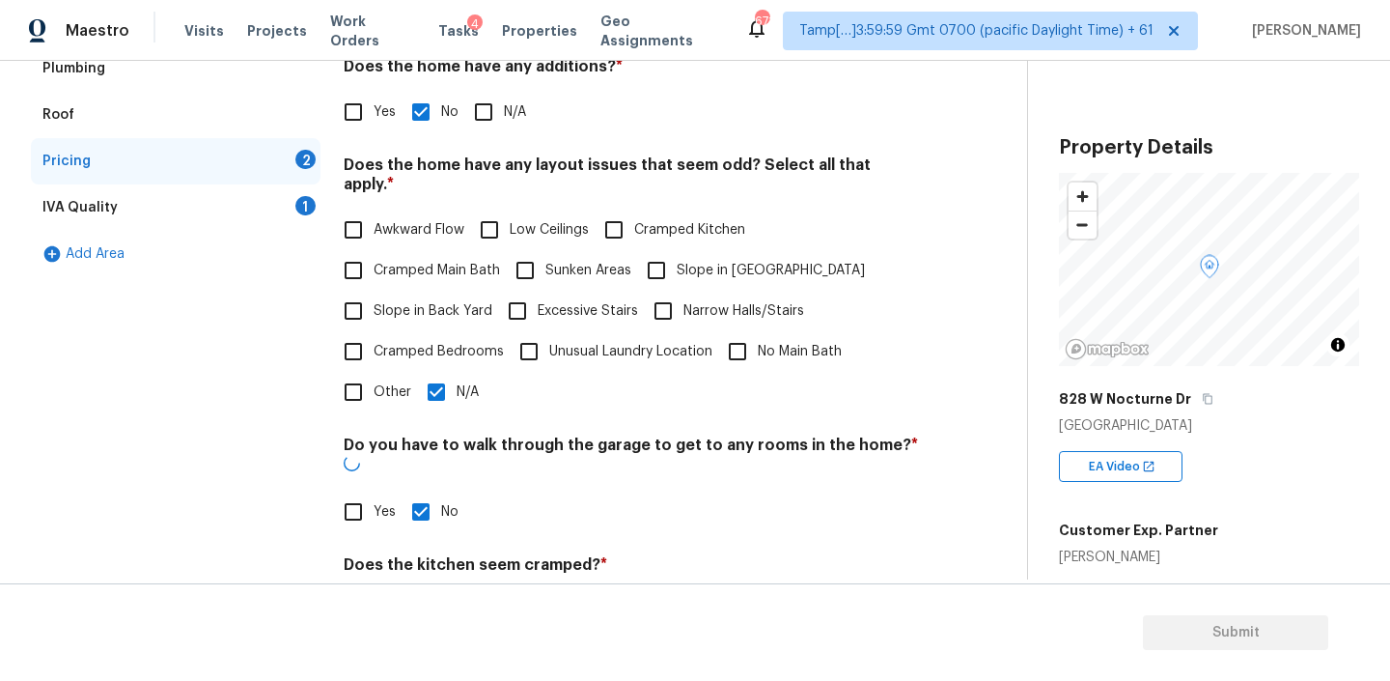
scroll to position [476, 0]
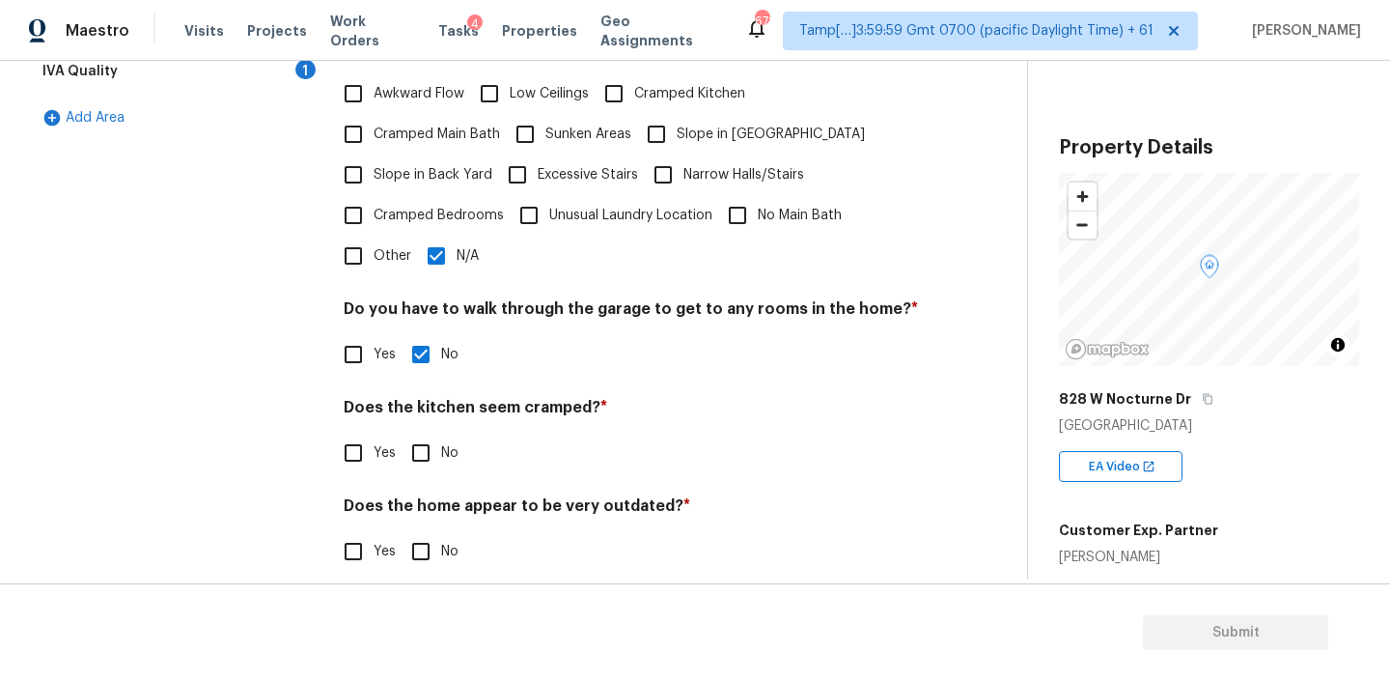
click at [427, 439] on input "No" at bounding box center [421, 453] width 41 height 41
checkbox input "true"
click at [421, 536] on input "No" at bounding box center [421, 553] width 41 height 41
checkbox input "true"
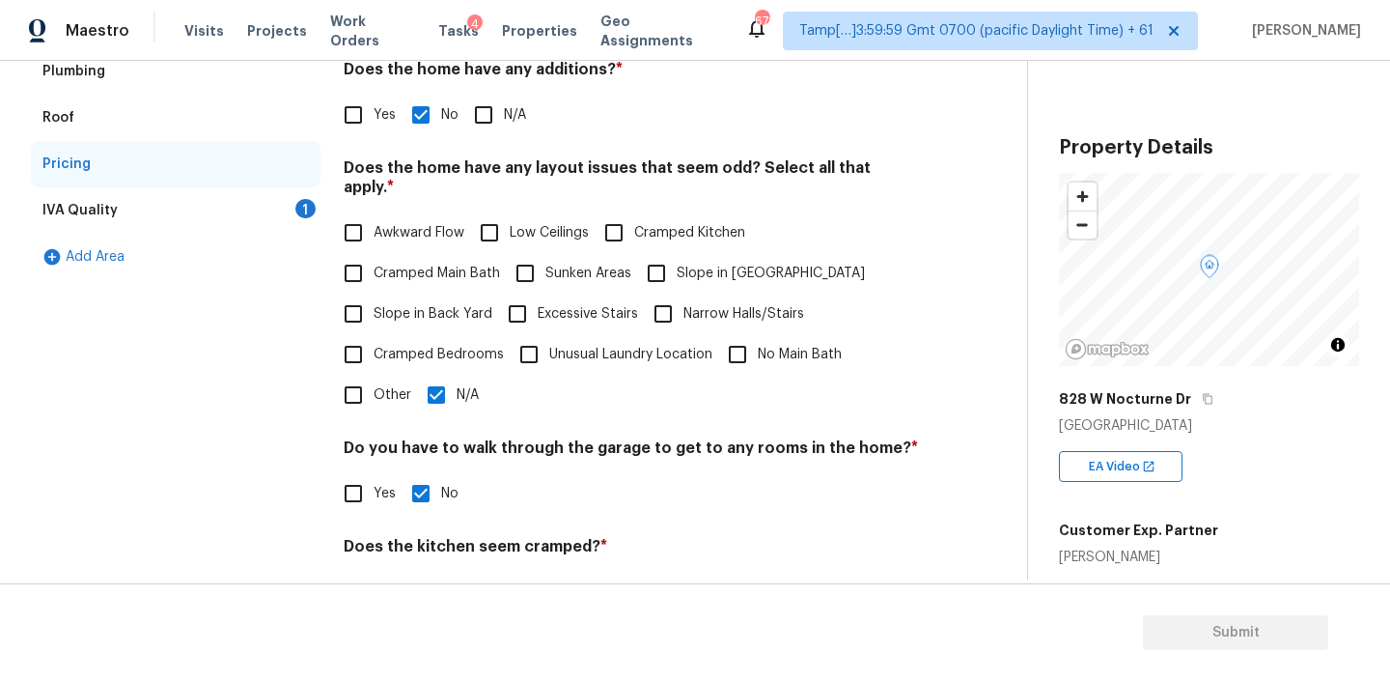
click at [102, 199] on div "IVA Quality 1" at bounding box center [176, 210] width 290 height 46
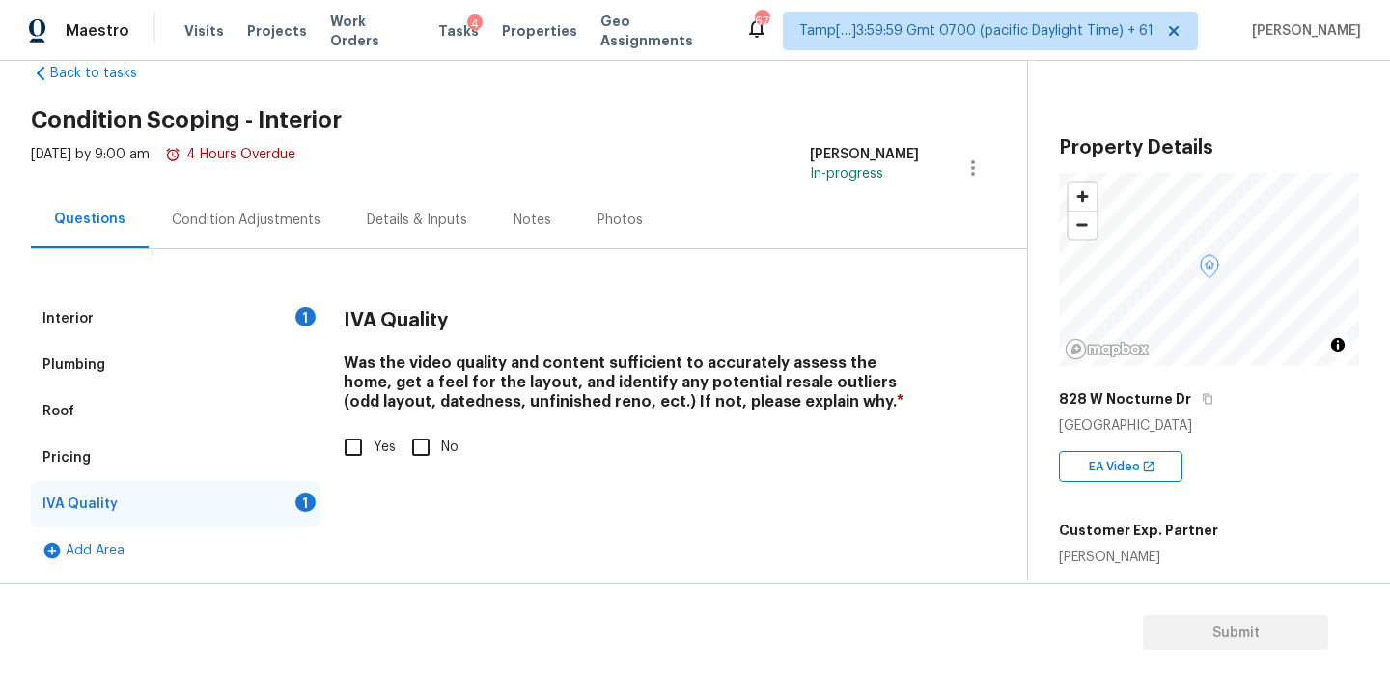
click at [359, 459] on input "Yes" at bounding box center [353, 447] width 41 height 41
checkbox input "true"
click at [282, 223] on div "Condition Adjustments" at bounding box center [246, 219] width 149 height 19
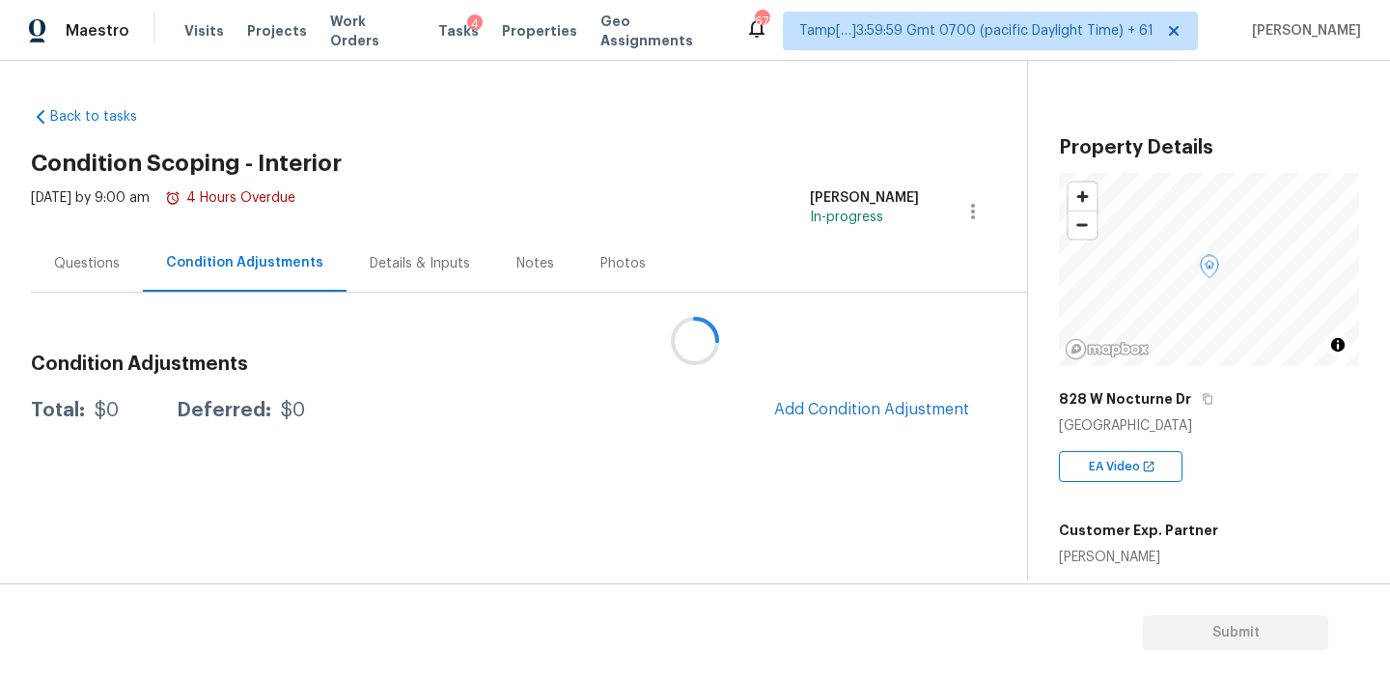
click at [86, 268] on div at bounding box center [695, 340] width 1390 height 681
click at [102, 264] on div "Questions" at bounding box center [87, 263] width 66 height 19
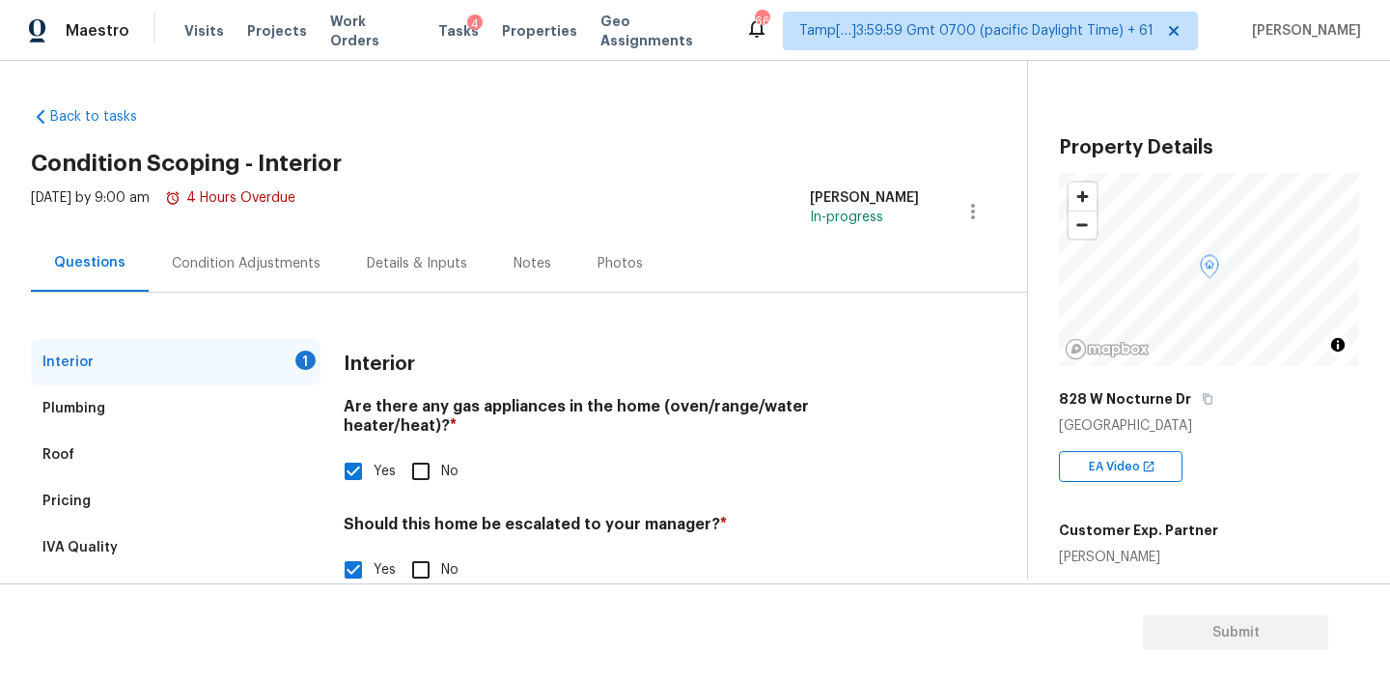
scroll to position [203, 0]
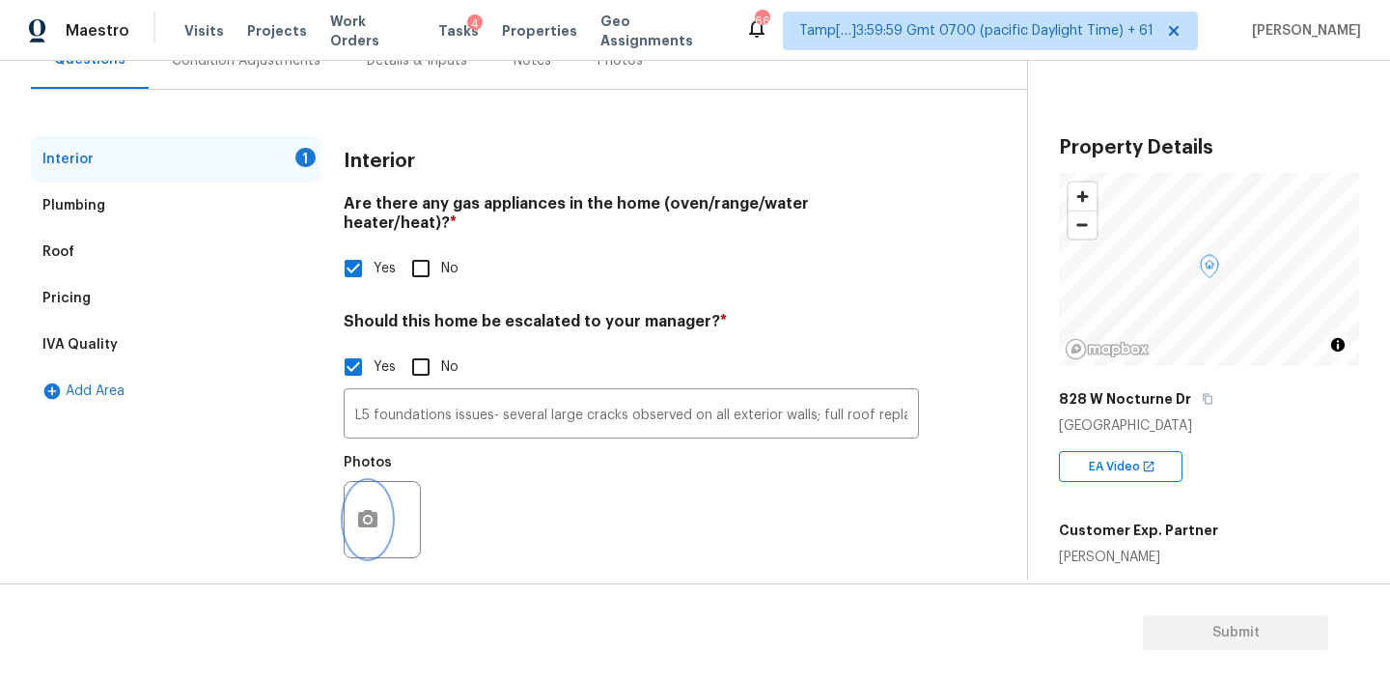
click at [349, 494] on button "button" at bounding box center [368, 519] width 46 height 75
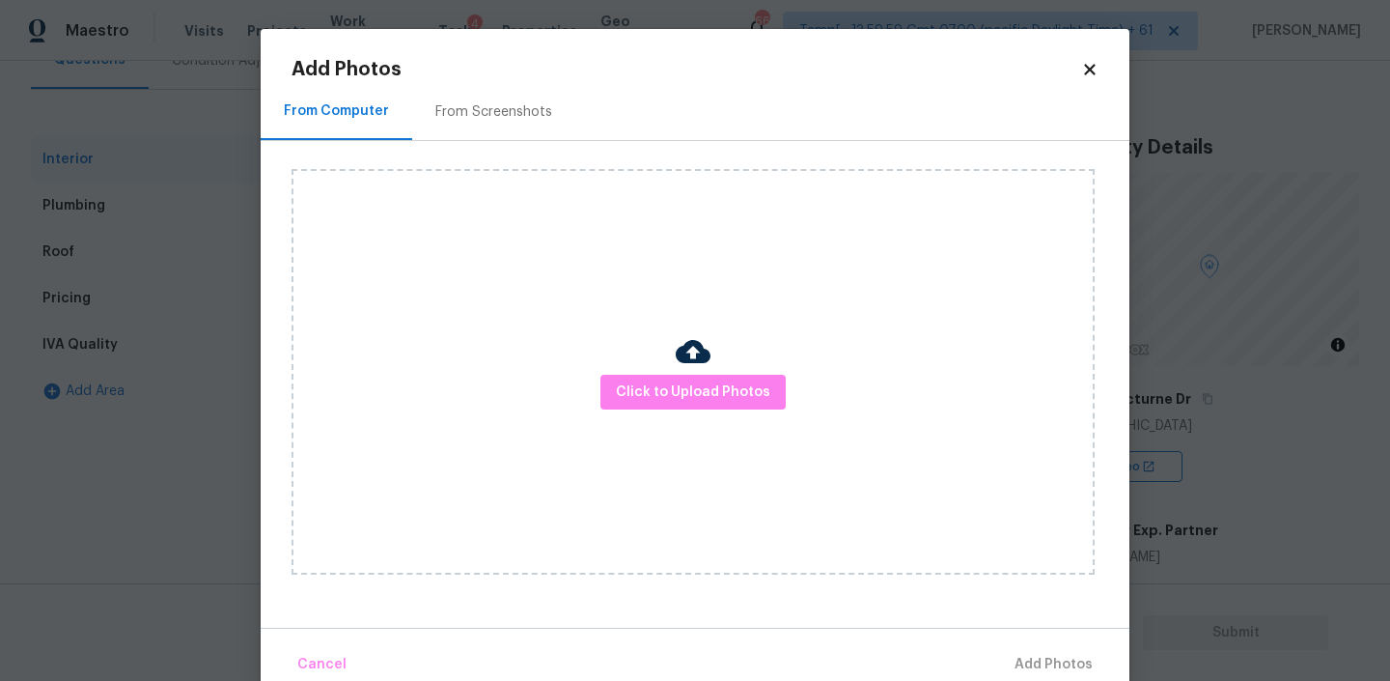
click at [672, 370] on div "Click to Upload Photos" at bounding box center [693, 372] width 803 height 406
click at [664, 387] on span "Click to Upload Photos" at bounding box center [693, 392] width 154 height 24
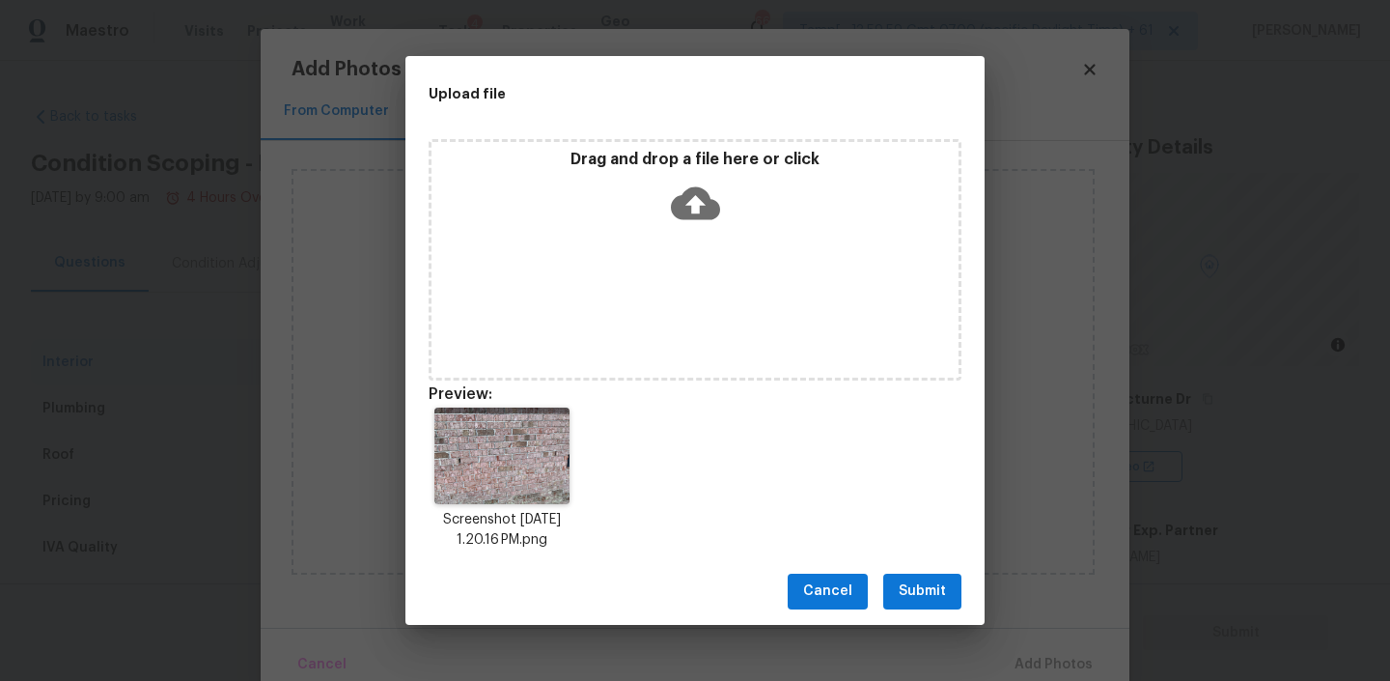
scroll to position [203, 0]
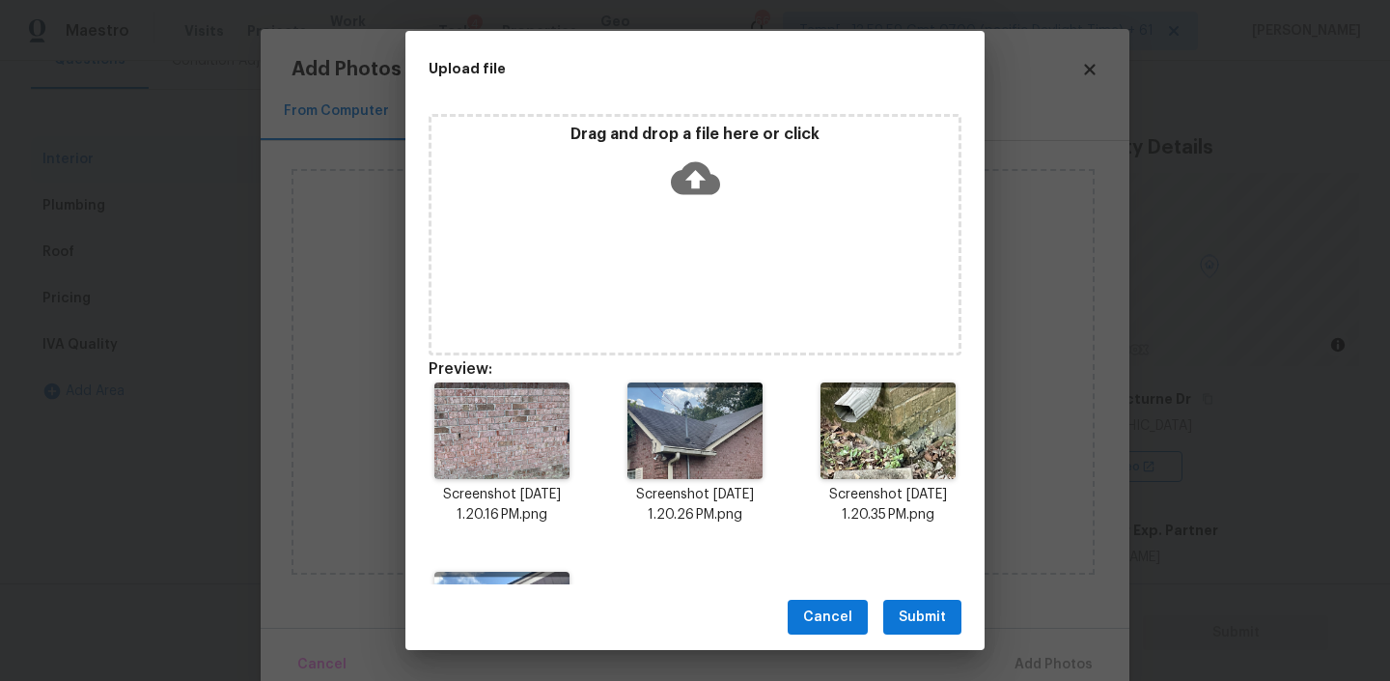
click at [891, 614] on button "Submit" at bounding box center [922, 618] width 78 height 36
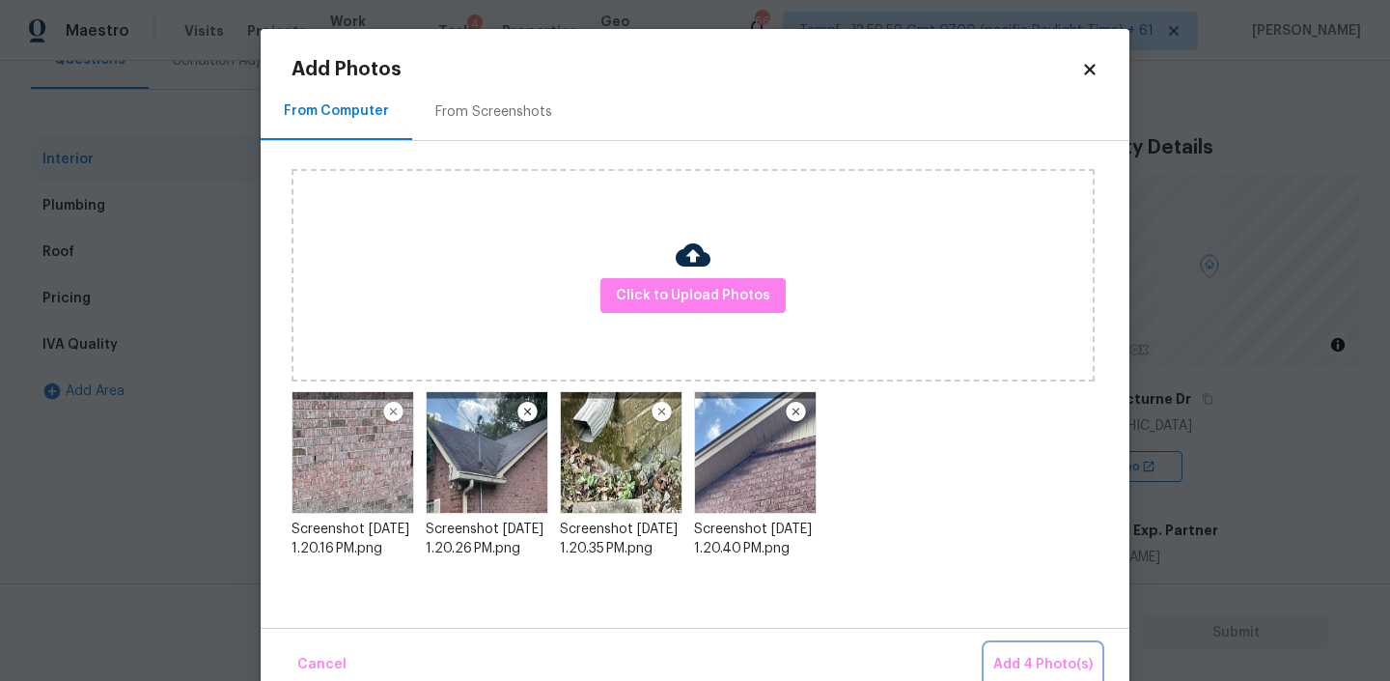
click at [1043, 666] on span "Add 4 Photo(s)" at bounding box center [1043, 665] width 99 height 24
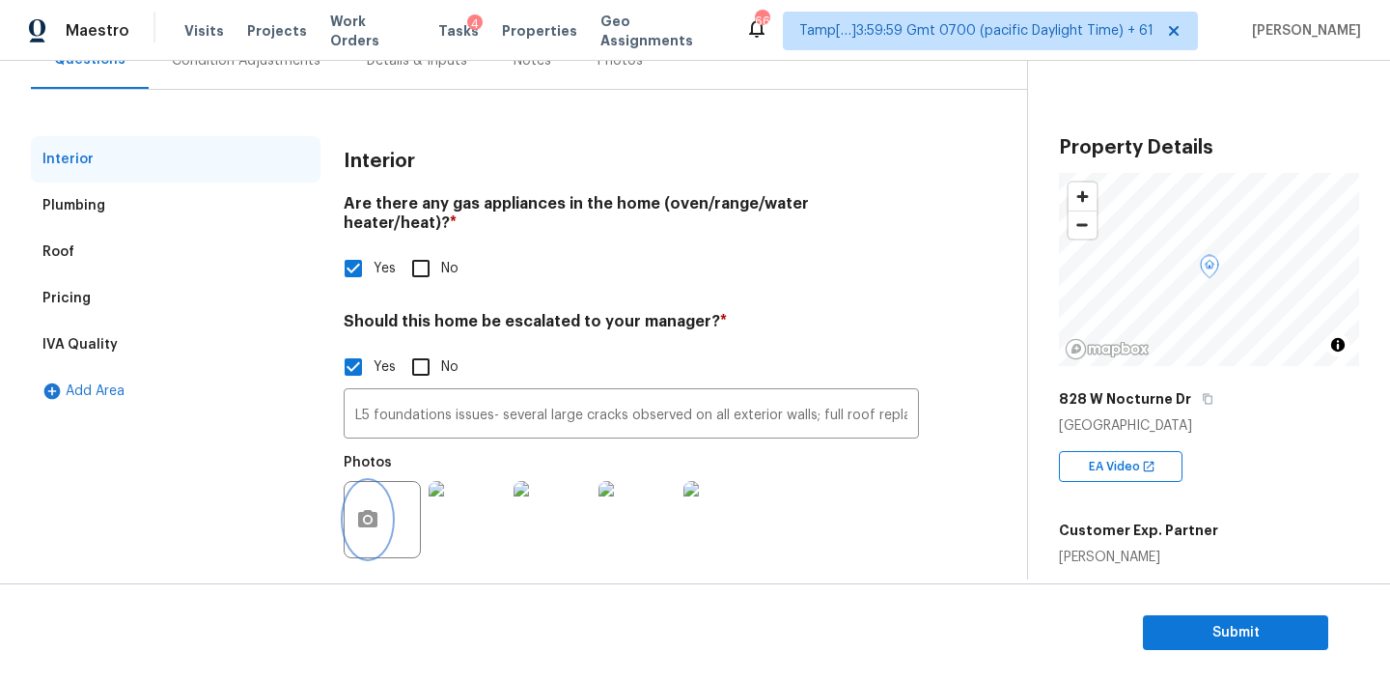
click at [373, 487] on button "button" at bounding box center [368, 519] width 46 height 75
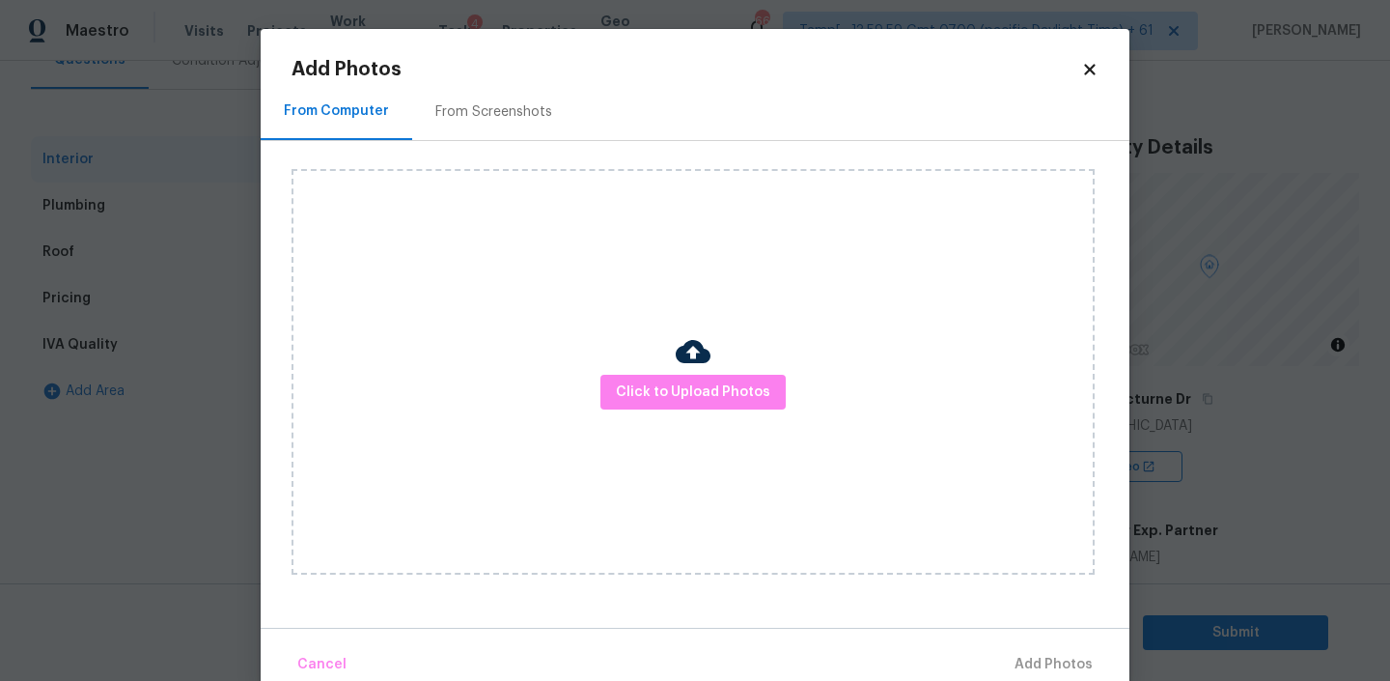
click at [1087, 67] on icon at bounding box center [1089, 69] width 11 height 11
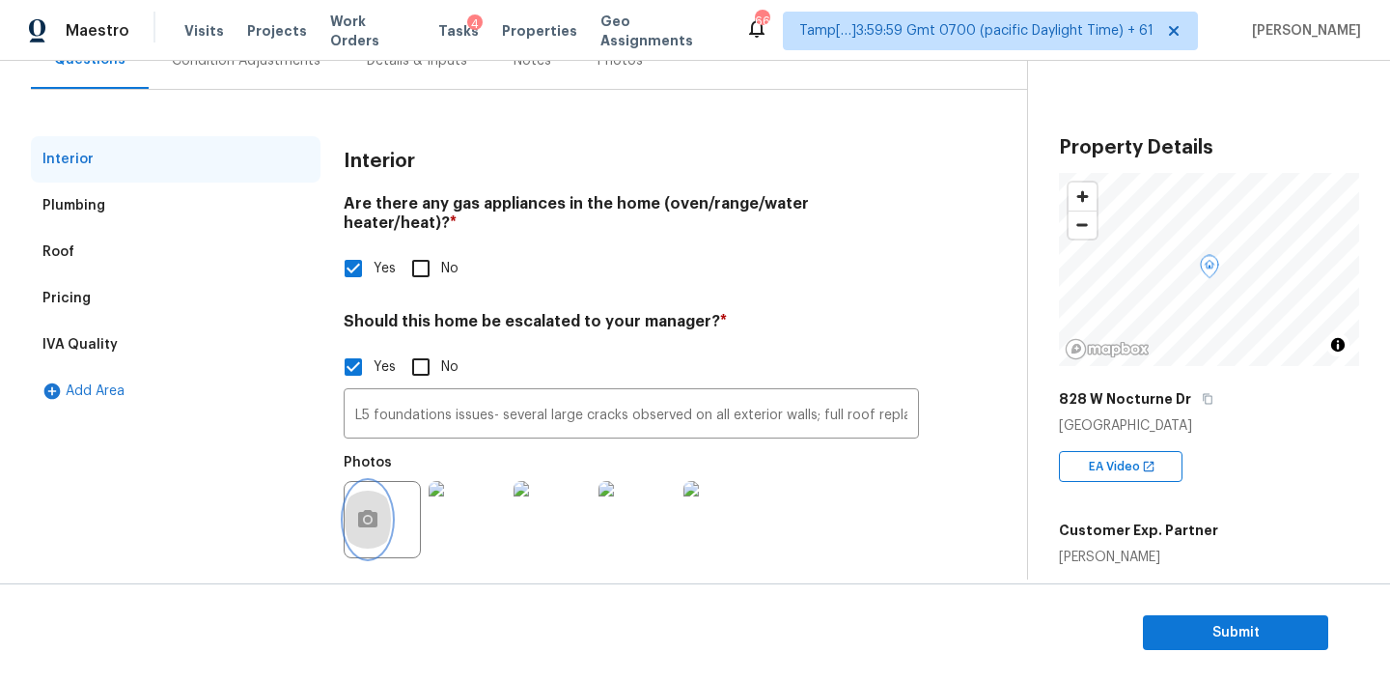
click at [375, 482] on button "button" at bounding box center [368, 519] width 46 height 75
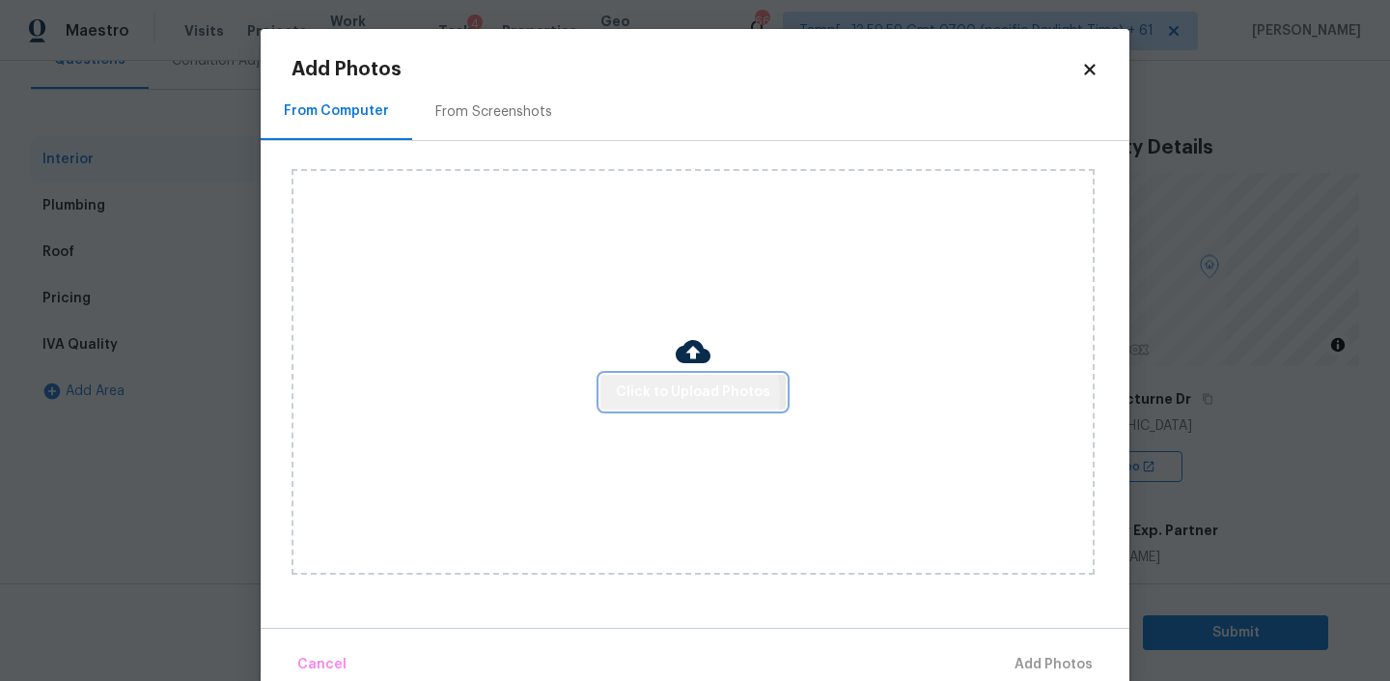
click at [672, 395] on span "Click to Upload Photos" at bounding box center [693, 392] width 154 height 24
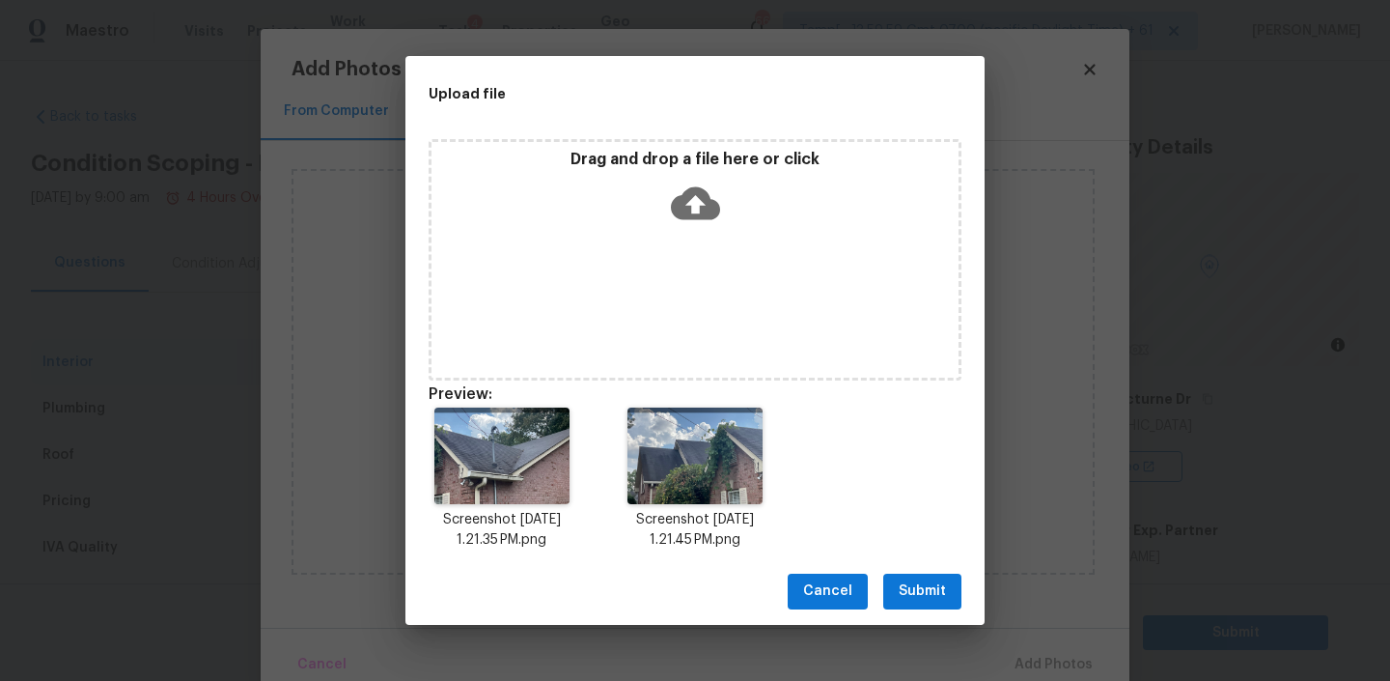
scroll to position [203, 0]
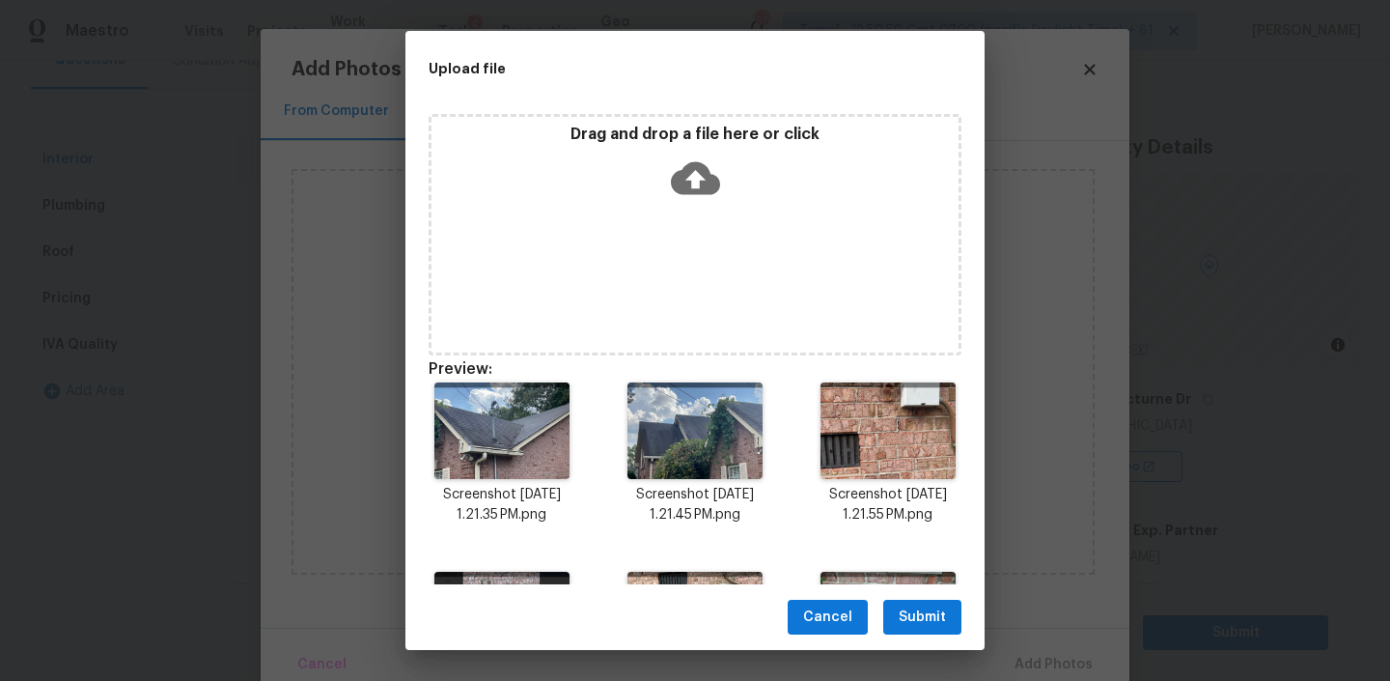
click at [913, 603] on button "Submit" at bounding box center [922, 618] width 78 height 36
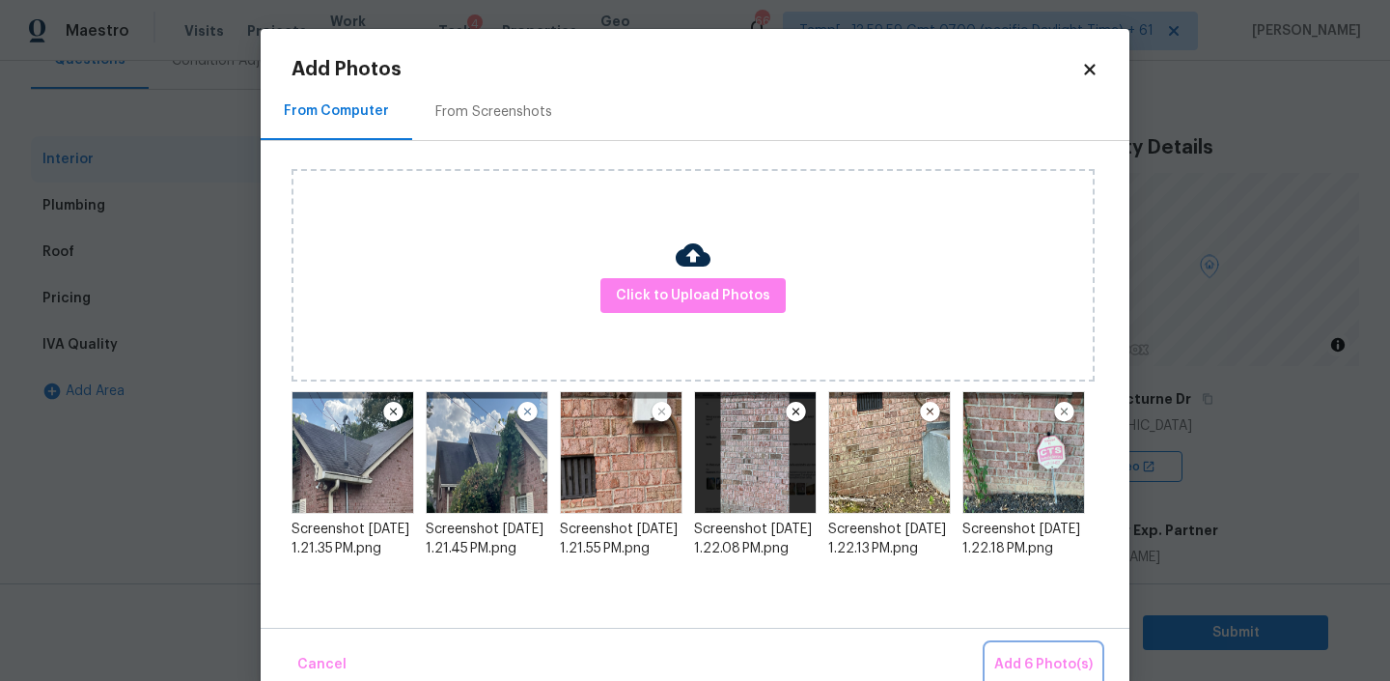
click at [1042, 655] on span "Add 6 Photo(s)" at bounding box center [1043, 665] width 98 height 24
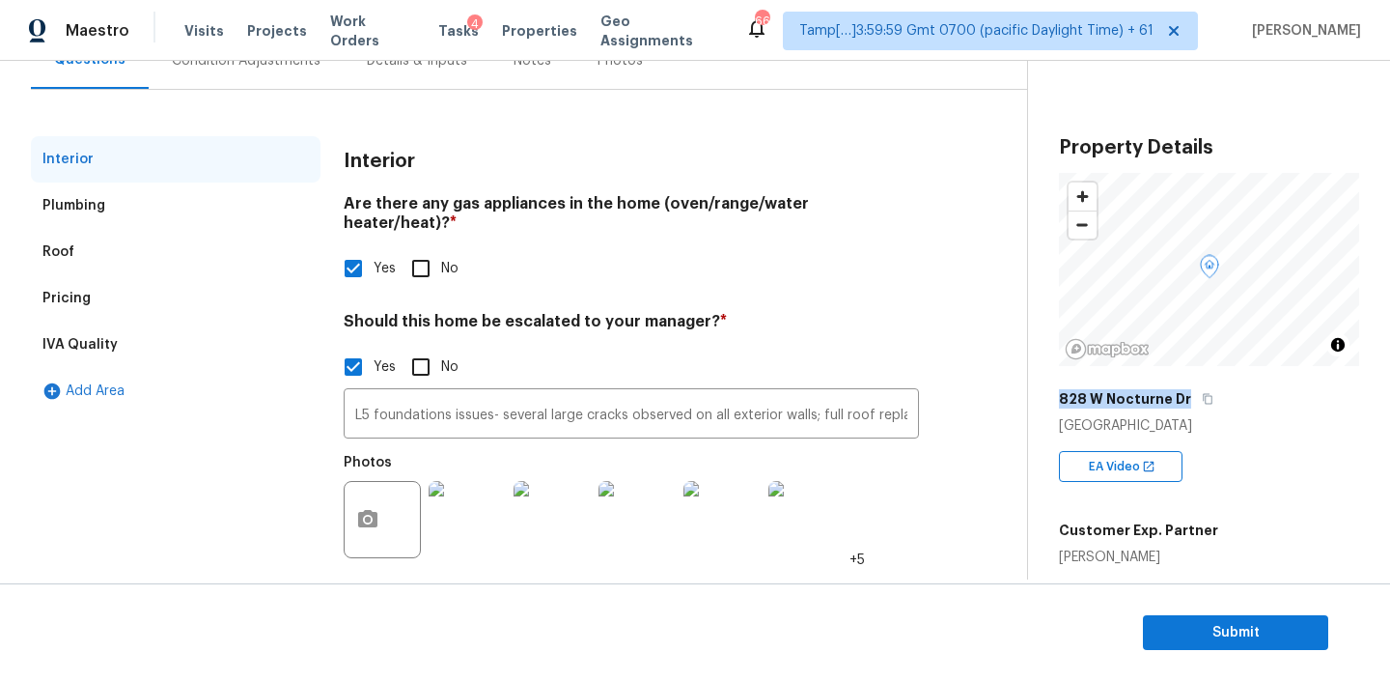
drag, startPoint x: 1182, startPoint y: 401, endPoint x: 1061, endPoint y: 403, distance: 120.7
click at [1061, 403] on h5 "828 W Nocturne Dr" at bounding box center [1125, 398] width 132 height 19
copy h5 "828 W Nocturne Dr"
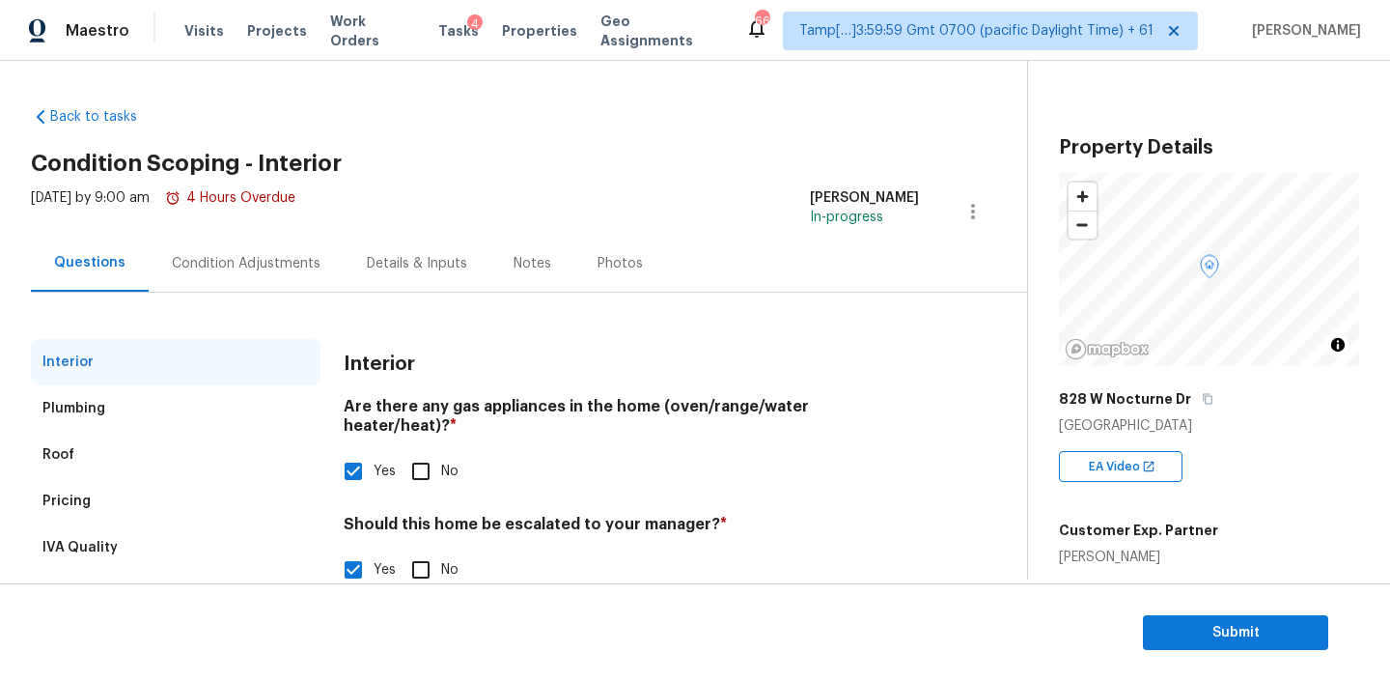
click at [227, 242] on div "Condition Adjustments" at bounding box center [246, 263] width 195 height 57
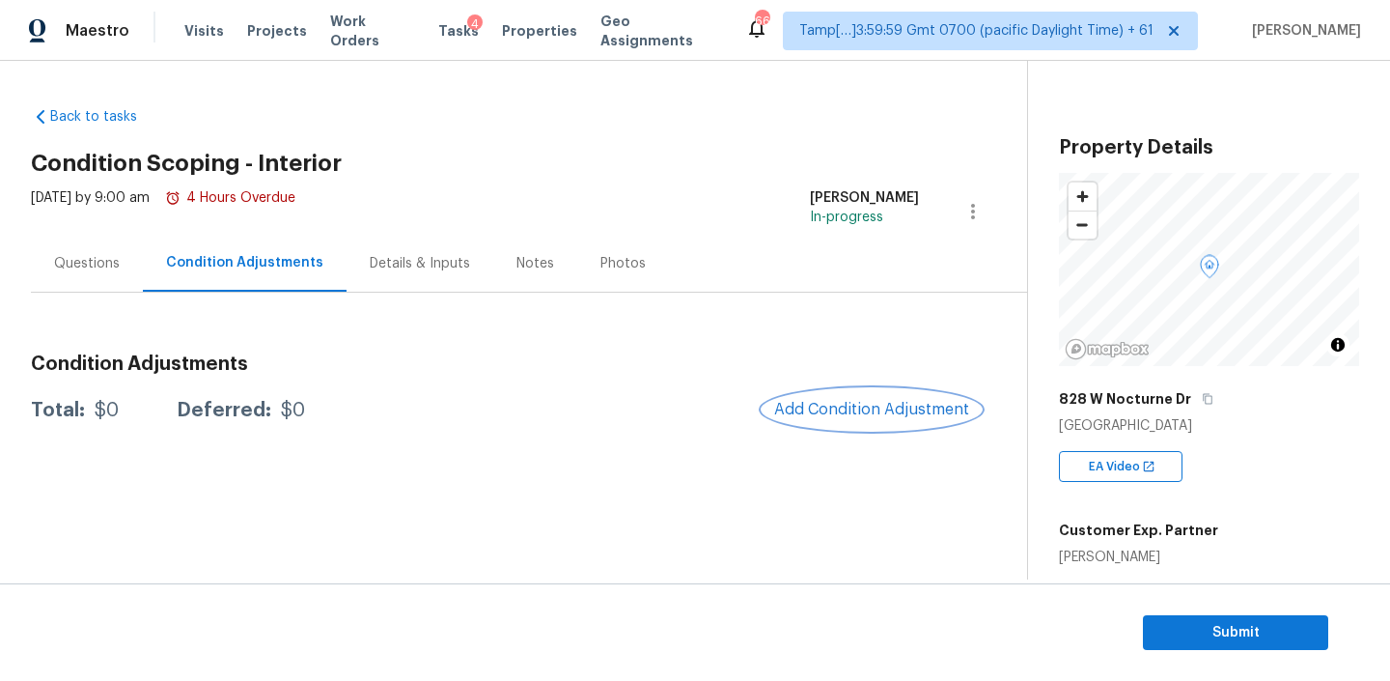
click at [838, 410] on span "Add Condition Adjustment" at bounding box center [871, 409] width 195 height 17
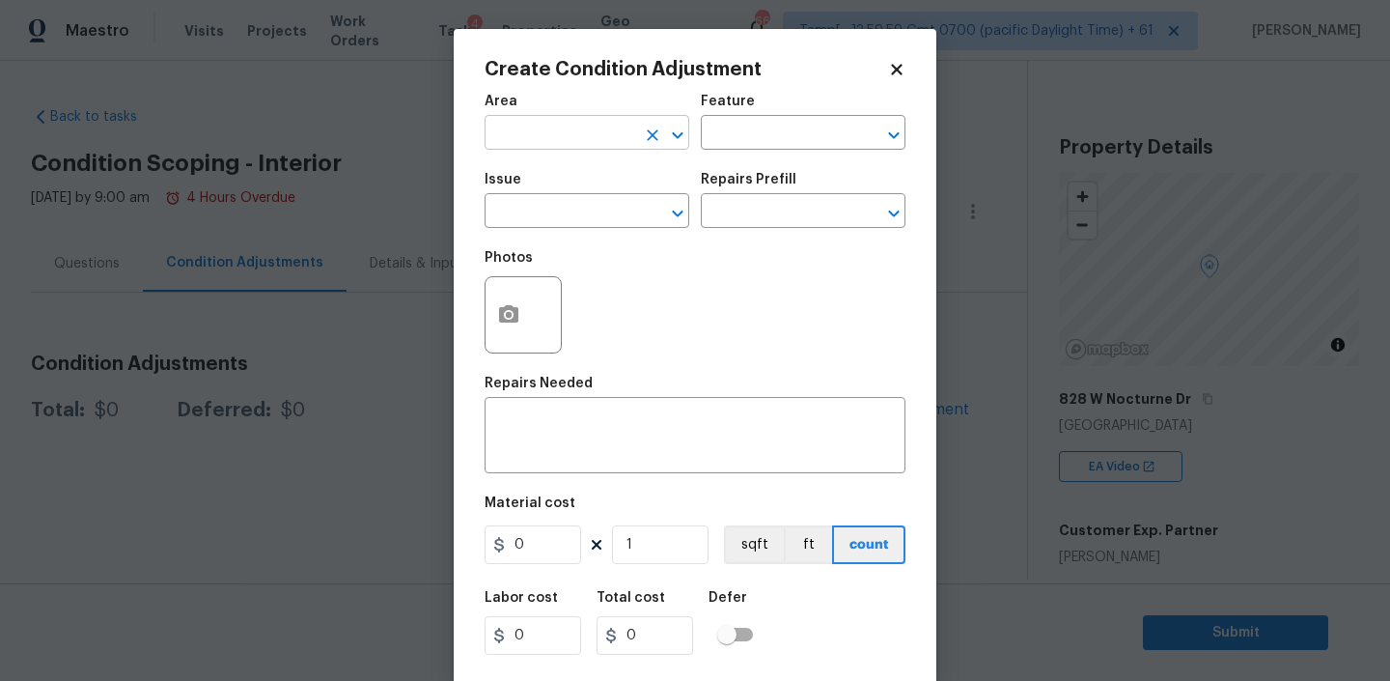
click at [552, 130] on input "text" at bounding box center [560, 135] width 151 height 30
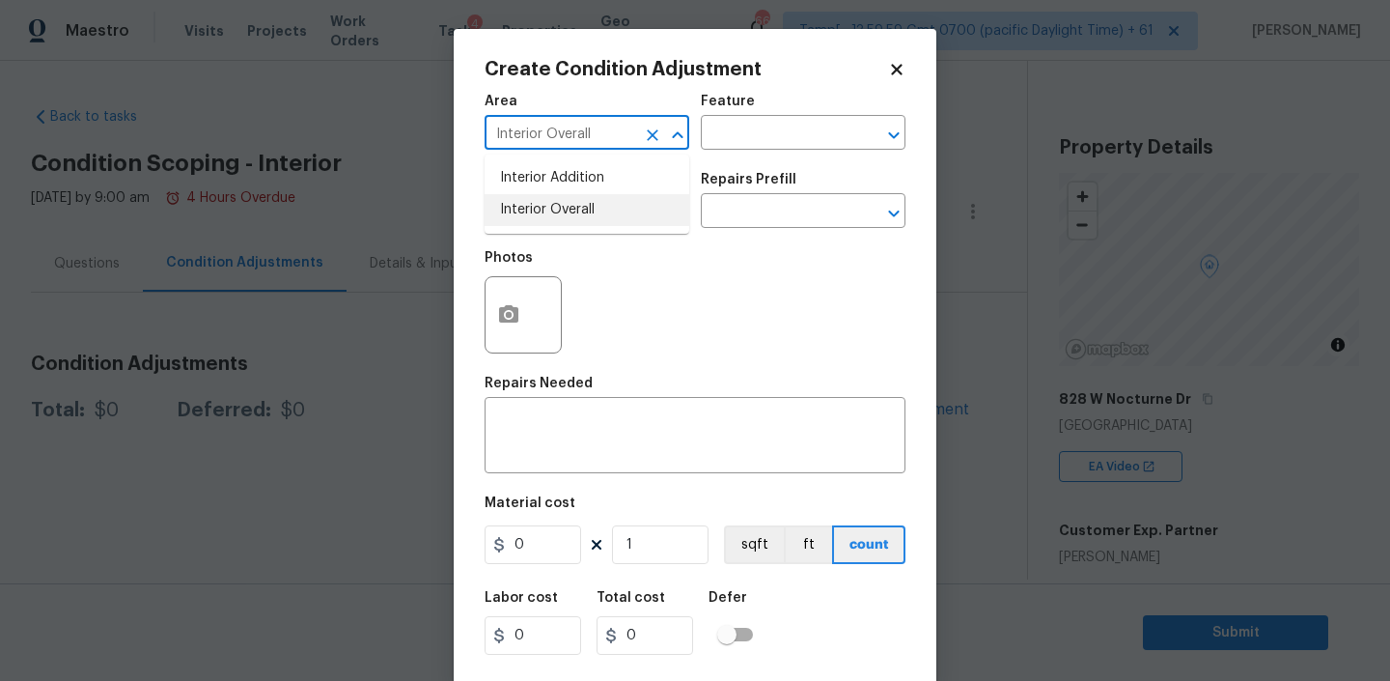
type input "Interior Overall"
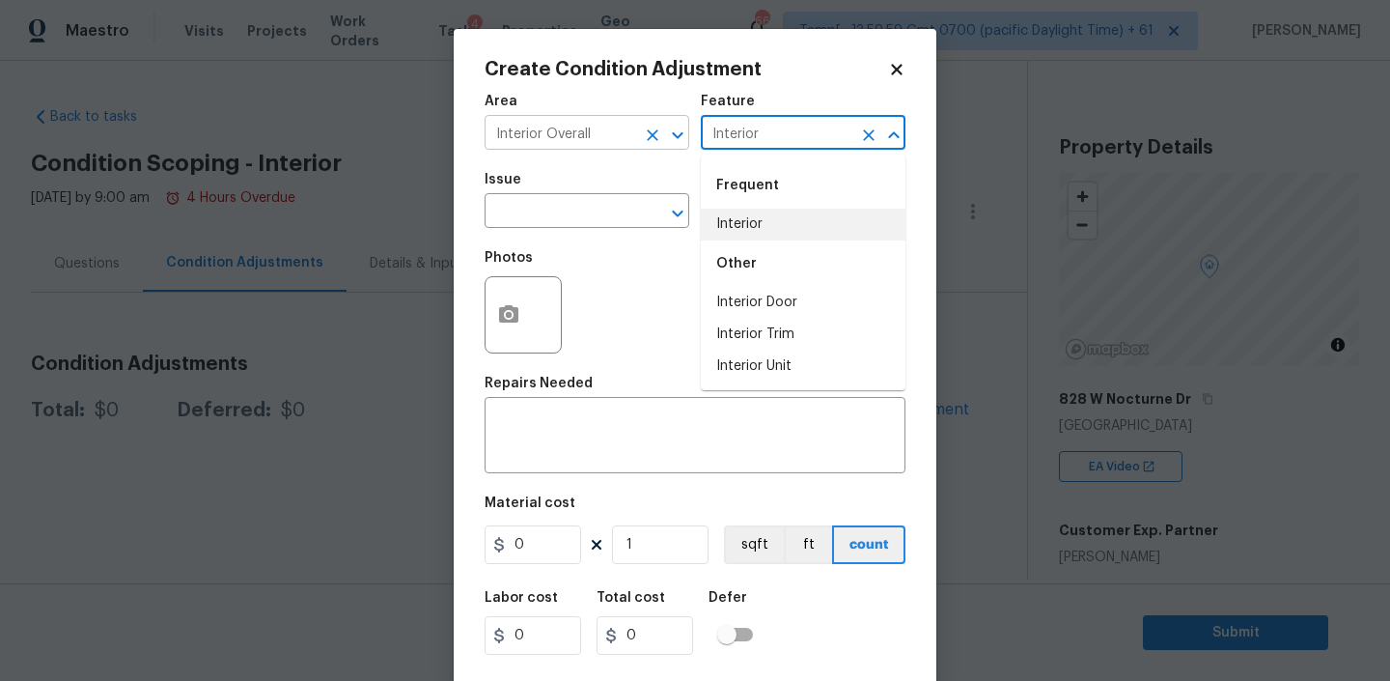
type input "Interior"
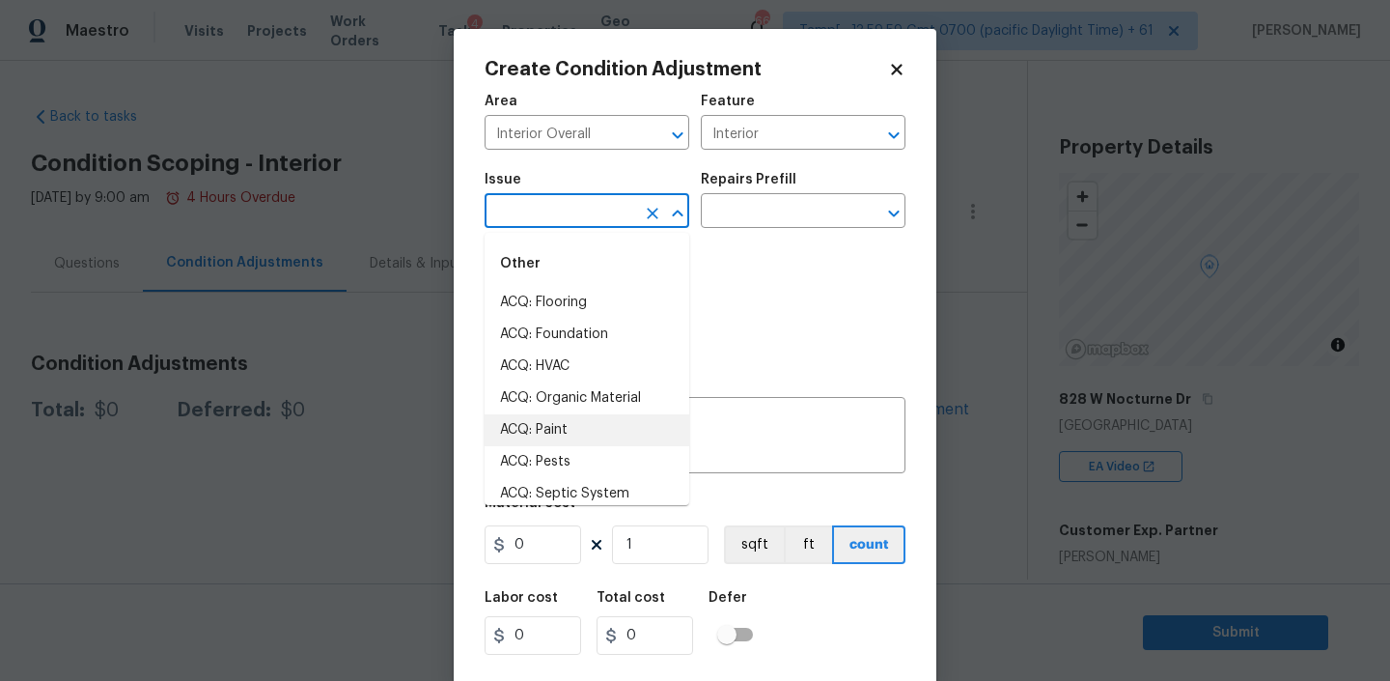
click at [526, 415] on li "ACQ: Paint" at bounding box center [587, 430] width 205 height 32
type input "ACQ: Paint"
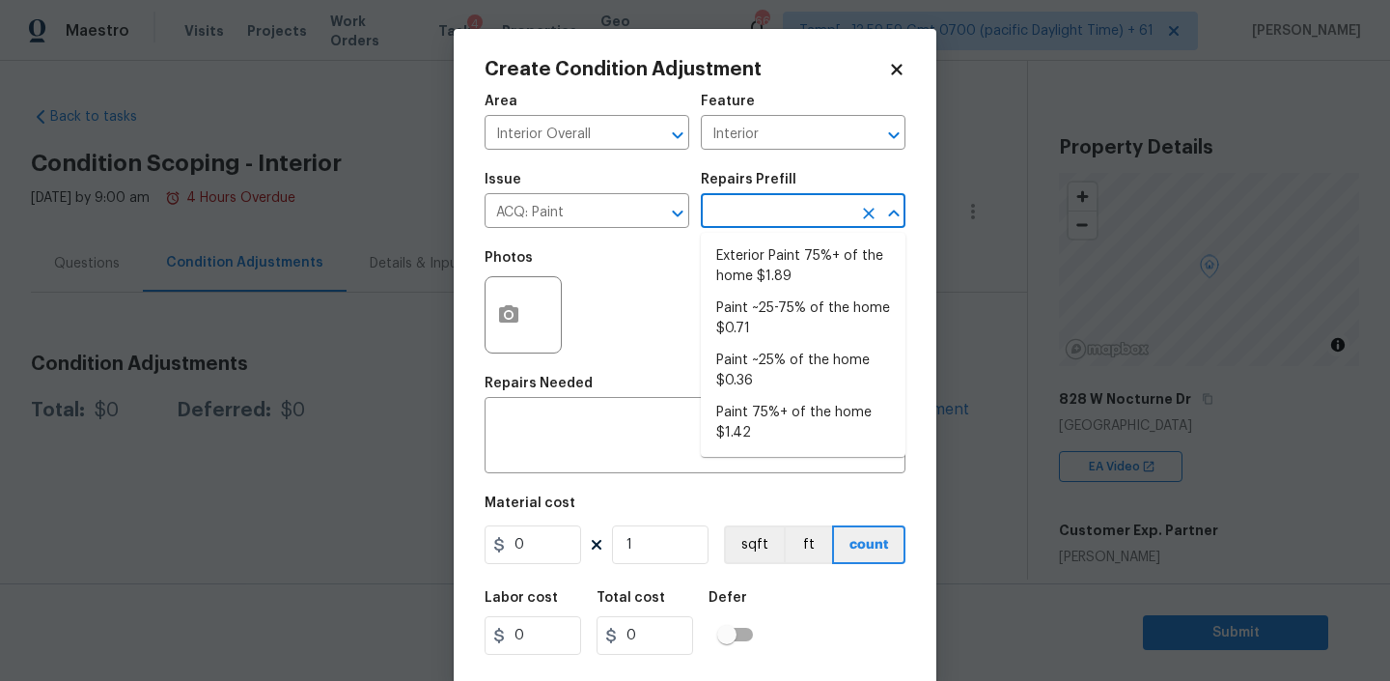
click at [800, 199] on input "text" at bounding box center [776, 213] width 151 height 30
click at [773, 422] on li "Paint 75%+ of the home $1.42" at bounding box center [803, 423] width 205 height 52
type input "Acquisition"
type textarea "Acquisition Scope: 75%+ of the home will likely require interior paint"
type input "1.42"
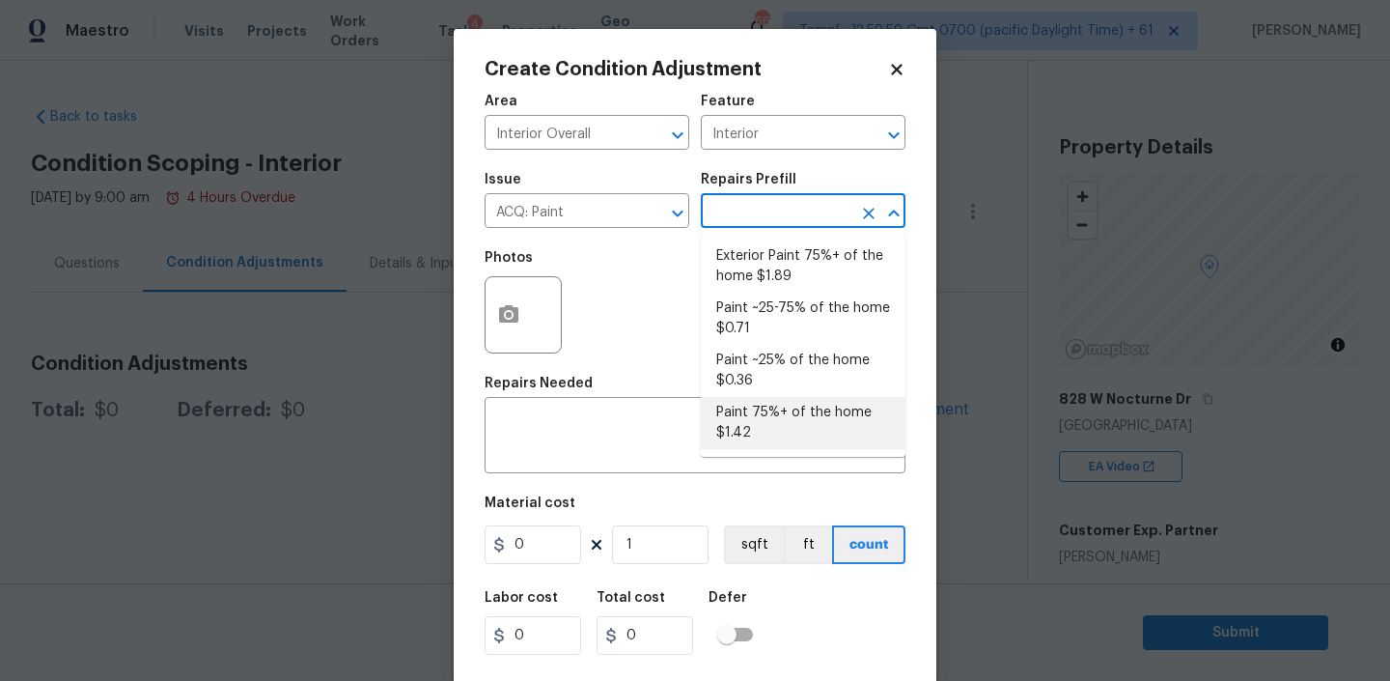
type input "1.42"
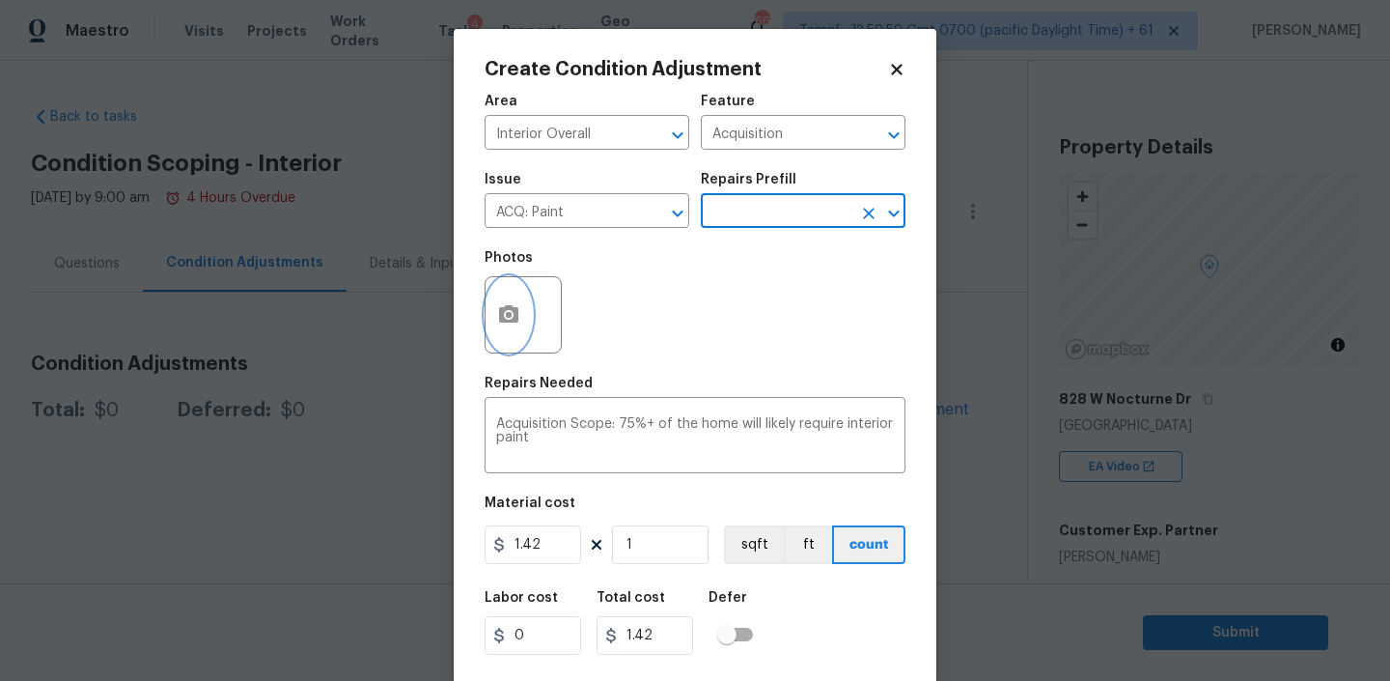
click at [497, 311] on icon "button" at bounding box center [508, 314] width 23 height 23
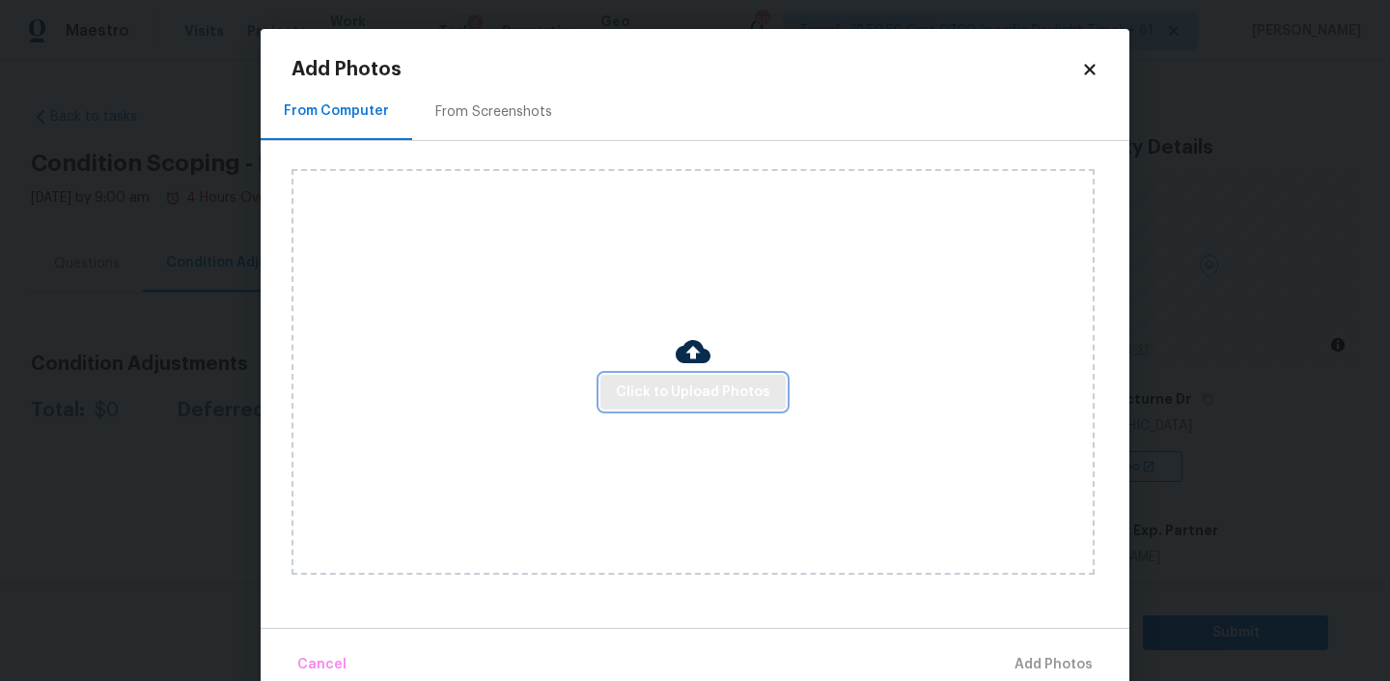
click at [707, 397] on span "Click to Upload Photos" at bounding box center [693, 392] width 154 height 24
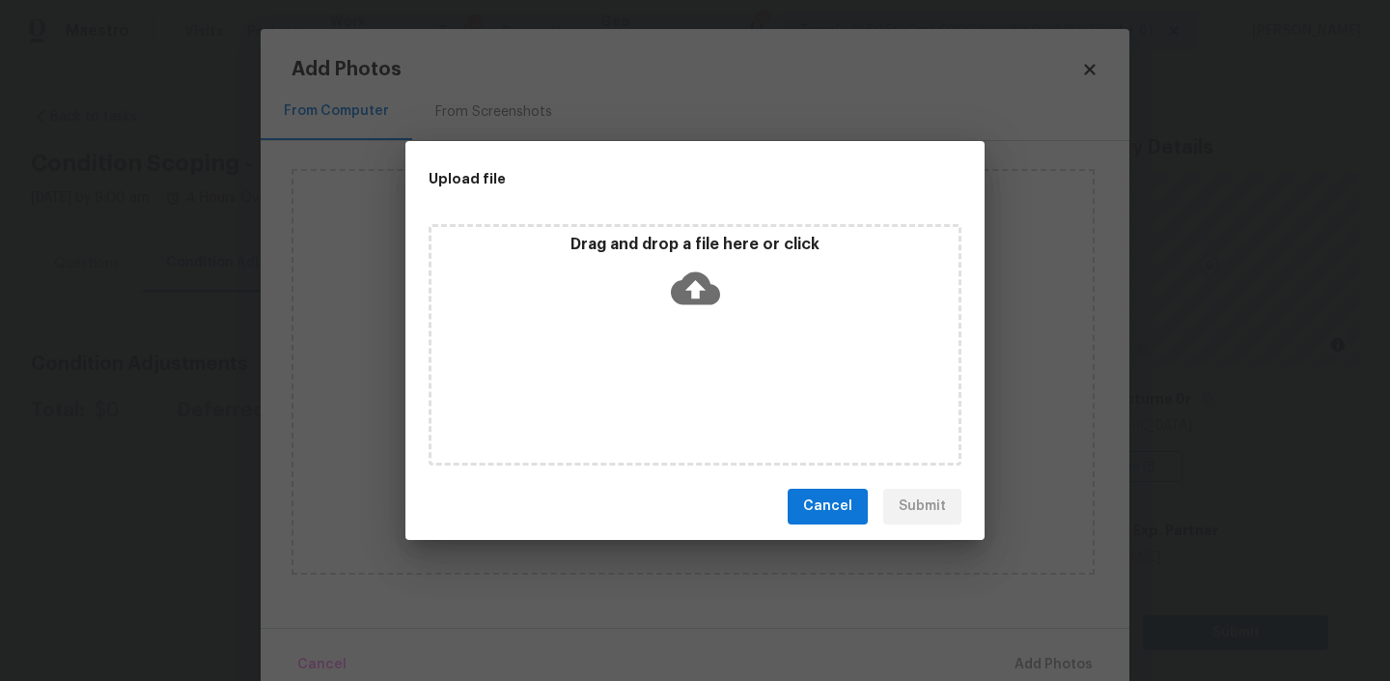
click at [816, 495] on span "Cancel" at bounding box center [827, 506] width 49 height 24
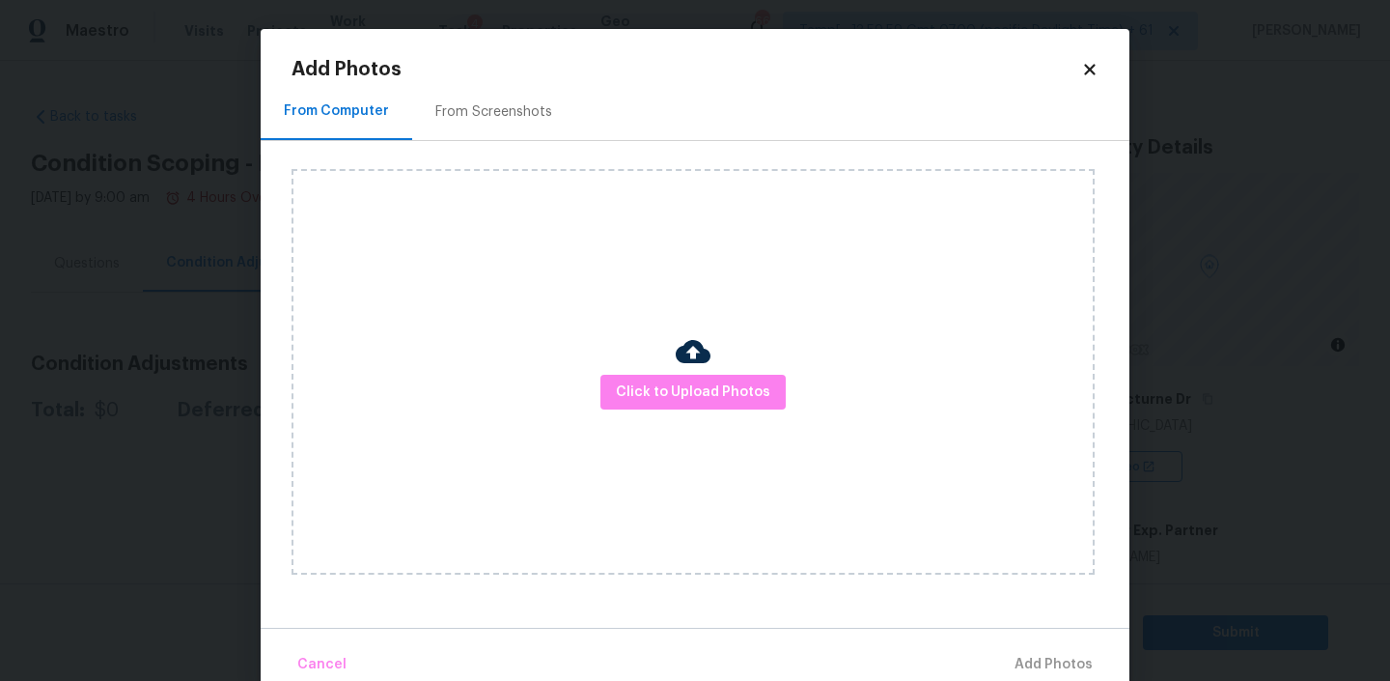
click at [1090, 67] on icon at bounding box center [1089, 69] width 11 height 11
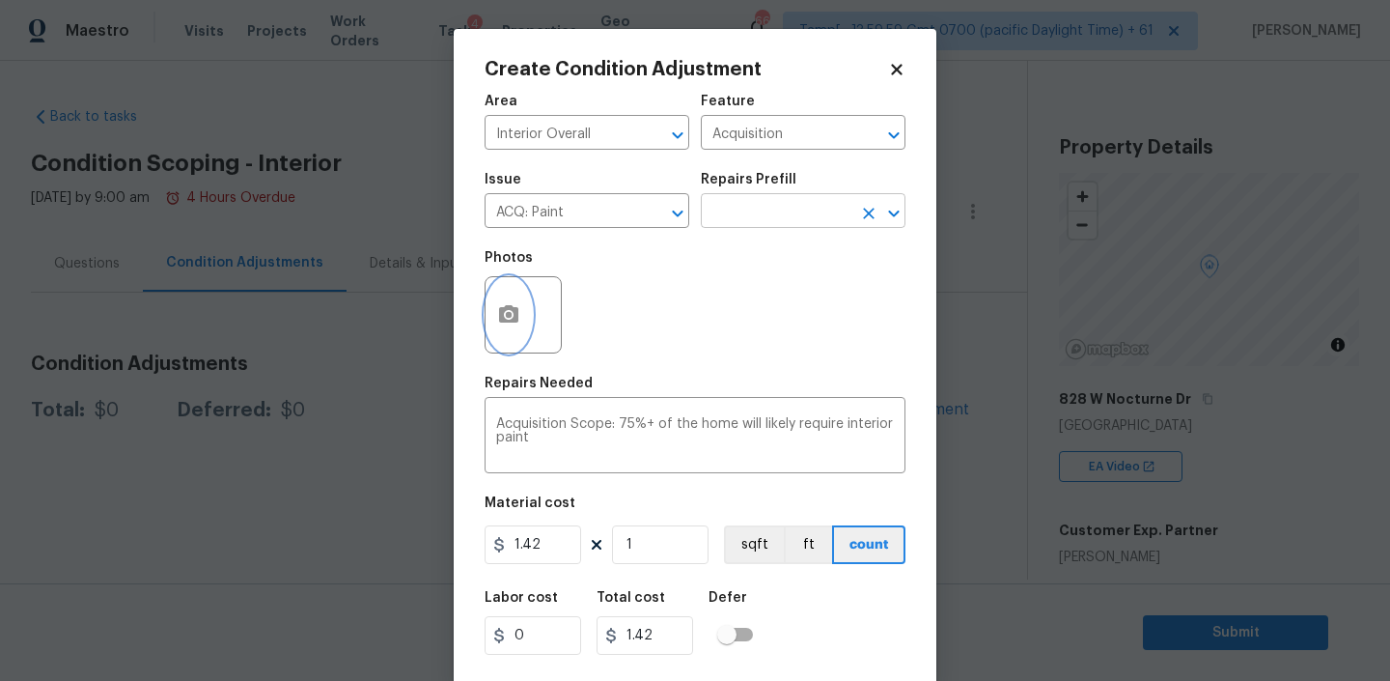
click at [901, 208] on icon "Open" at bounding box center [893, 213] width 23 height 23
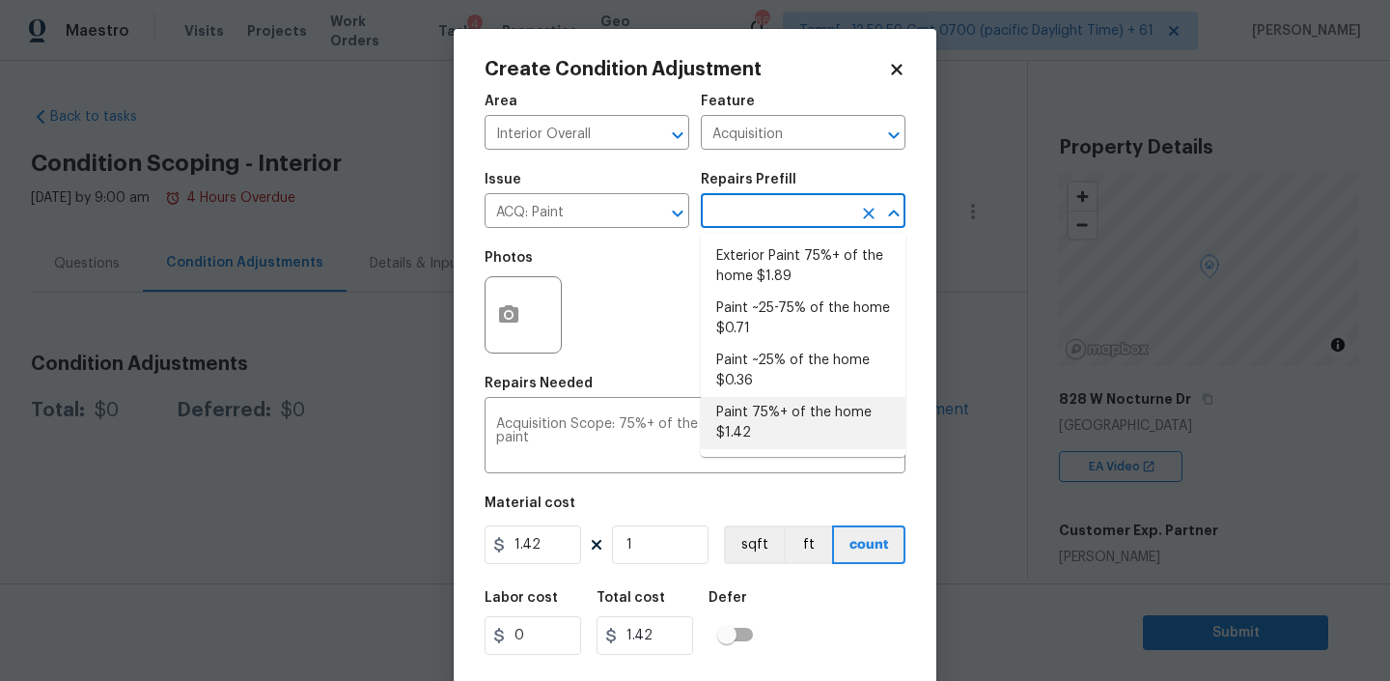
click at [739, 435] on li "Paint 75%+ of the home $1.42" at bounding box center [803, 423] width 205 height 52
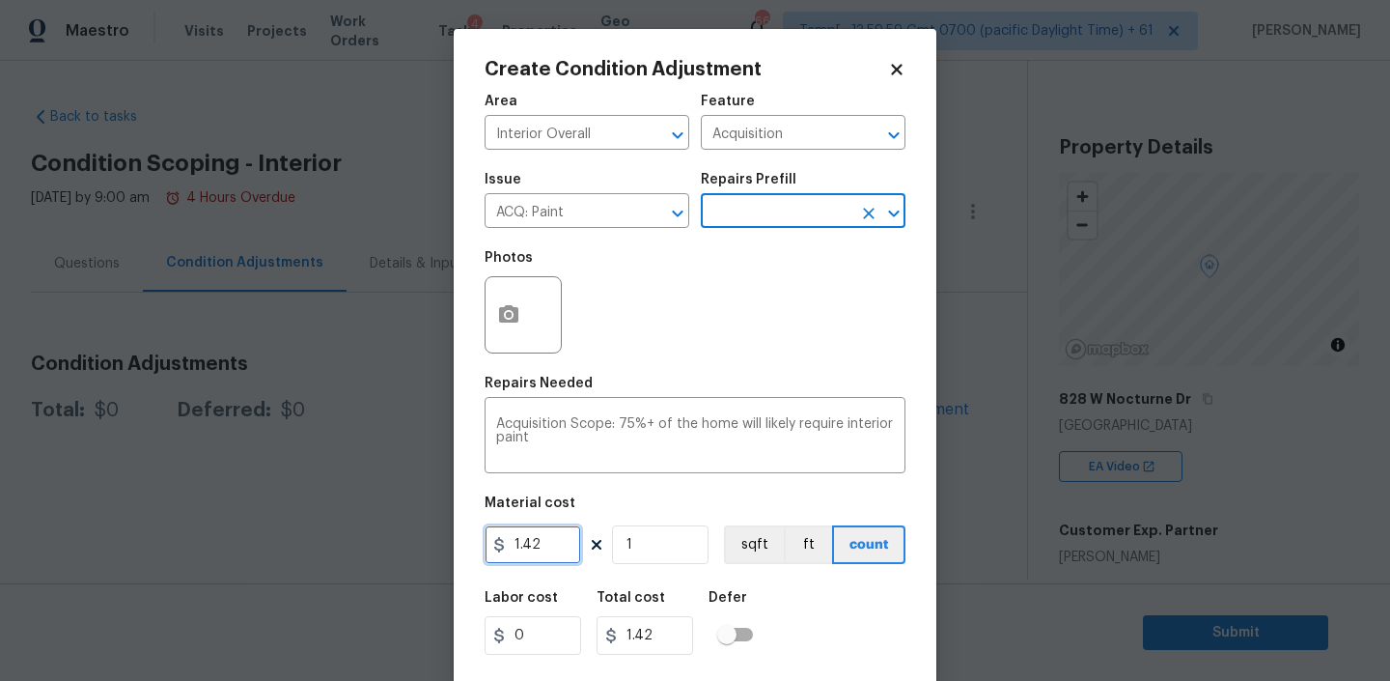
click at [540, 546] on input "1.42" at bounding box center [533, 544] width 97 height 39
type input "2.2"
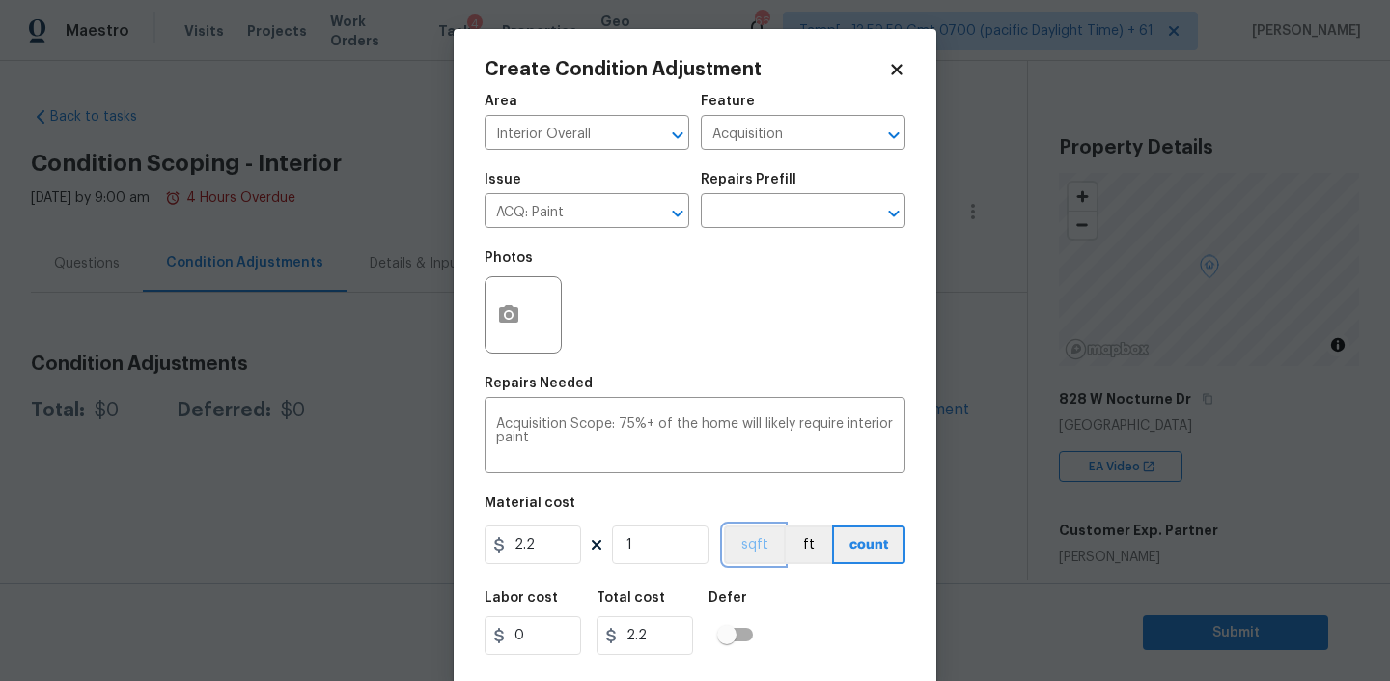
click at [759, 541] on button "sqft" at bounding box center [754, 544] width 60 height 39
click at [666, 538] on input "1" at bounding box center [660, 544] width 97 height 39
type input "2"
type input "4.4"
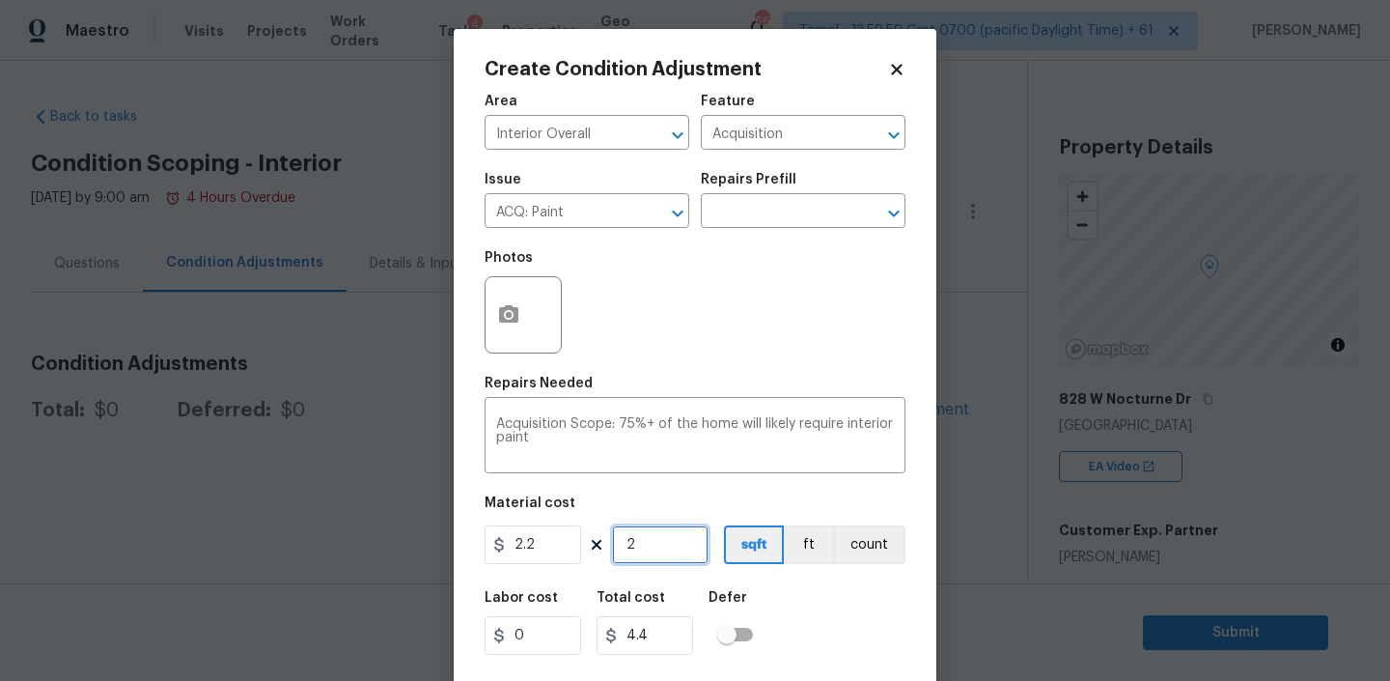
type input "21"
type input "46.20000000000001"
type input "210"
type input "462.00000000000006"
type input "2108"
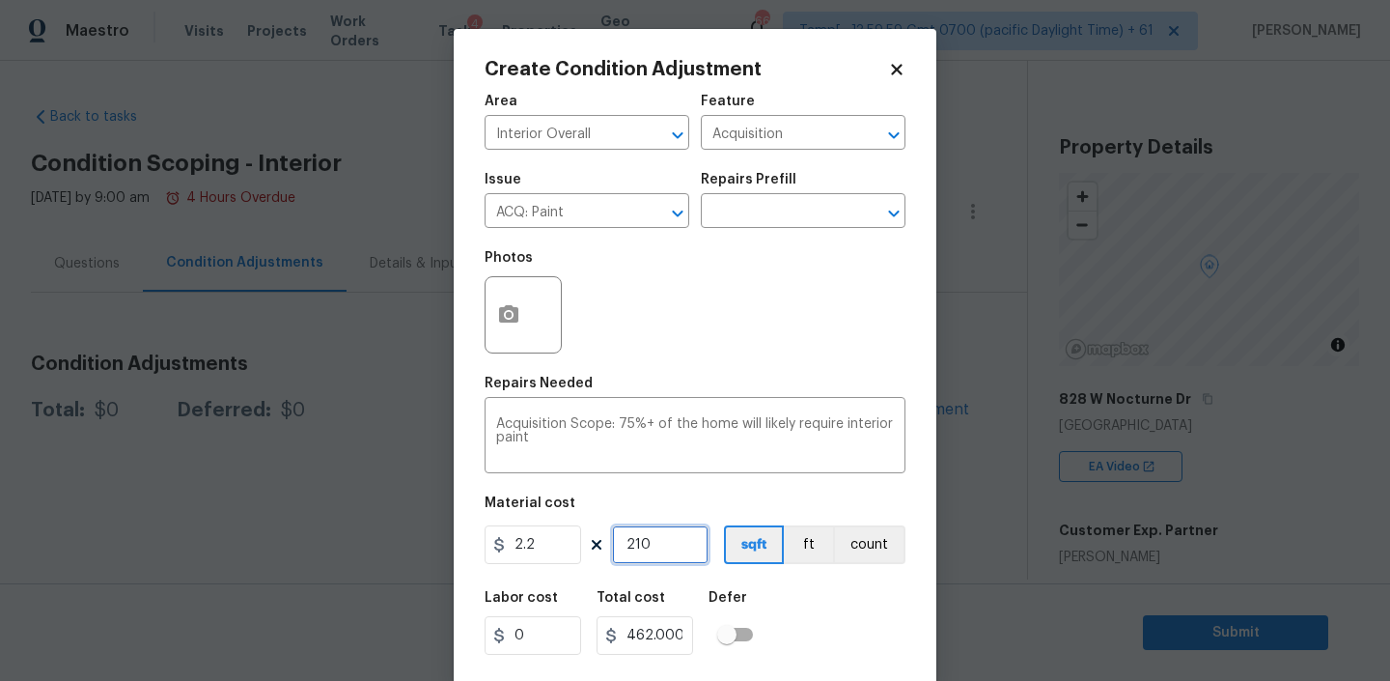
type input "4637.6"
type input "2108"
click at [520, 316] on button "button" at bounding box center [509, 314] width 46 height 75
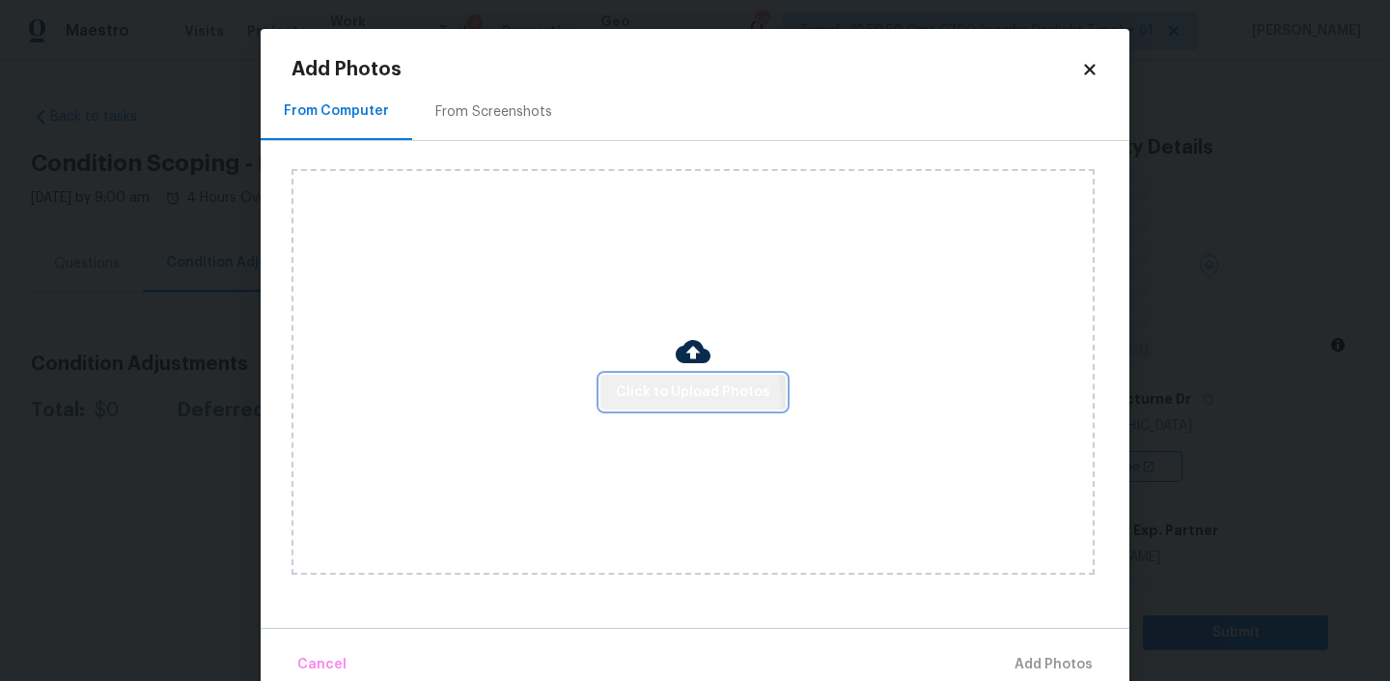
click at [689, 396] on span "Click to Upload Photos" at bounding box center [693, 392] width 154 height 24
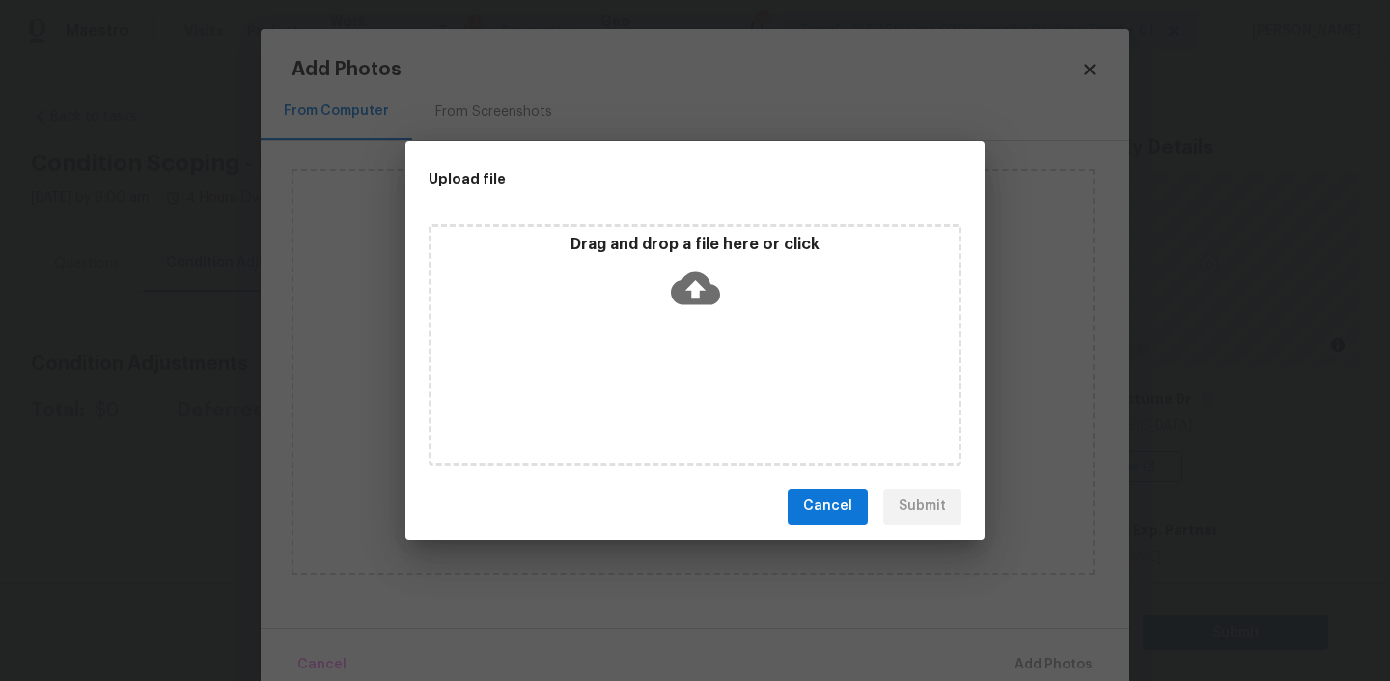
click at [837, 499] on span "Cancel" at bounding box center [827, 506] width 49 height 24
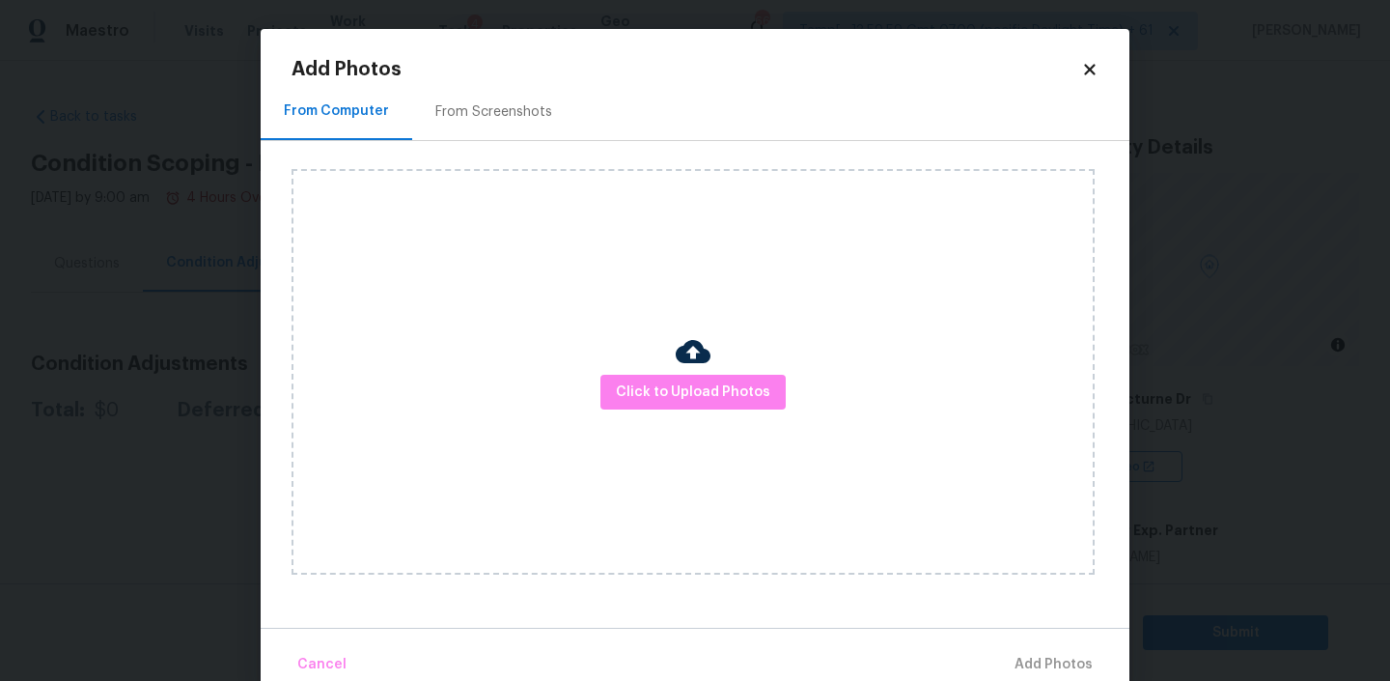
click at [1088, 70] on icon at bounding box center [1089, 69] width 11 height 11
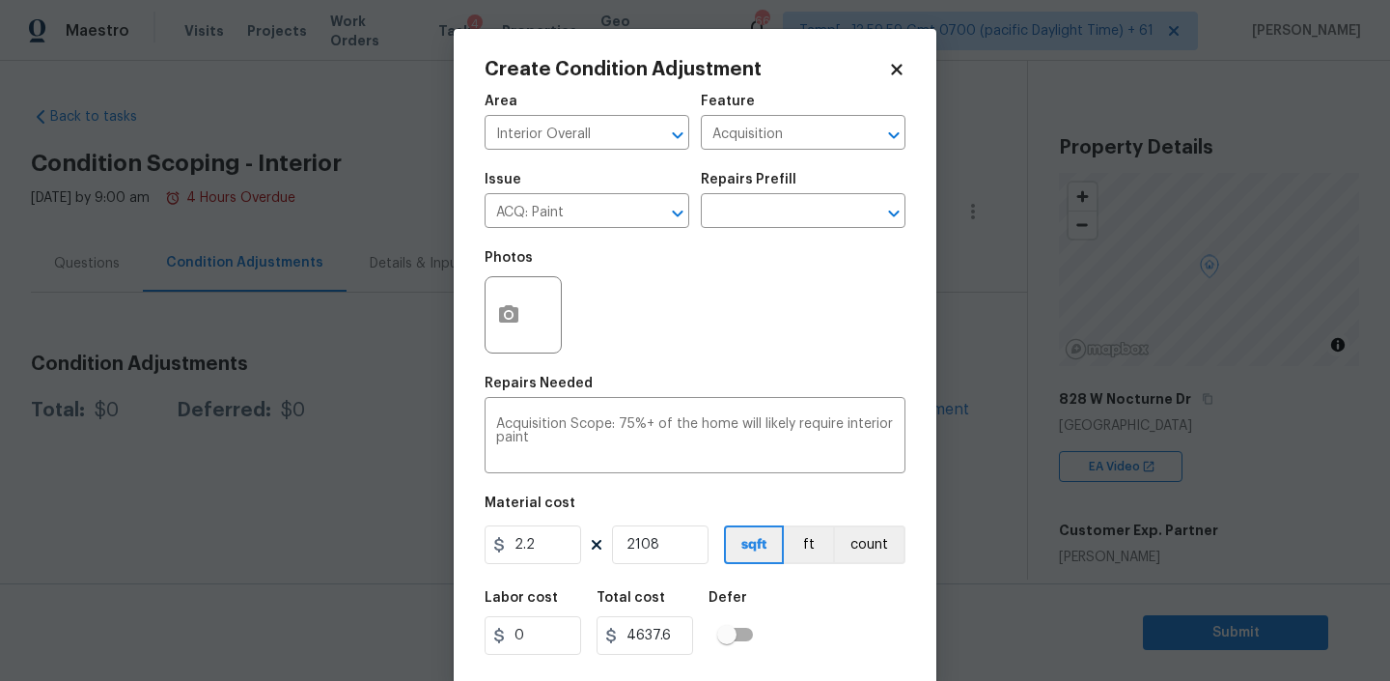
click at [906, 67] on div "Create Condition Adjustment Area Interior Overall ​ Feature Acquisition ​ Issue…" at bounding box center [695, 357] width 483 height 657
click at [898, 61] on icon at bounding box center [896, 69] width 17 height 17
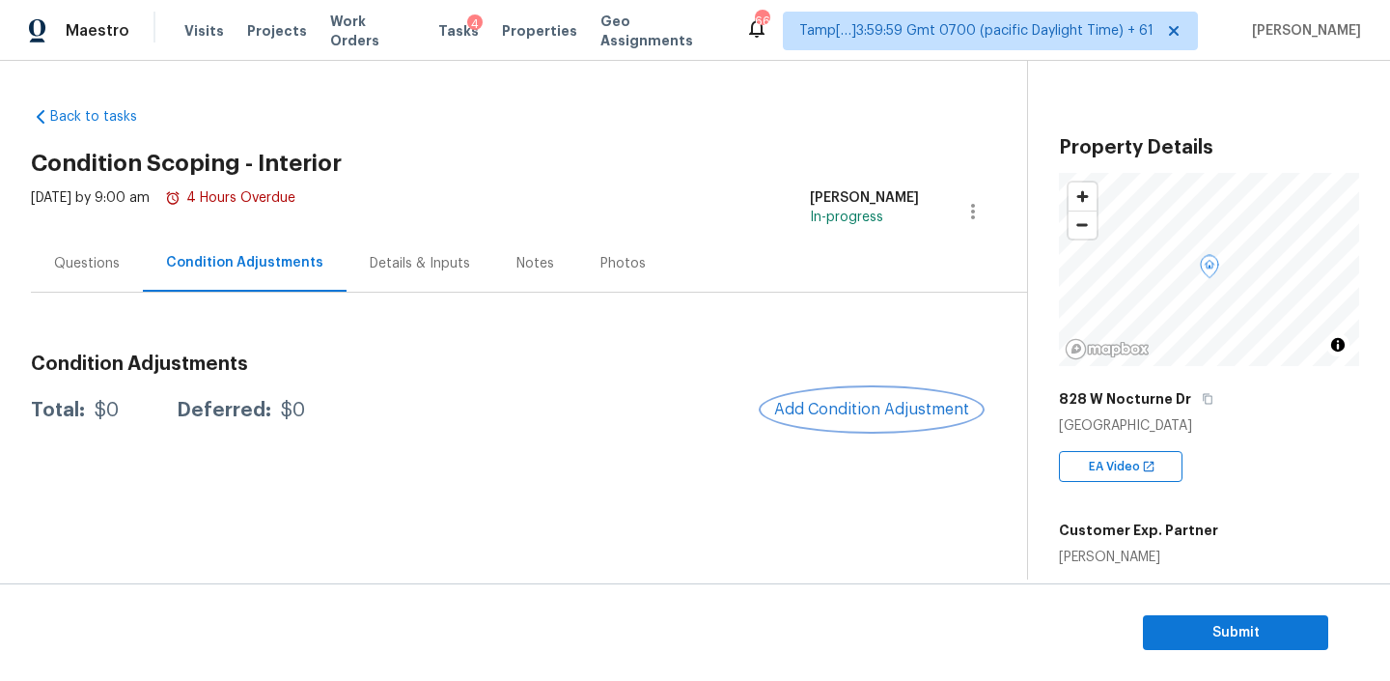
click at [855, 389] on button "Add Condition Adjustment" at bounding box center [872, 409] width 218 height 41
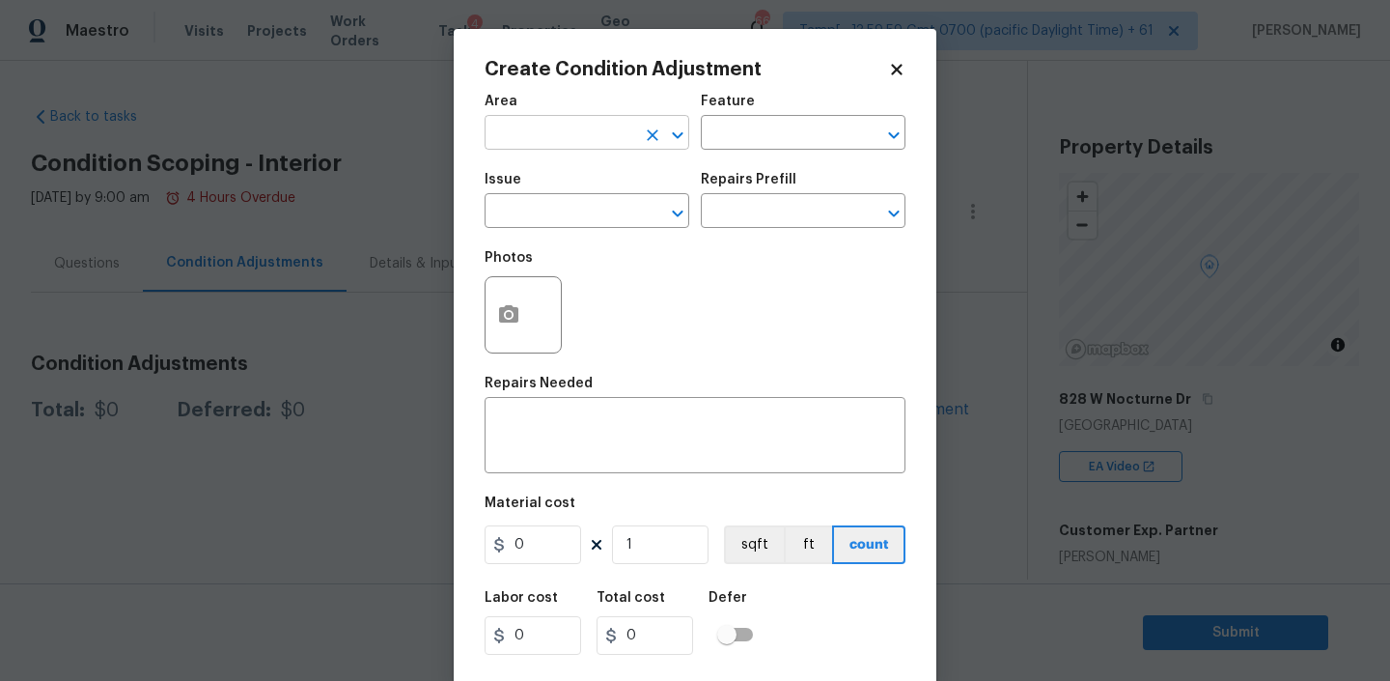
click at [539, 126] on input "text" at bounding box center [560, 135] width 151 height 30
type input "Exterior Overall"
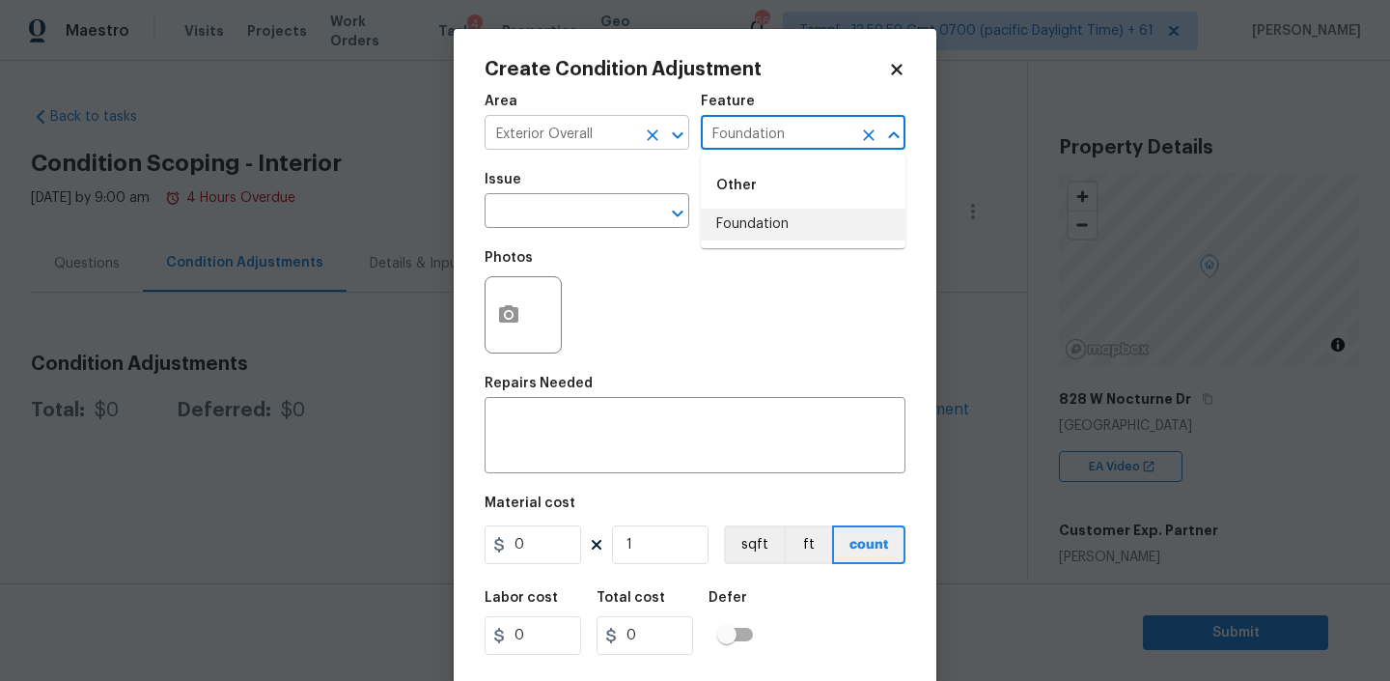
type input "Foundation"
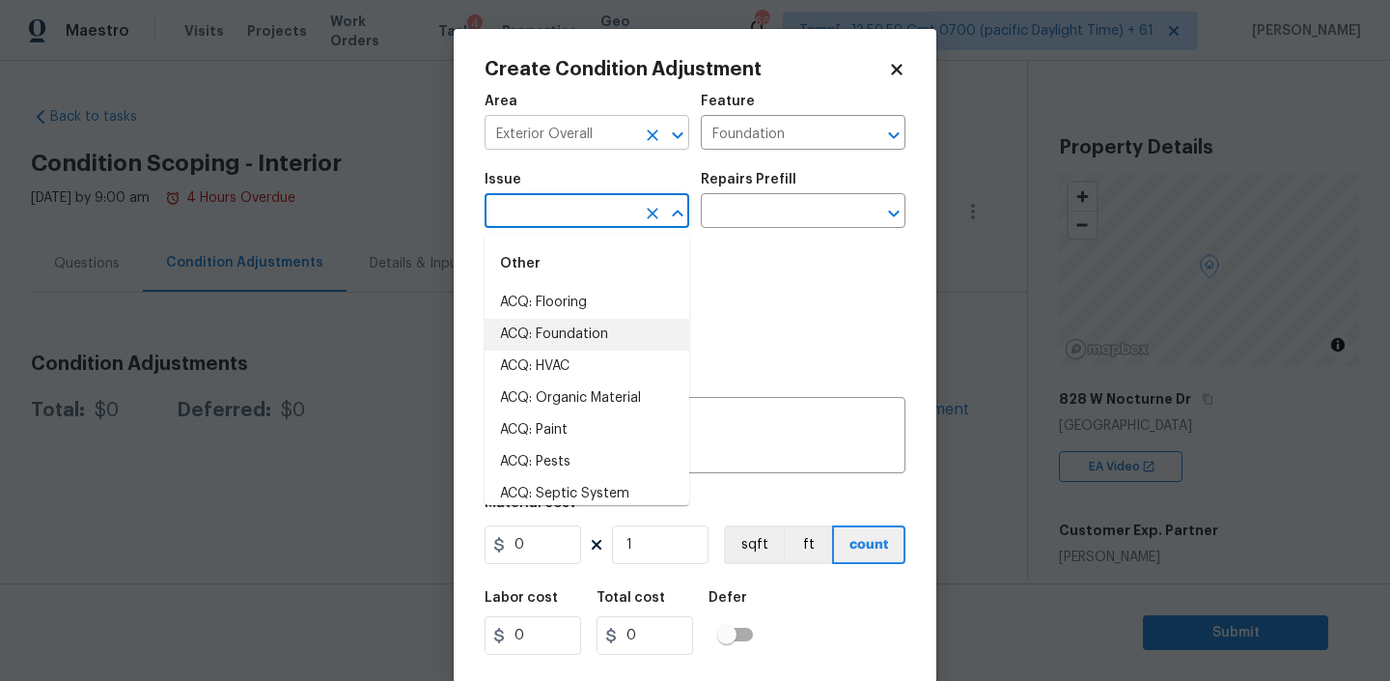
type input "ACQ: Foundation"
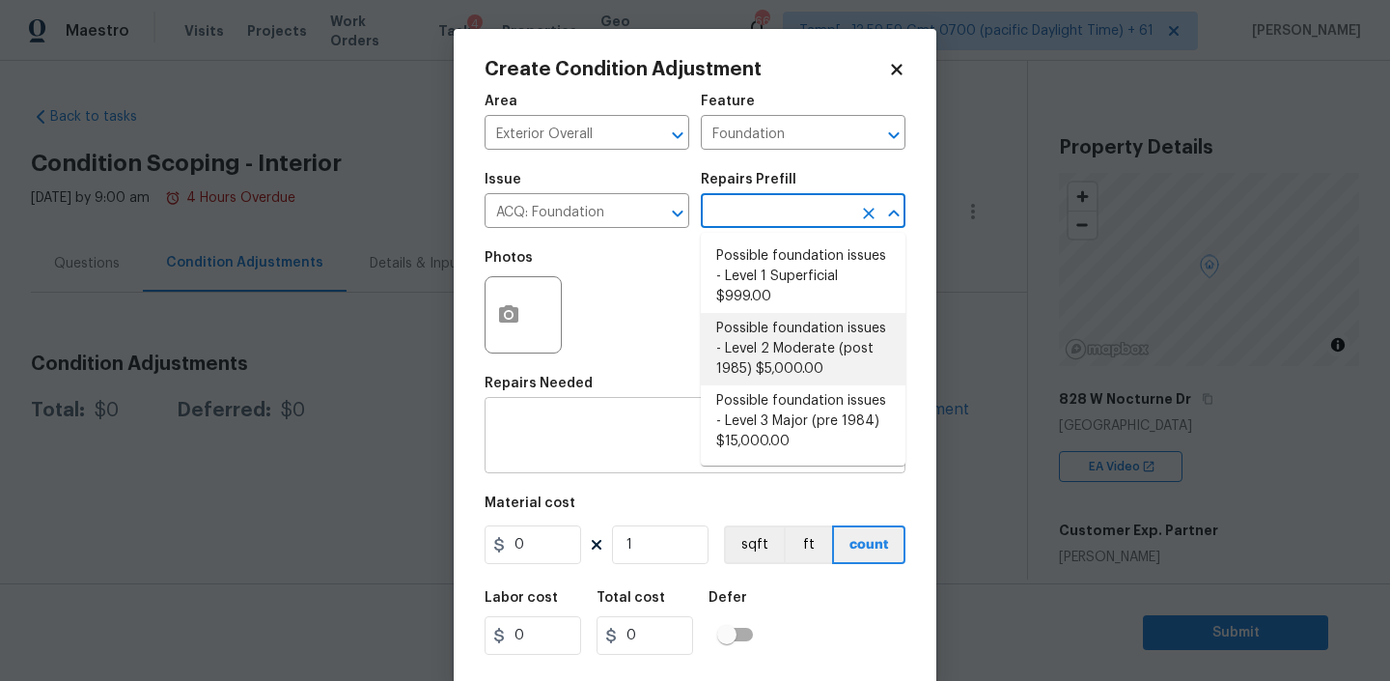
click at [649, 446] on textarea at bounding box center [695, 437] width 398 height 41
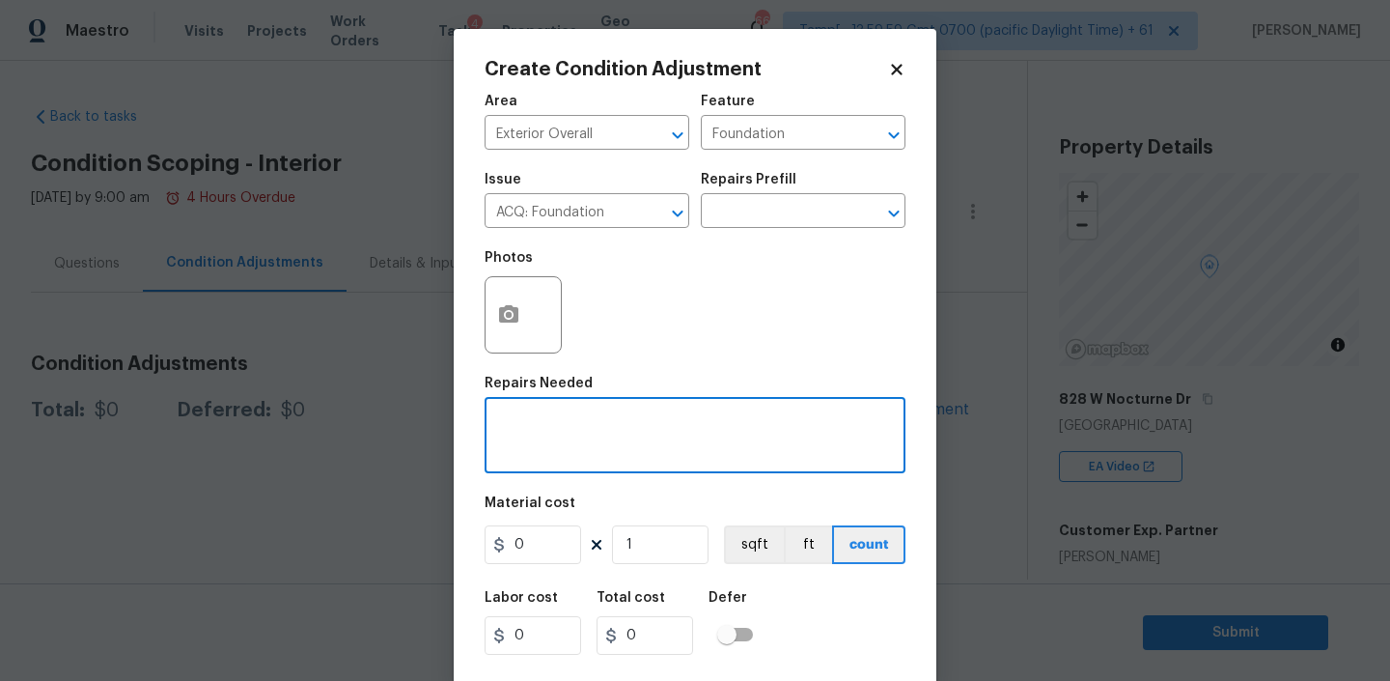
click at [649, 446] on textarea at bounding box center [695, 437] width 398 height 41
paste textarea "cinderblock foundation with multiple foundation cracks, observed on all sides o…"
click at [503, 426] on textarea "cinderblock foundation with multiple foundation cracks, observed on all sides o…" at bounding box center [695, 437] width 398 height 41
click at [496, 423] on textarea "Cinderblock foundation with multiple foundation cracks, observed on all sides o…" at bounding box center [695, 437] width 398 height 41
type textarea "LVL5 Foundation issue Cinderblock foundation with multiple foundation cracks, o…"
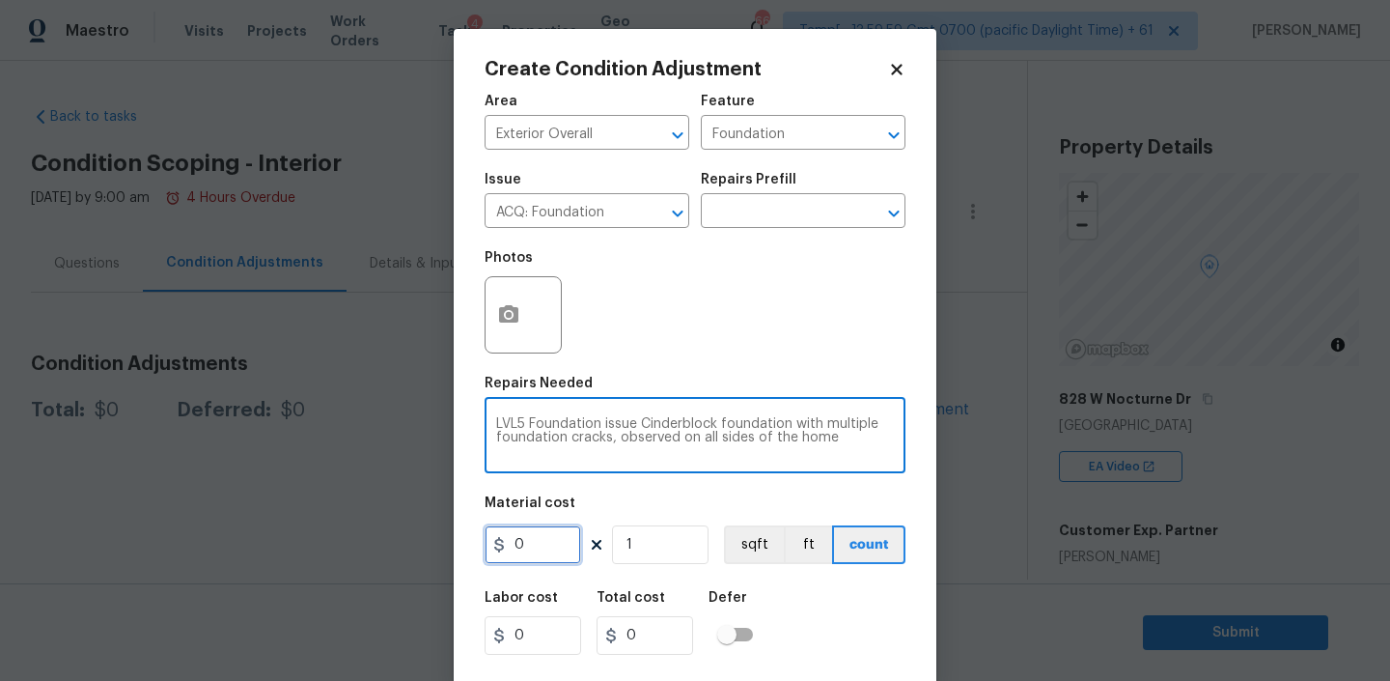
click at [532, 543] on input "0" at bounding box center [533, 544] width 97 height 39
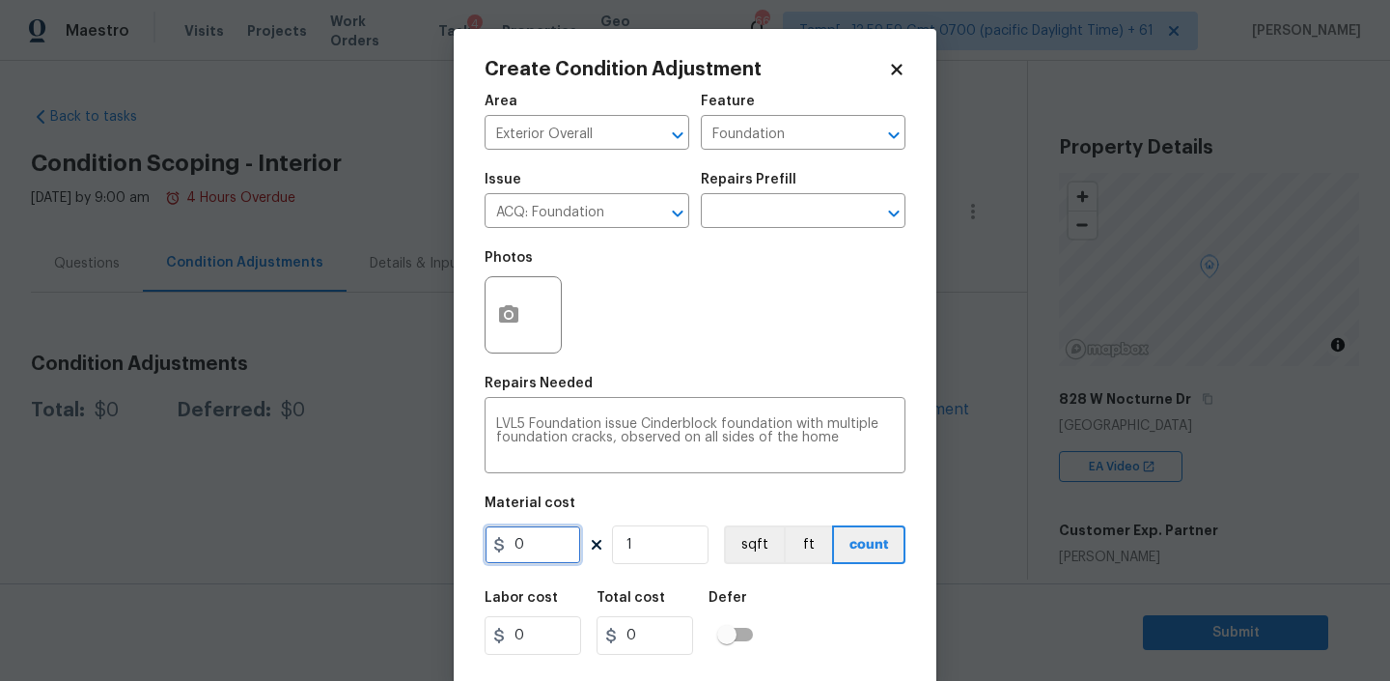
click at [532, 543] on input "0" at bounding box center [533, 544] width 97 height 39
type input "30000"
click at [817, 634] on div "Labor cost 0 Total cost 30000 Defer" at bounding box center [695, 622] width 421 height 87
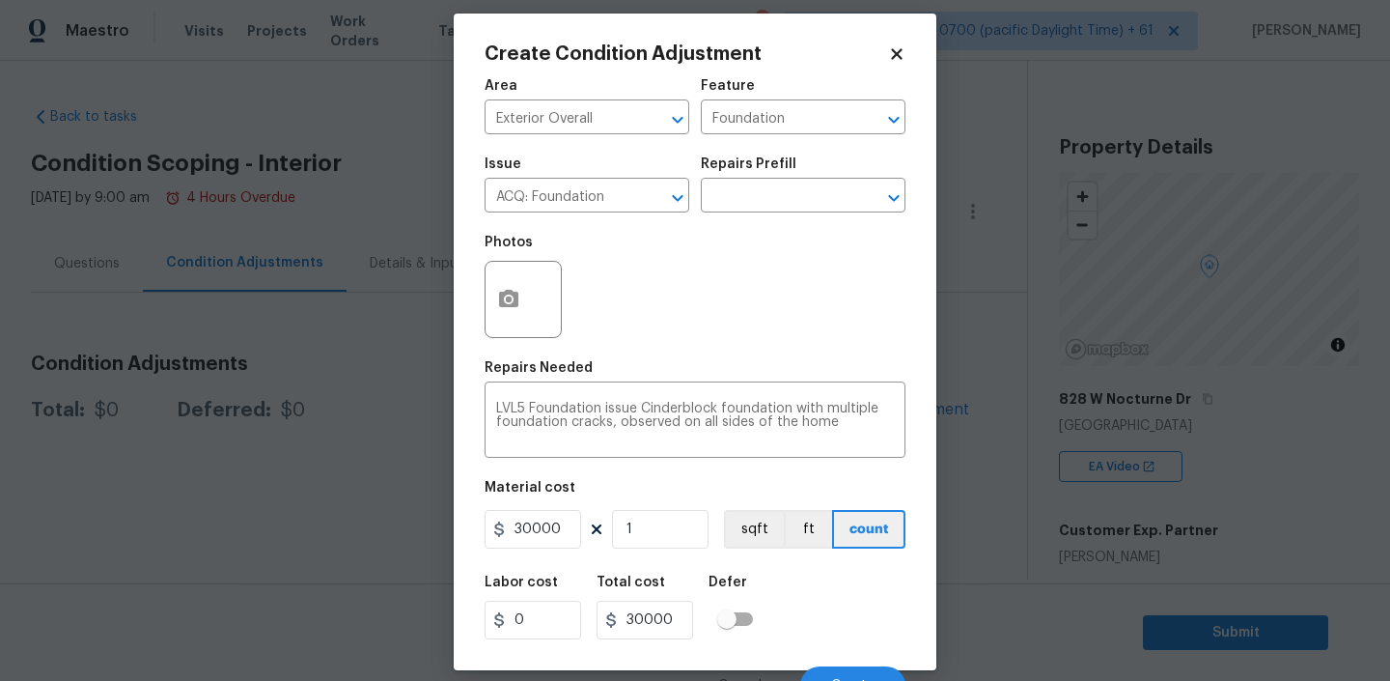
scroll to position [41, 0]
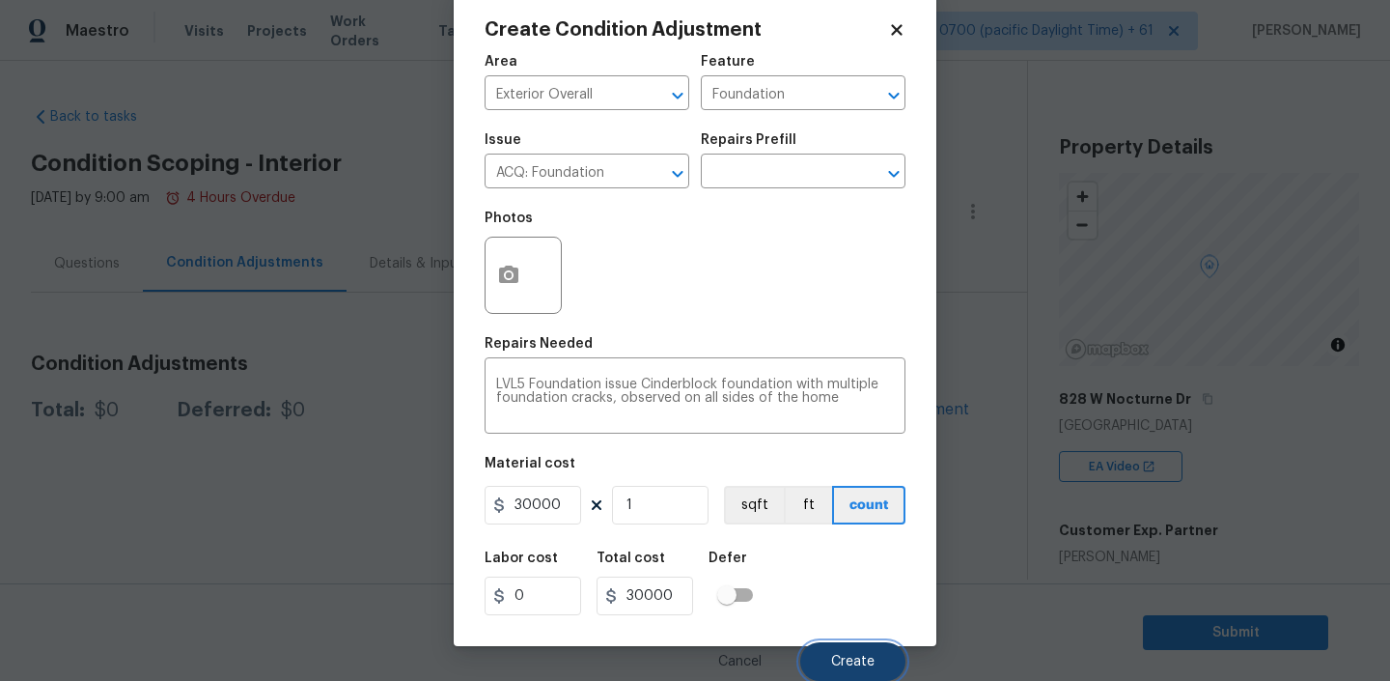
click at [836, 655] on span "Create" at bounding box center [852, 662] width 43 height 14
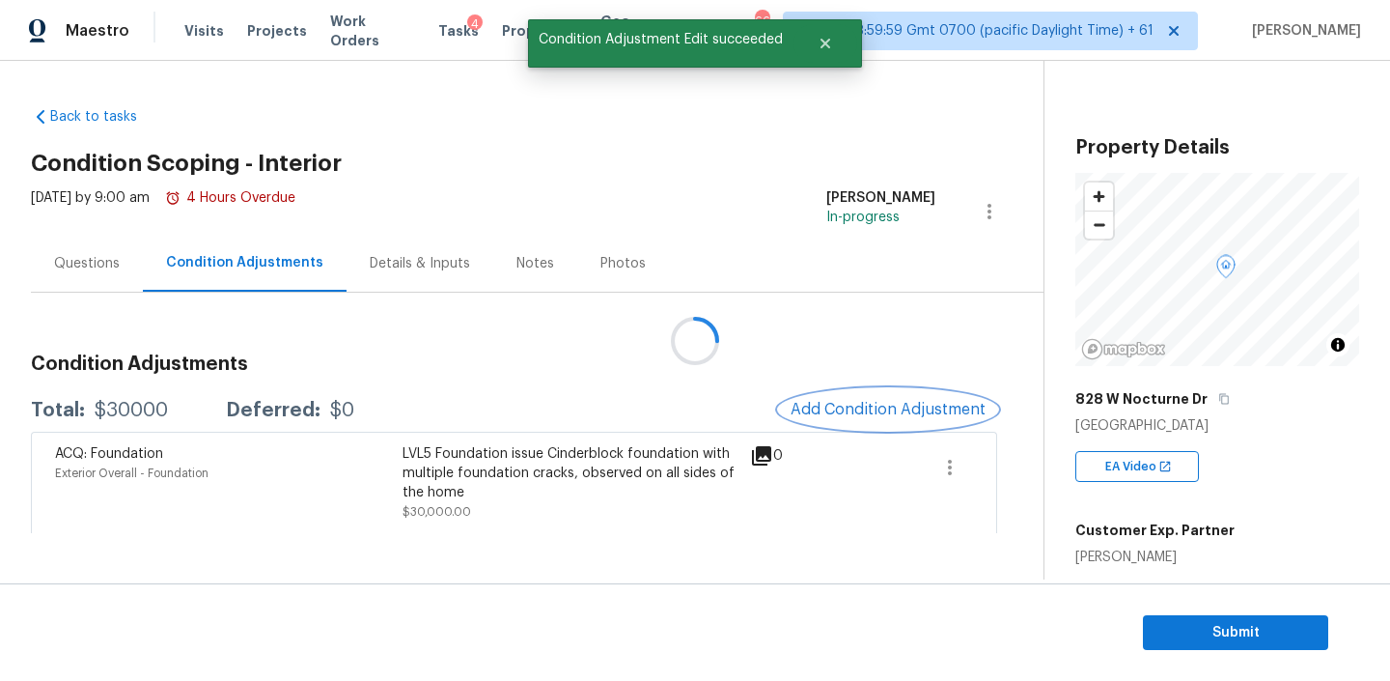
scroll to position [0, 0]
click at [880, 412] on span "Add Condition Adjustment" at bounding box center [888, 409] width 195 height 17
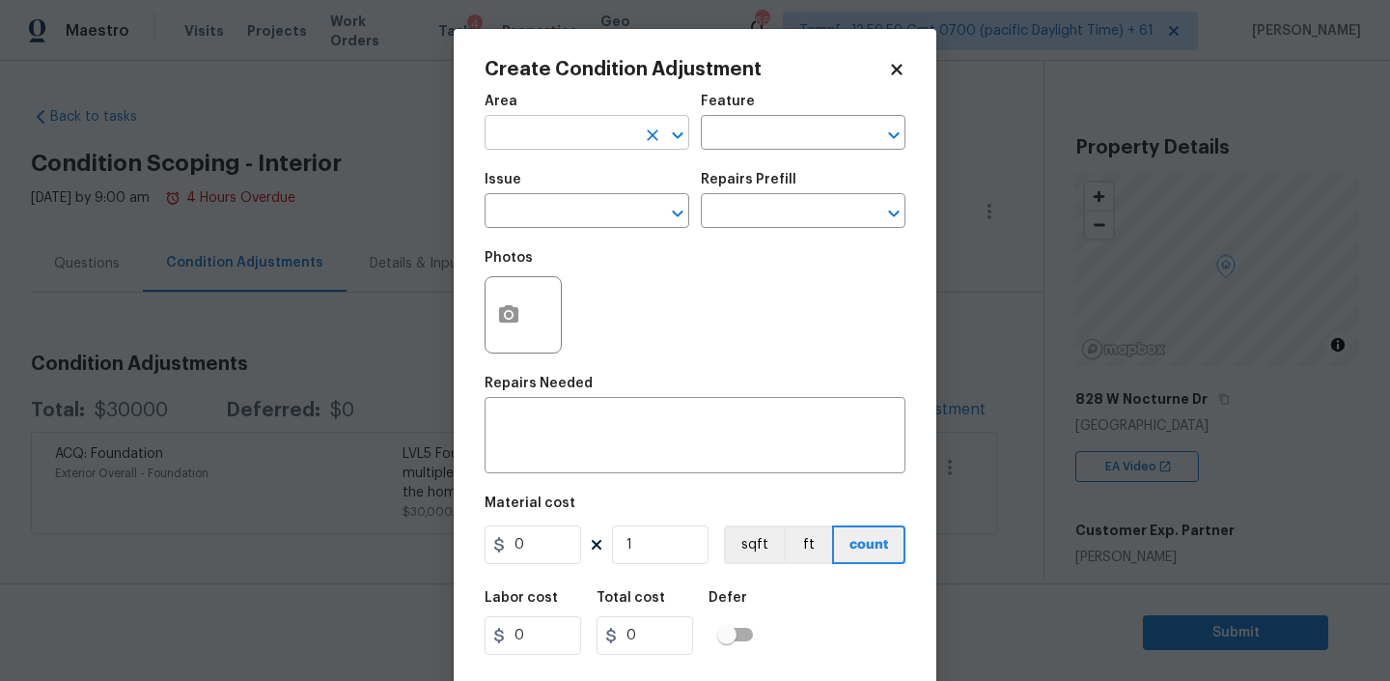
click at [577, 131] on input "text" at bounding box center [560, 135] width 151 height 30
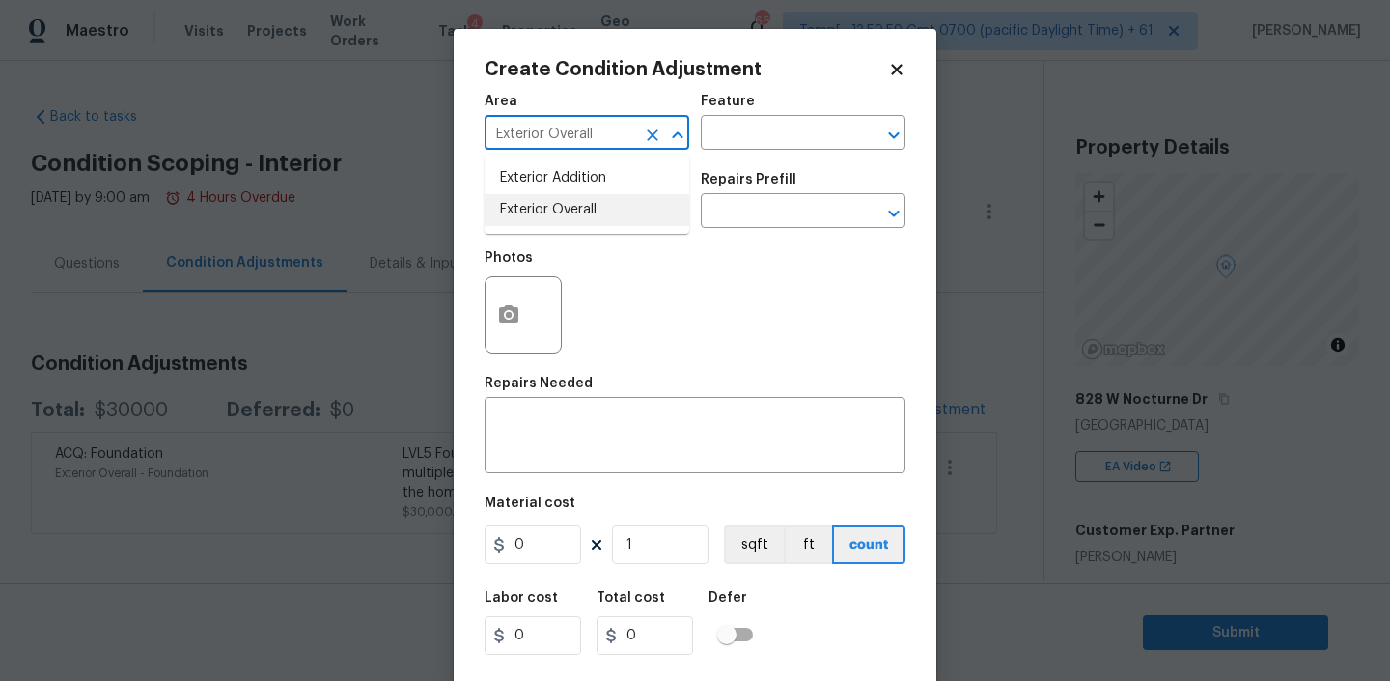
type input "Exterior Overall"
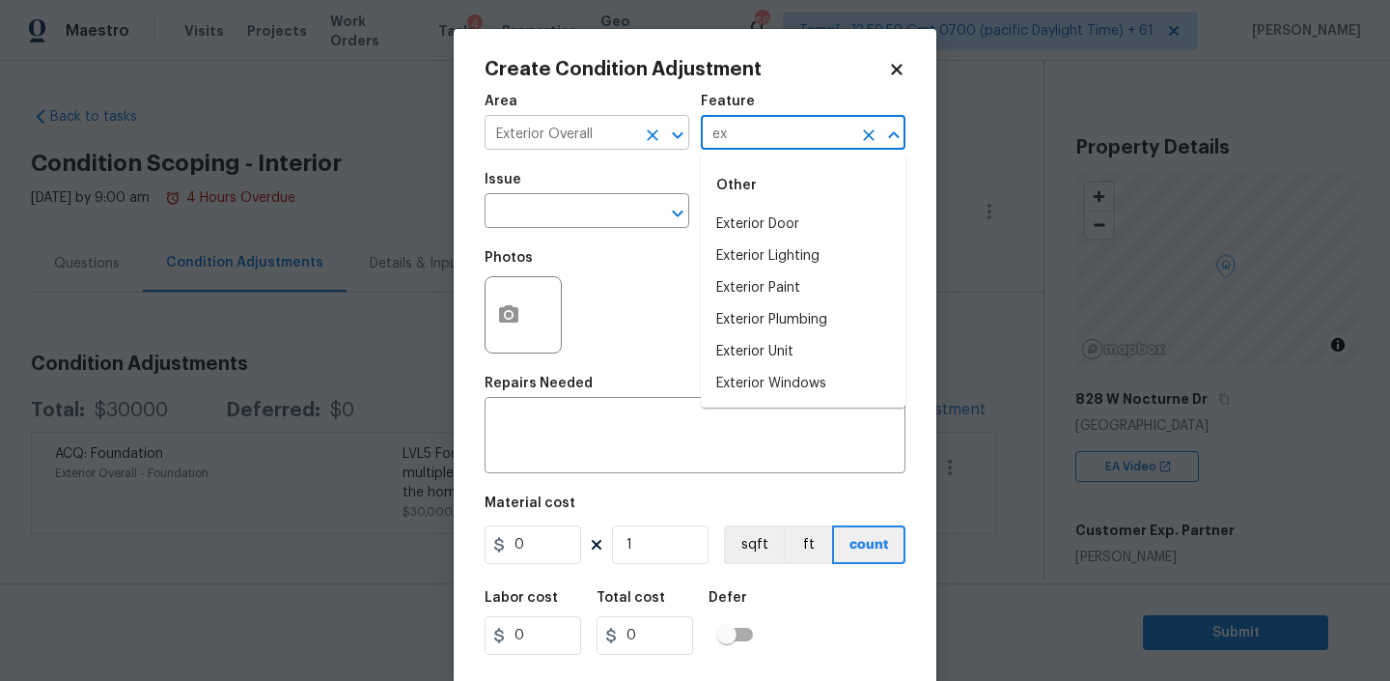
type input "e"
type input "p"
click at [570, 222] on input "text" at bounding box center [560, 213] width 151 height 30
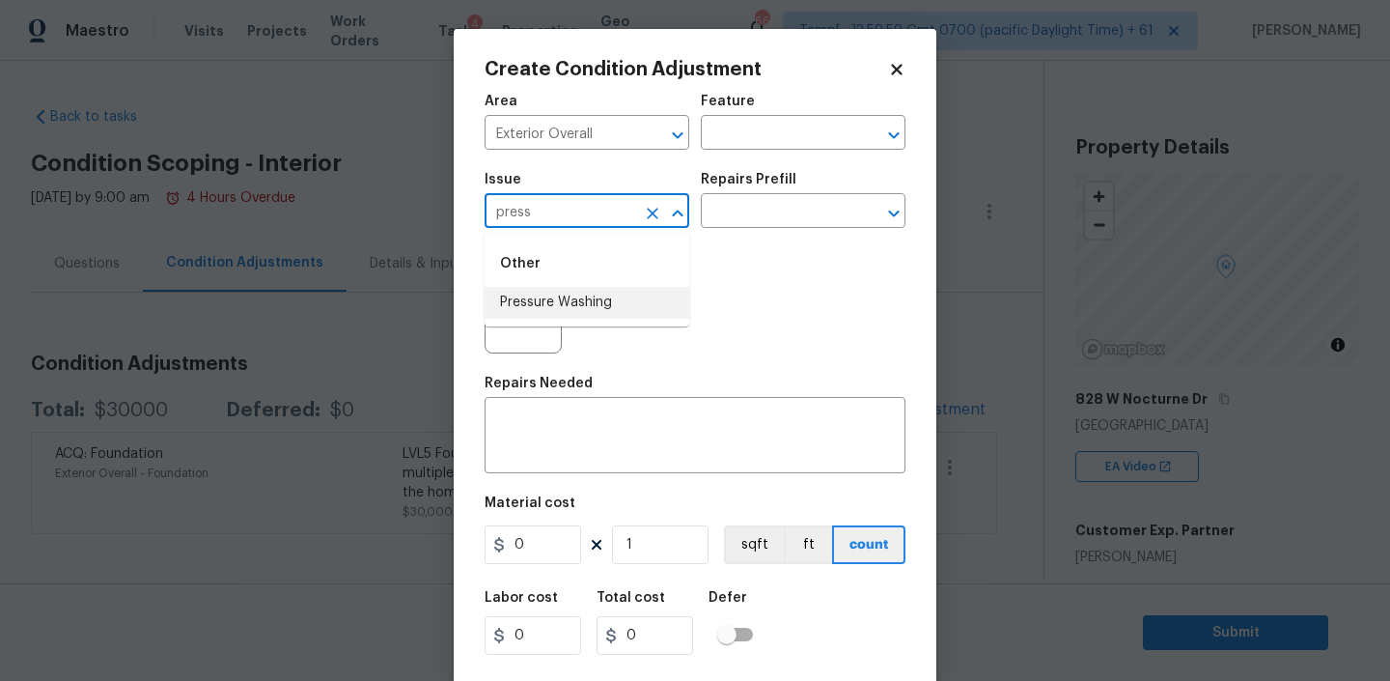
click at [559, 289] on li "Pressure Washing" at bounding box center [587, 303] width 205 height 32
type input "Pressure Washing"
click at [554, 436] on textarea at bounding box center [695, 437] width 398 height 41
paste textarea "house pressure washing and flat surfaces hold back"
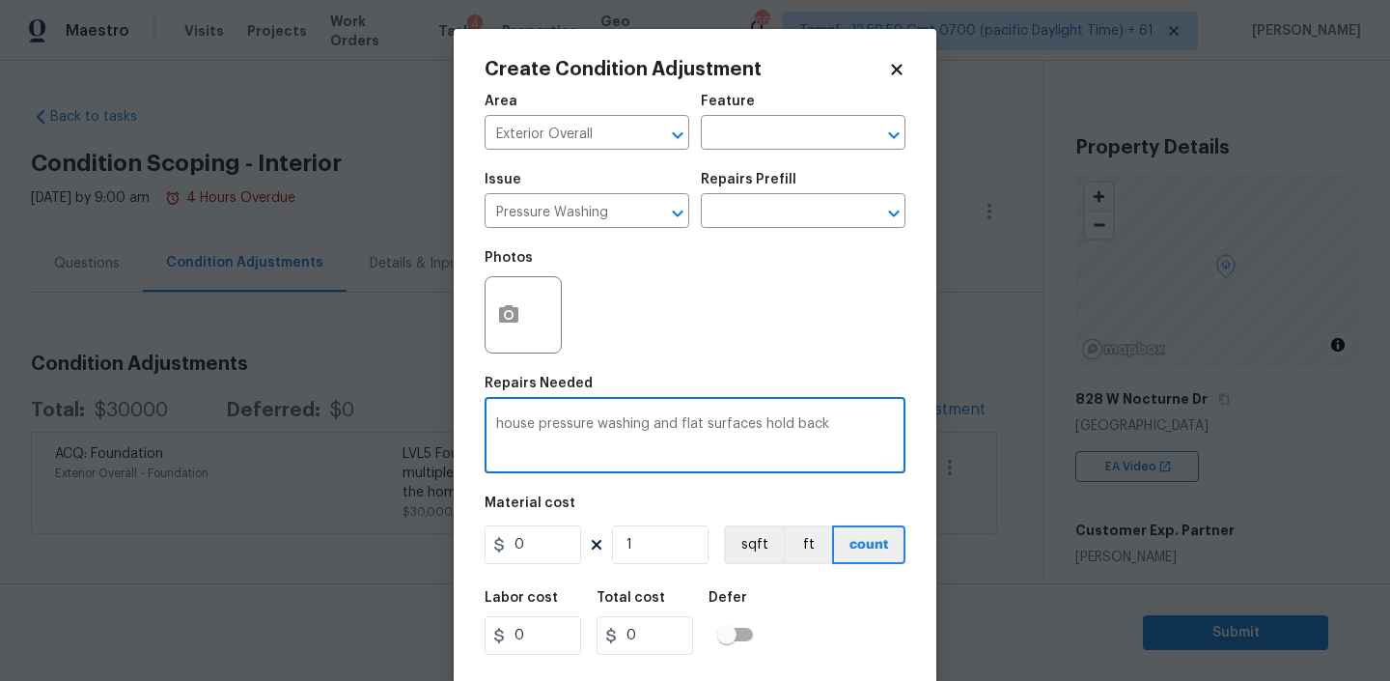
click at [507, 425] on textarea "house pressure washing and flat surfaces hold back" at bounding box center [695, 437] width 398 height 41
type textarea "House pressure washing and flat surfaces hold back"
click at [549, 548] on input "0" at bounding box center [533, 544] width 97 height 39
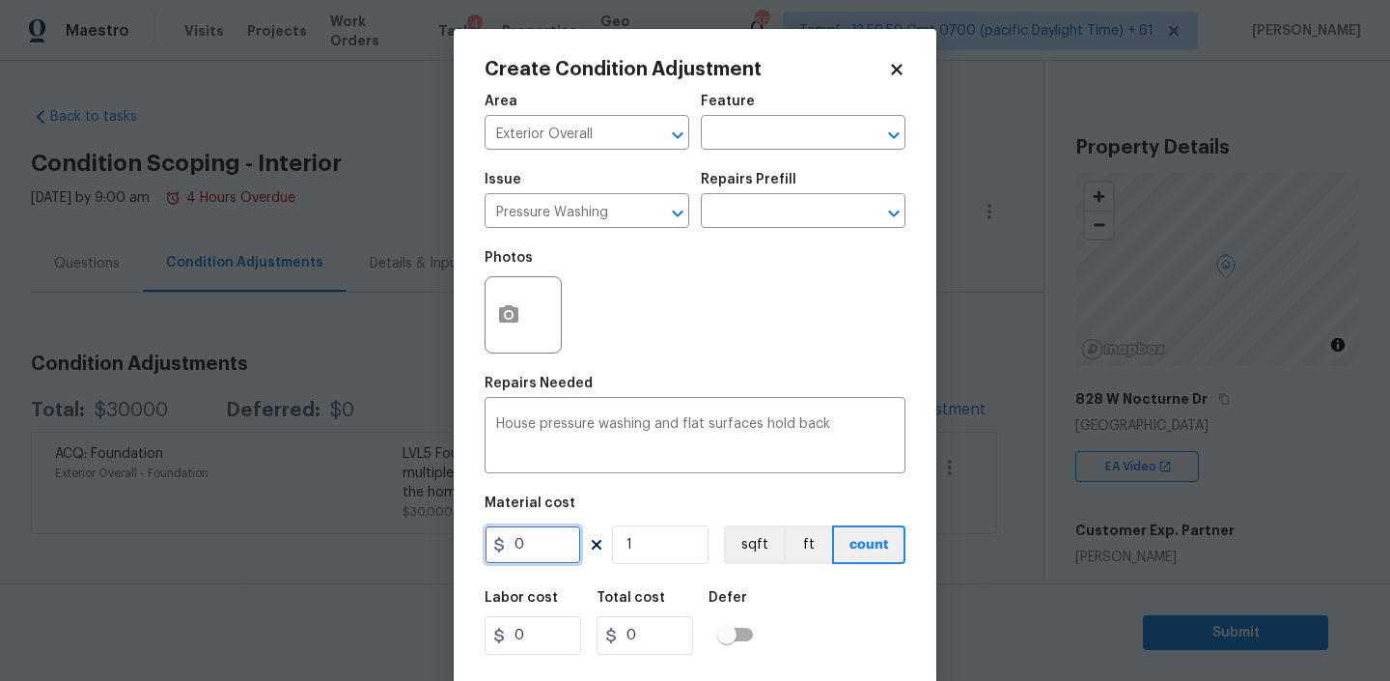
click at [549, 548] on input "0" at bounding box center [533, 544] width 97 height 39
type input "35"
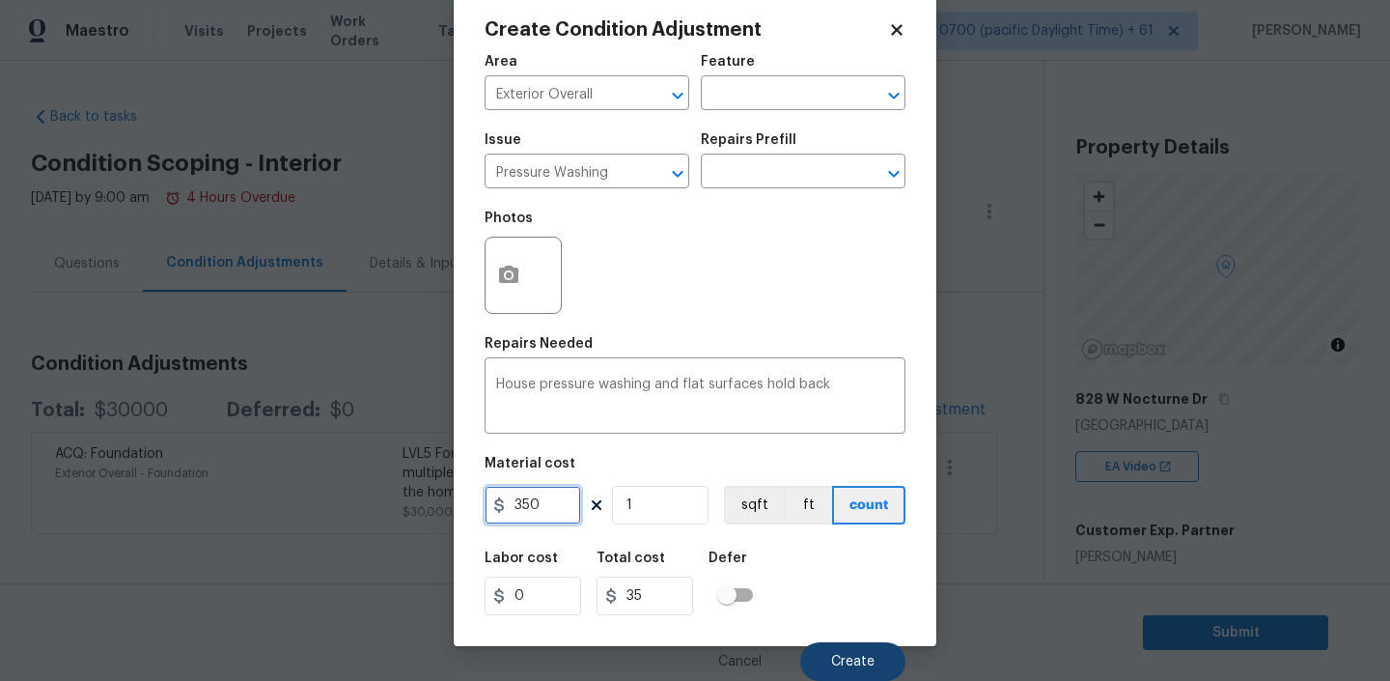
type input "350"
click at [862, 658] on span "Create" at bounding box center [852, 662] width 43 height 14
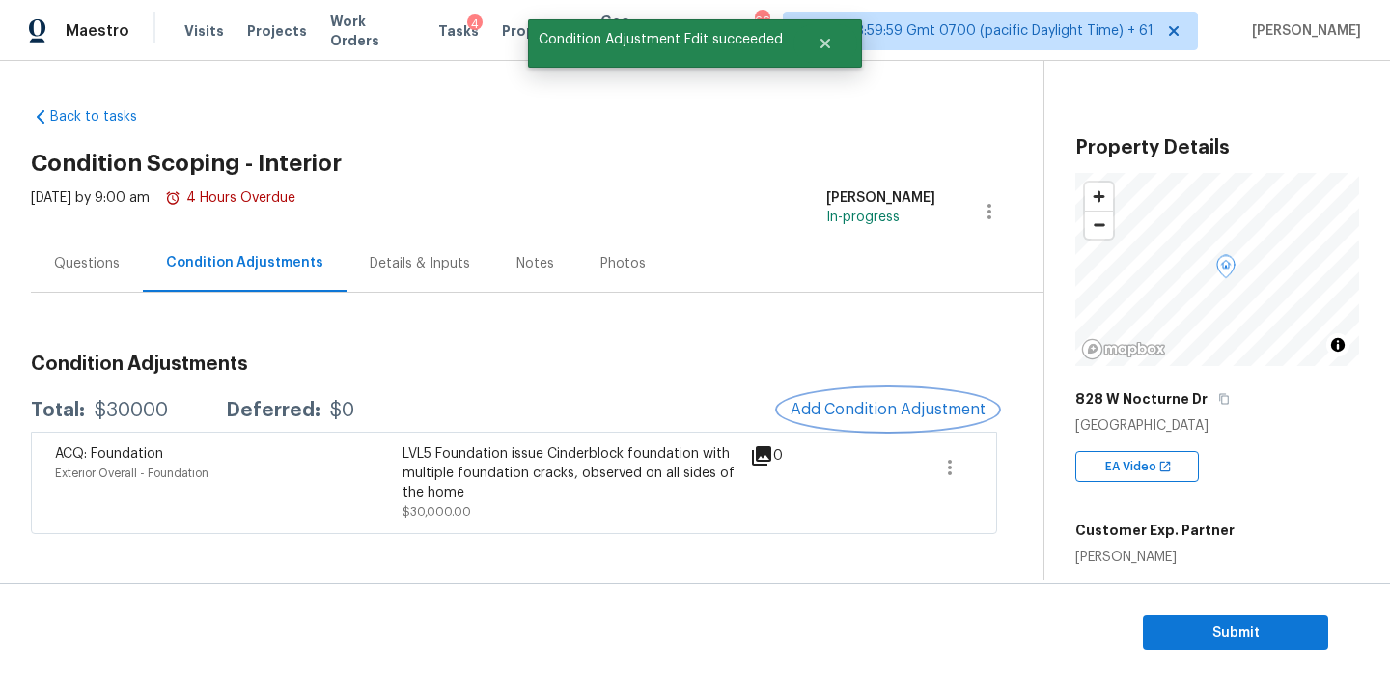
scroll to position [0, 0]
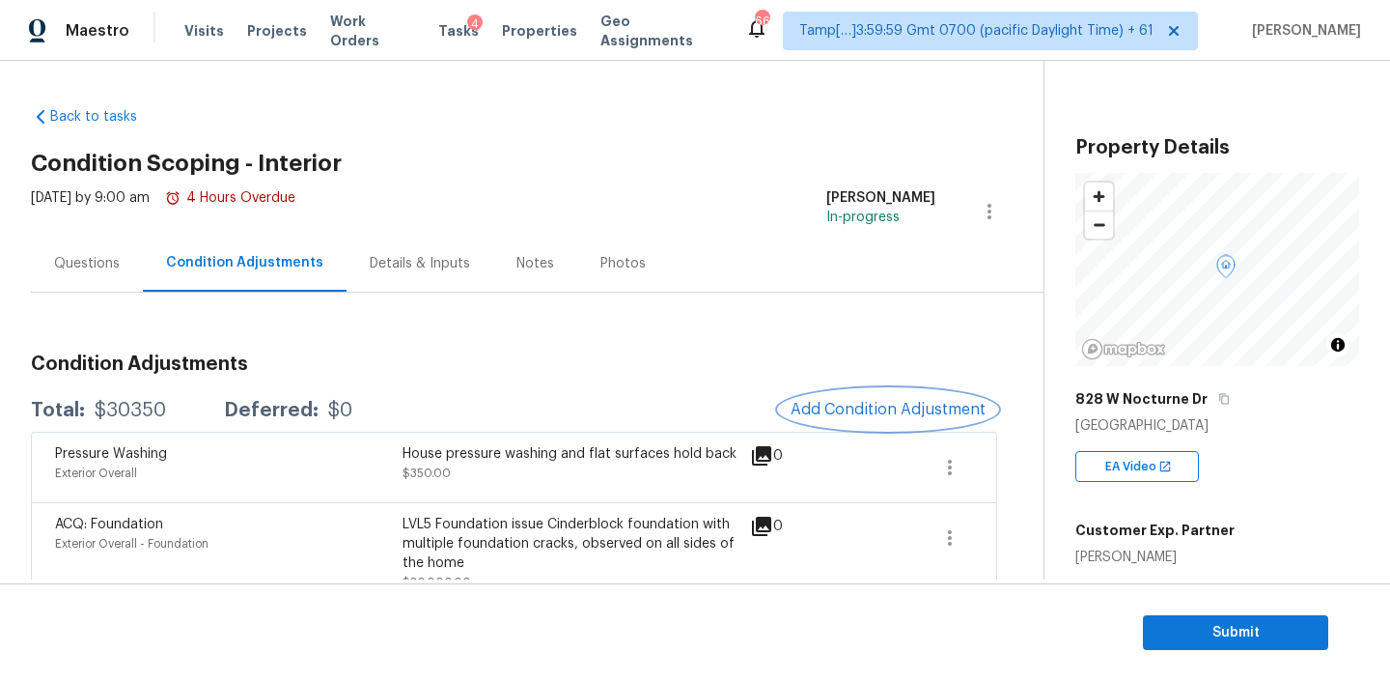
click at [840, 420] on button "Add Condition Adjustment" at bounding box center [888, 409] width 218 height 41
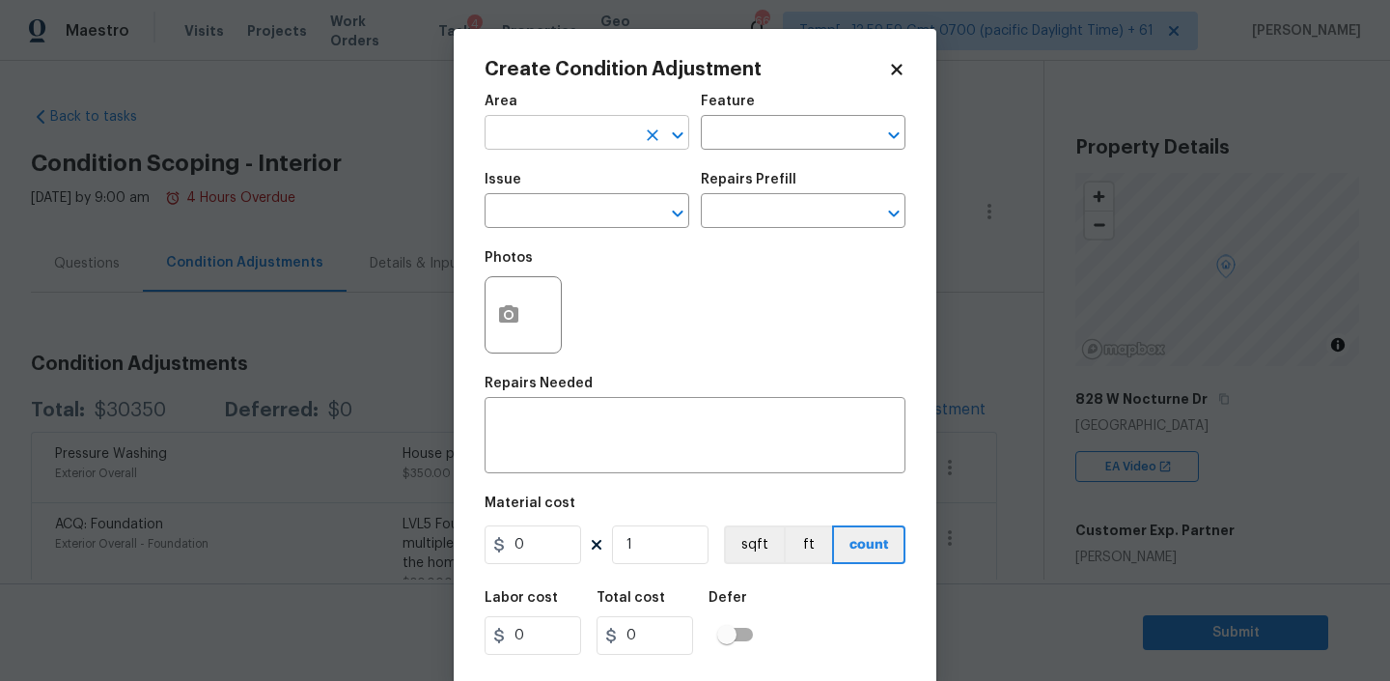
click at [566, 134] on input "text" at bounding box center [560, 135] width 151 height 30
type input "Exterior Overall"
type input "Yard maintenance"
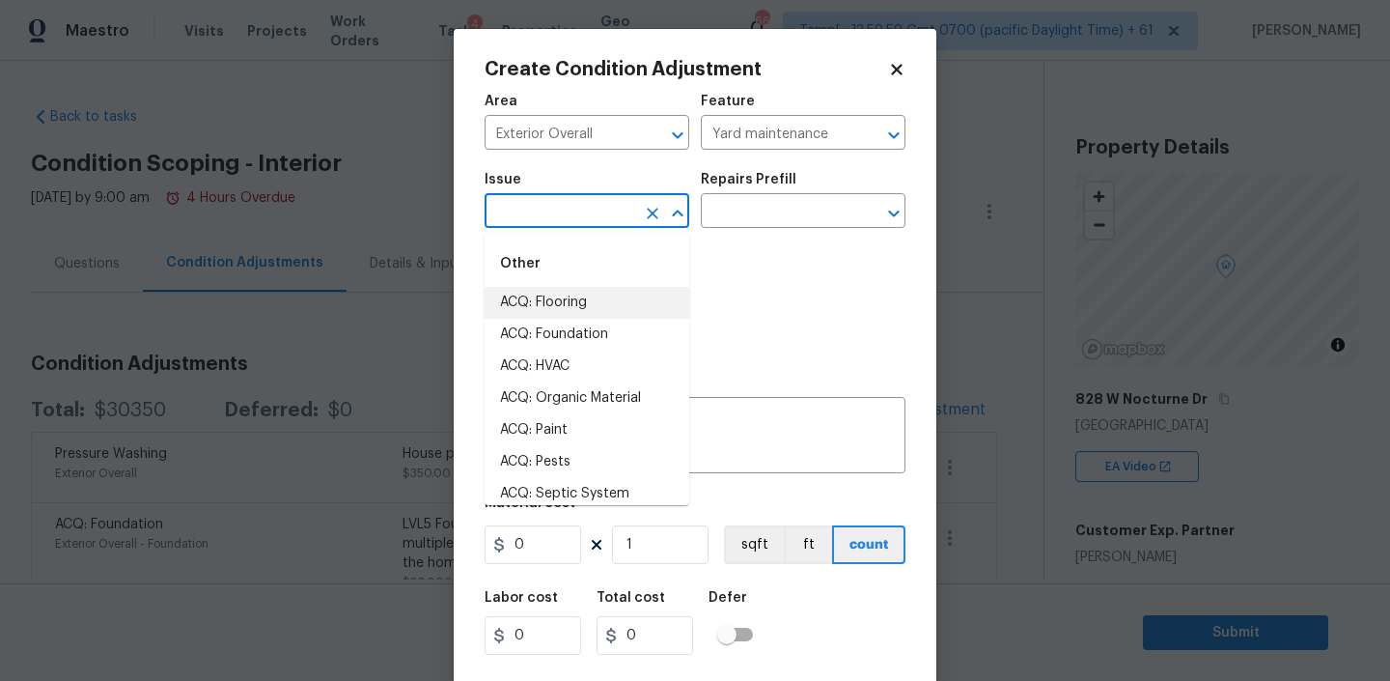
click at [756, 350] on div "Photos" at bounding box center [695, 302] width 421 height 126
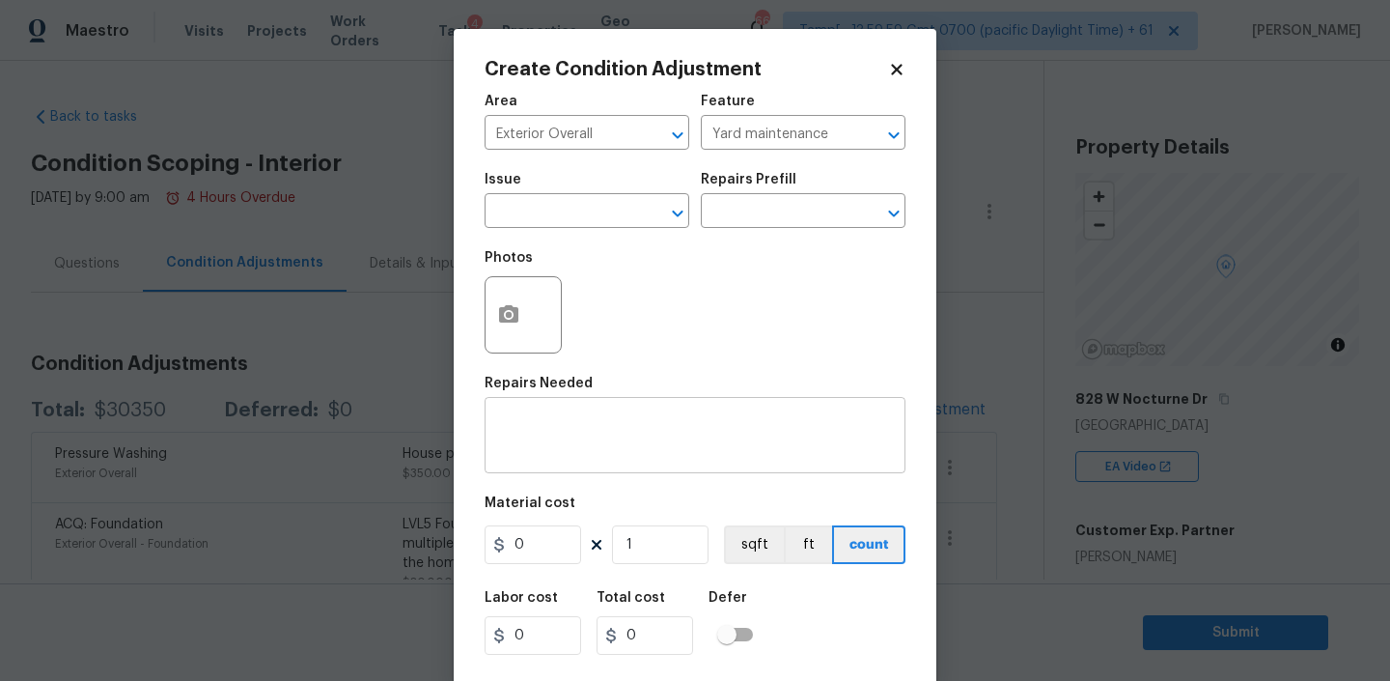
click at [635, 435] on textarea at bounding box center [695, 437] width 398 height 41
paste textarea "yard maintenance hold back"
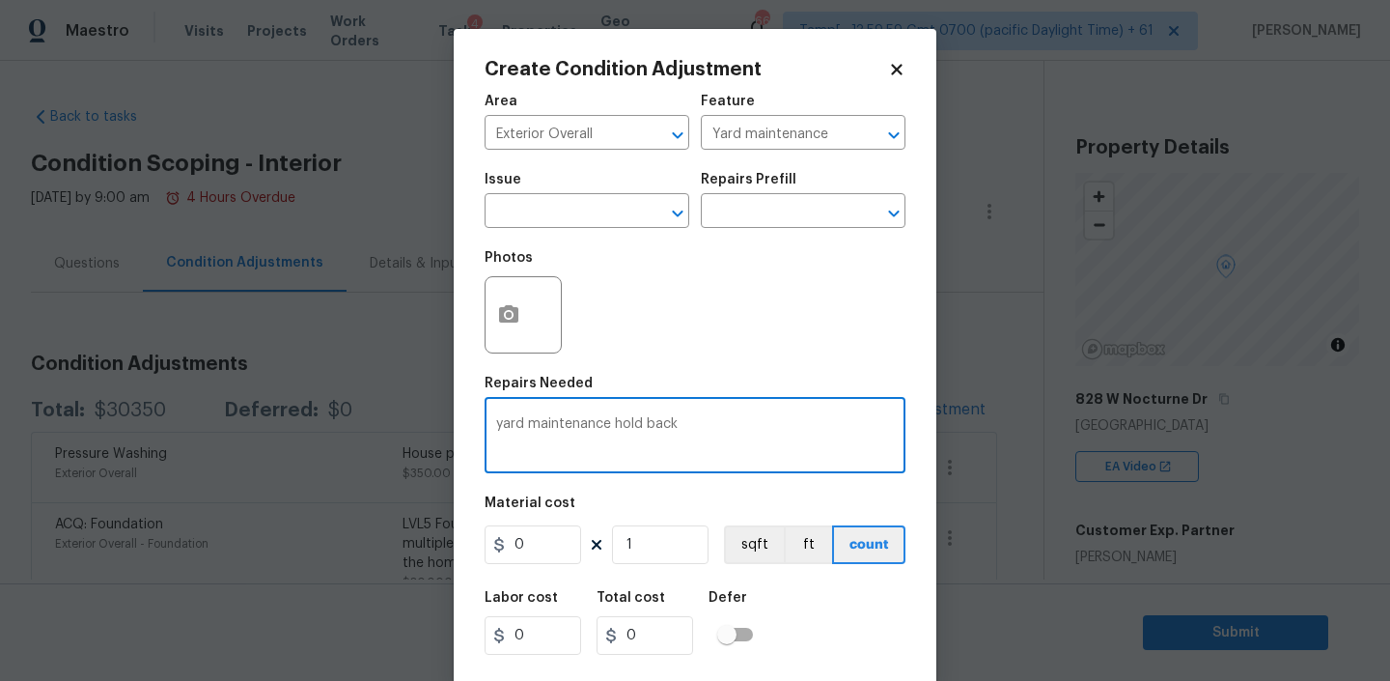
type textarea "yard maintenance hold back"
click at [537, 547] on input "0" at bounding box center [533, 544] width 97 height 39
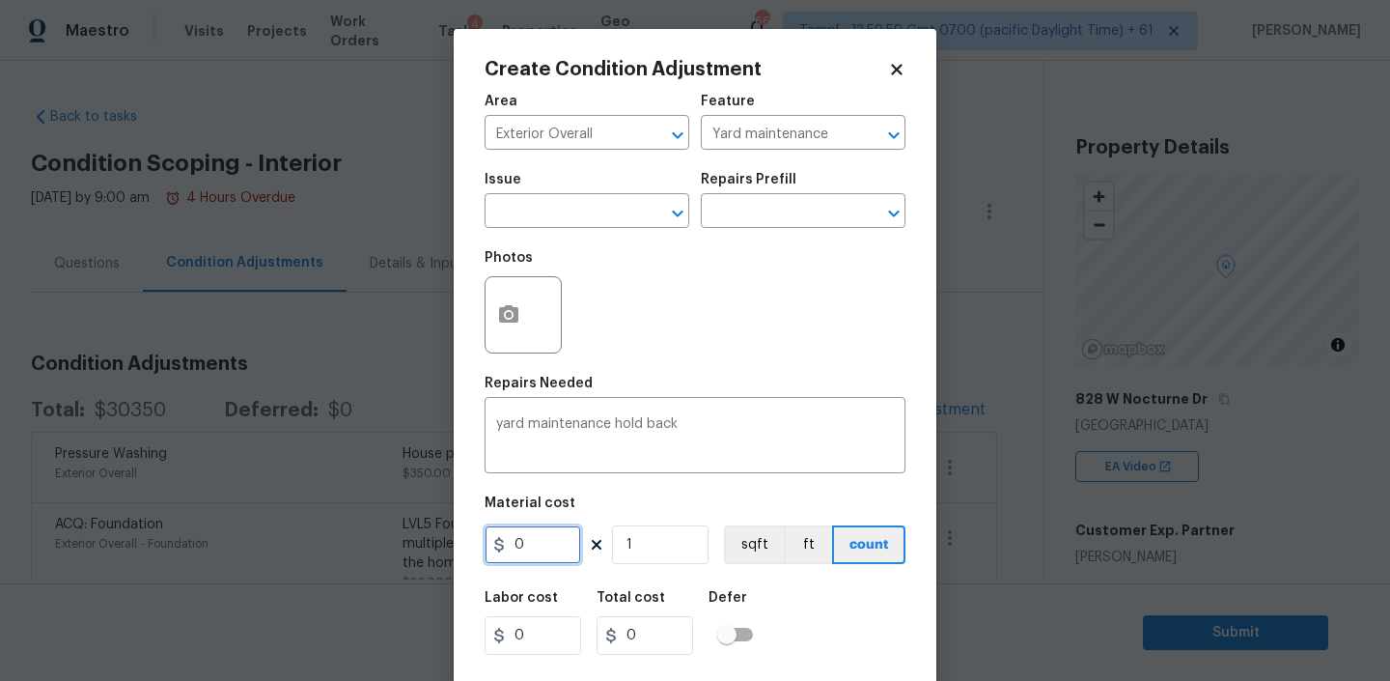
click at [537, 547] on input "0" at bounding box center [533, 544] width 97 height 39
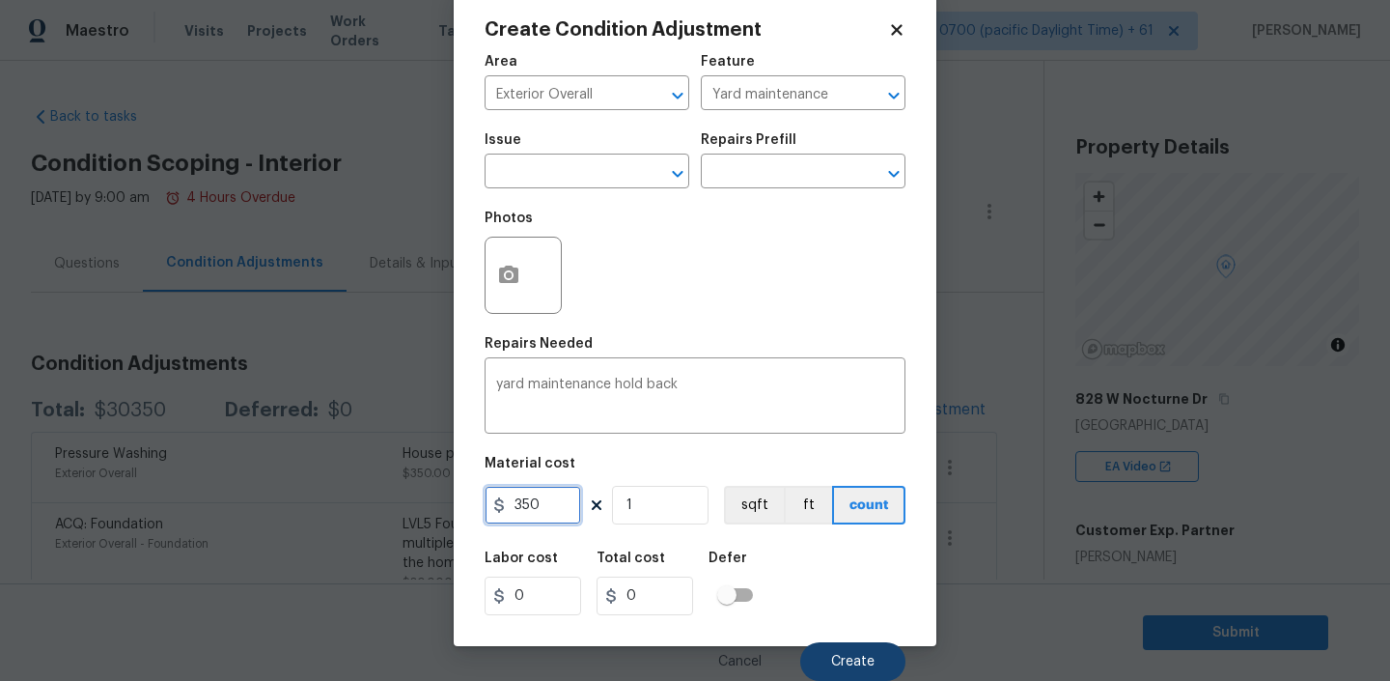
type input "350"
click at [838, 645] on button "Create" at bounding box center [852, 661] width 105 height 39
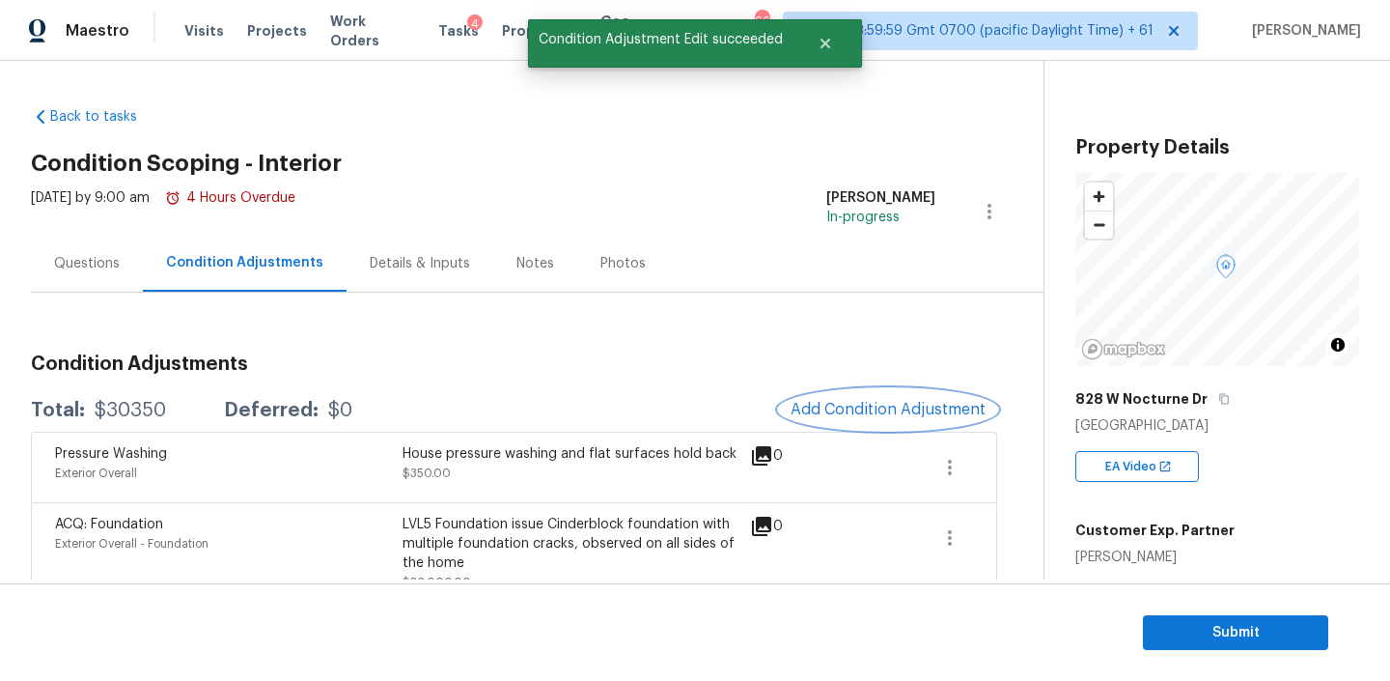
scroll to position [0, 0]
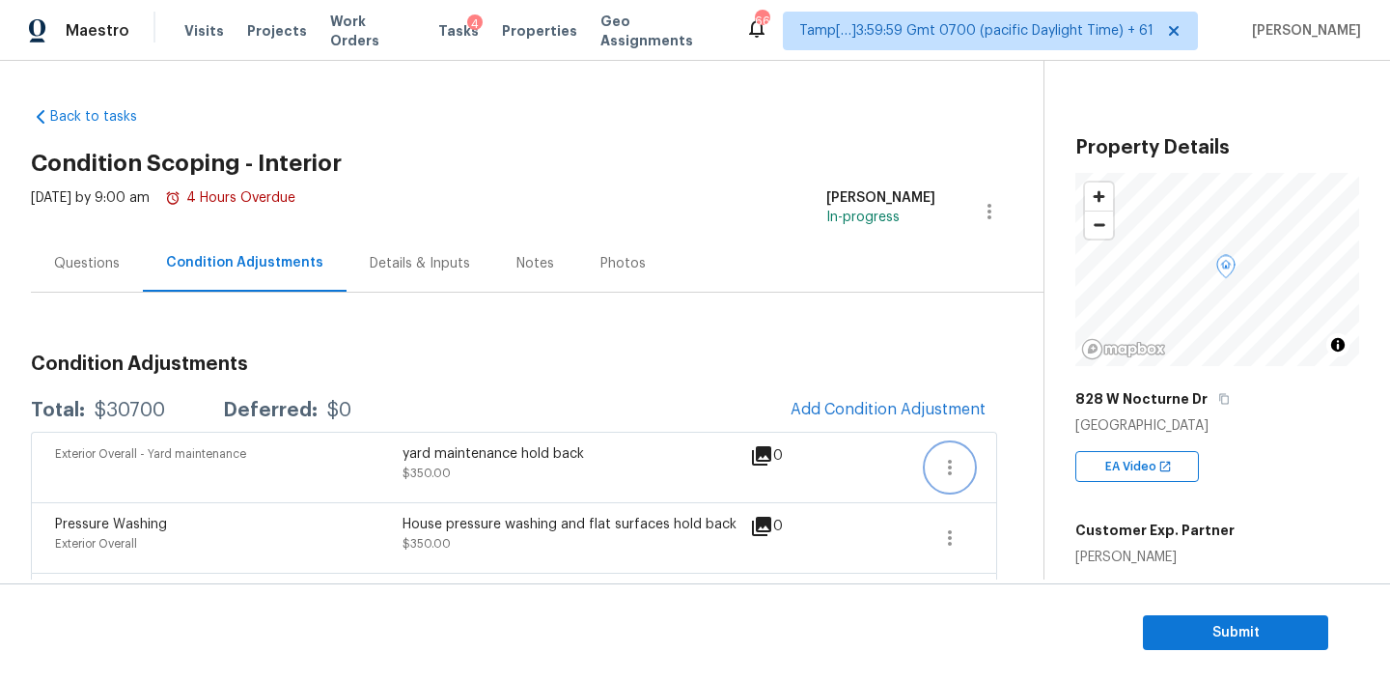
click at [945, 465] on icon "button" at bounding box center [949, 467] width 23 height 23
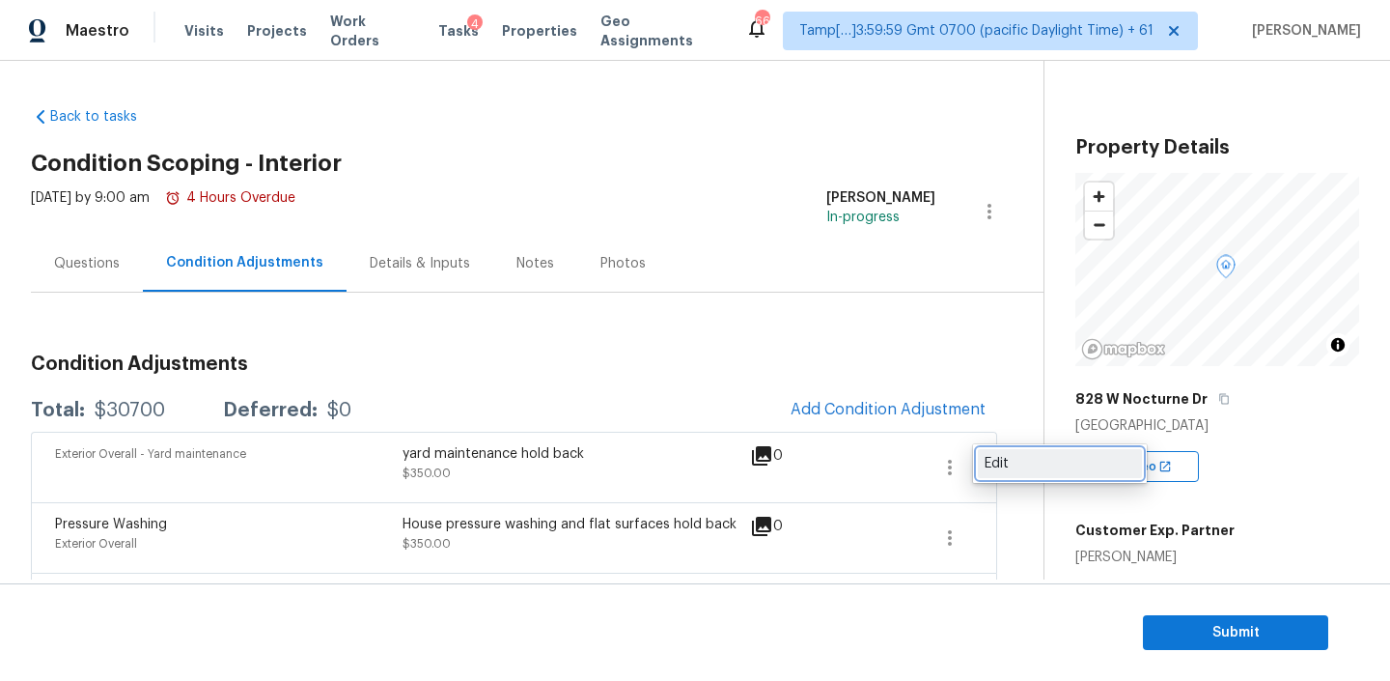
click at [986, 452] on link "Edit" at bounding box center [1060, 463] width 164 height 29
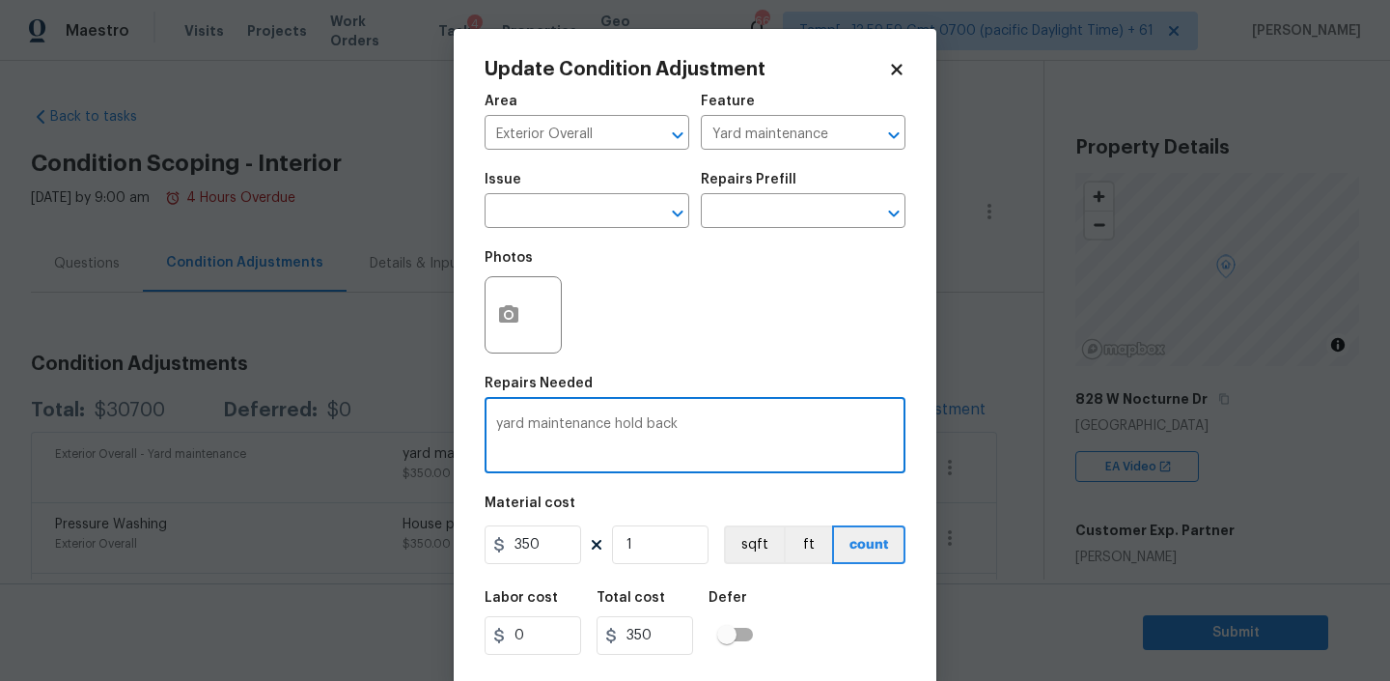
click at [723, 425] on textarea "yard maintenance hold back" at bounding box center [695, 437] width 398 height 41
paste textarea "include bush trimming."
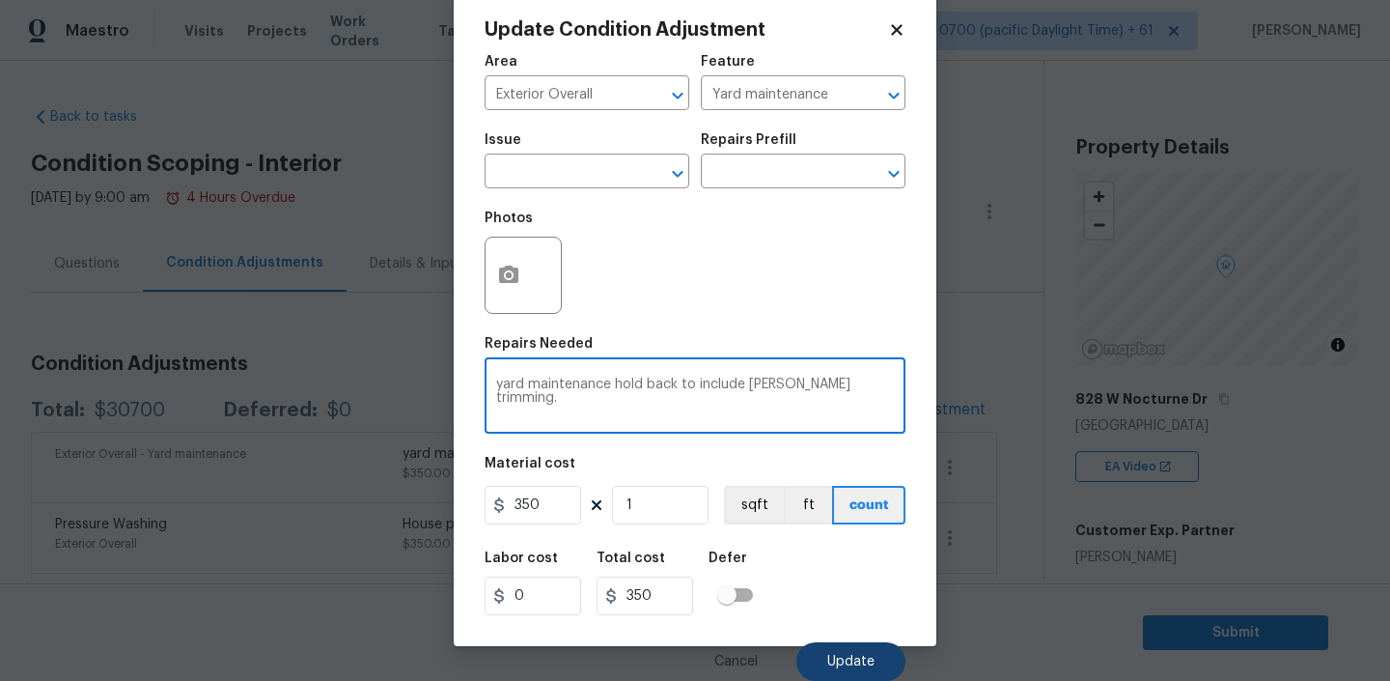
type textarea "yard maintenance hold back to include [PERSON_NAME] trimming."
click at [853, 643] on button "Update" at bounding box center [851, 661] width 109 height 39
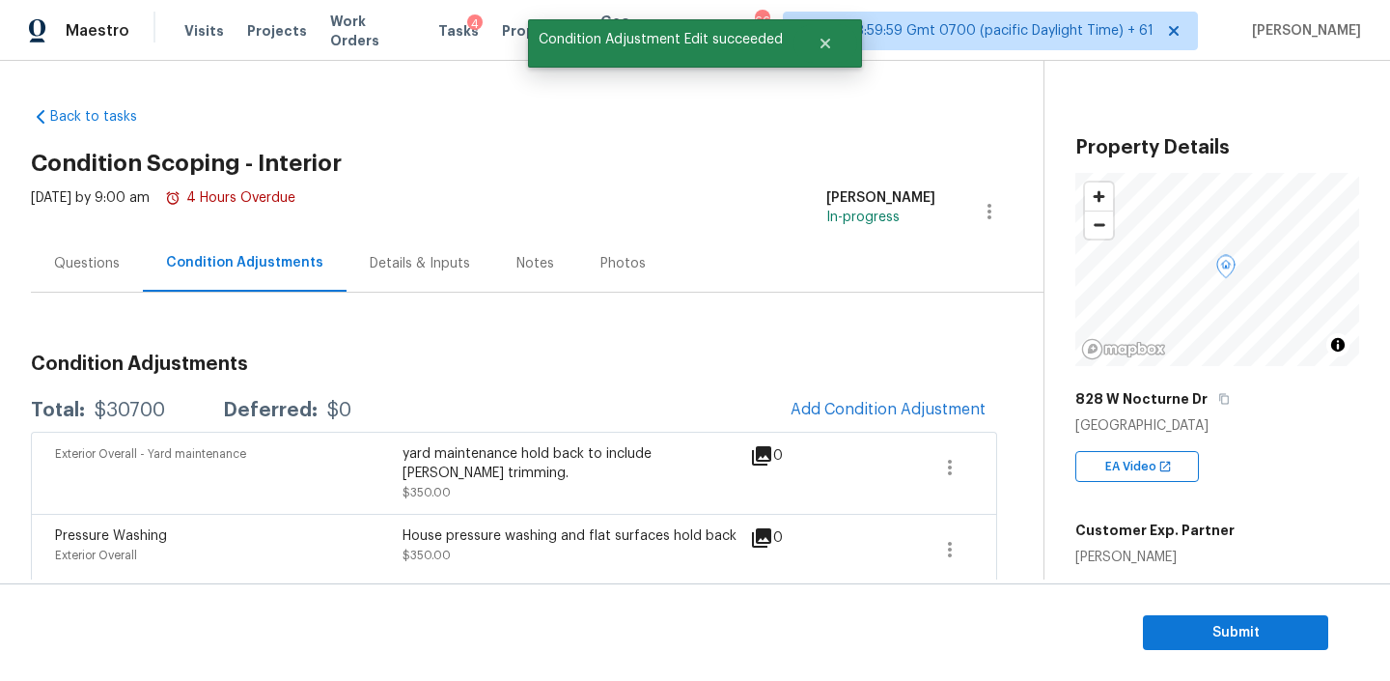
scroll to position [0, 0]
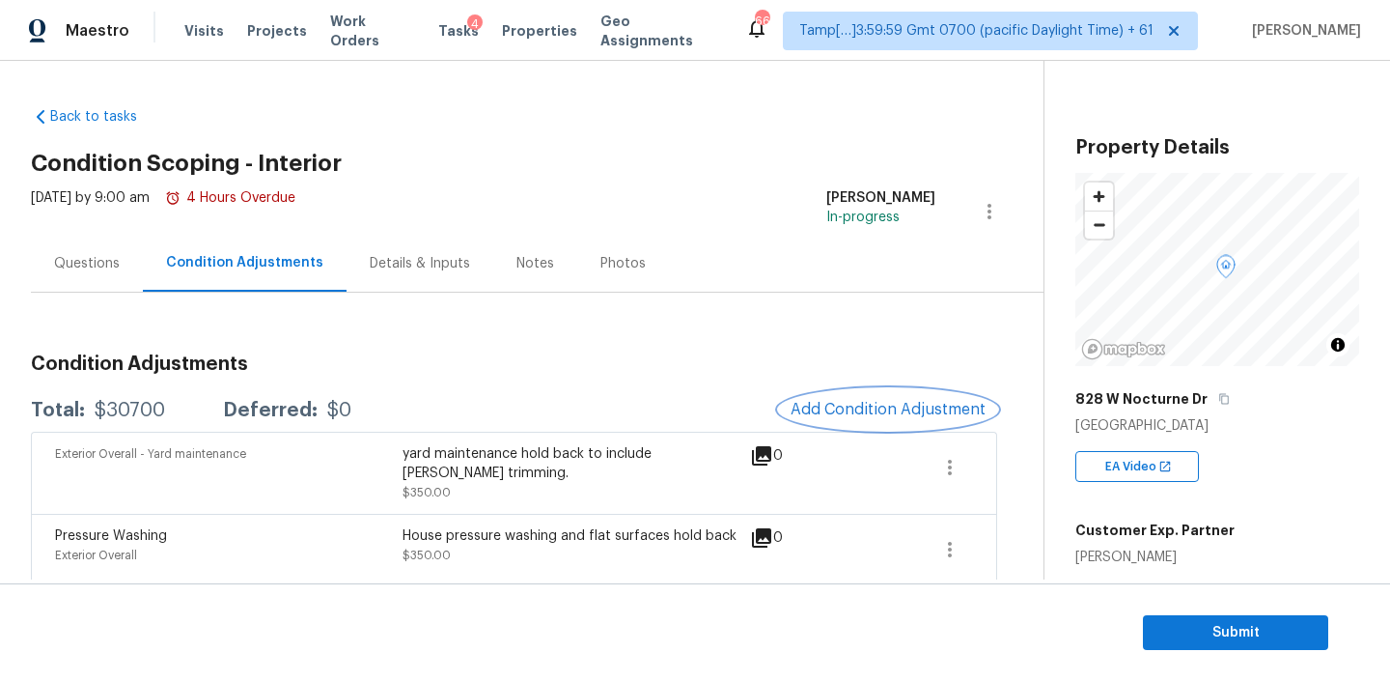
click at [849, 409] on span "Add Condition Adjustment" at bounding box center [888, 409] width 195 height 17
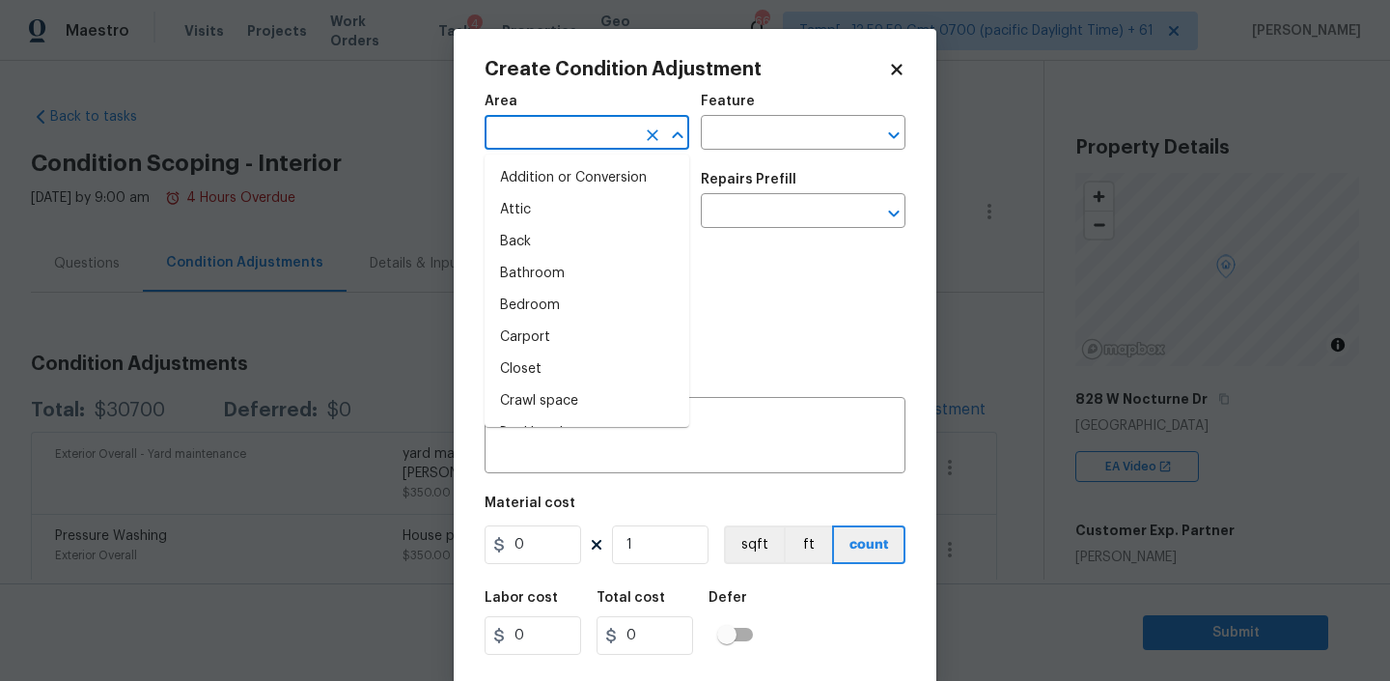
click at [546, 149] on input "text" at bounding box center [560, 135] width 151 height 30
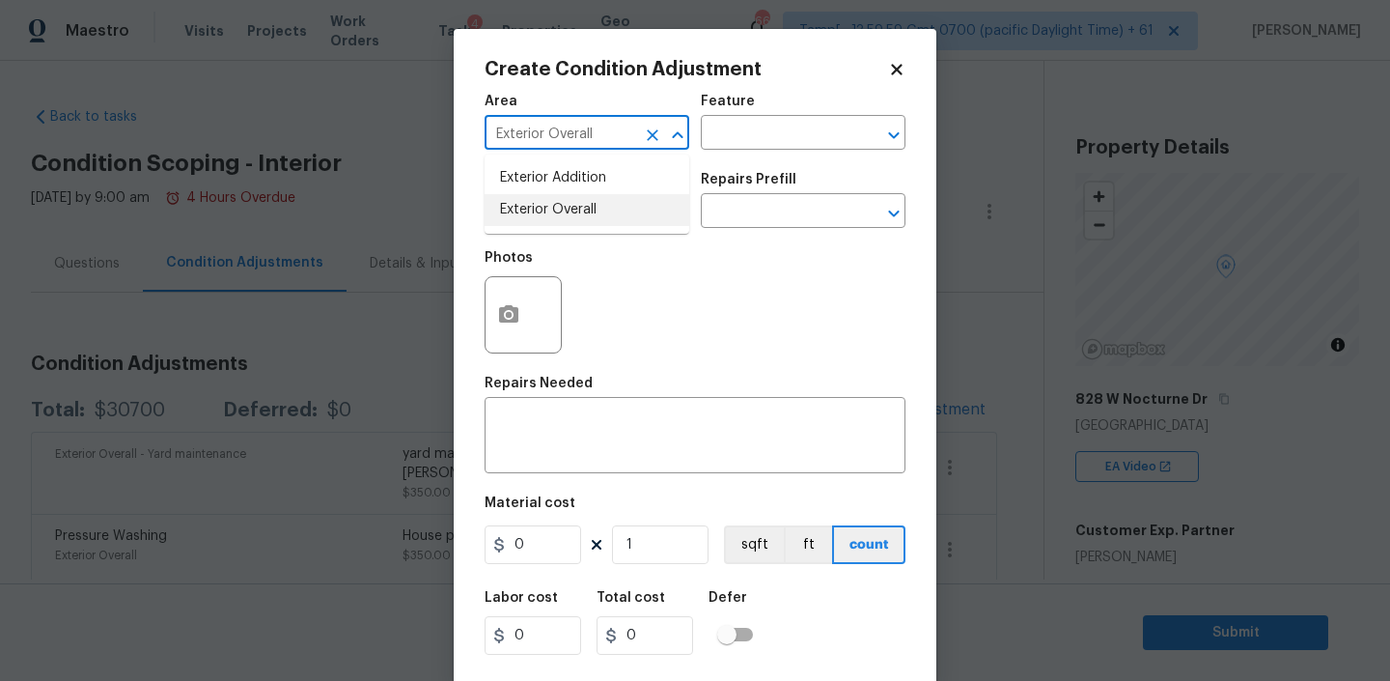
type input "Exterior Overall"
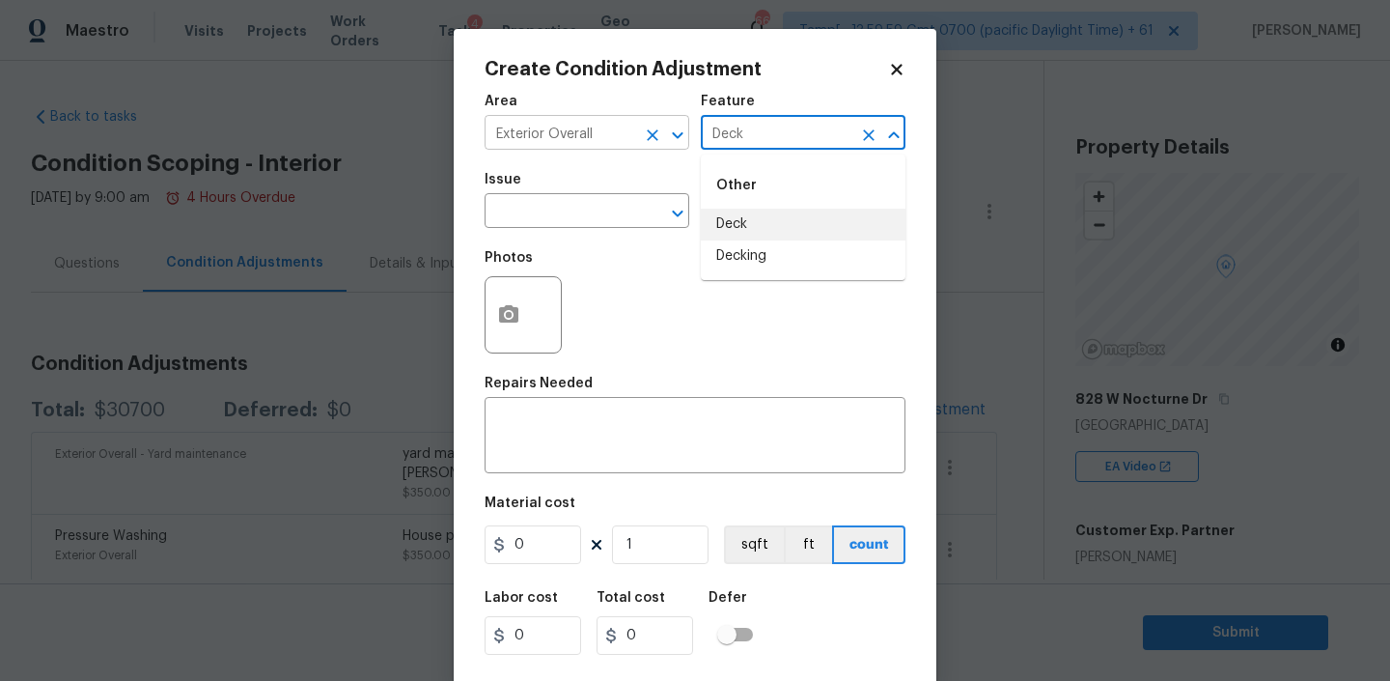
type input "Deck"
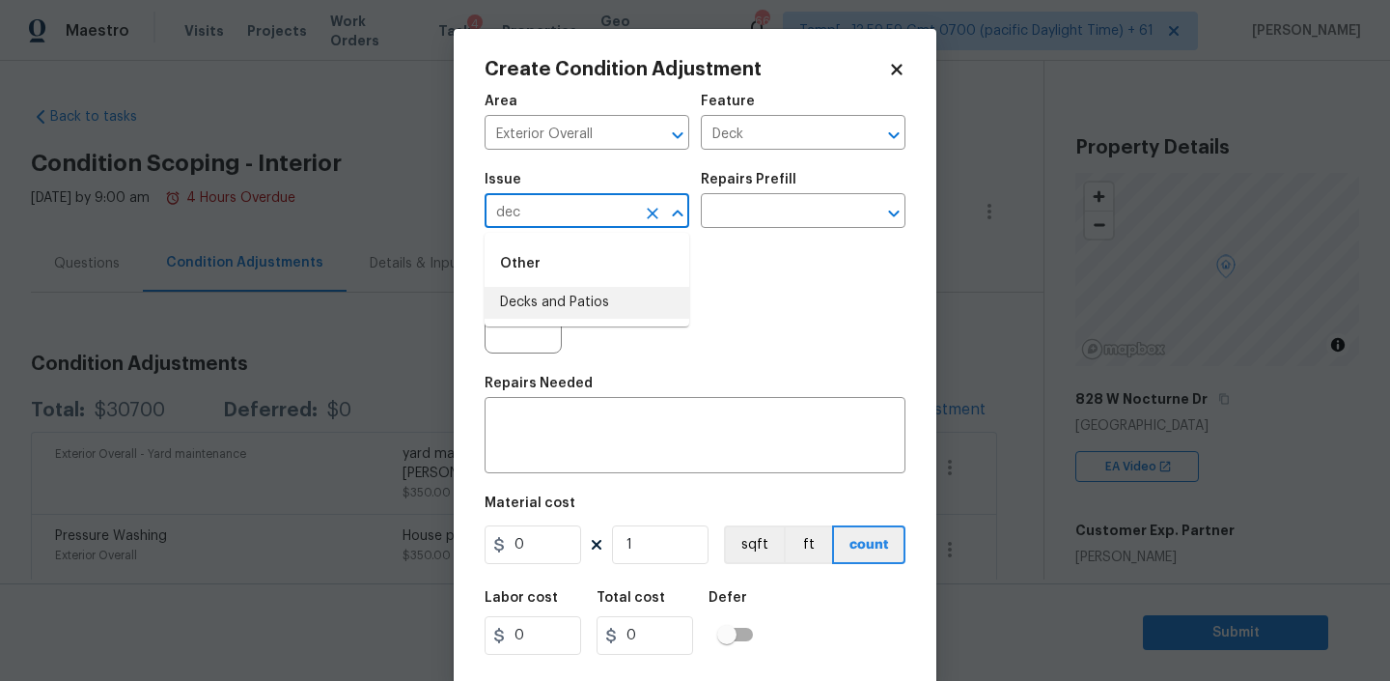
click at [621, 309] on li "Decks and Patios" at bounding box center [587, 303] width 205 height 32
type input "Decks and Patios"
click at [590, 421] on textarea at bounding box center [695, 437] width 398 height 41
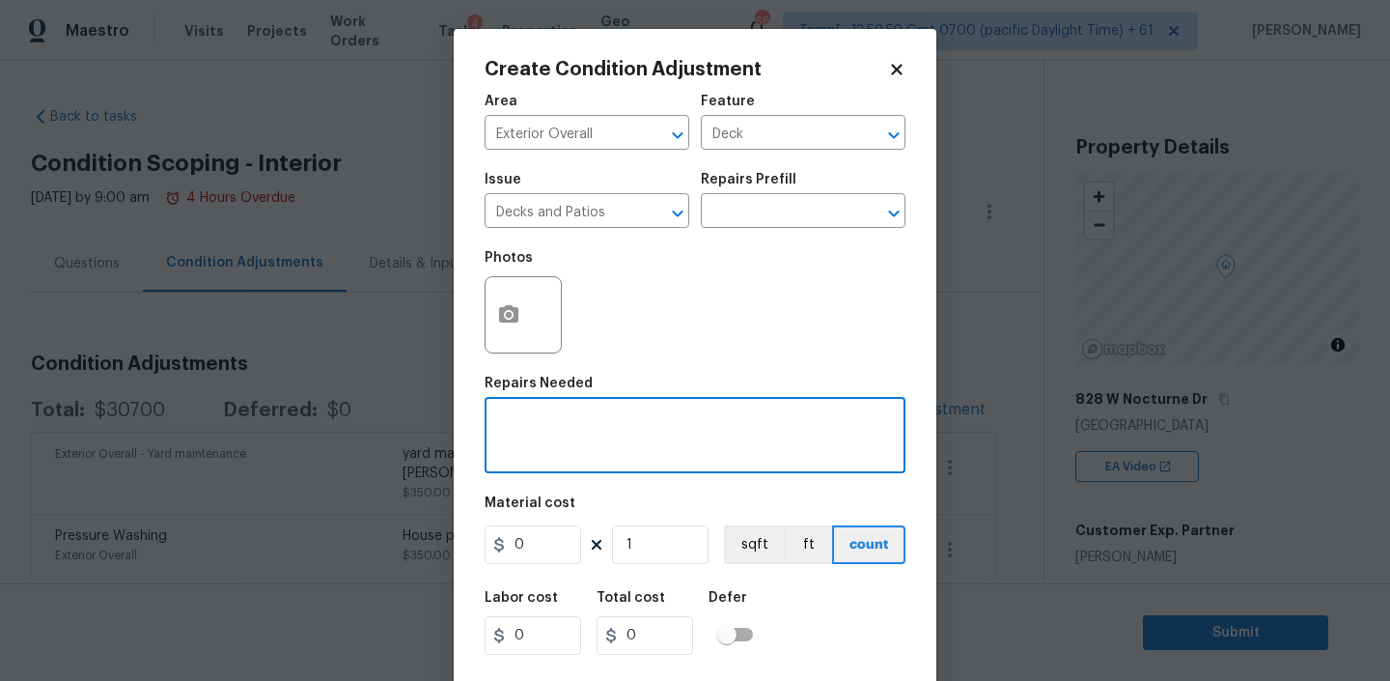
paste textarea "deck repairs support brace needed under stairs for stability and several deck b…"
type textarea "deck repairs support brace needed under stairs for stability and several deck b…"
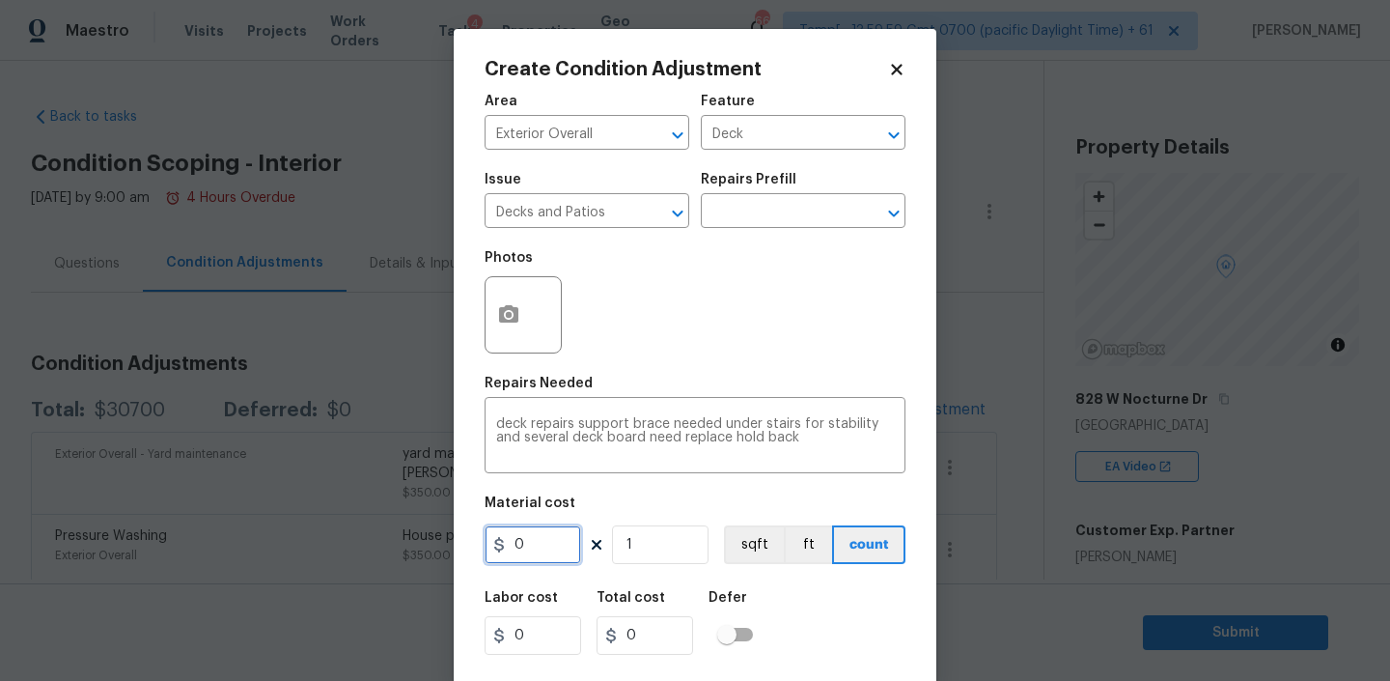
click at [547, 546] on input "0" at bounding box center [533, 544] width 97 height 39
type input "1000"
click at [805, 595] on div "Labor cost 0 Total cost 1000 Defer" at bounding box center [695, 622] width 421 height 87
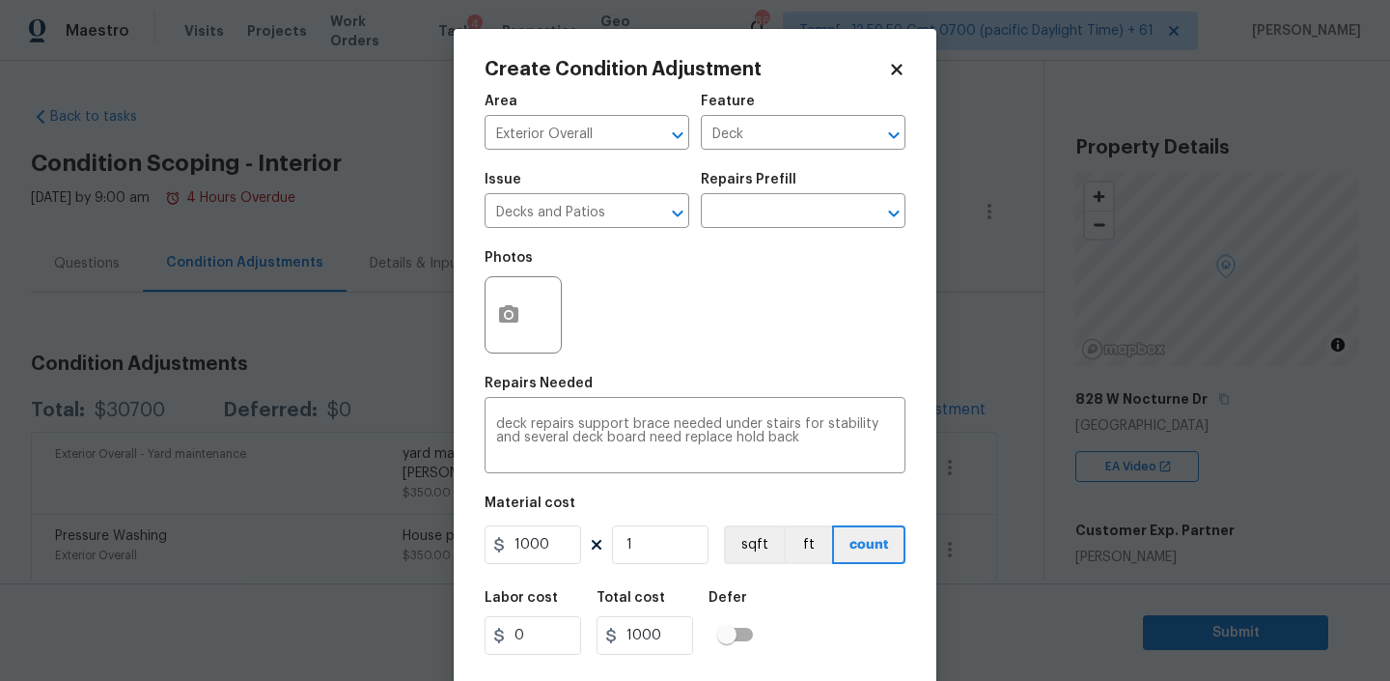
scroll to position [41, 0]
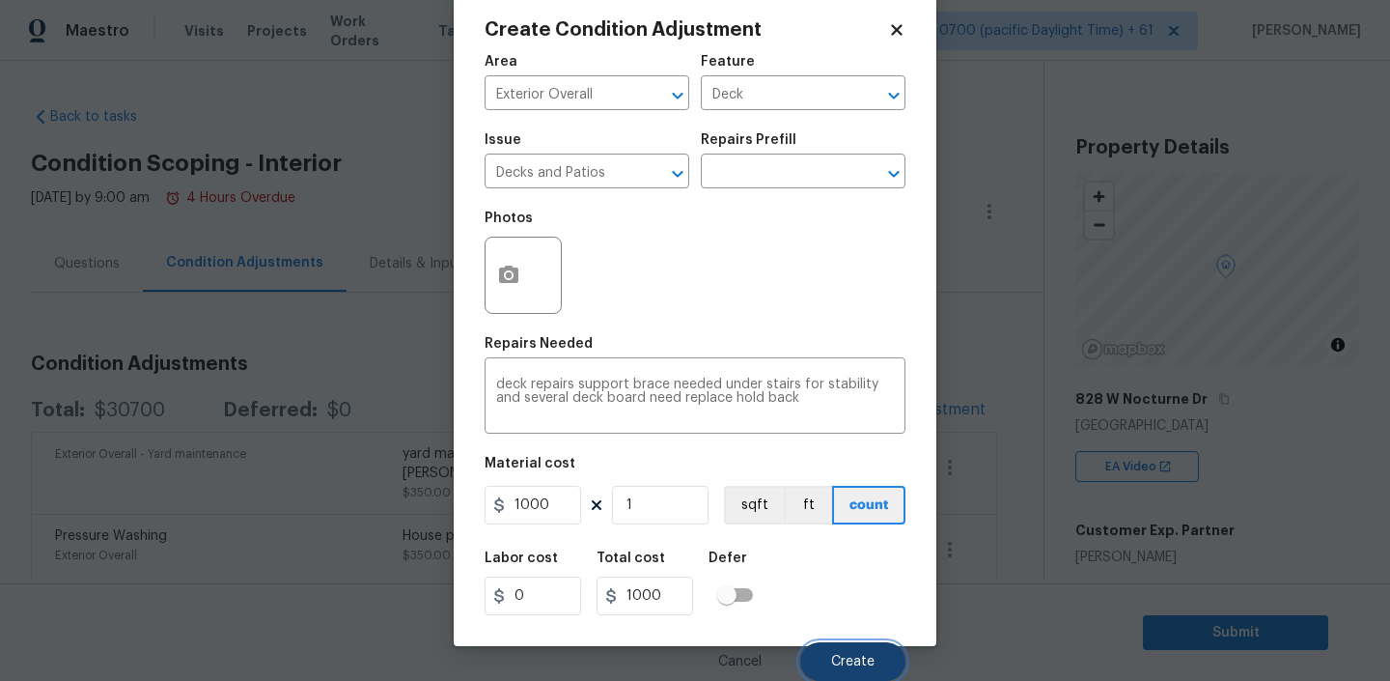
click at [870, 653] on button "Create" at bounding box center [852, 661] width 105 height 39
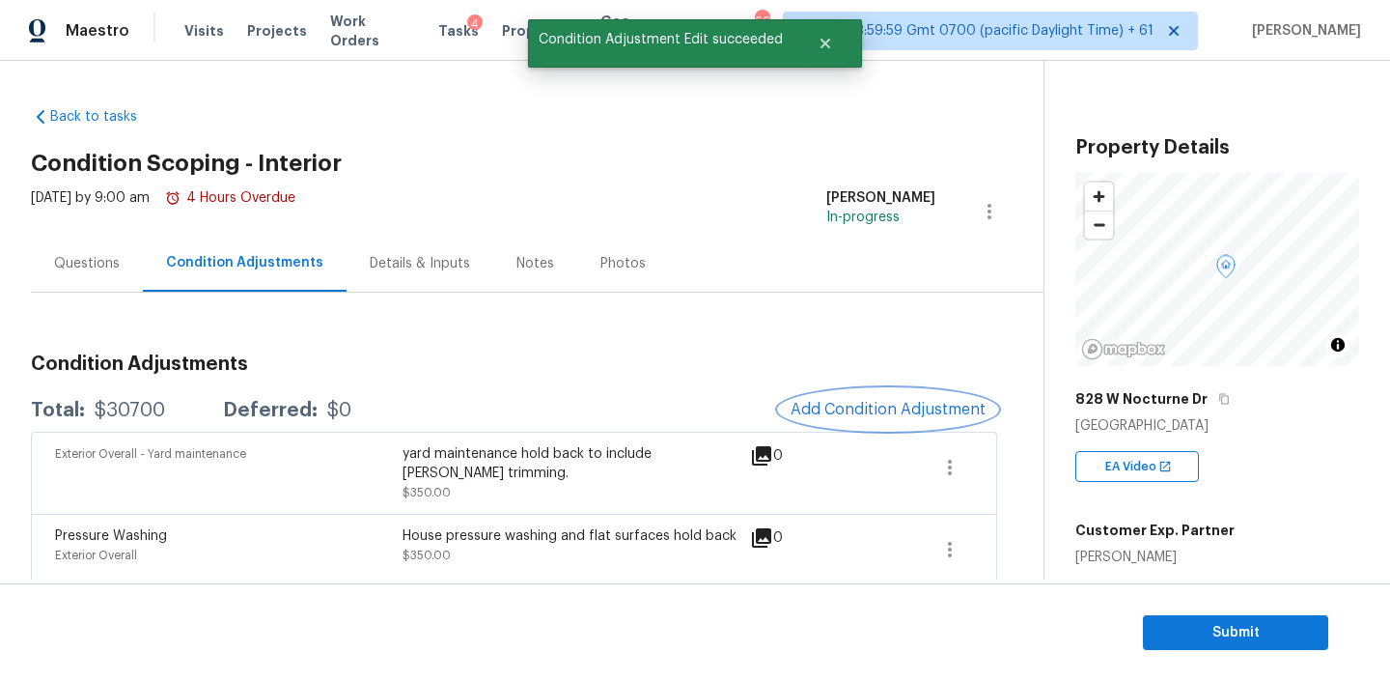
scroll to position [0, 0]
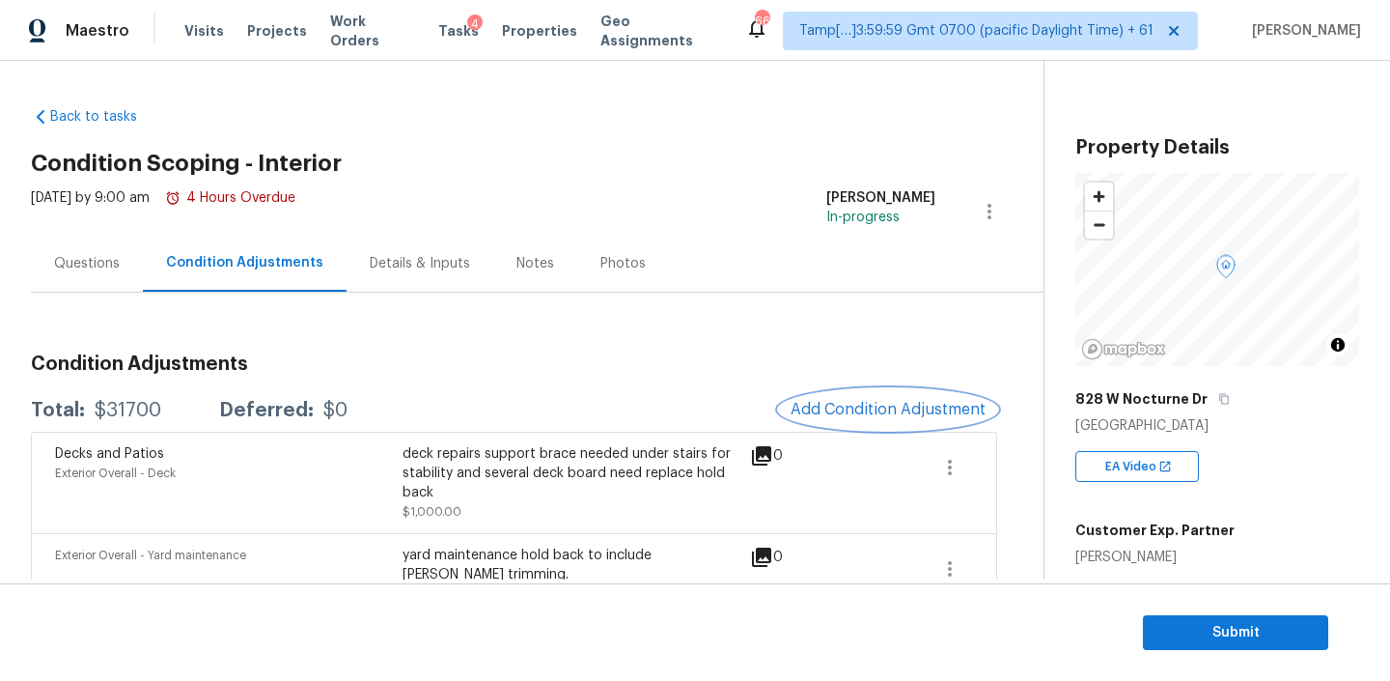
click at [850, 402] on span "Add Condition Adjustment" at bounding box center [888, 409] width 195 height 17
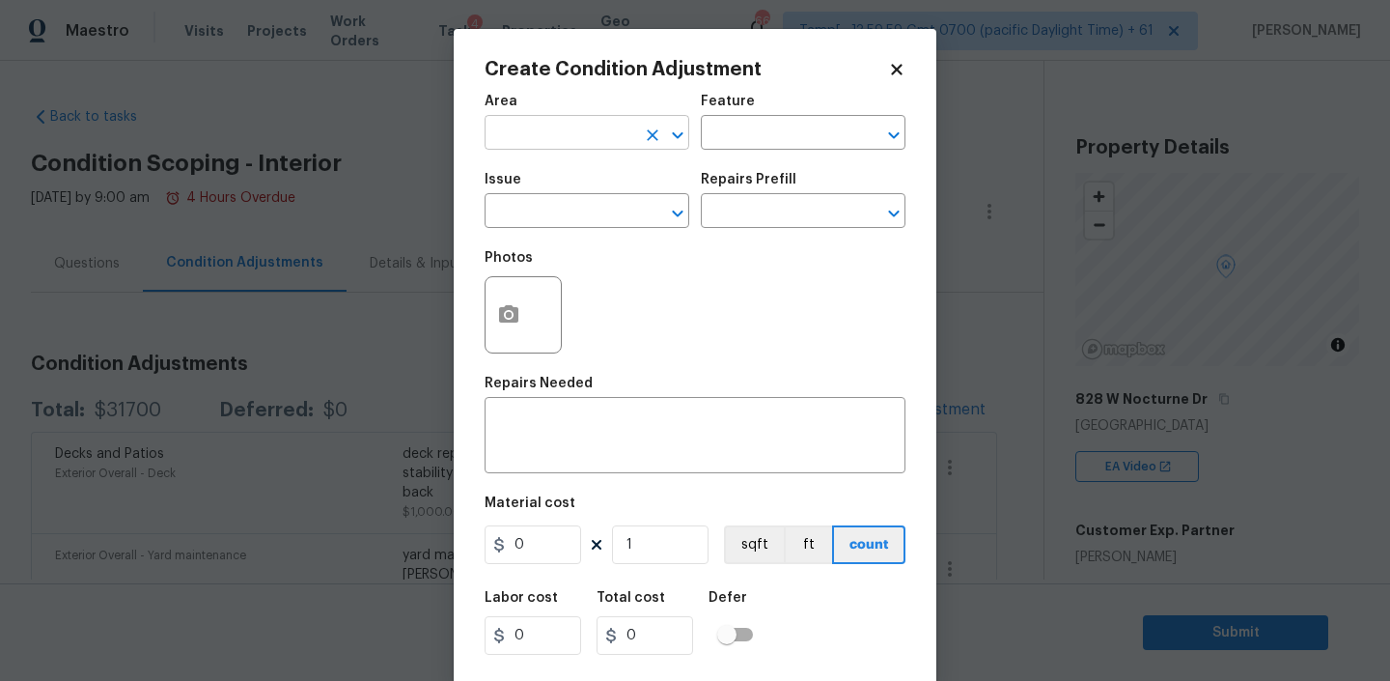
click at [581, 135] on input "text" at bounding box center [560, 135] width 151 height 30
type input "Exterior Overall"
type input "p"
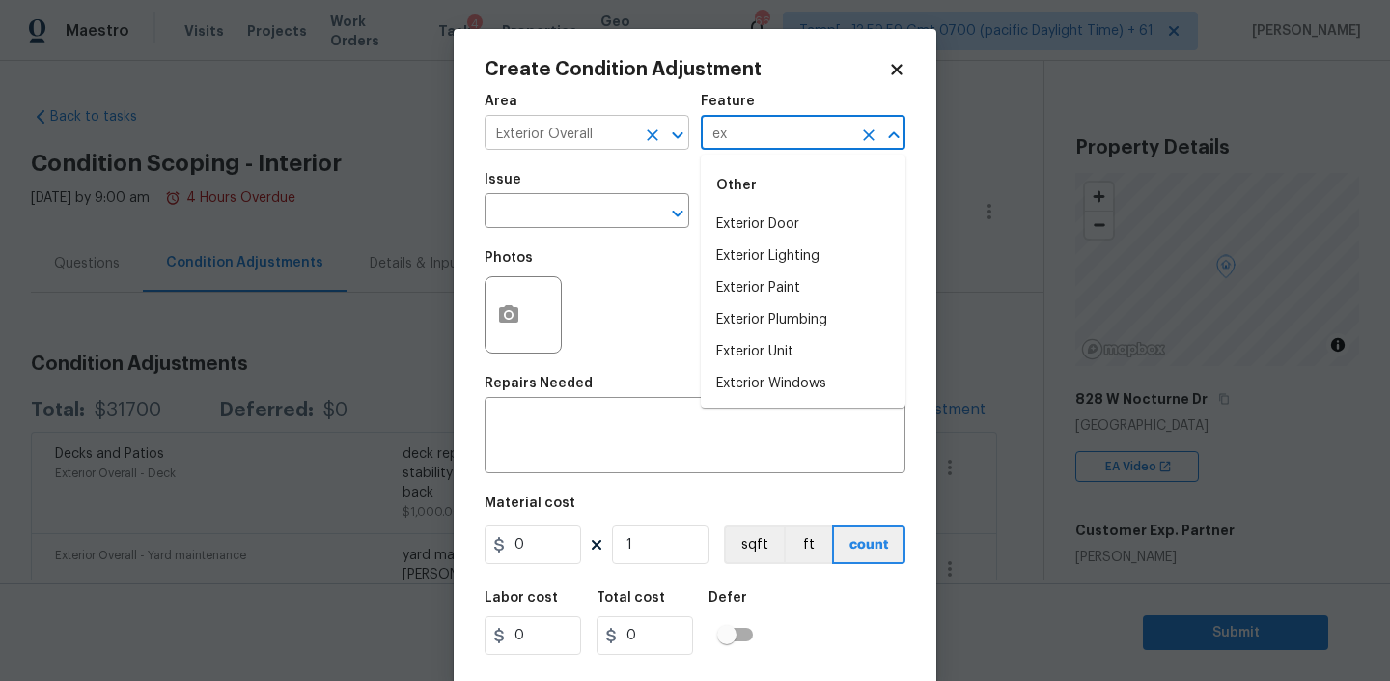
type input "e"
type input "Deck"
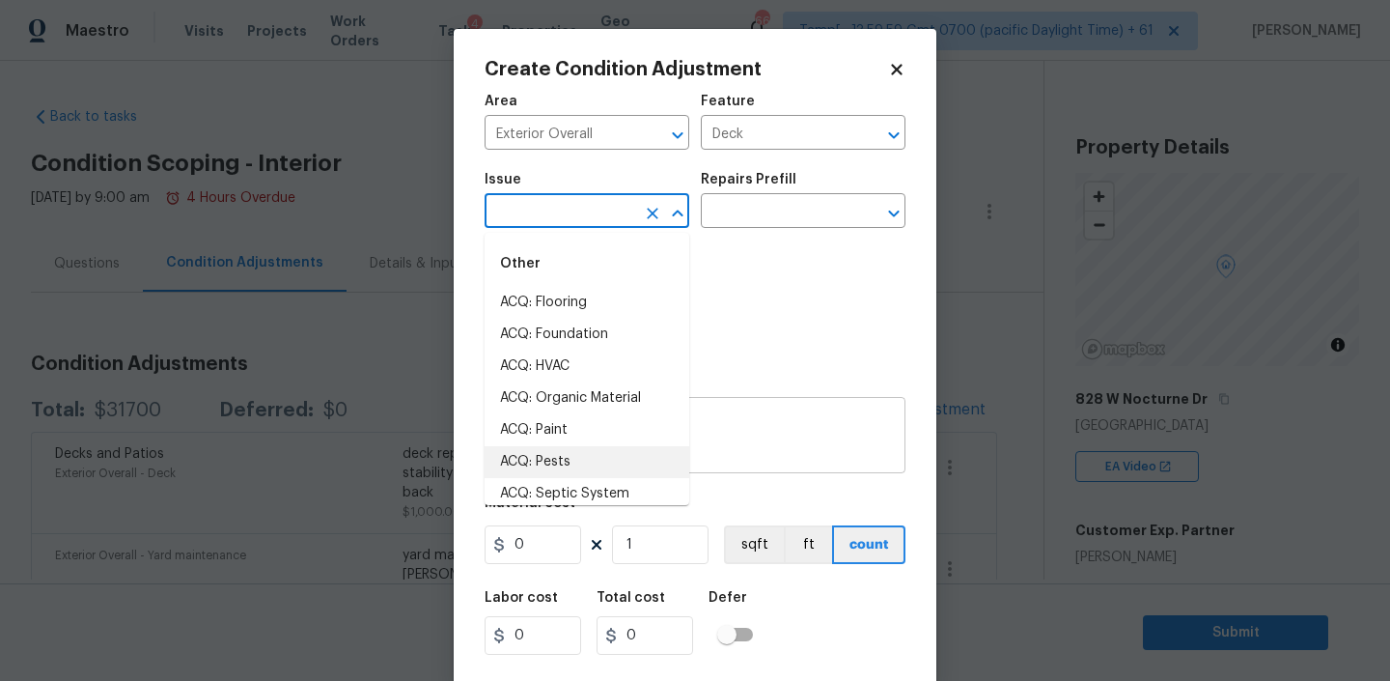
click at [771, 456] on textarea at bounding box center [695, 437] width 398 height 41
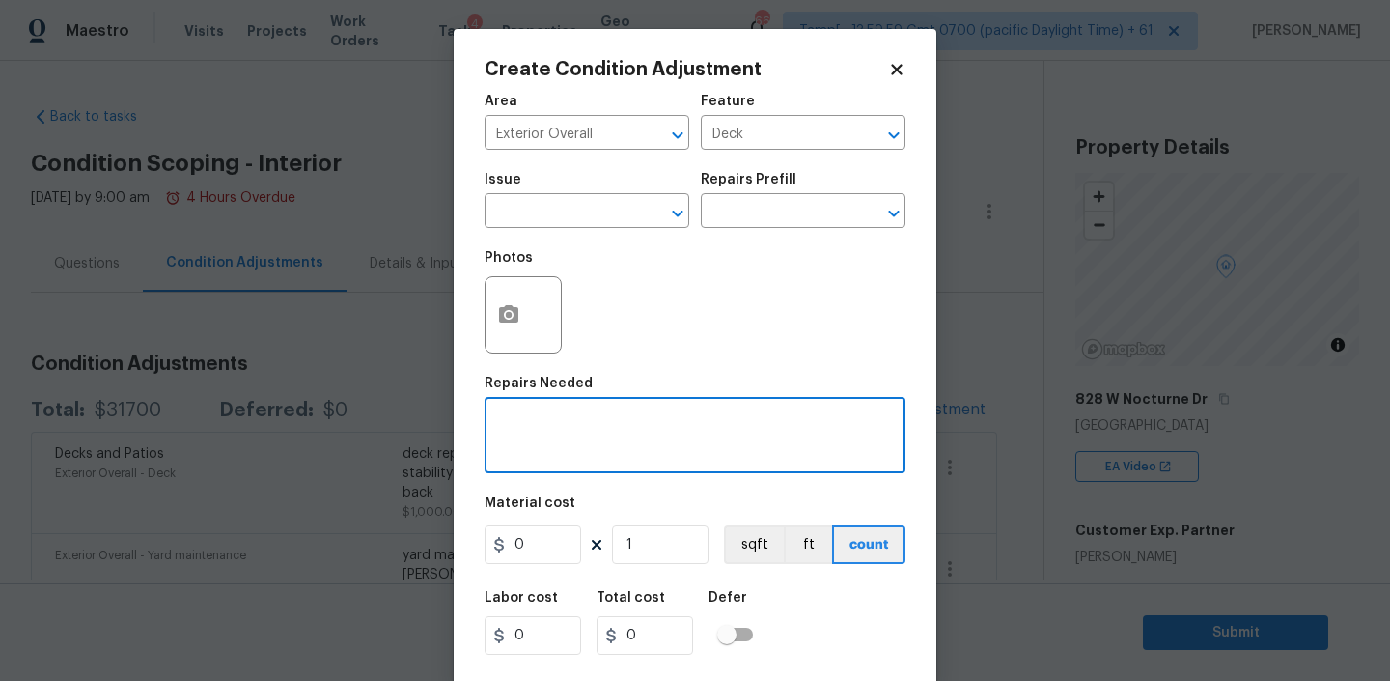
paste textarea "pressure washing and scope for paint of deck hold back"
type textarea "pressure washing and scope for paint of deck hold back"
click at [548, 545] on input "0" at bounding box center [533, 544] width 97 height 39
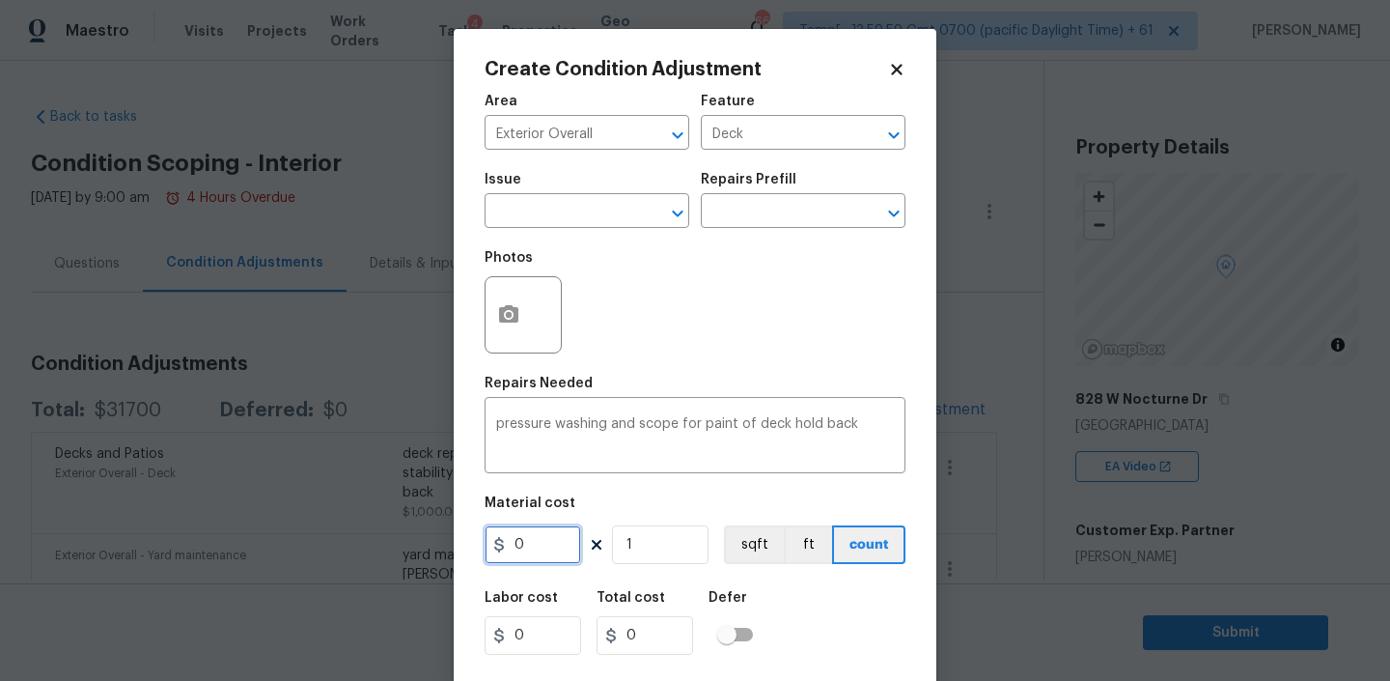
click at [548, 545] on input "0" at bounding box center [533, 544] width 97 height 39
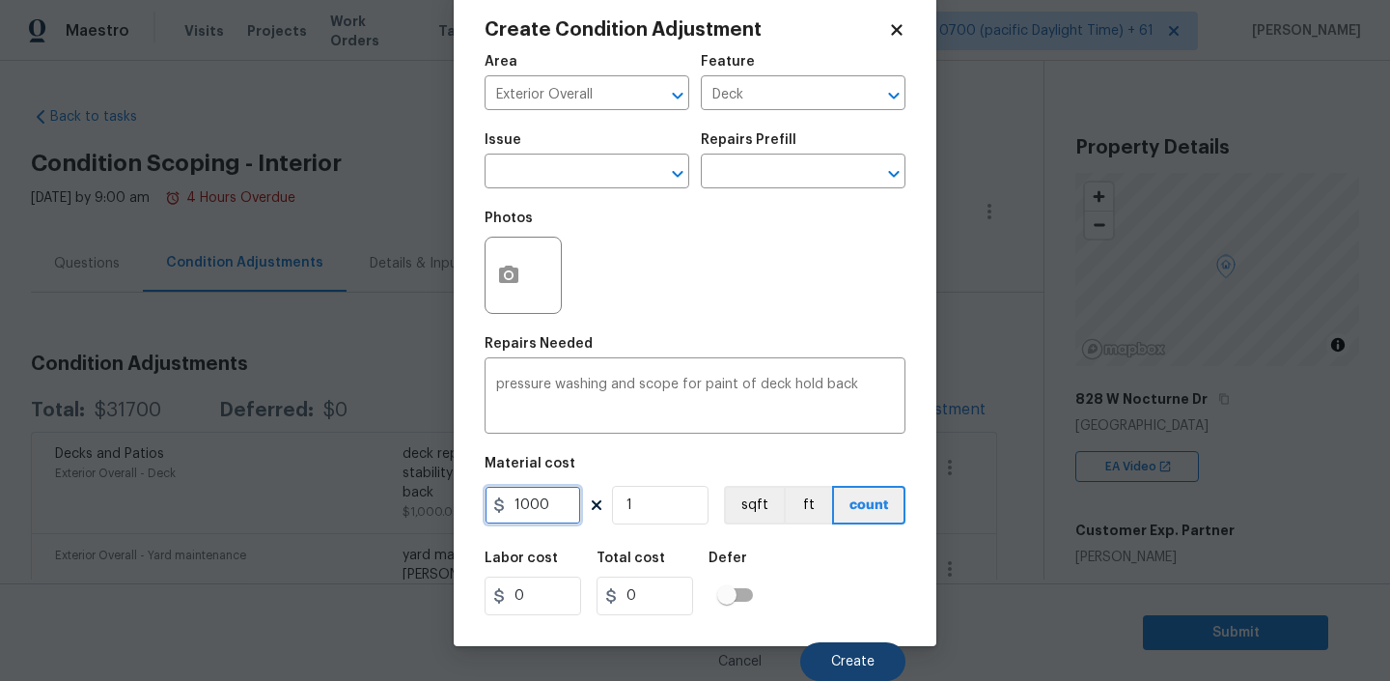
type input "1000"
click at [844, 658] on span "Create" at bounding box center [852, 662] width 43 height 14
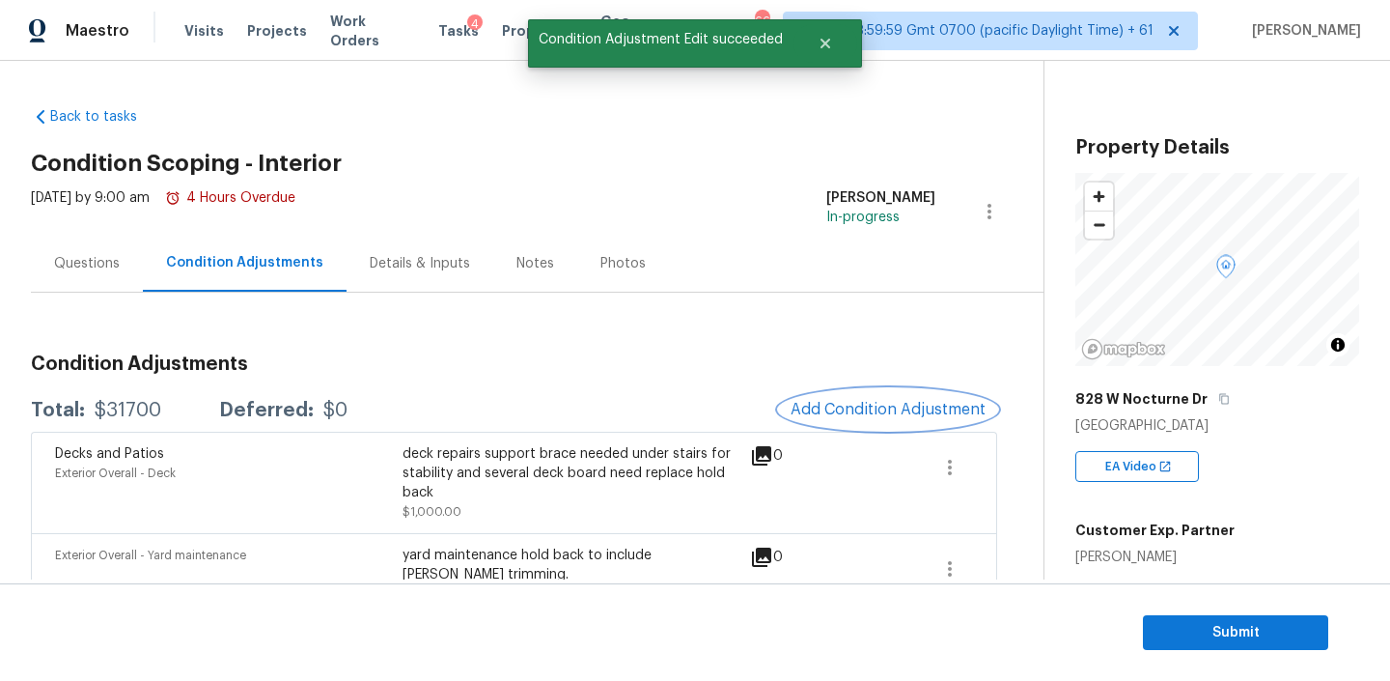
scroll to position [0, 0]
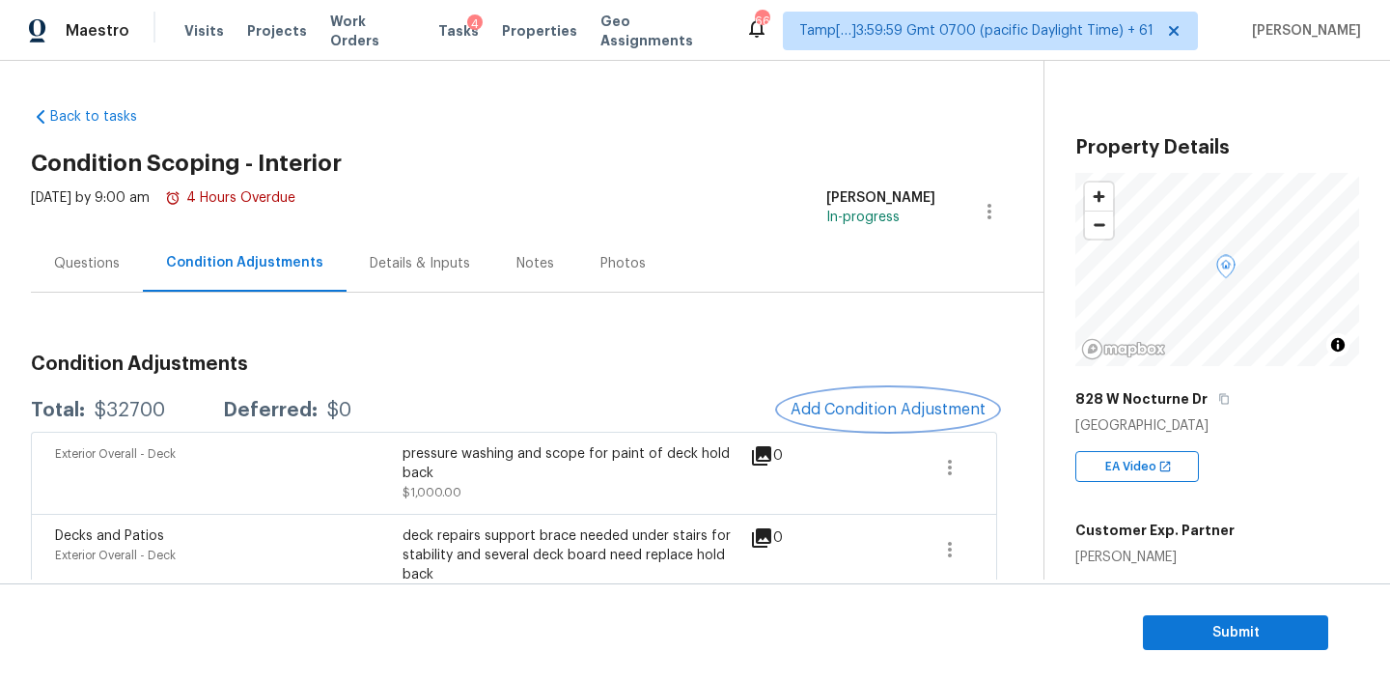
click at [850, 414] on span "Add Condition Adjustment" at bounding box center [888, 409] width 195 height 17
click at [850, 414] on body "Maestro Visits Projects Work Orders Tasks 4 Properties Geo Assignments 661 Tamp…" at bounding box center [695, 340] width 1390 height 681
click at [858, 406] on span "Add Condition Adjustment" at bounding box center [888, 409] width 195 height 17
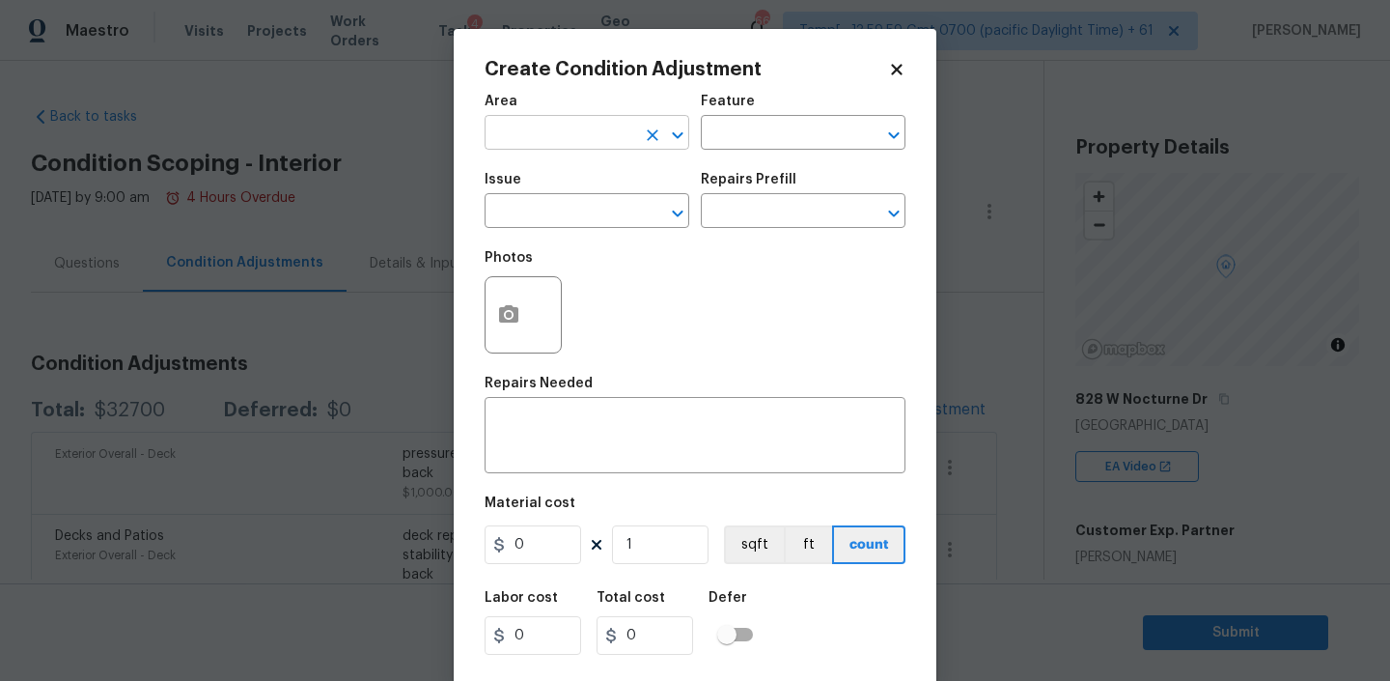
click at [537, 130] on input "text" at bounding box center [560, 135] width 151 height 30
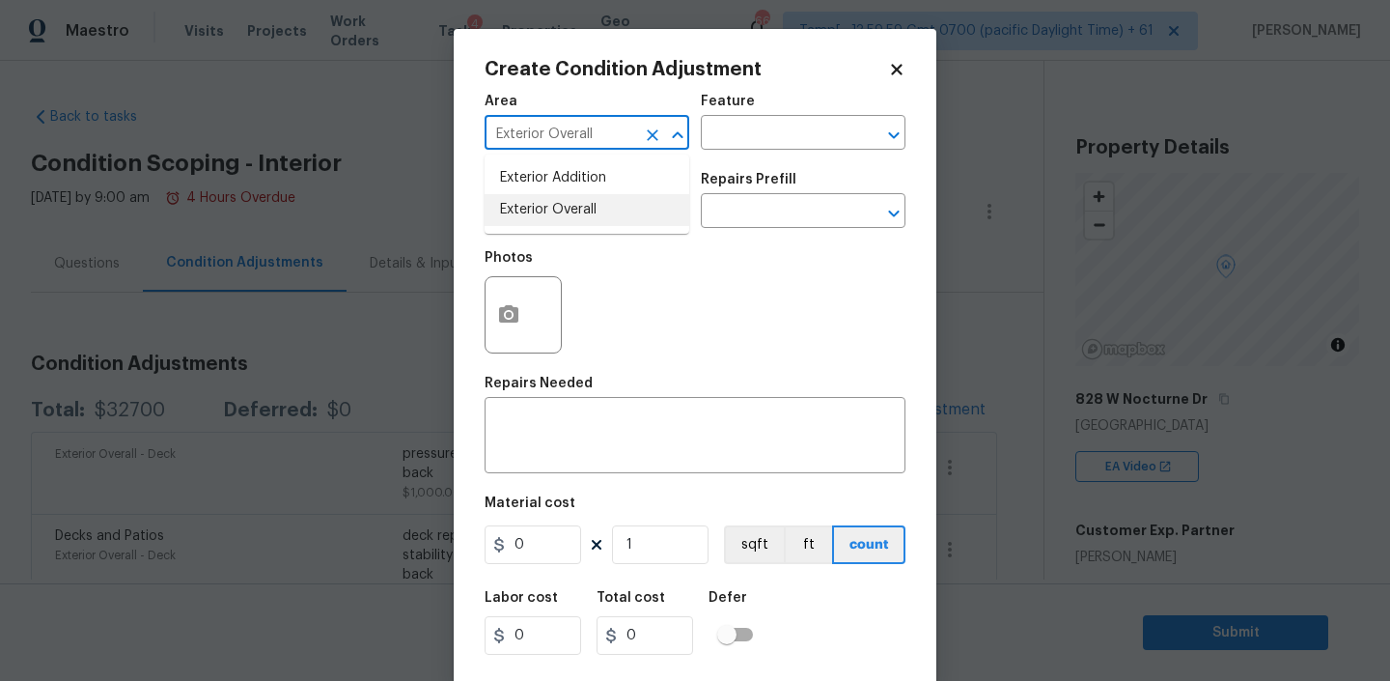
type input "Exterior Overall"
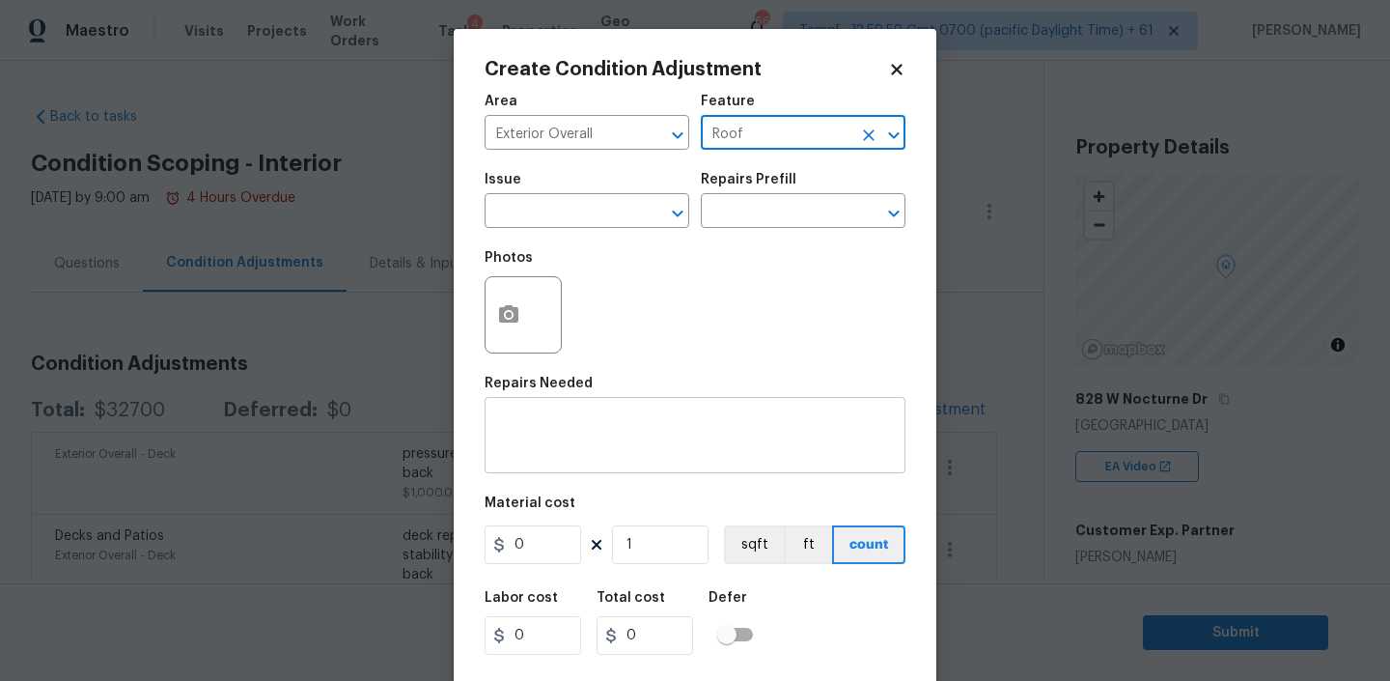
type input "Roof"
click at [546, 410] on div "x ​" at bounding box center [695, 437] width 421 height 71
paste textarea "Water marks observed on kitchen ceiling indicating failing roof system, 3 tab s…"
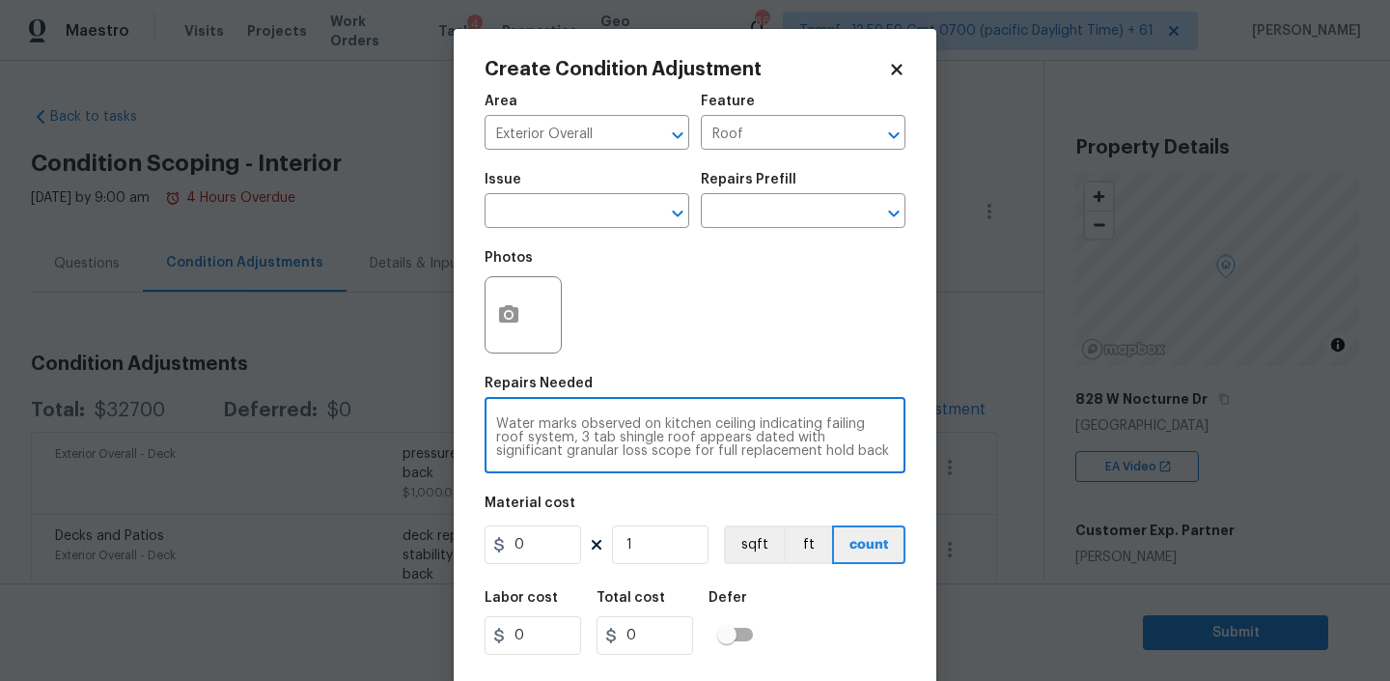
type textarea "Water marks observed on kitchen ceiling indicating failing roof system, 3 tab s…"
click at [528, 546] on input "0" at bounding box center [533, 544] width 97 height 39
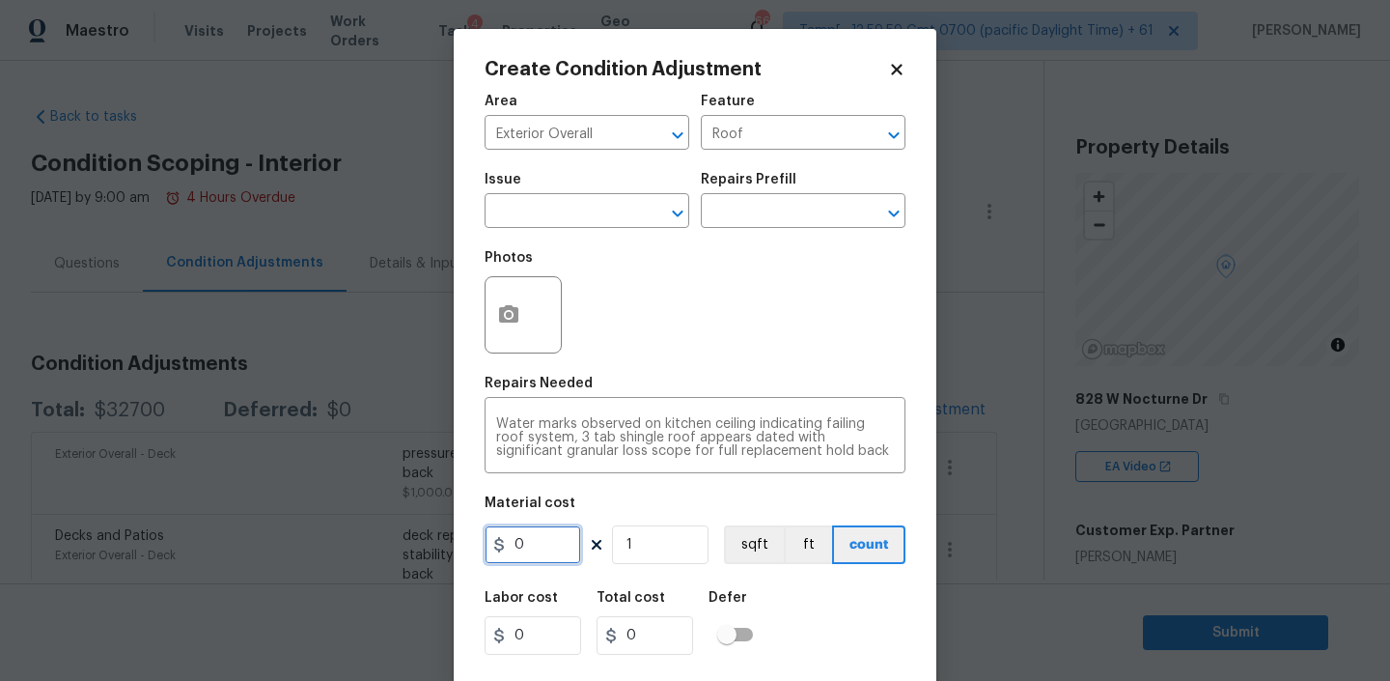
click at [528, 546] on input "0" at bounding box center [533, 544] width 97 height 39
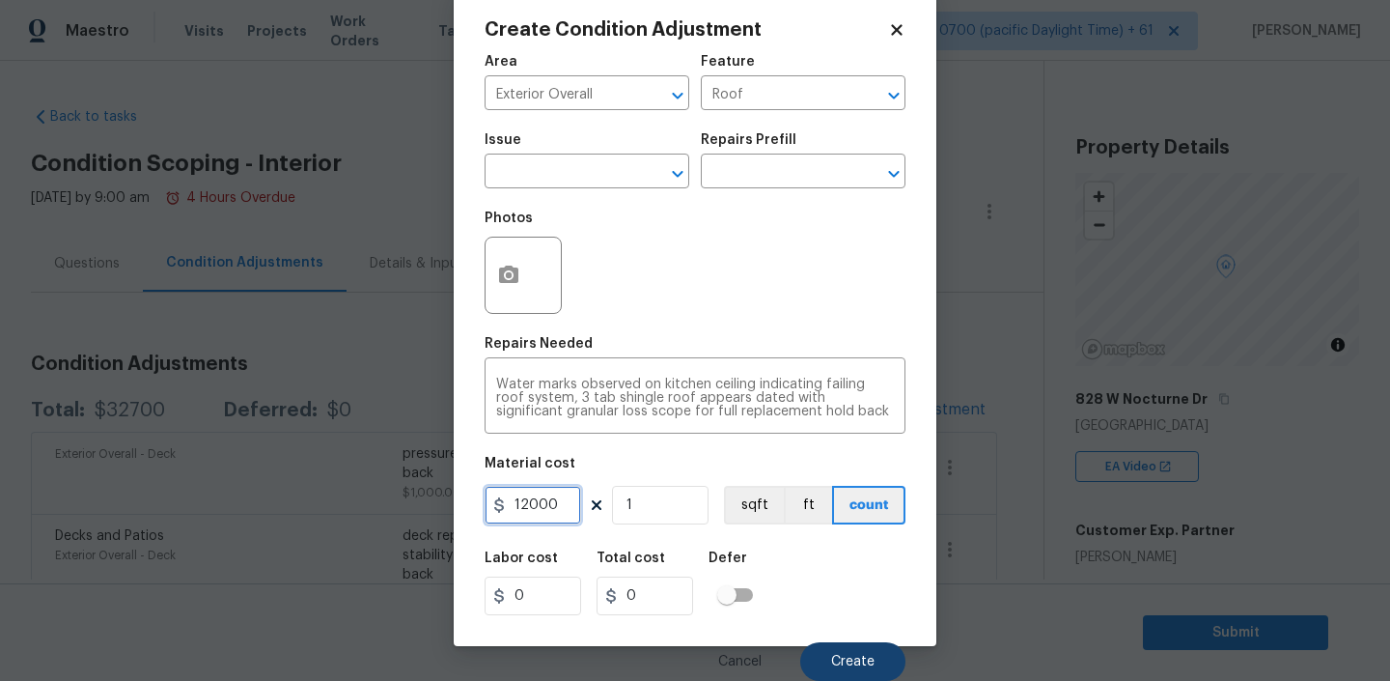
type input "12000"
click at [854, 642] on button "Create" at bounding box center [852, 661] width 105 height 39
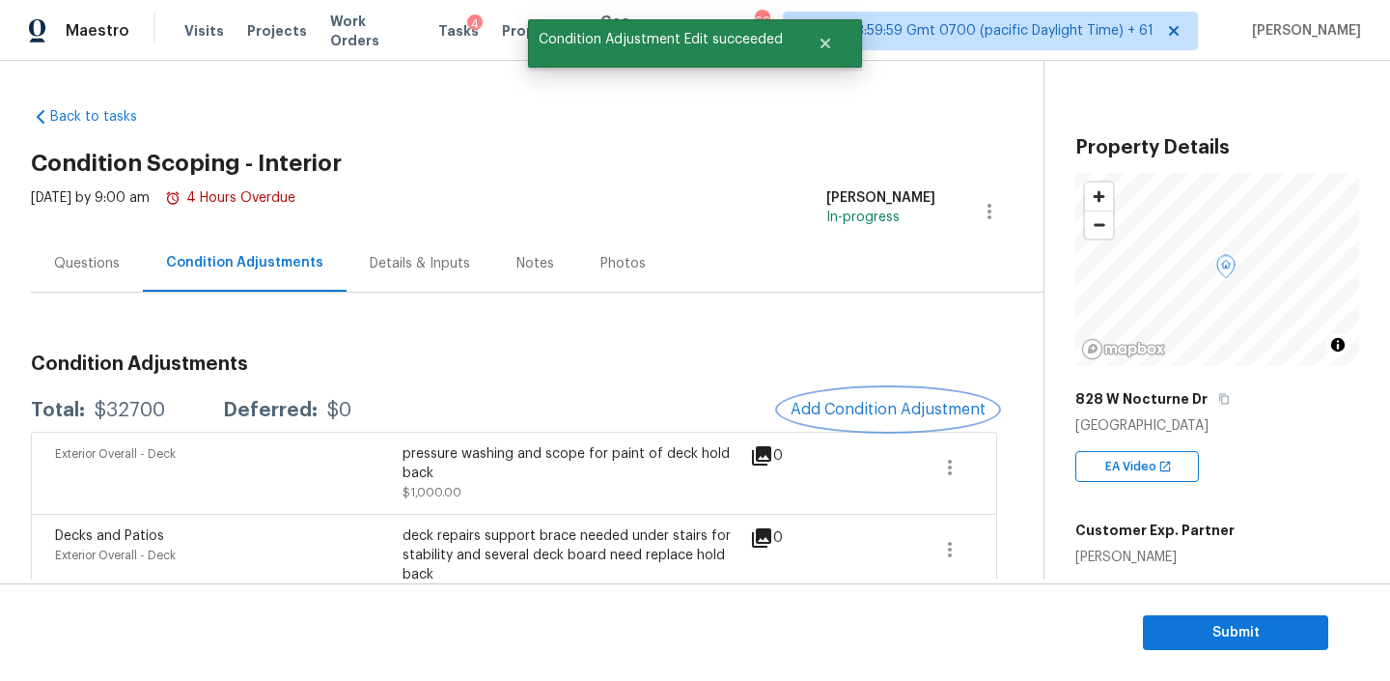
scroll to position [0, 0]
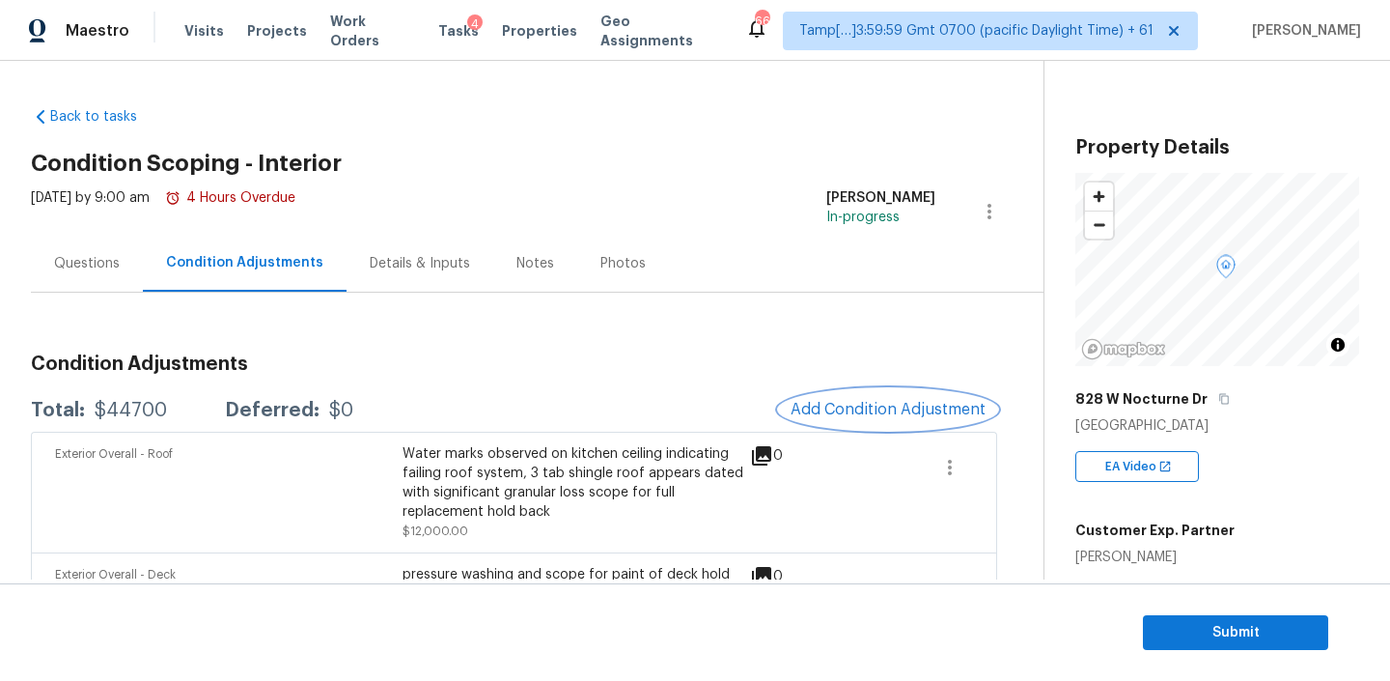
click at [870, 407] on span "Add Condition Adjustment" at bounding box center [888, 409] width 195 height 17
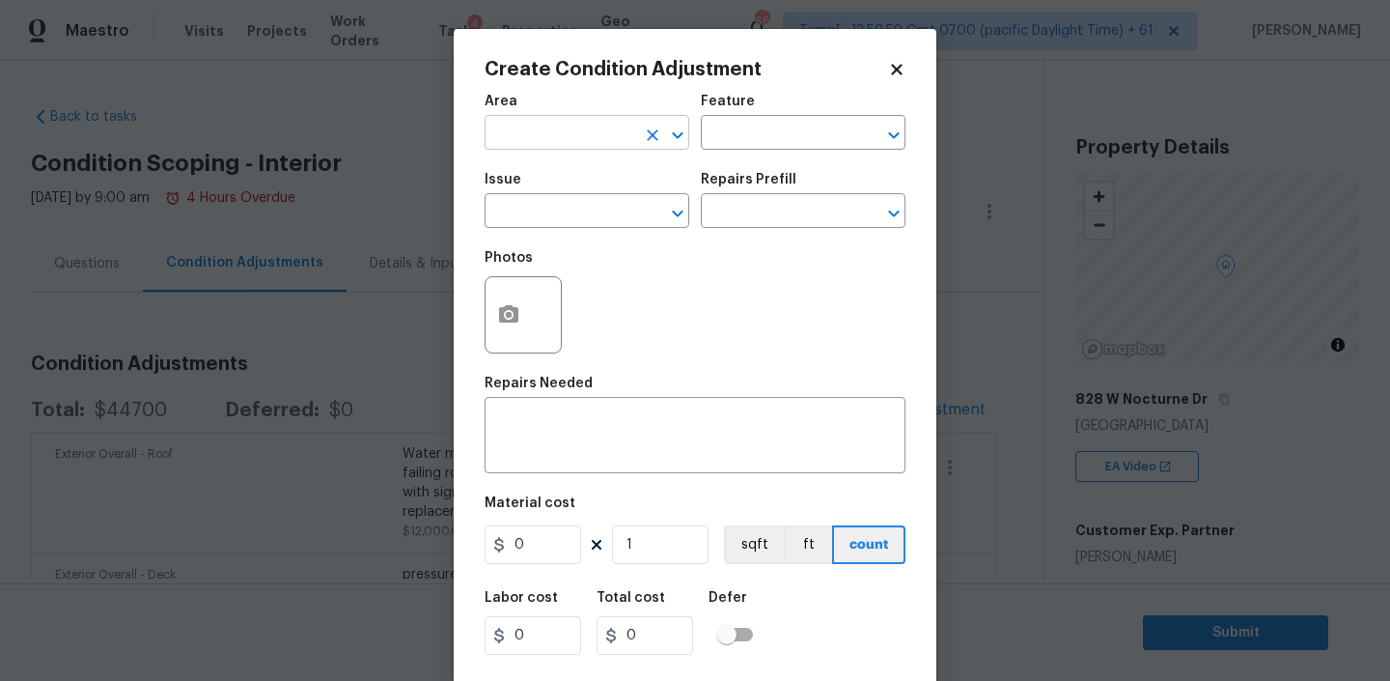
click at [587, 139] on input "text" at bounding box center [560, 135] width 151 height 30
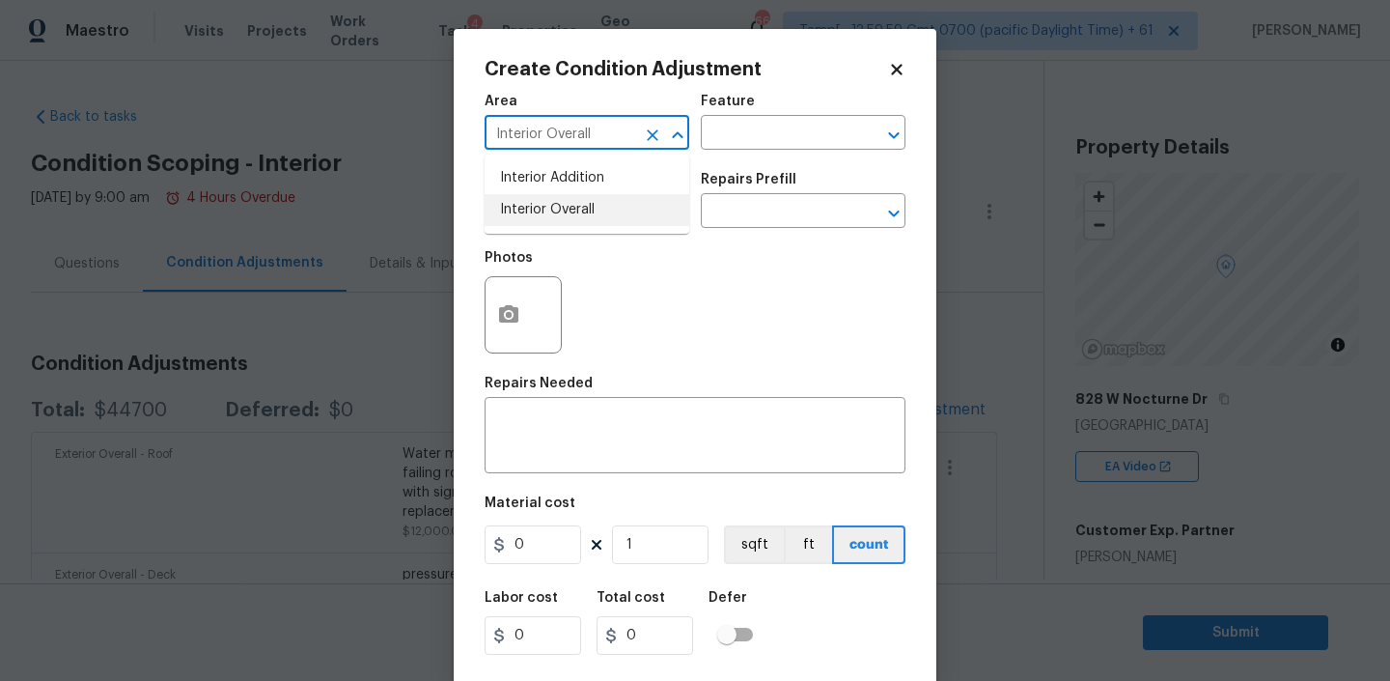
type input "Interior Overall"
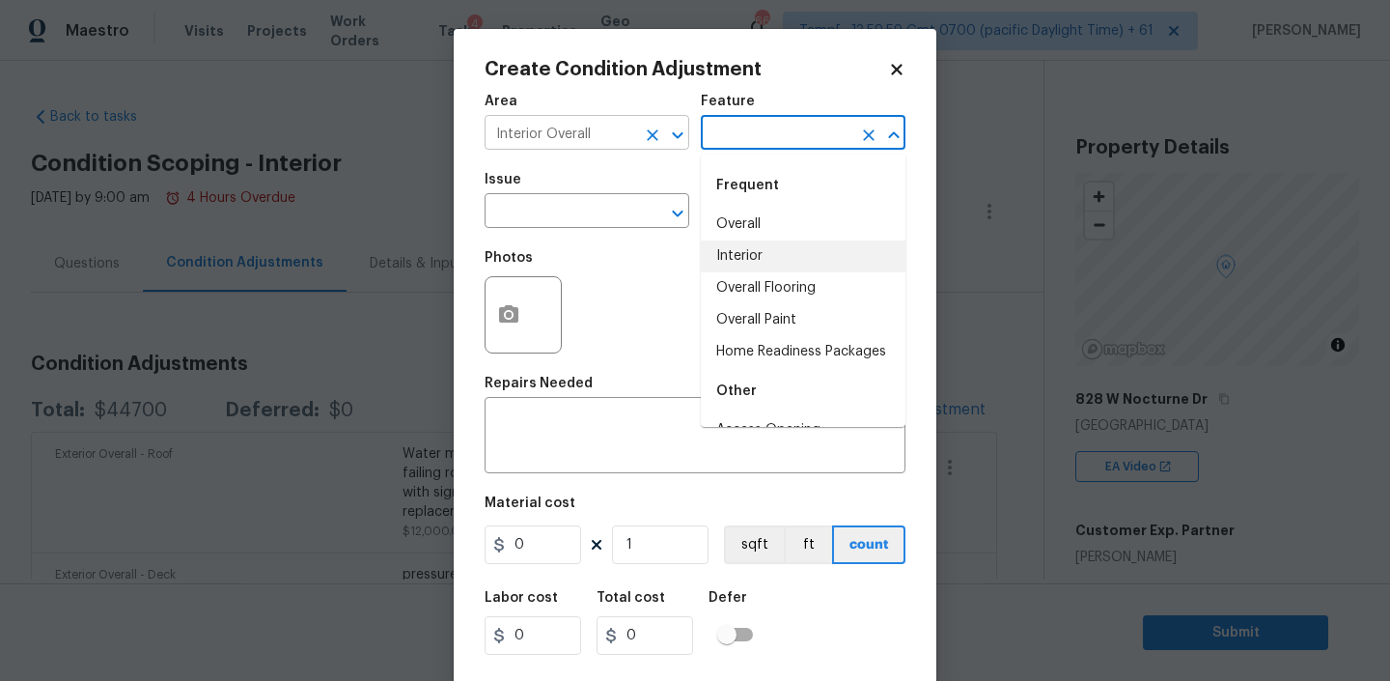
type input "Interior"
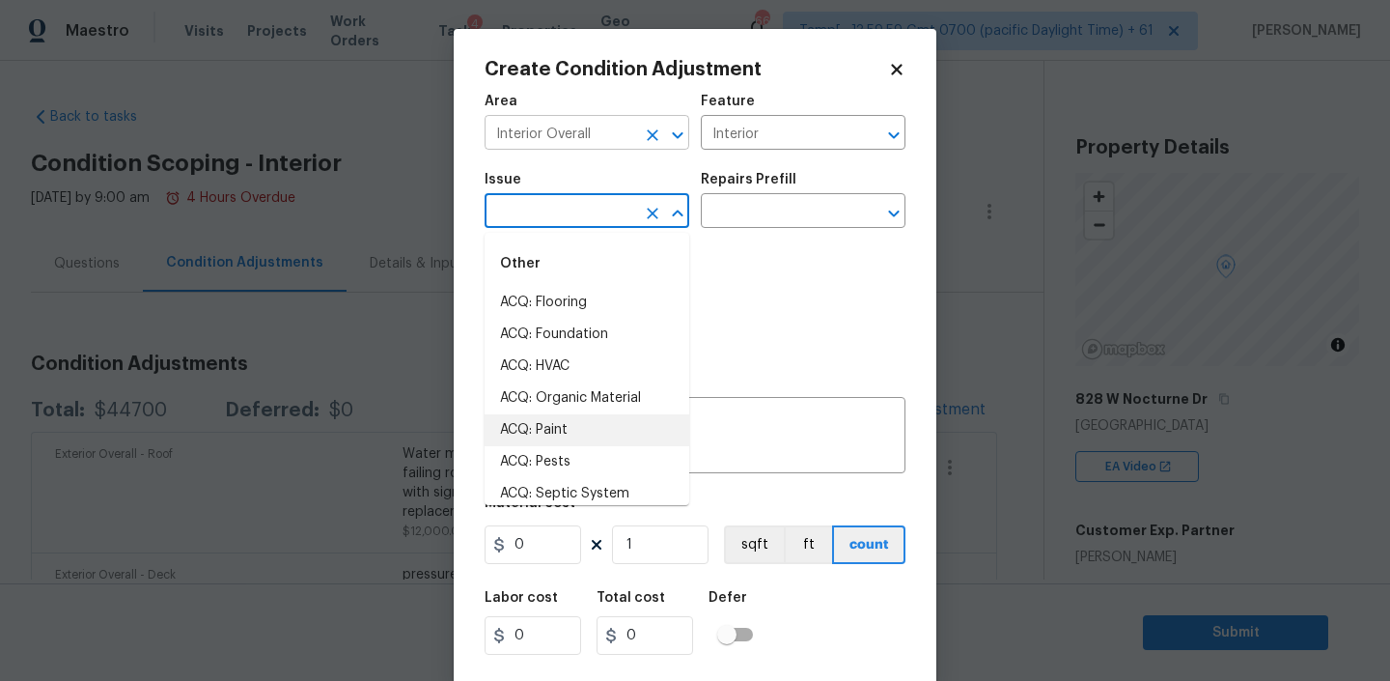
type input "ACQ: Paint"
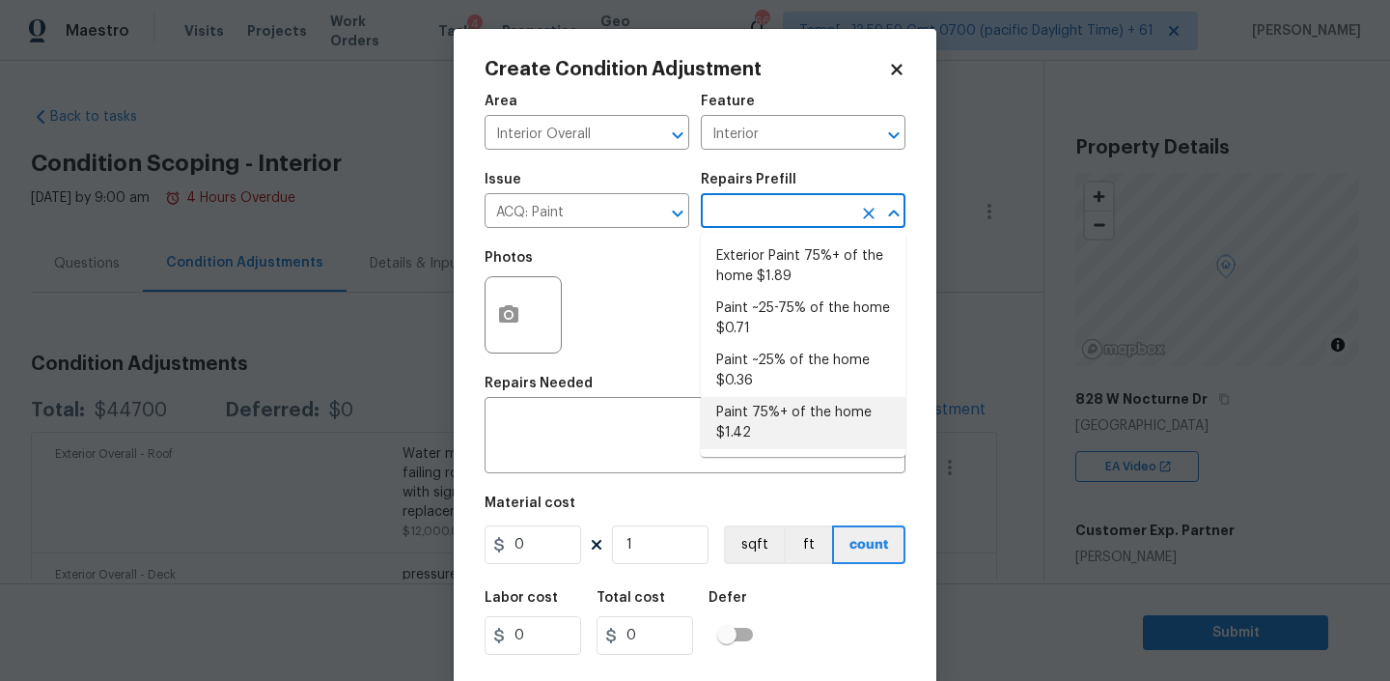
click at [763, 412] on li "Paint 75%+ of the home $1.42" at bounding box center [803, 423] width 205 height 52
type input "Acquisition"
type textarea "Acquisition Scope: 75%+ of the home will likely require interior paint"
type input "1.42"
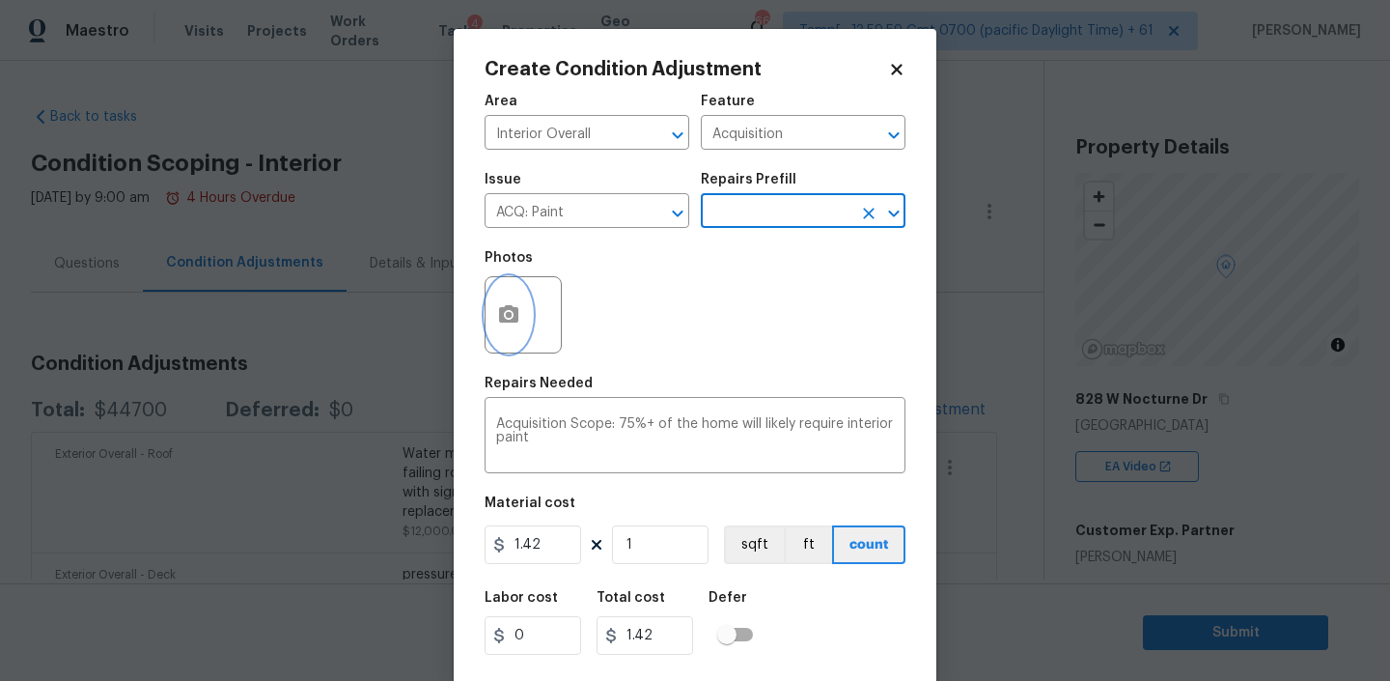
click at [507, 316] on circle "button" at bounding box center [509, 315] width 6 height 6
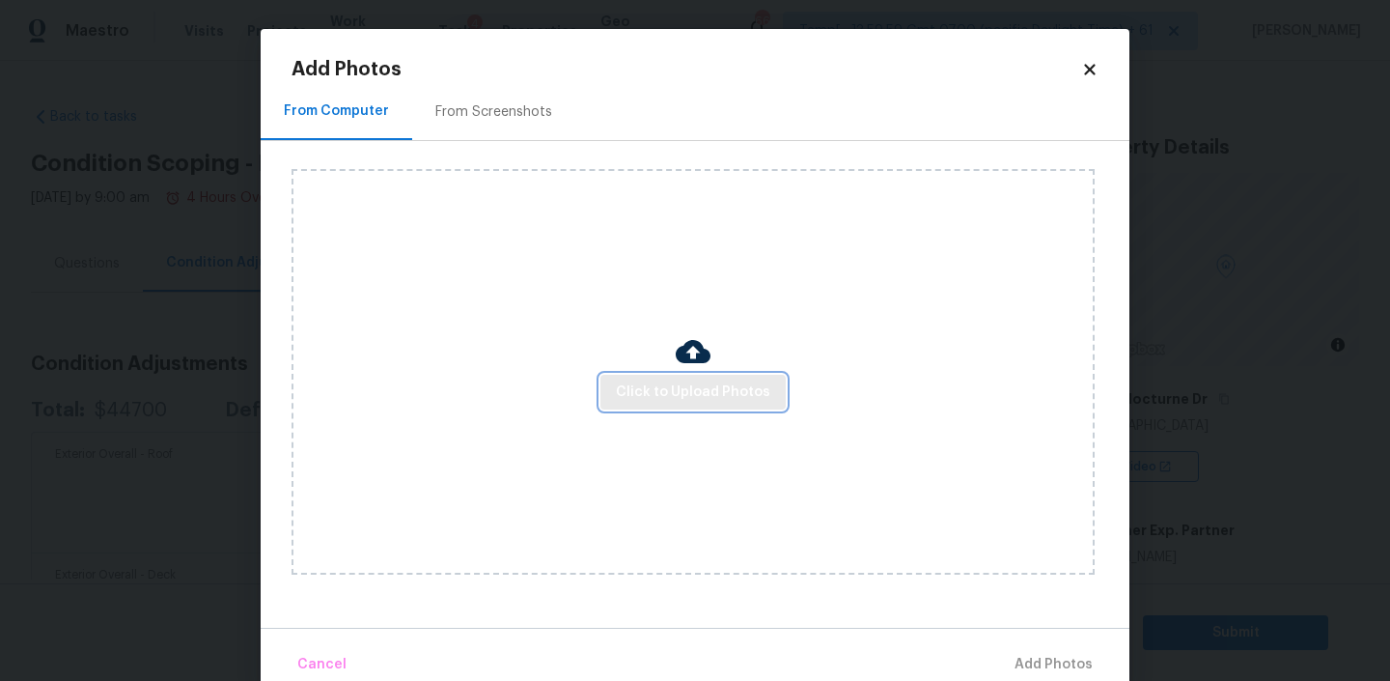
click at [687, 401] on span "Click to Upload Photos" at bounding box center [693, 392] width 154 height 24
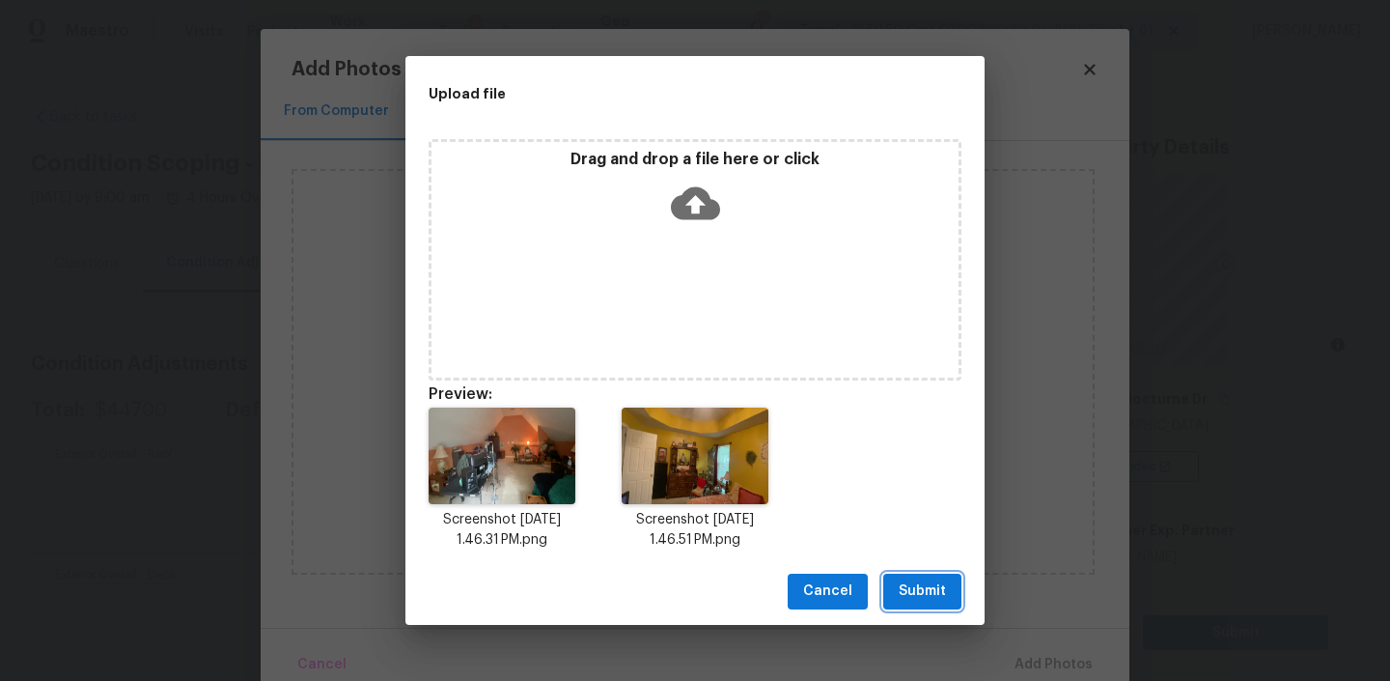
click at [927, 584] on span "Submit" at bounding box center [922, 591] width 47 height 24
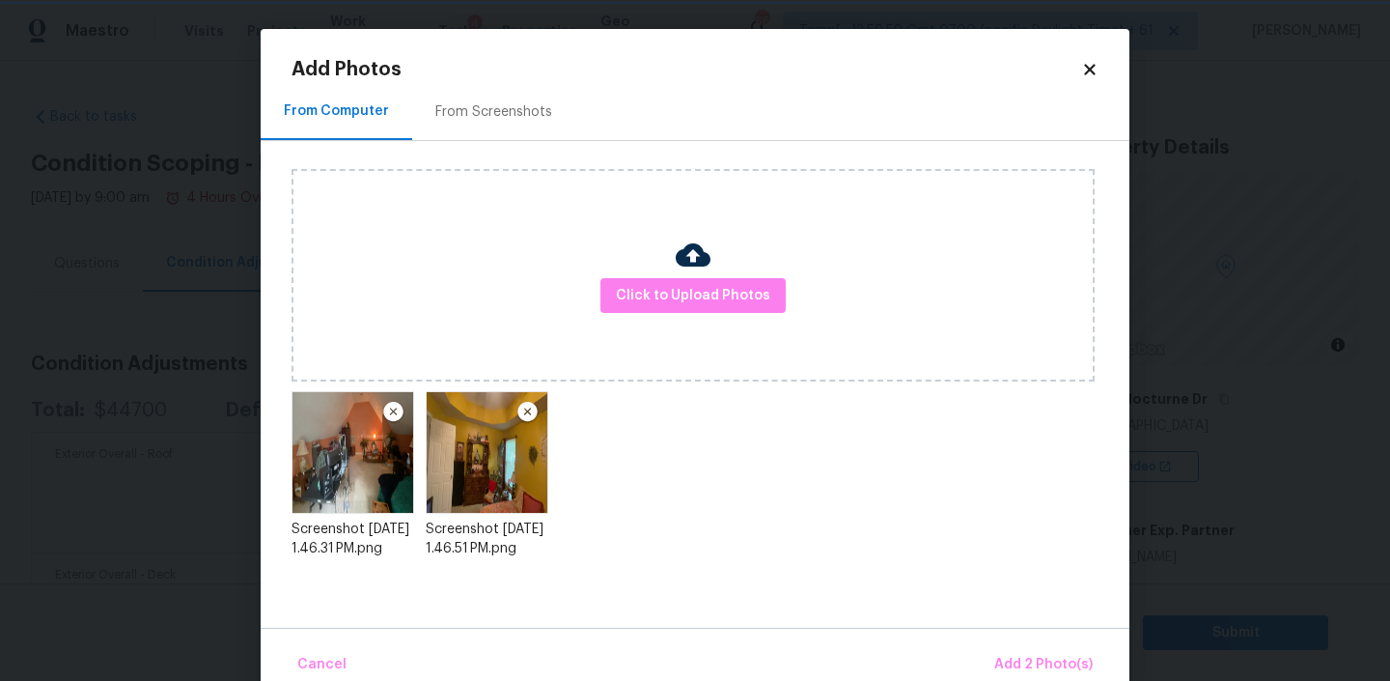
click at [927, 584] on div "Upload file Drag and drop a file here or click Cancel Submit" at bounding box center [695, 340] width 1390 height 681
click at [1047, 663] on span "Add 2 Photo(s)" at bounding box center [1043, 665] width 98 height 24
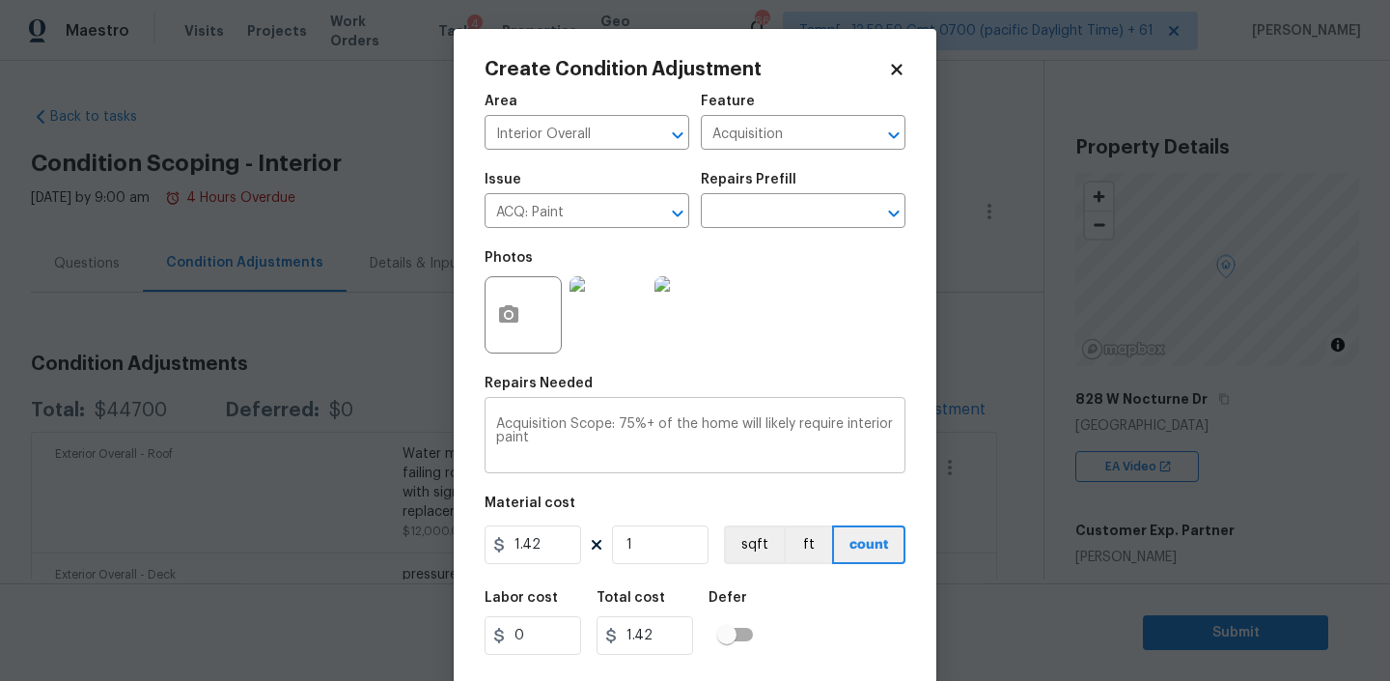
click at [702, 430] on textarea "Acquisition Scope: 75%+ of the home will likely require interior paint" at bounding box center [695, 437] width 398 height 41
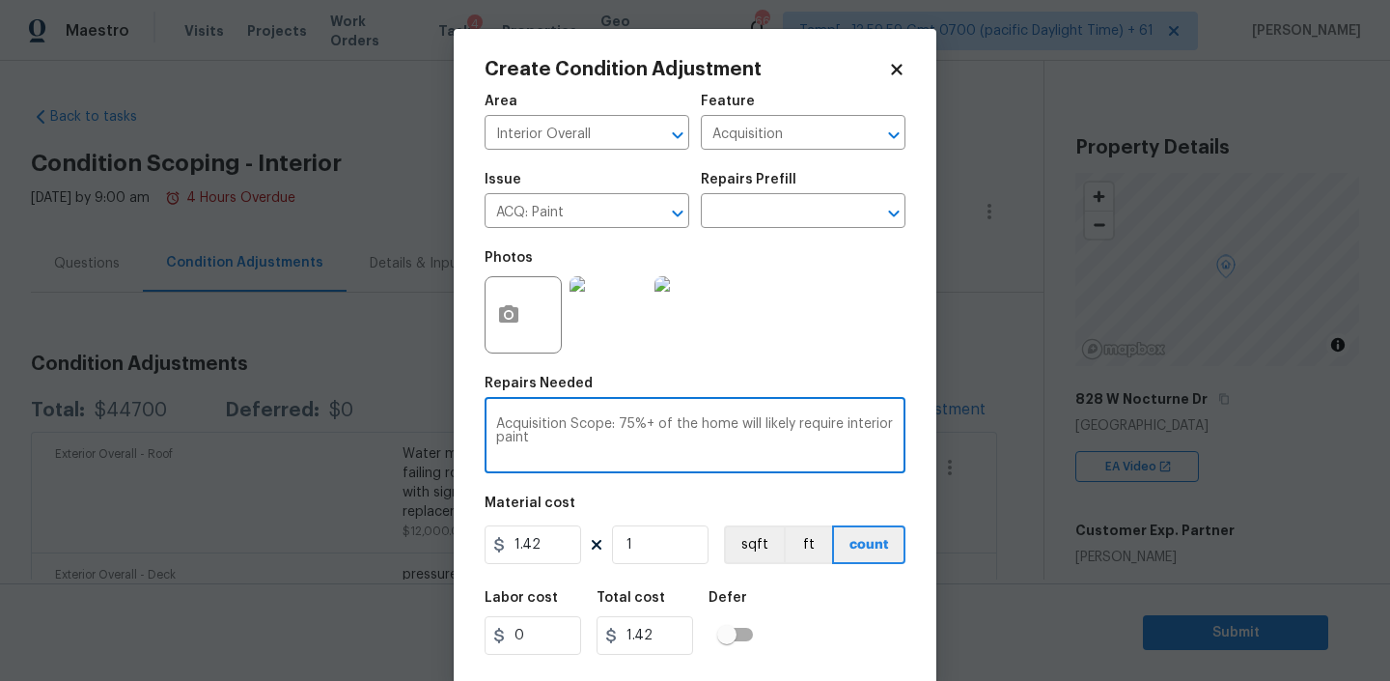
click at [702, 430] on textarea "Acquisition Scope: 75%+ of the home will likely require interior paint" at bounding box center [695, 437] width 398 height 41
paste textarea "full paint bold colors throughout hold back"
type textarea "full paint bold colors throughout hold back"
click at [529, 544] on input "1.42" at bounding box center [533, 544] width 97 height 39
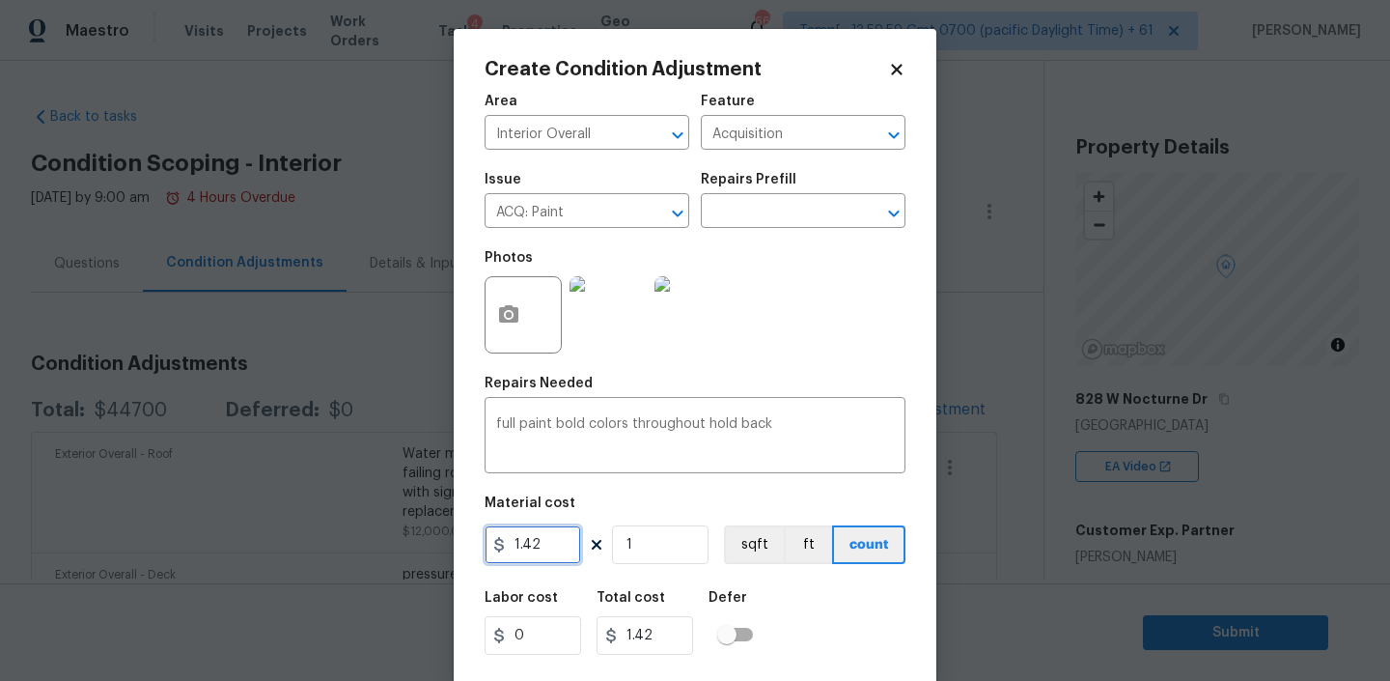
click at [529, 544] on input "1.42" at bounding box center [533, 544] width 97 height 39
type input "2.2"
click at [649, 546] on input "1" at bounding box center [660, 544] width 97 height 39
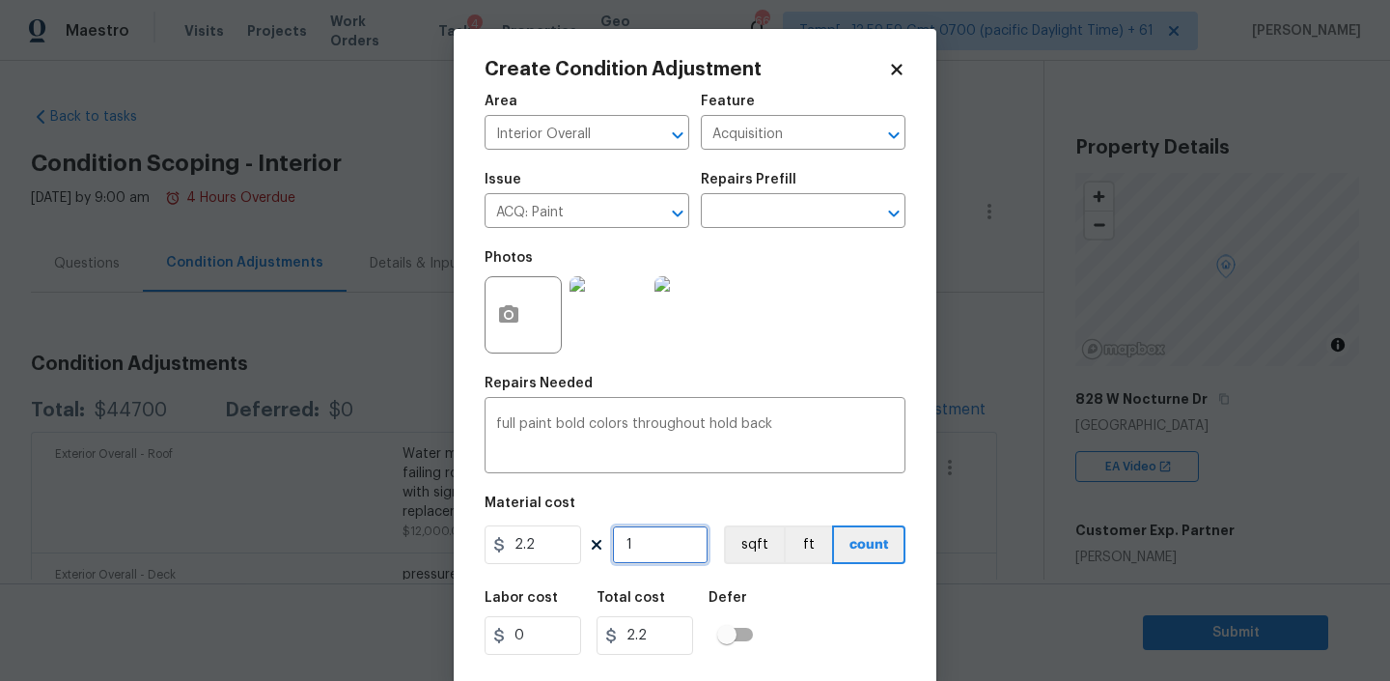
type input "2"
type input "4.4"
type input "21"
type input "46.20000000000001"
type input "210"
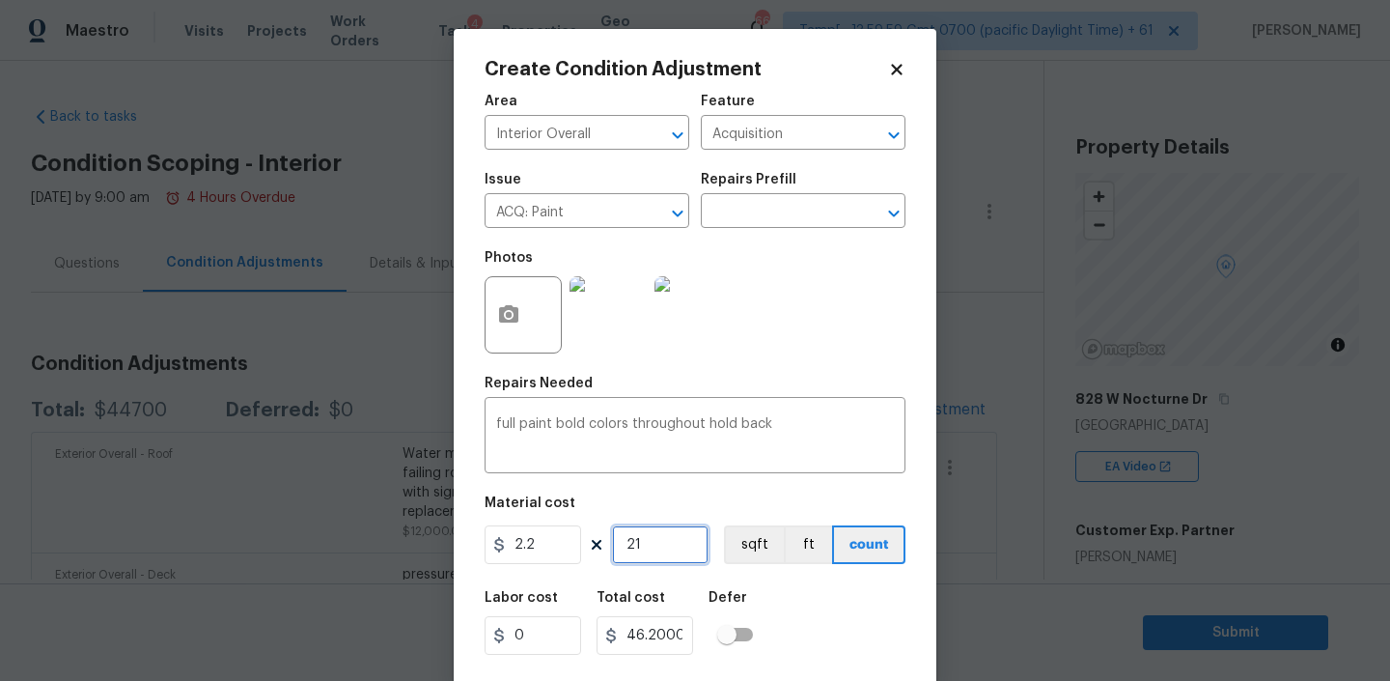
type input "462.00000000000006"
type input "2108"
type input "4637.6"
type input "2108"
click at [873, 620] on div "Labor cost 0 Total cost 4637.6 Defer" at bounding box center [695, 622] width 421 height 87
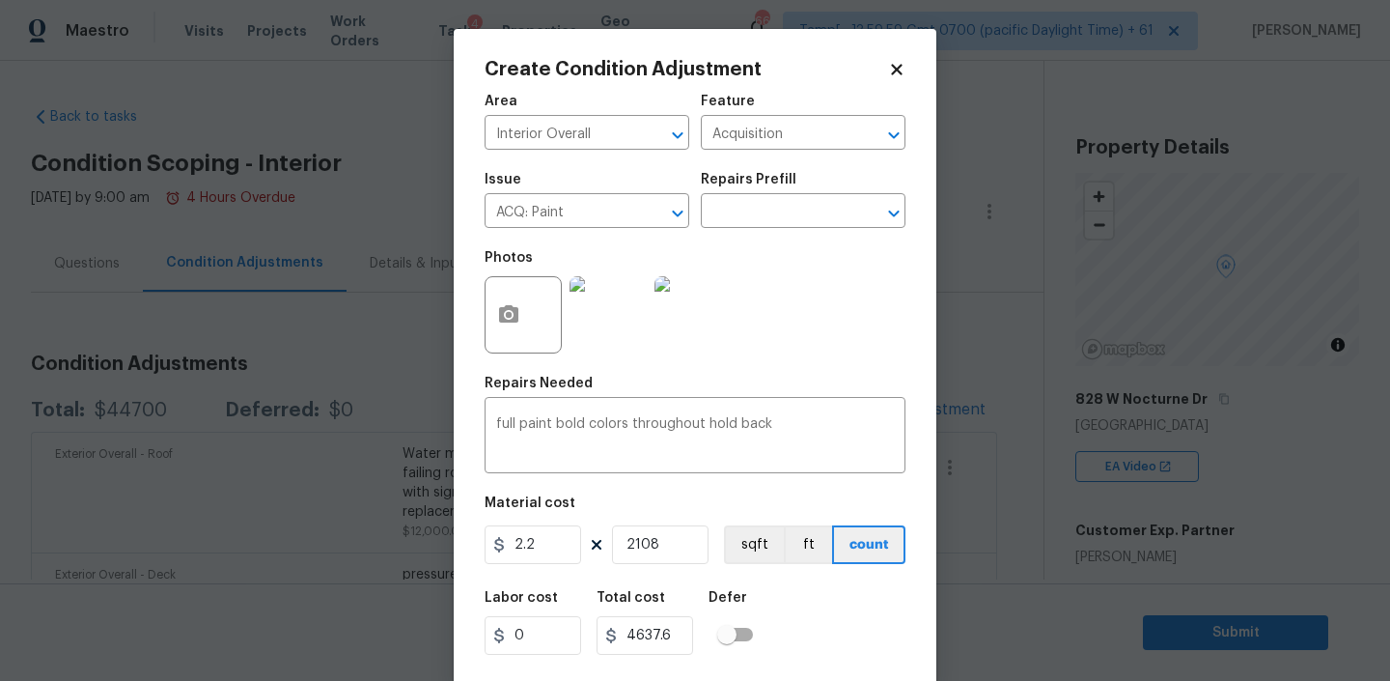
scroll to position [41, 0]
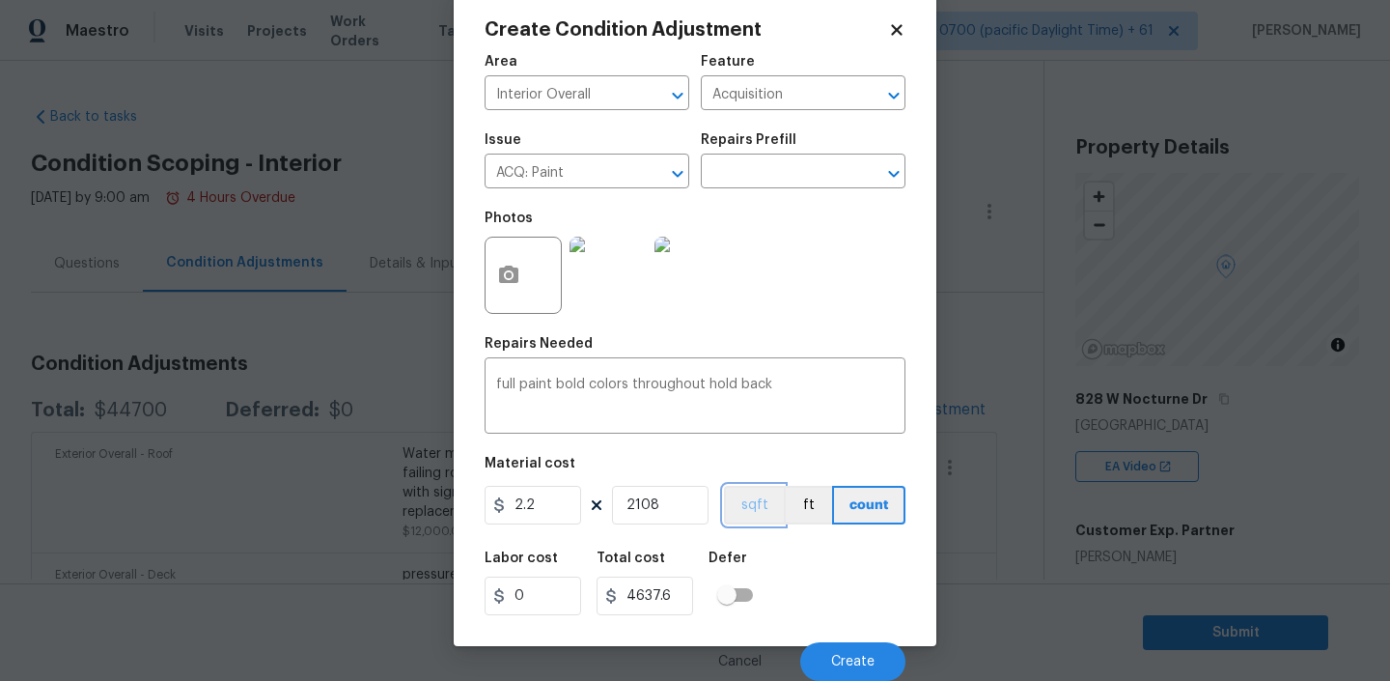
click at [758, 498] on button "sqft" at bounding box center [754, 505] width 60 height 39
click at [847, 664] on span "Create" at bounding box center [852, 662] width 43 height 14
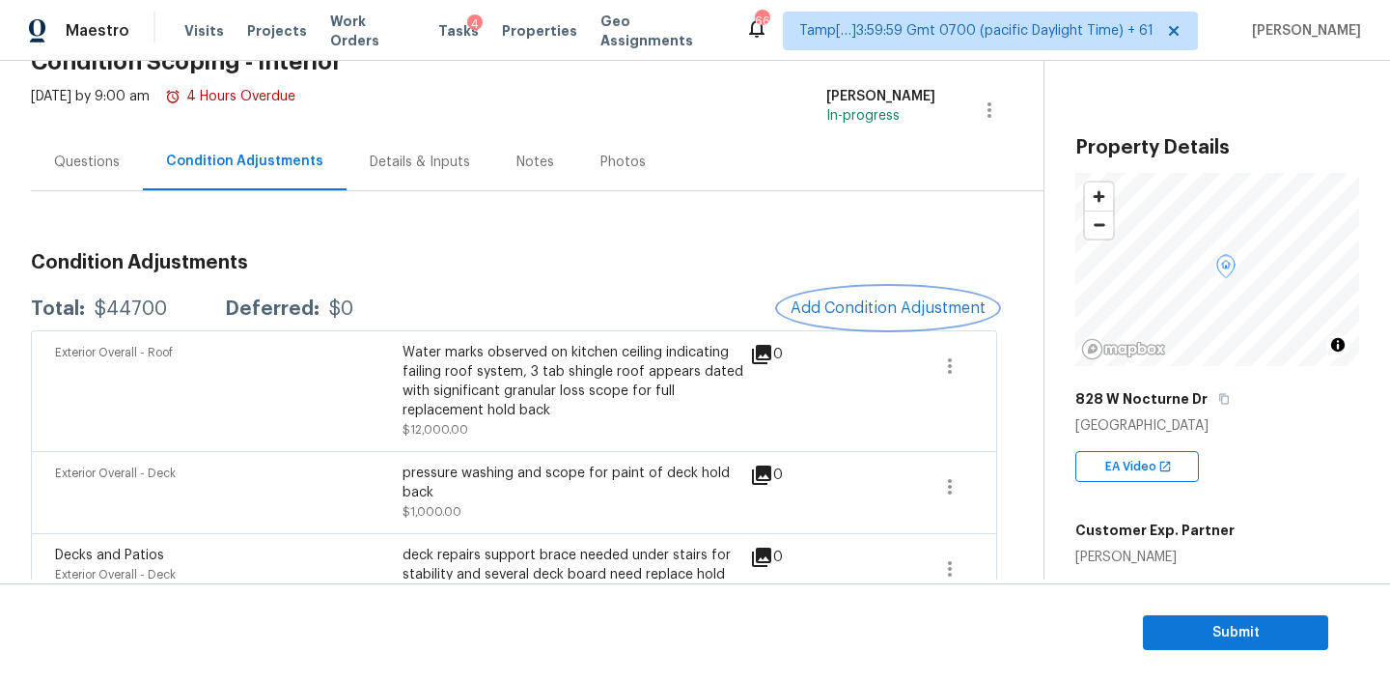
scroll to position [10, 0]
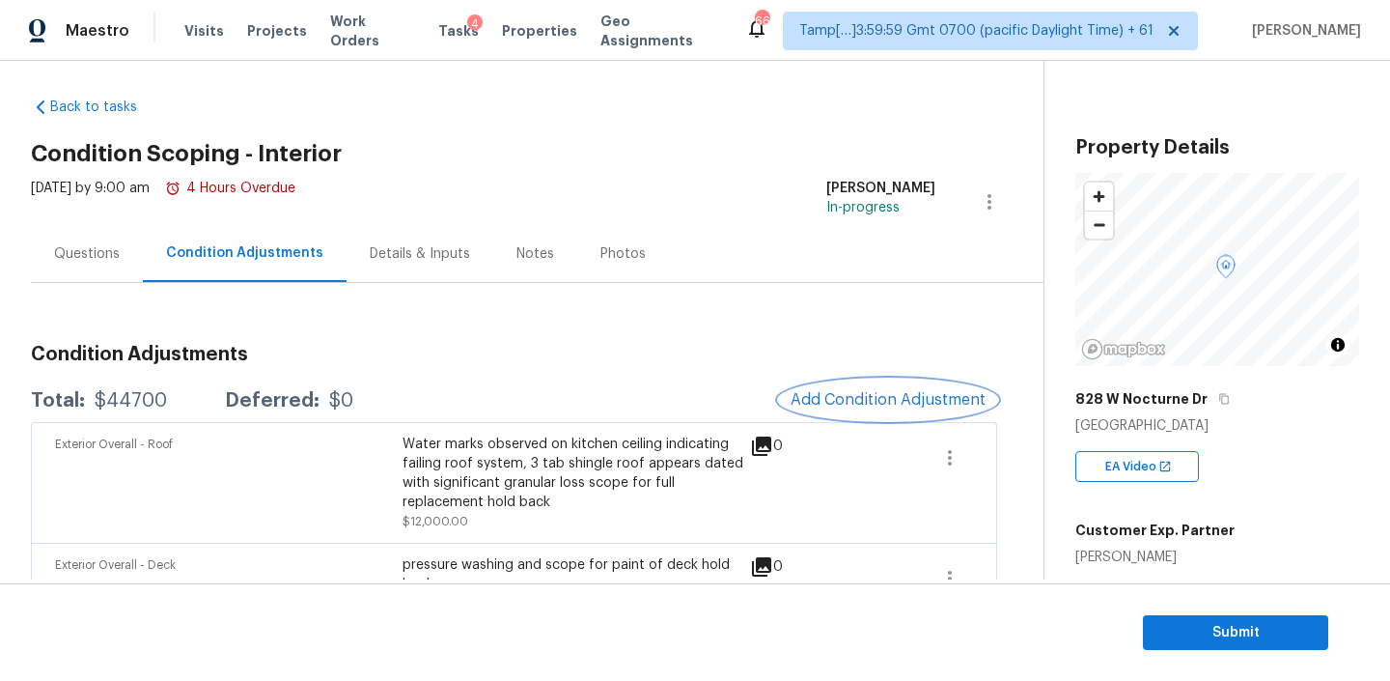
click at [873, 399] on span "Add Condition Adjustment" at bounding box center [888, 399] width 195 height 17
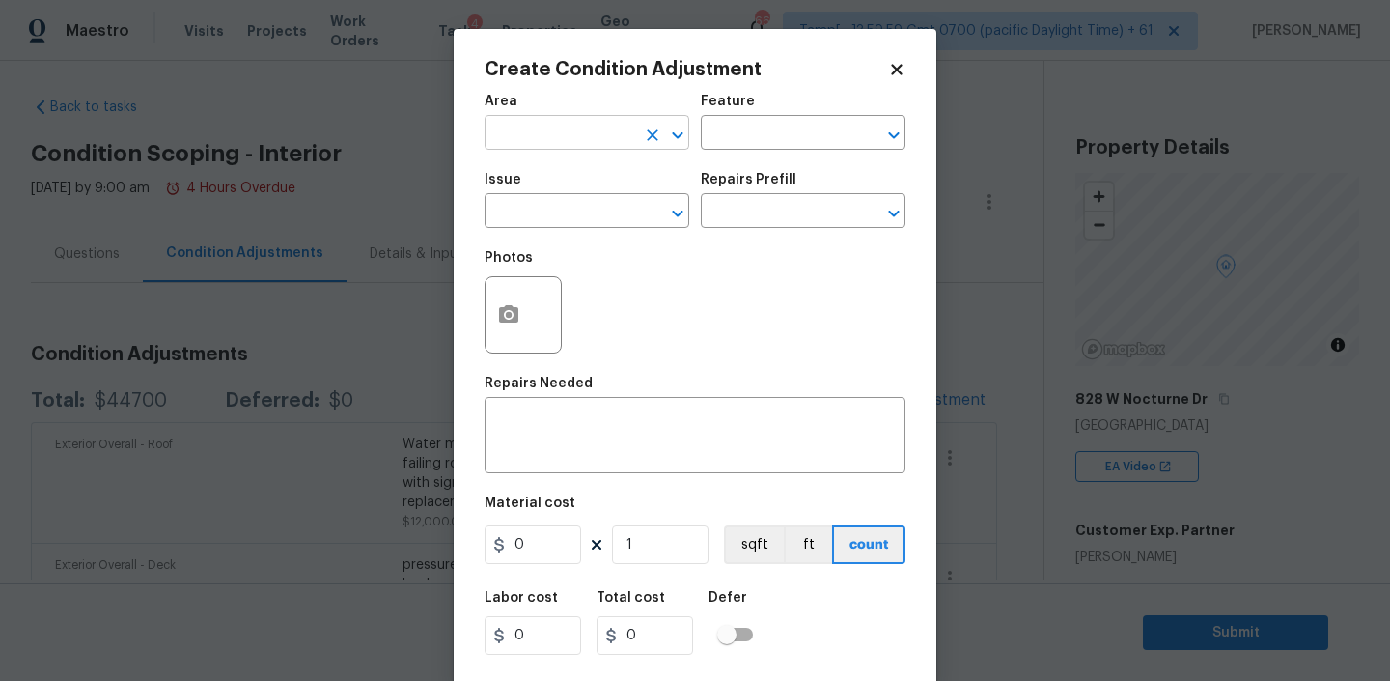
click at [570, 132] on input "text" at bounding box center [560, 135] width 151 height 30
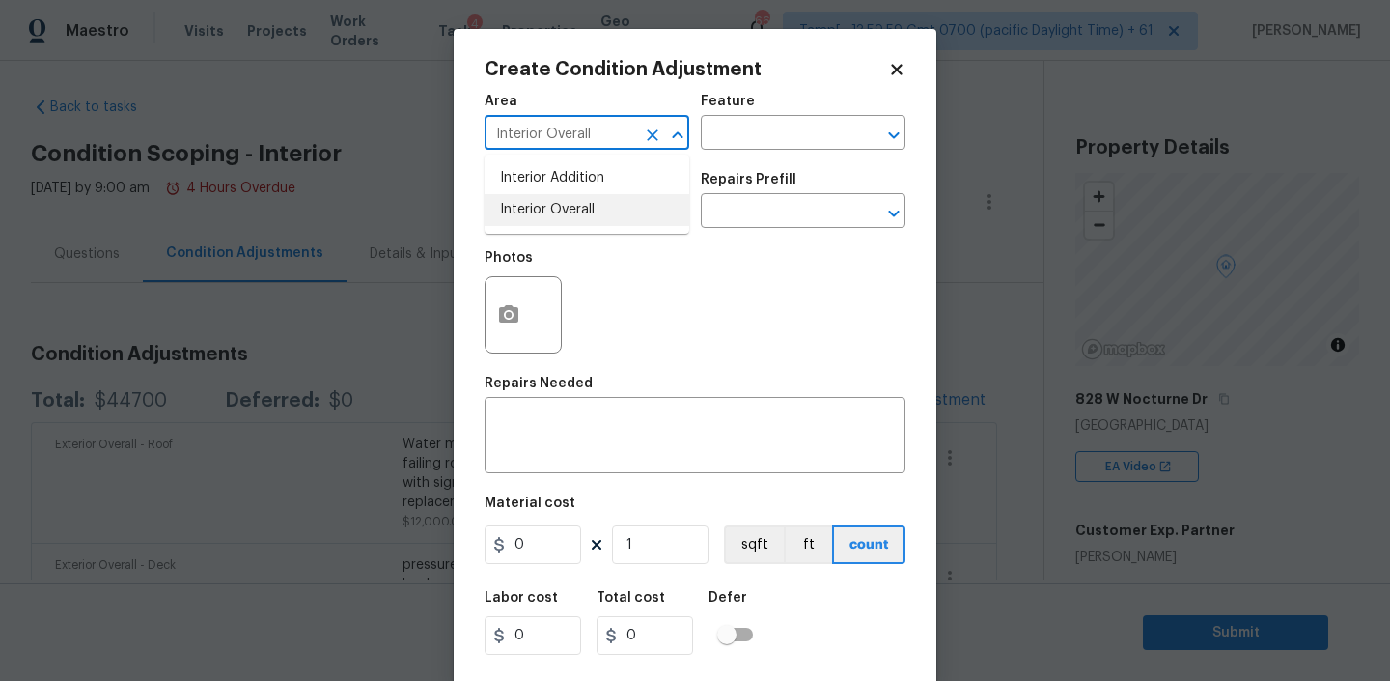
type input "Interior Overall"
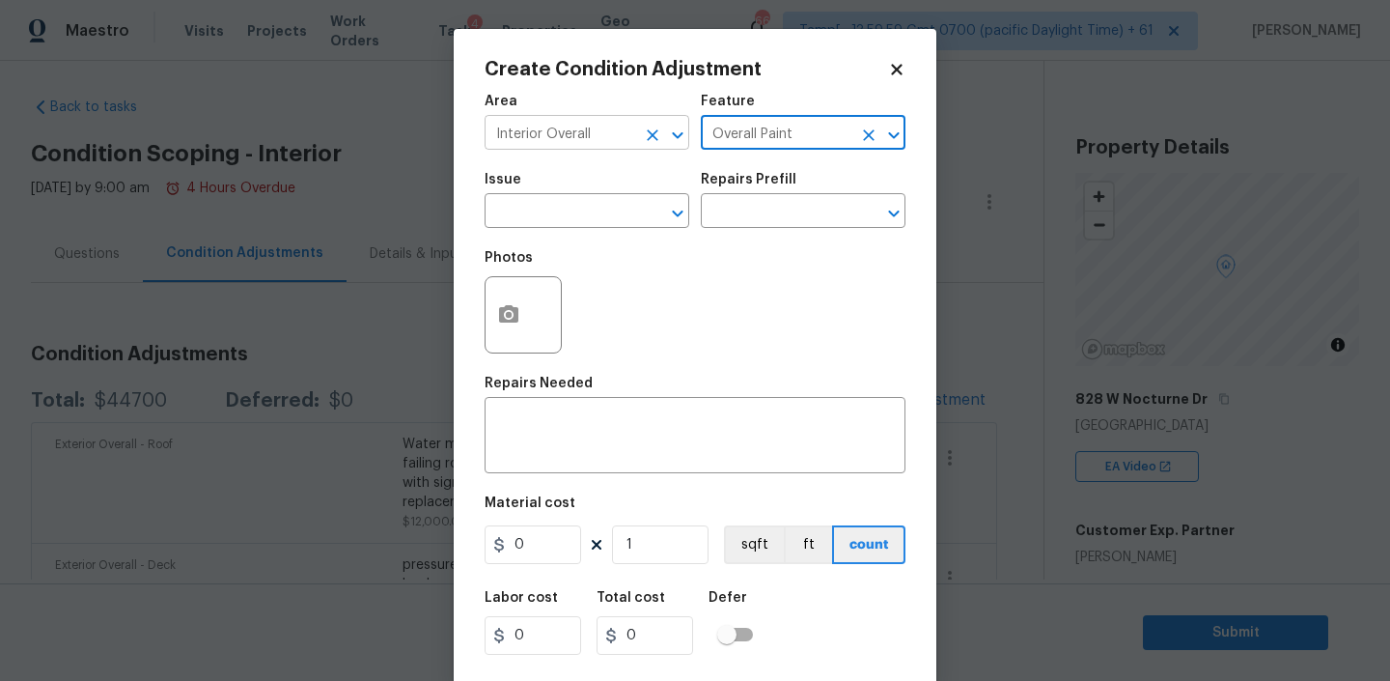
type input "Overall Paint"
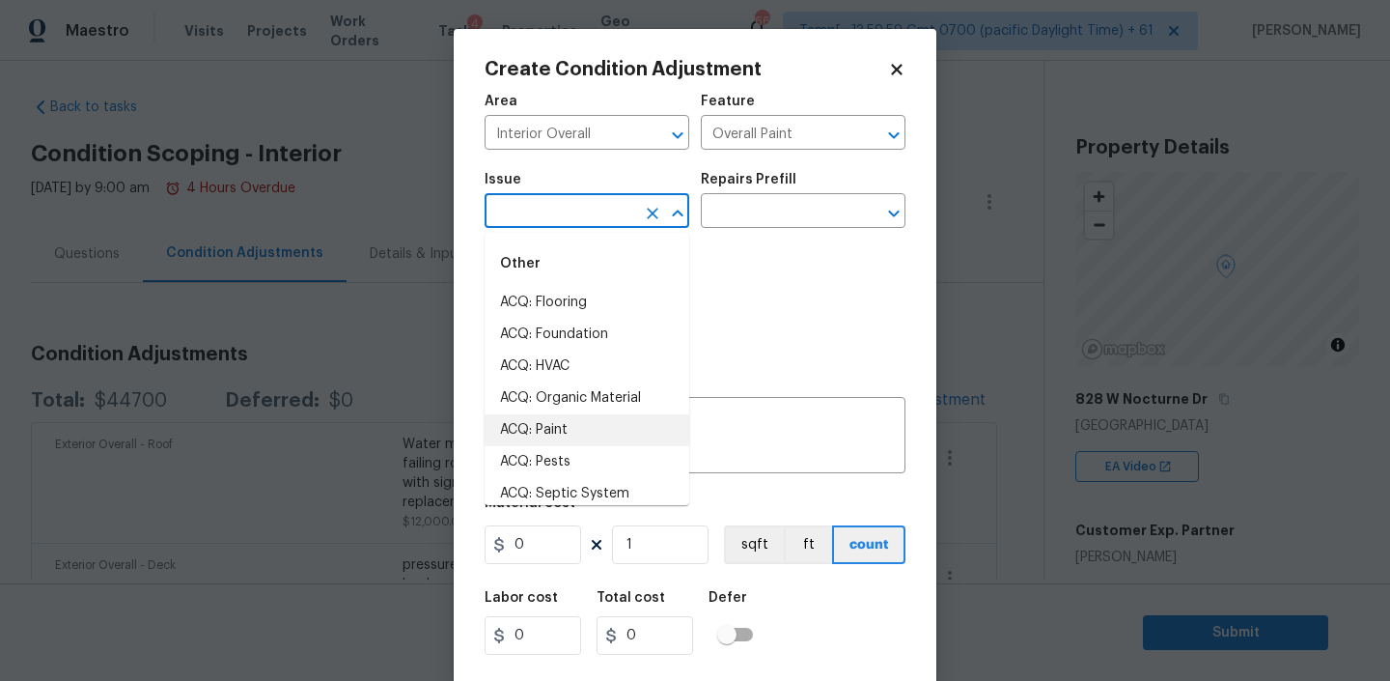
click at [543, 412] on li "ACQ: Organic Material" at bounding box center [587, 398] width 205 height 32
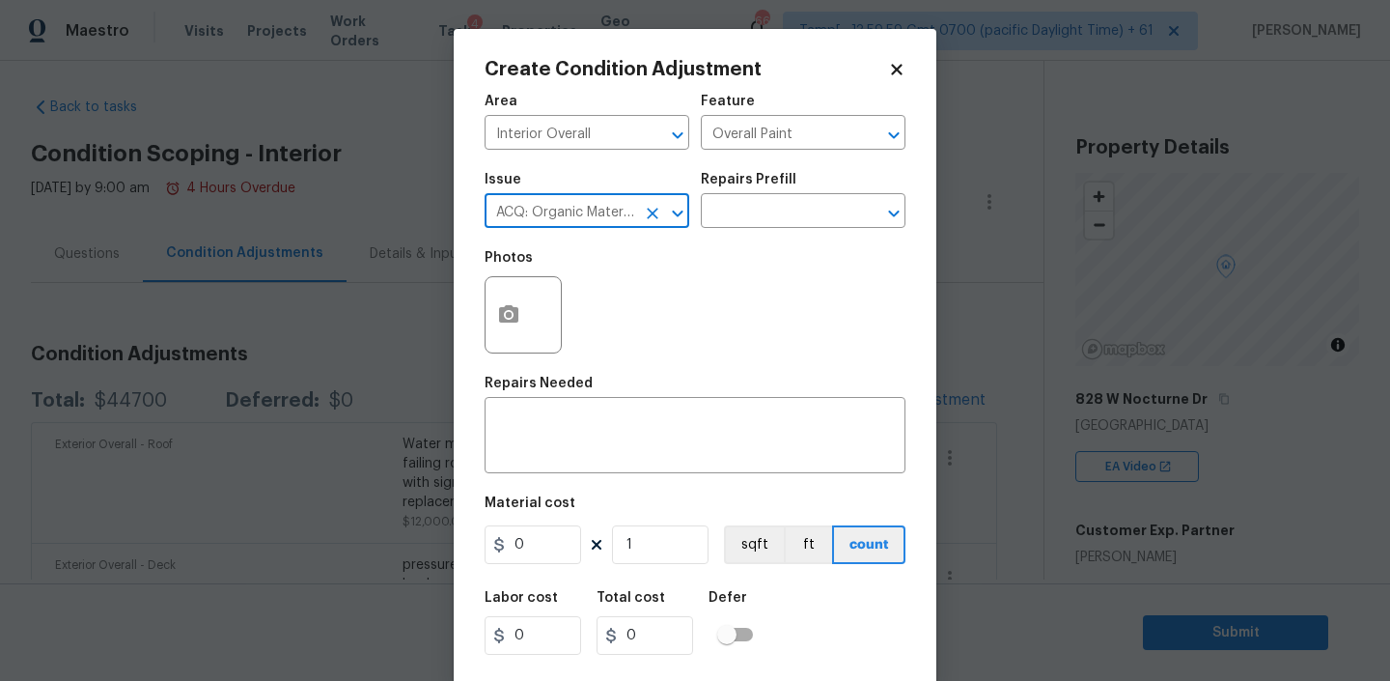
click at [575, 209] on input "ACQ: Organic Material" at bounding box center [560, 213] width 151 height 30
click at [561, 288] on li "ACQ: Paint" at bounding box center [587, 303] width 205 height 32
type input "ACQ: Paint"
click at [784, 210] on input "text" at bounding box center [776, 213] width 151 height 30
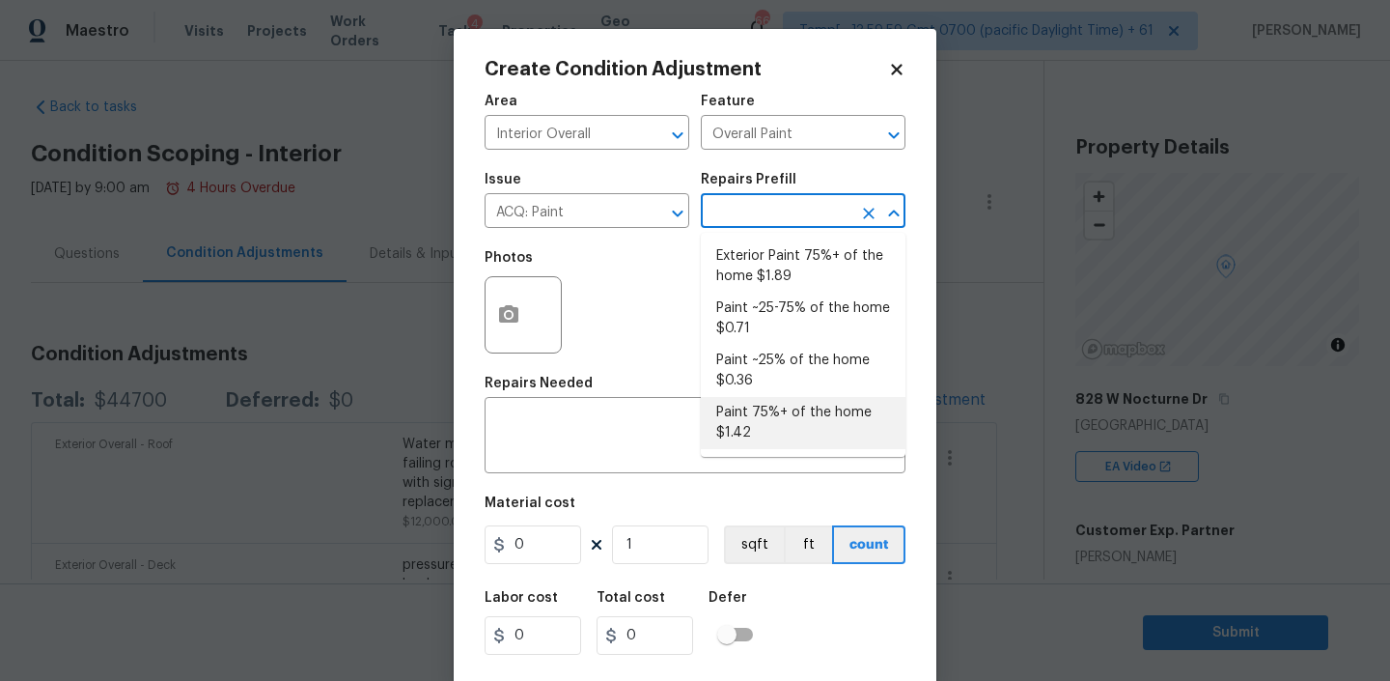
click at [740, 414] on li "Paint 75%+ of the home $1.42" at bounding box center [803, 423] width 205 height 52
type input "Acquisition"
type textarea "Acquisition Scope: 75%+ of the home will likely require interior paint"
type input "1.42"
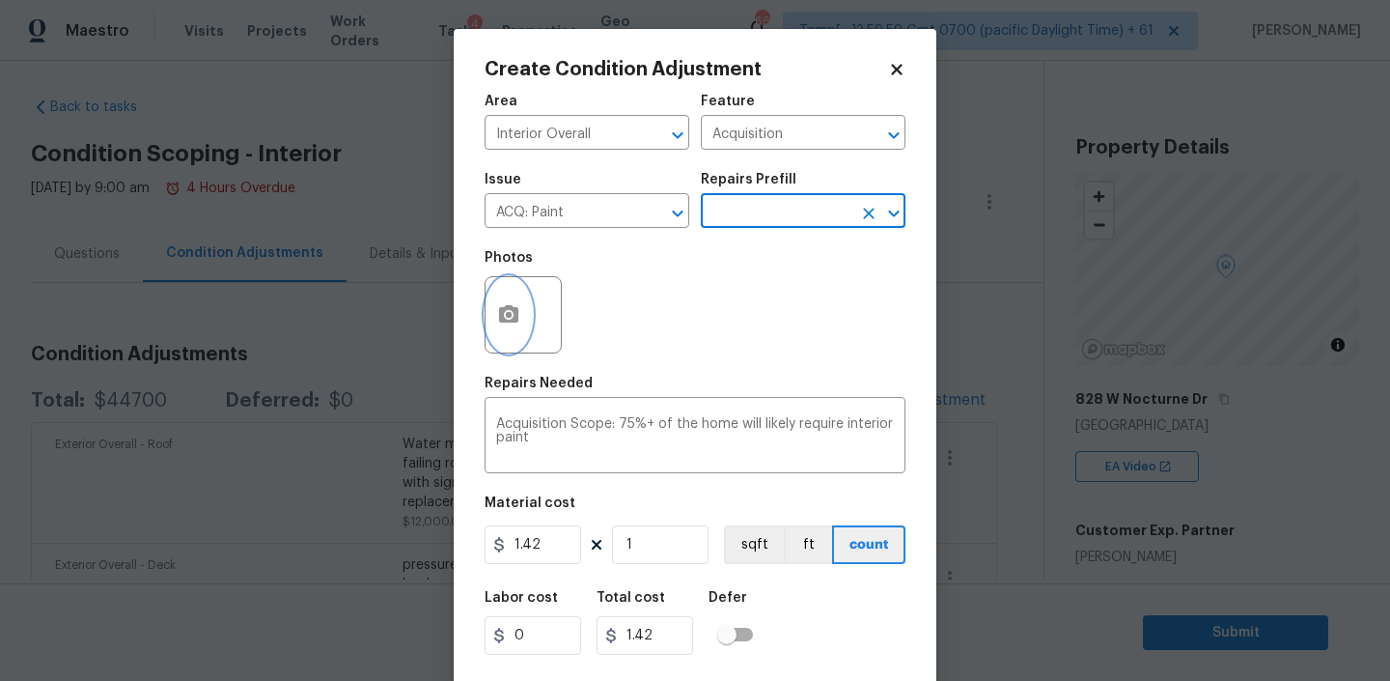
click at [526, 326] on button "button" at bounding box center [509, 314] width 46 height 75
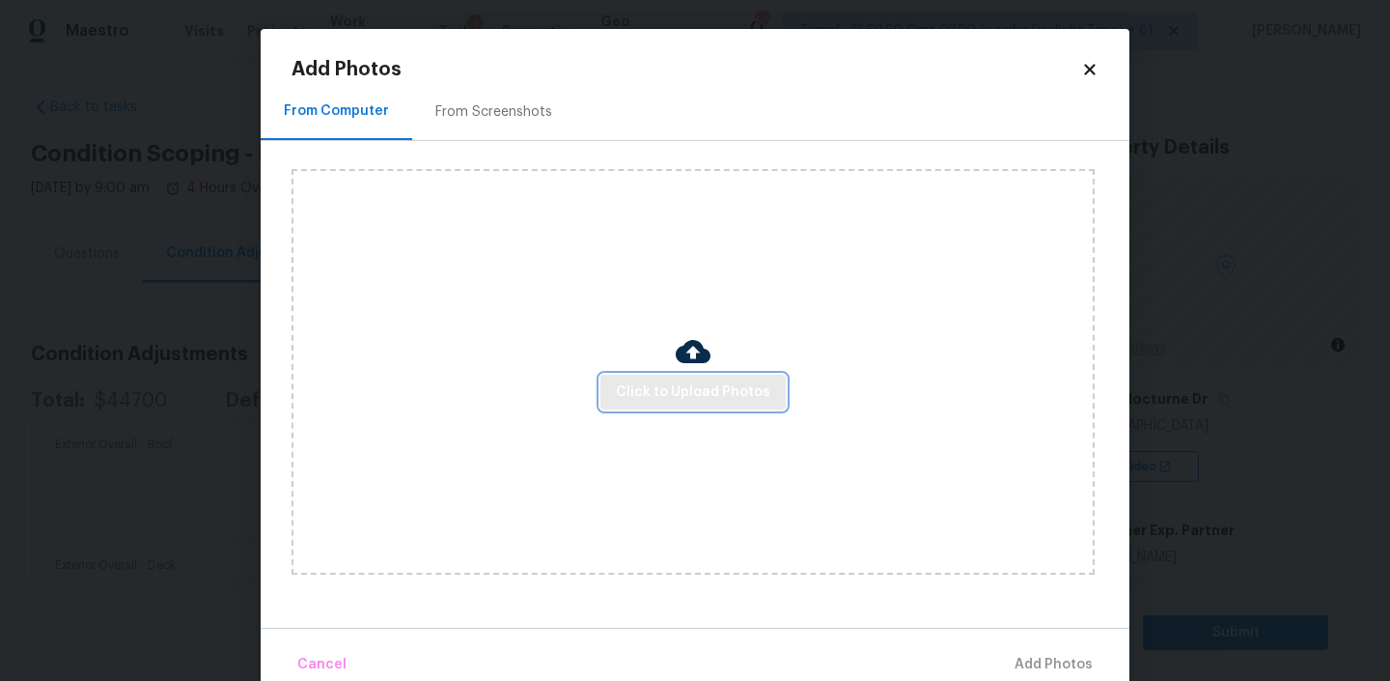
click at [686, 398] on span "Click to Upload Photos" at bounding box center [693, 392] width 154 height 24
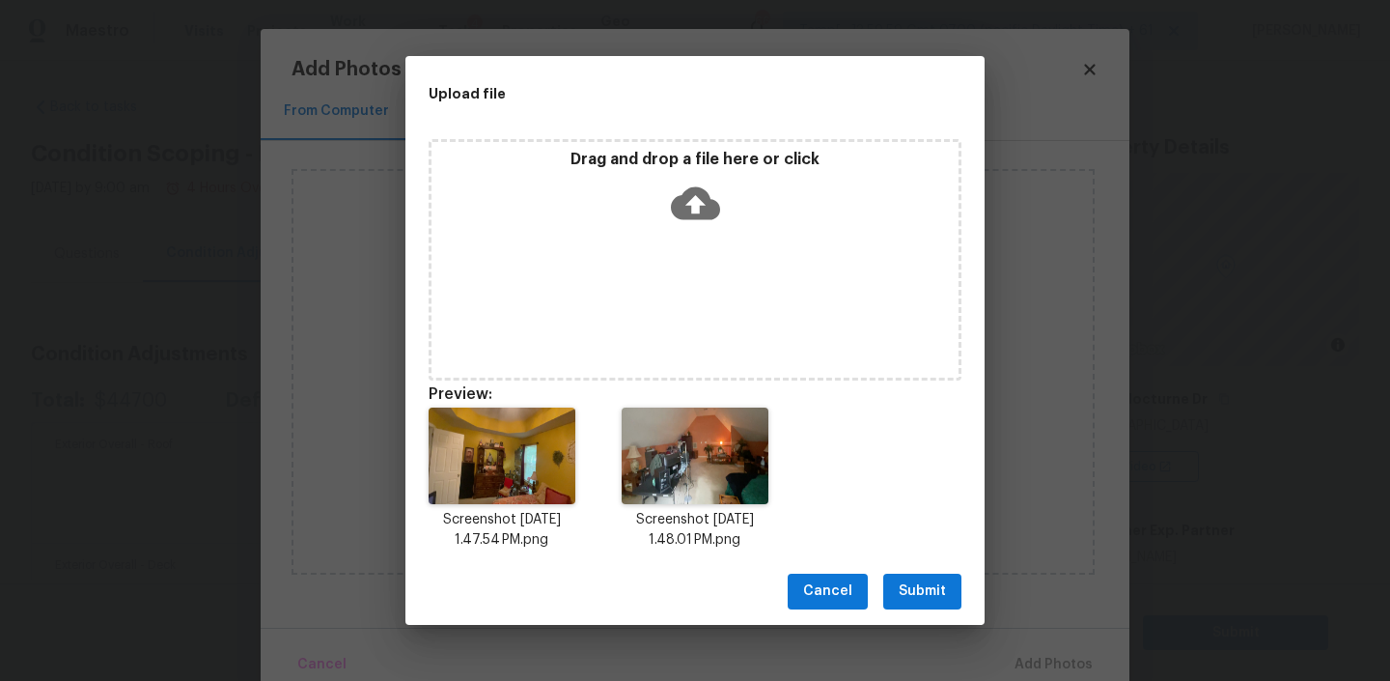
click at [931, 588] on span "Submit" at bounding box center [922, 591] width 47 height 24
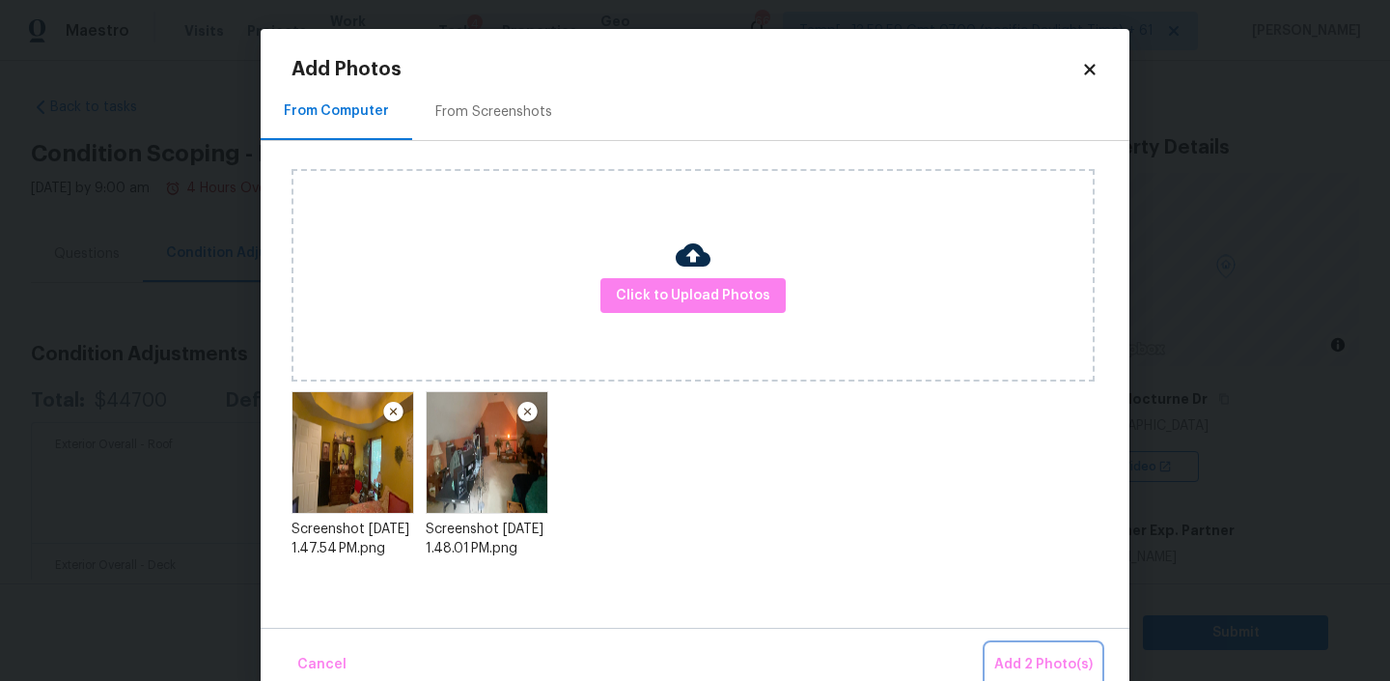
click at [1026, 649] on button "Add 2 Photo(s)" at bounding box center [1044, 665] width 114 height 42
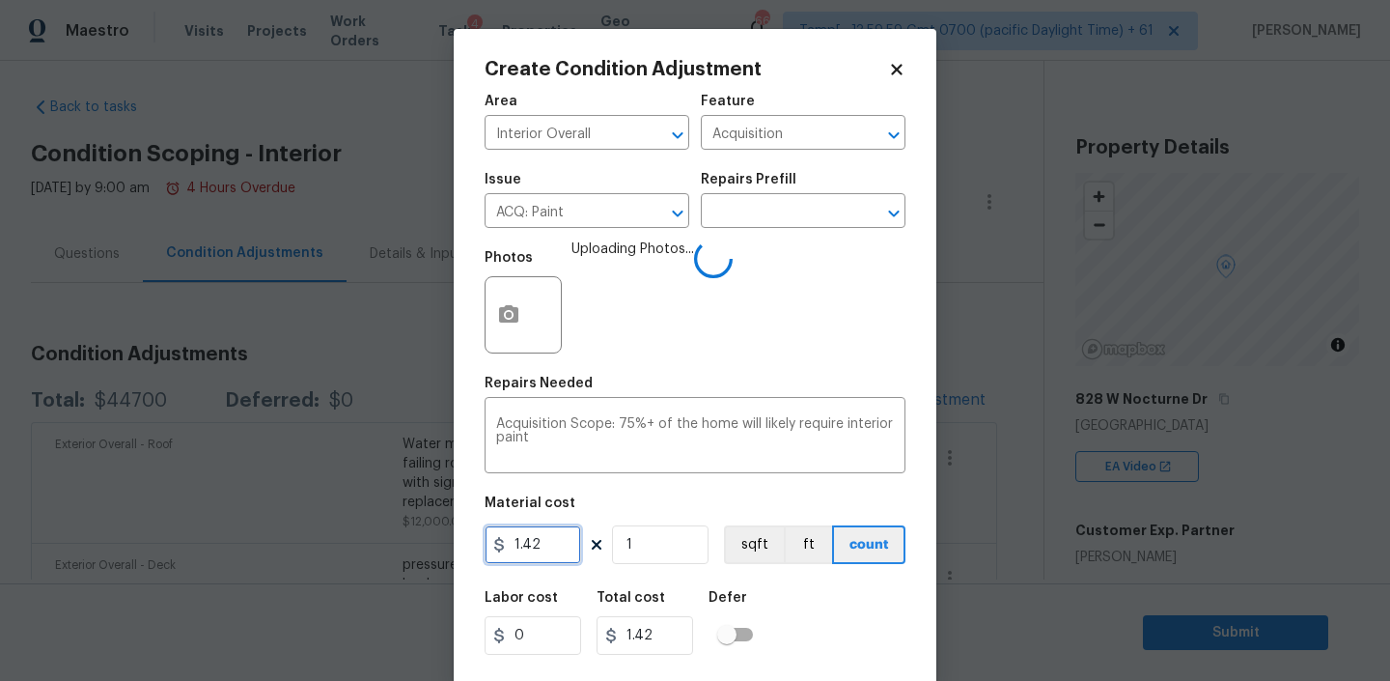
click at [548, 539] on input "1.42" at bounding box center [533, 544] width 97 height 39
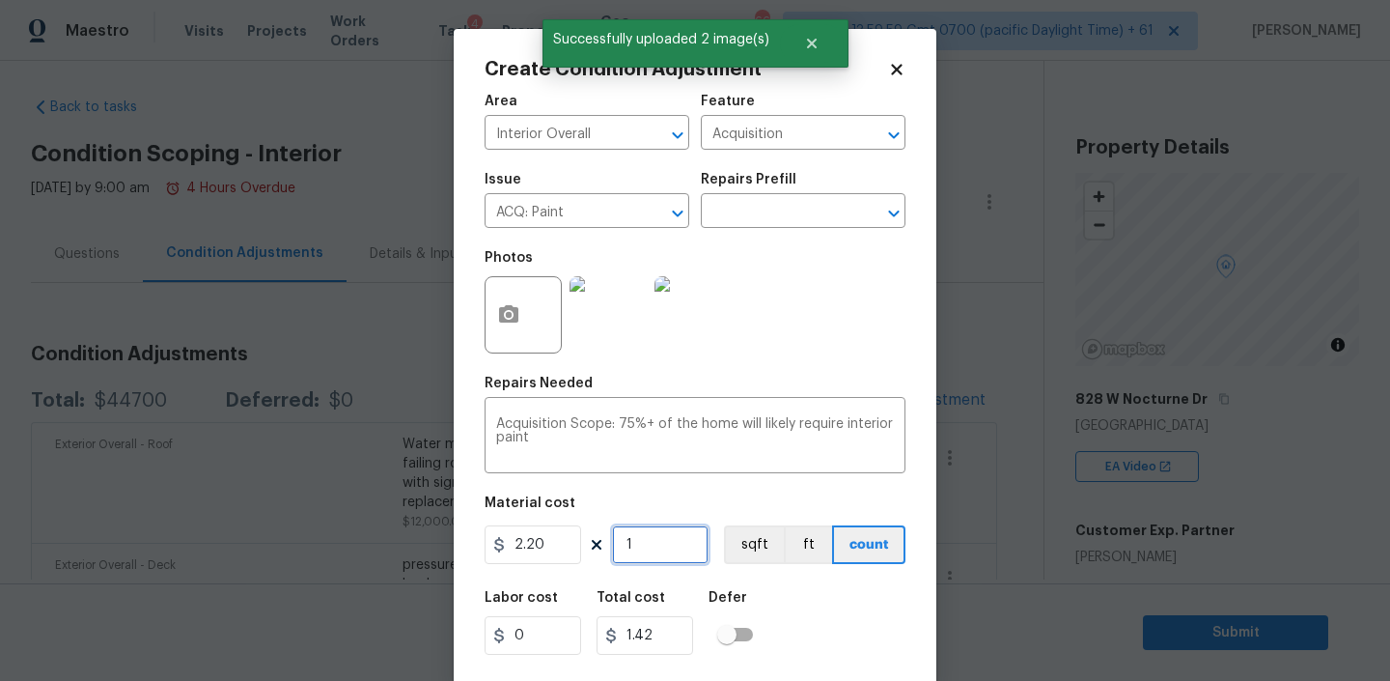
type input "2.2"
click at [641, 557] on input "1" at bounding box center [660, 544] width 97 height 39
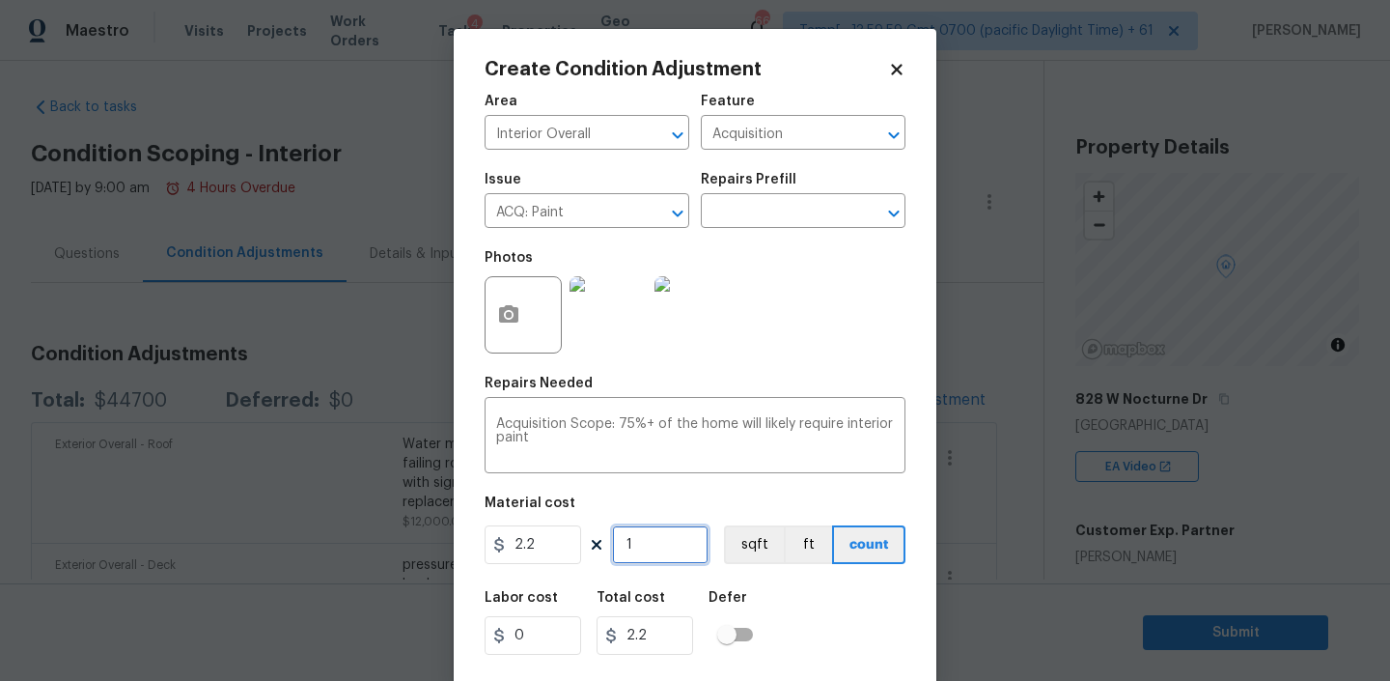
click at [641, 557] on input "1" at bounding box center [660, 544] width 97 height 39
type input "2"
type input "4.4"
type input "21"
type input "46.20000000000001"
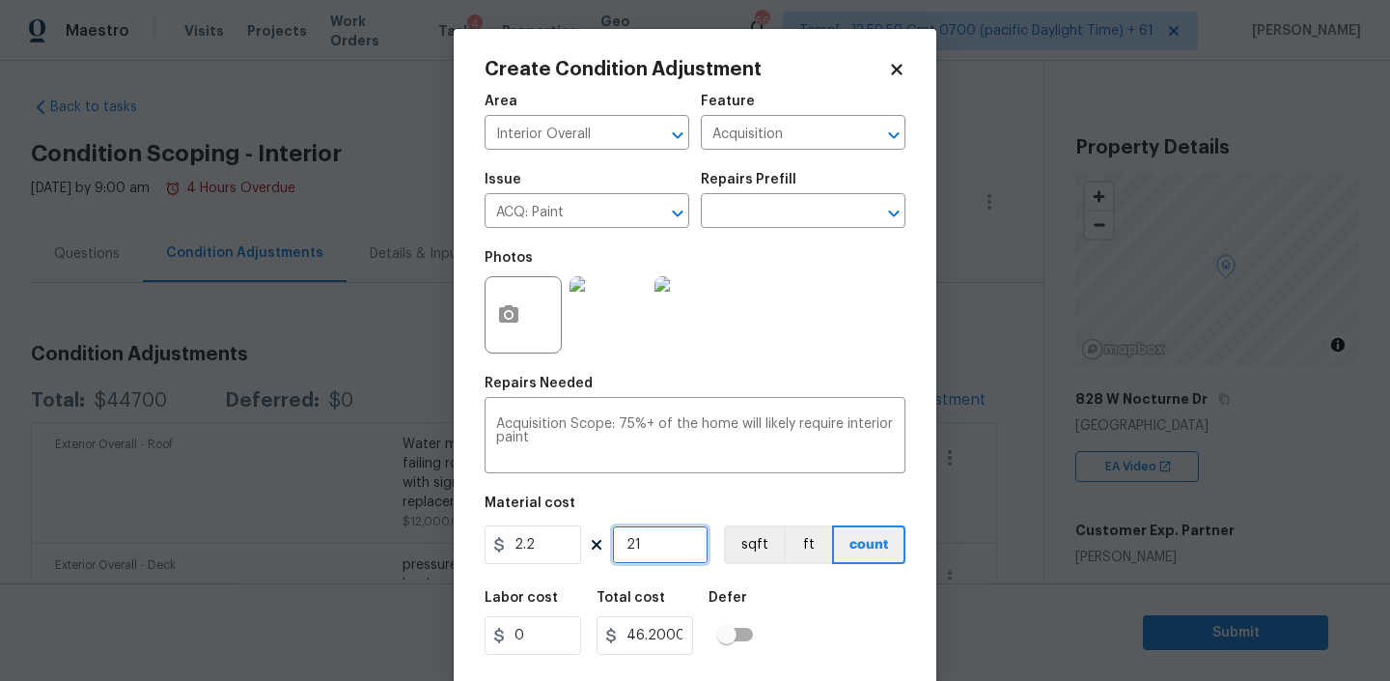
type input "210"
type input "462.00000000000006"
type input "2108"
type input "4637.6"
type input "2108"
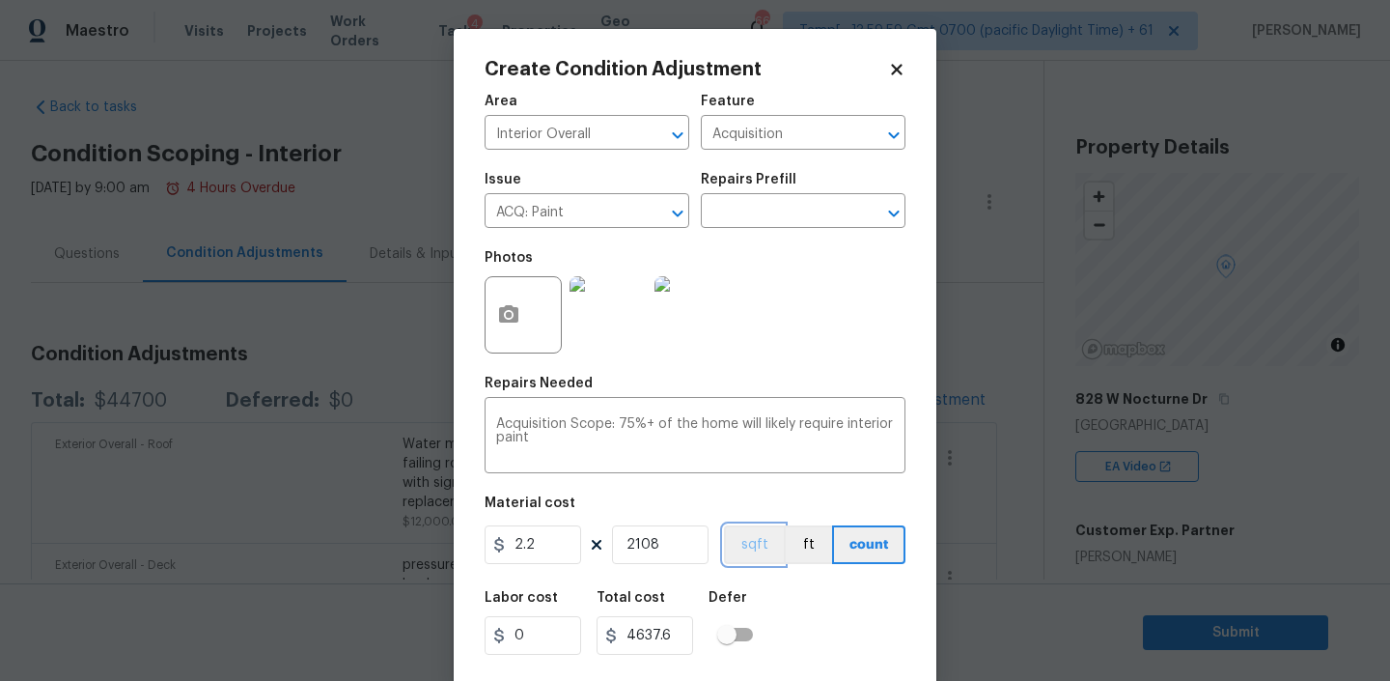
click at [765, 549] on button "sqft" at bounding box center [754, 544] width 60 height 39
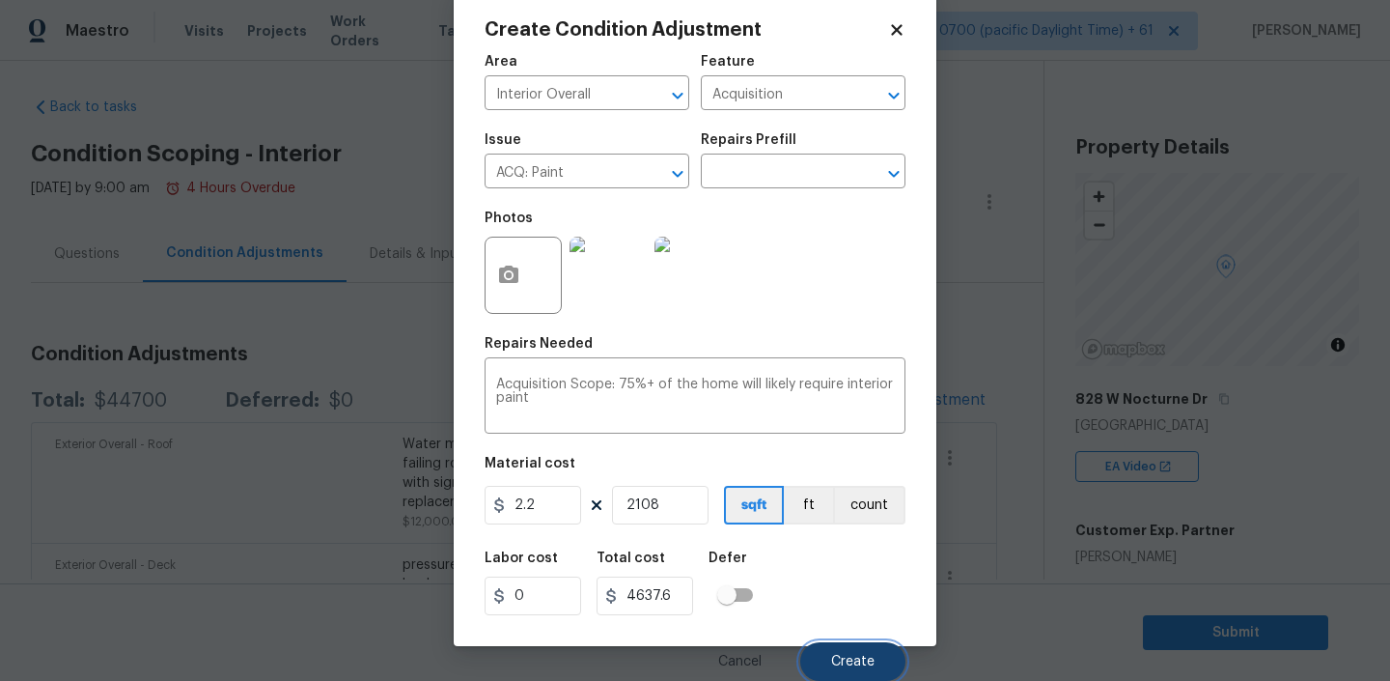
click at [851, 658] on span "Create" at bounding box center [852, 662] width 43 height 14
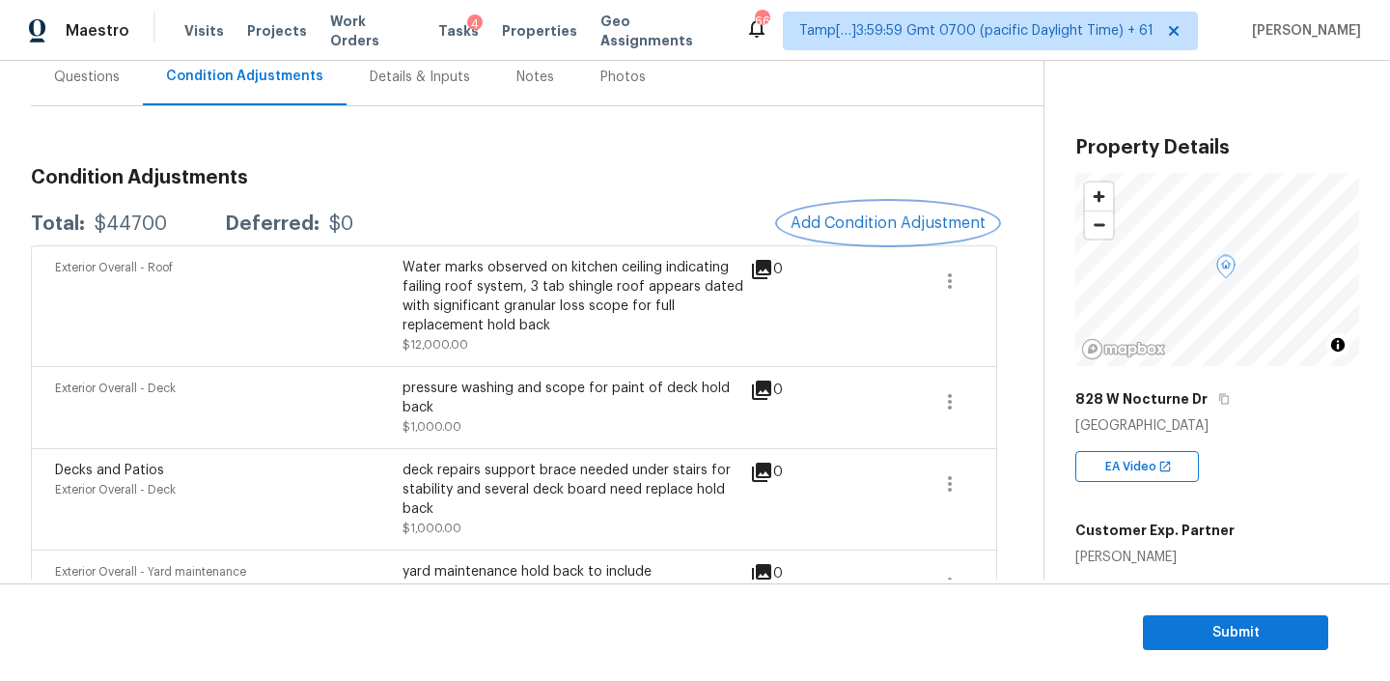
scroll to position [0, 0]
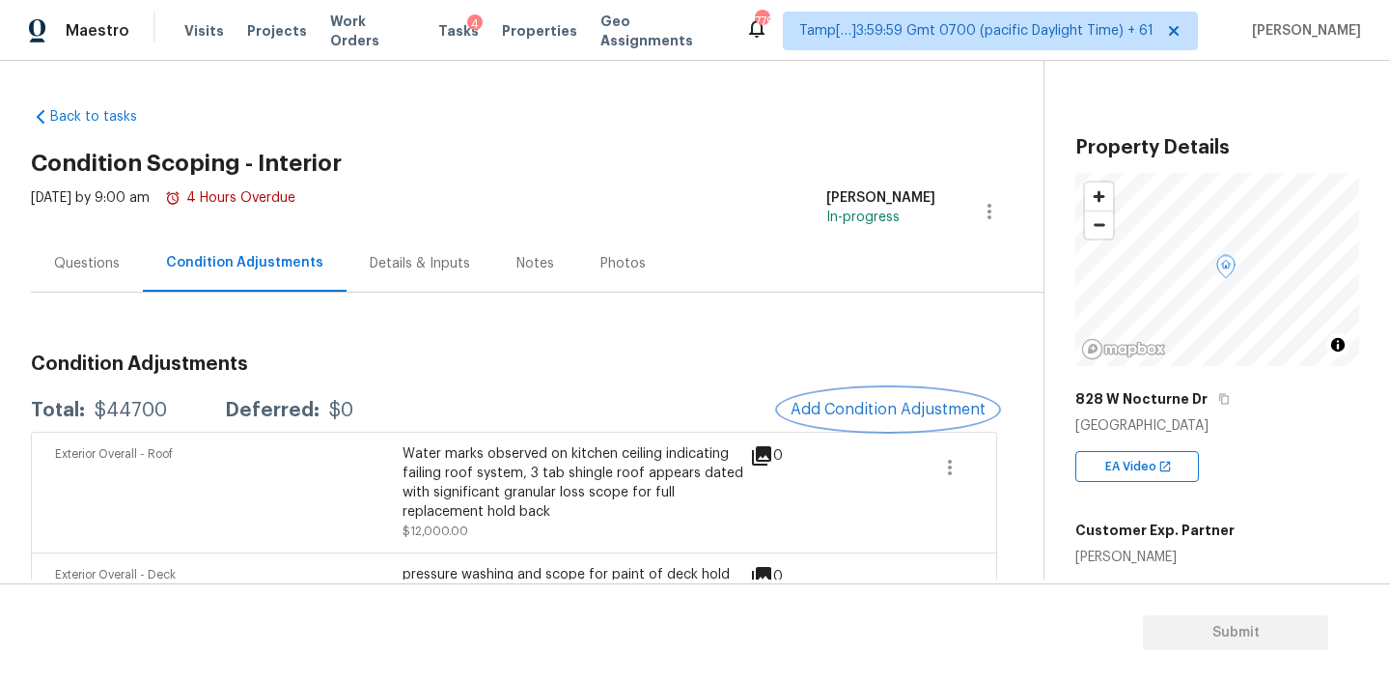
click at [860, 415] on span "Add Condition Adjustment" at bounding box center [888, 409] width 195 height 17
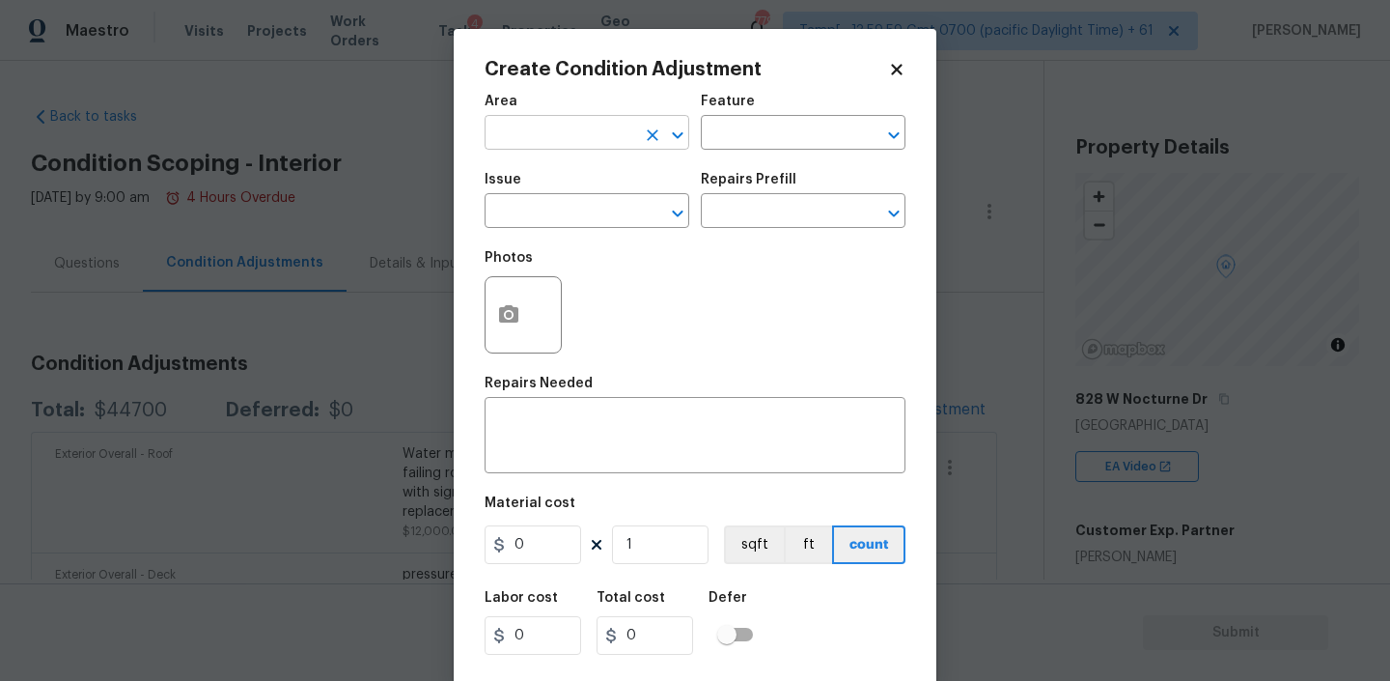
click at [549, 133] on input "text" at bounding box center [560, 135] width 151 height 30
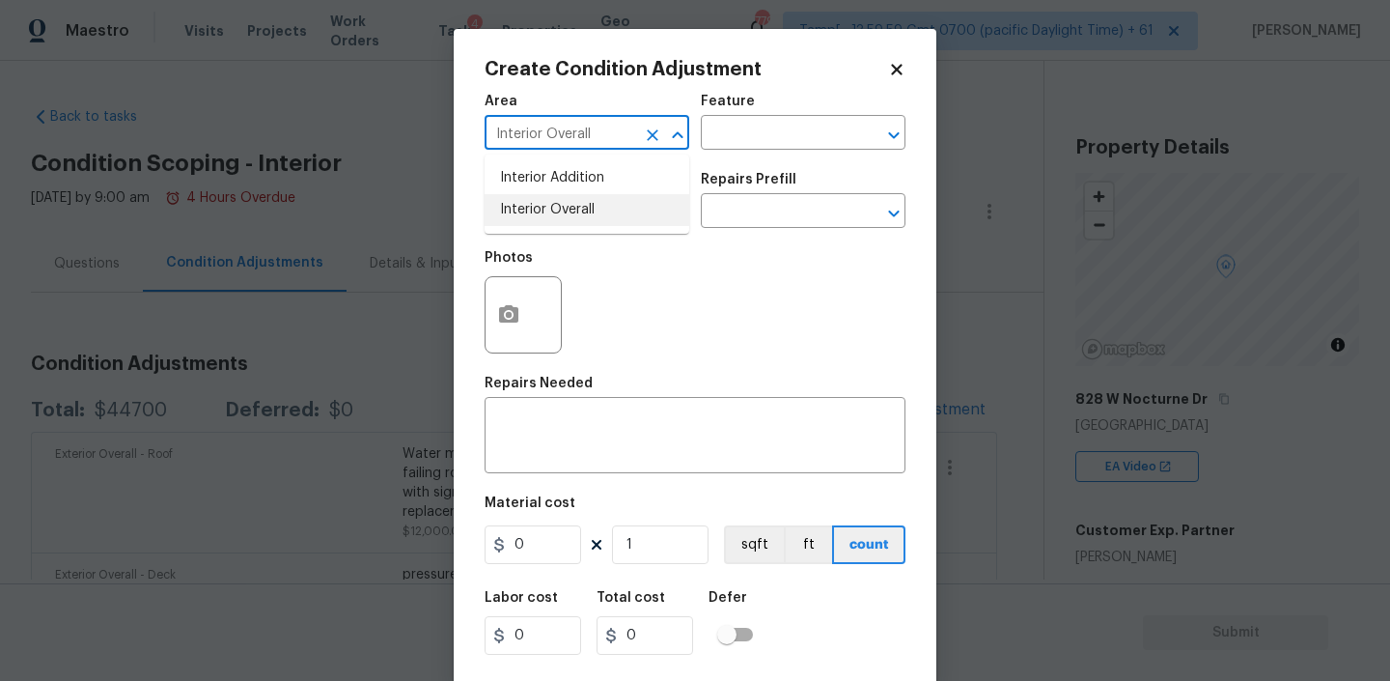
type input "Interior Overall"
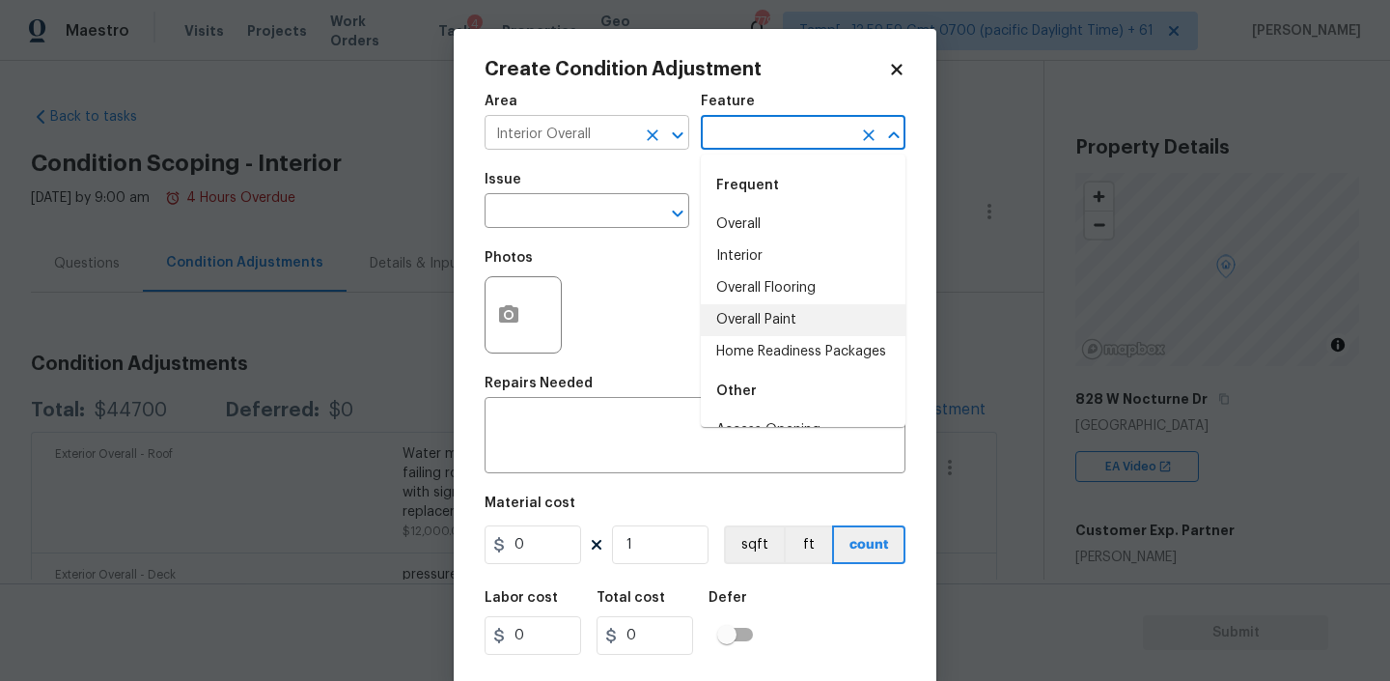
type input "Overall Paint"
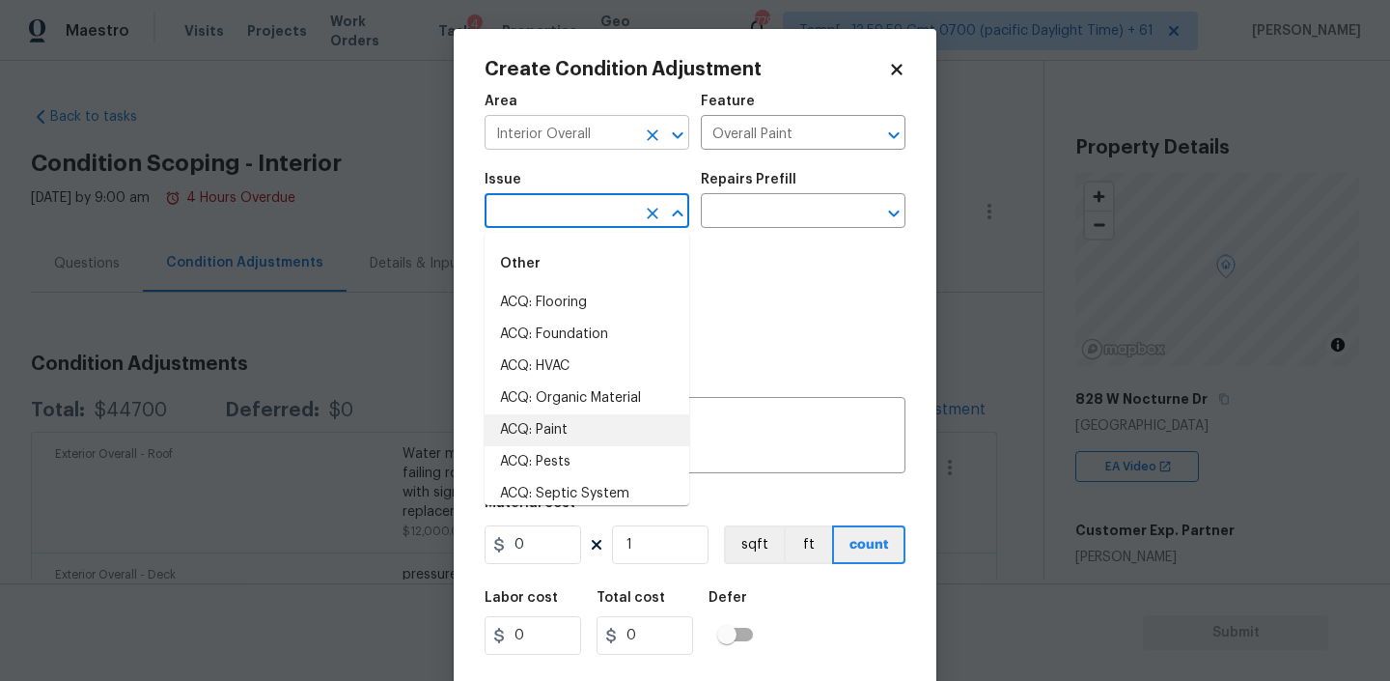
type input "ACQ: Paint"
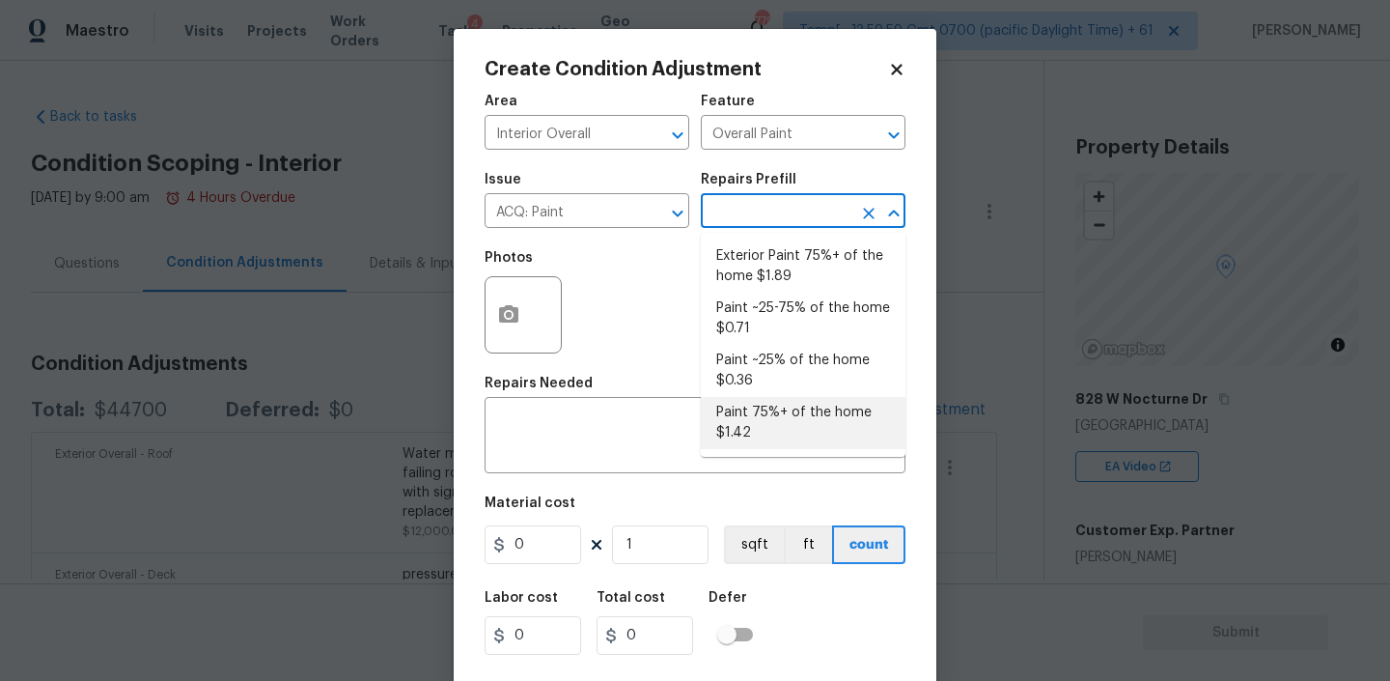
click at [742, 424] on li "Paint 75%+ of the home $1.42" at bounding box center [803, 423] width 205 height 52
type input "Acquisition"
type textarea "Acquisition Scope: 75%+ of the home will likely require interior paint"
type input "1.42"
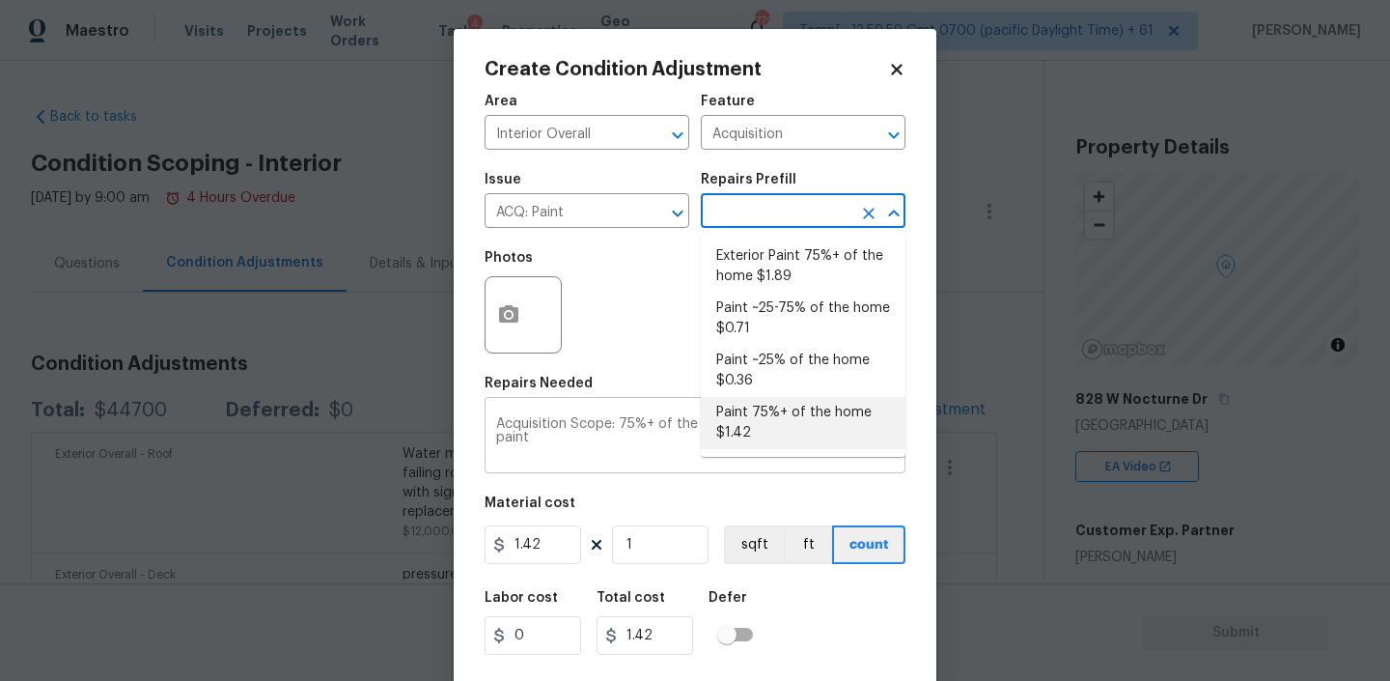
click at [686, 435] on textarea "Acquisition Scope: 75%+ of the home will likely require interior paint" at bounding box center [695, 437] width 398 height 41
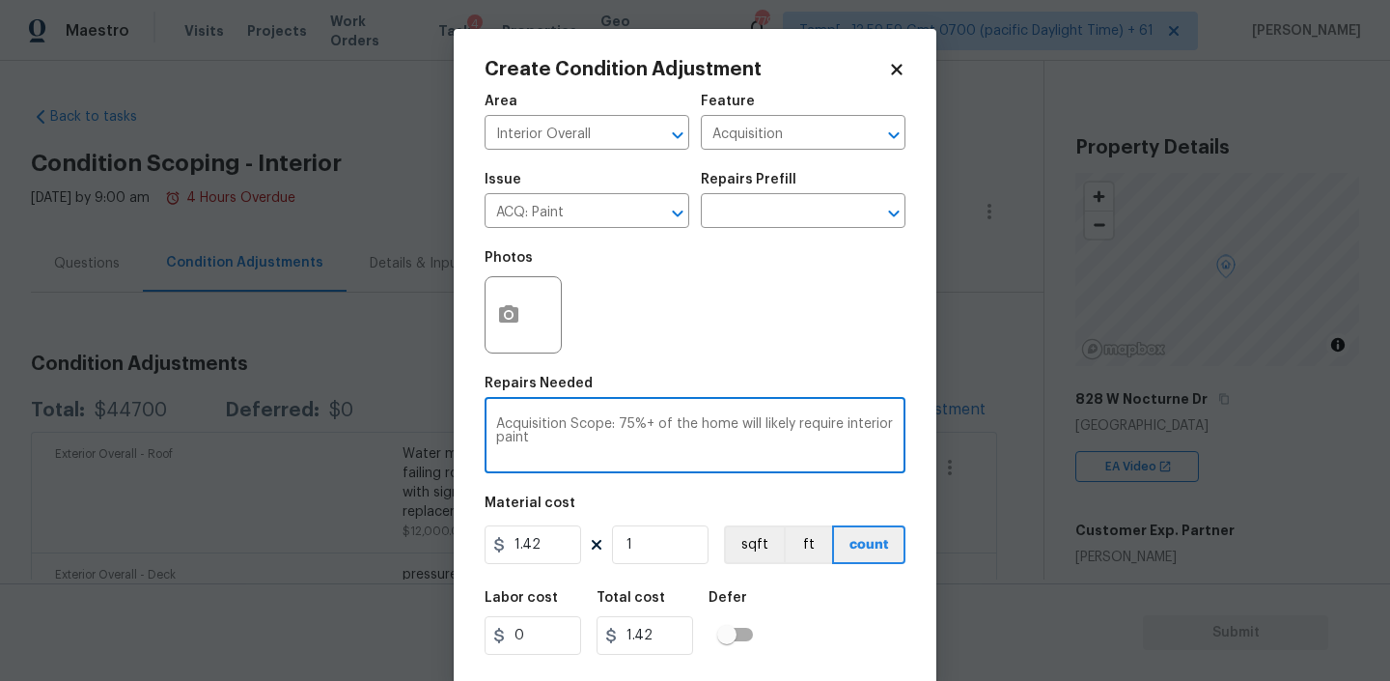
paste textarea "full paint bold colors throughout hold bac"
type textarea "full paint bold colors throughout hold bac"
click at [541, 556] on input "1.42" at bounding box center [533, 544] width 97 height 39
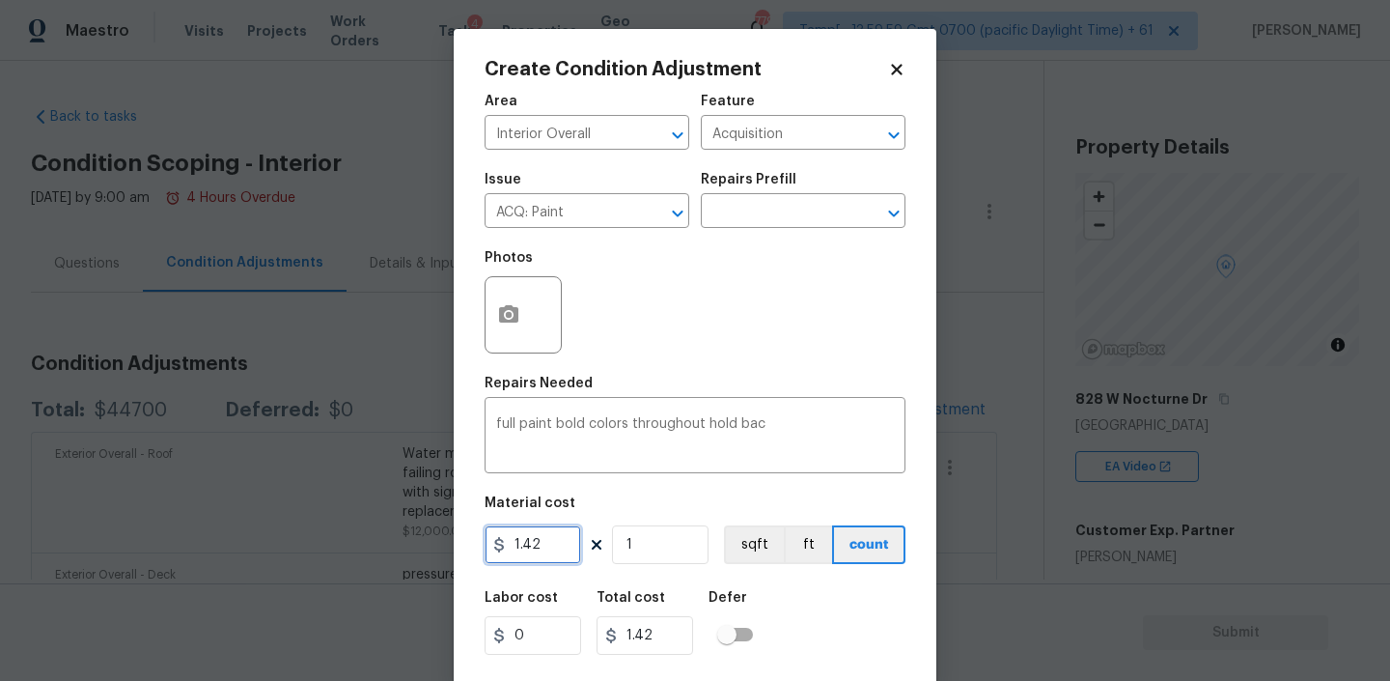
click at [541, 556] on input "1.42" at bounding box center [533, 544] width 97 height 39
type input "2.2"
click at [656, 550] on input "1" at bounding box center [660, 544] width 97 height 39
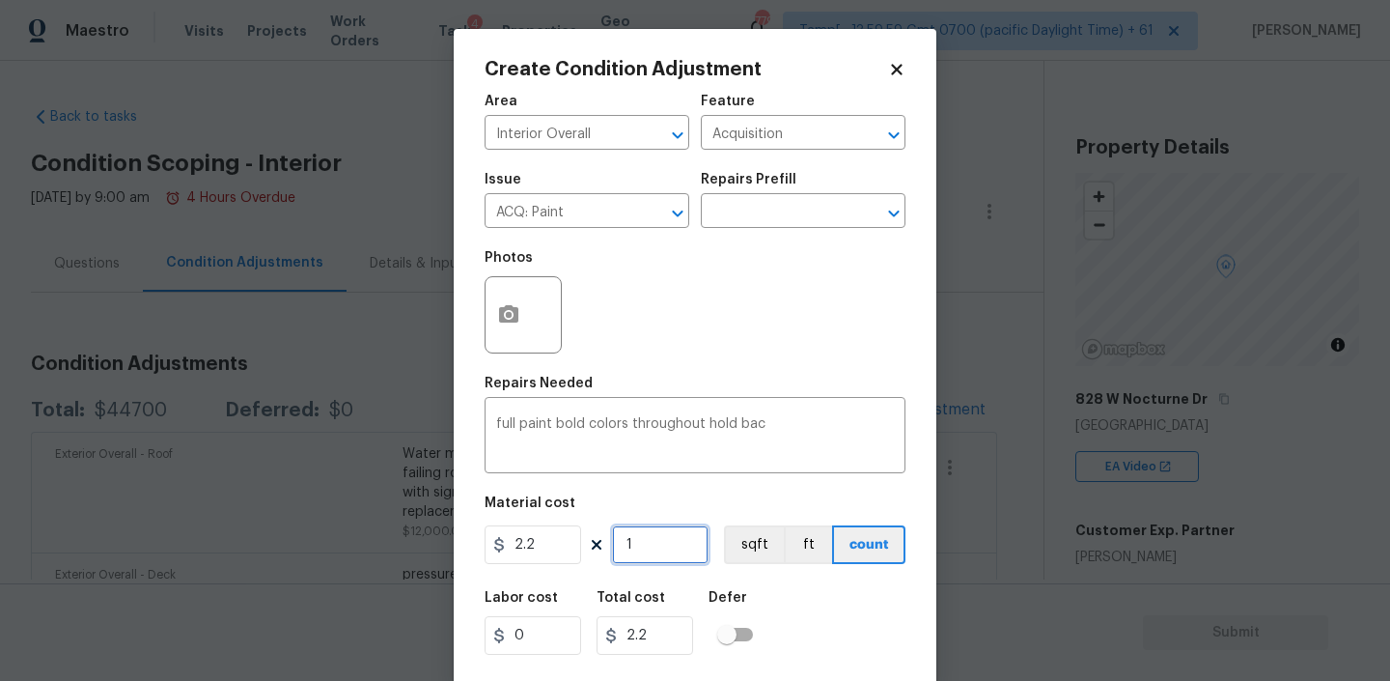
click at [656, 550] on input "1" at bounding box center [660, 544] width 97 height 39
type input "2"
type input "4.4"
type input "21"
type input "46.20000000000001"
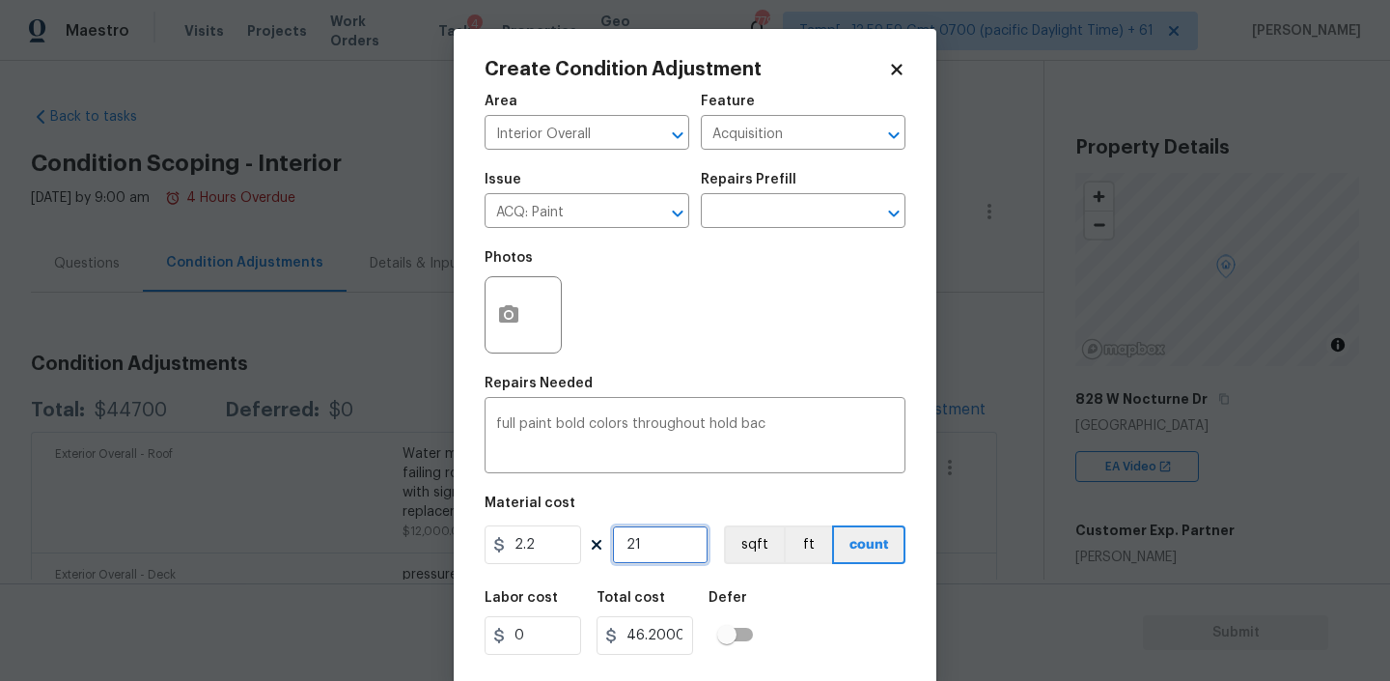
type input "210"
type input "462.00000000000006"
type input "2108"
type input "4637.6"
type input "2108"
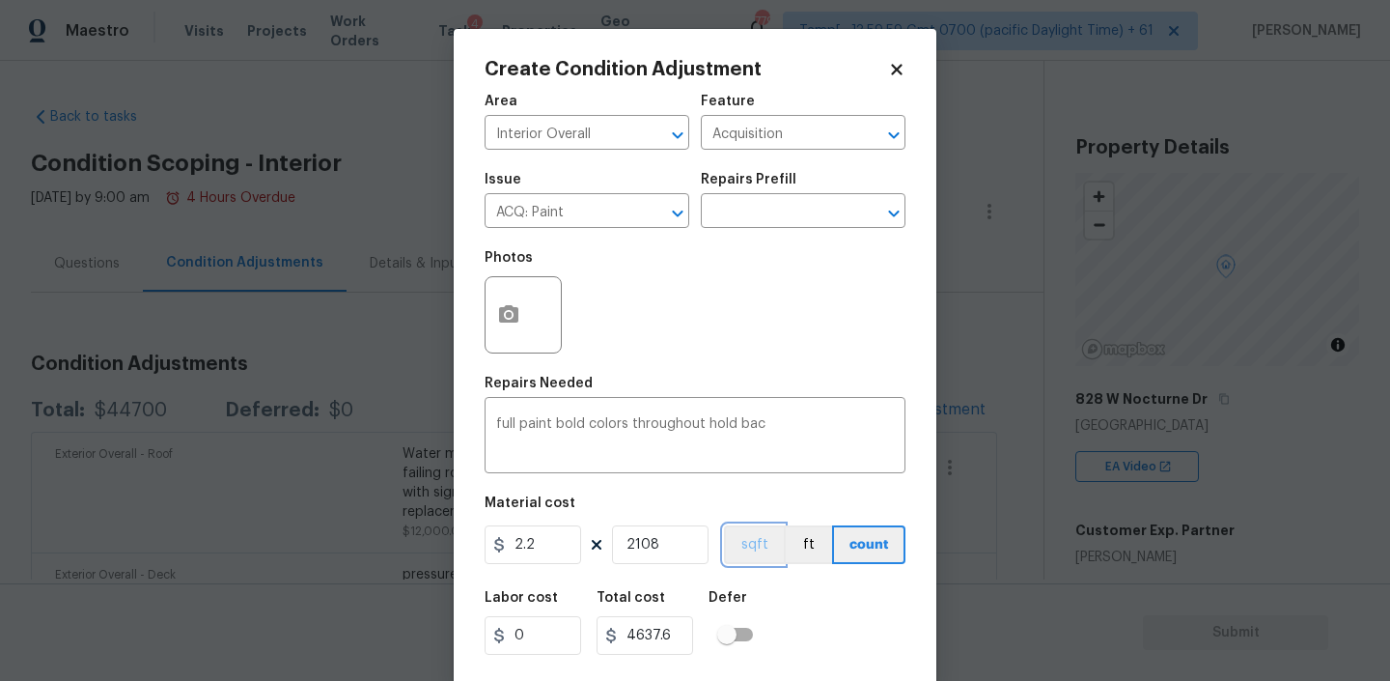
click at [767, 546] on button "sqft" at bounding box center [754, 544] width 60 height 39
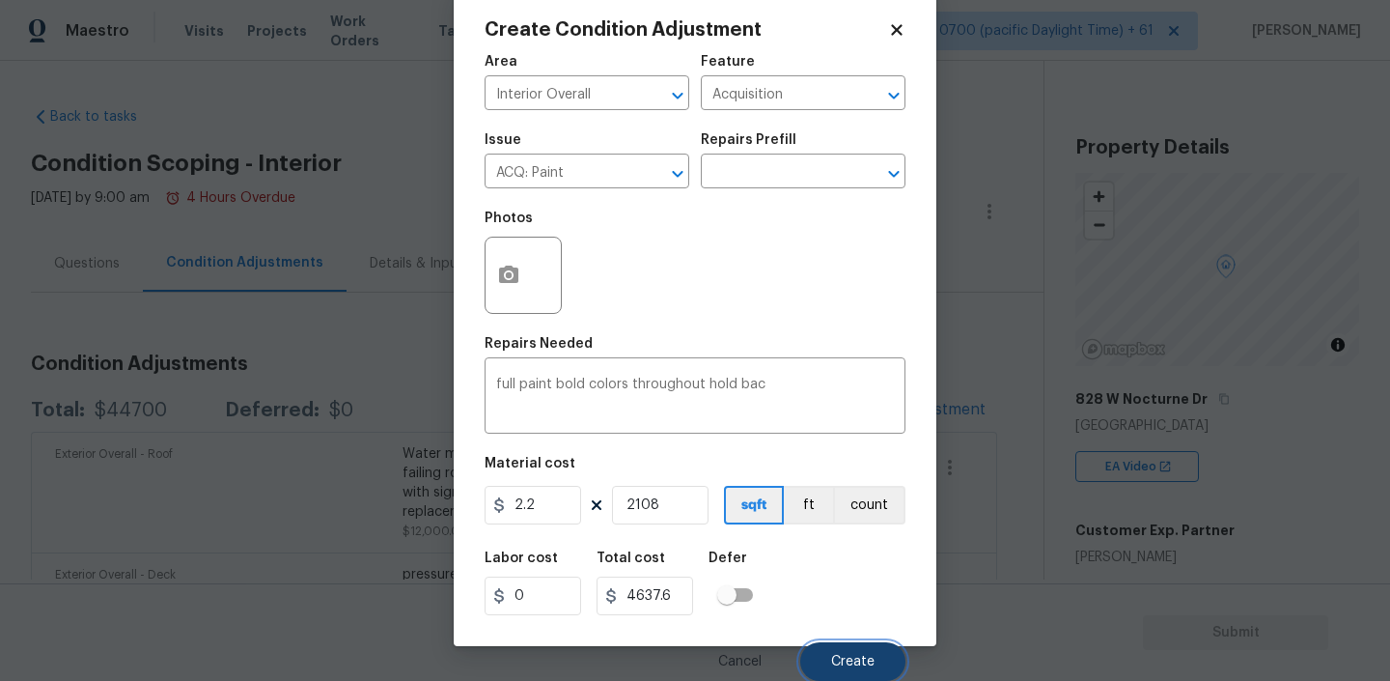
click at [831, 651] on button "Create" at bounding box center [852, 661] width 105 height 39
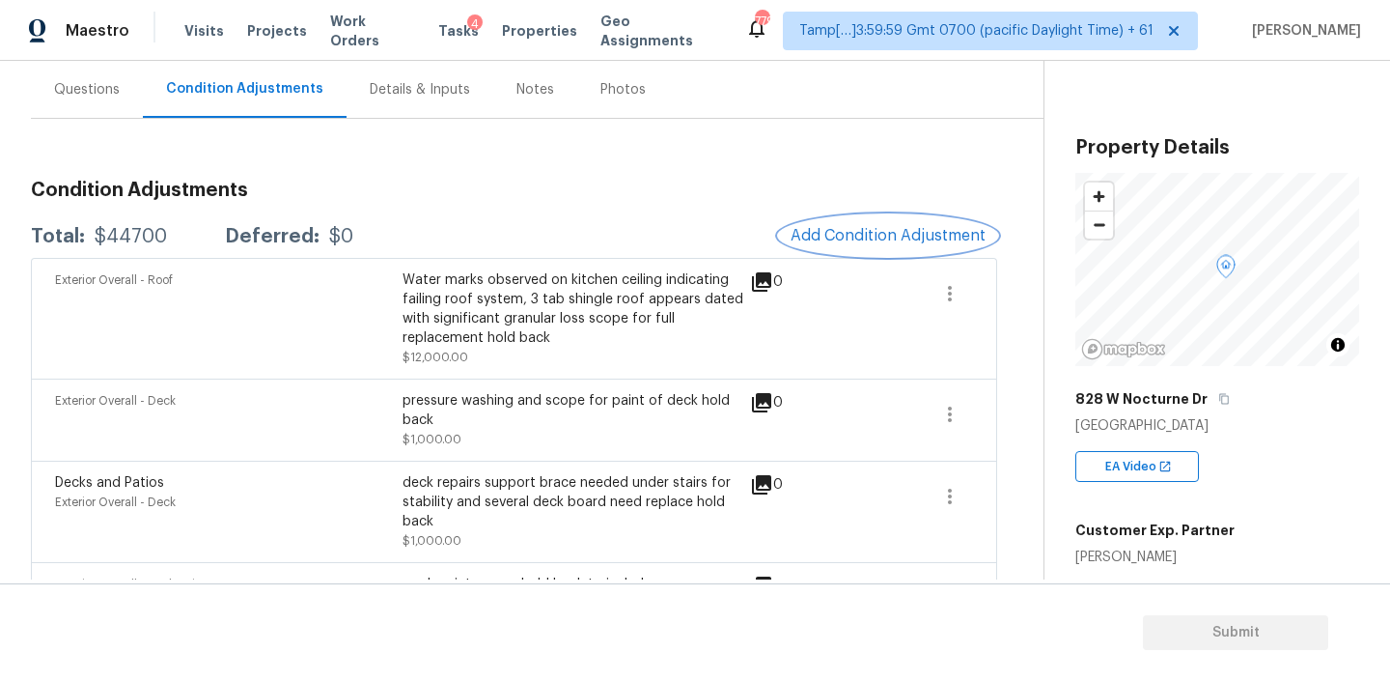
scroll to position [180, 0]
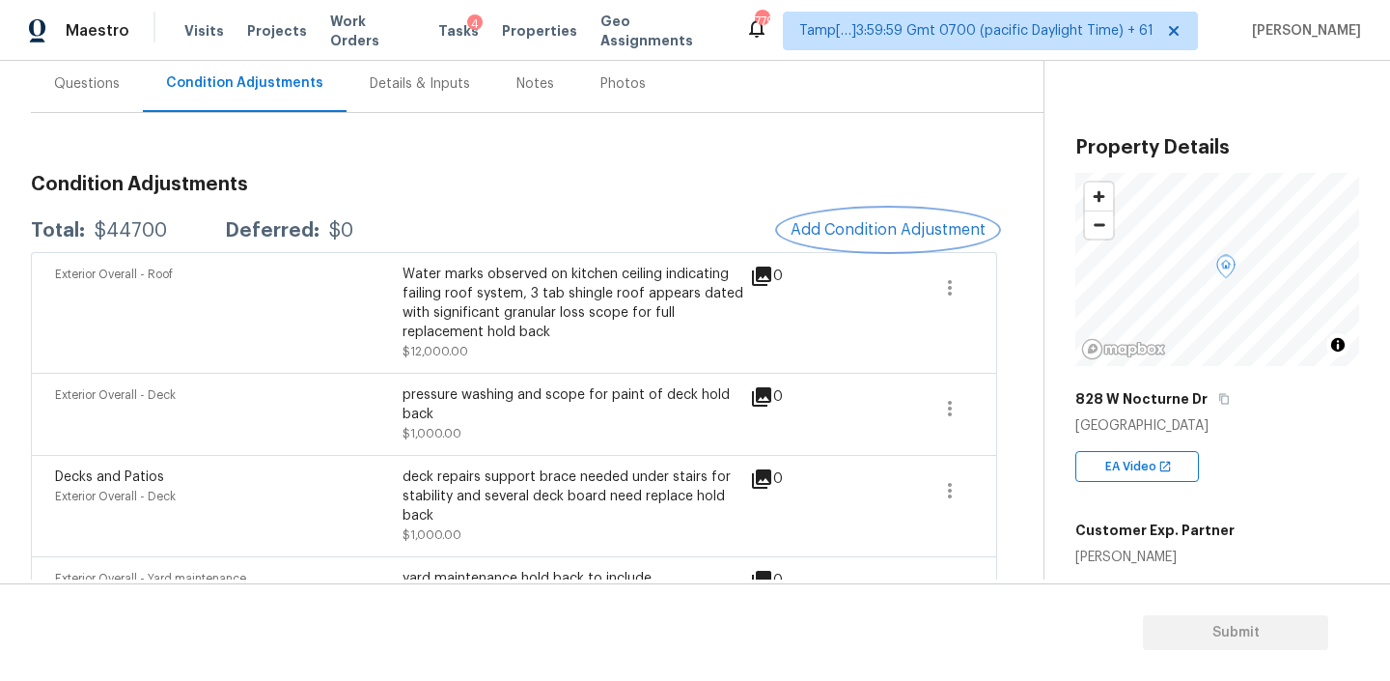
click at [840, 226] on span "Add Condition Adjustment" at bounding box center [888, 229] width 195 height 17
click at [840, 226] on body "Maestro Visits Projects Work Orders Tasks 4 Properties Geo Assignments 779 Tamp…" at bounding box center [695, 340] width 1390 height 681
click at [878, 237] on span "Add Condition Adjustment" at bounding box center [888, 229] width 195 height 17
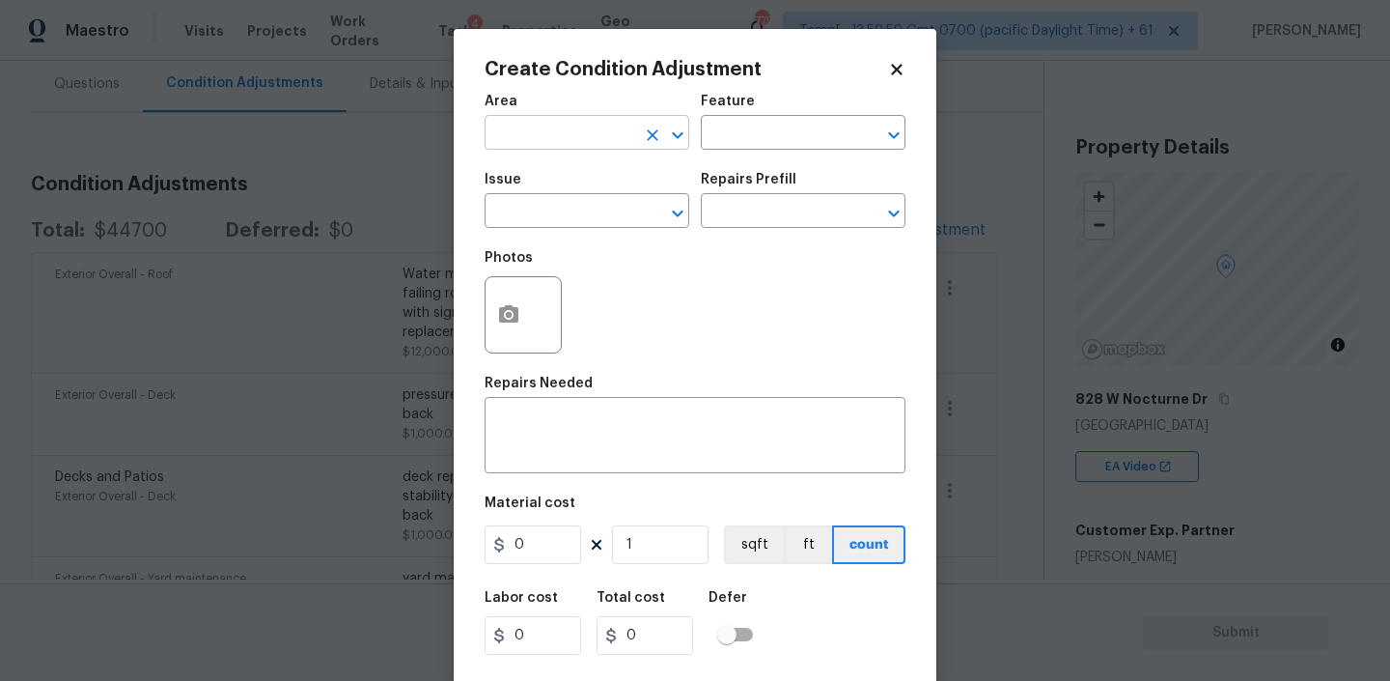
click at [601, 125] on input "text" at bounding box center [560, 135] width 151 height 30
click at [569, 131] on input "Interior Addition" at bounding box center [560, 135] width 151 height 30
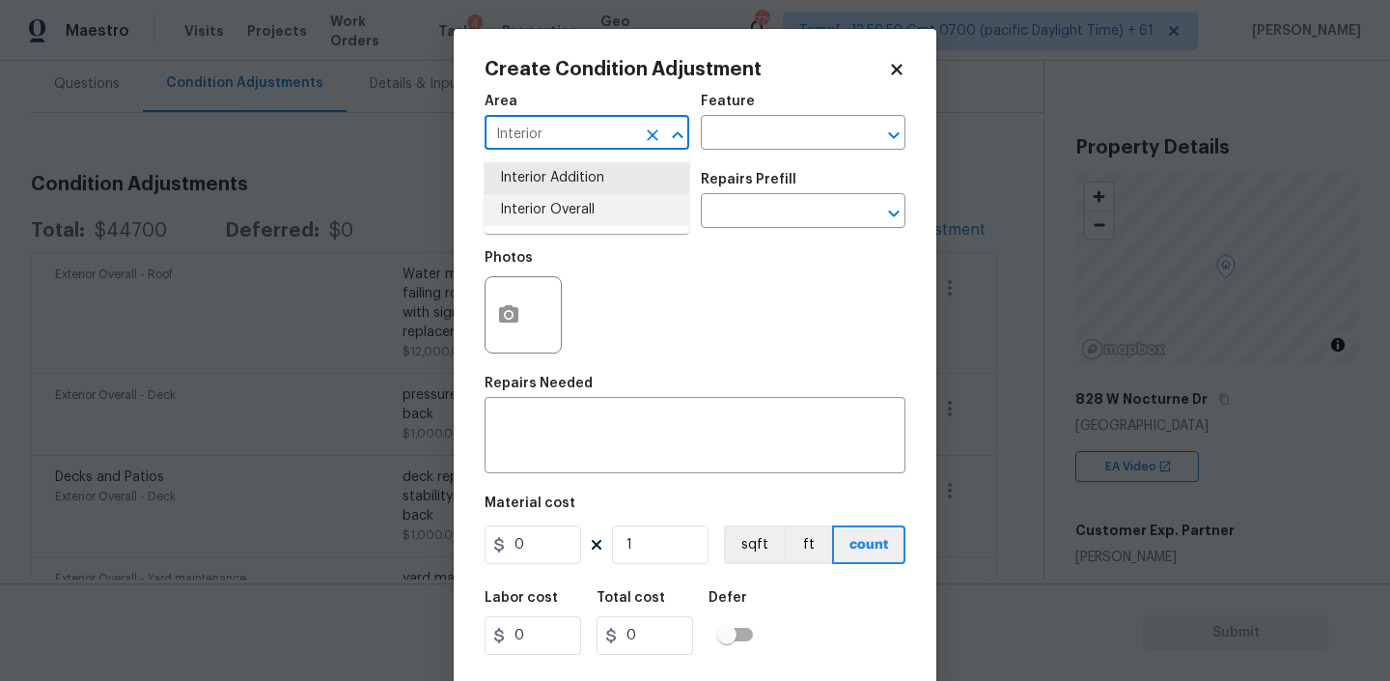
click at [577, 208] on li "Interior Overall" at bounding box center [587, 210] width 205 height 32
type input "Interior Overall"
click at [798, 121] on input "text" at bounding box center [776, 135] width 151 height 30
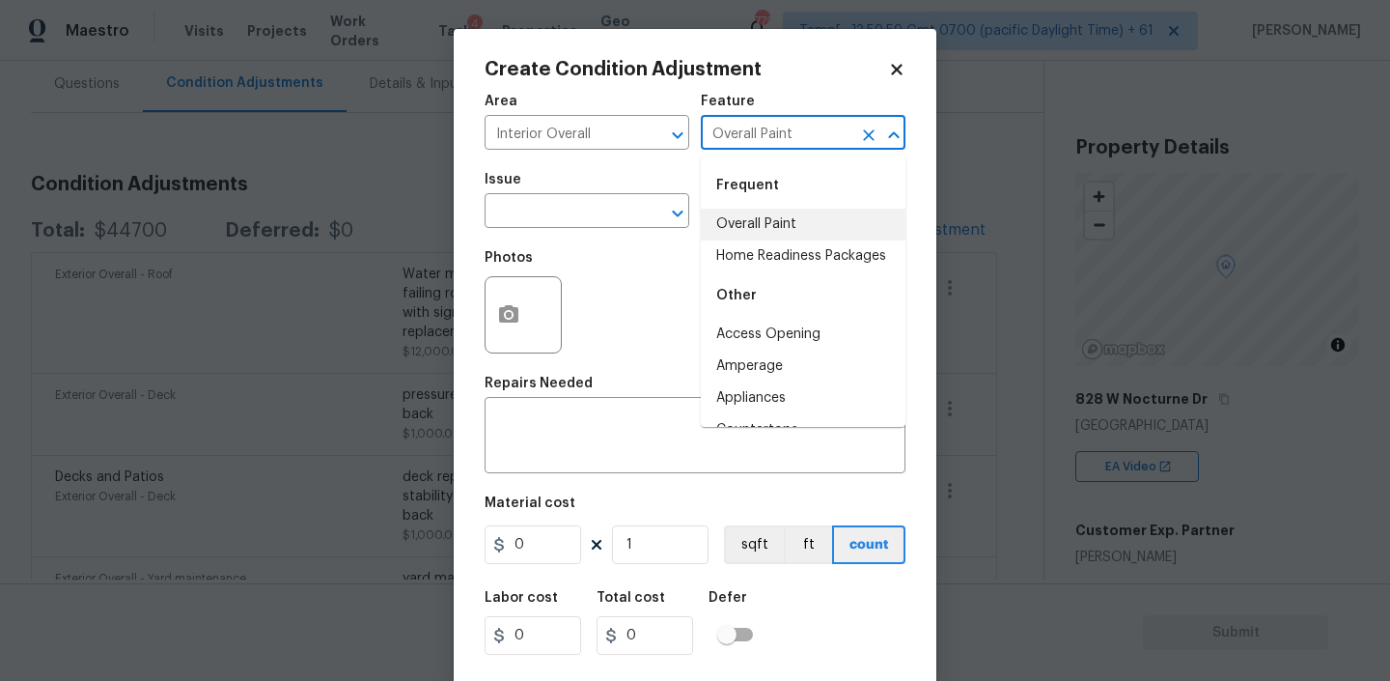
type input "Overall Paint"
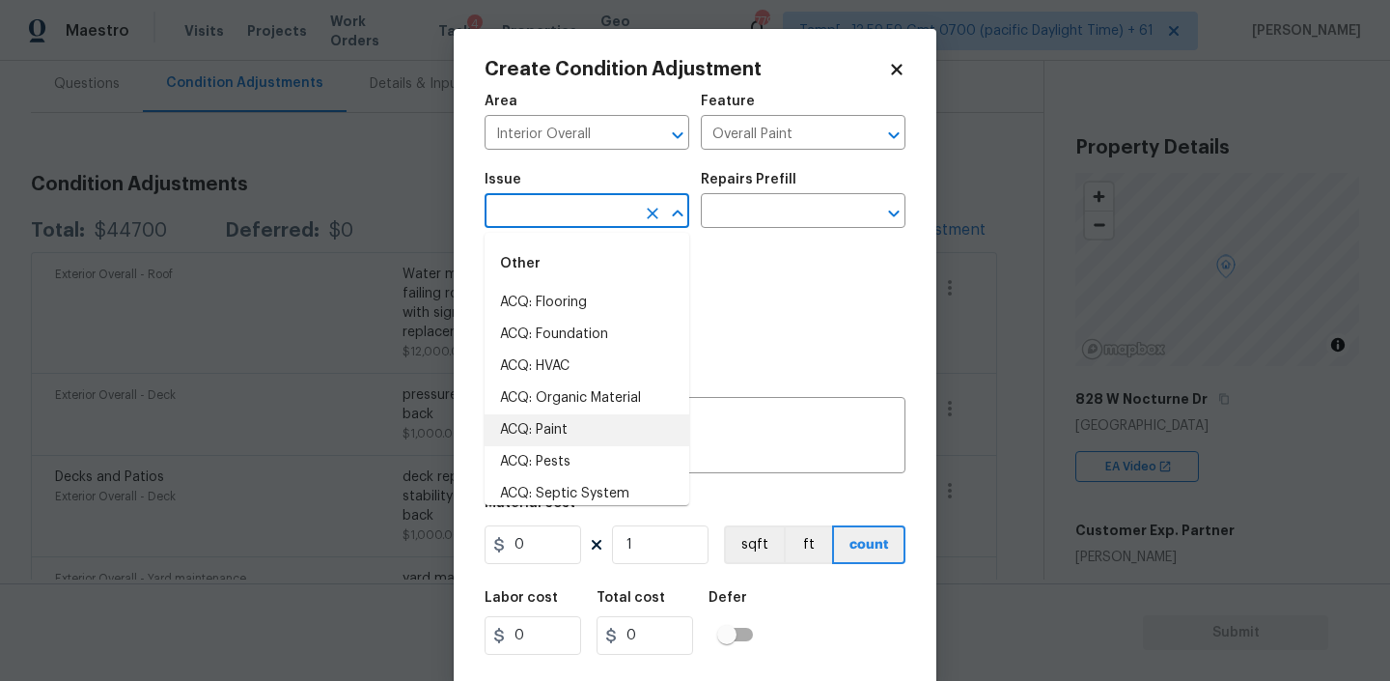
click at [541, 438] on li "ACQ: Paint" at bounding box center [587, 430] width 205 height 32
type input "ACQ: Paint"
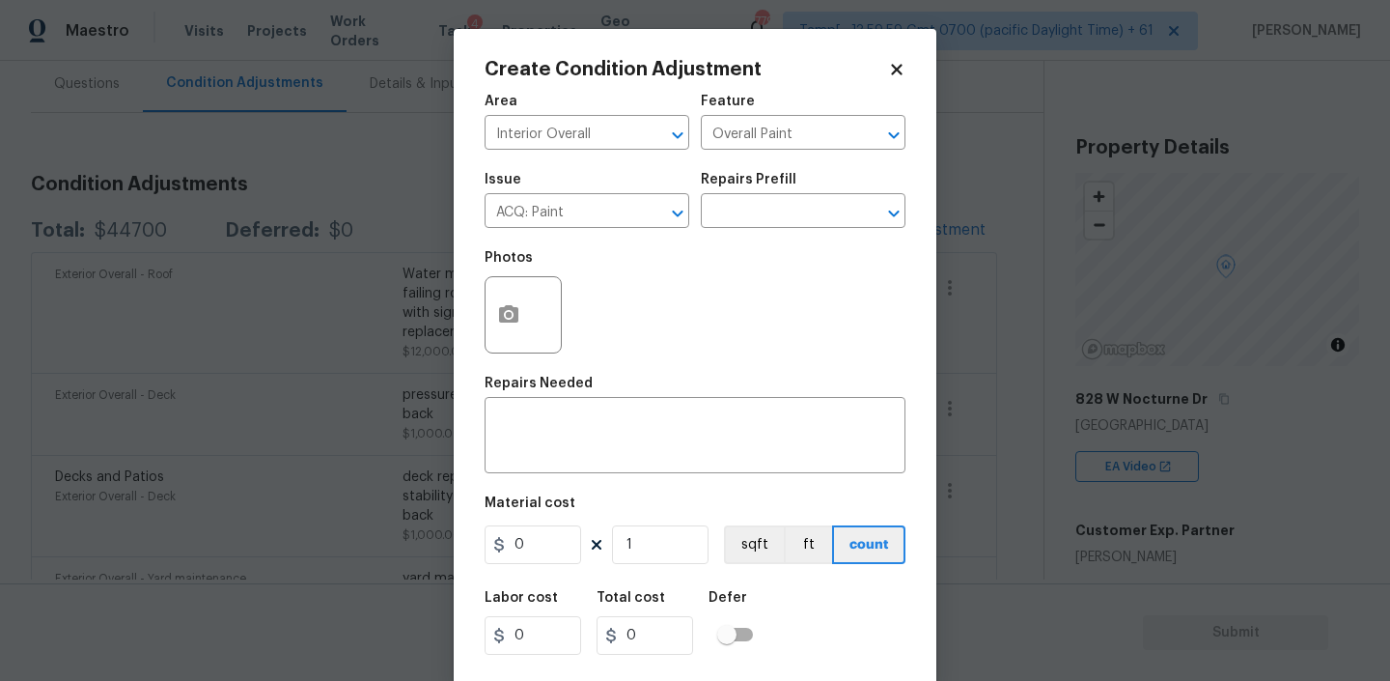
click at [801, 179] on div "Repairs Prefill" at bounding box center [803, 185] width 205 height 25
click at [775, 210] on input "text" at bounding box center [776, 213] width 151 height 30
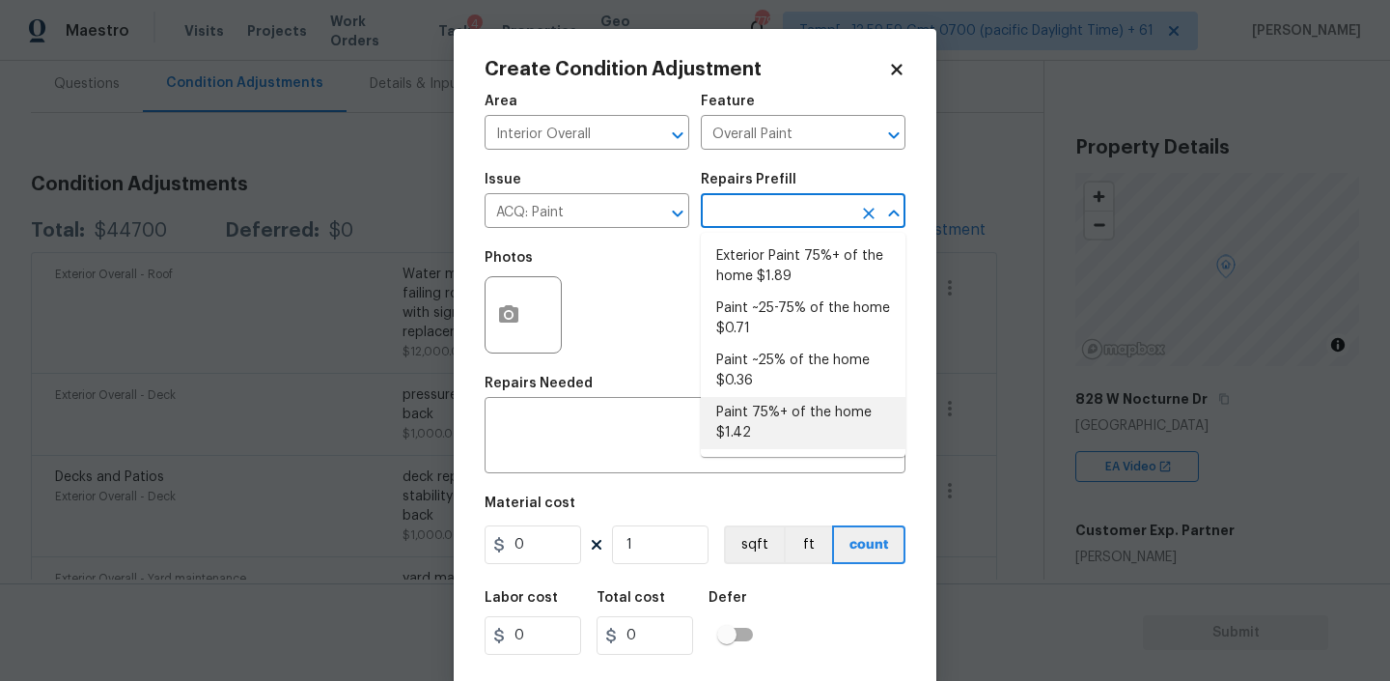
click at [739, 413] on li "Paint 75%+ of the home $1.42" at bounding box center [803, 423] width 205 height 52
type input "Acquisition"
type textarea "Acquisition Scope: 75%+ of the home will likely require interior paint"
type input "1.42"
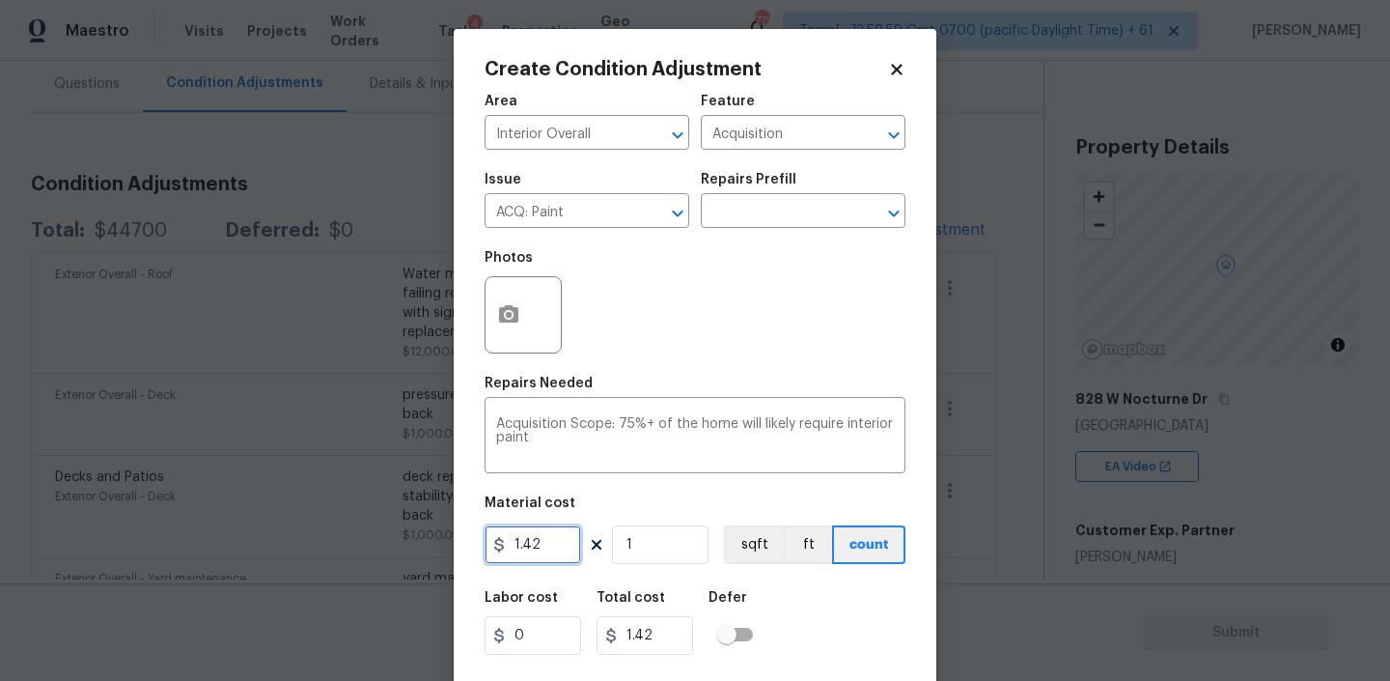
click at [544, 550] on input "1.42" at bounding box center [533, 544] width 97 height 39
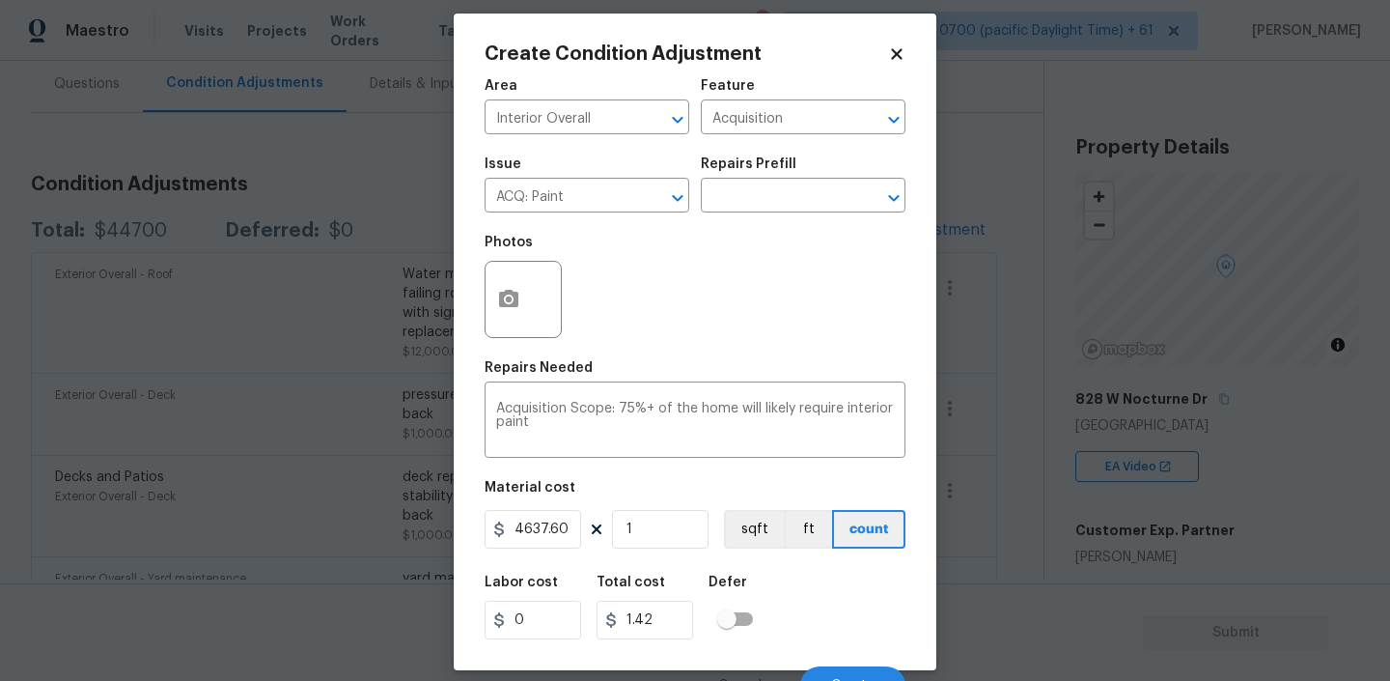
type input "4637.6"
click at [865, 579] on div "Labor cost 0 Total cost 4637.6 Defer" at bounding box center [695, 607] width 421 height 87
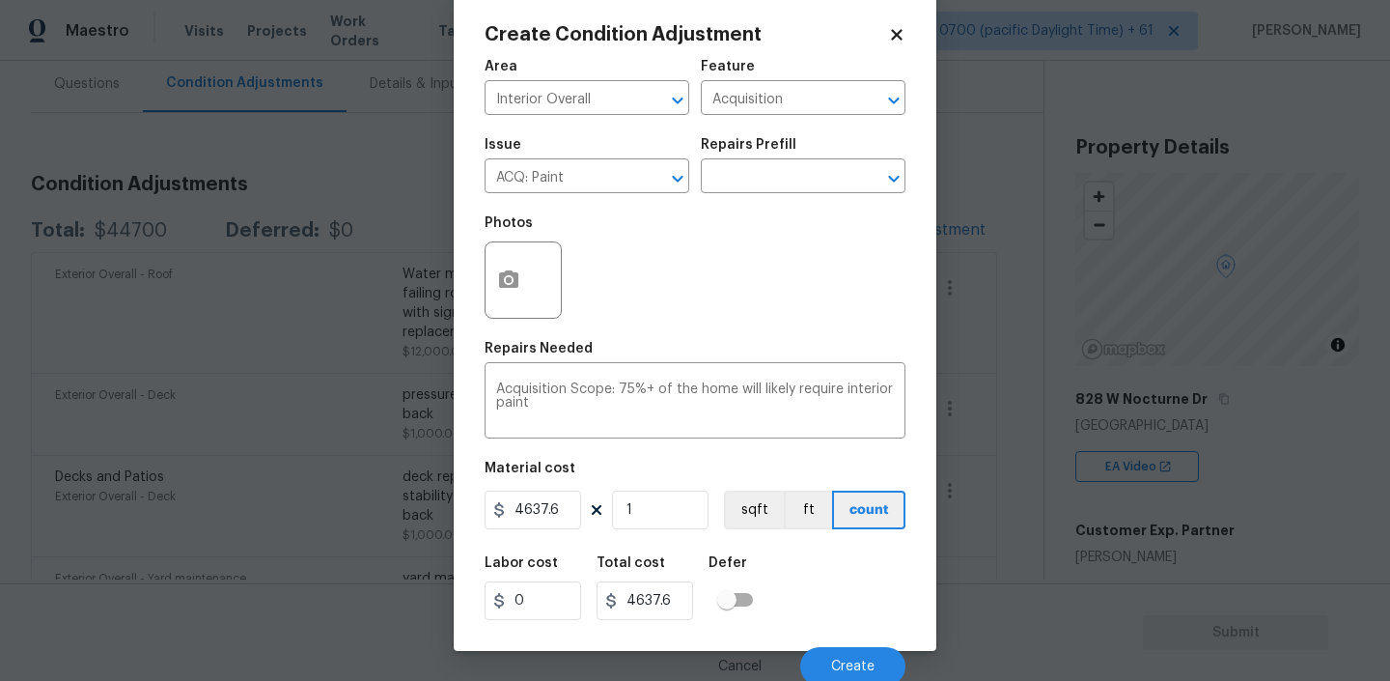
scroll to position [41, 0]
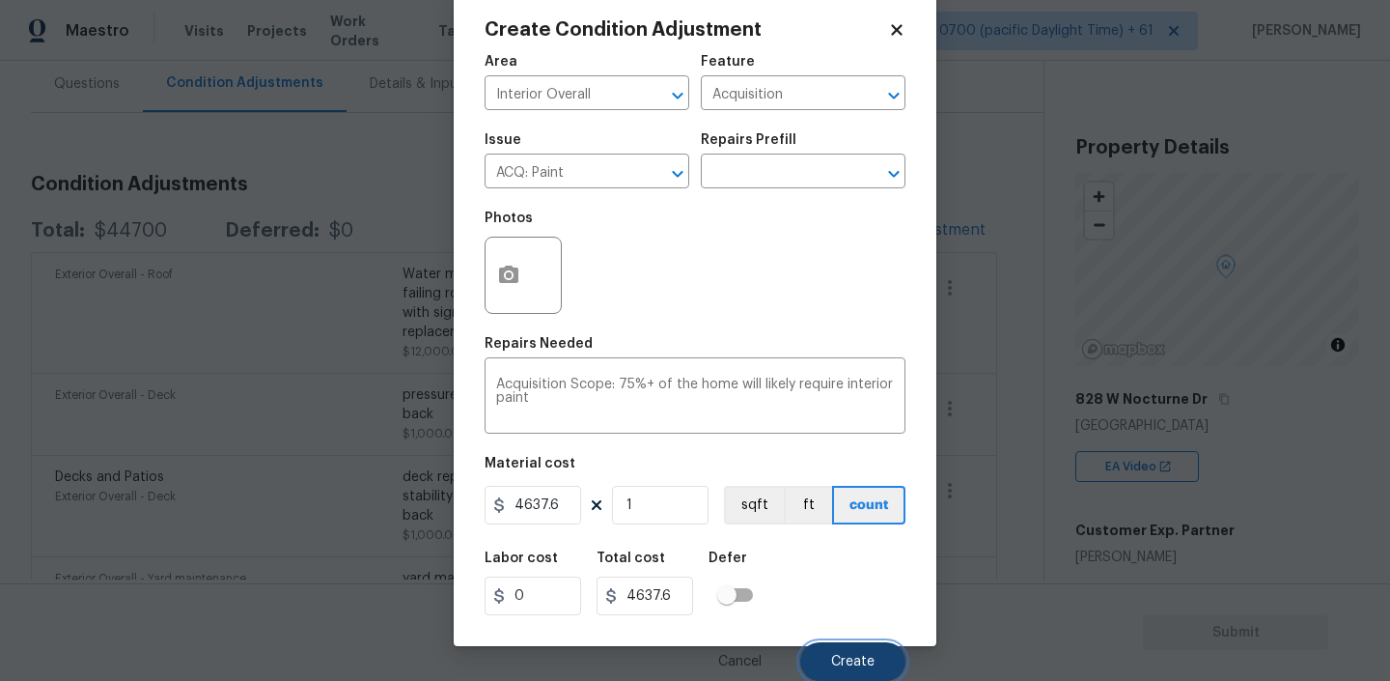
click at [843, 655] on span "Create" at bounding box center [852, 662] width 43 height 14
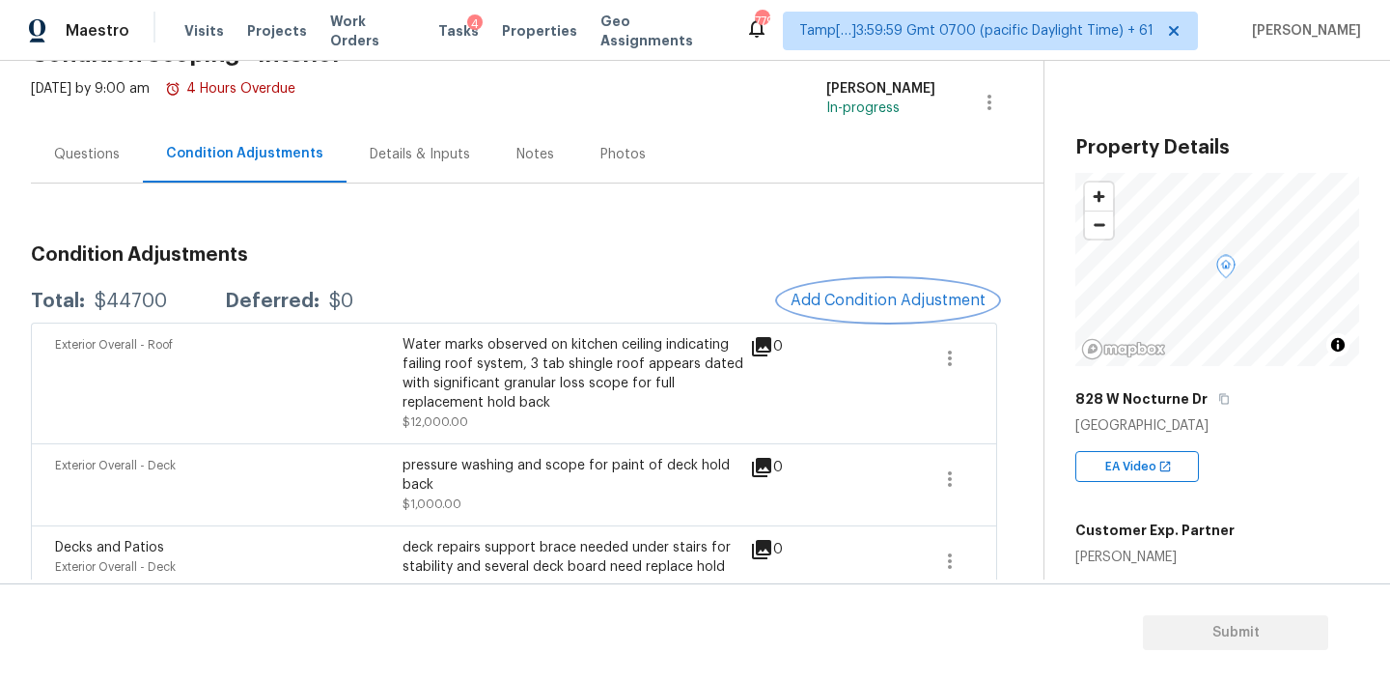
scroll to position [0, 0]
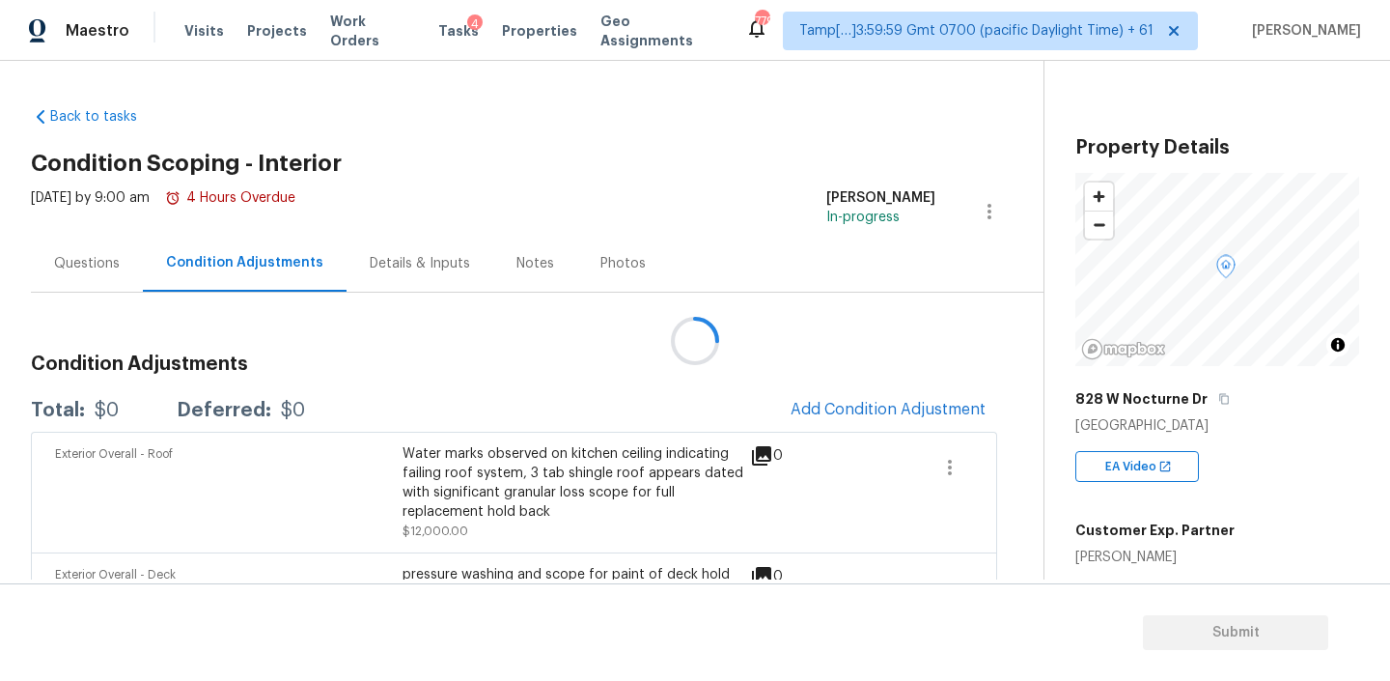
click at [812, 404] on div at bounding box center [695, 340] width 1390 height 681
click at [839, 410] on span "Add Condition Adjustment" at bounding box center [888, 409] width 195 height 17
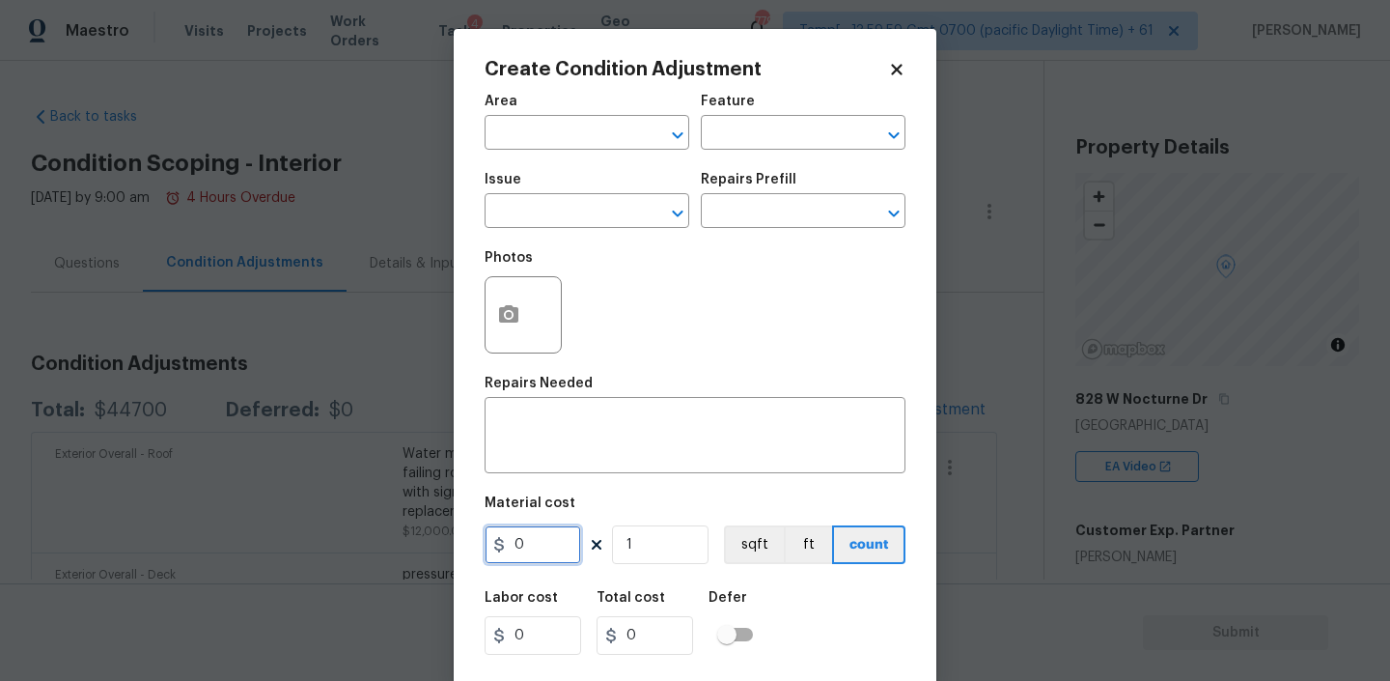
click at [552, 543] on input "0" at bounding box center [533, 544] width 97 height 39
type input "4638"
click at [546, 152] on span "Area ​" at bounding box center [587, 122] width 205 height 78
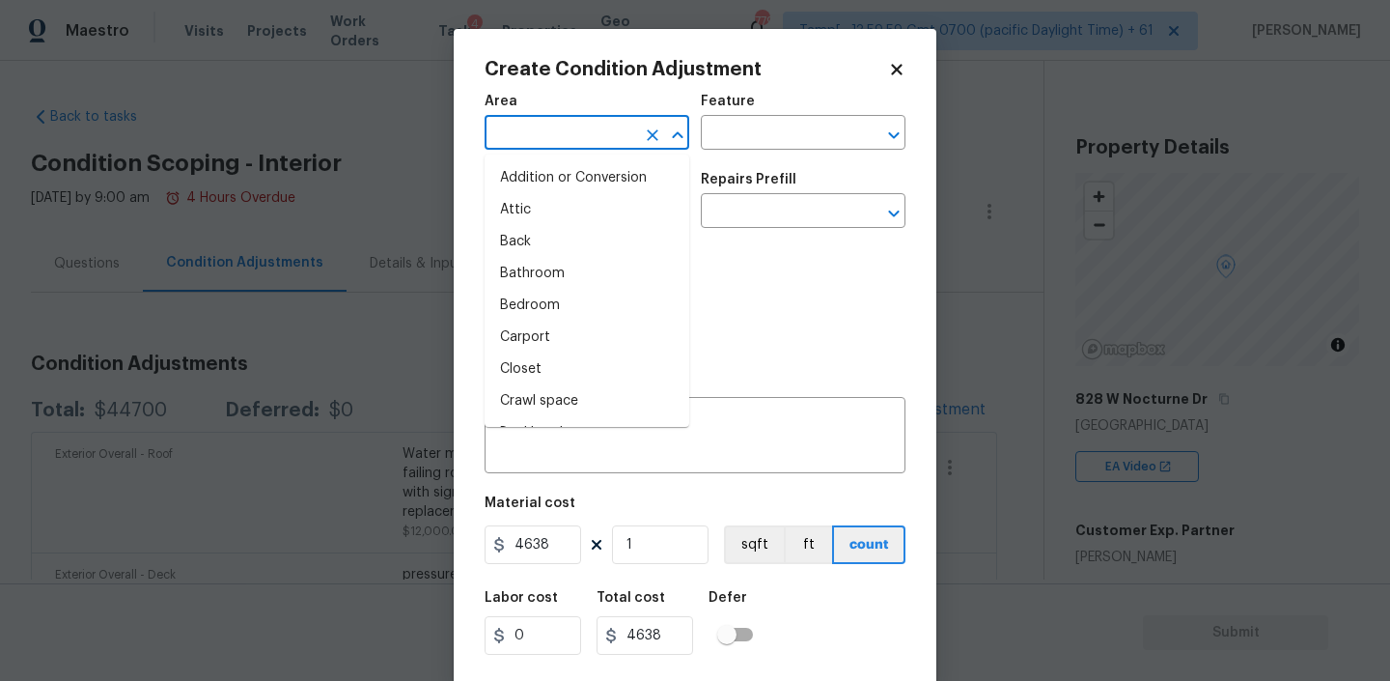
click at [546, 135] on input "text" at bounding box center [560, 135] width 151 height 30
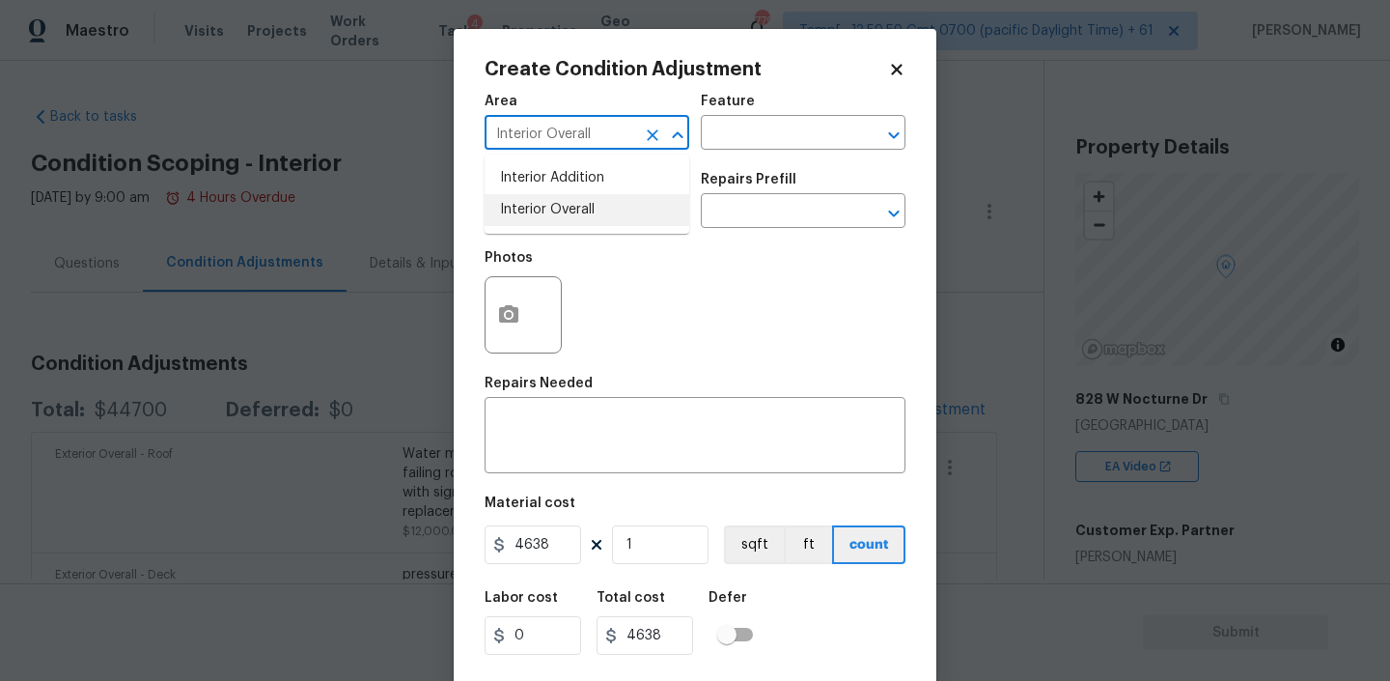
type input "Interior Overall"
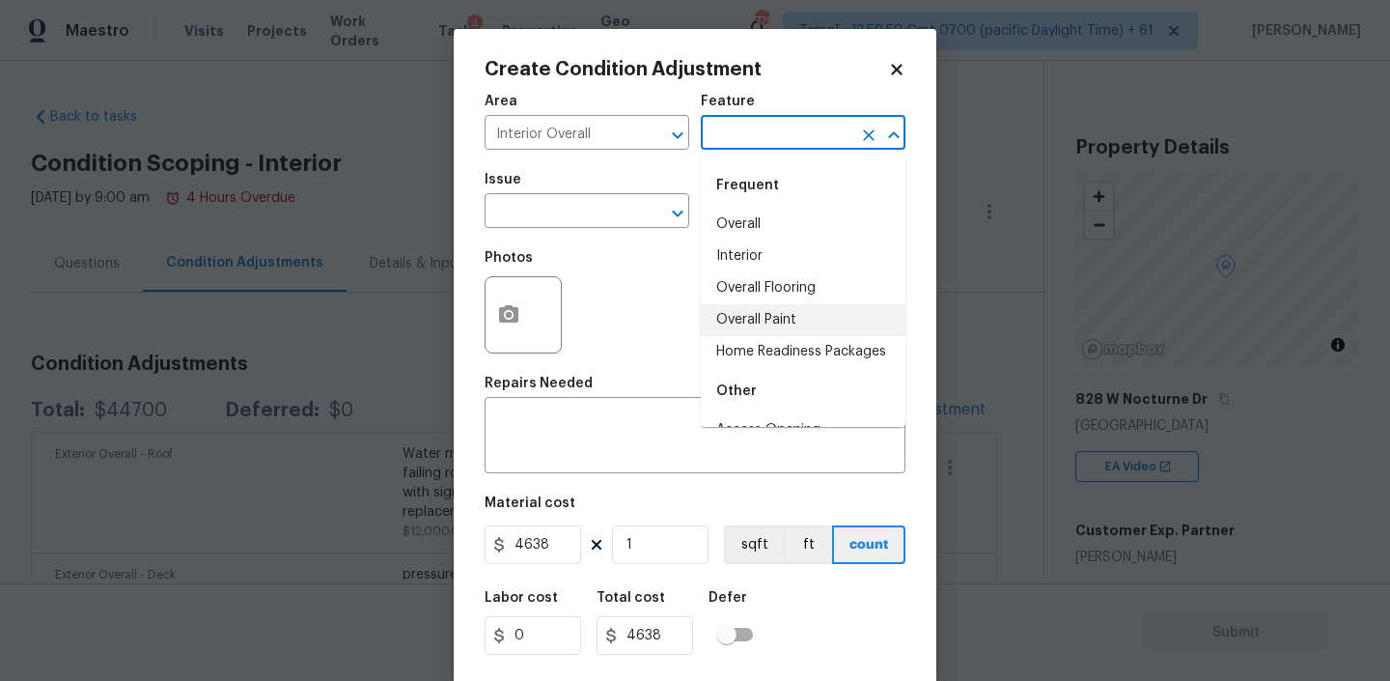
click at [771, 312] on li "Overall Paint" at bounding box center [803, 320] width 205 height 32
type input "Overall Paint"
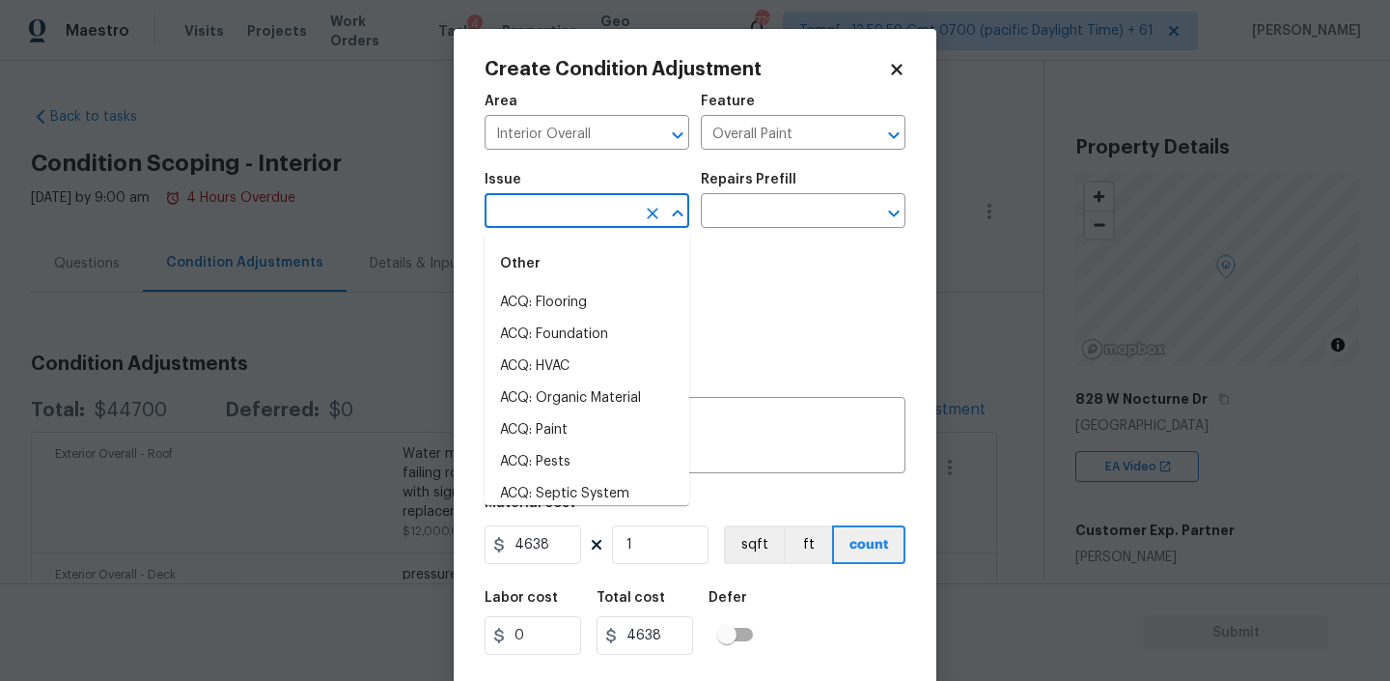
click at [605, 214] on input "text" at bounding box center [560, 213] width 151 height 30
click at [546, 421] on li "ACQ: Paint" at bounding box center [587, 430] width 205 height 32
type input "ACQ: Paint"
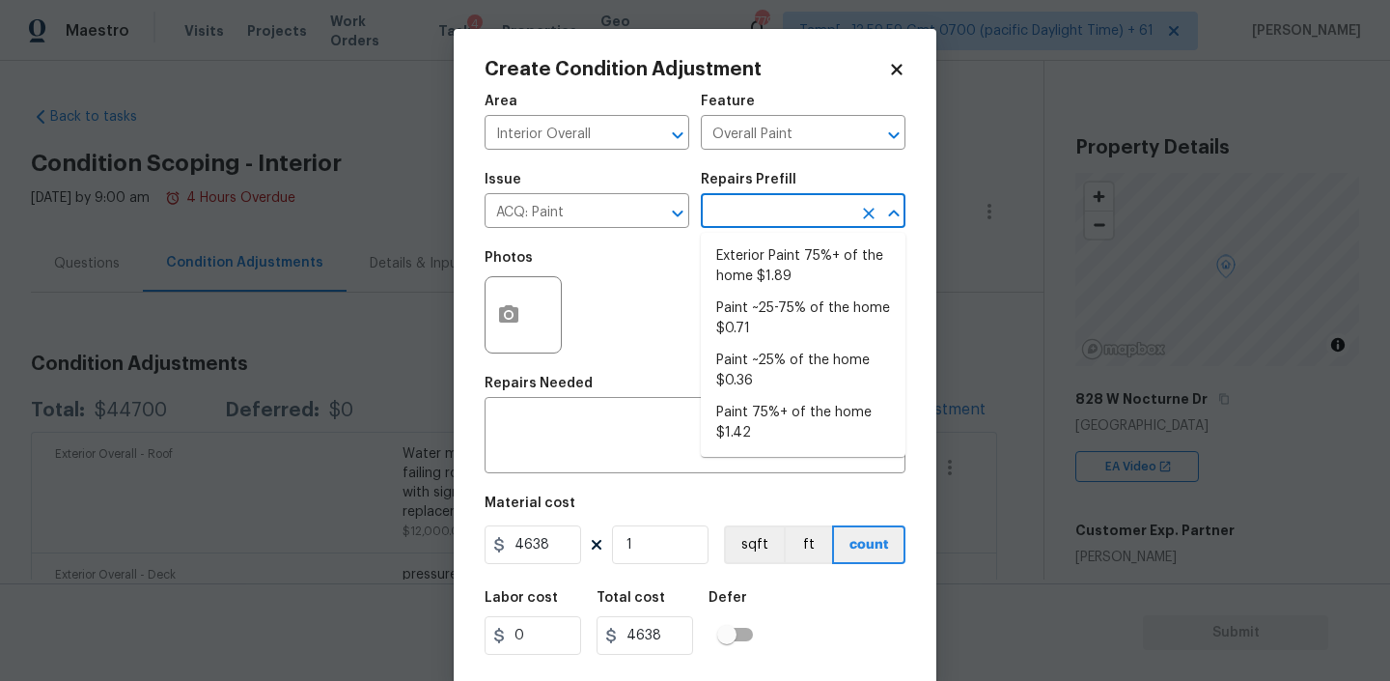
click at [802, 204] on input "text" at bounding box center [776, 213] width 151 height 30
click at [762, 430] on li "Paint 75%+ of the home $1.42" at bounding box center [803, 423] width 205 height 52
type input "Acquisition"
type textarea "Acquisition Scope: 75%+ of the home will likely require interior paint"
type input "1.42"
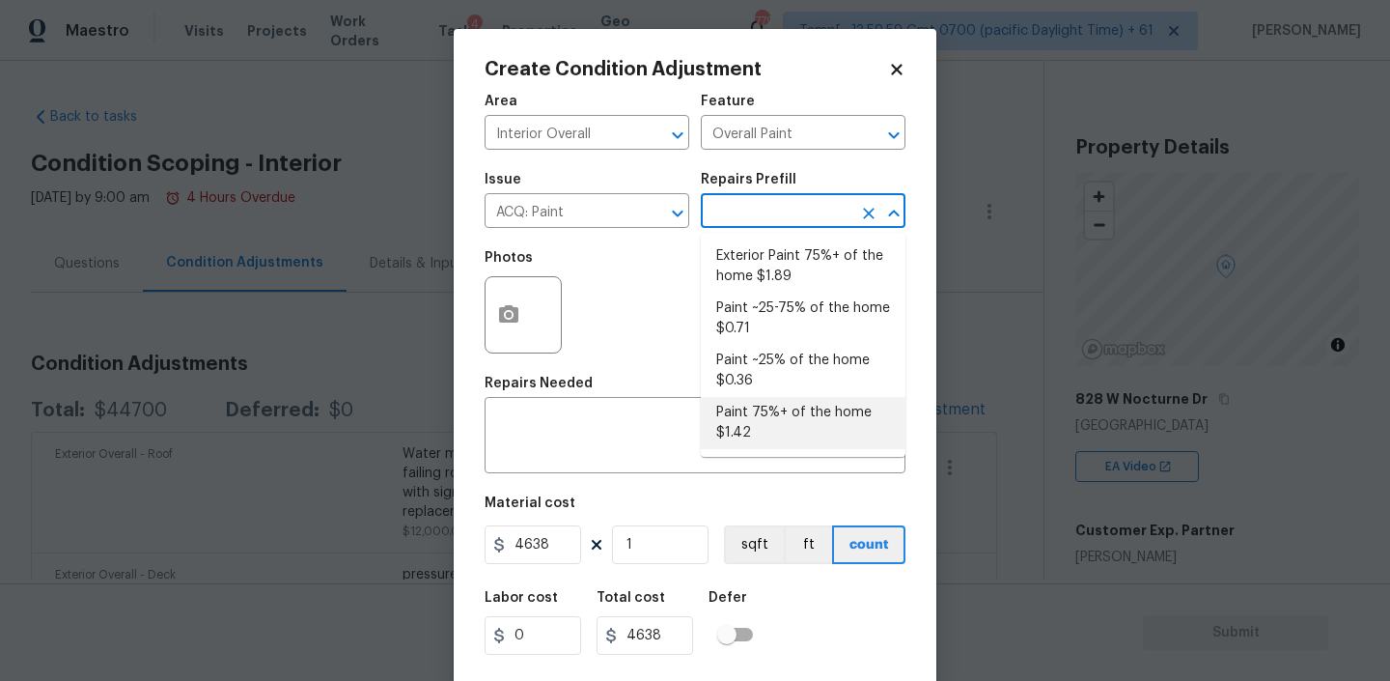
type input "1.42"
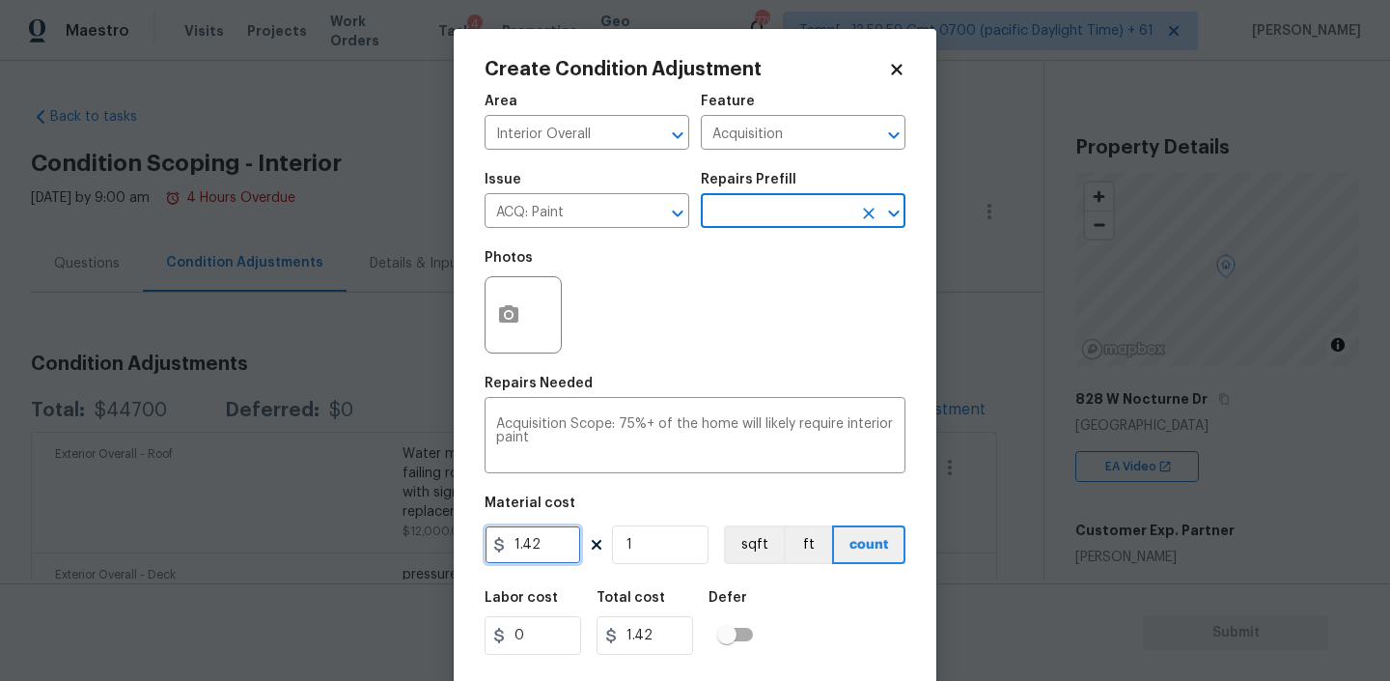
click at [551, 552] on input "1.42" at bounding box center [533, 544] width 97 height 39
type input "4638"
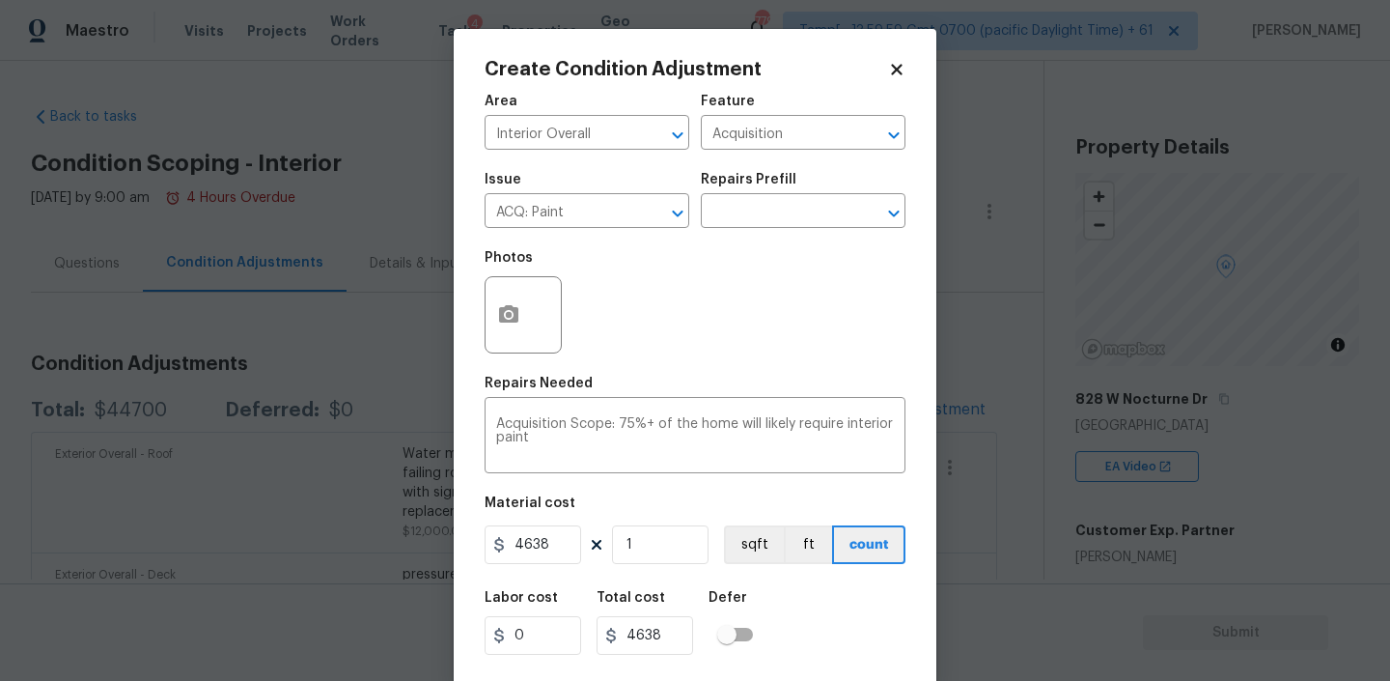
click at [801, 608] on div "Labor cost 0 Total cost 4638 Defer" at bounding box center [695, 622] width 421 height 87
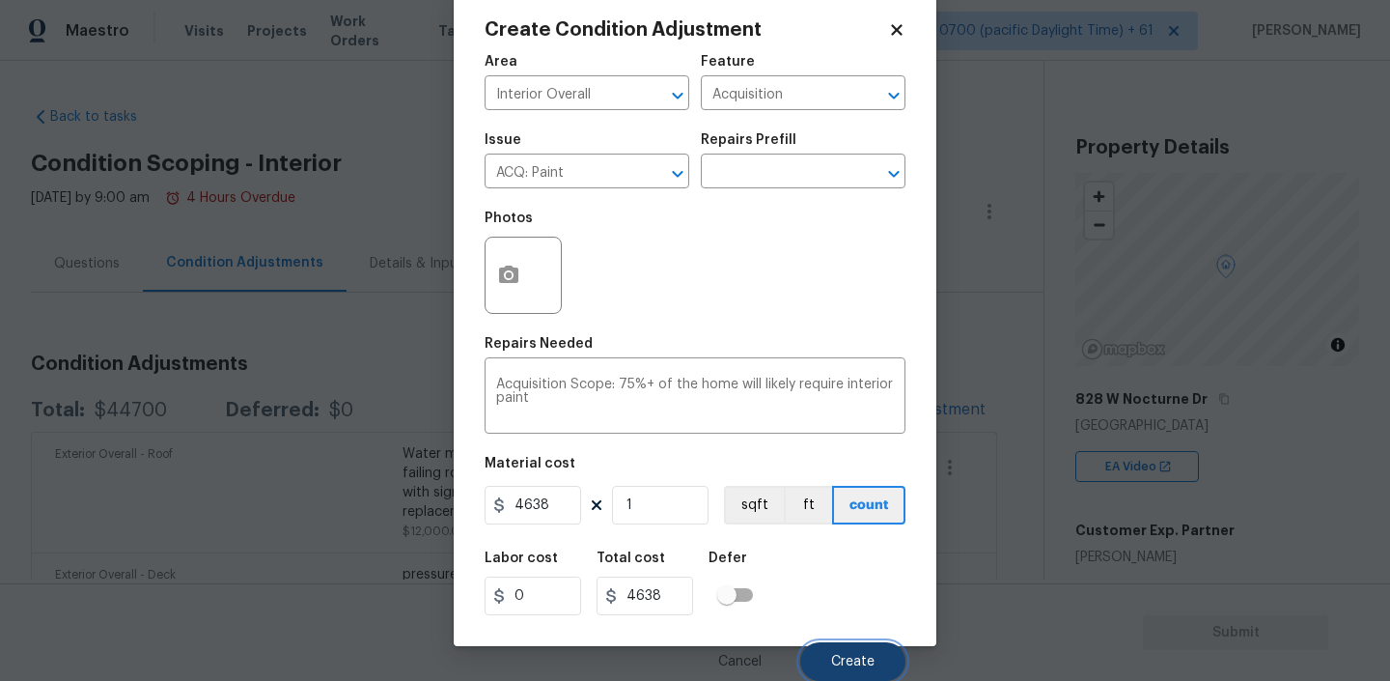
click at [854, 658] on span "Create" at bounding box center [852, 662] width 43 height 14
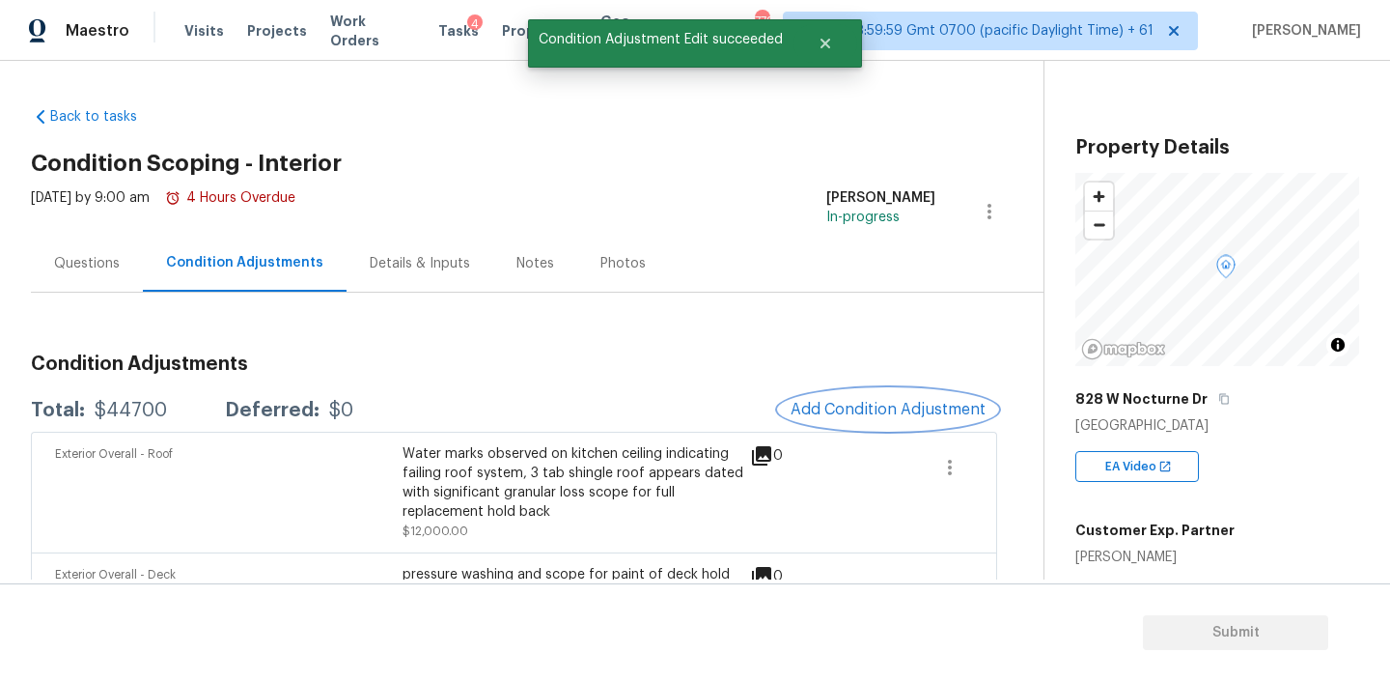
scroll to position [0, 0]
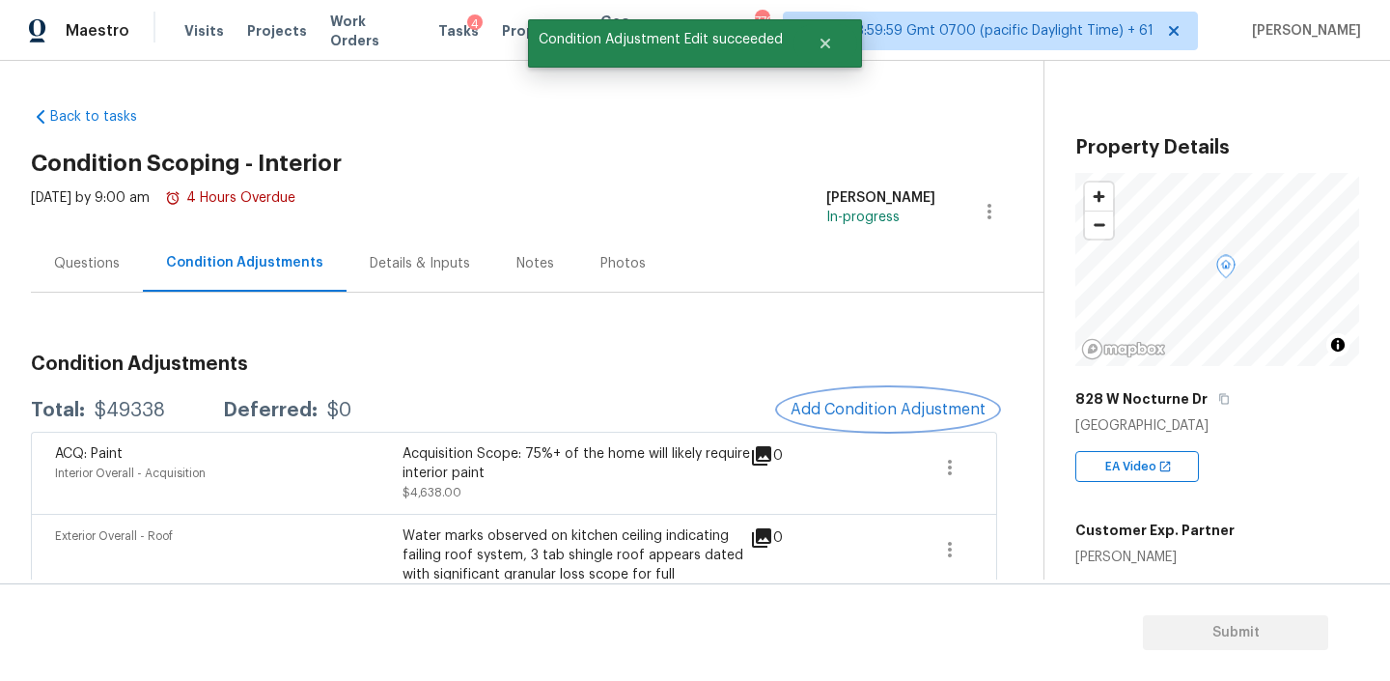
click at [870, 415] on span "Add Condition Adjustment" at bounding box center [888, 409] width 195 height 17
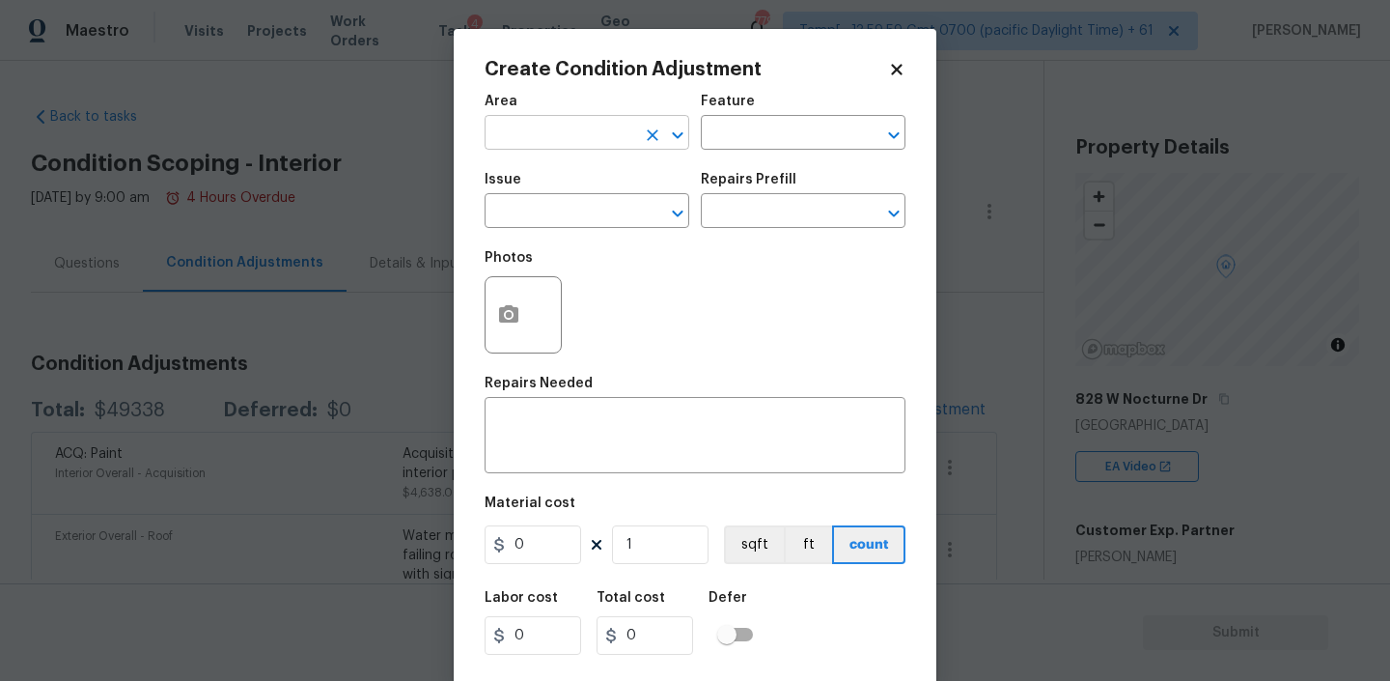
click at [592, 124] on input "text" at bounding box center [560, 135] width 151 height 30
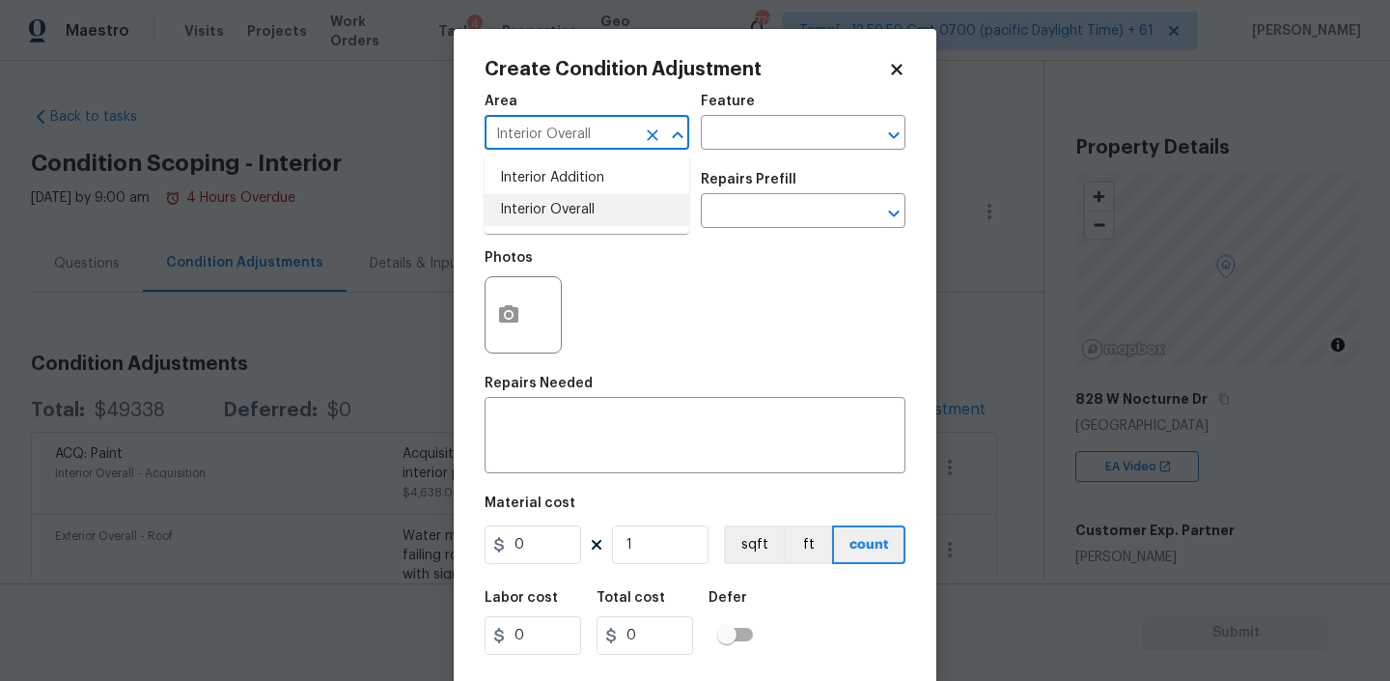
type input "Interior Overall"
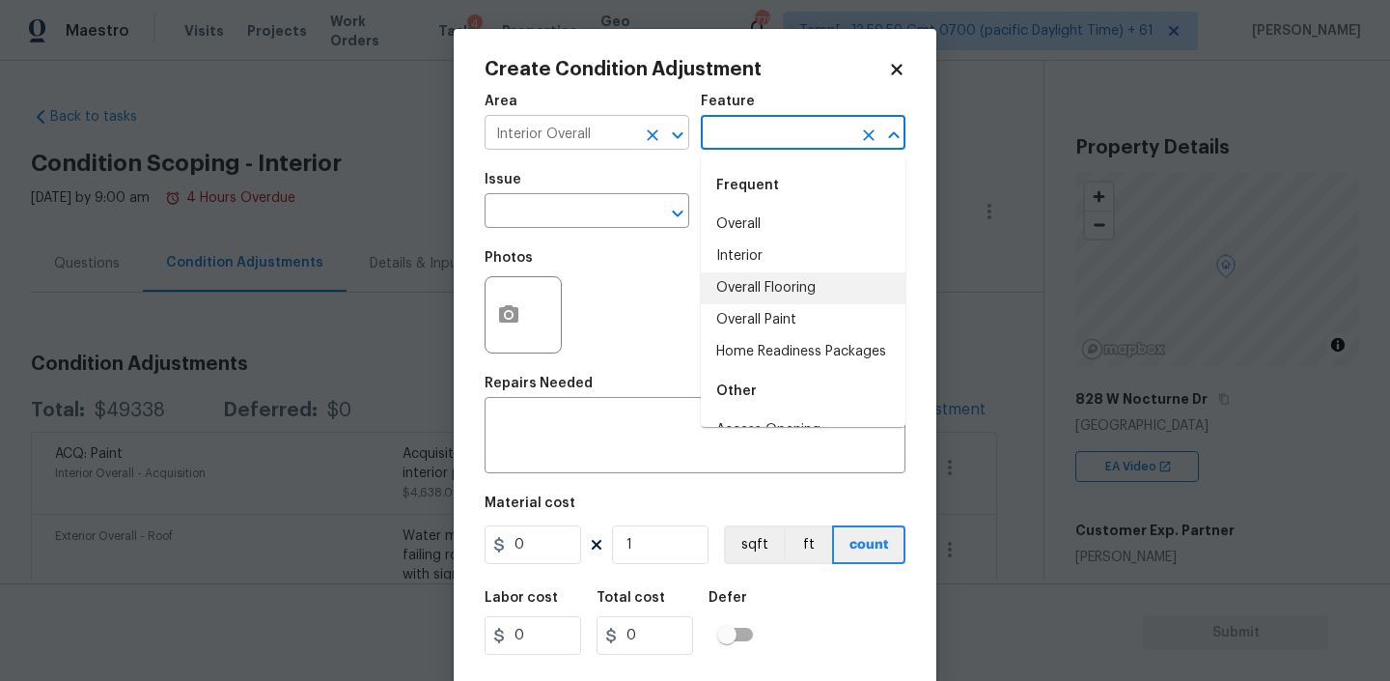
type input "Overall Flooring"
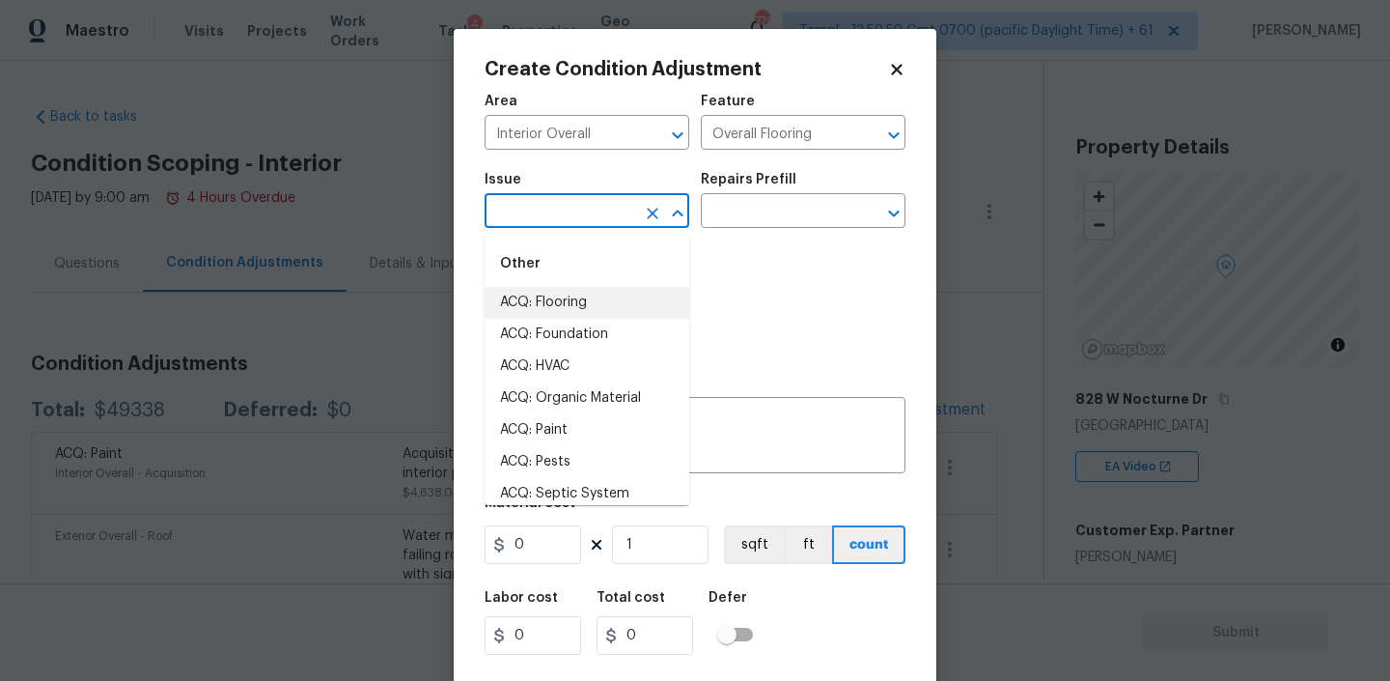
click at [559, 317] on li "ACQ: Flooring" at bounding box center [587, 303] width 205 height 32
type input "ACQ: Flooring"
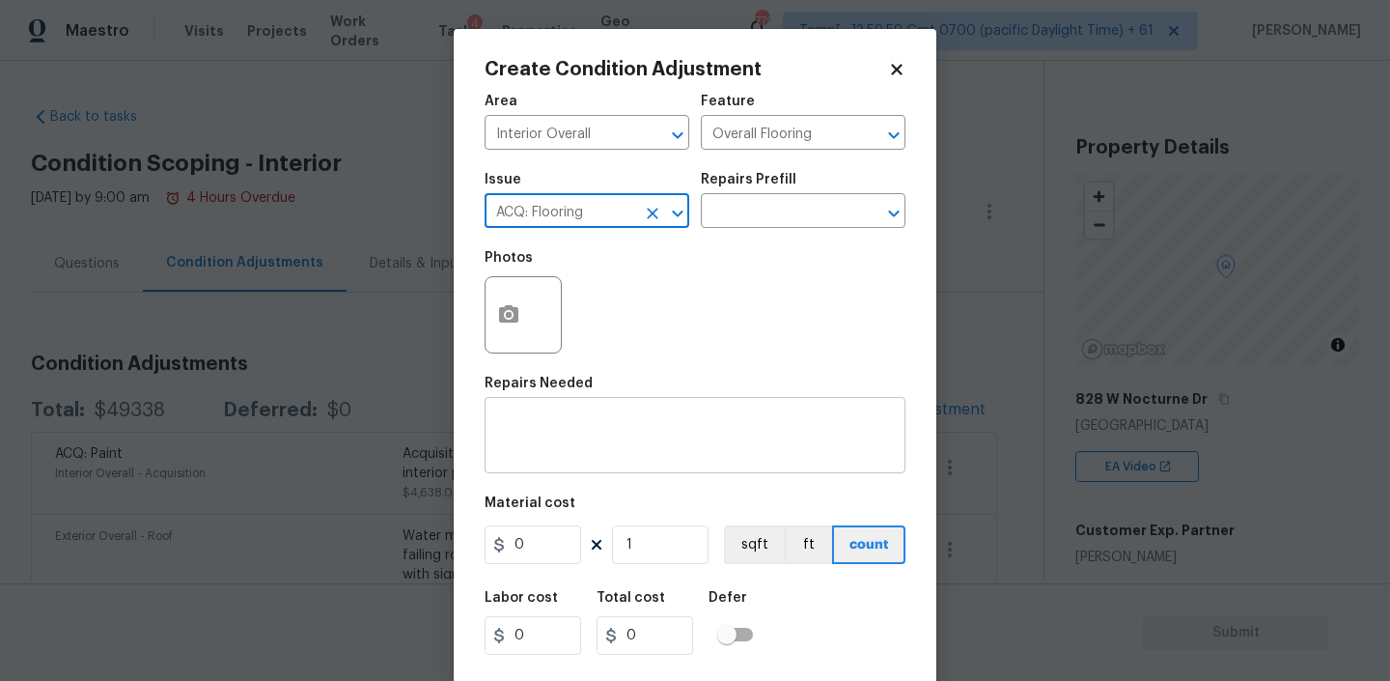
click at [593, 423] on textarea at bounding box center [695, 437] width 398 height 41
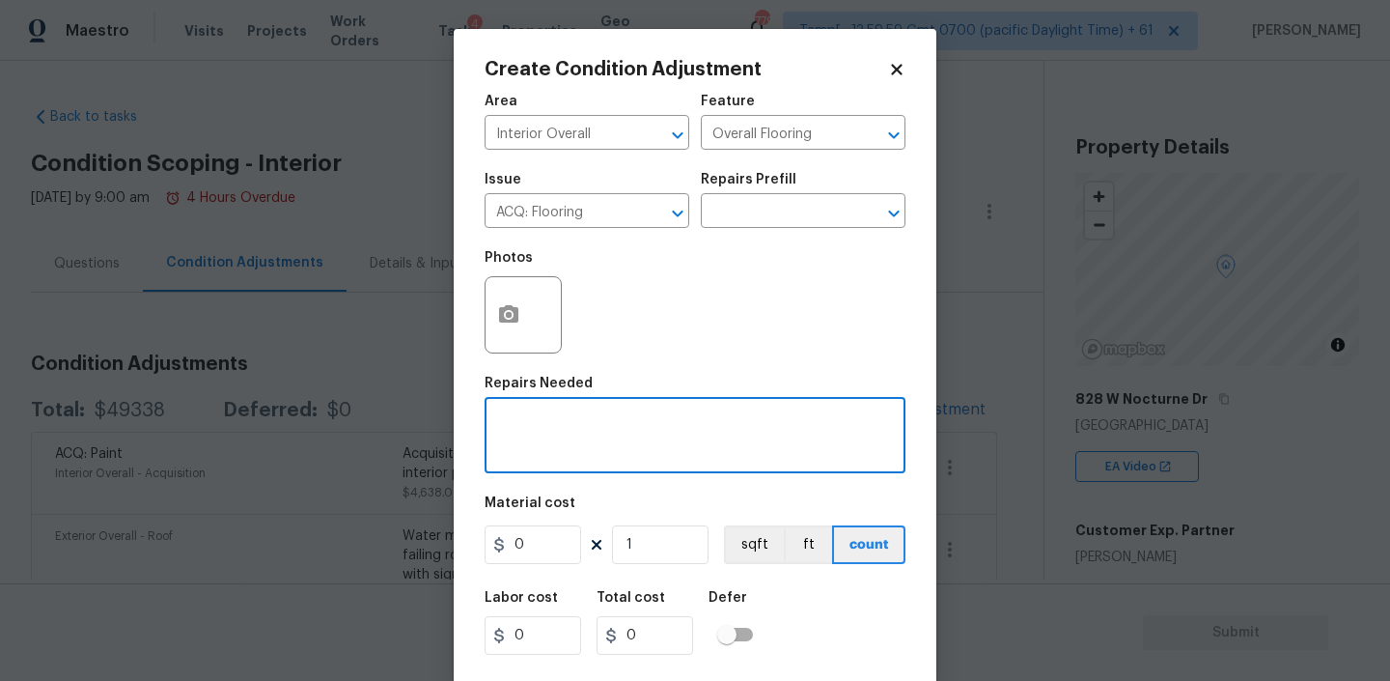
paste textarea "Carpet in bedrooms and closets, living room, hallways and dinning room in poor …"
type textarea "Carpet in bedrooms and closets, living room, hallways and dinning room in poor …"
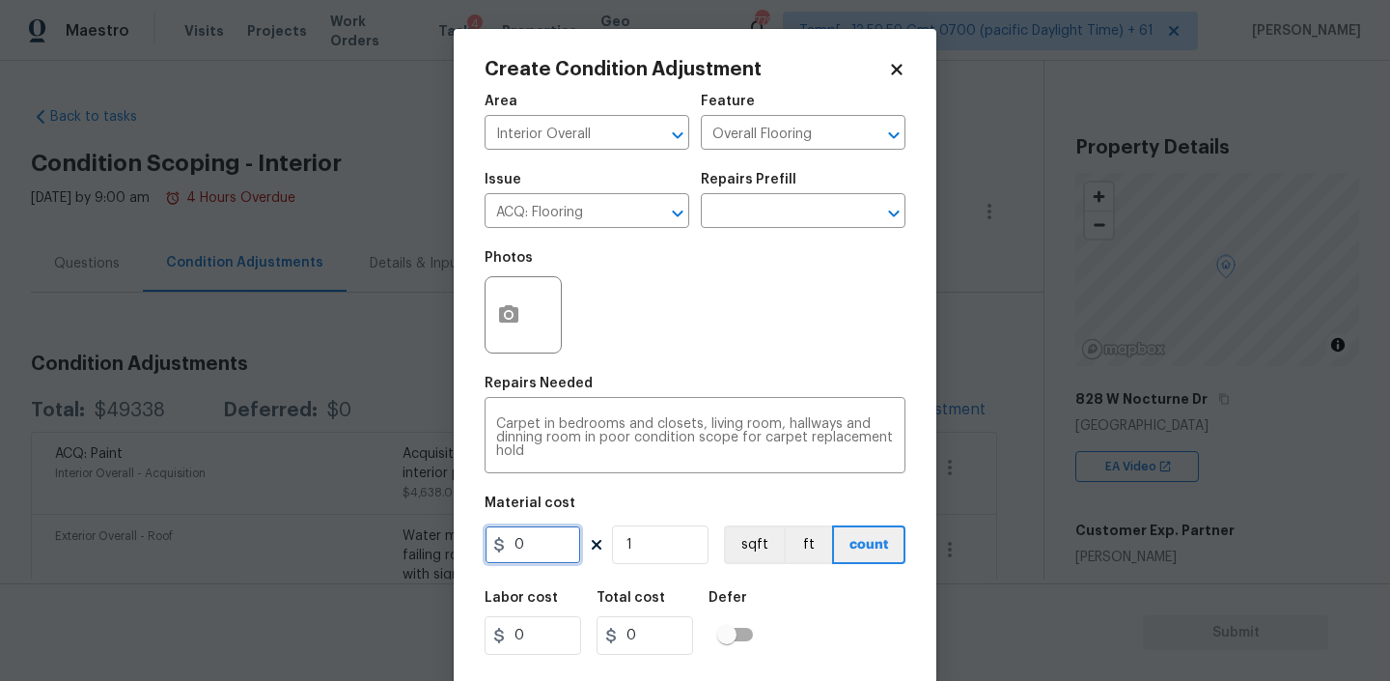
click at [532, 549] on input "0" at bounding box center [533, 544] width 97 height 39
type input "2205"
click at [812, 613] on div "Labor cost 0 Total cost 2205 Defer" at bounding box center [695, 622] width 421 height 87
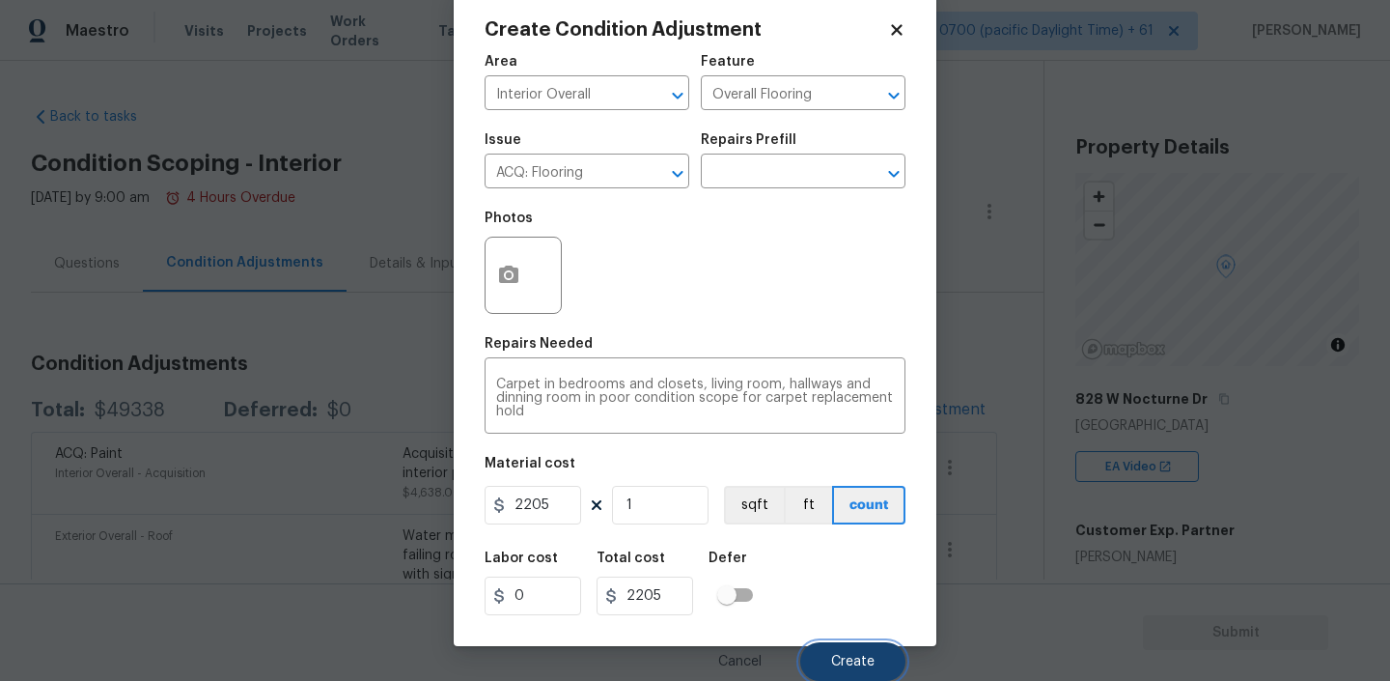
click at [855, 649] on button "Create" at bounding box center [852, 661] width 105 height 39
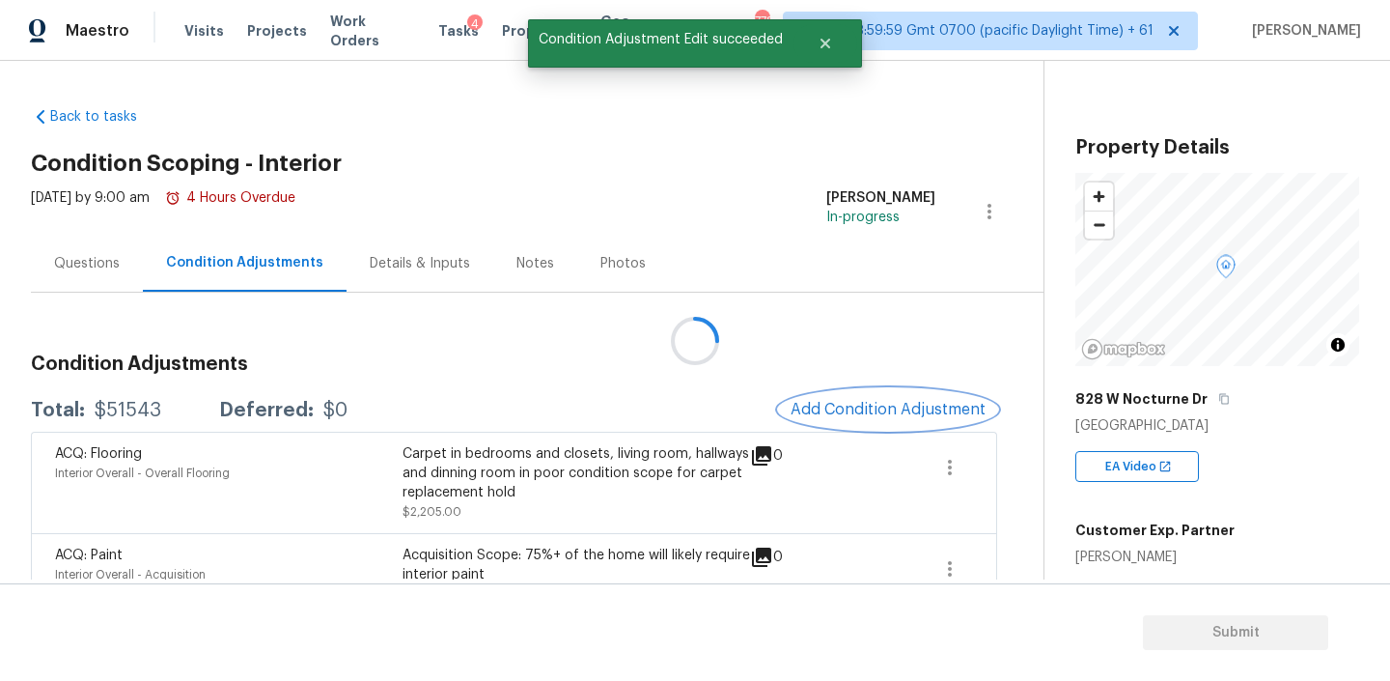
scroll to position [0, 0]
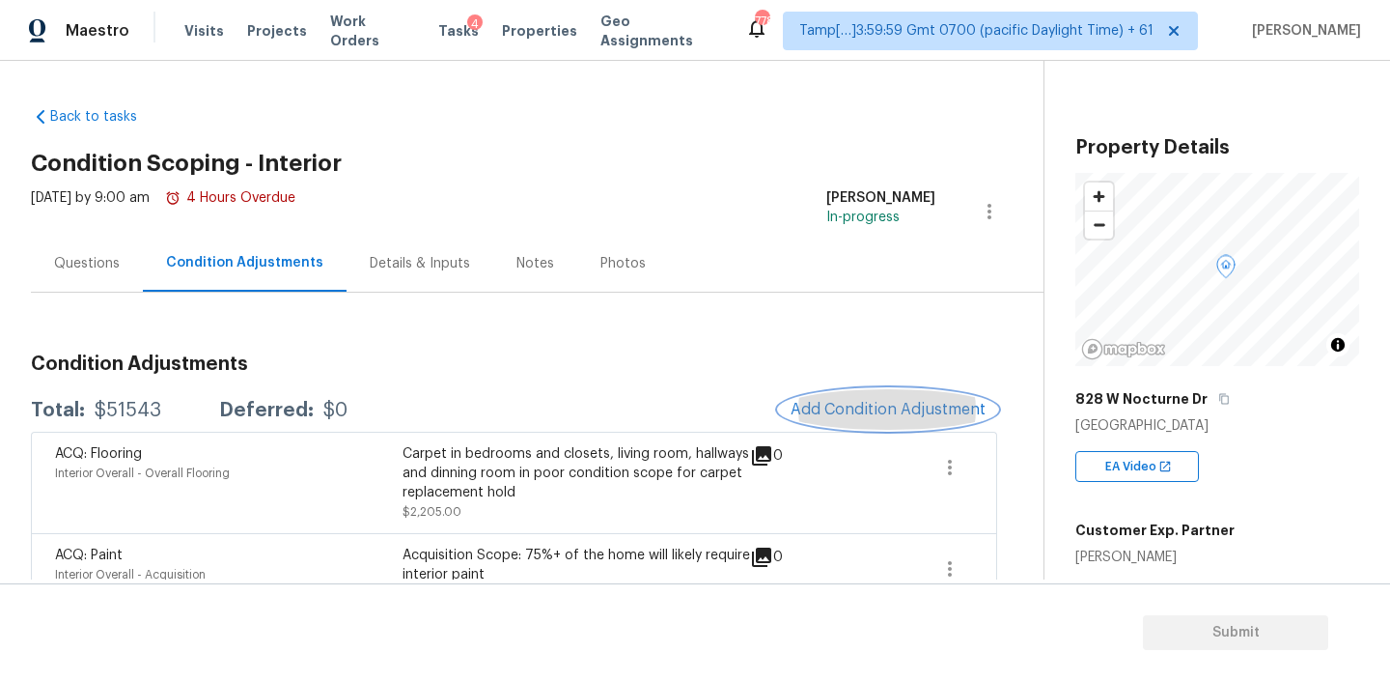
click at [868, 410] on span "Add Condition Adjustment" at bounding box center [888, 409] width 195 height 17
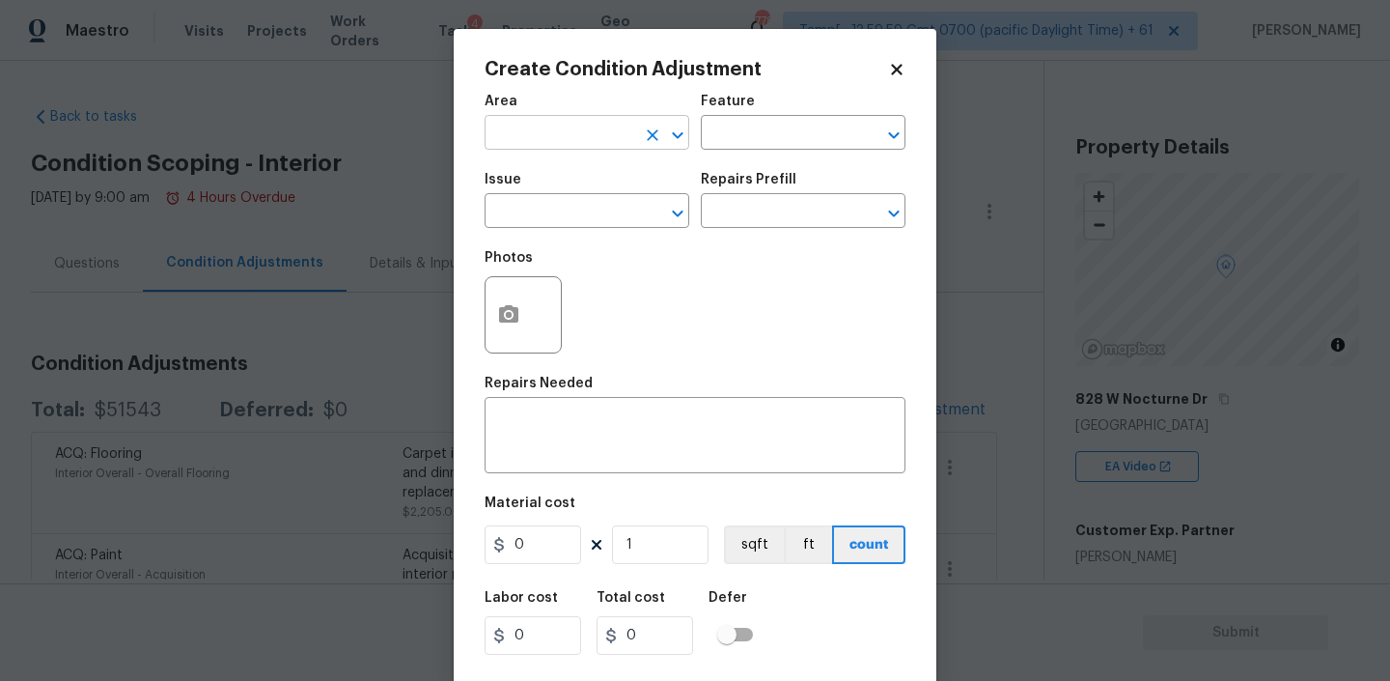
click at [574, 138] on input "text" at bounding box center [560, 135] width 151 height 30
type input "Interior Overall"
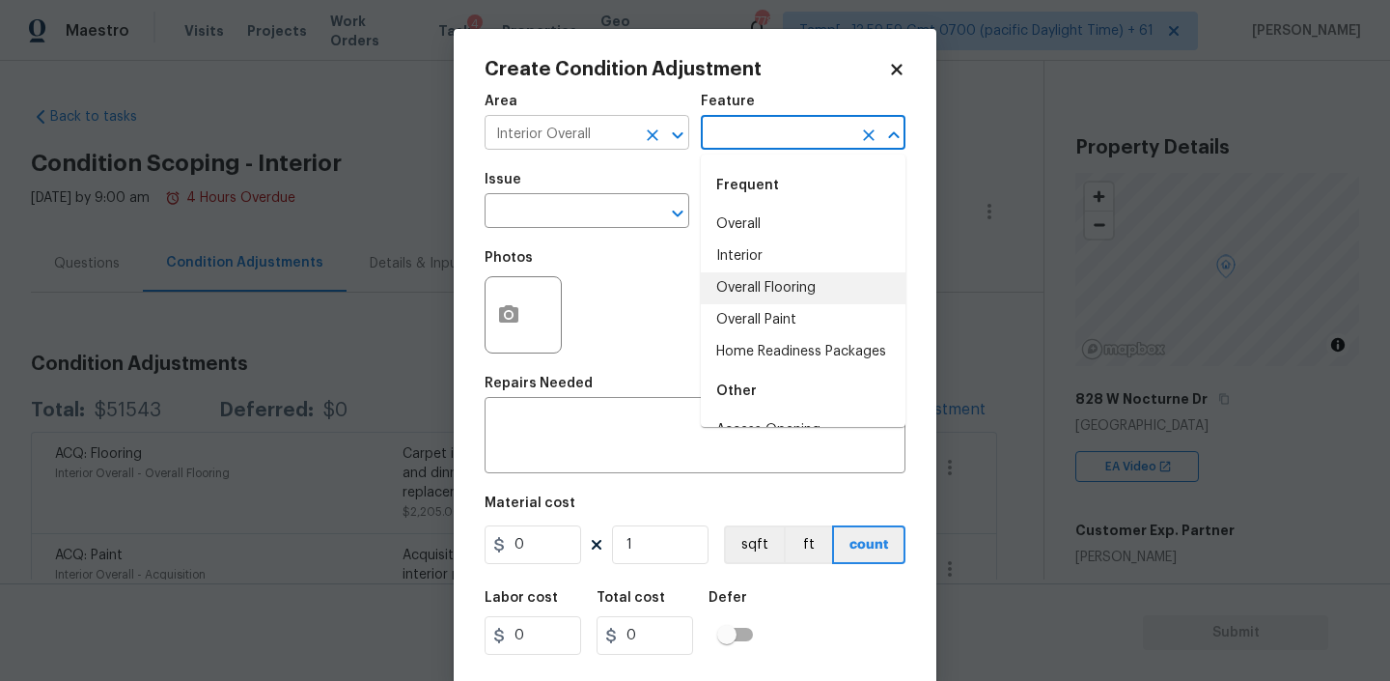
type input "Overall Flooring"
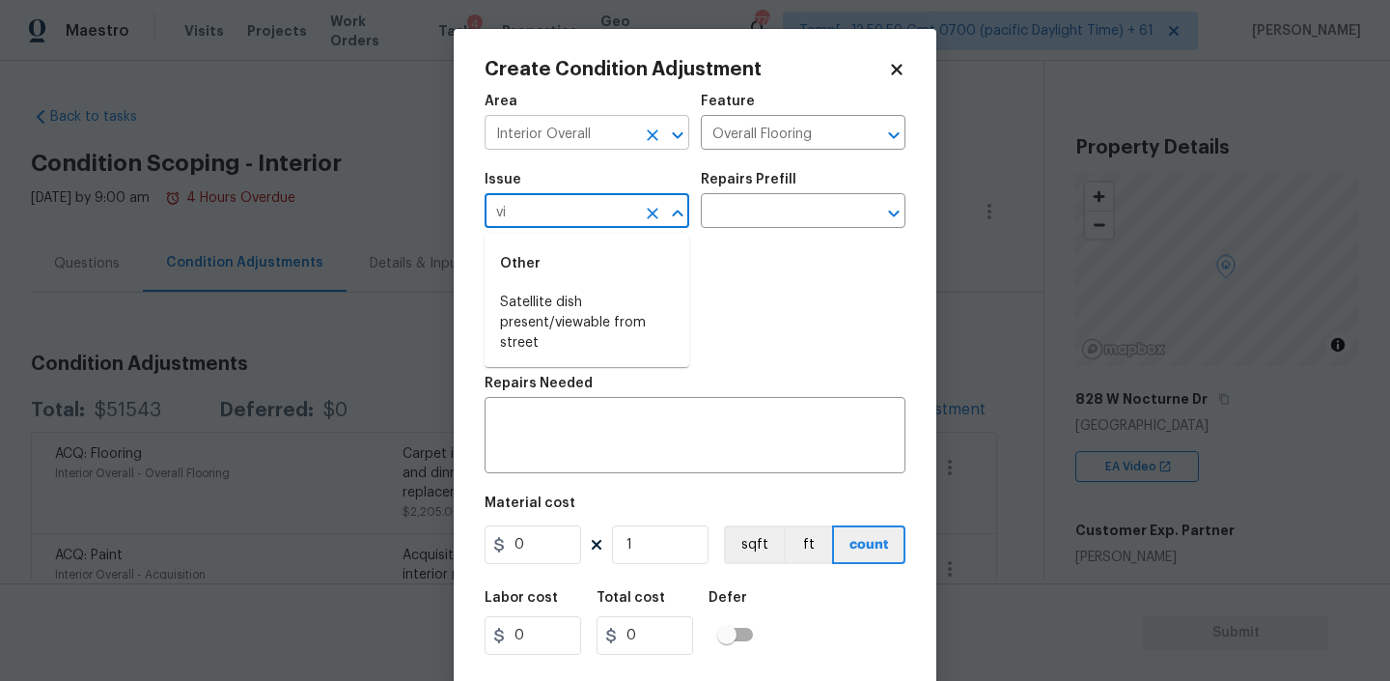
type input "v"
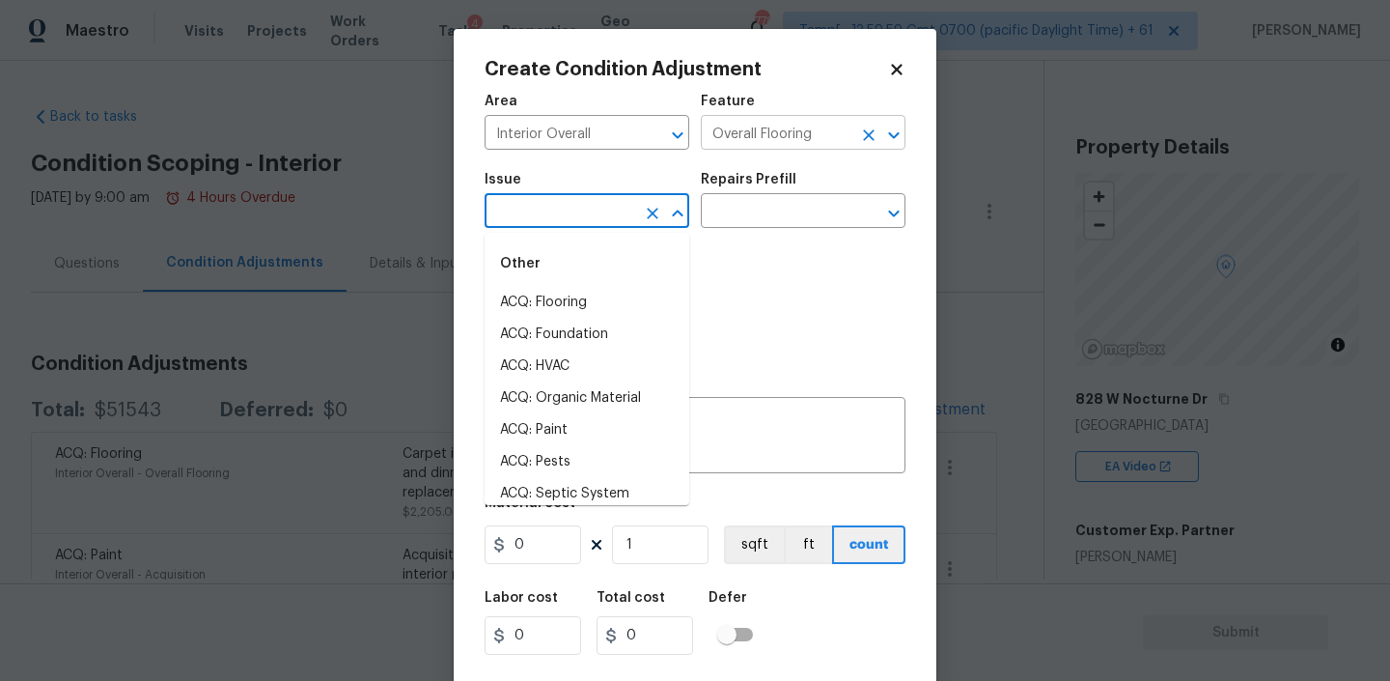
click at [868, 137] on icon "Clear" at bounding box center [868, 135] width 19 height 19
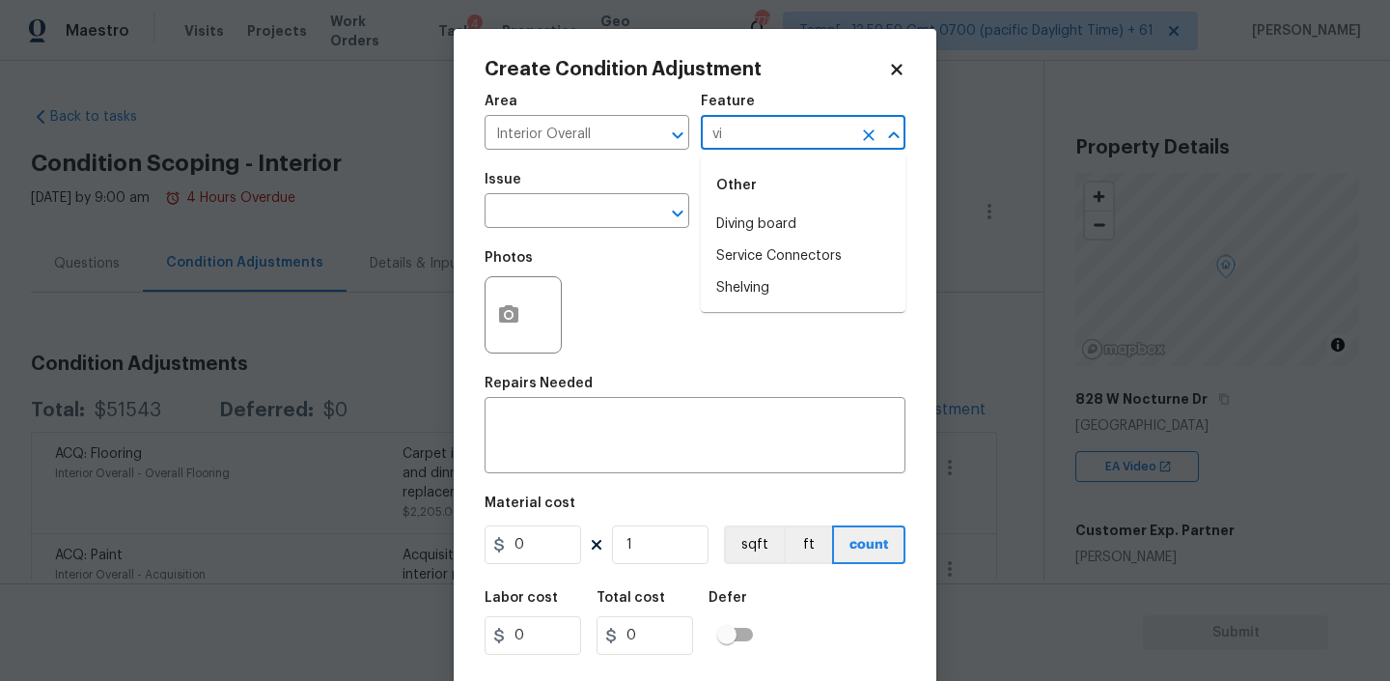
type input "v"
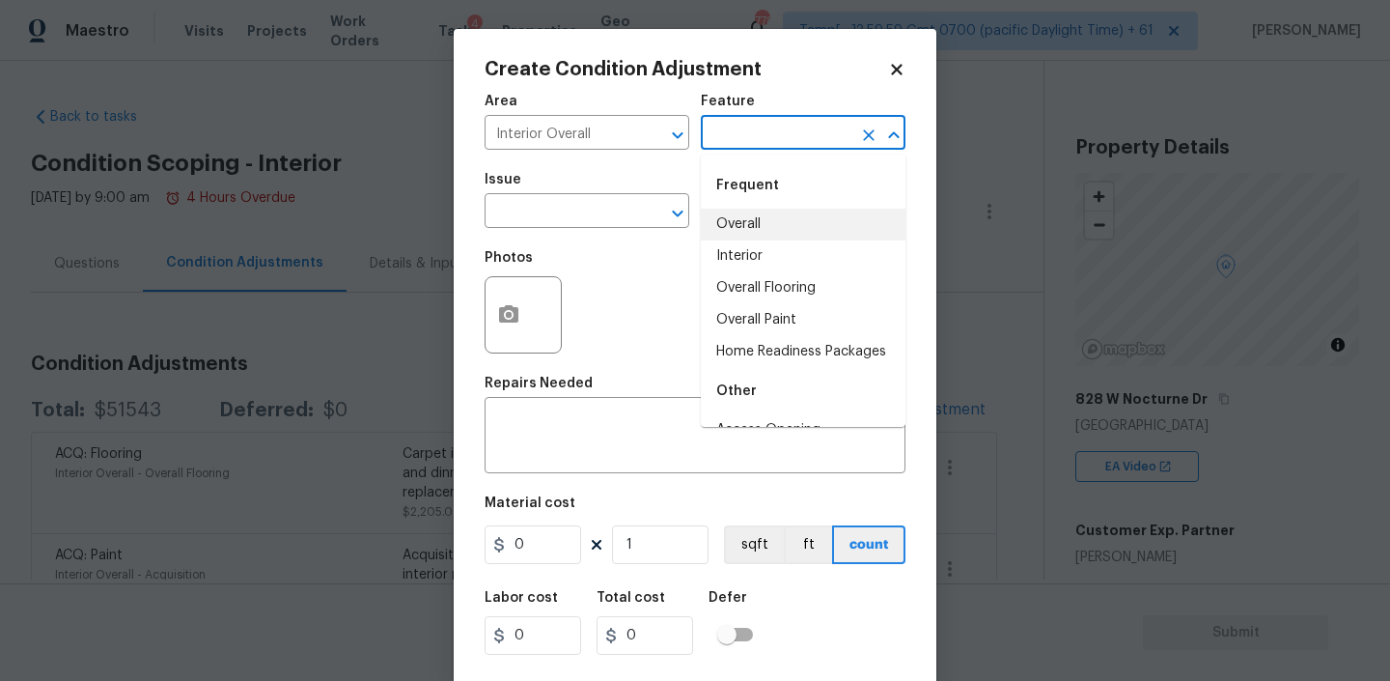
click at [783, 229] on li "Overall" at bounding box center [803, 225] width 205 height 32
type input "Overall"
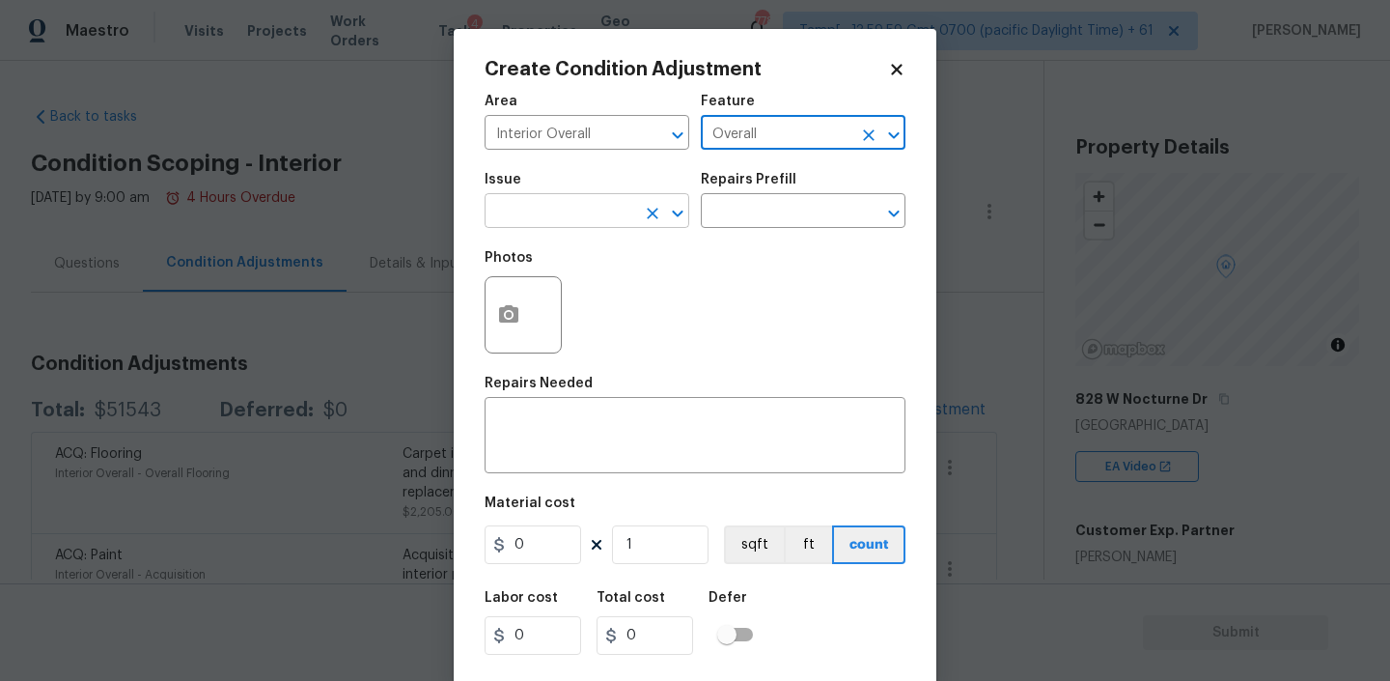
click at [584, 201] on input "text" at bounding box center [560, 213] width 151 height 30
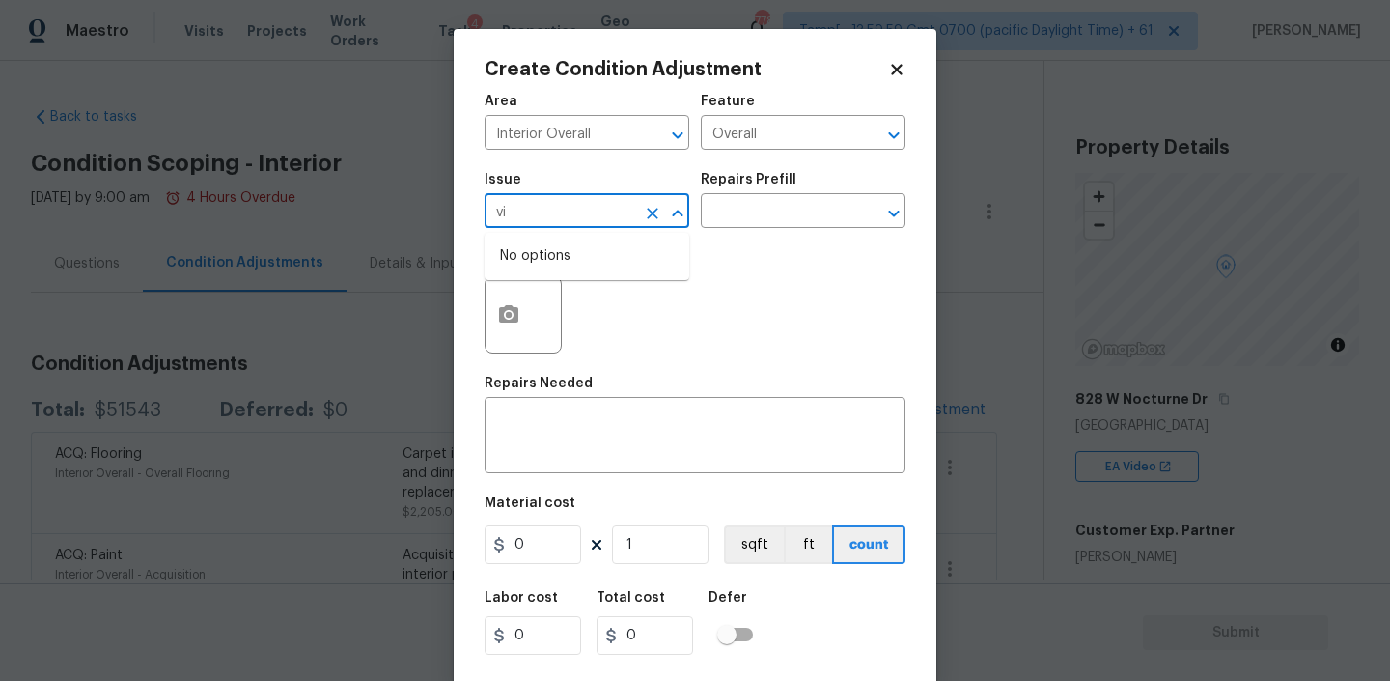
type input "v"
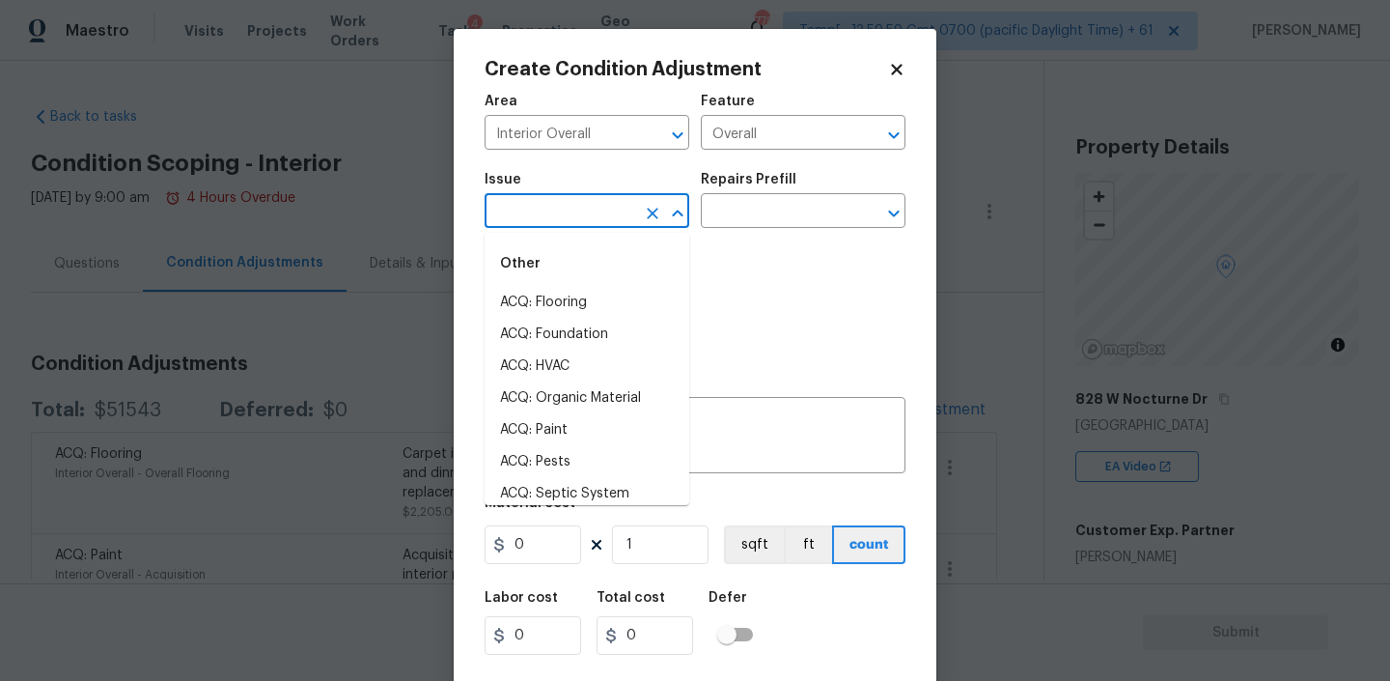
click at [805, 154] on div "Area Interior Overall ​ Feature Overall ​" at bounding box center [695, 122] width 421 height 78
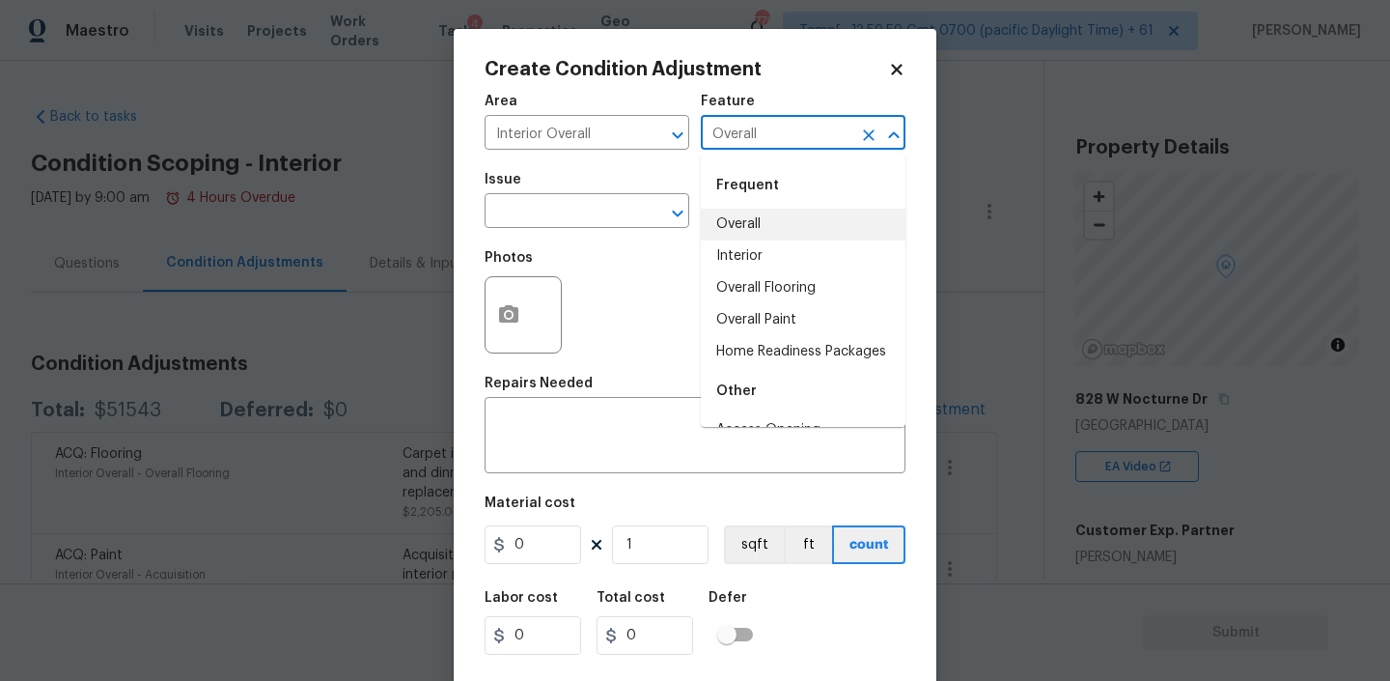
click at [809, 130] on input "Overall" at bounding box center [776, 135] width 151 height 30
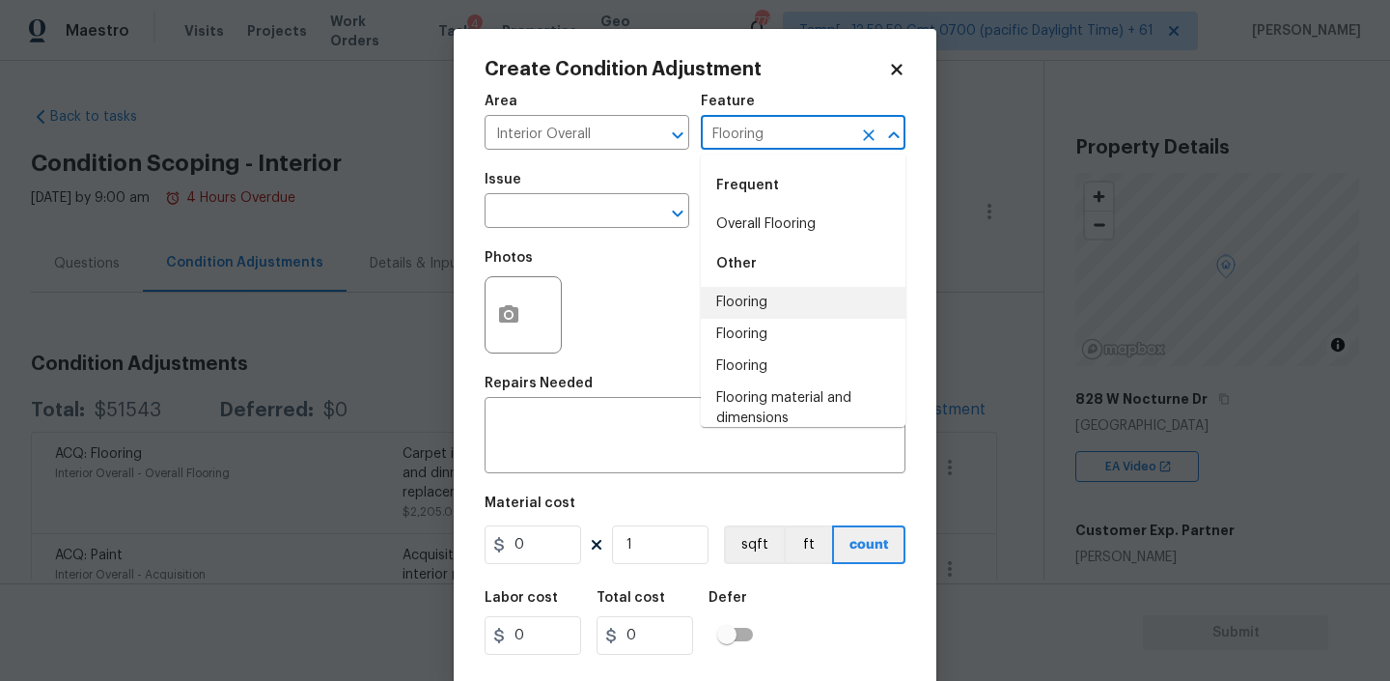
type input "Flooring"
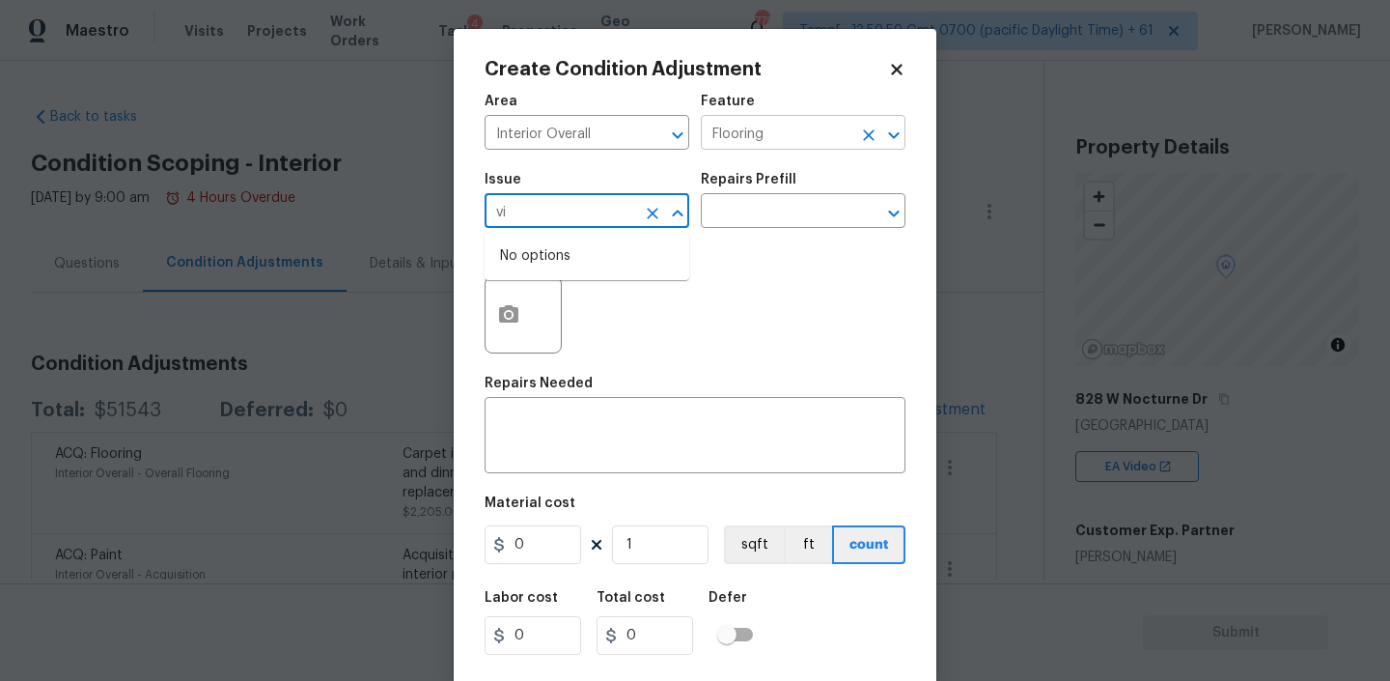
type input "v"
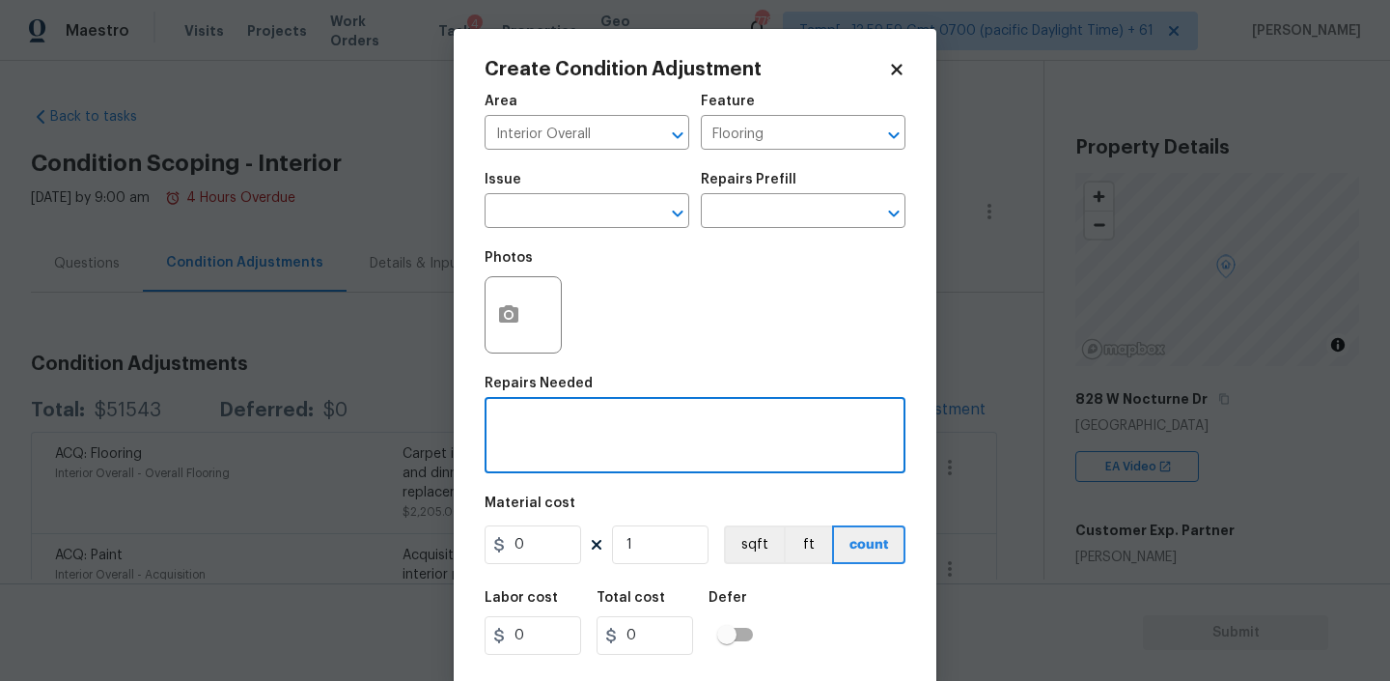
click at [753, 438] on textarea at bounding box center [695, 437] width 398 height 41
paste textarea "Vinyl floors in kitchen, bathrooms, and laundry room in average condition sligh…"
click at [870, 138] on icon "Clear" at bounding box center [868, 135] width 19 height 19
type textarea "Vinyl floors in kitchen, bathrooms, and laundry room in average condition sligh…"
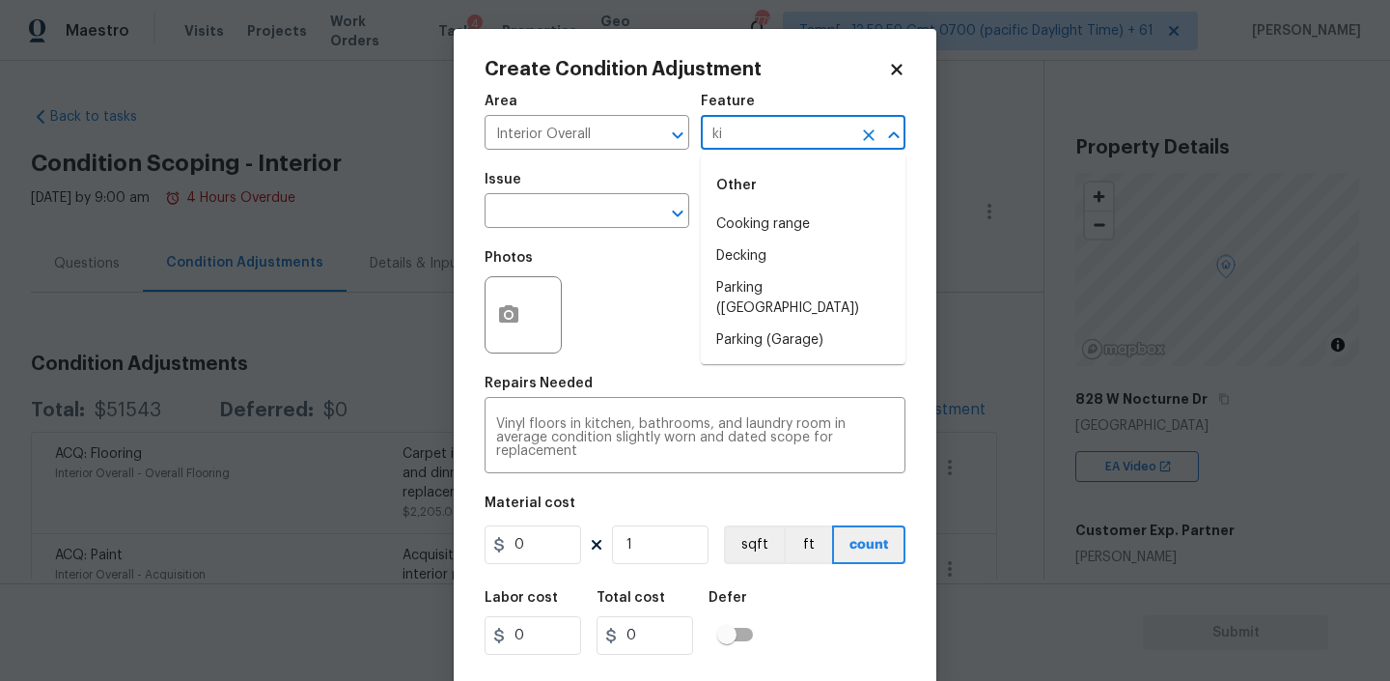
type input "k"
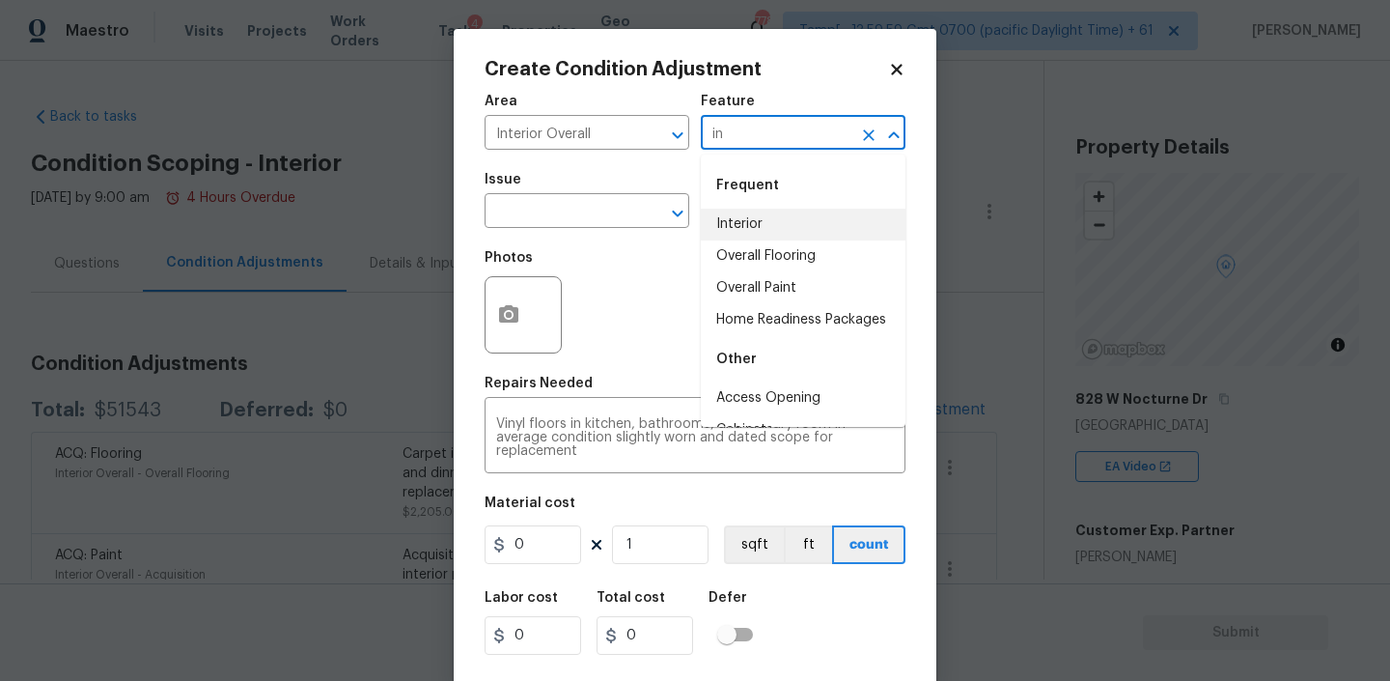
click at [749, 227] on li "Interior" at bounding box center [803, 225] width 205 height 32
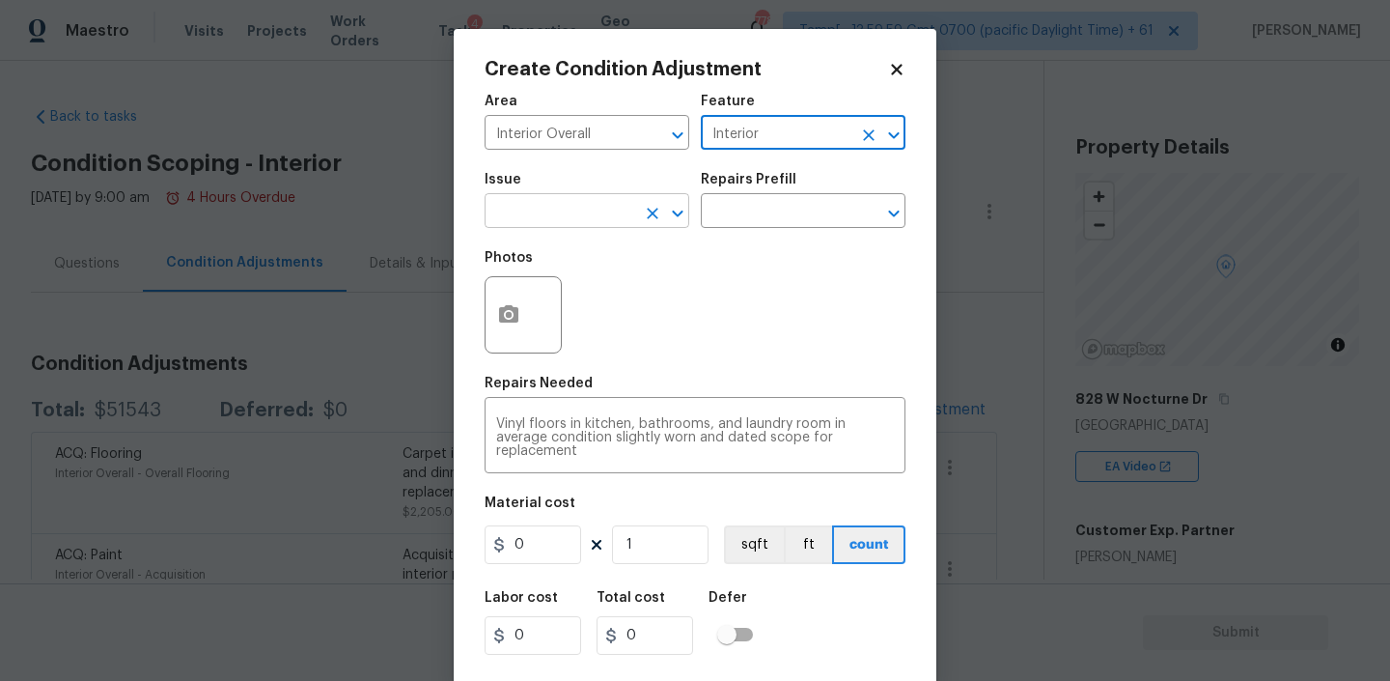
type input "Interior"
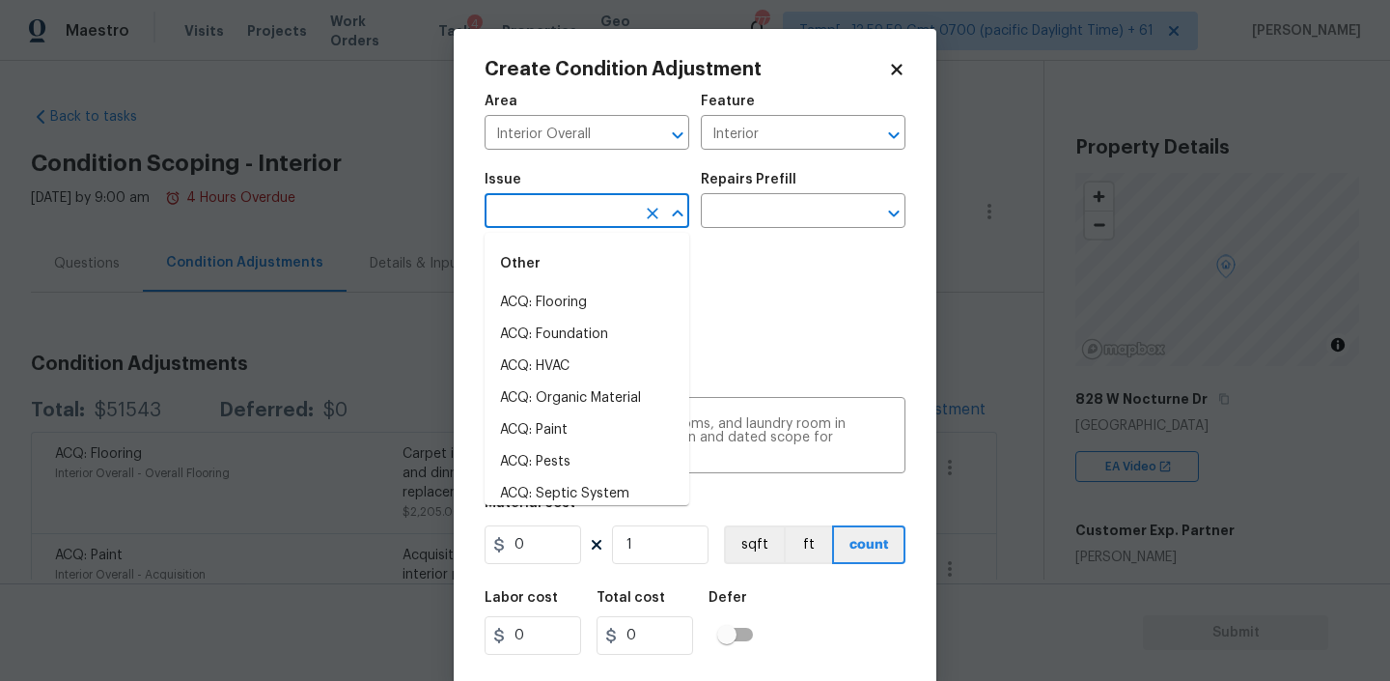
click at [572, 211] on input "text" at bounding box center [560, 213] width 151 height 30
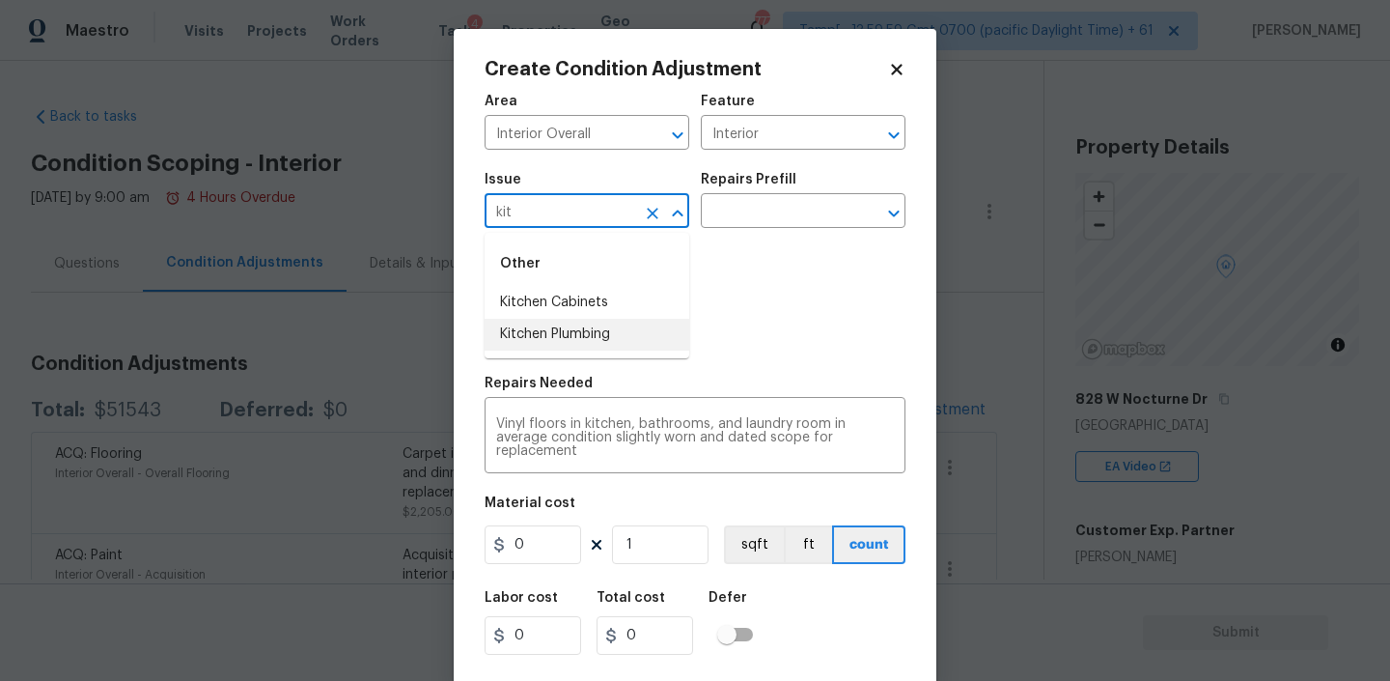
click at [576, 327] on li "Kitchen Plumbing" at bounding box center [587, 335] width 205 height 32
type input "Kitchen Plumbing"
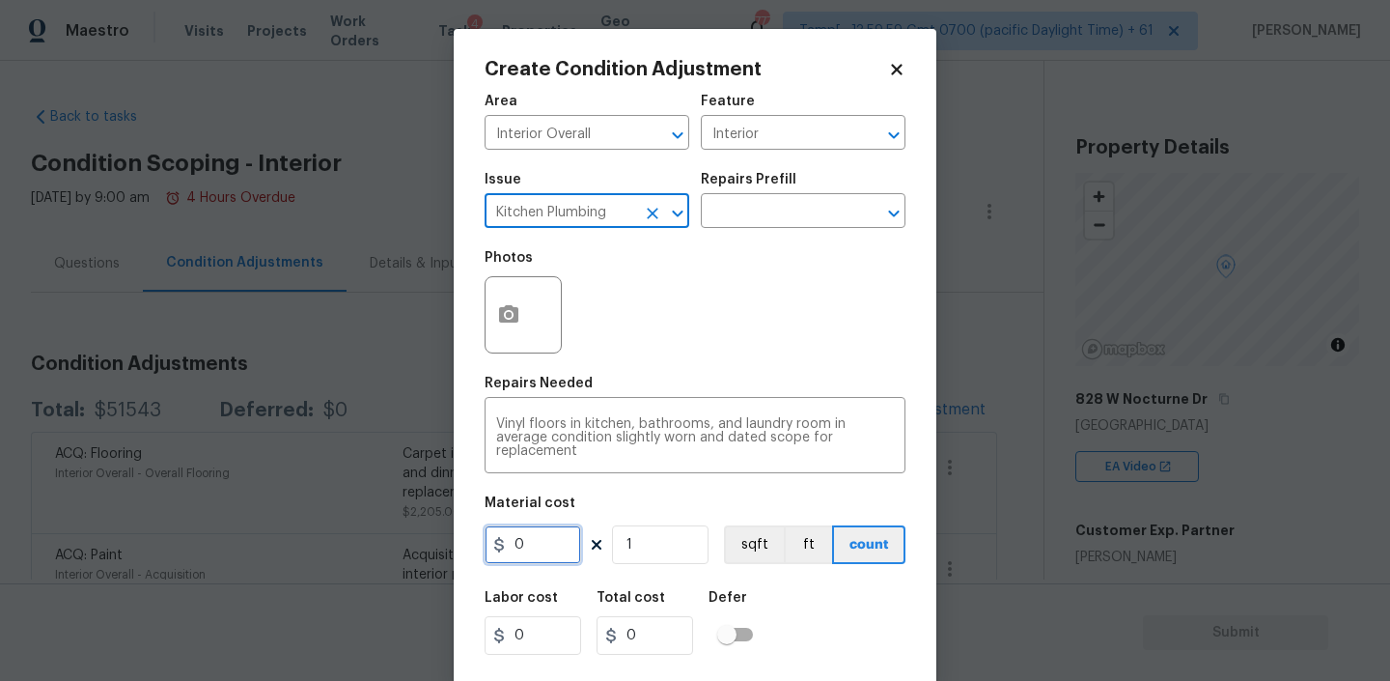
click at [555, 543] on input "0" at bounding box center [533, 544] width 97 height 39
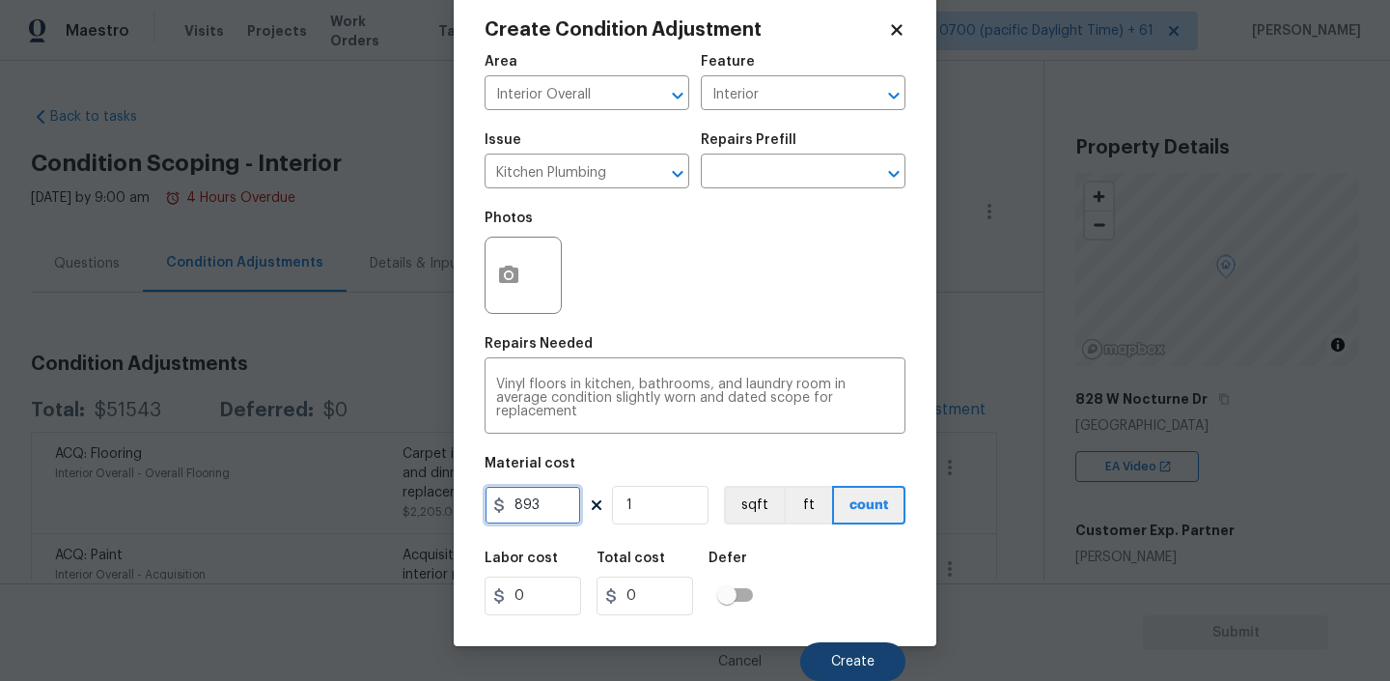
type input "893"
click at [838, 662] on span "Create" at bounding box center [852, 662] width 43 height 14
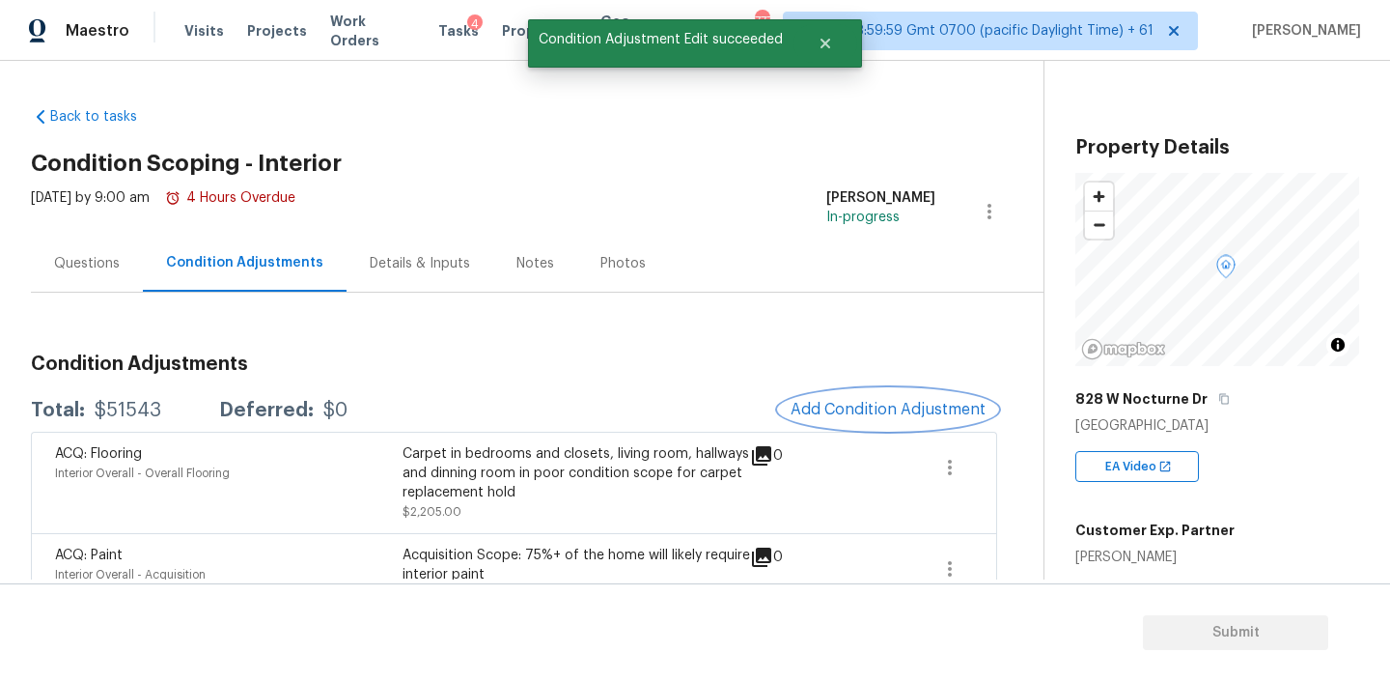
scroll to position [0, 0]
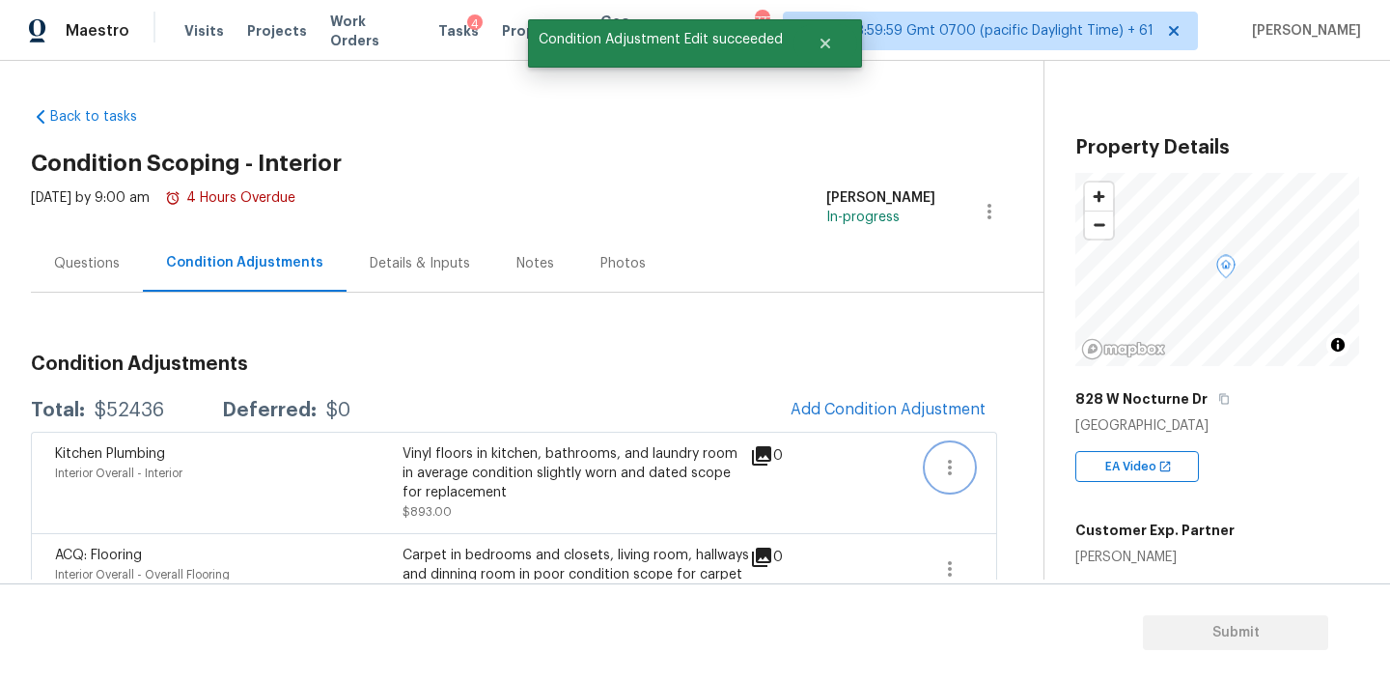
click at [960, 460] on icon "button" at bounding box center [949, 467] width 23 height 23
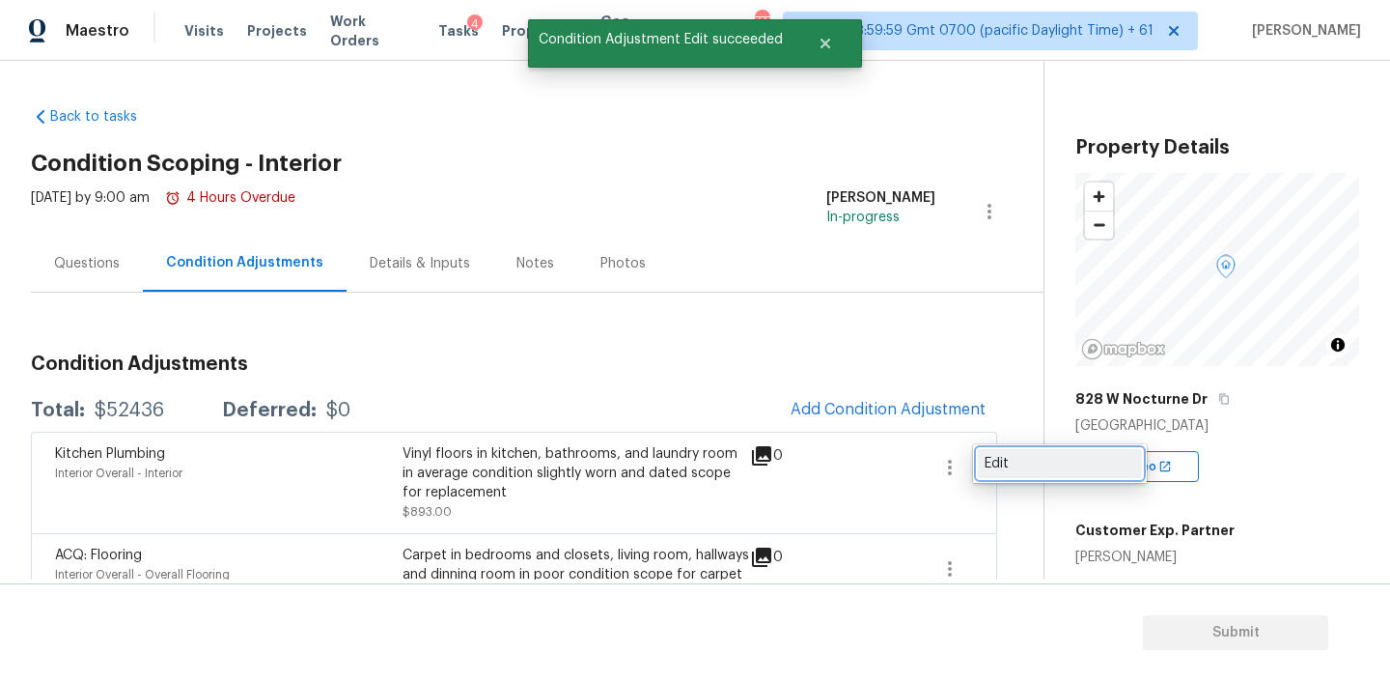
click at [1012, 466] on div "Edit" at bounding box center [1060, 463] width 151 height 19
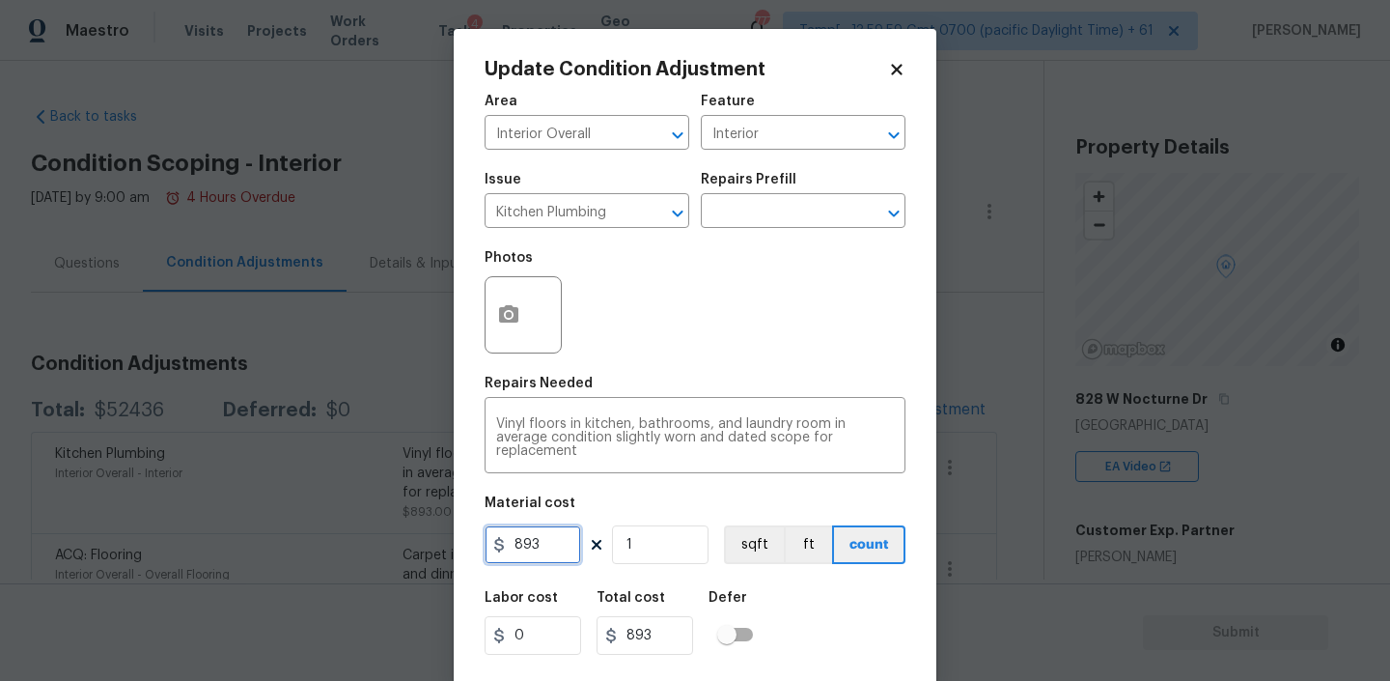
click at [554, 542] on input "893" at bounding box center [533, 544] width 97 height 39
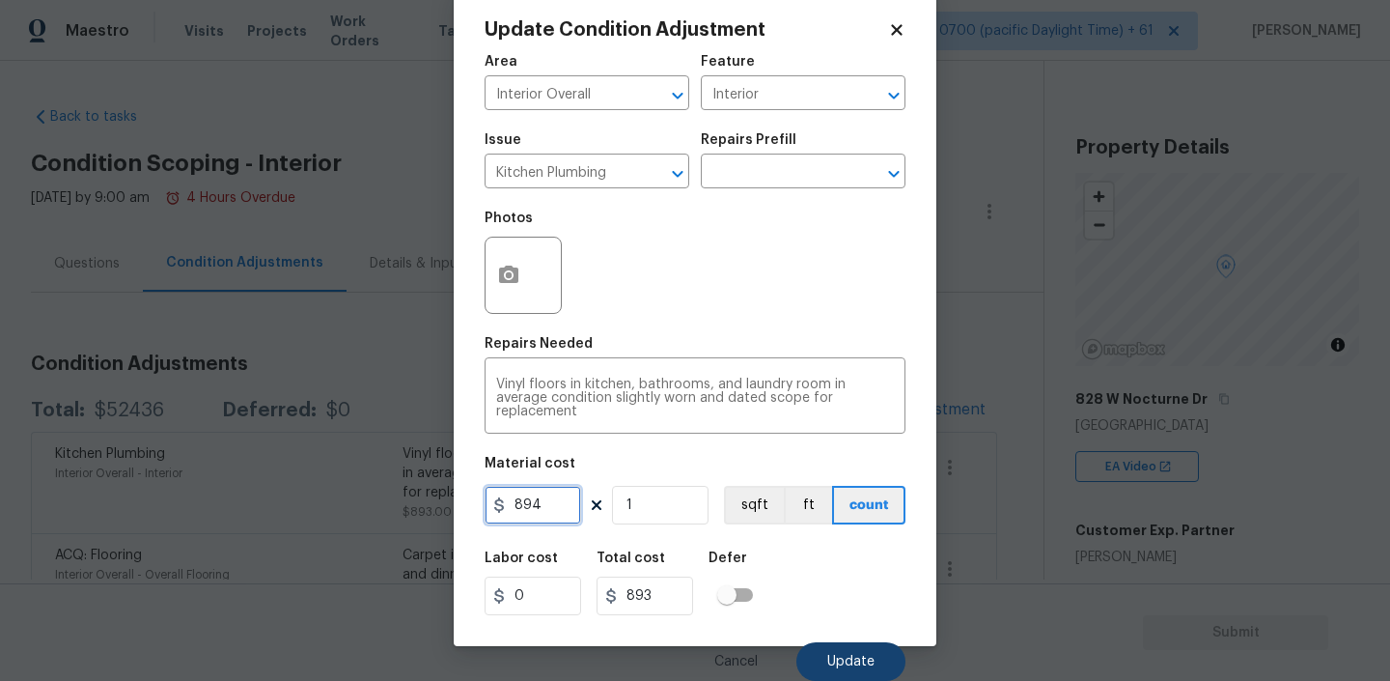
type input "894"
click at [854, 658] on span "Update" at bounding box center [850, 662] width 47 height 14
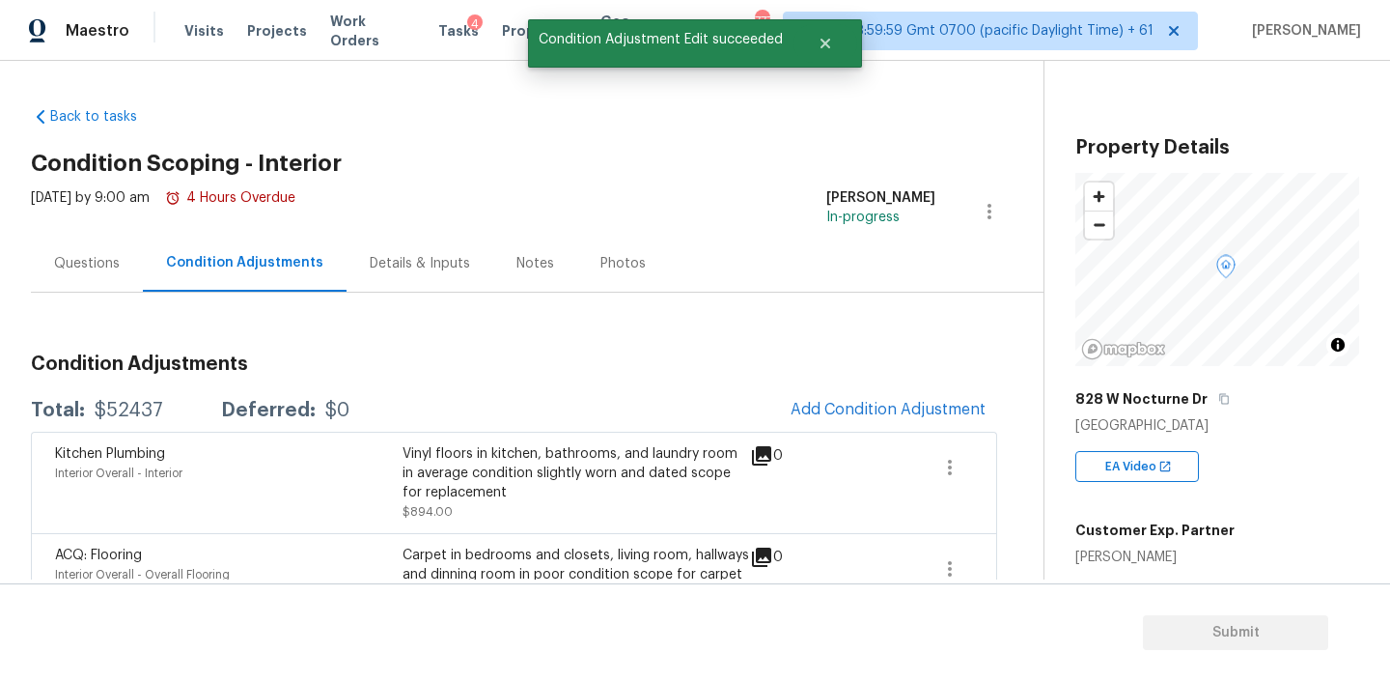
scroll to position [0, 0]
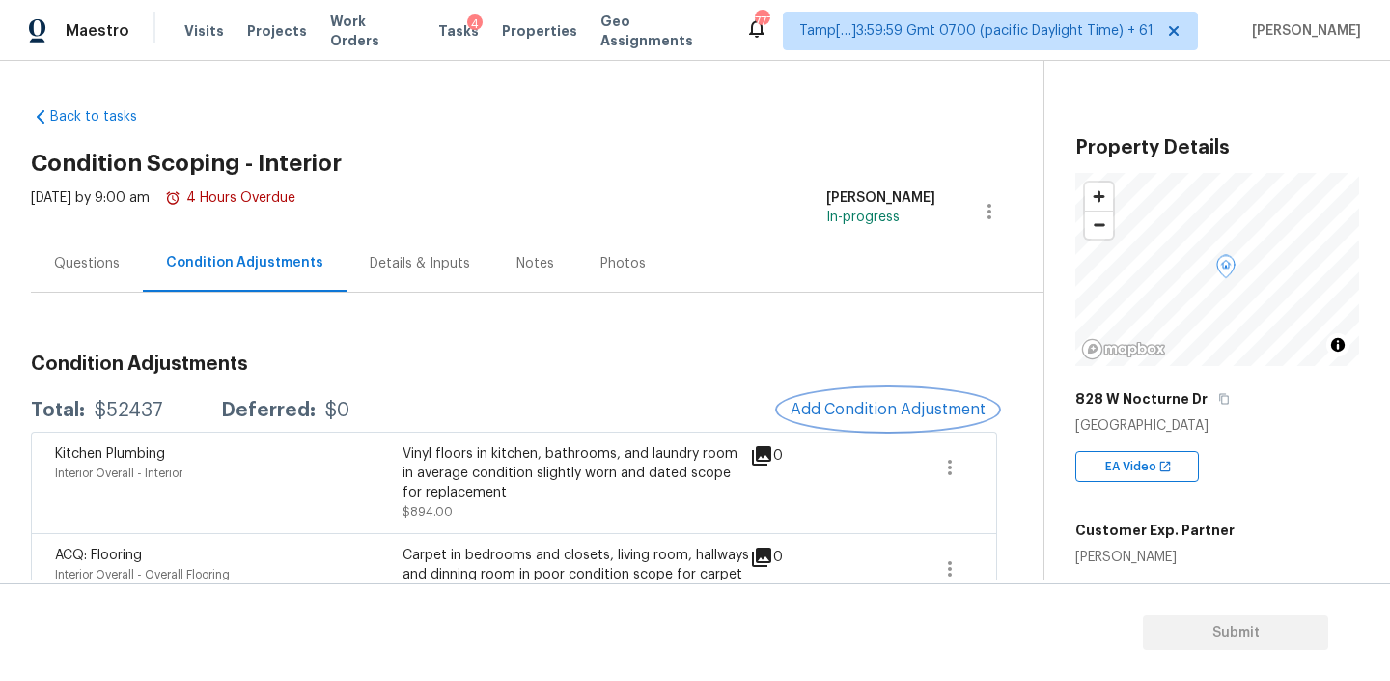
click at [856, 404] on span "Add Condition Adjustment" at bounding box center [888, 409] width 195 height 17
click at [856, 404] on body "Maestro Visits Projects Work Orders Tasks 4 Properties Geo Assignments 777 Tamp…" at bounding box center [695, 340] width 1390 height 681
click at [856, 410] on span "Add Condition Adjustment" at bounding box center [888, 409] width 195 height 17
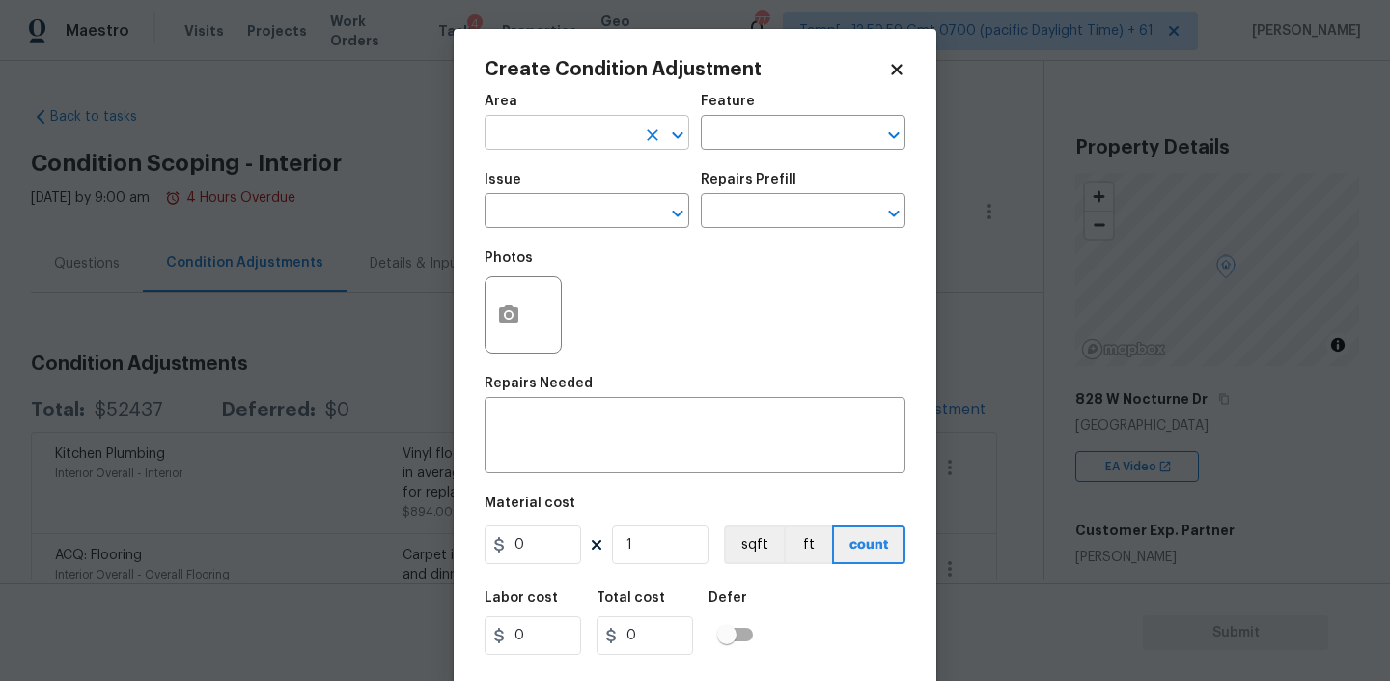
click at [584, 134] on input "text" at bounding box center [560, 135] width 151 height 30
type input "Interior Overall"
type input "Interior"
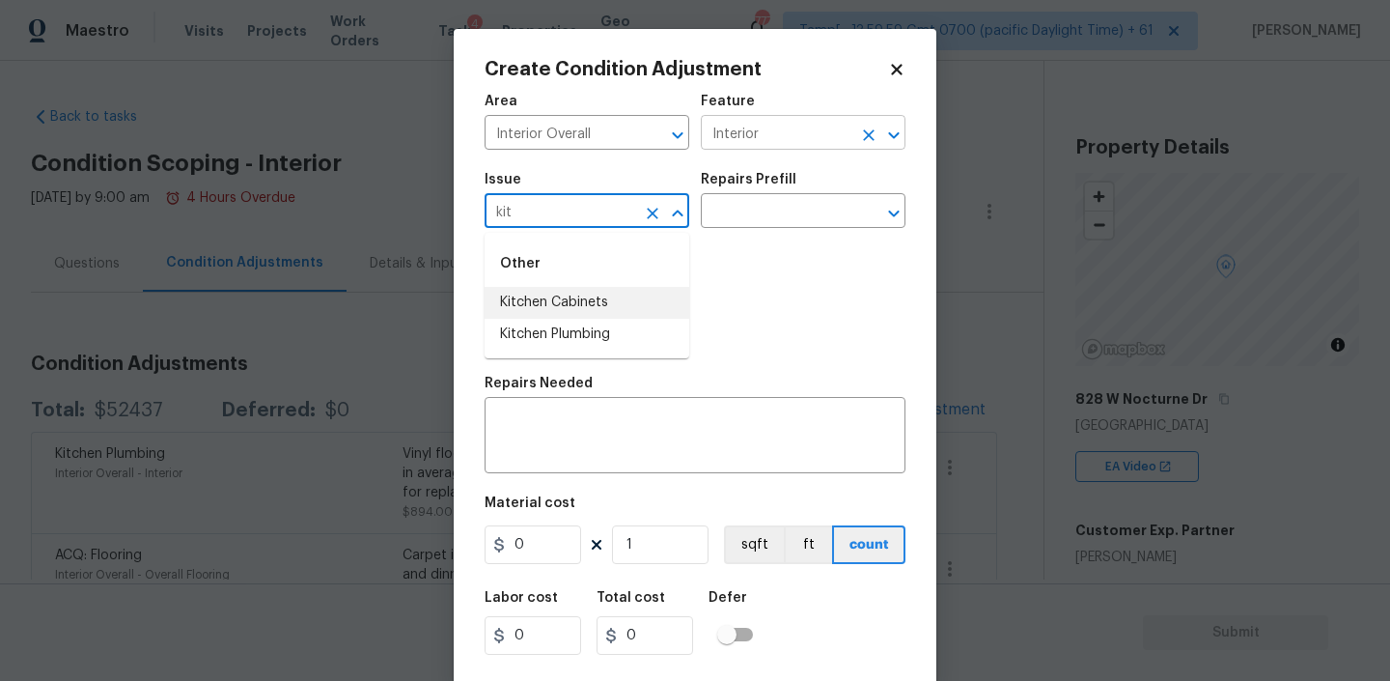
click at [863, 130] on icon "Clear" at bounding box center [869, 135] width 12 height 12
type input "kit"
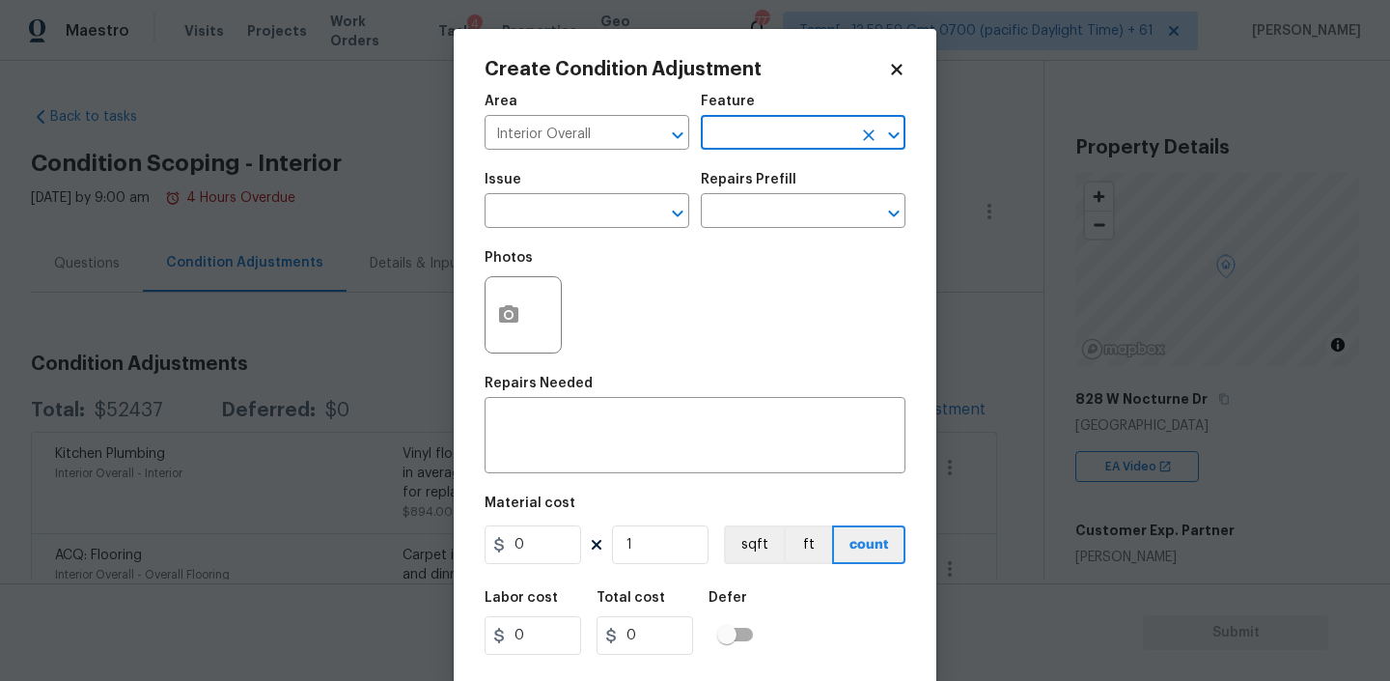
click at [805, 132] on input "text" at bounding box center [776, 135] width 151 height 30
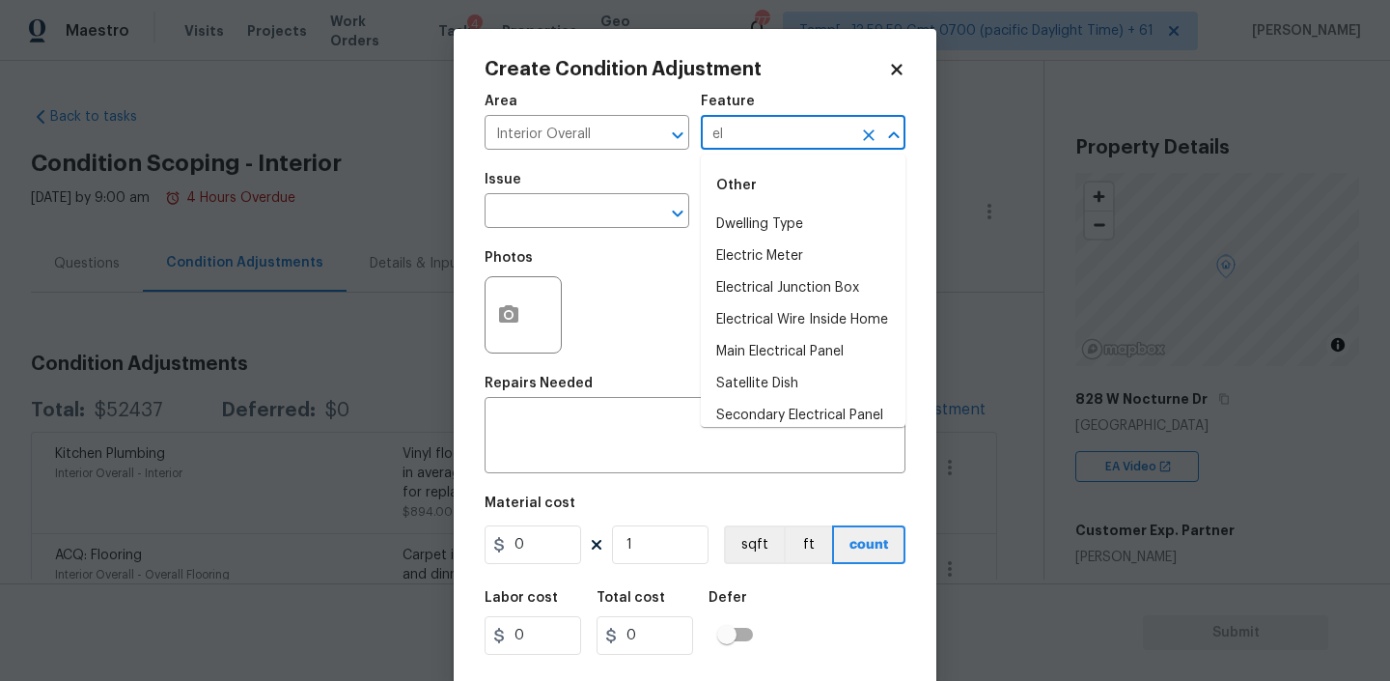
type input "e"
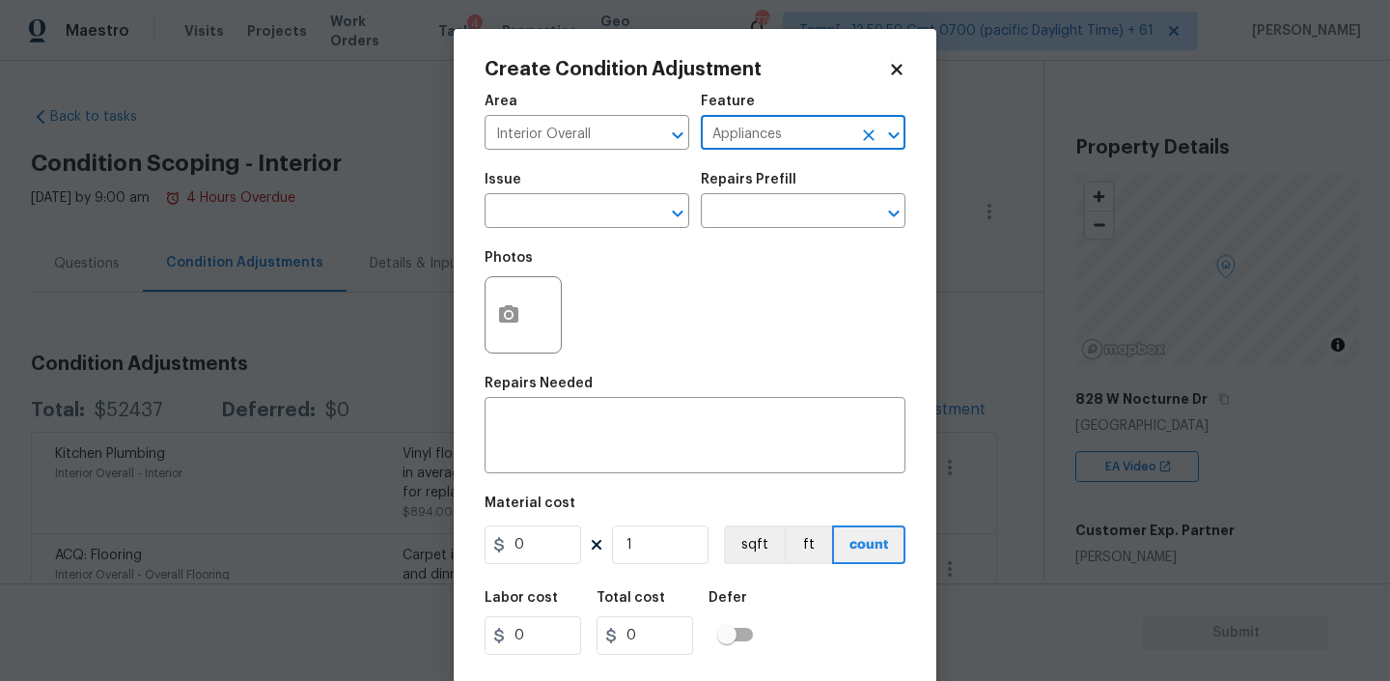
type input "Appliances"
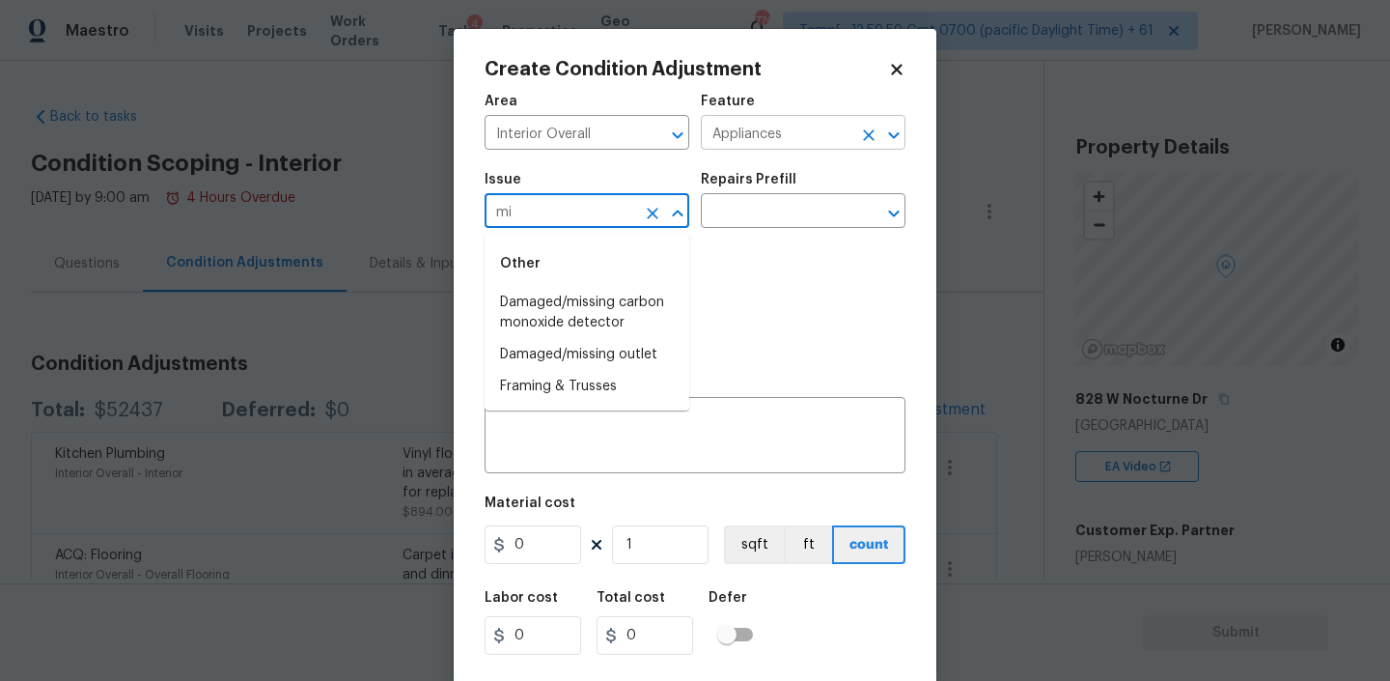
type input "m"
type input "Appliances"
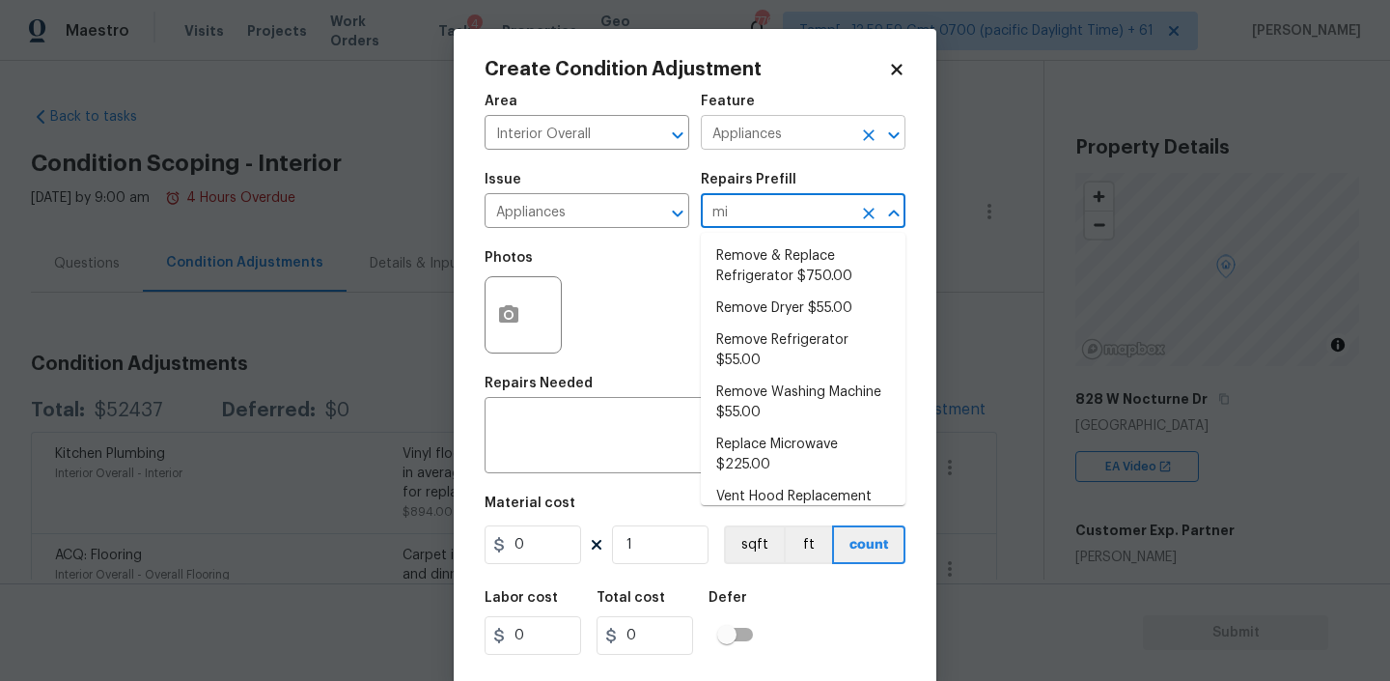
type input "mic"
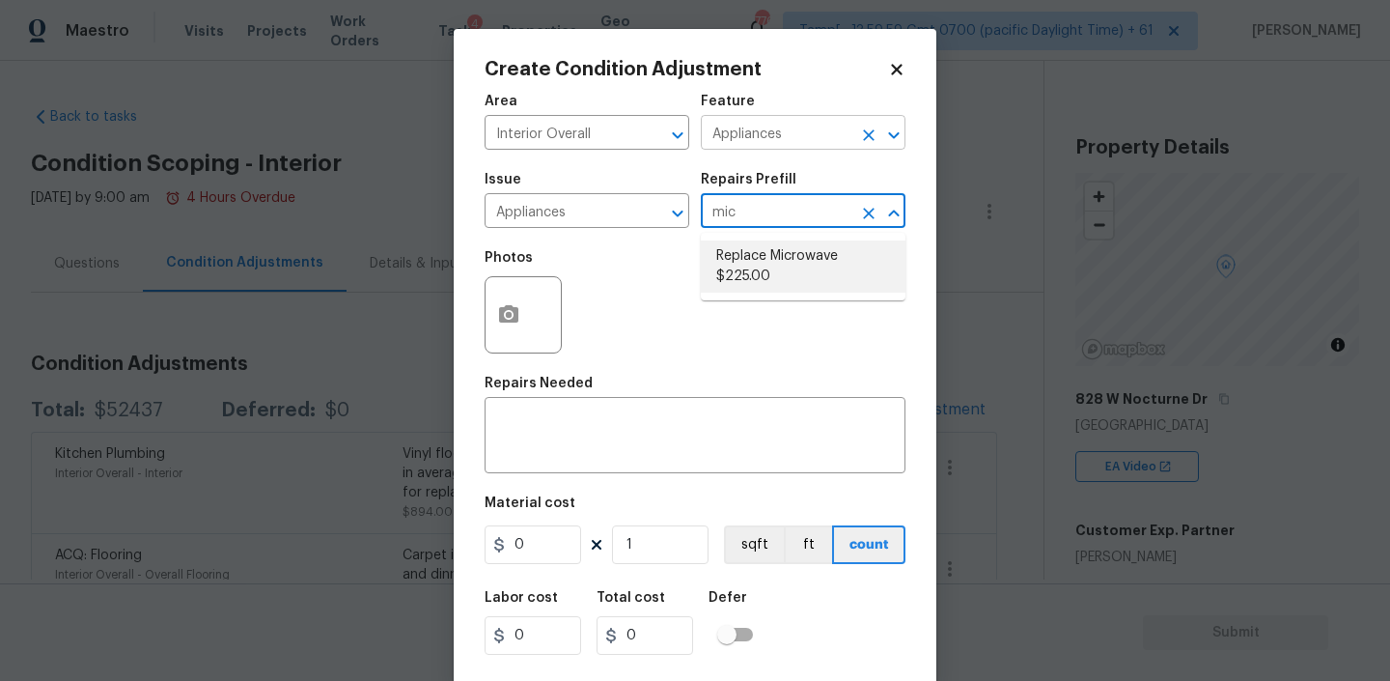
type textarea "Remove the existing microwave and replace it with a new microwave"
type input "225"
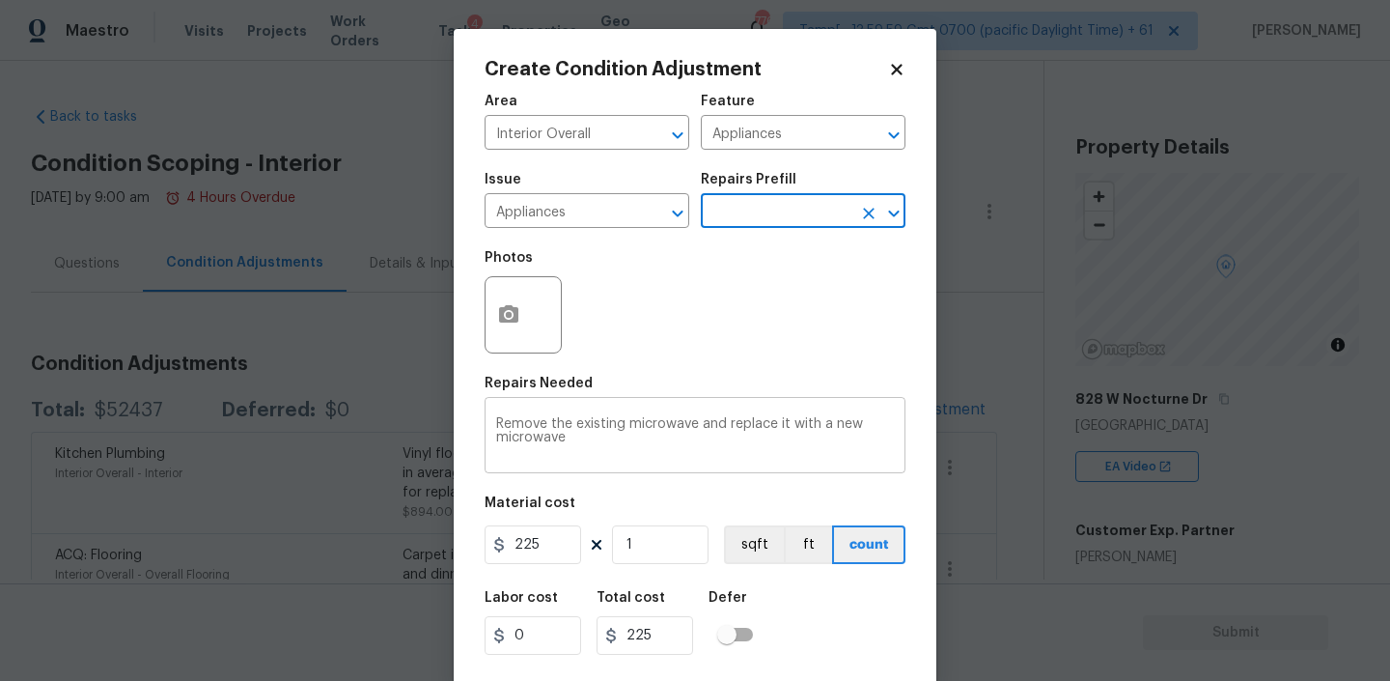
click at [551, 434] on textarea "Remove the existing microwave and replace it with a new microwave" at bounding box center [695, 437] width 398 height 41
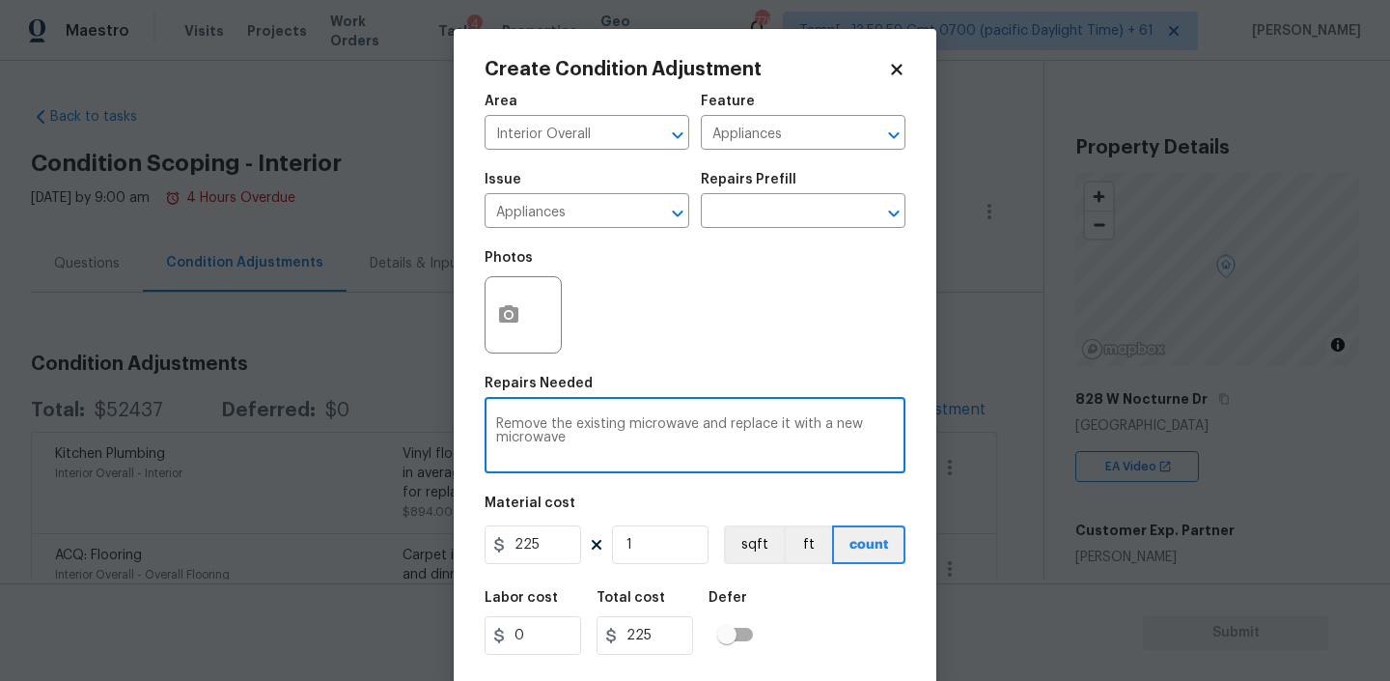
click at [551, 434] on textarea "Remove the existing microwave and replace it with a new microwave" at bounding box center [695, 437] width 398 height 41
paste textarea "microwave is malfunctioning"
type textarea "microwave is malfunctioning"
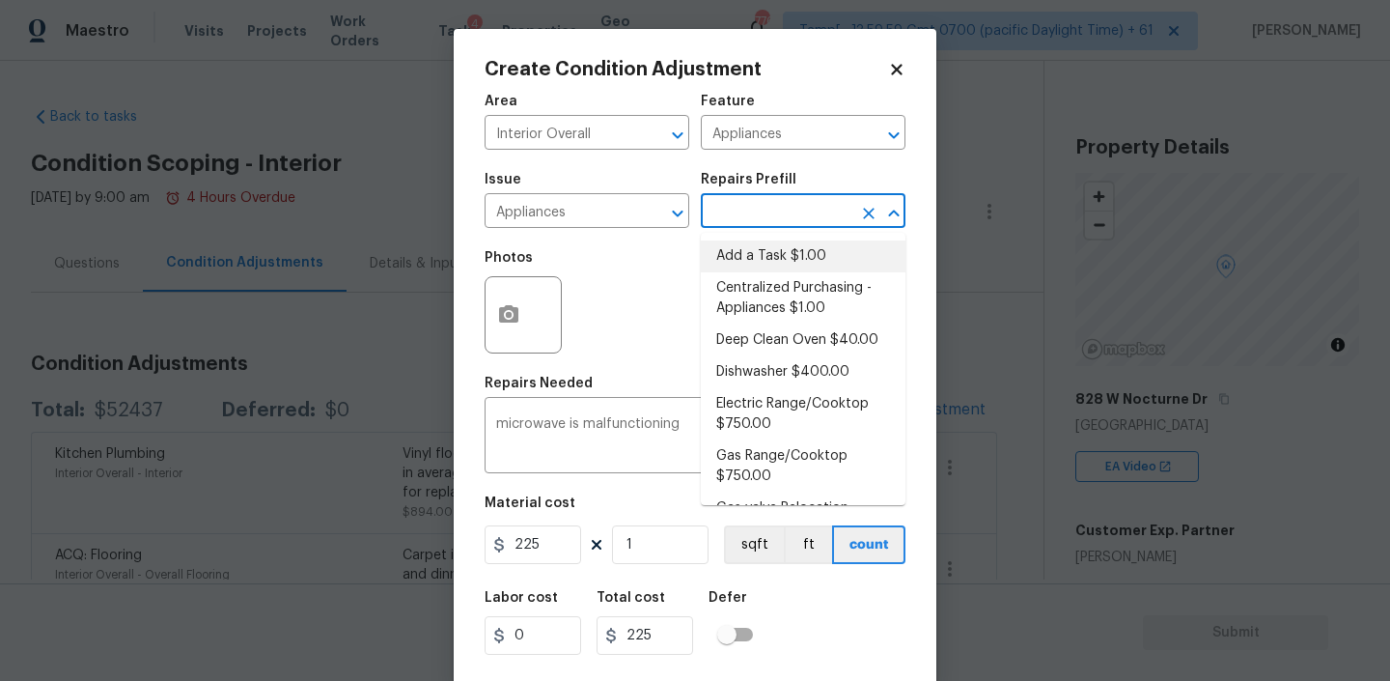
click at [795, 207] on input "text" at bounding box center [776, 213] width 151 height 30
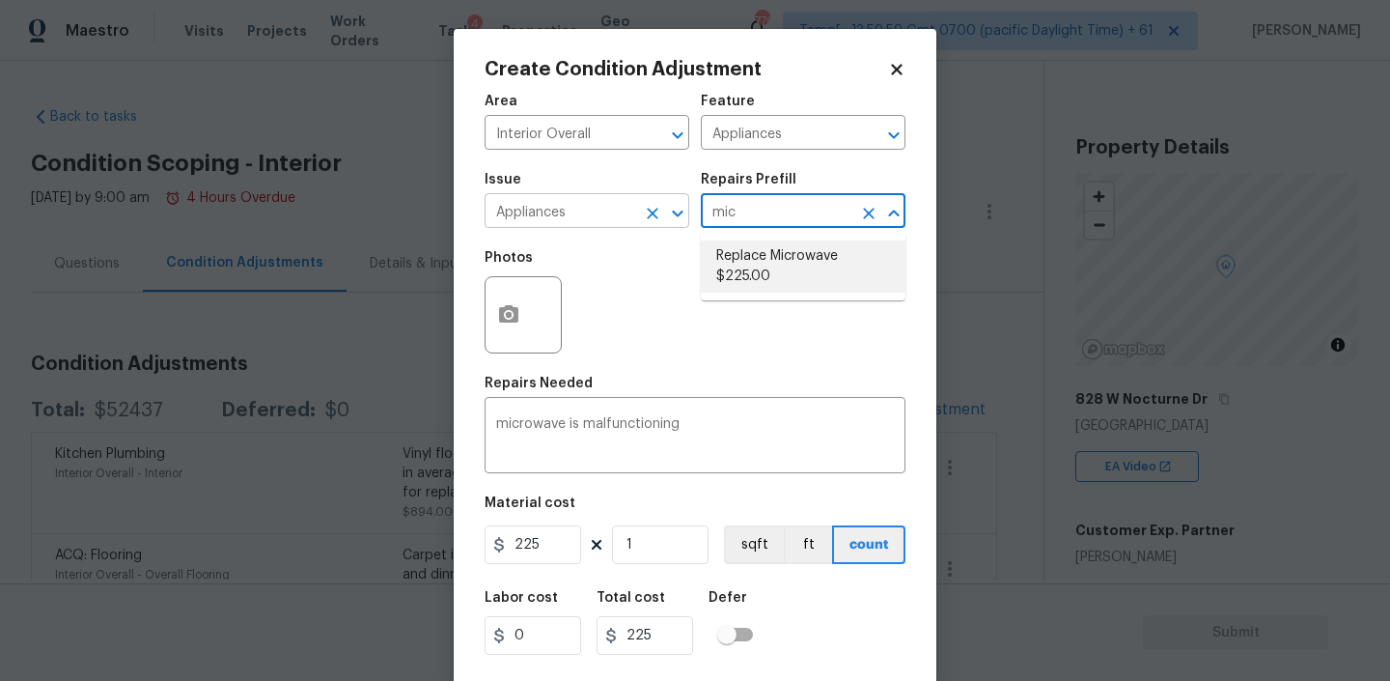
click at [637, 210] on div "Appliances ​" at bounding box center [587, 213] width 205 height 30
type input "mic"
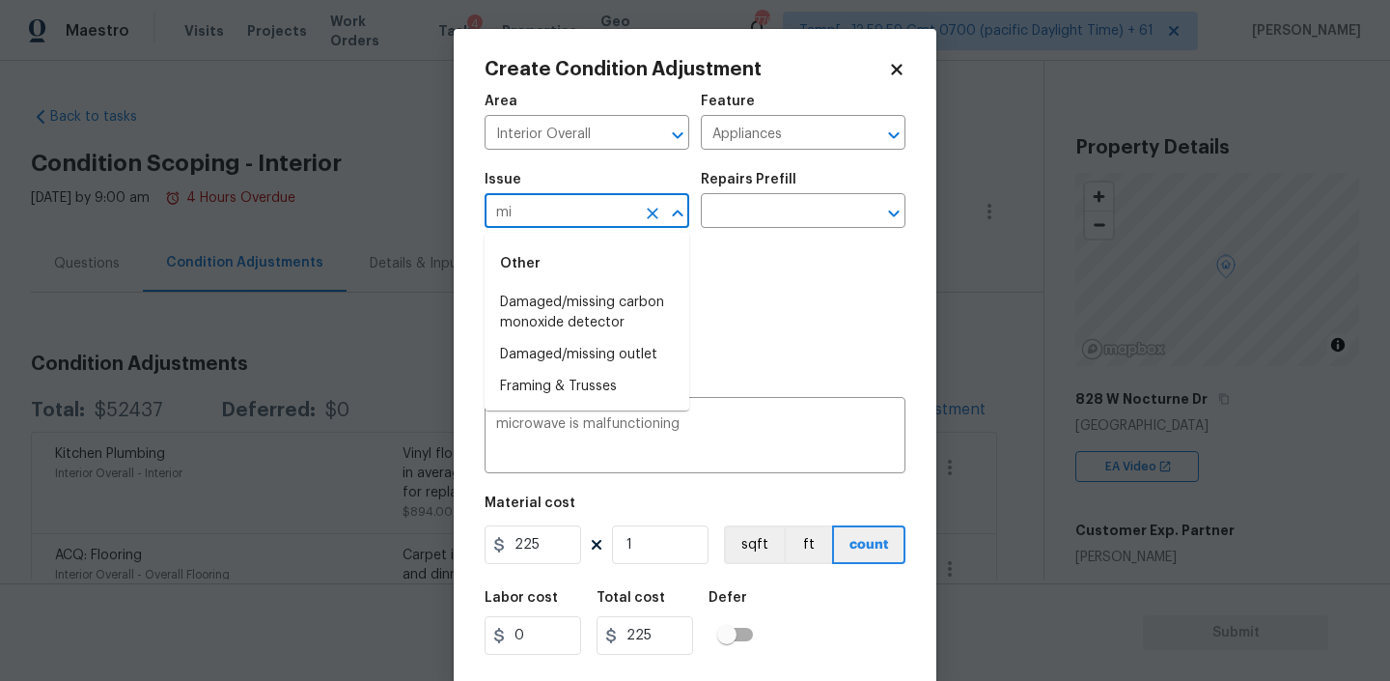
type input "m"
type input "k"
click at [878, 219] on icon "Clear" at bounding box center [868, 213] width 19 height 19
type input "Appliance Install"
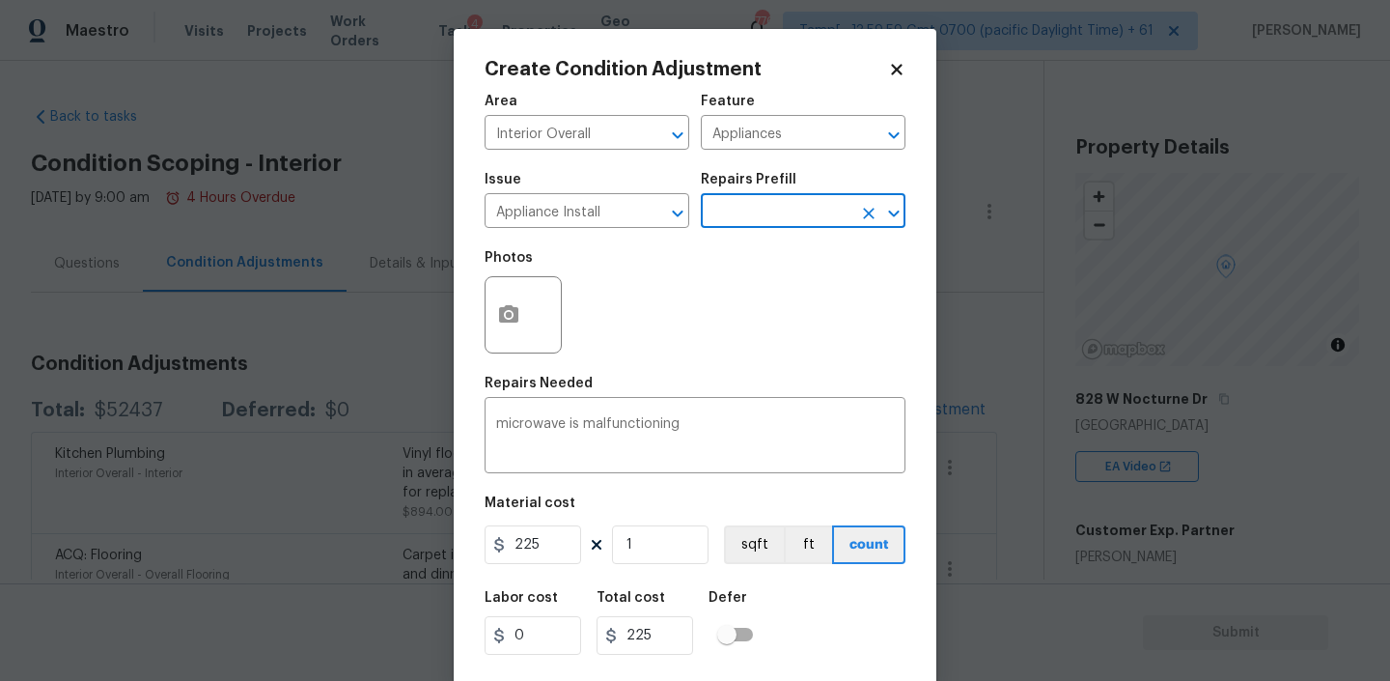
click at [883, 218] on icon "Open" at bounding box center [893, 213] width 23 height 23
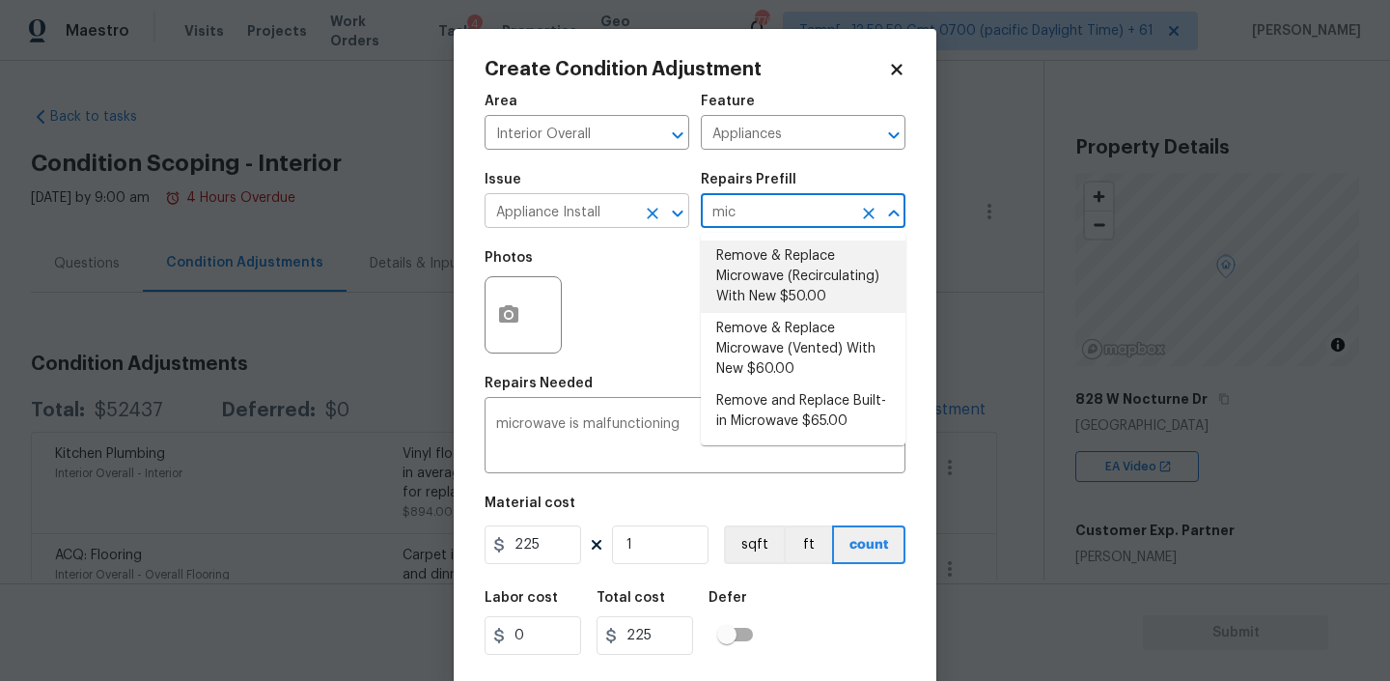
click at [666, 214] on icon "Open" at bounding box center [677, 213] width 23 height 23
type input "mic"
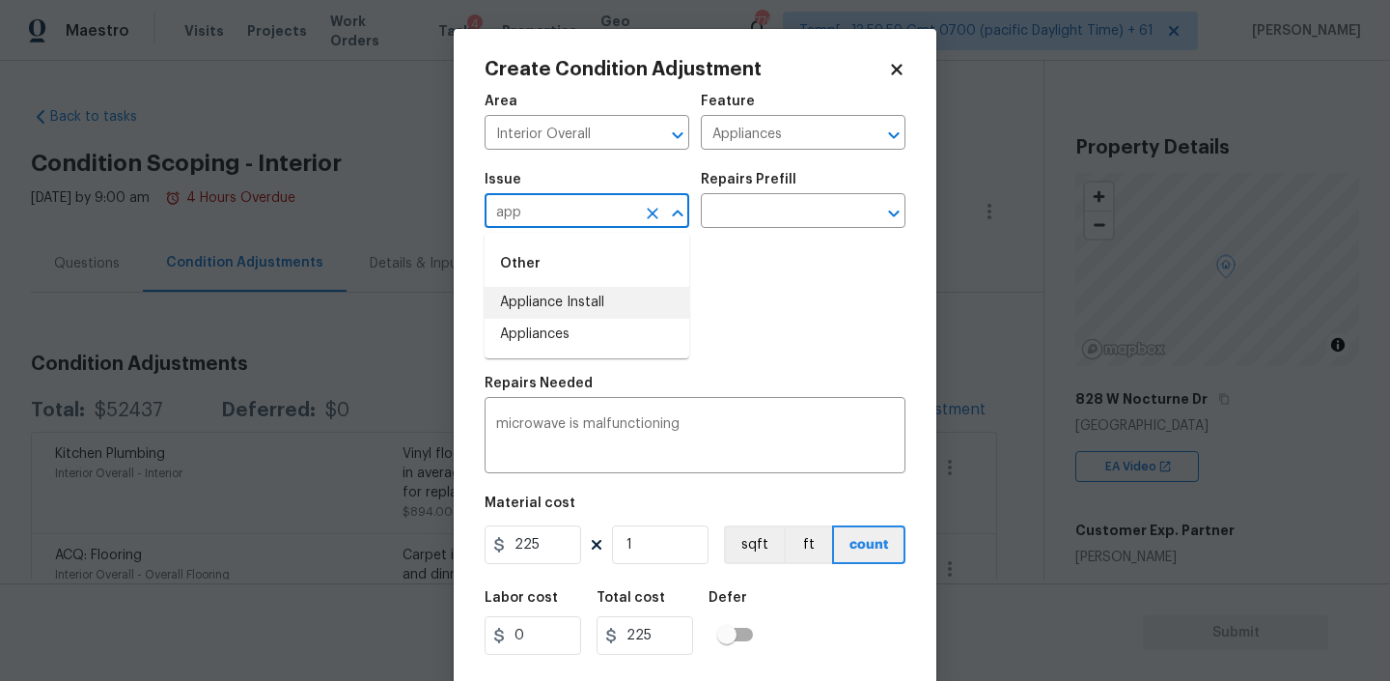
type input "Appliance Install"
click at [644, 211] on icon "Clear" at bounding box center [652, 213] width 19 height 19
type input "Appliances"
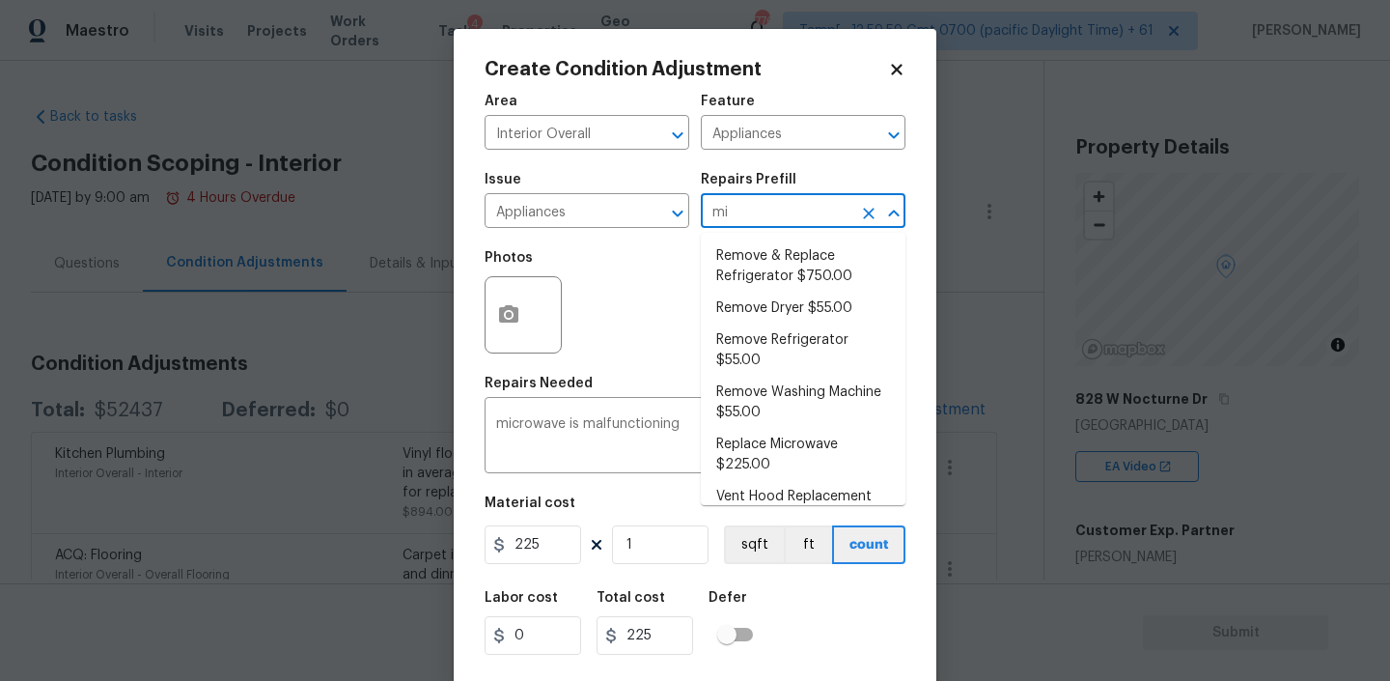
type input "mic"
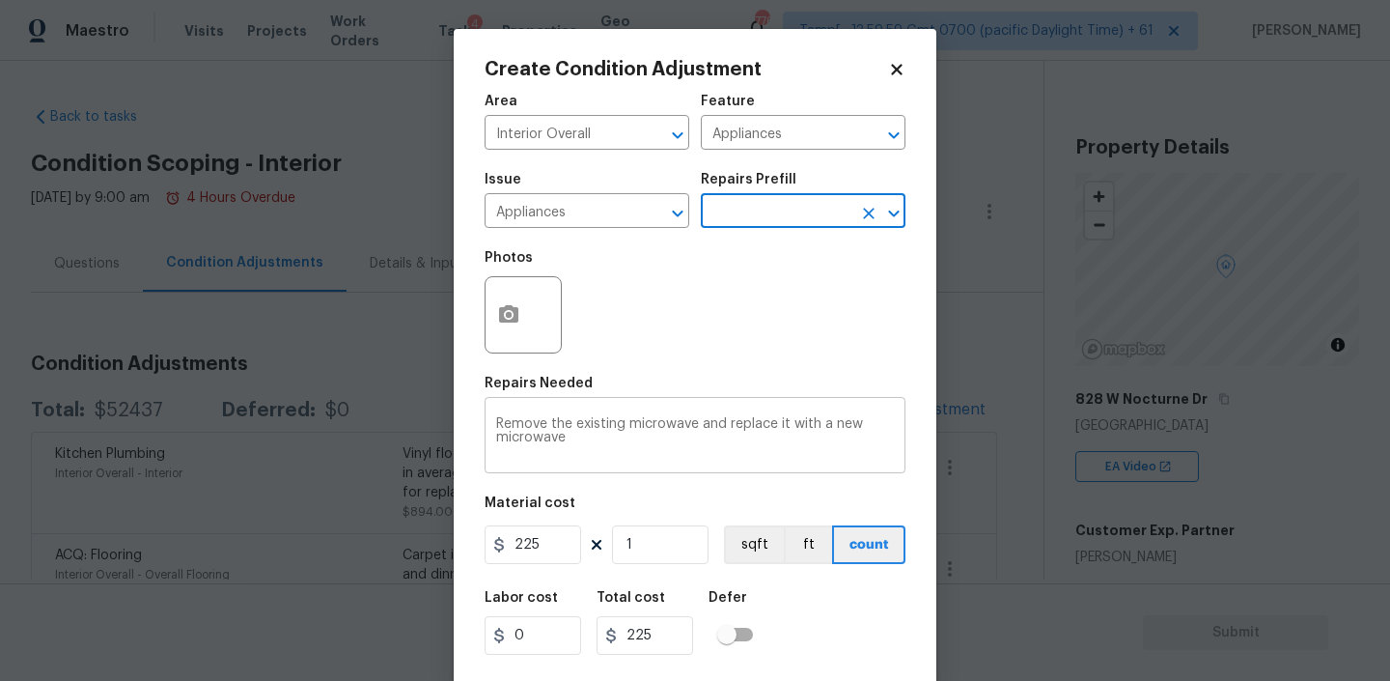
click at [586, 440] on textarea "Remove the existing microwave and replace it with a new microwave" at bounding box center [695, 437] width 398 height 41
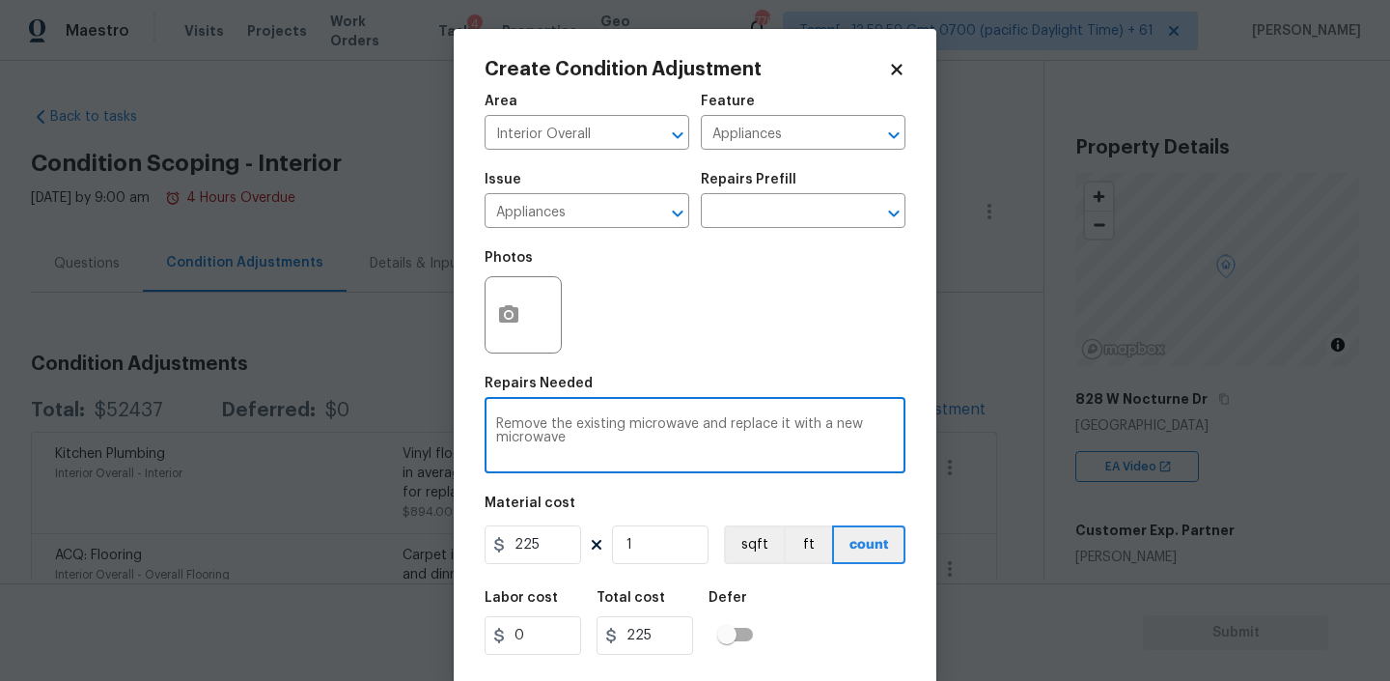
paste textarea "microwave is malfunctioning"
type textarea "microwave is malfunctioning - Black"
click at [555, 548] on input "225" at bounding box center [533, 544] width 97 height 39
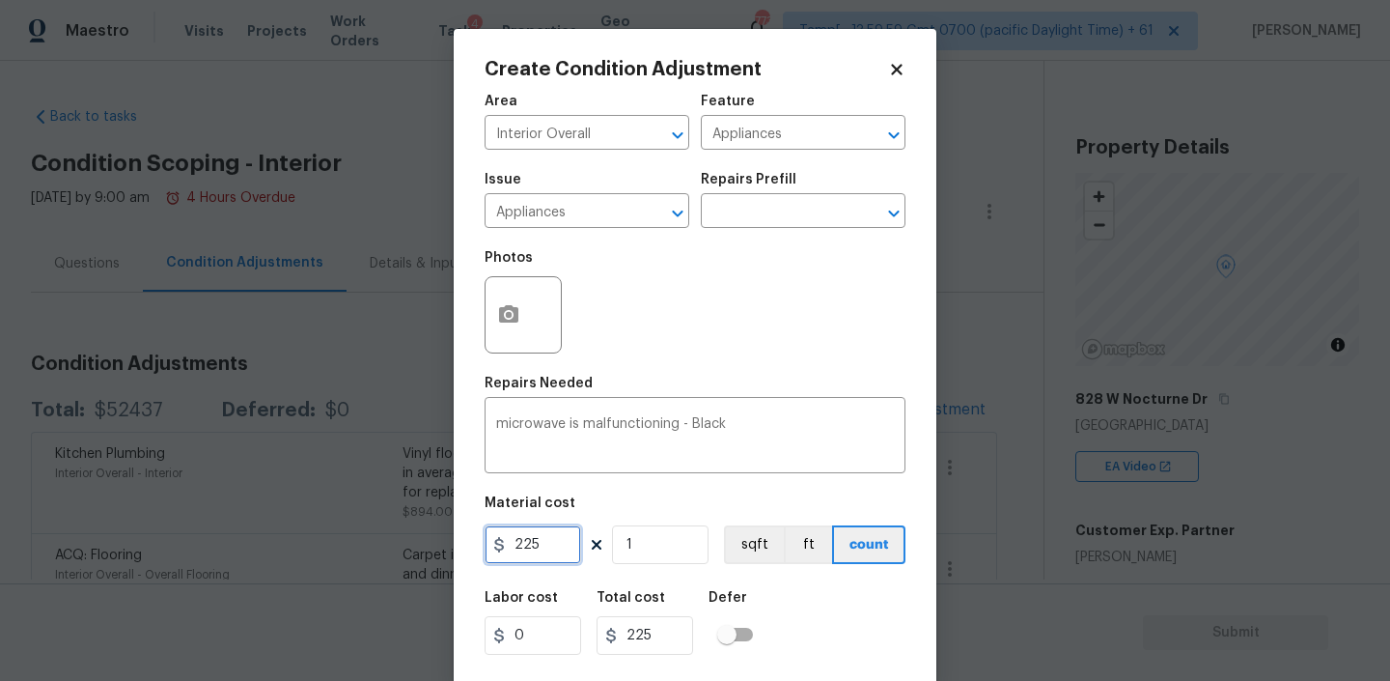
click at [555, 548] on input "225" at bounding box center [533, 544] width 97 height 39
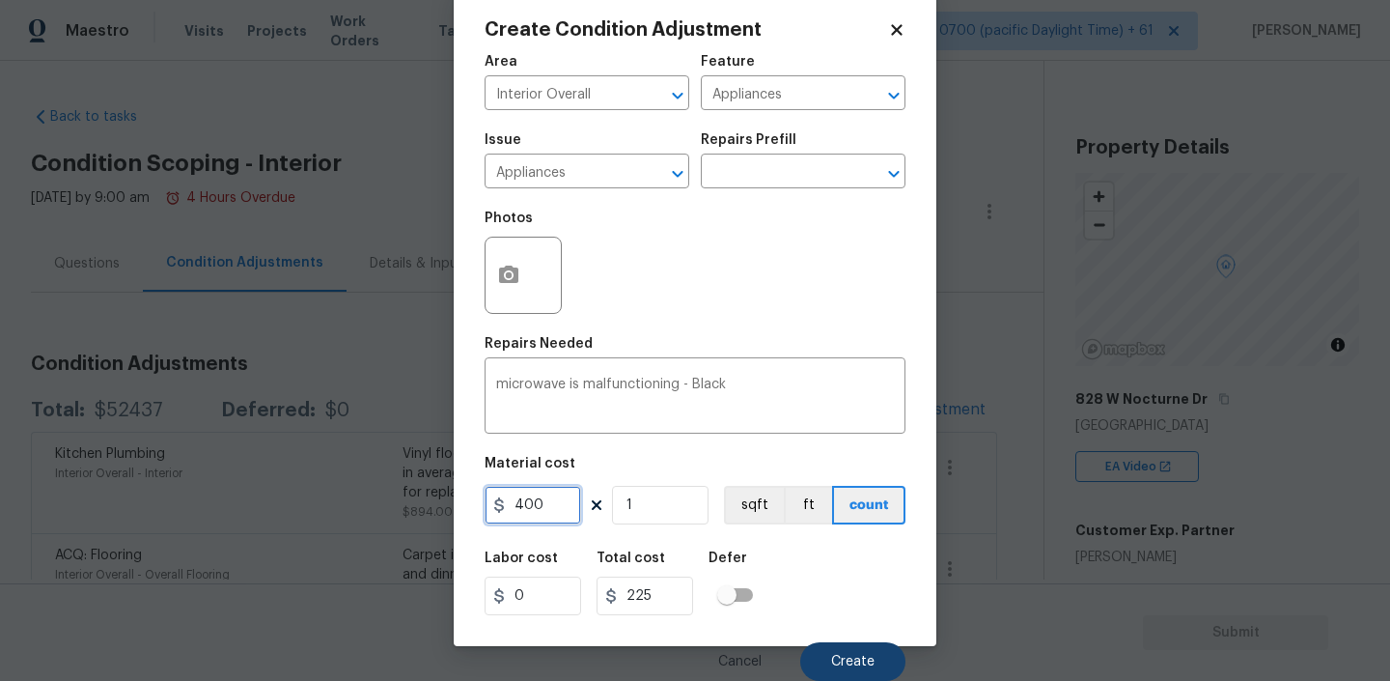
type input "400"
click at [851, 649] on button "Create" at bounding box center [852, 661] width 105 height 39
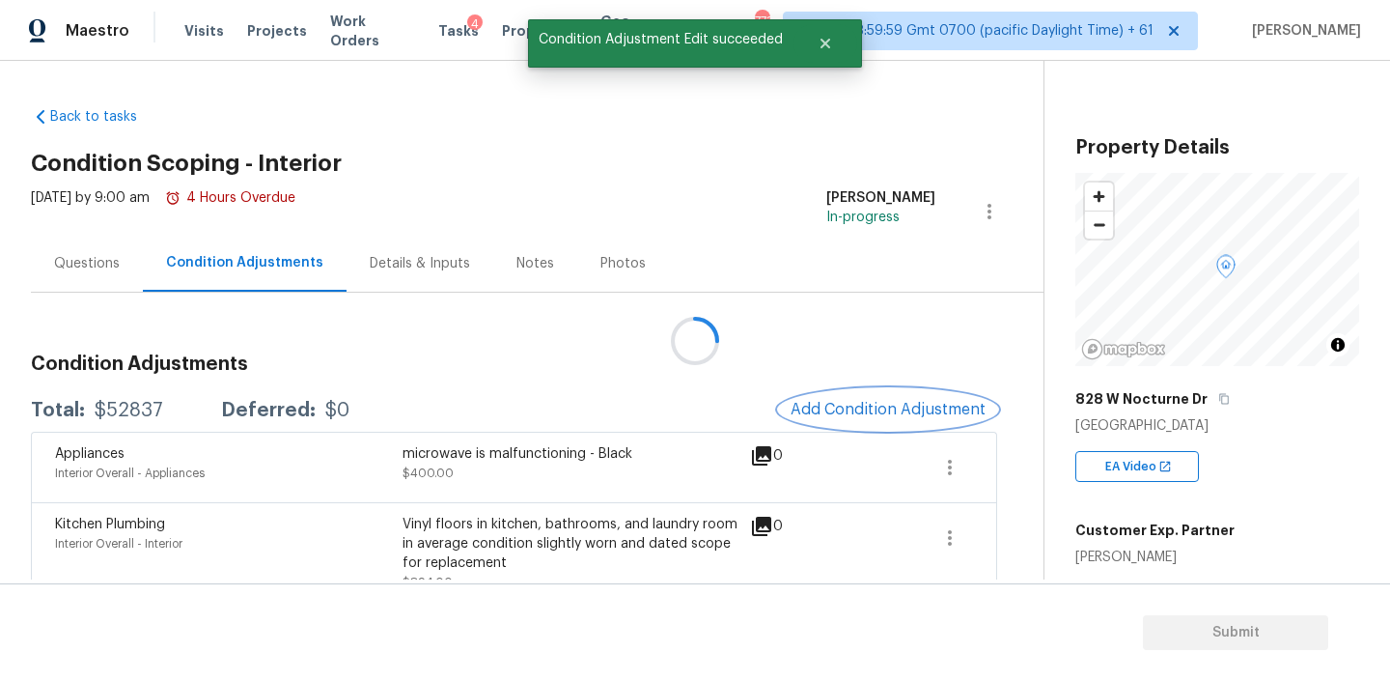
scroll to position [0, 0]
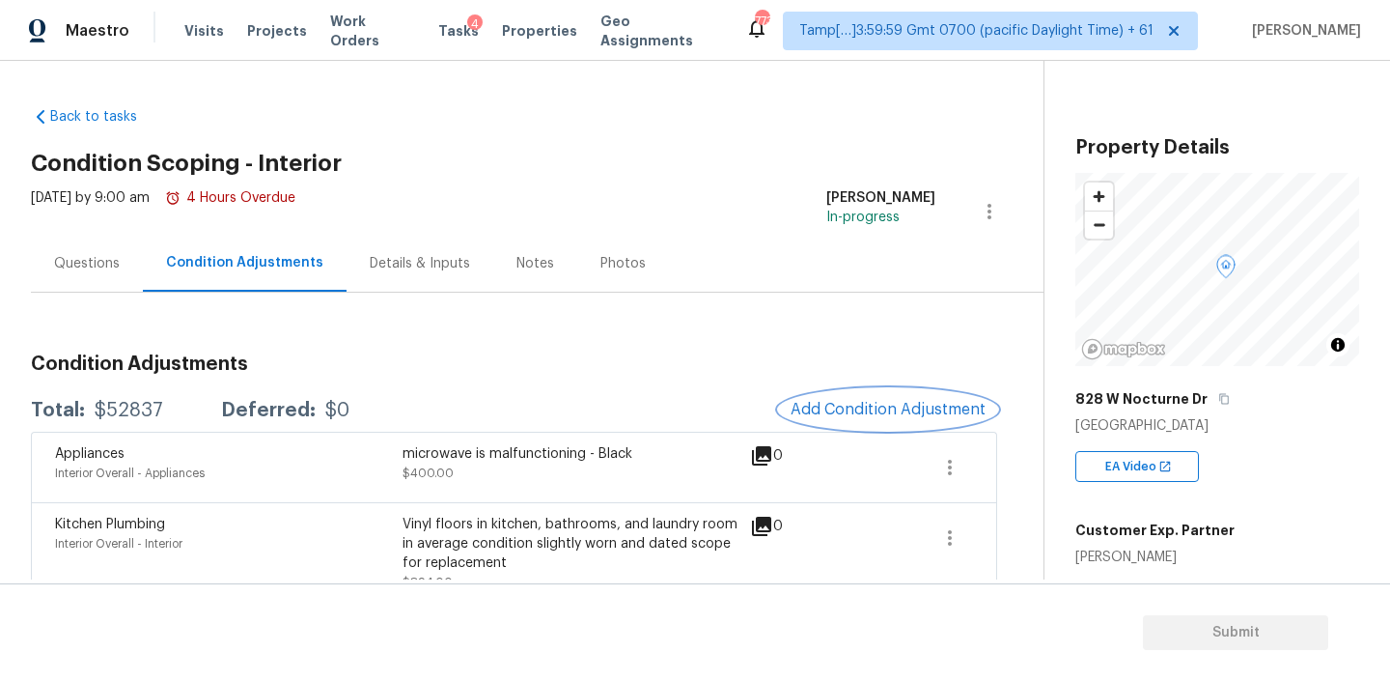
click at [882, 421] on button "Add Condition Adjustment" at bounding box center [888, 409] width 218 height 41
click at [882, 421] on body "Maestro Visits Projects Work Orders Tasks 4 Properties Geo Assignments 773 Tamp…" at bounding box center [695, 340] width 1390 height 681
click at [829, 404] on span "Add Condition Adjustment" at bounding box center [888, 409] width 195 height 17
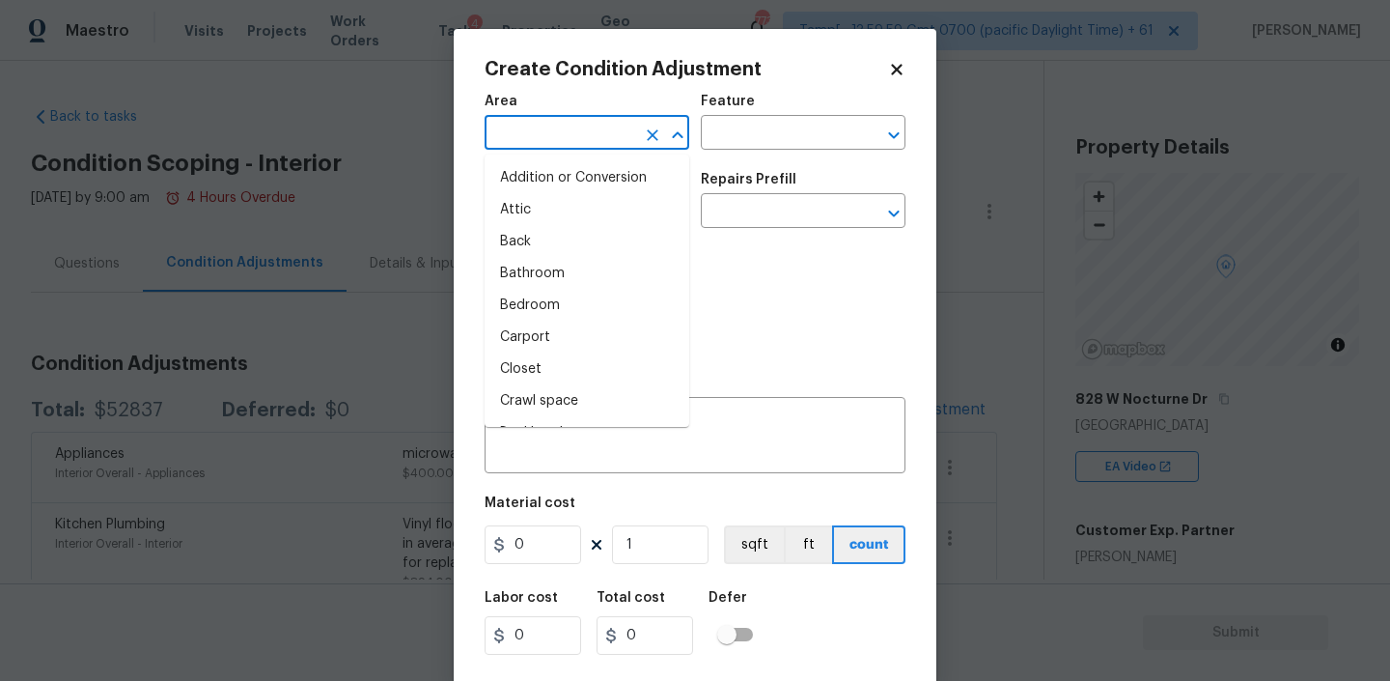
click at [575, 136] on input "text" at bounding box center [560, 135] width 151 height 30
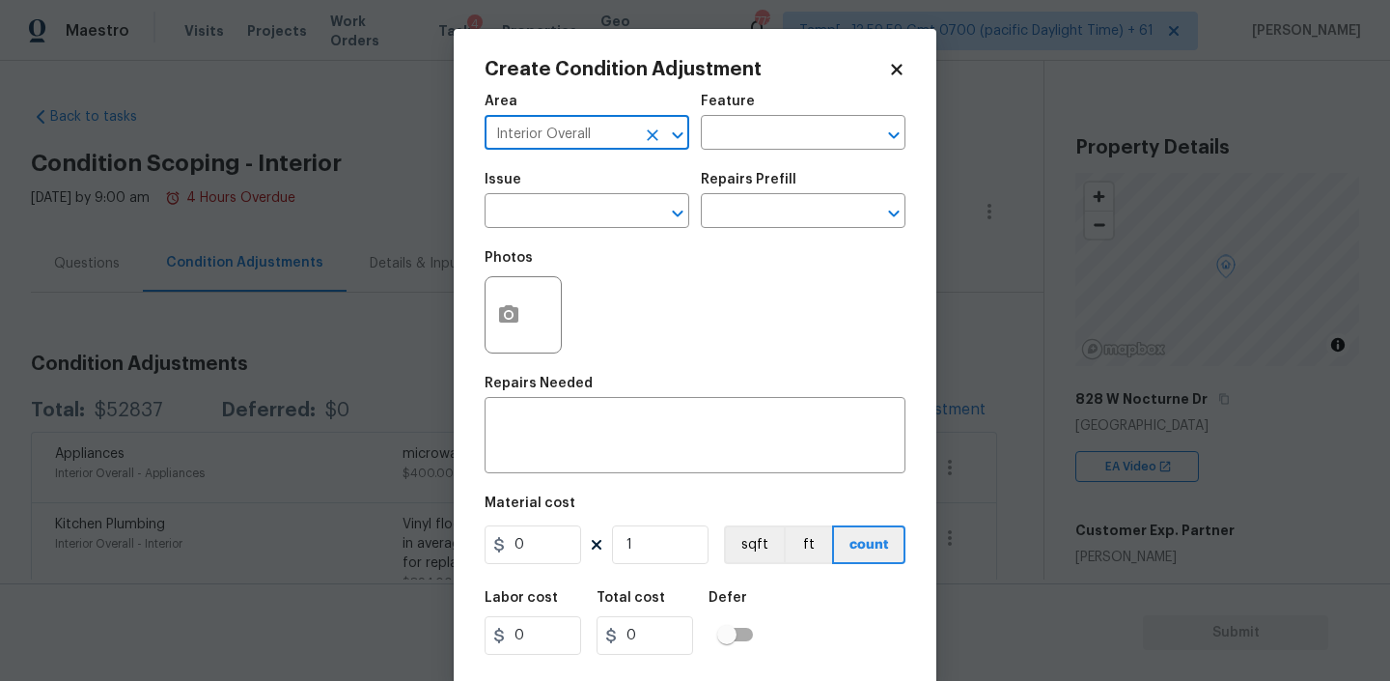
type input "Interior Overall"
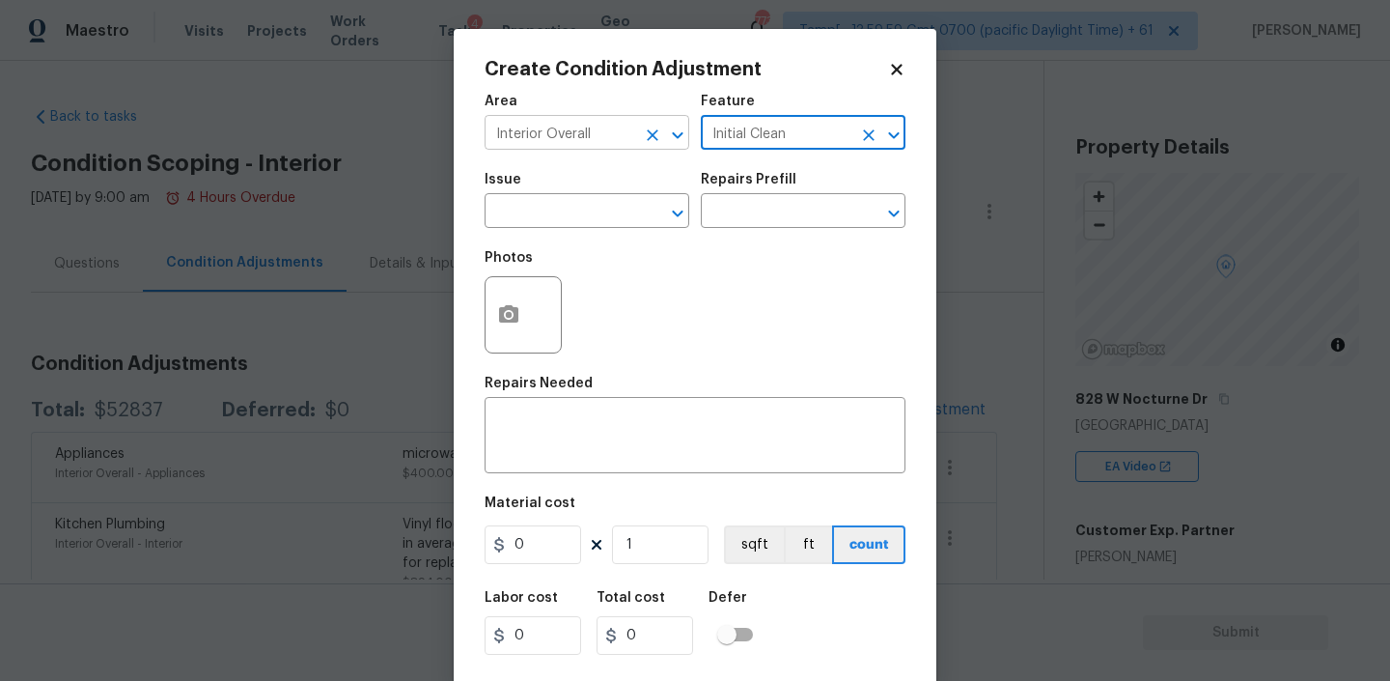
type input "Initial Clean"
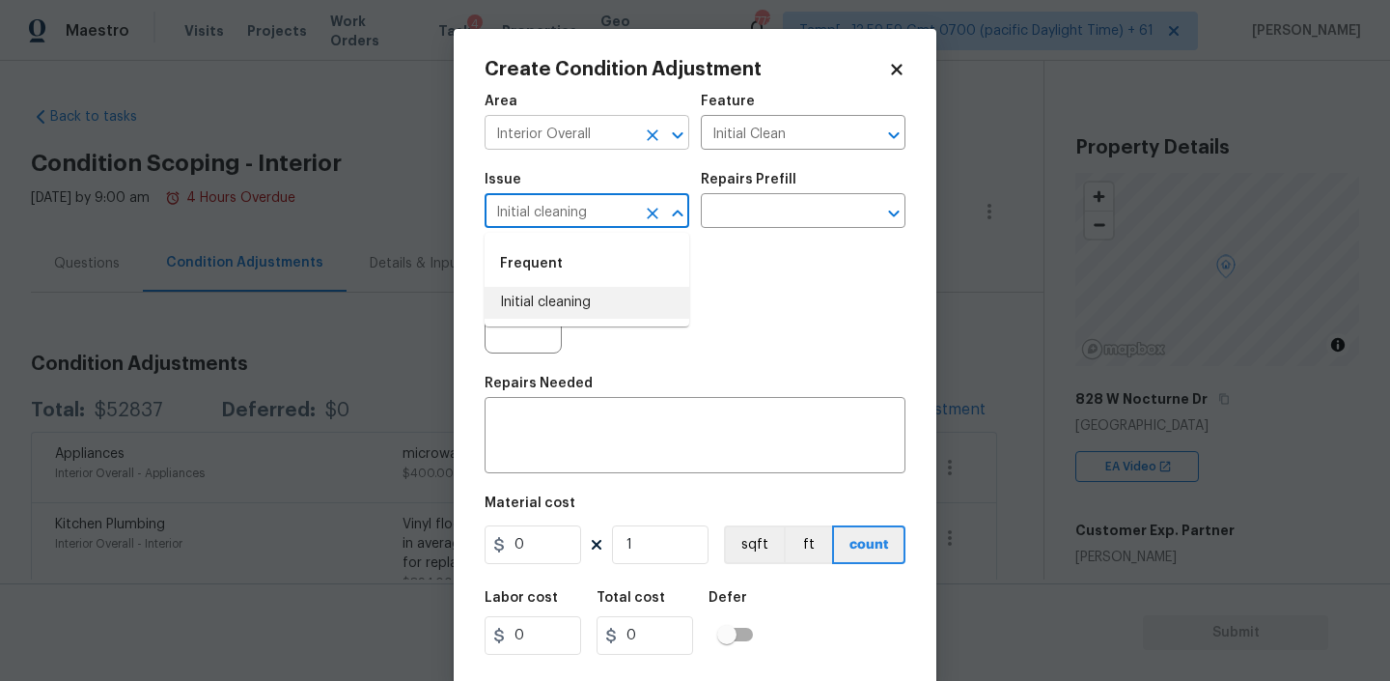
type input "Initial cleaning"
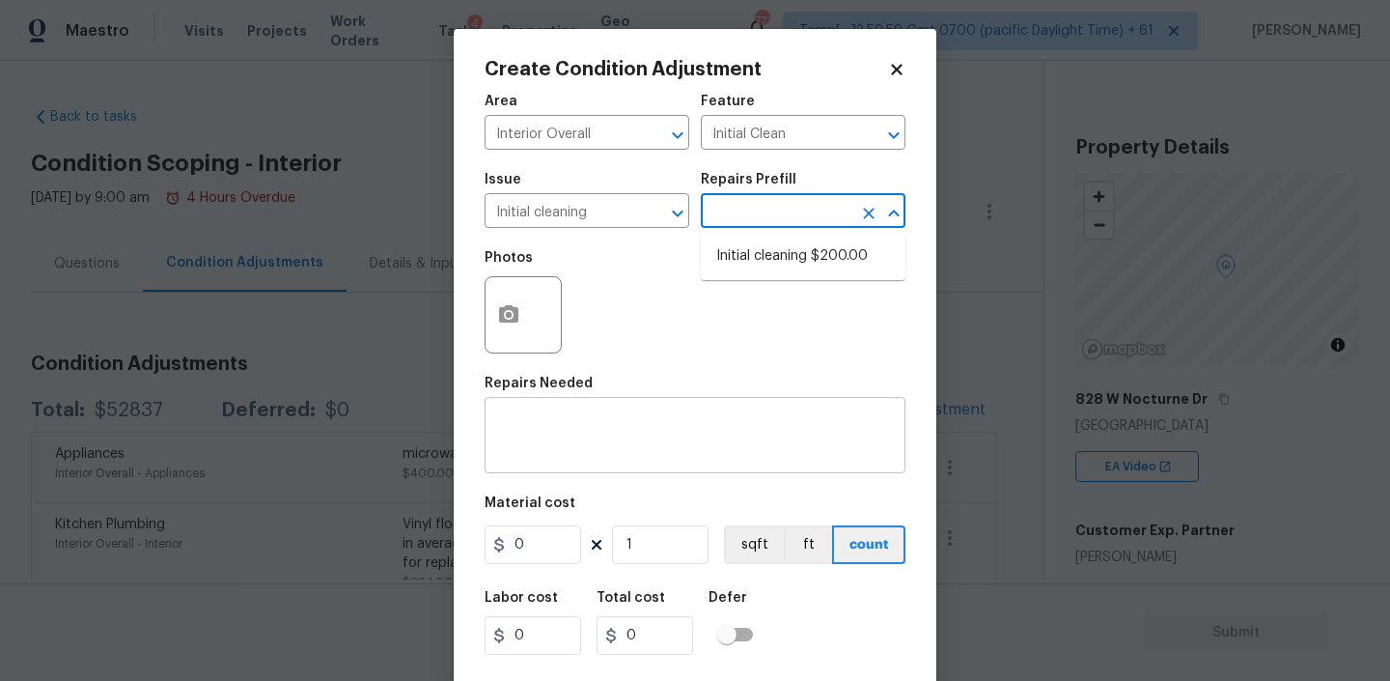
click at [523, 409] on div "x ​" at bounding box center [695, 437] width 421 height 71
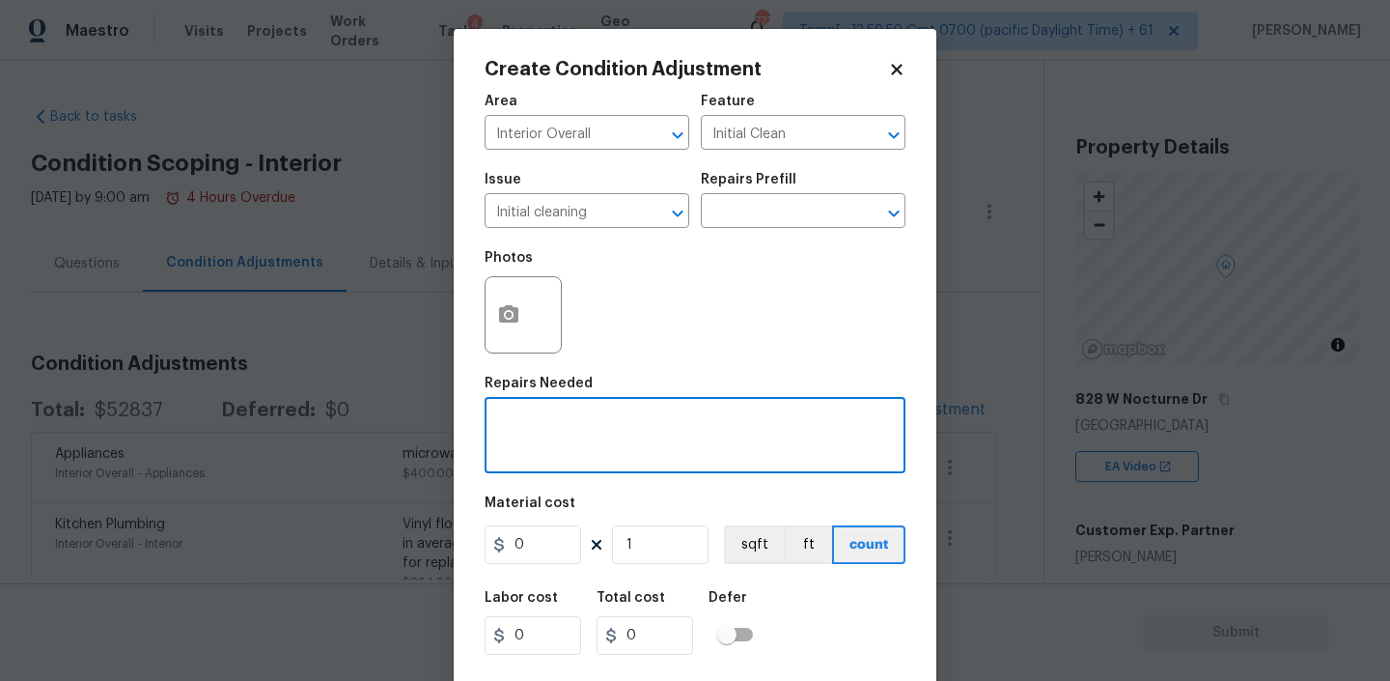
paste textarea "final cleaning"
type textarea "final cleaning"
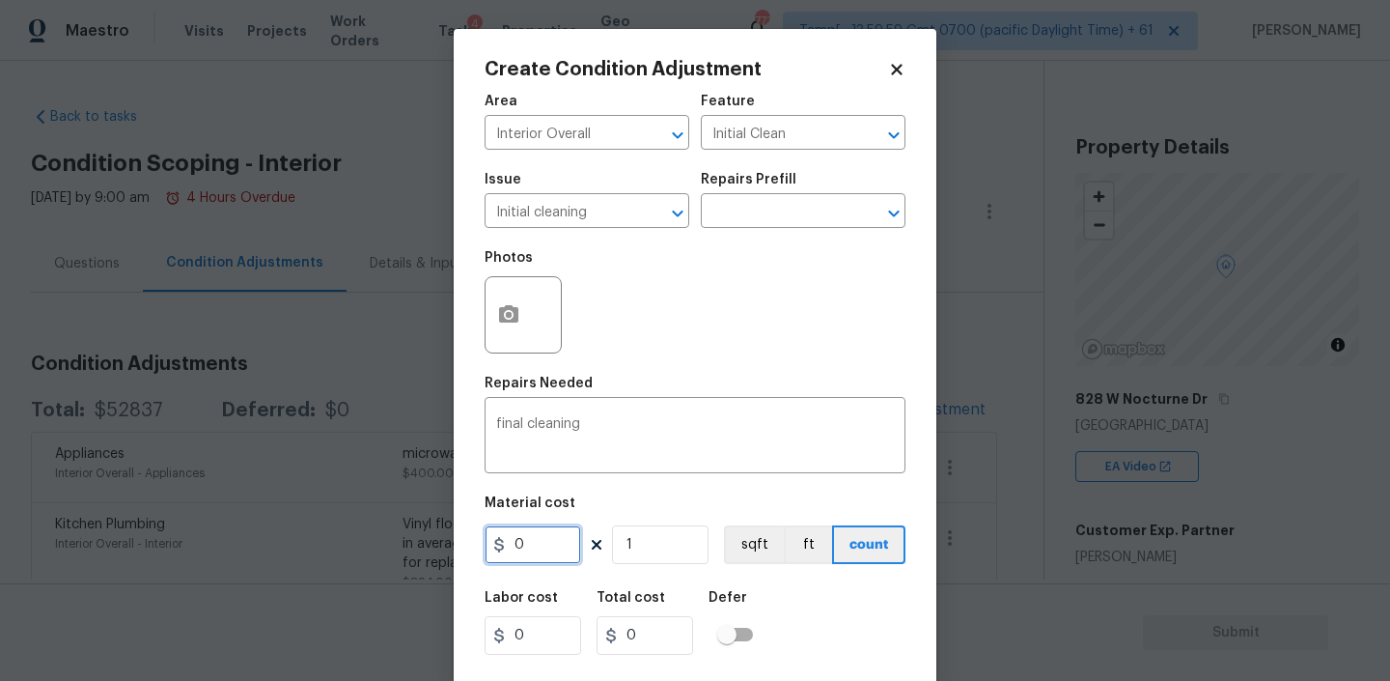
click at [540, 549] on input "0" at bounding box center [533, 544] width 97 height 39
type input "350"
click at [837, 619] on div "Labor cost 0 Total cost 350 Defer" at bounding box center [695, 622] width 421 height 87
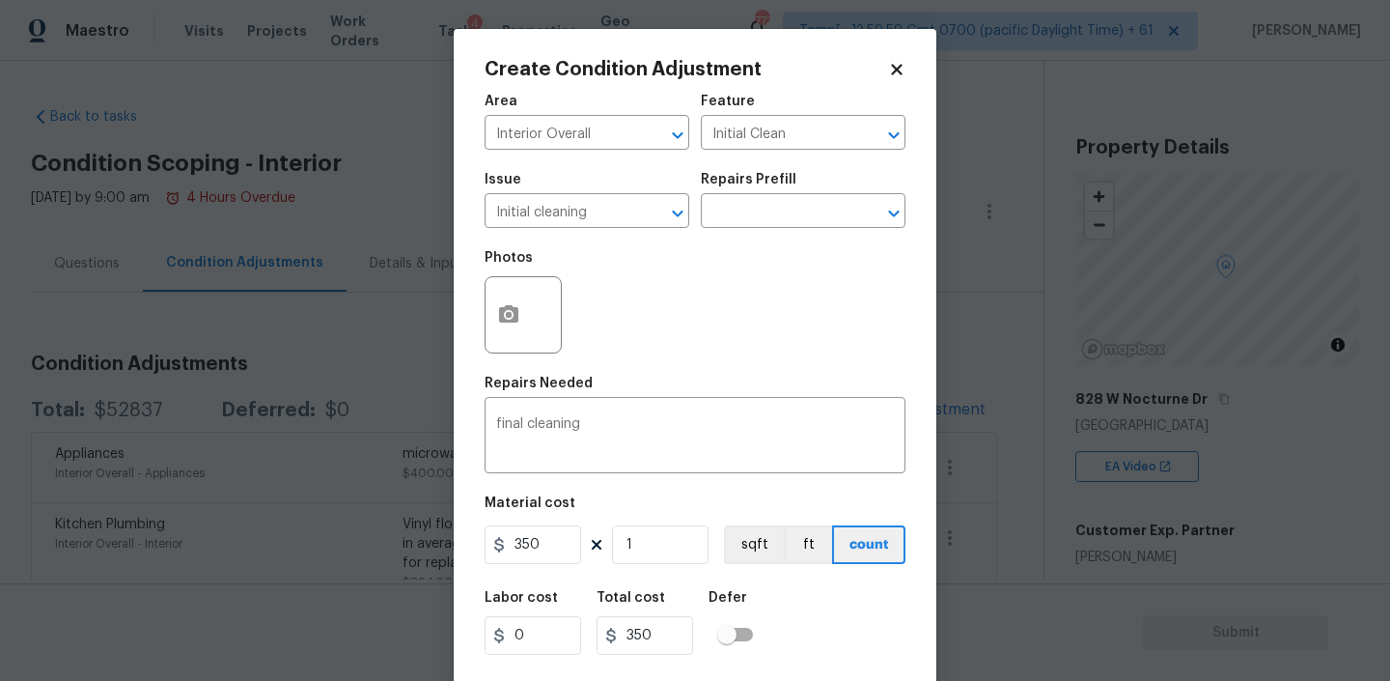
scroll to position [41, 0]
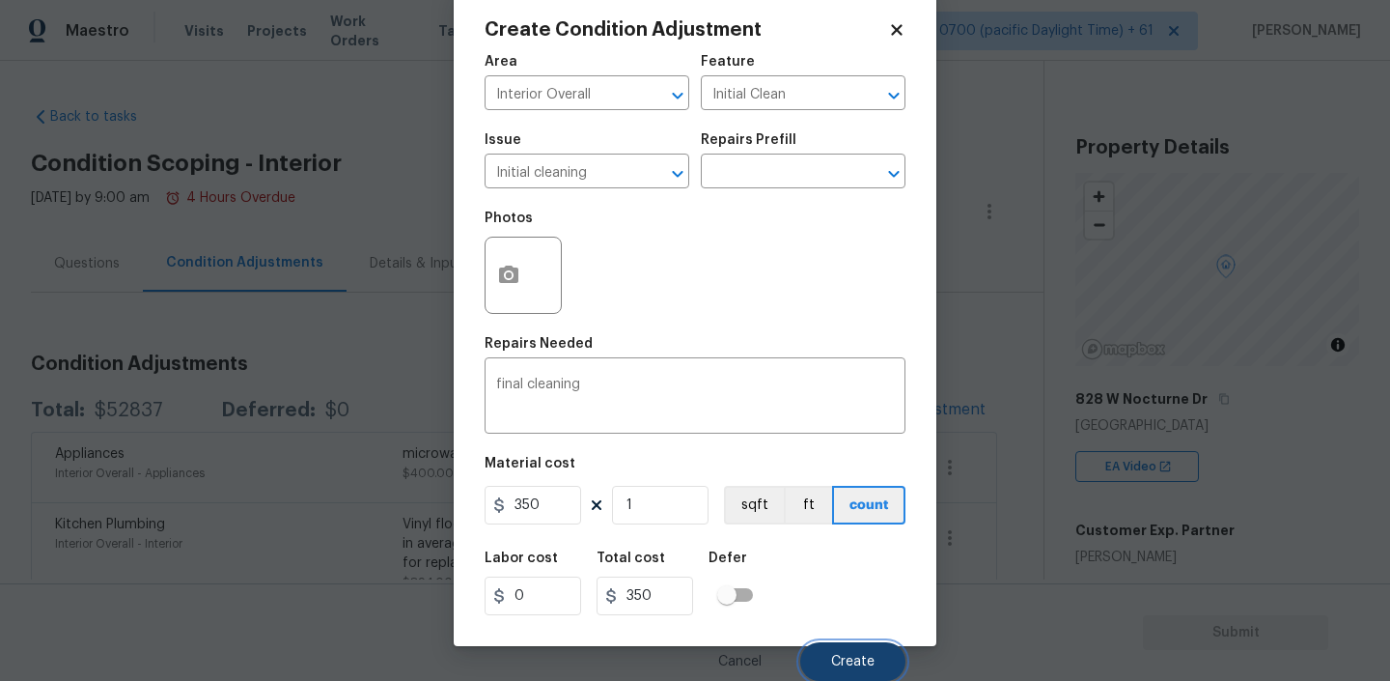
click at [847, 653] on button "Create" at bounding box center [852, 661] width 105 height 39
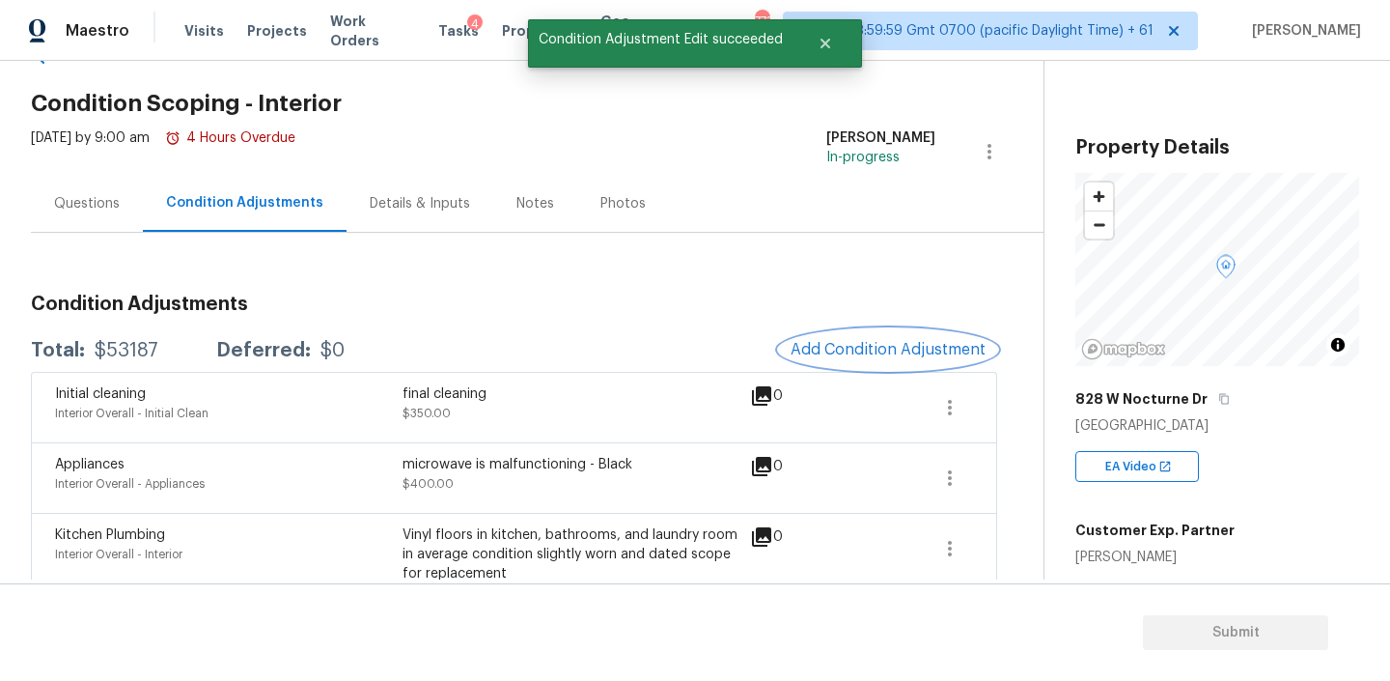
scroll to position [67, 0]
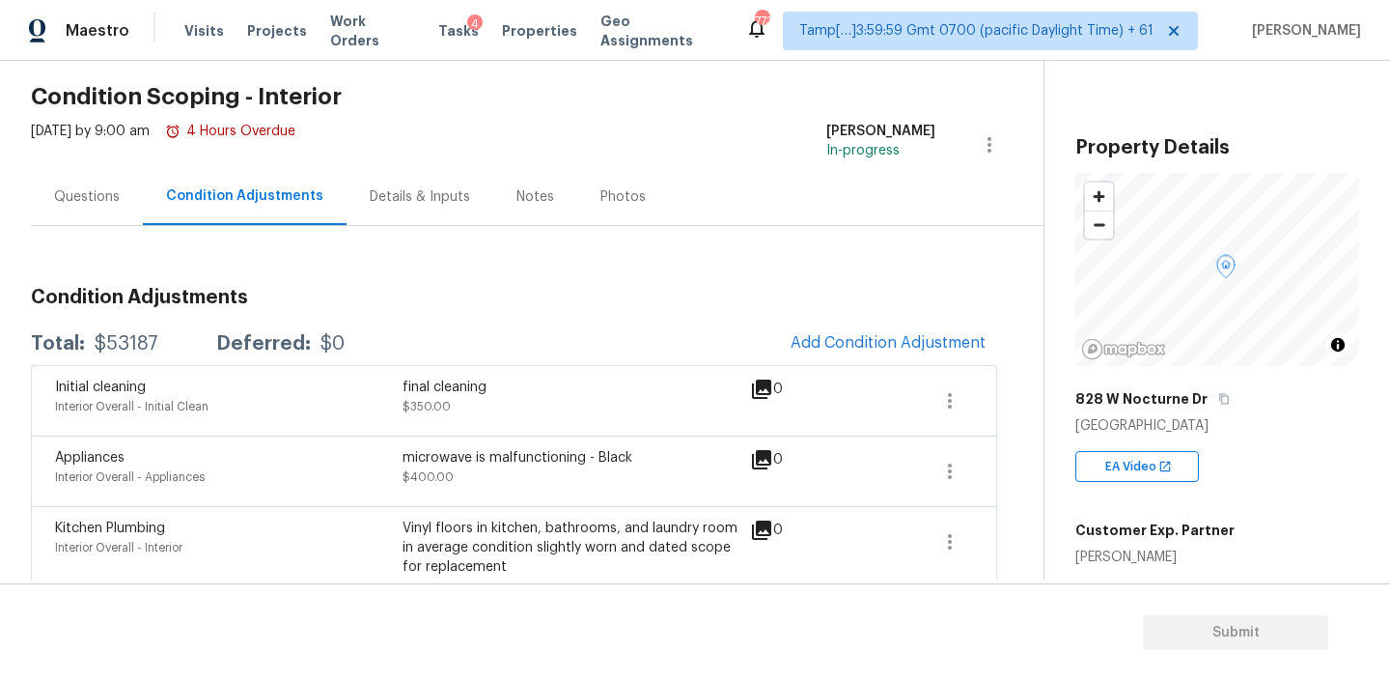
click at [97, 206] on div "Questions" at bounding box center [87, 196] width 66 height 19
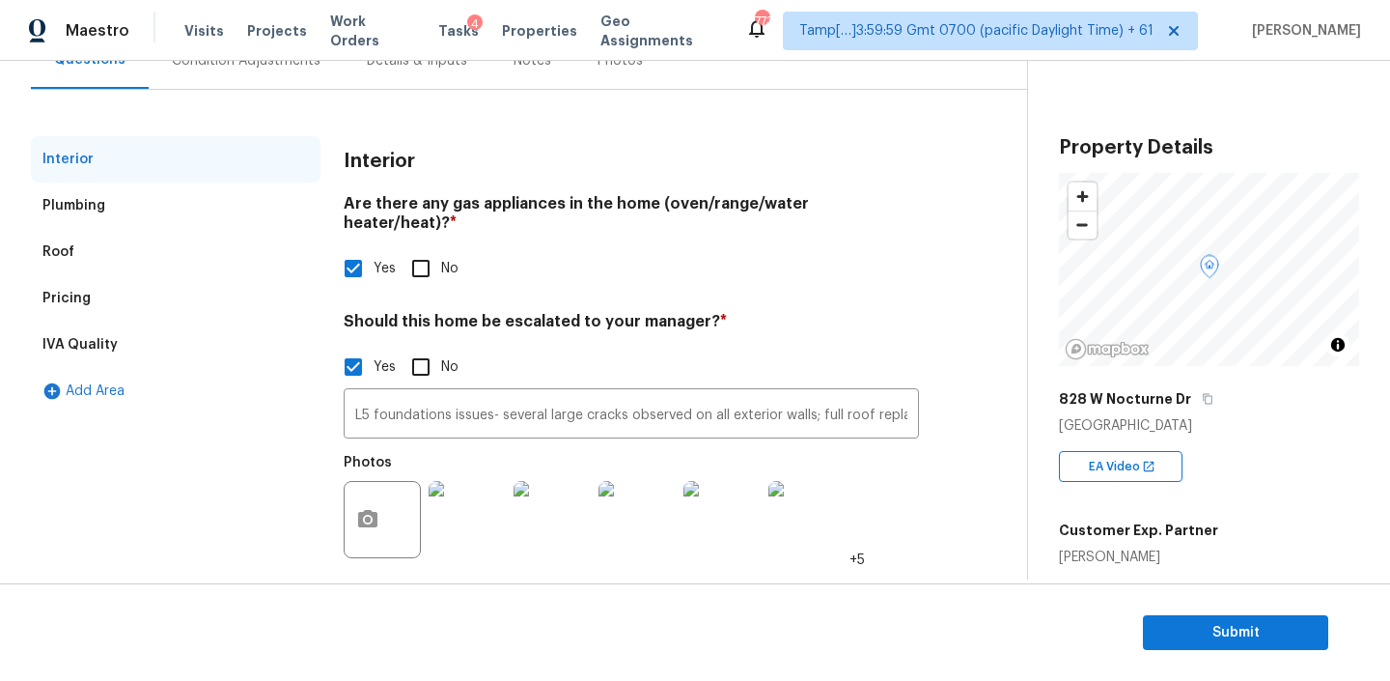
scroll to position [20, 0]
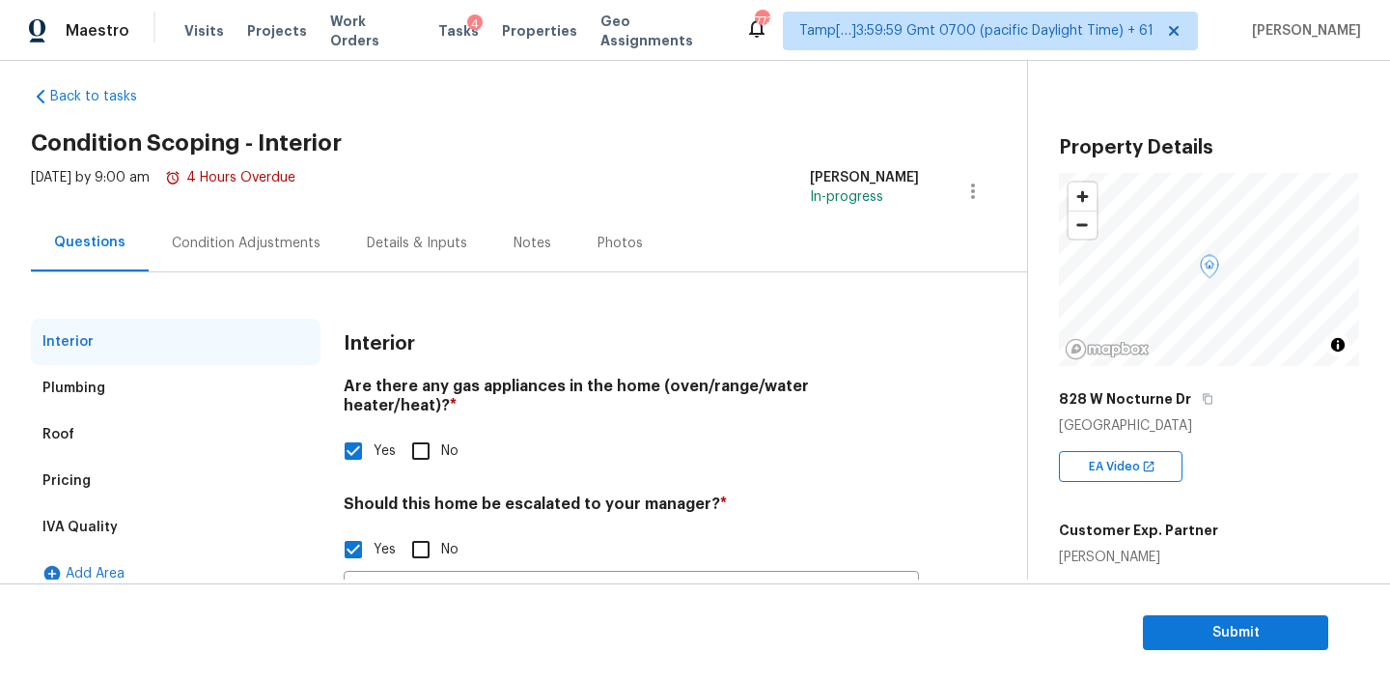
click at [521, 242] on div "Notes" at bounding box center [533, 243] width 38 height 19
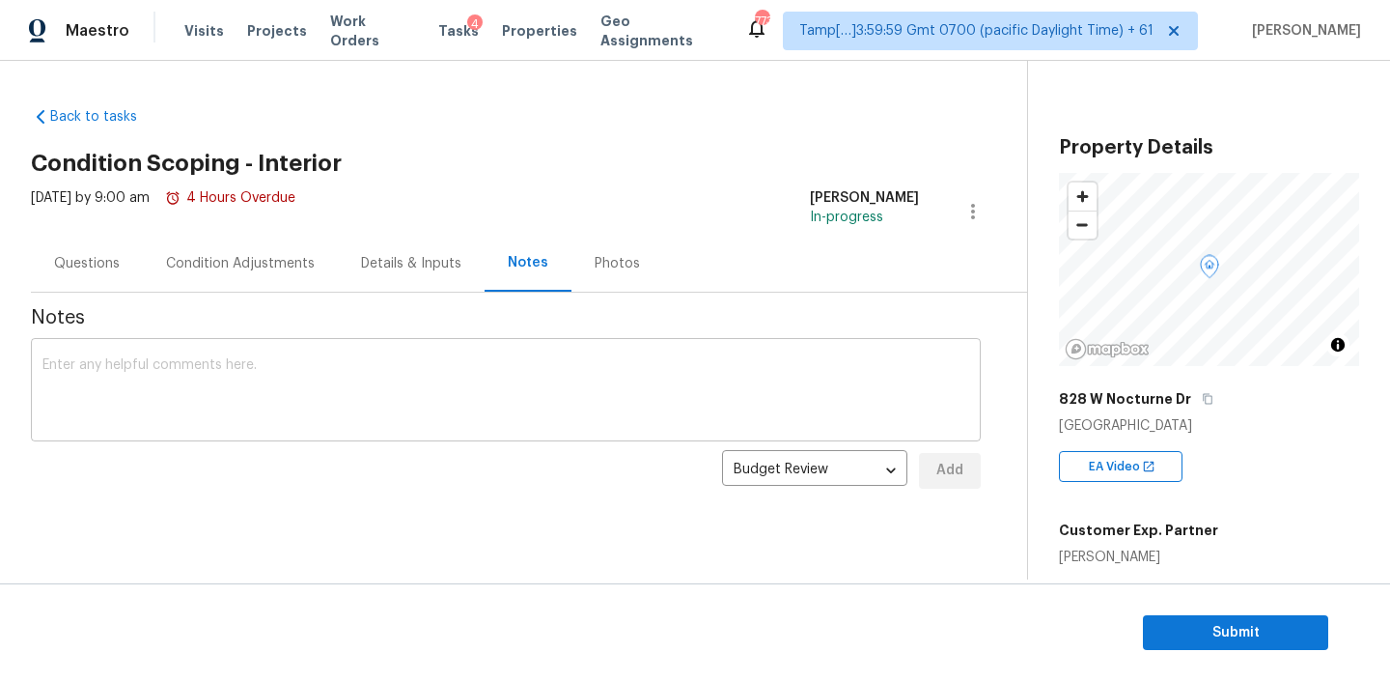
click at [299, 405] on textarea at bounding box center [505, 392] width 927 height 68
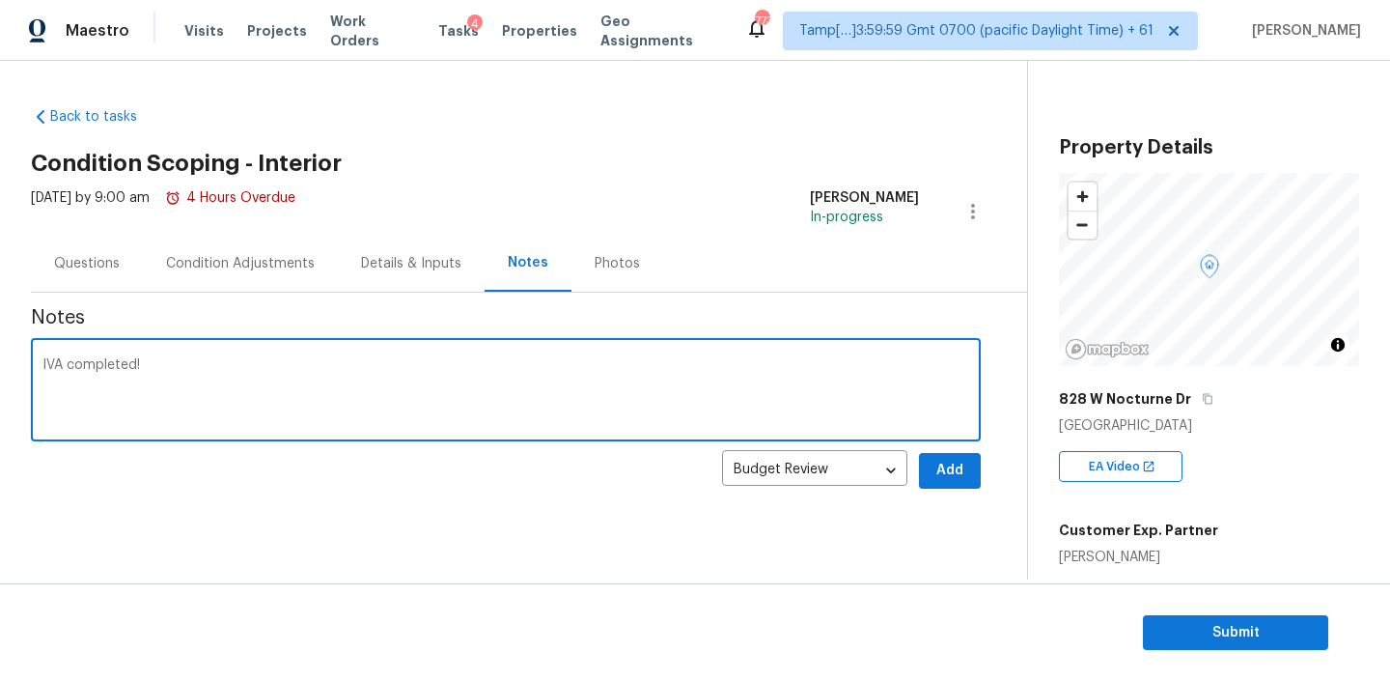
type textarea "IVA completed!"
click at [942, 463] on span "Add" at bounding box center [950, 471] width 31 height 24
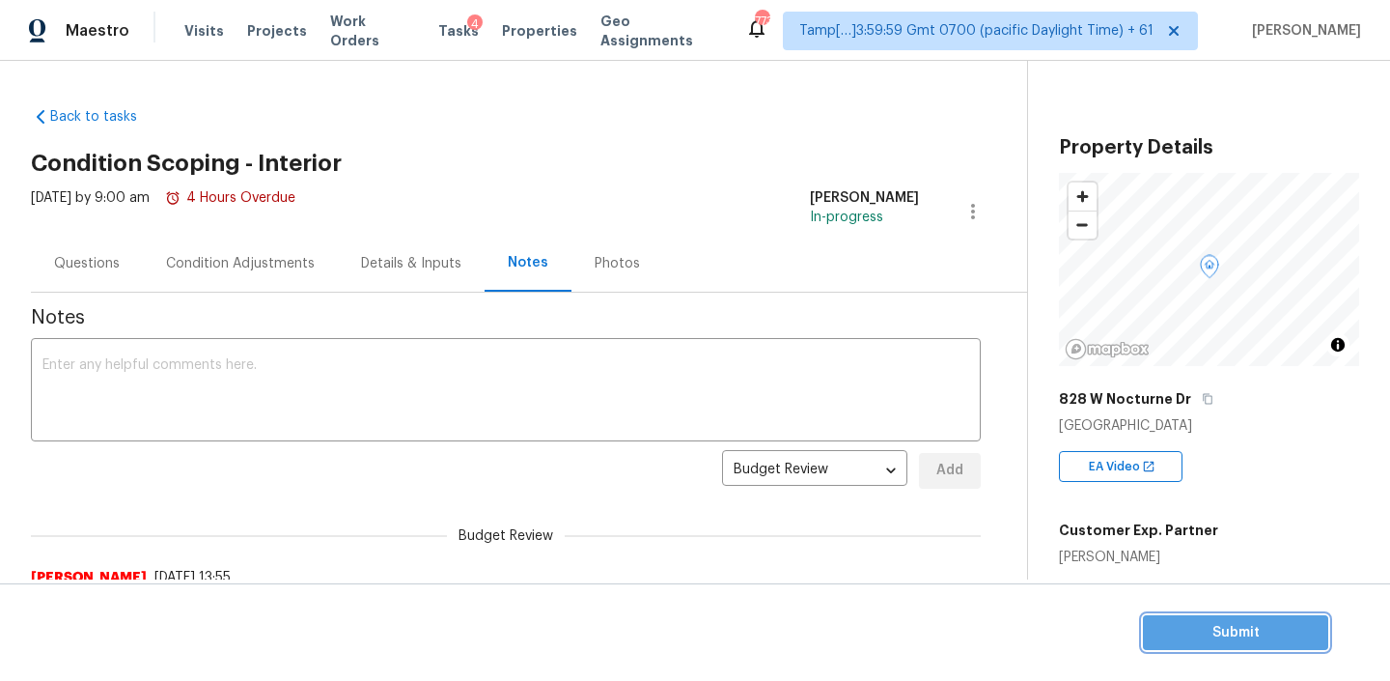
click at [1247, 629] on span "Submit" at bounding box center [1236, 633] width 154 height 24
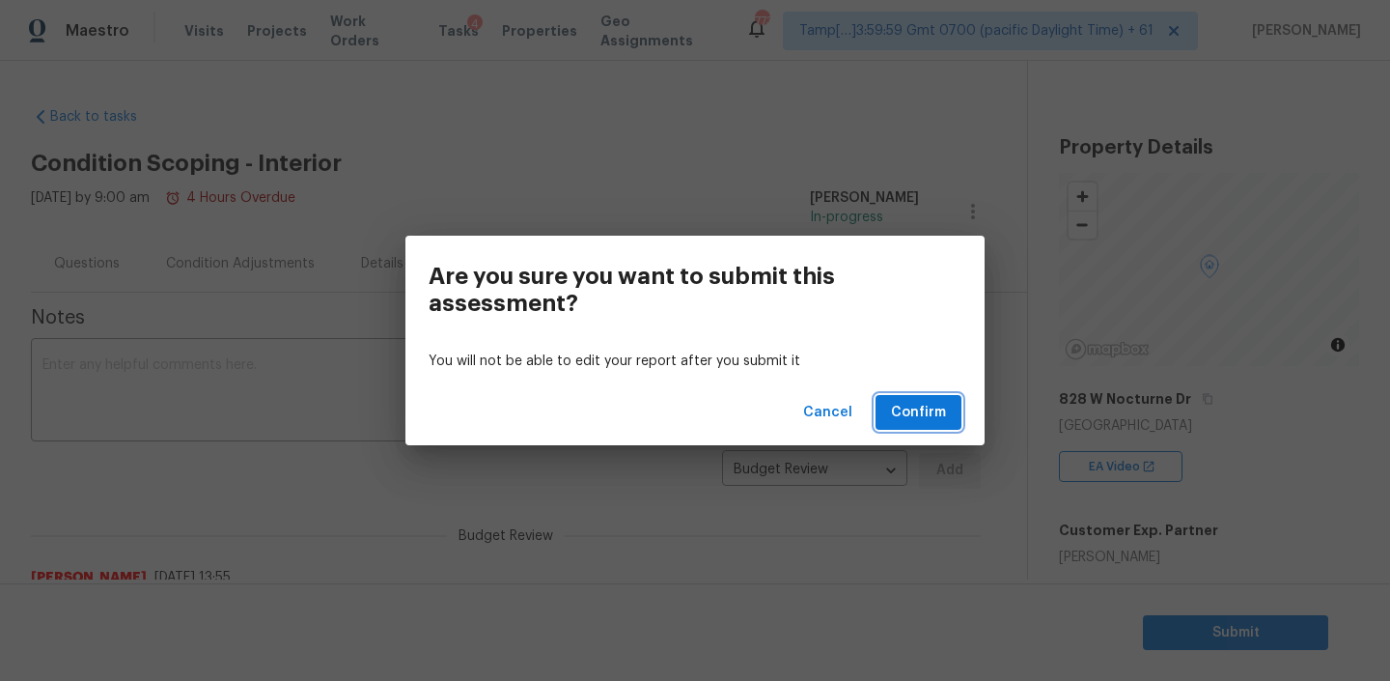
click at [931, 405] on span "Confirm" at bounding box center [918, 413] width 55 height 24
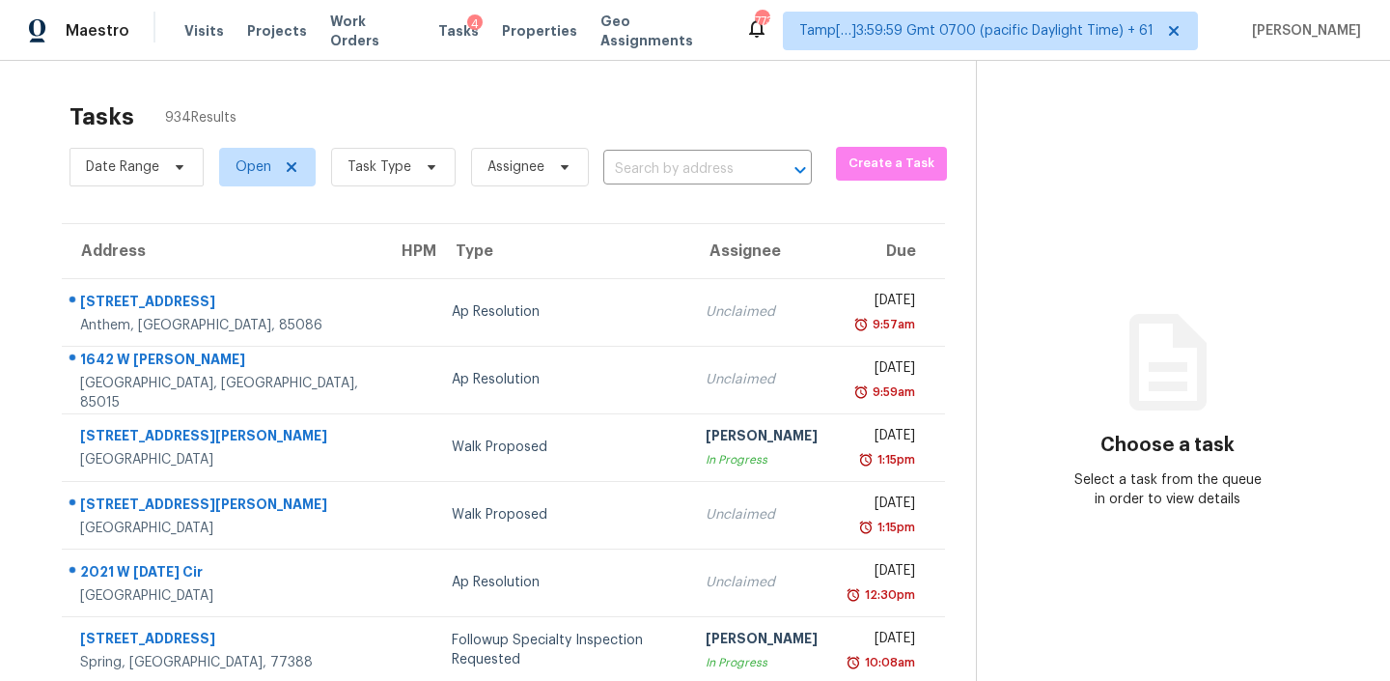
click at [697, 193] on section "Tasks 934 Results Date Range Open Task Type Assignee ​ Create a Task Address HP…" at bounding box center [503, 549] width 945 height 914
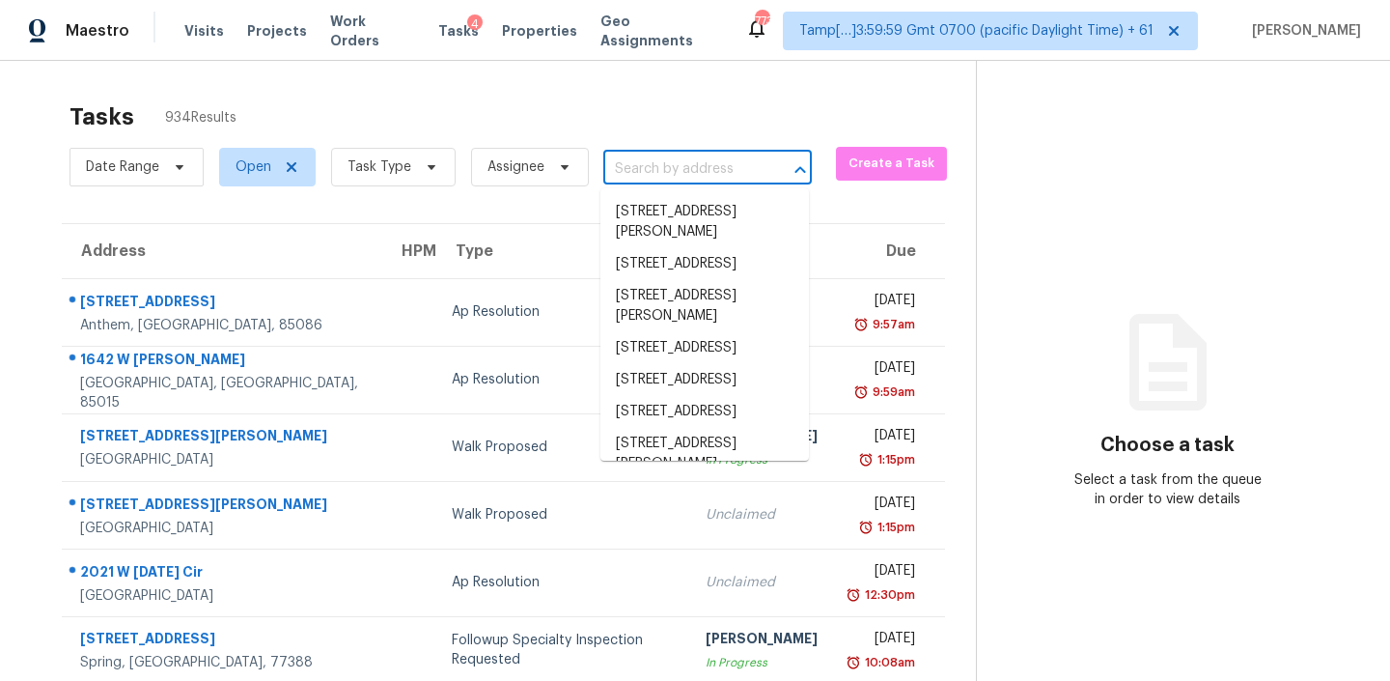
click at [697, 175] on input "text" at bounding box center [680, 169] width 154 height 30
paste input "412 Contentment Dr Locust, NC, 28097"
type input "412 Contentment Dr Locust, NC, 28097"
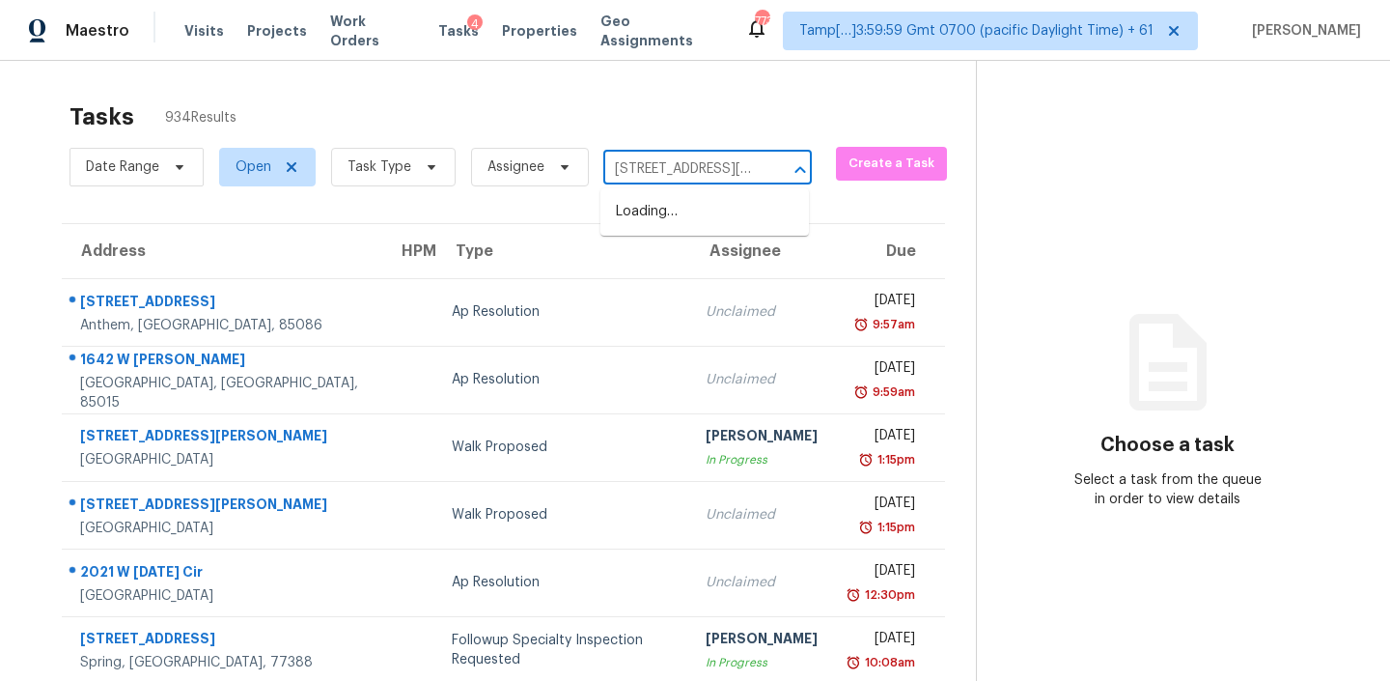
scroll to position [0, 103]
click at [666, 216] on li "412 Contentment Dr, Locust, NC 28097" at bounding box center [705, 212] width 209 height 32
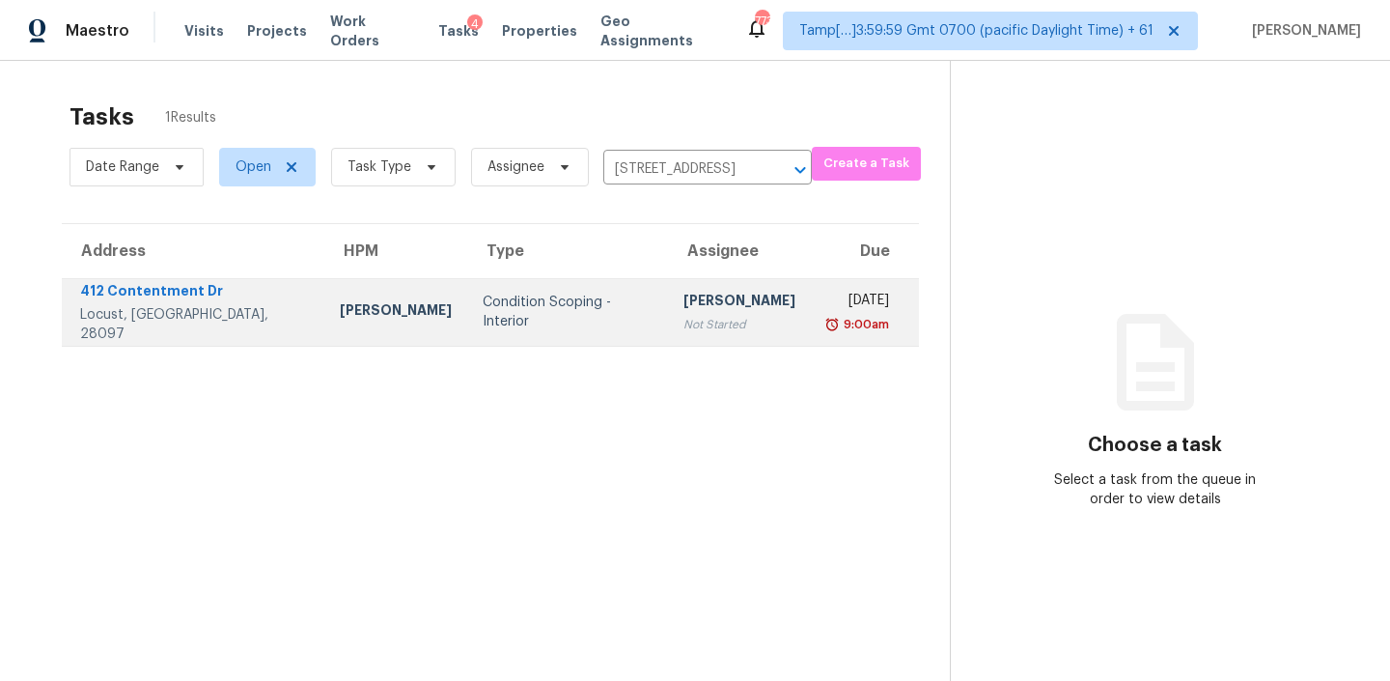
click at [704, 303] on div "[PERSON_NAME]" at bounding box center [740, 303] width 112 height 24
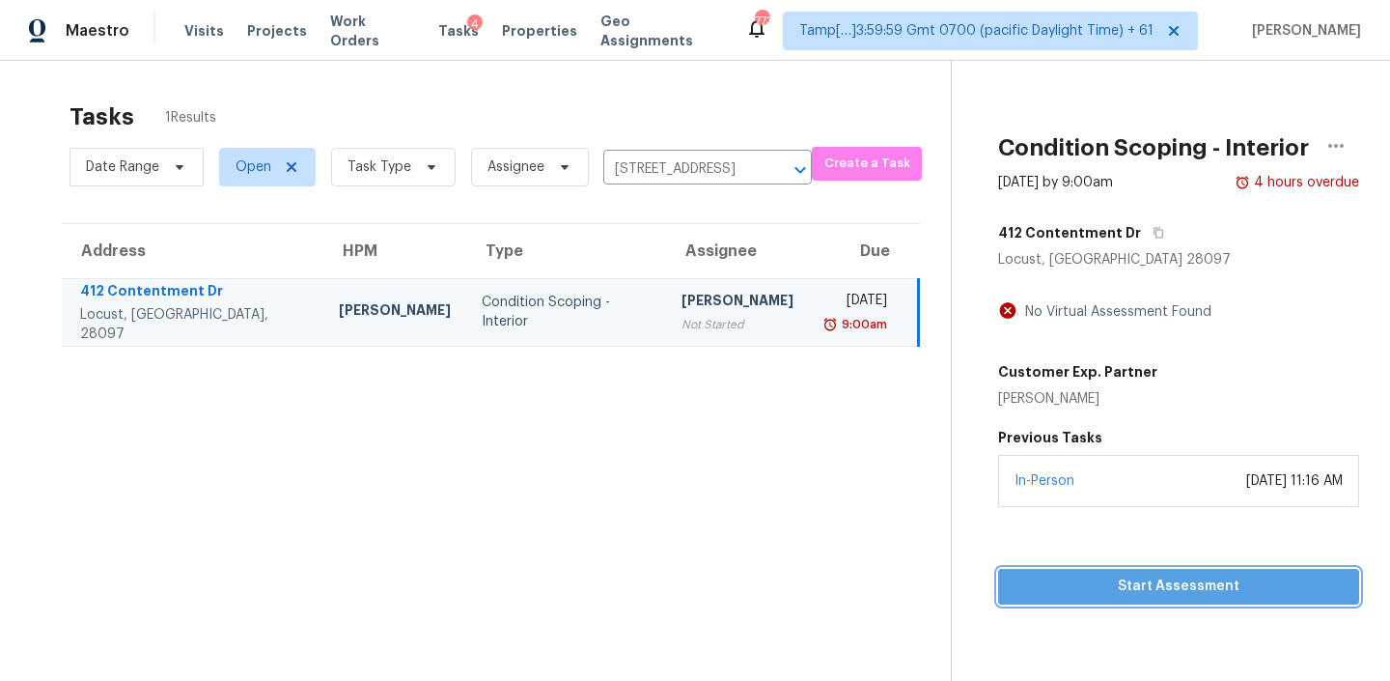
click at [1133, 587] on span "Start Assessment" at bounding box center [1179, 586] width 330 height 24
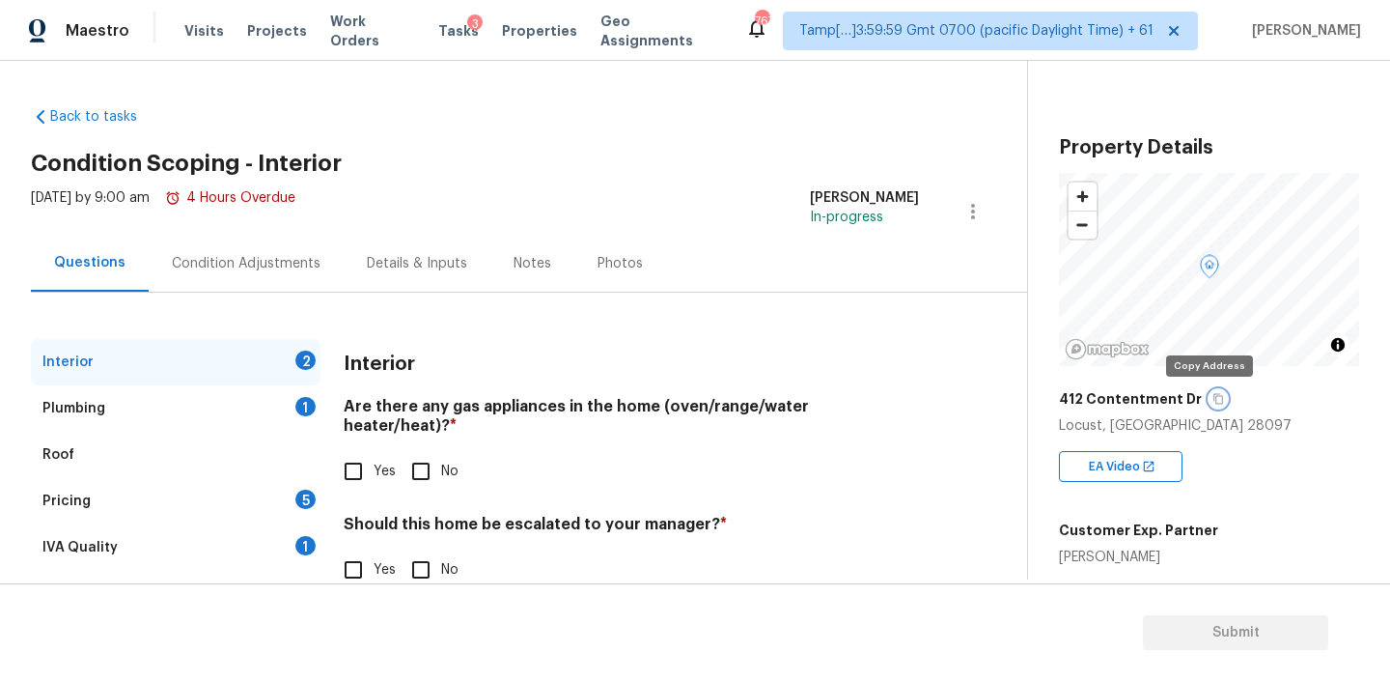
click at [1214, 398] on button "button" at bounding box center [1218, 398] width 17 height 17
click at [416, 454] on input "No" at bounding box center [421, 471] width 41 height 41
checkbox input "true"
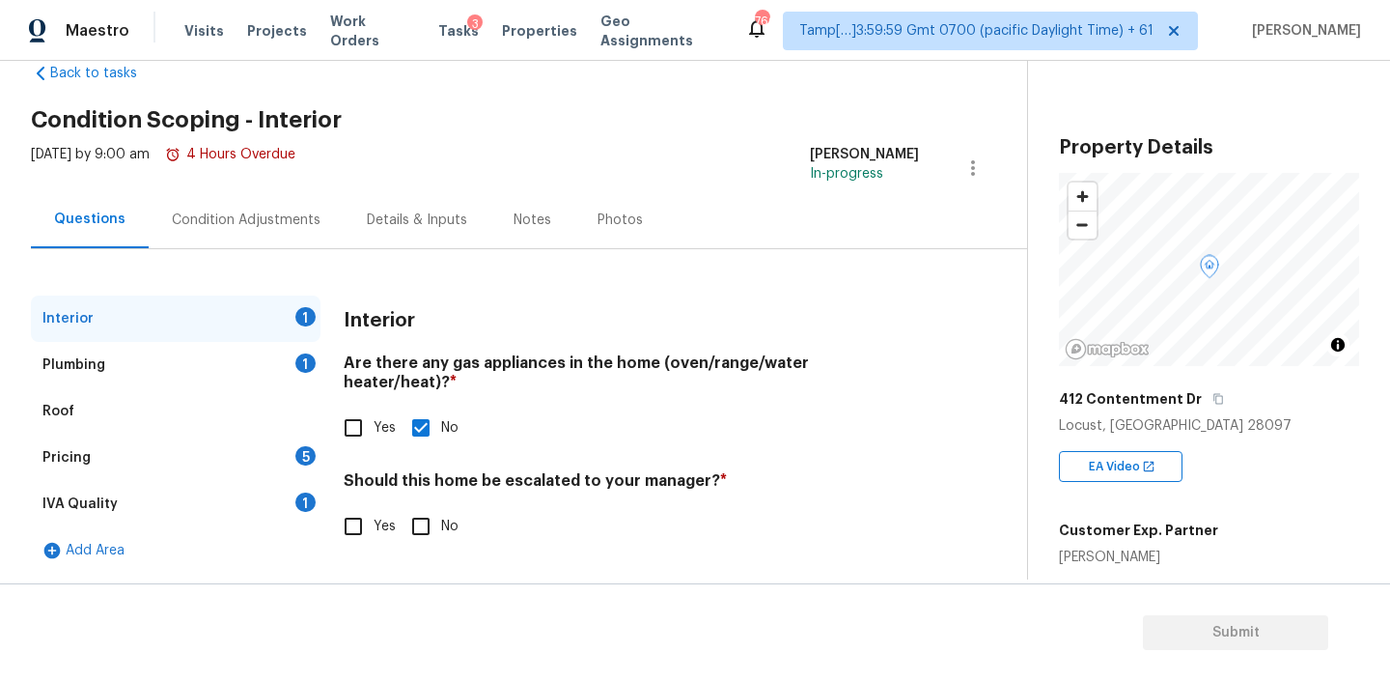
click at [414, 506] on input "No" at bounding box center [421, 526] width 41 height 41
checkbox input "true"
click at [207, 344] on div "Plumbing 1" at bounding box center [176, 365] width 290 height 46
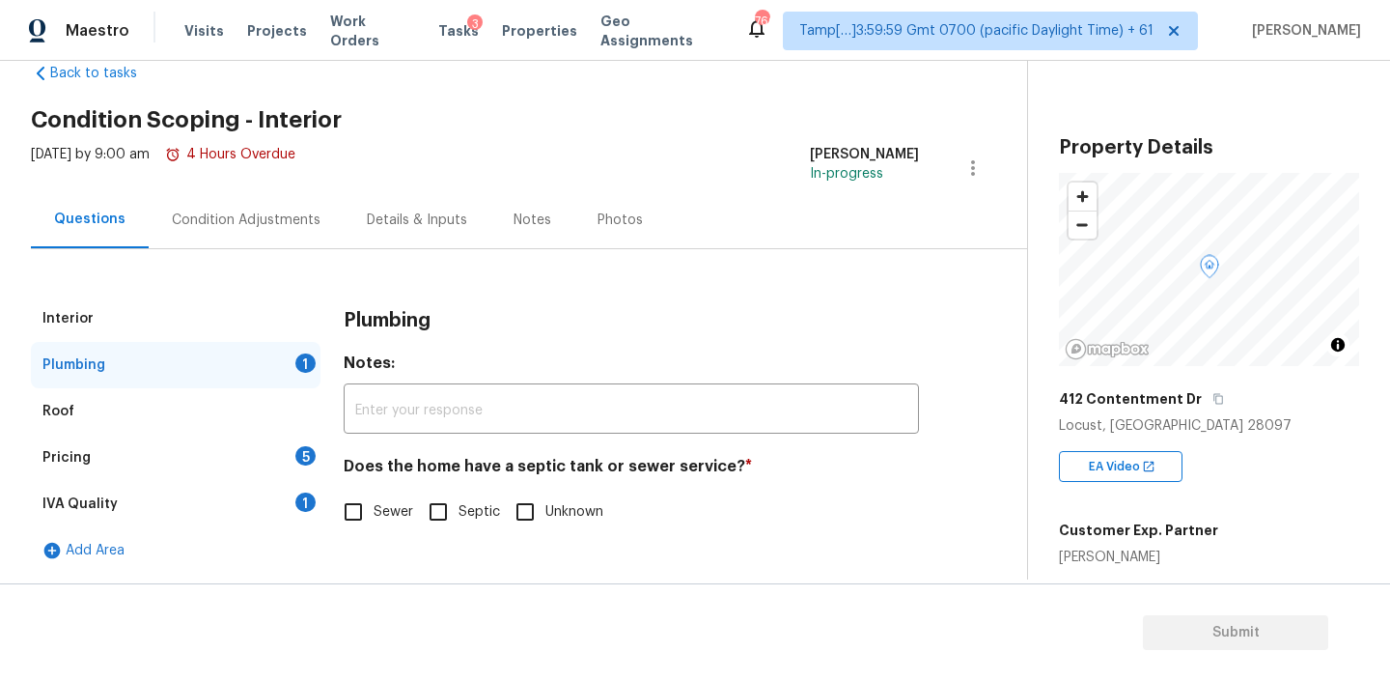
click at [351, 512] on input "Sewer" at bounding box center [353, 511] width 41 height 41
checkbox input "true"
click at [172, 450] on div "Pricing 5" at bounding box center [176, 457] width 290 height 46
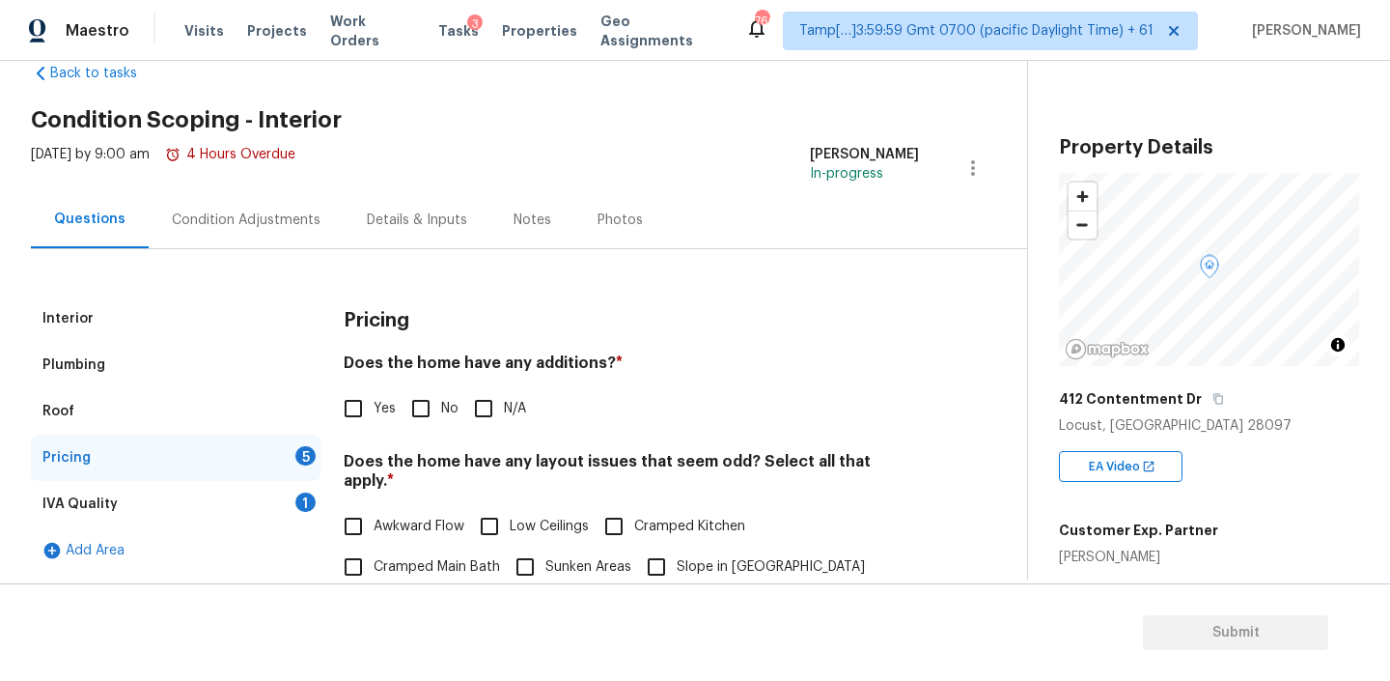
scroll to position [85, 0]
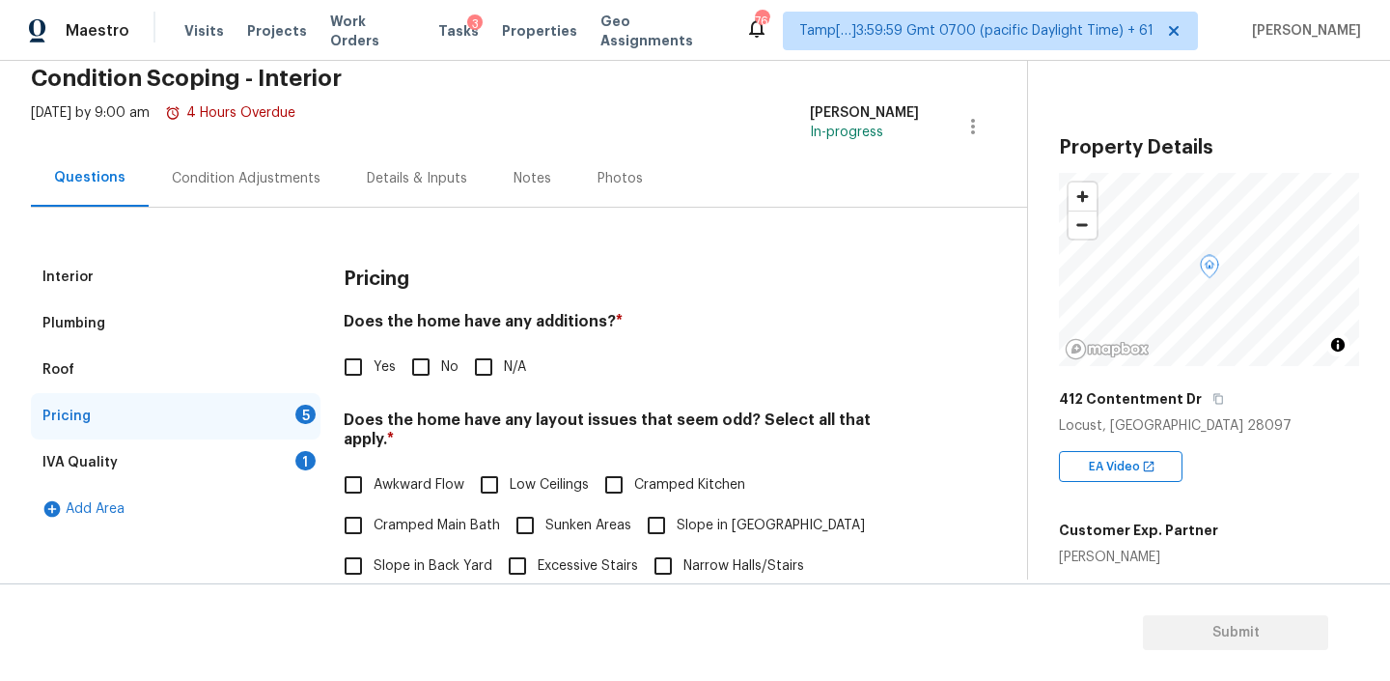
click at [569, 321] on h4 "Does the home have any additions? *" at bounding box center [631, 325] width 575 height 27
copy h4 "additions"
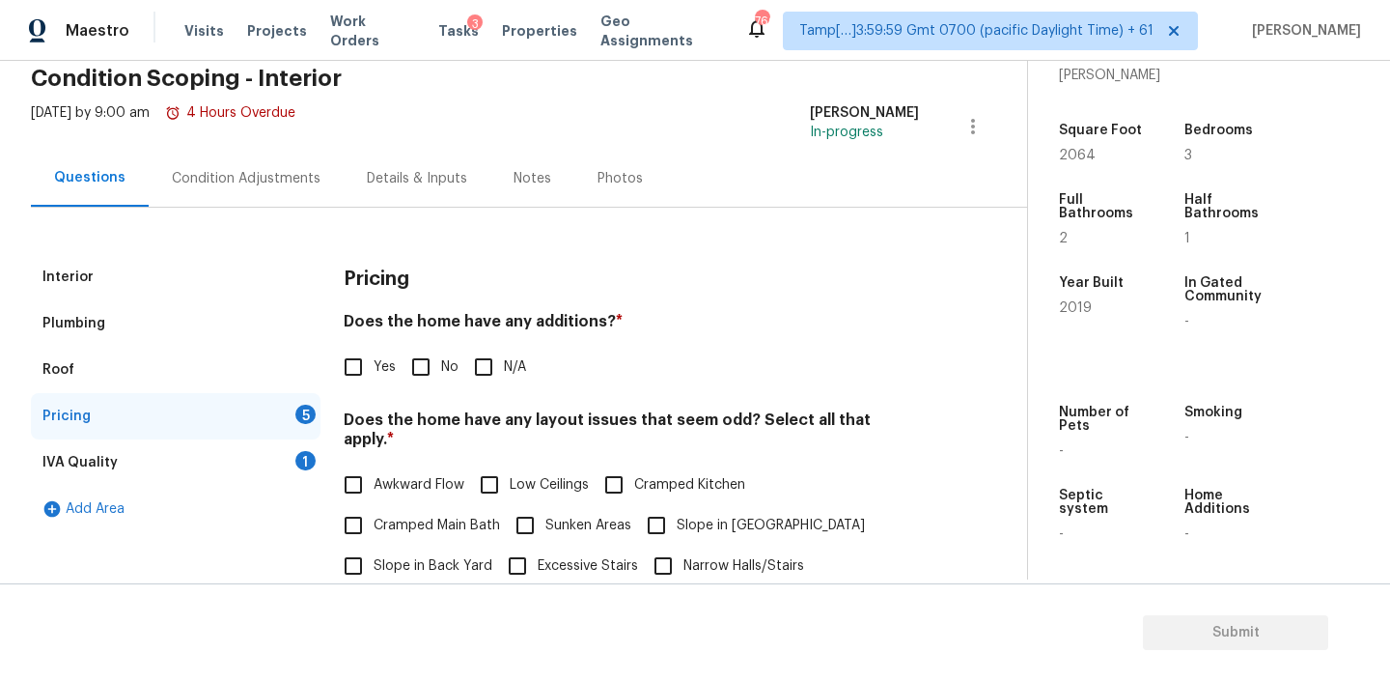
click at [422, 363] on input "No" at bounding box center [421, 367] width 41 height 41
click at [421, 369] on input "No" at bounding box center [421, 367] width 41 height 41
checkbox input "true"
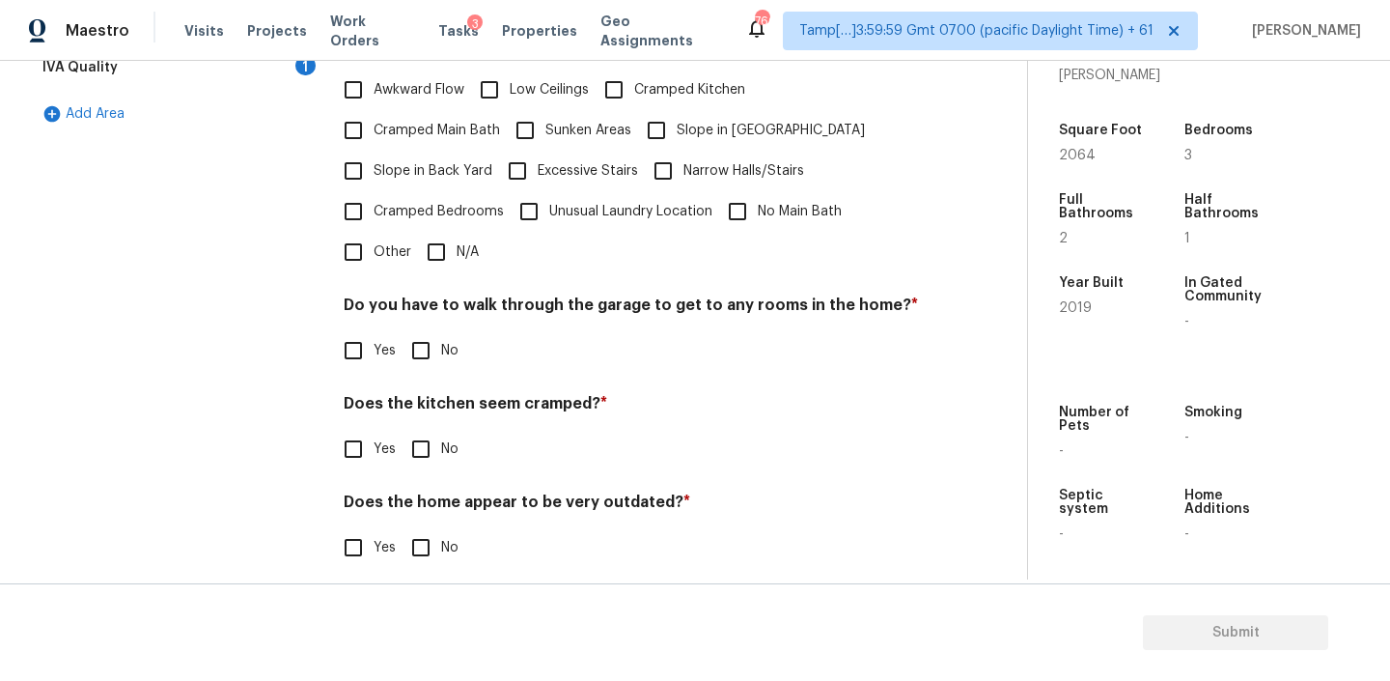
scroll to position [478, 0]
click at [436, 243] on input "N/A" at bounding box center [436, 254] width 41 height 41
checkbox input "true"
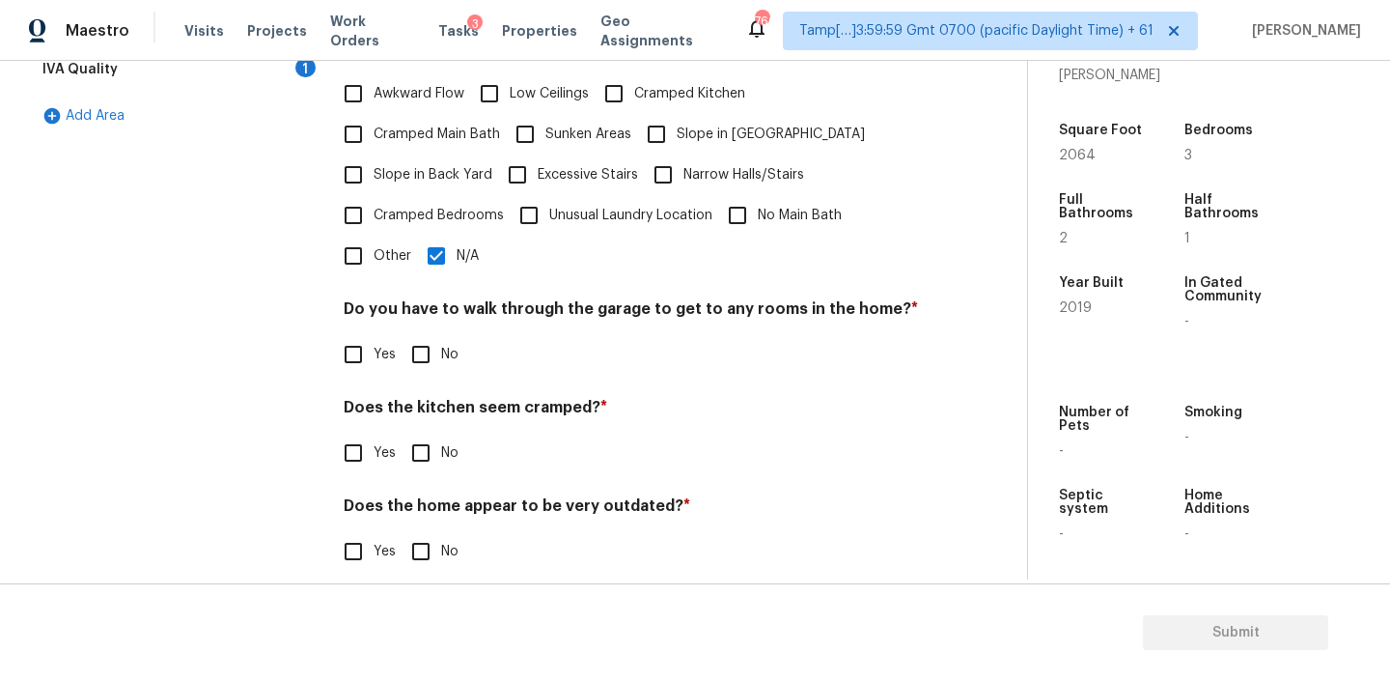
click at [424, 357] on div "Pricing Does the home have any additions? * Yes No N/A Does the home have any l…" at bounding box center [631, 228] width 575 height 734
click at [419, 431] on input "No" at bounding box center [421, 451] width 41 height 41
checkbox input "true"
click at [420, 332] on input "No" at bounding box center [421, 352] width 41 height 41
checkbox input "true"
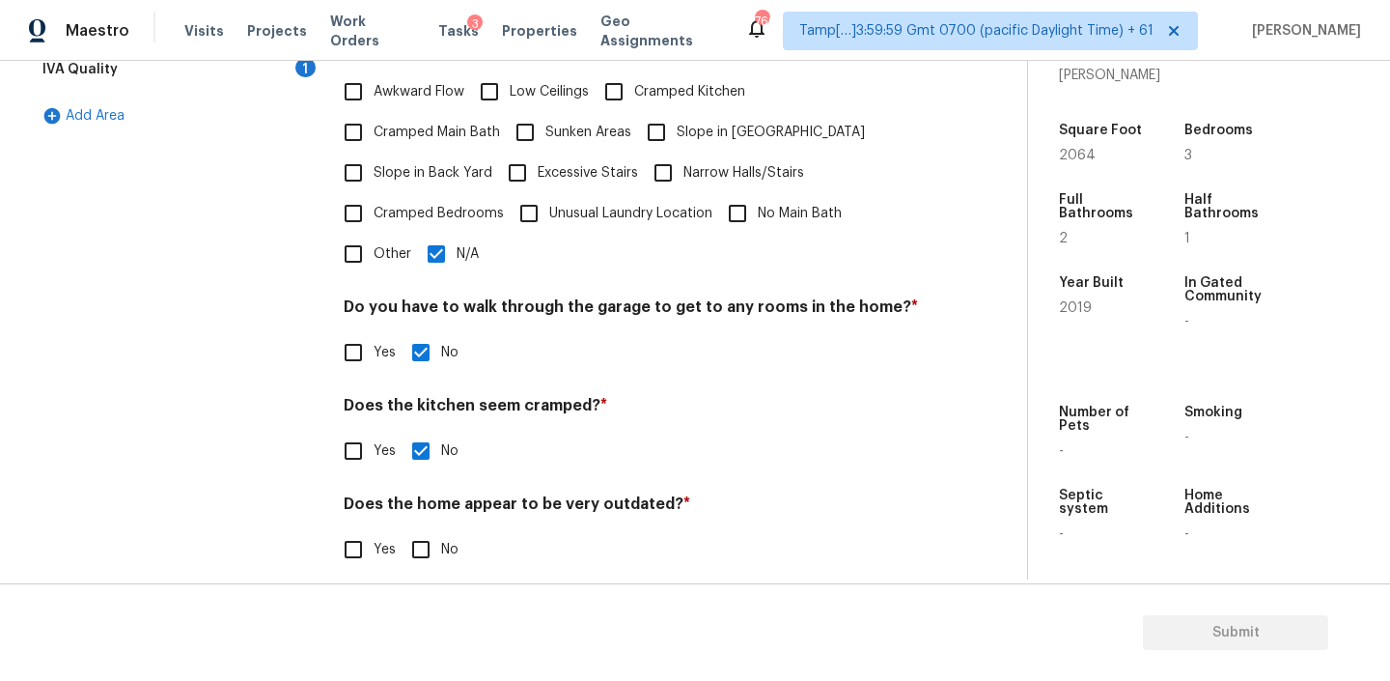
click at [421, 531] on input "No" at bounding box center [421, 549] width 41 height 41
checkbox input "true"
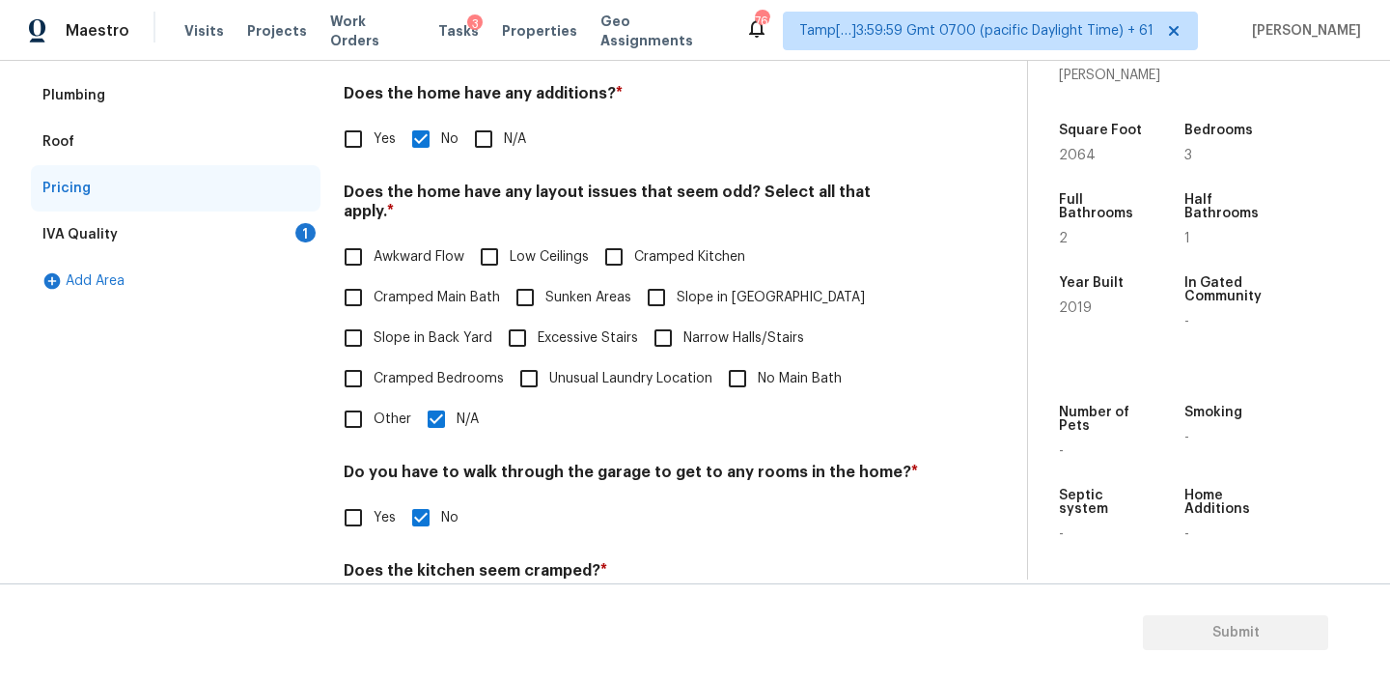
click at [185, 242] on div "IVA Quality 1" at bounding box center [176, 234] width 290 height 46
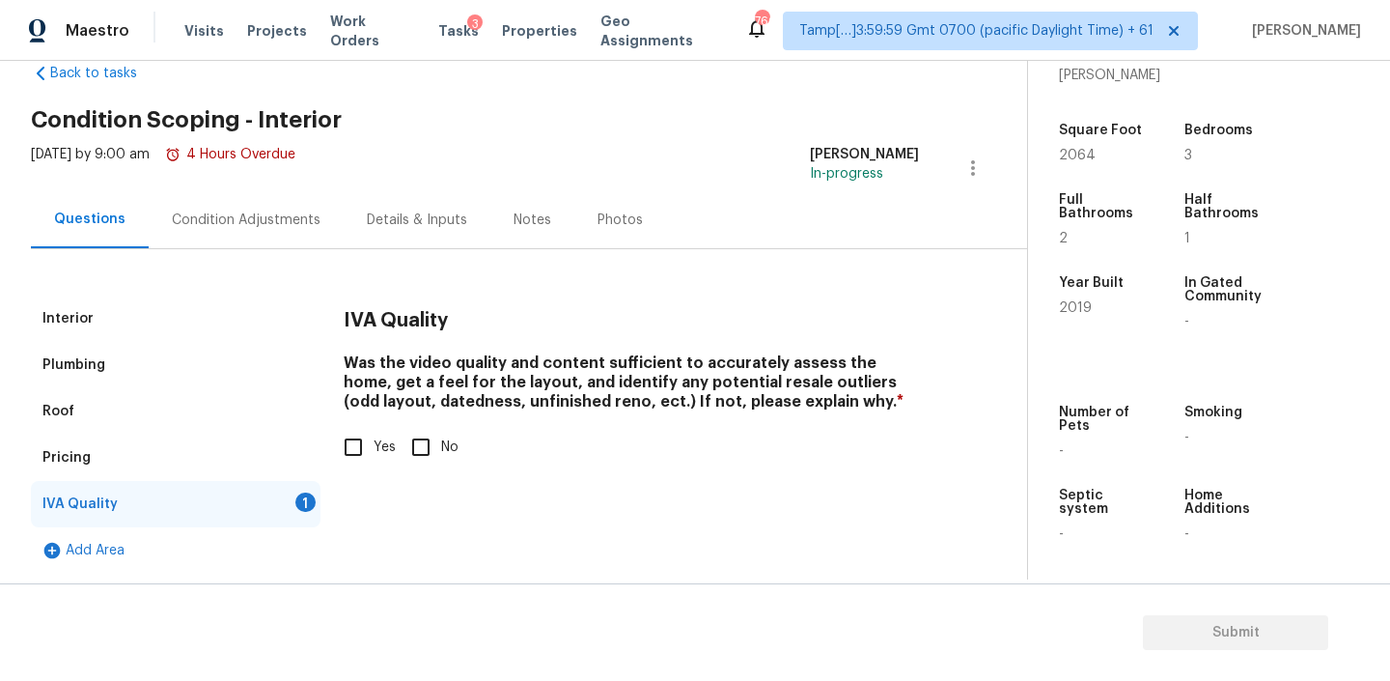
click at [347, 452] on input "Yes" at bounding box center [353, 447] width 41 height 41
checkbox input "true"
click at [249, 227] on div "Condition Adjustments" at bounding box center [246, 219] width 149 height 19
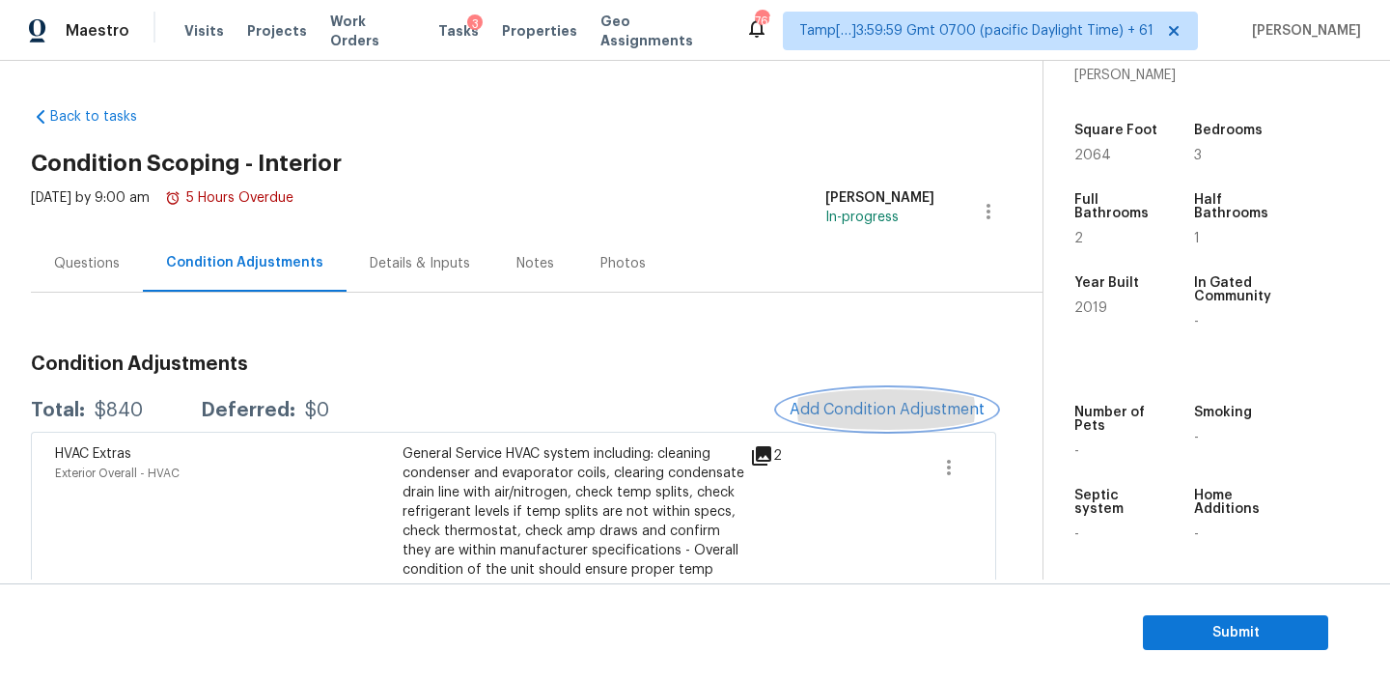
click at [857, 419] on button "Add Condition Adjustment" at bounding box center [887, 409] width 218 height 41
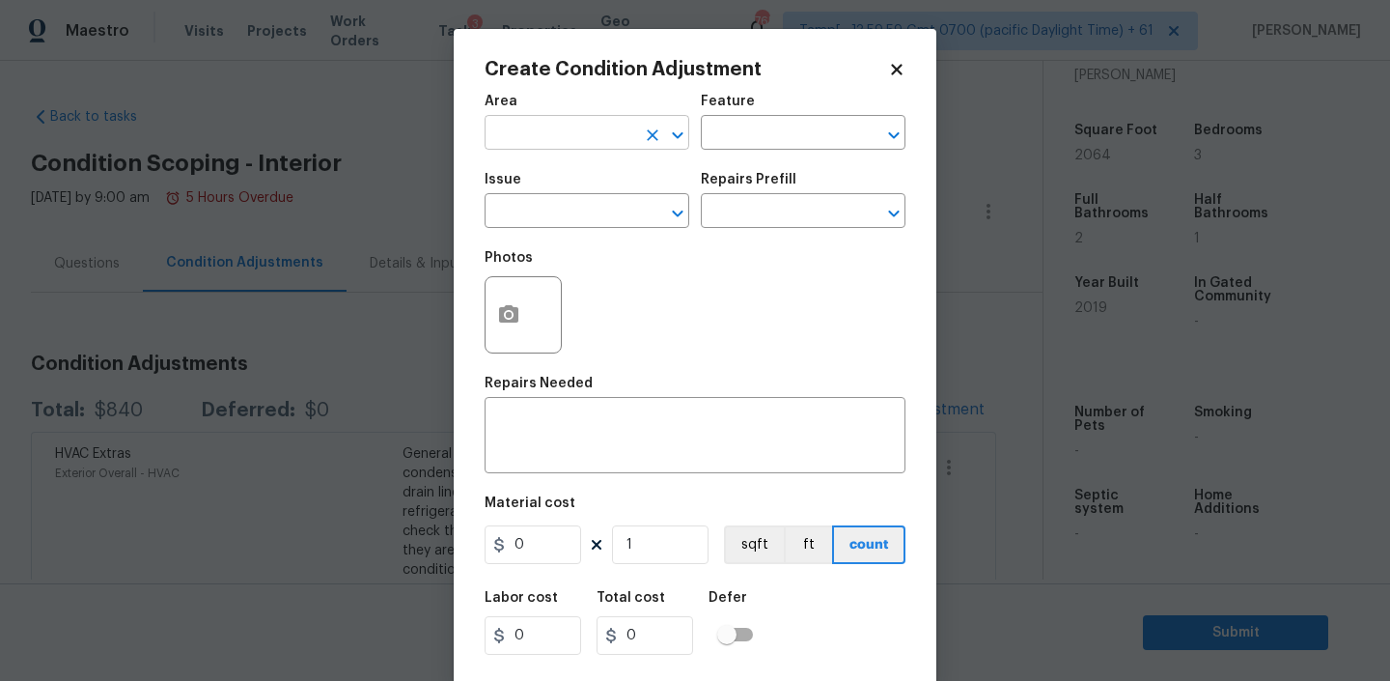
click at [573, 144] on input "text" at bounding box center [560, 135] width 151 height 30
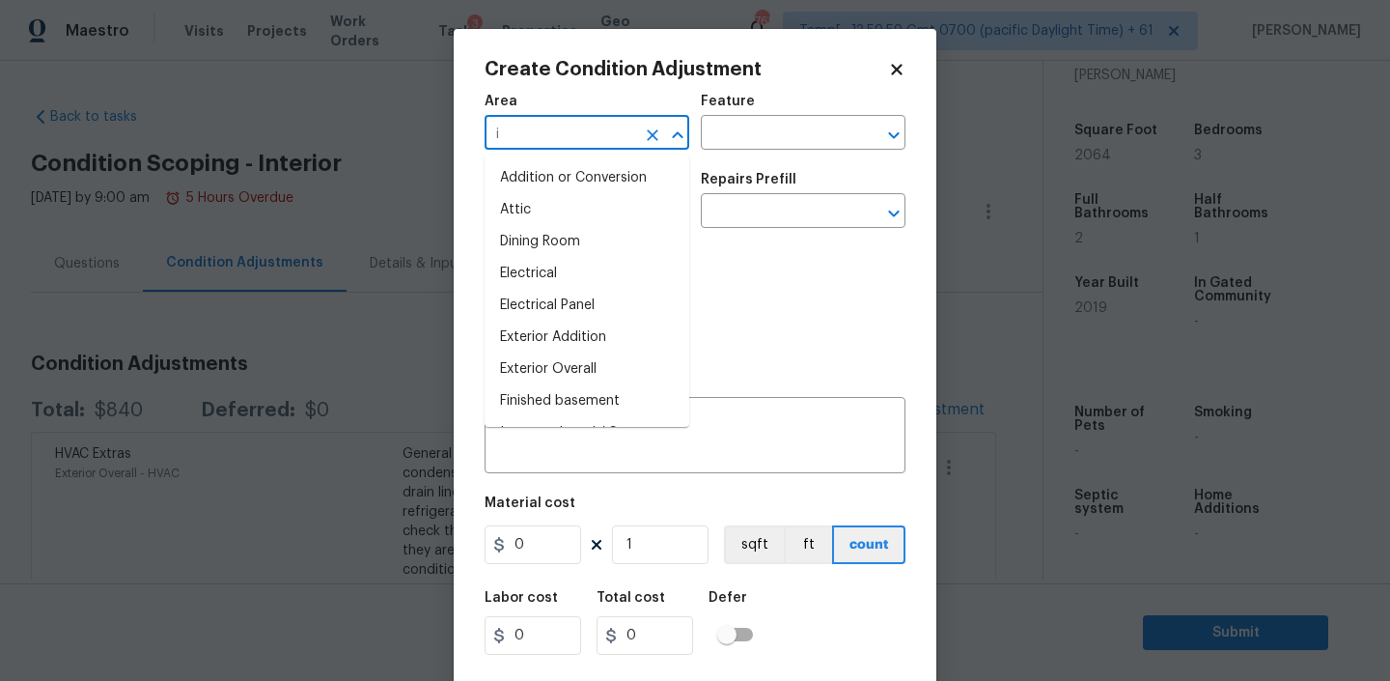
type input "in"
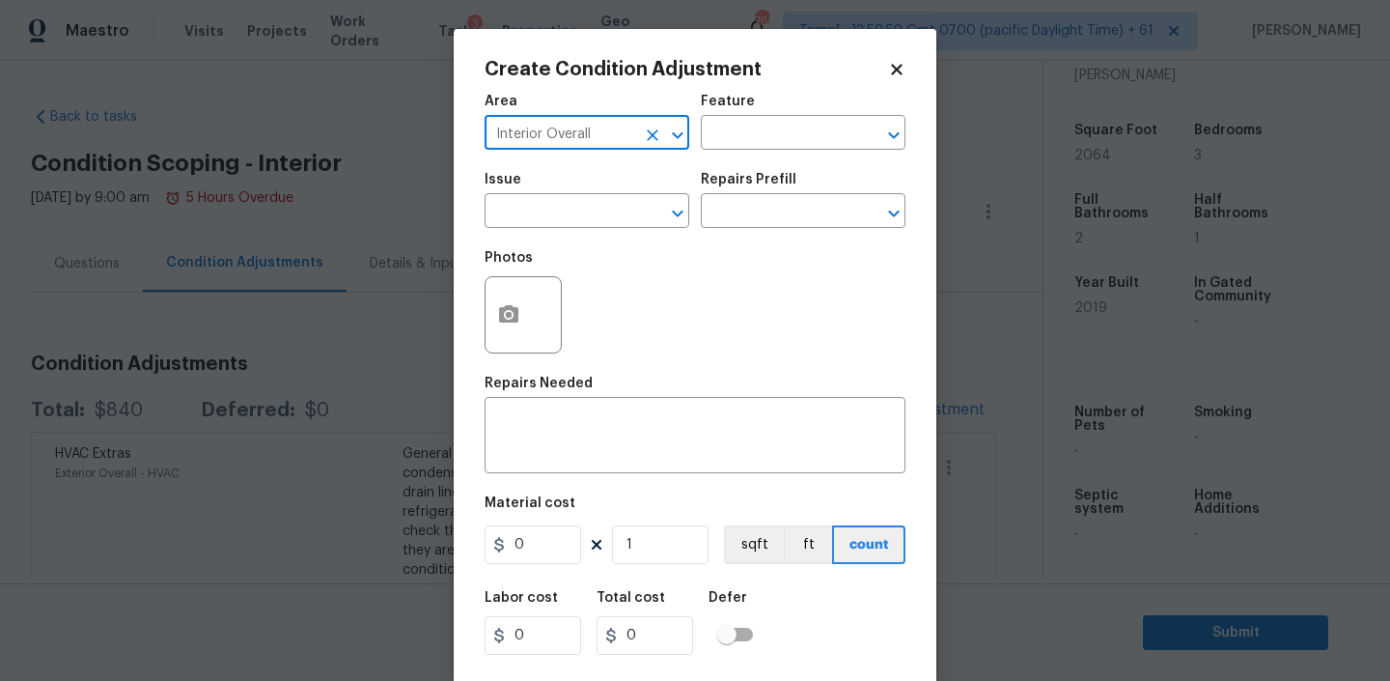
type input "Interior Overall"
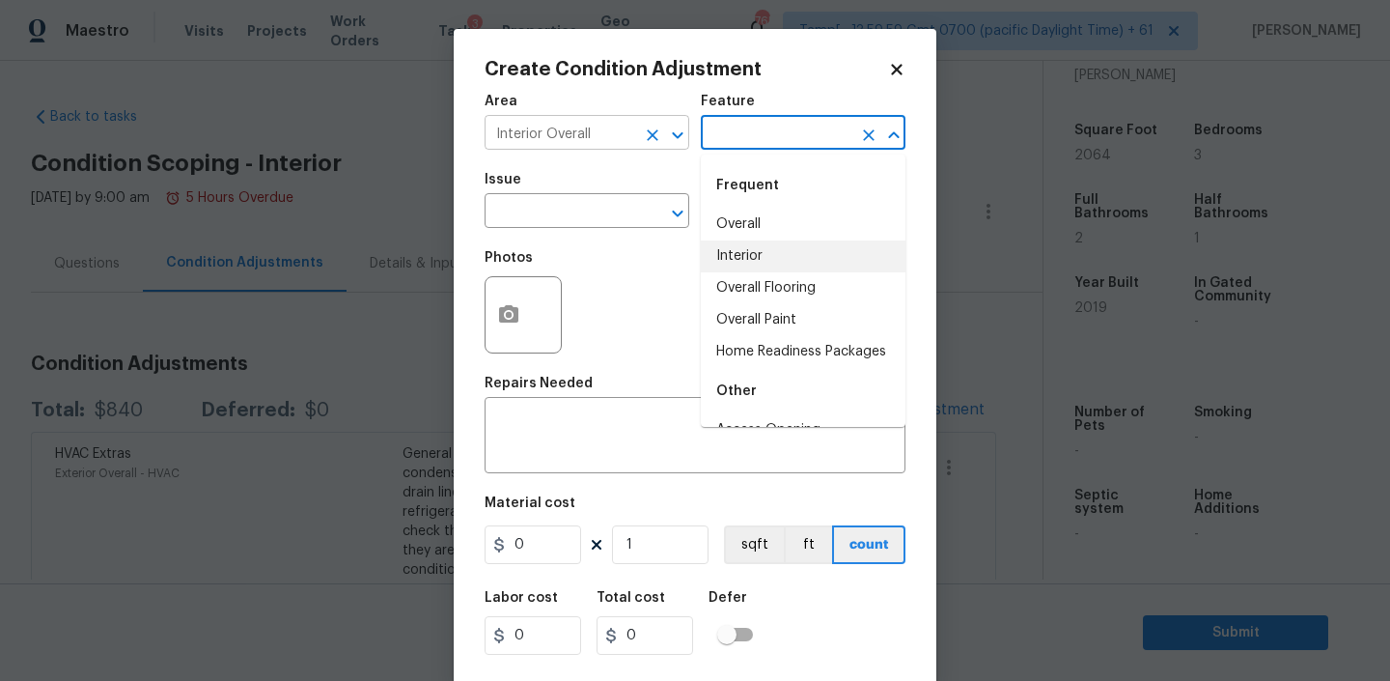
type input "Interior"
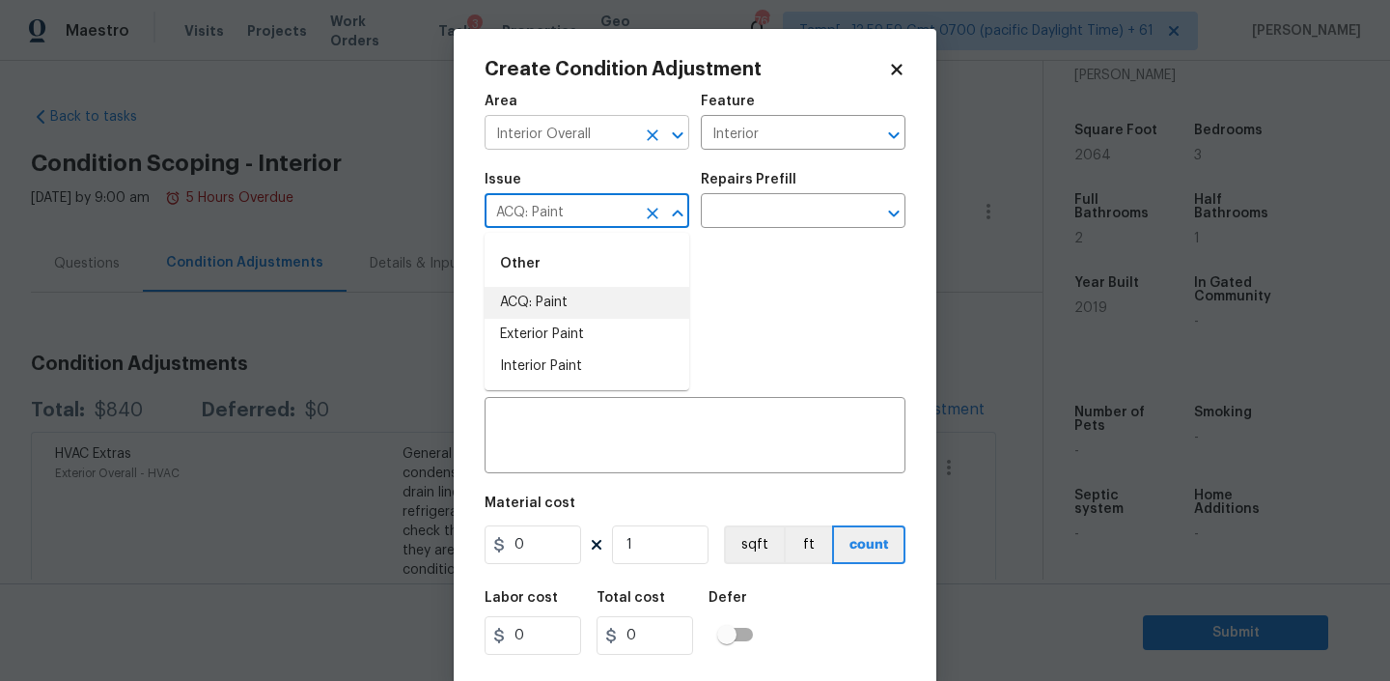
type input "ACQ: Paint"
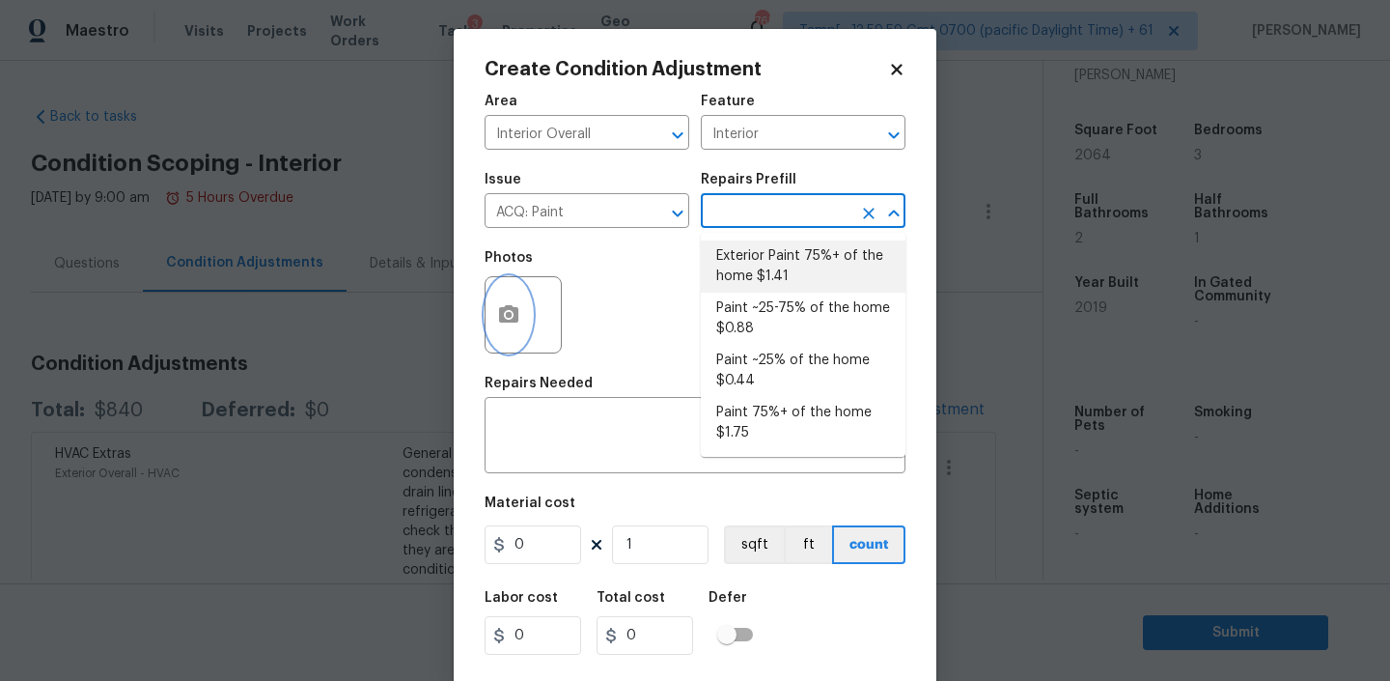
click at [502, 307] on icon "button" at bounding box center [508, 314] width 23 height 23
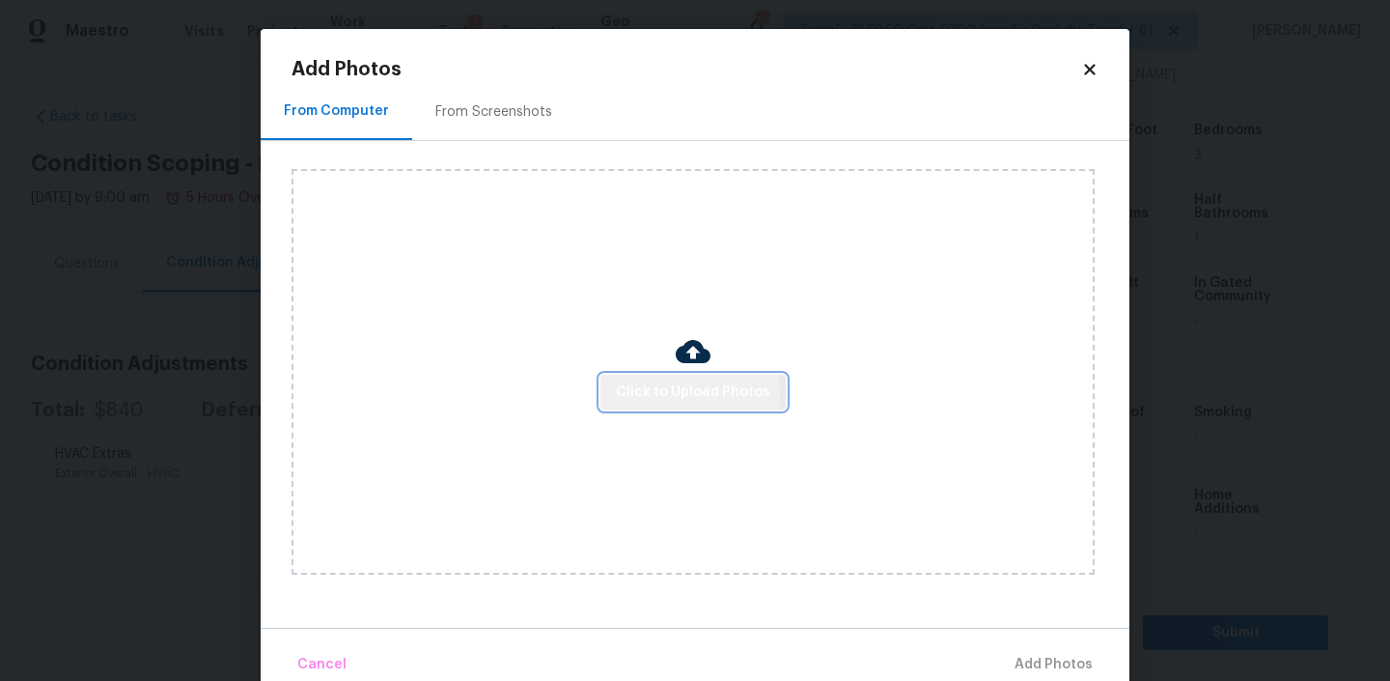
click at [666, 395] on span "Click to Upload Photos" at bounding box center [693, 392] width 154 height 24
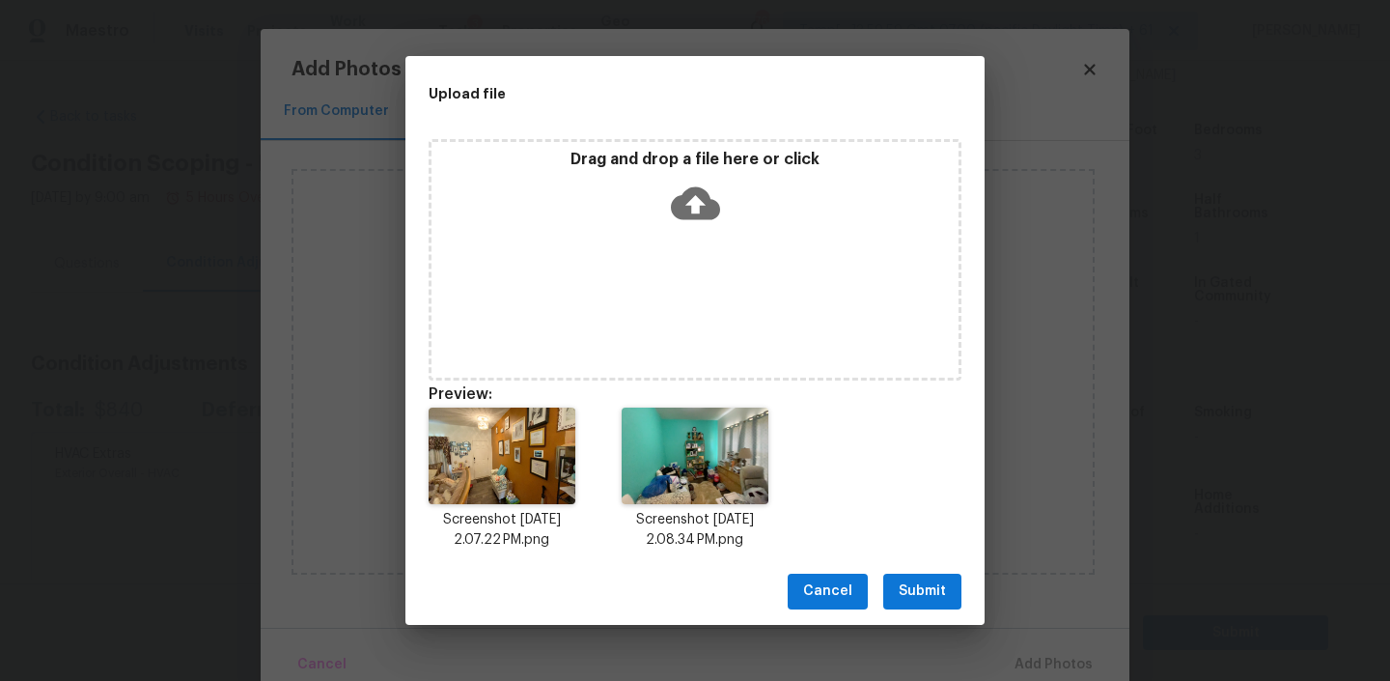
click at [924, 597] on span "Submit" at bounding box center [922, 591] width 47 height 24
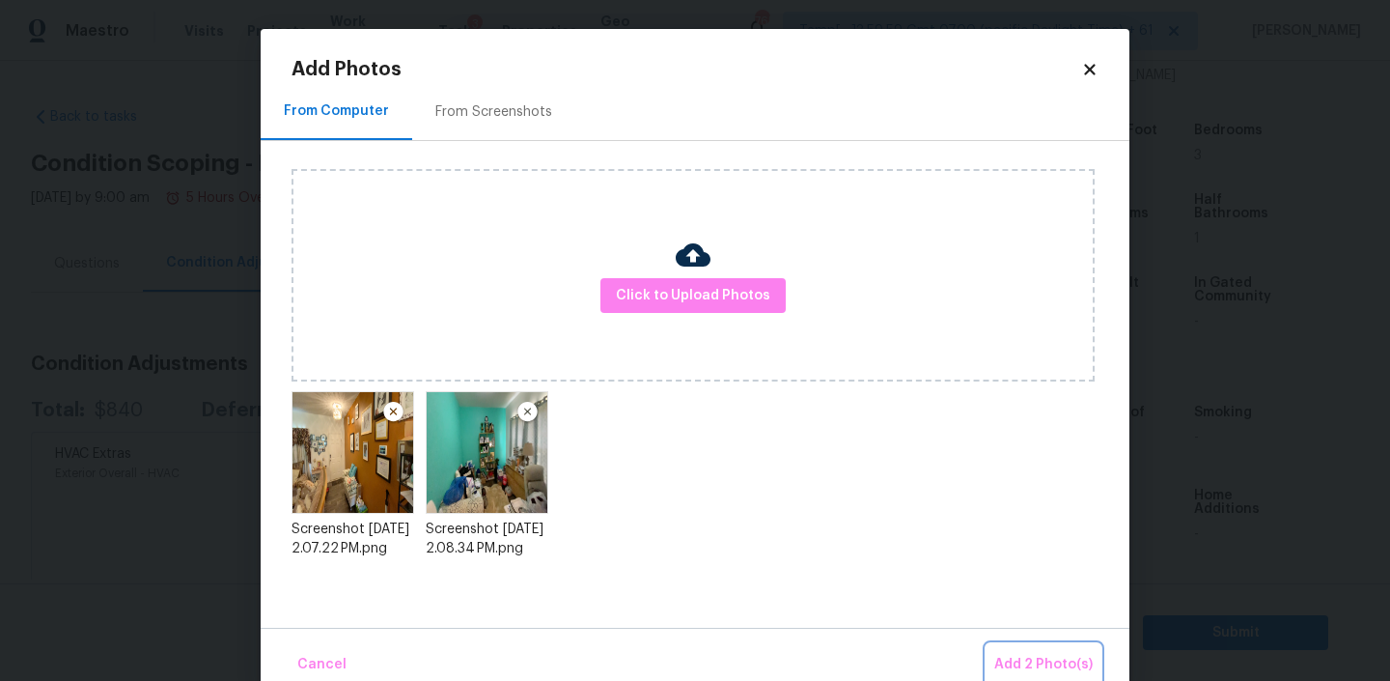
click at [1035, 650] on button "Add 2 Photo(s)" at bounding box center [1044, 665] width 114 height 42
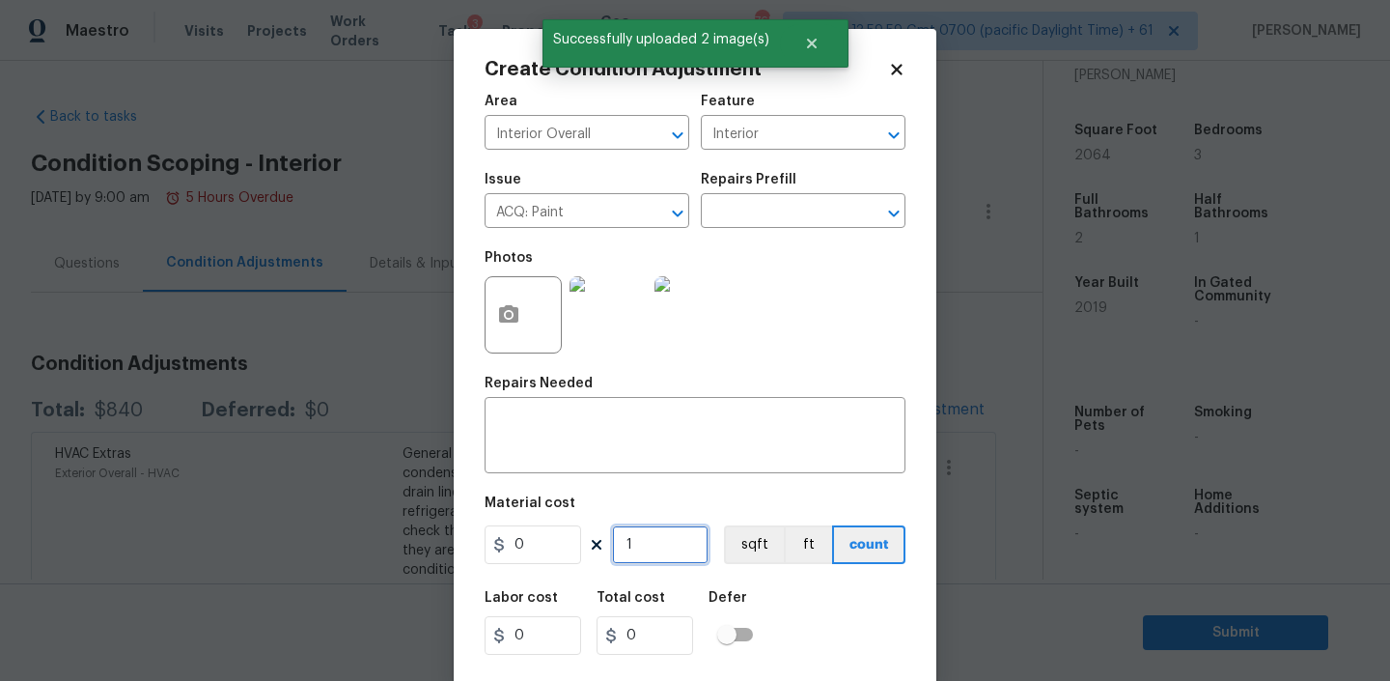
click at [654, 547] on input "1" at bounding box center [660, 544] width 97 height 39
type input "2064"
click at [797, 206] on input "text" at bounding box center [776, 213] width 151 height 30
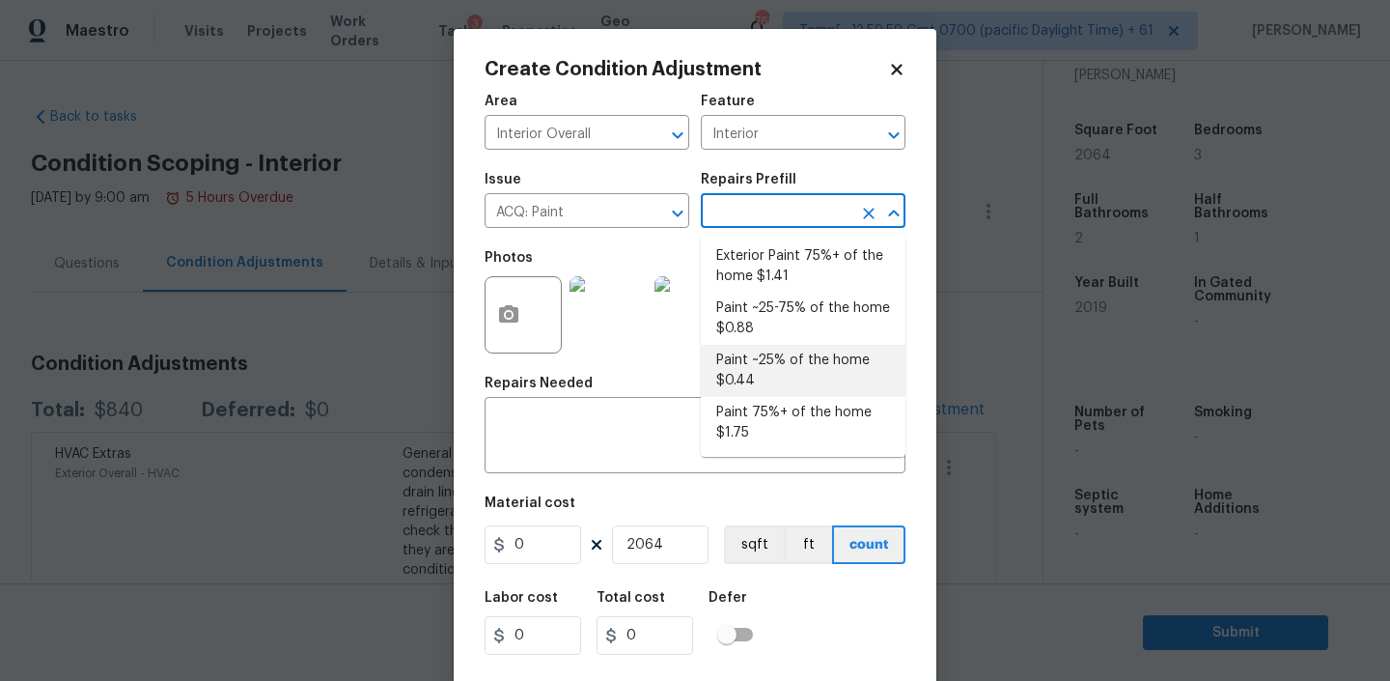
click at [756, 367] on li "Paint ~25% of the home $0.44" at bounding box center [803, 371] width 205 height 52
type input "Acquisition"
type textarea "Acquisition Scope: ~25% of the home needs interior paint"
type input "0.44"
type input "908.16"
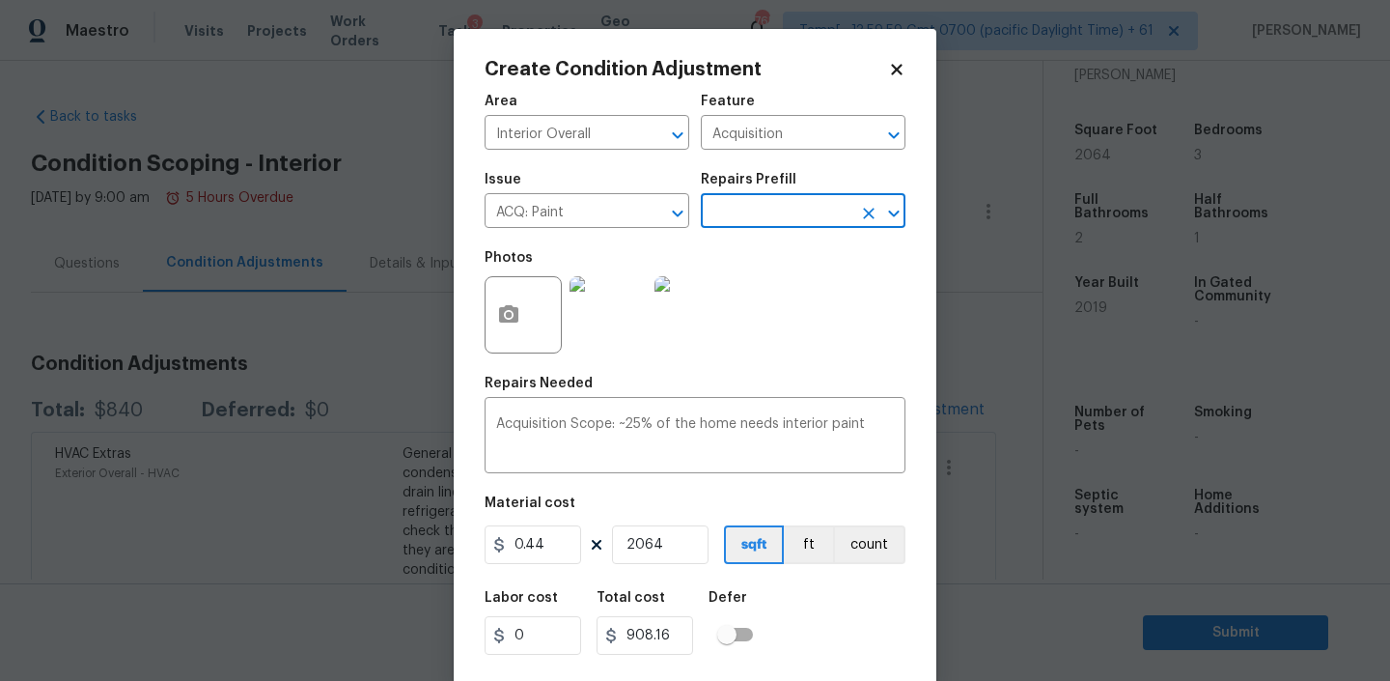
scroll to position [41, 0]
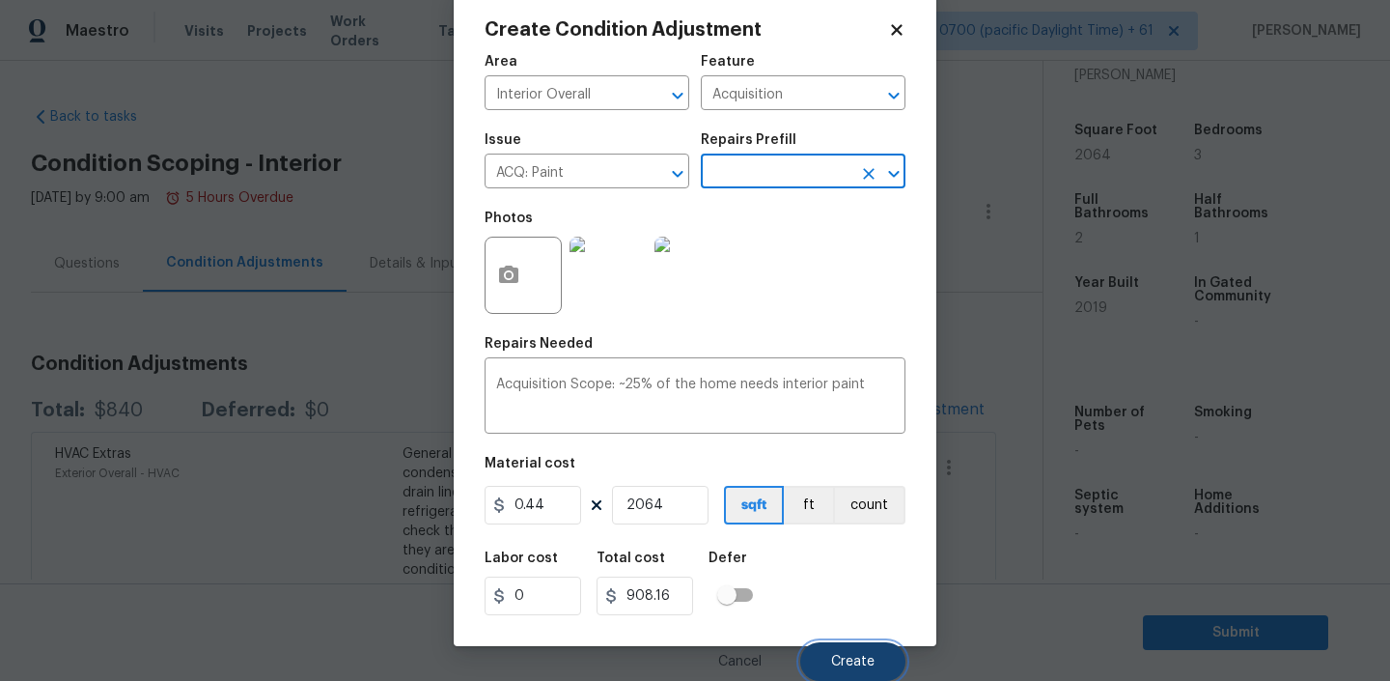
click at [847, 658] on span "Create" at bounding box center [852, 662] width 43 height 14
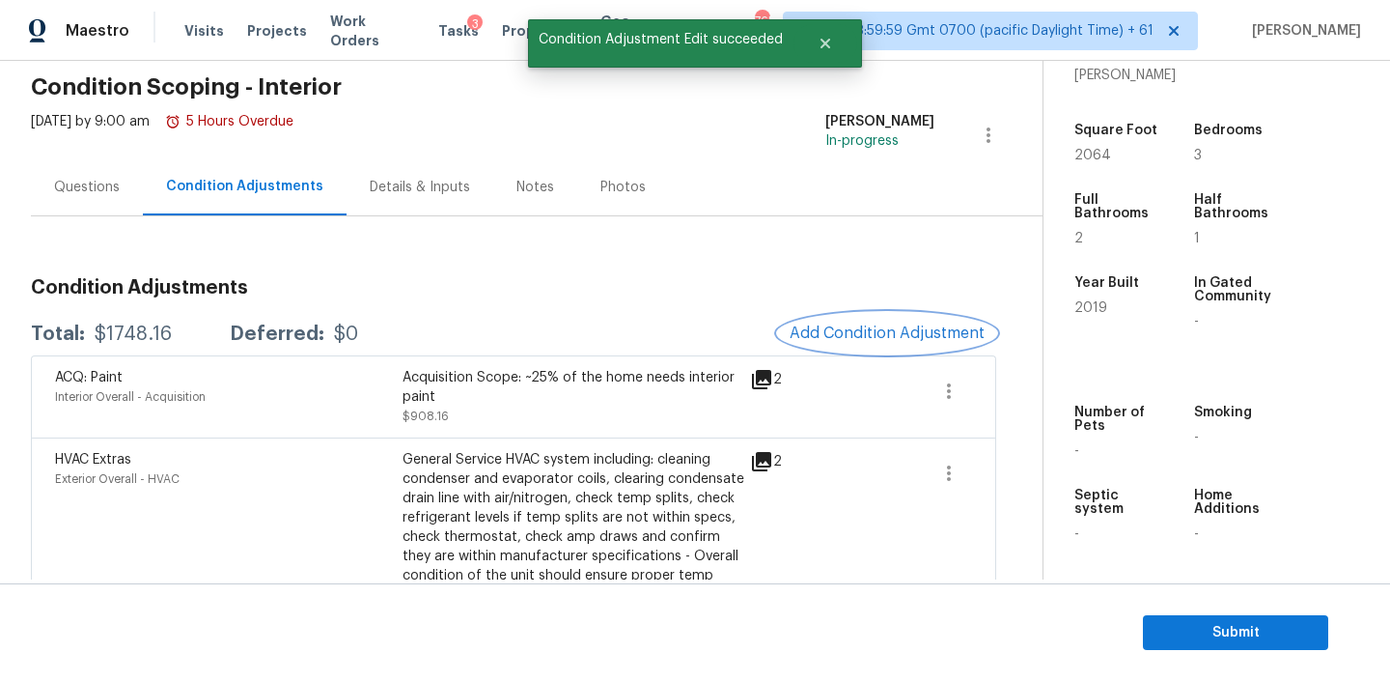
scroll to position [174, 0]
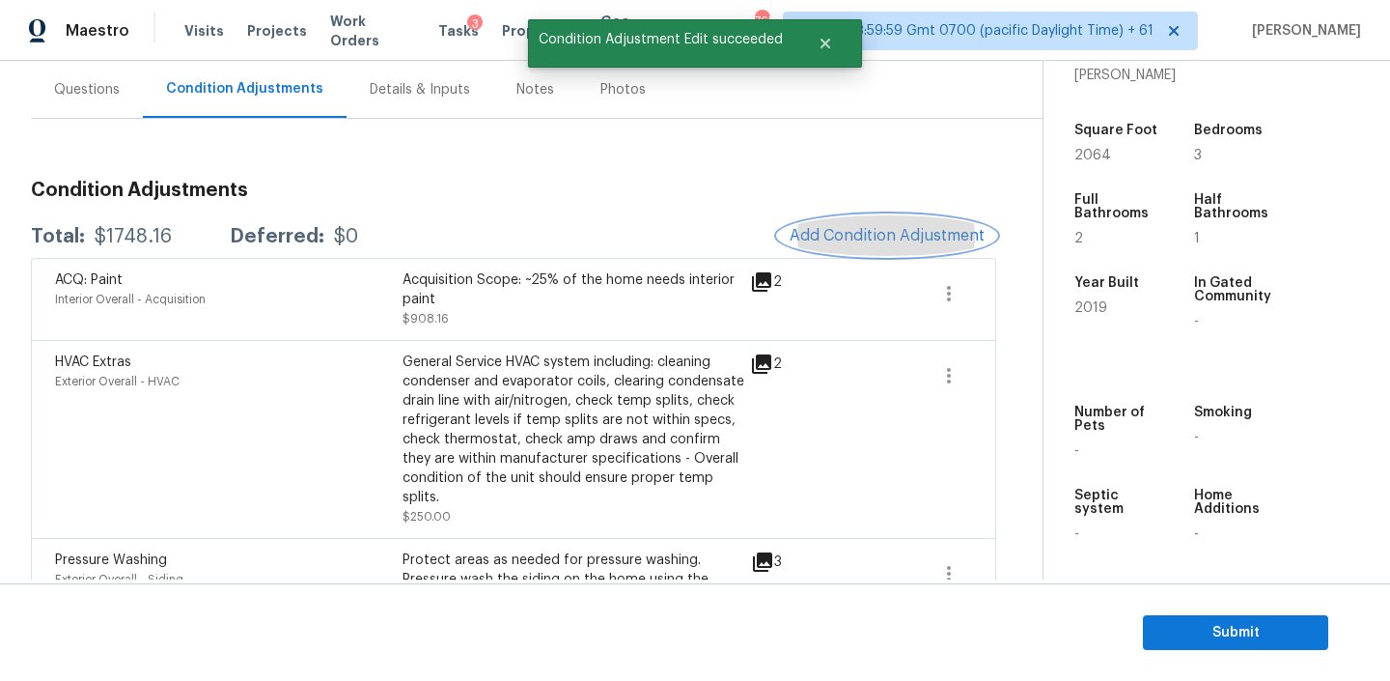
click at [867, 231] on span "Add Condition Adjustment" at bounding box center [887, 235] width 195 height 17
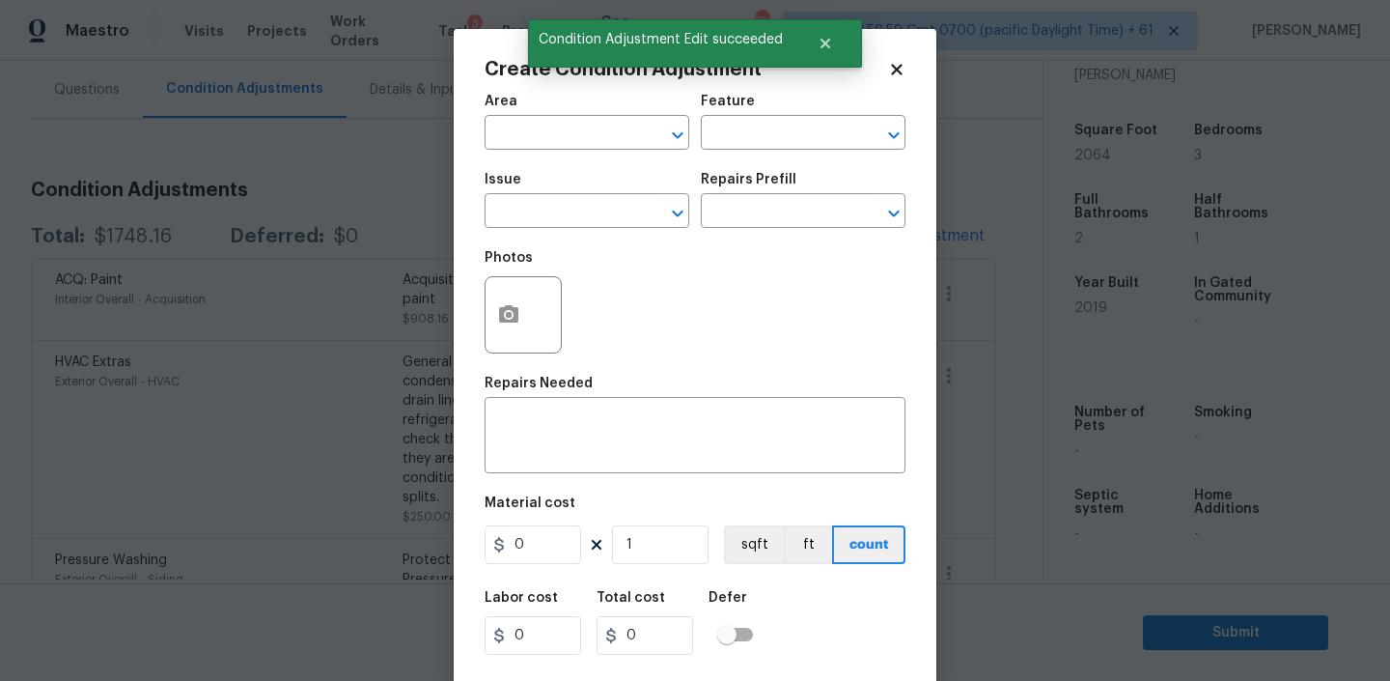
click at [557, 119] on div "Area" at bounding box center [587, 107] width 205 height 25
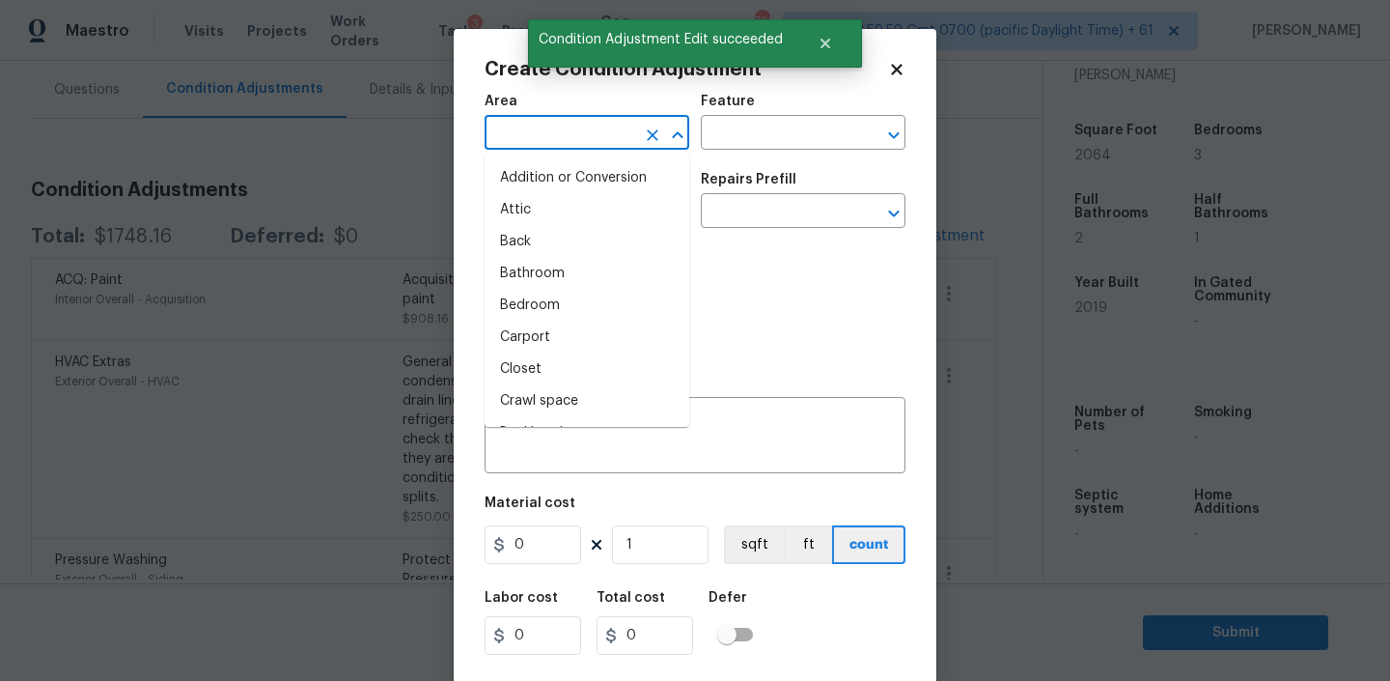
click at [546, 124] on input "text" at bounding box center [560, 135] width 151 height 30
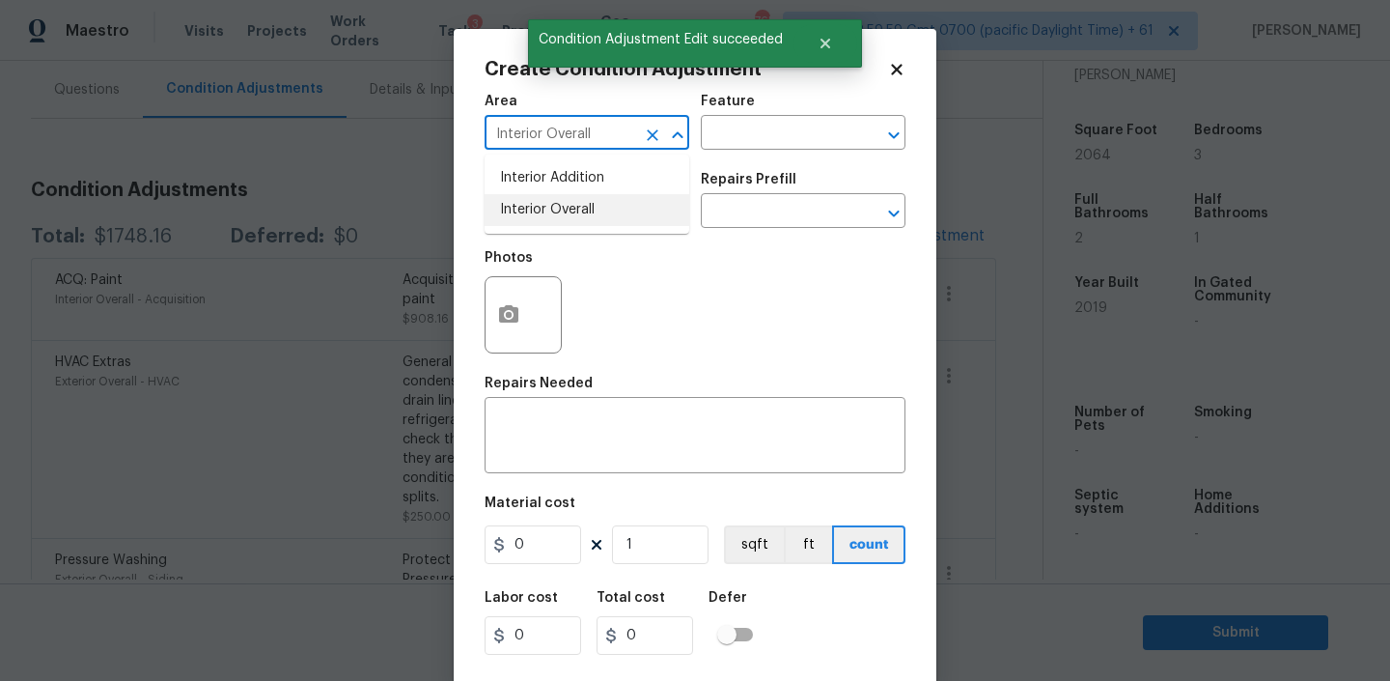
type input "Interior Overall"
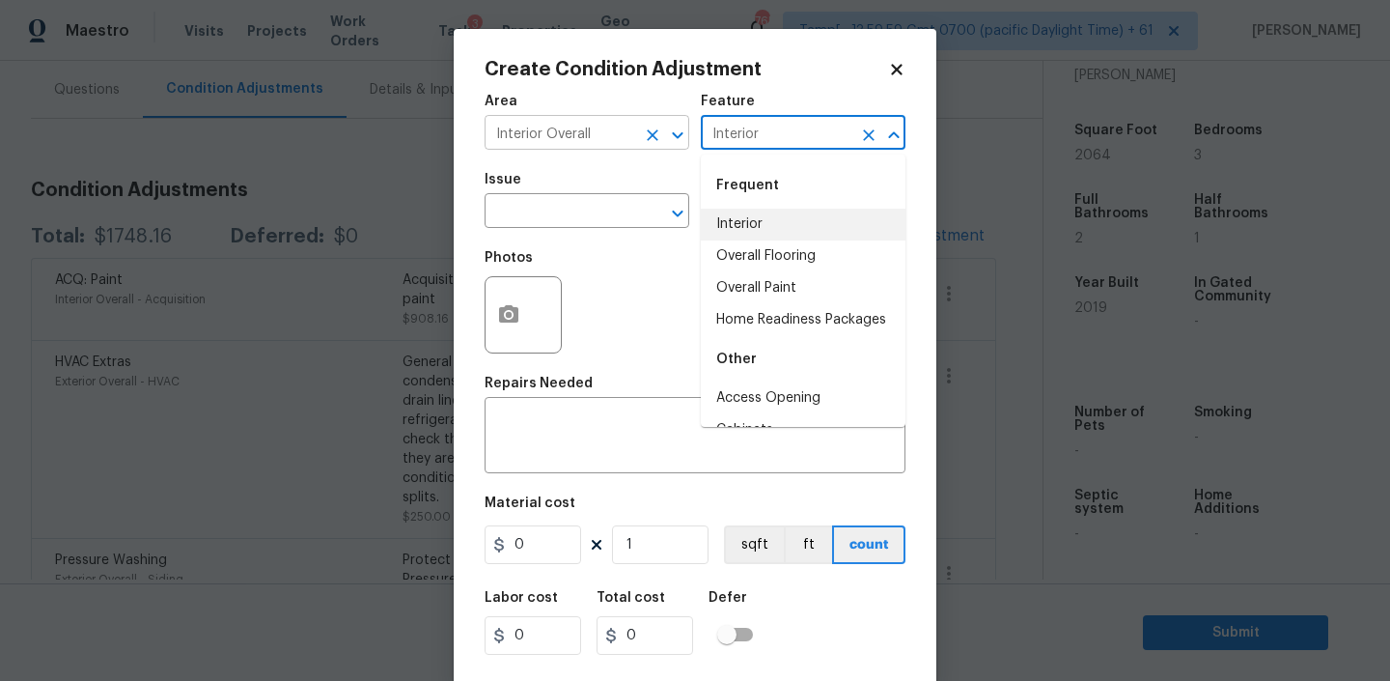
type input "Interior"
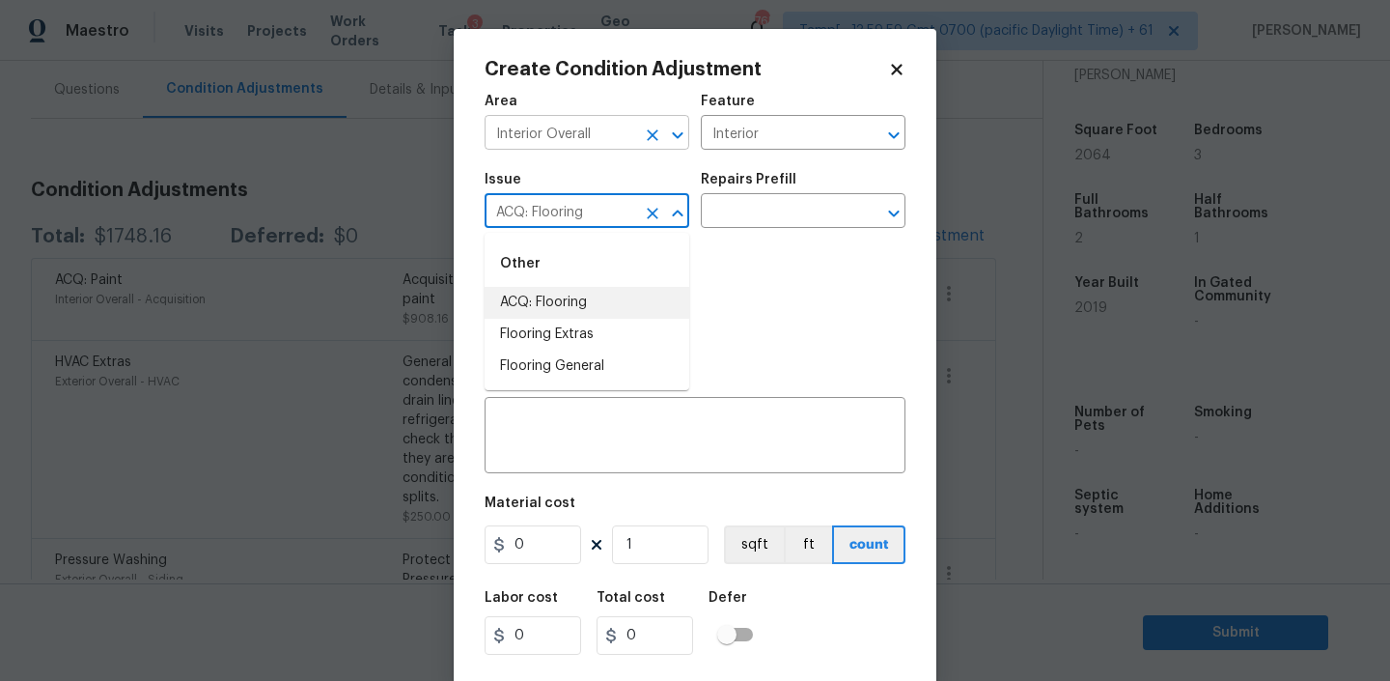
type input "ACQ: Flooring"
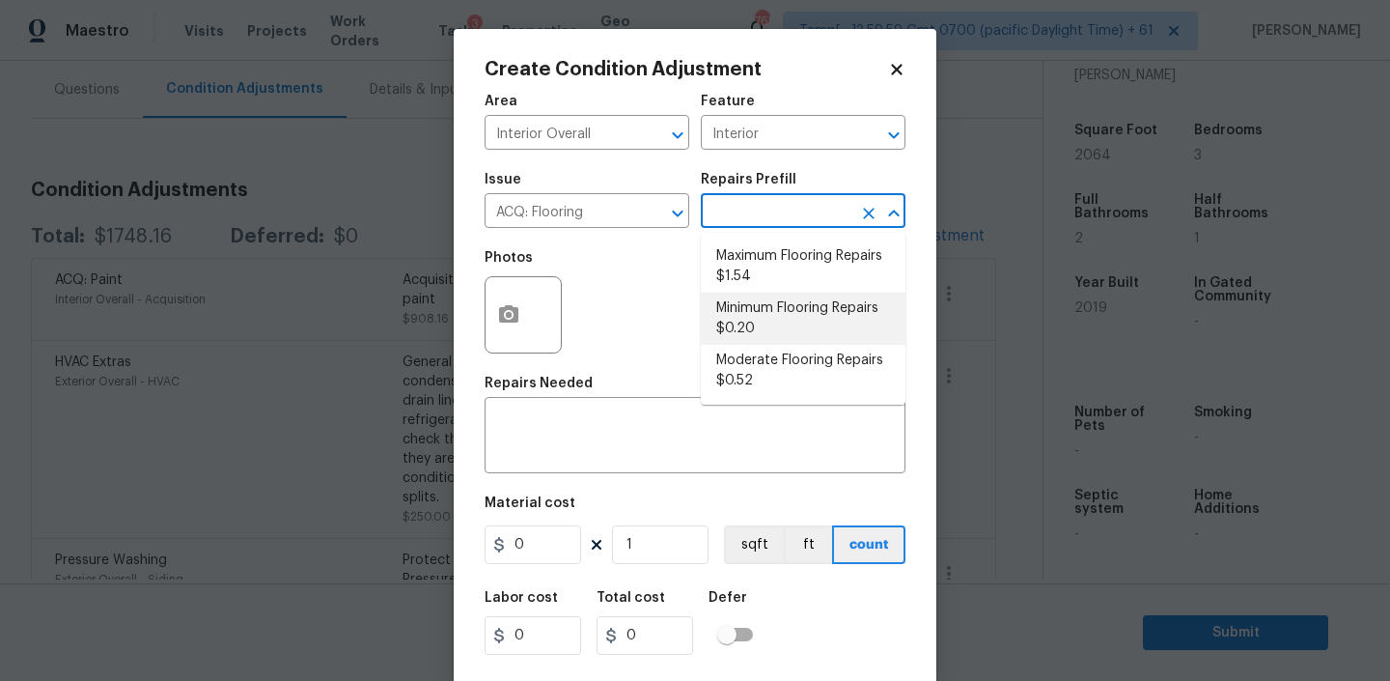
click at [746, 313] on li "Minimum Flooring Repairs $0.20" at bounding box center [803, 319] width 205 height 52
type input "Acquisition"
type textarea "Acquisition Scope: Minimum flooring repairs"
type input "0.2"
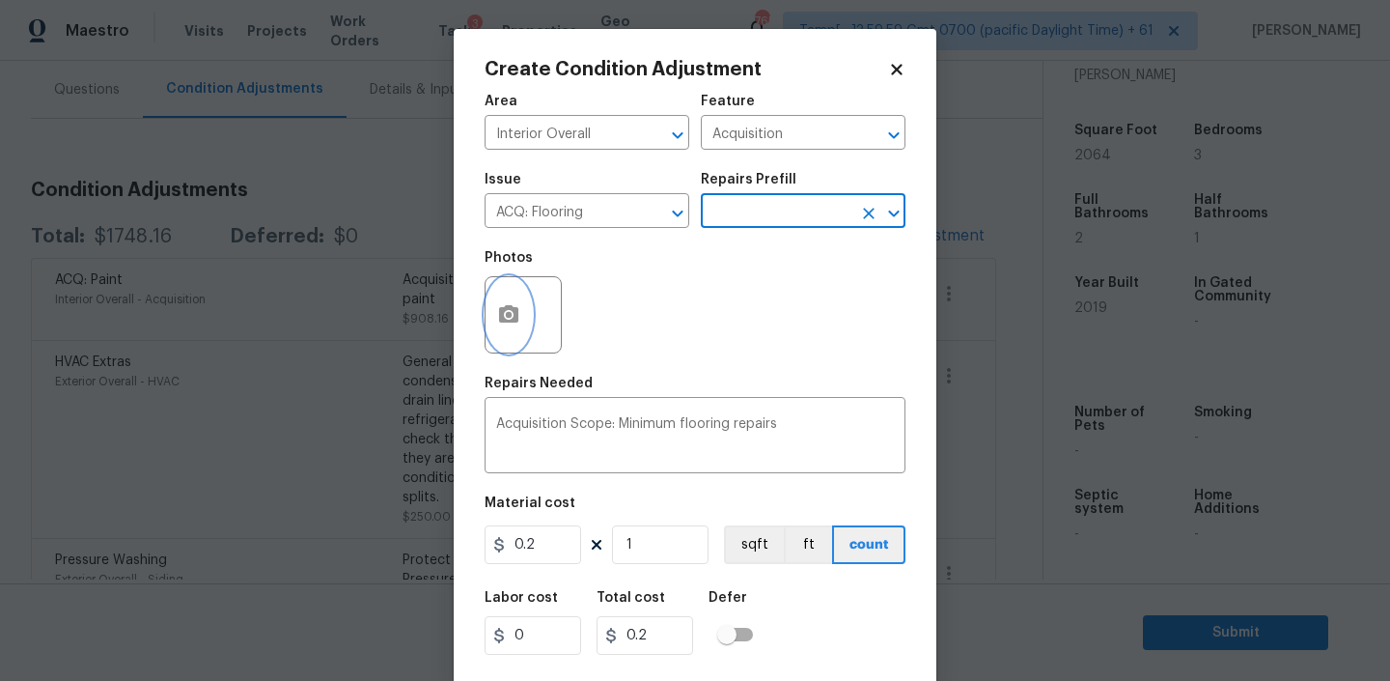
click at [511, 299] on button "button" at bounding box center [509, 314] width 46 height 75
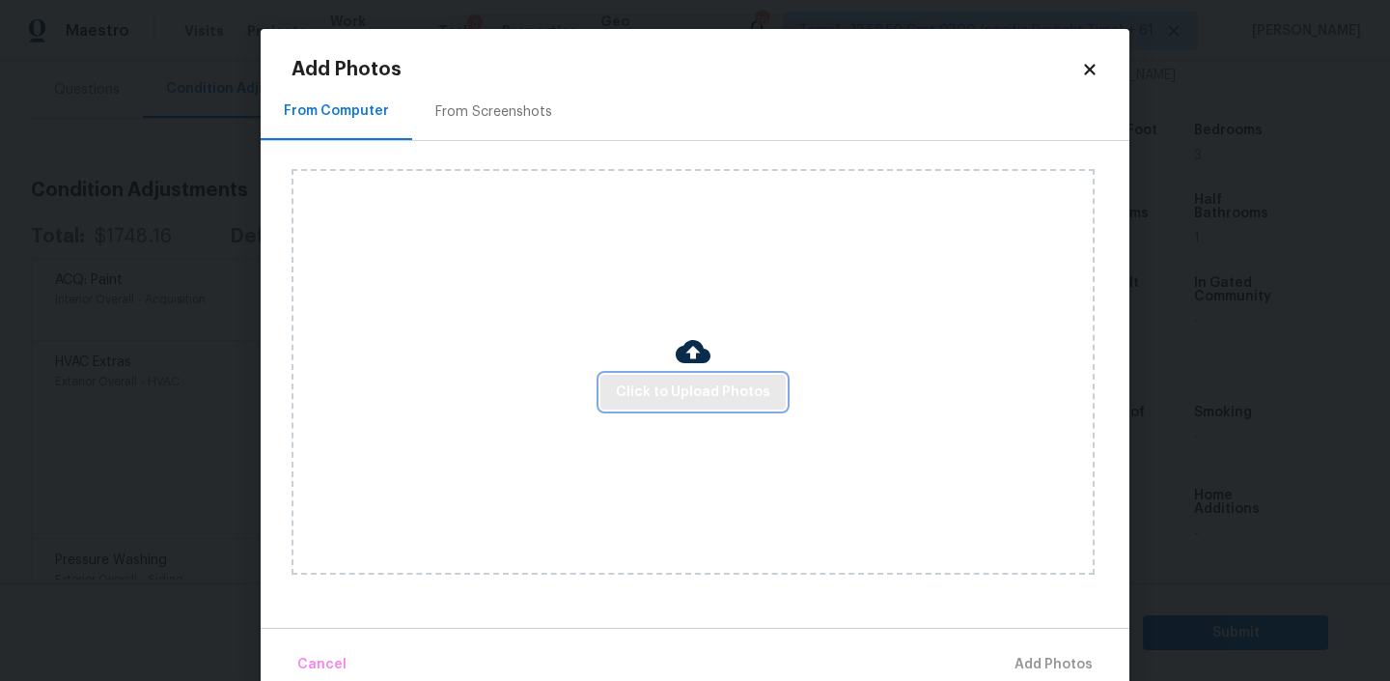
click at [703, 384] on span "Click to Upload Photos" at bounding box center [693, 392] width 154 height 24
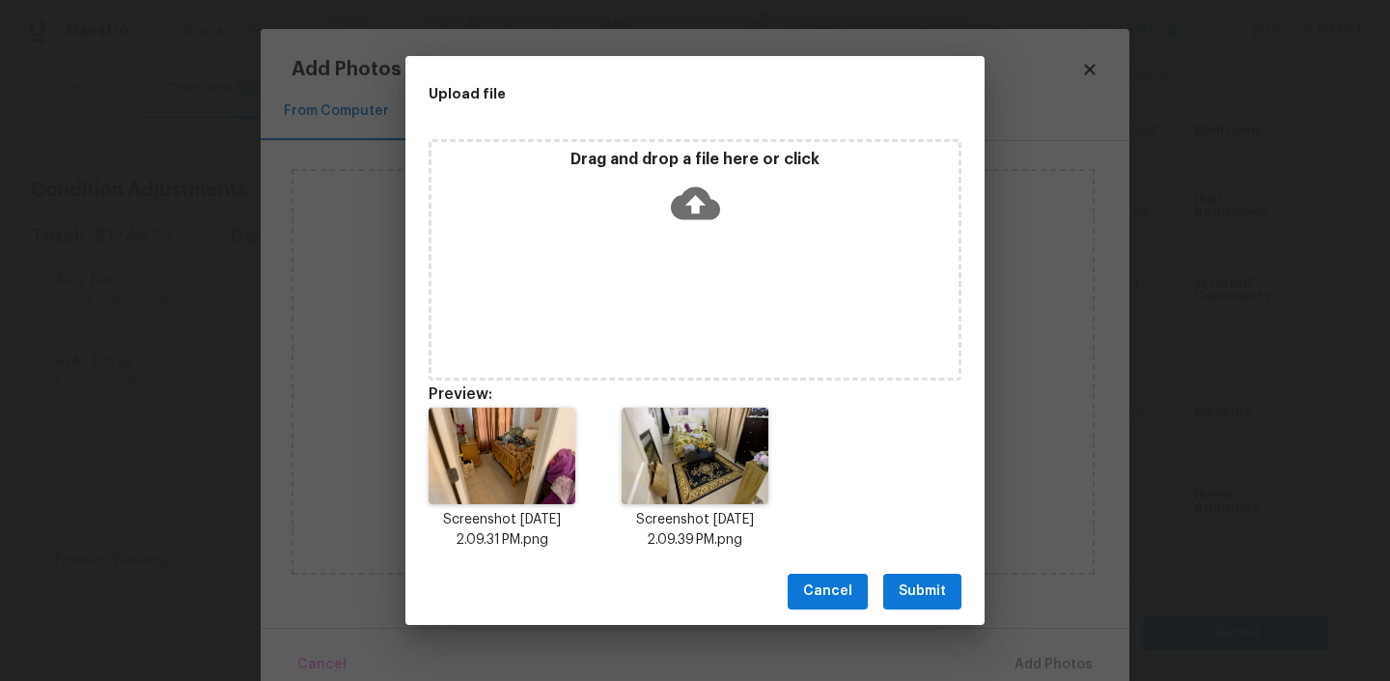
click at [932, 586] on span "Submit" at bounding box center [922, 591] width 47 height 24
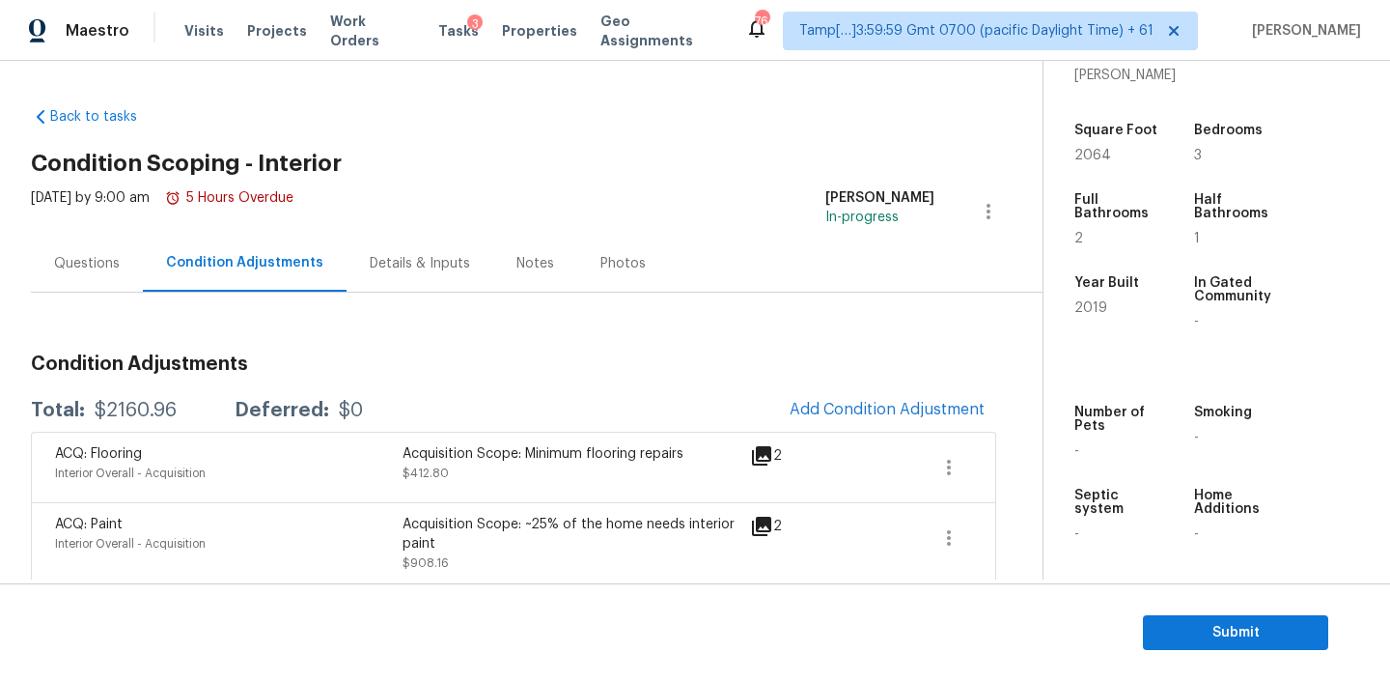
click at [536, 267] on div "Notes" at bounding box center [536, 263] width 38 height 19
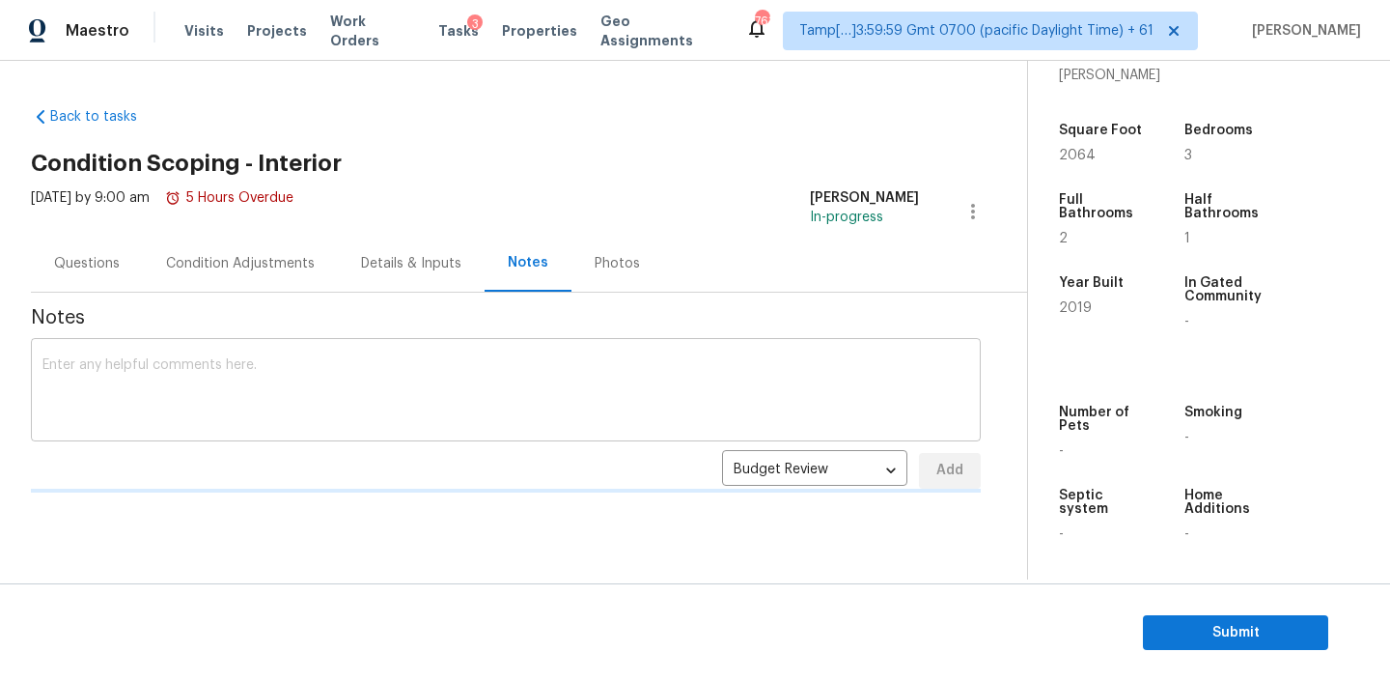
click at [319, 373] on textarea at bounding box center [505, 392] width 927 height 68
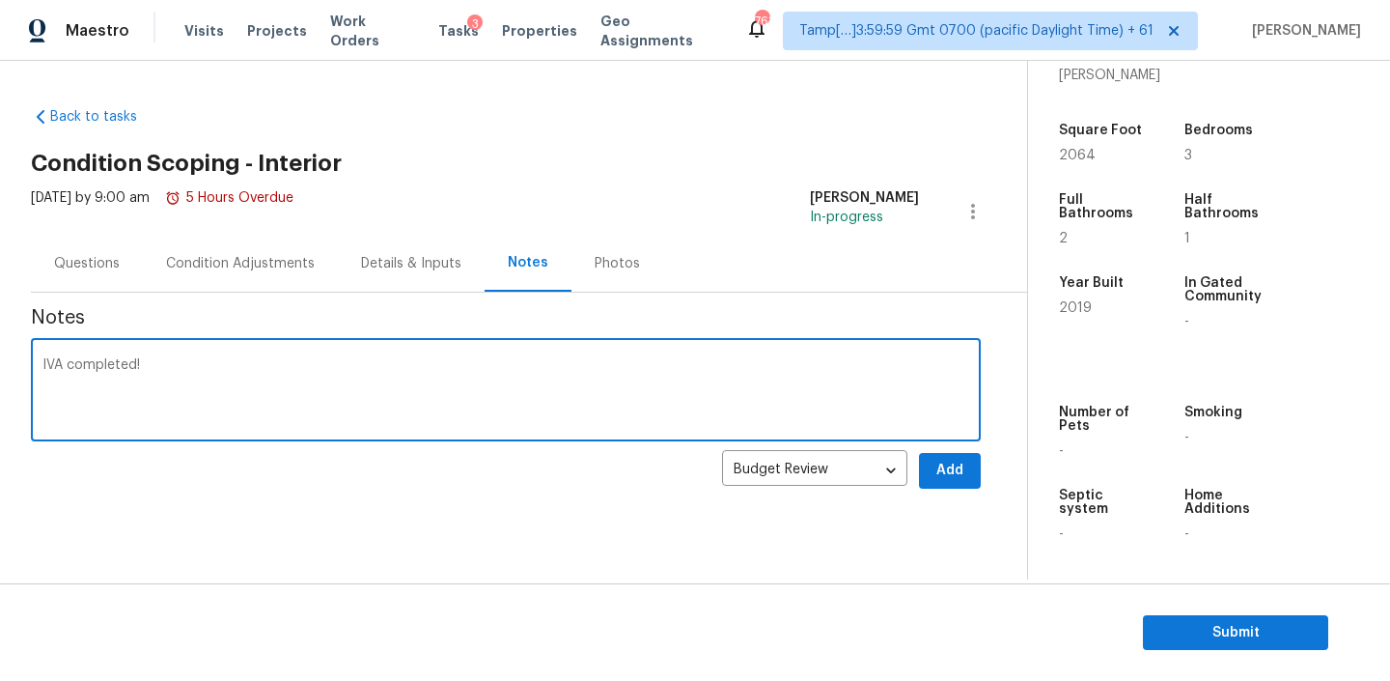
type textarea "IVA completed!"
click at [944, 481] on span "Add" at bounding box center [950, 471] width 31 height 24
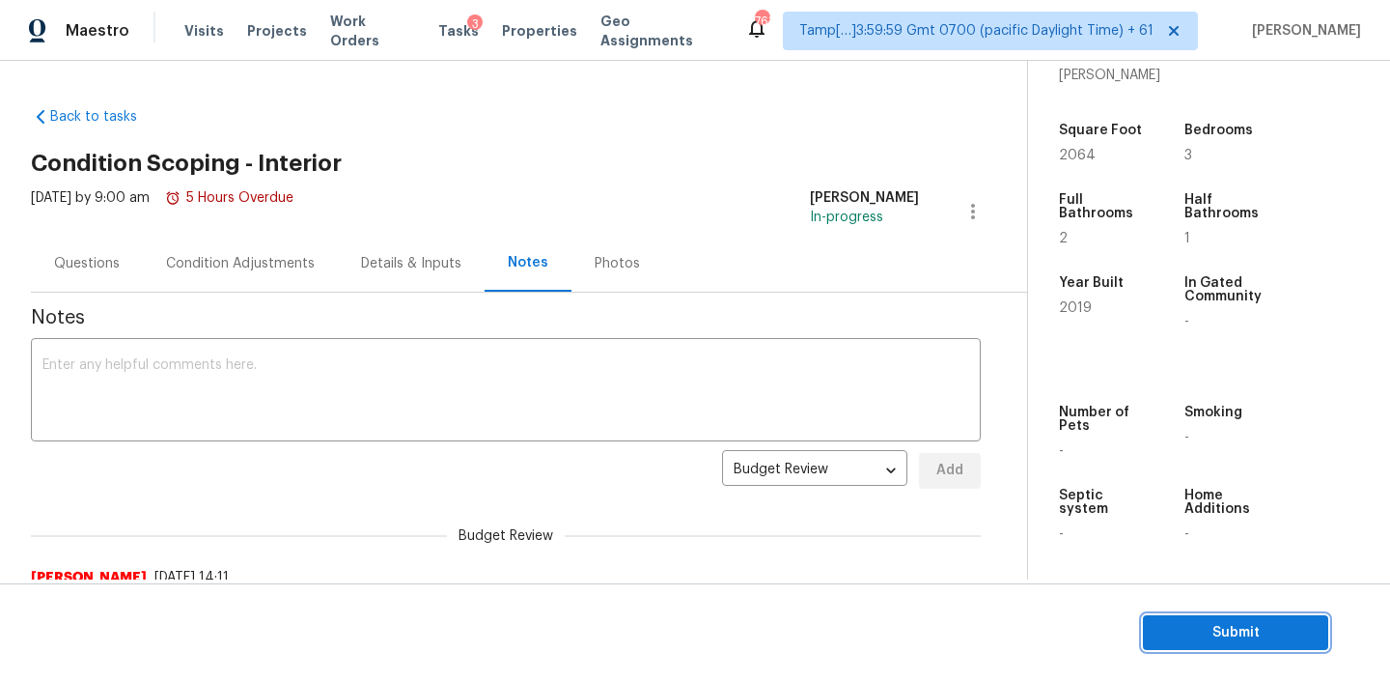
click at [1220, 630] on span "Submit" at bounding box center [1236, 633] width 154 height 24
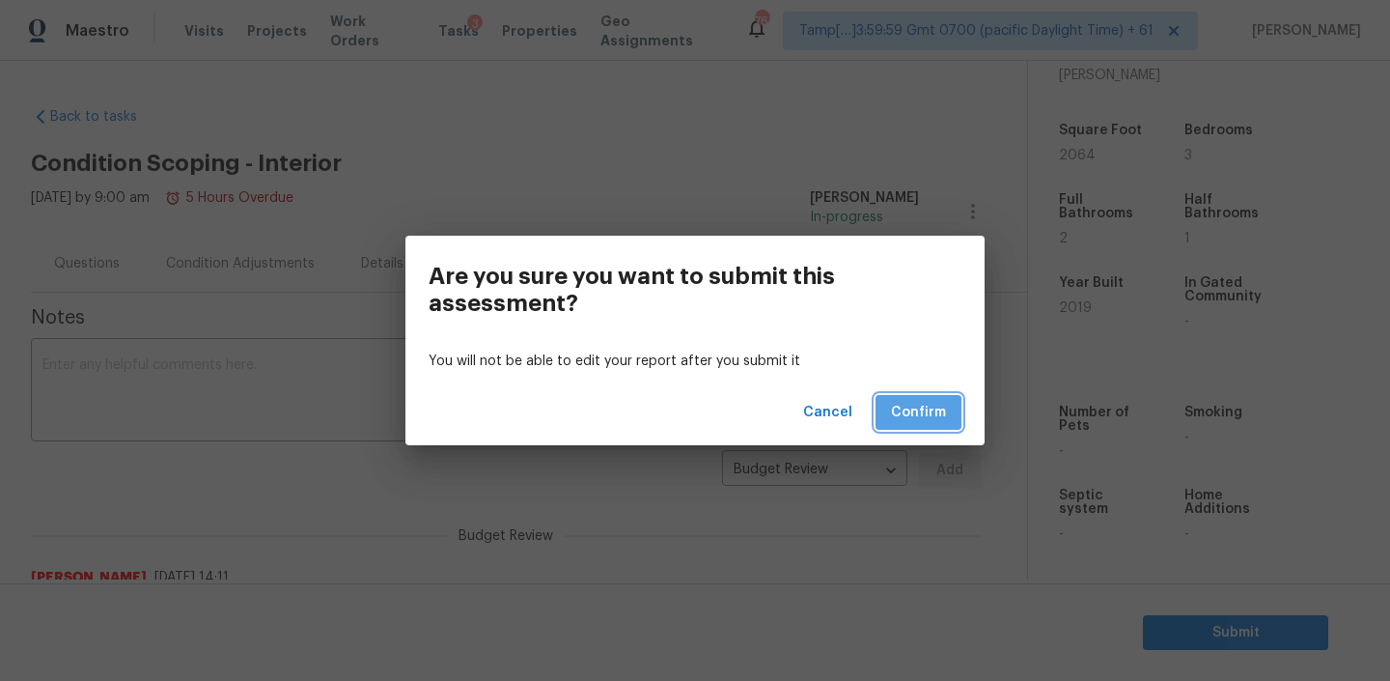
click at [918, 401] on span "Confirm" at bounding box center [918, 413] width 55 height 24
